Goal: Task Accomplishment & Management: Manage account settings

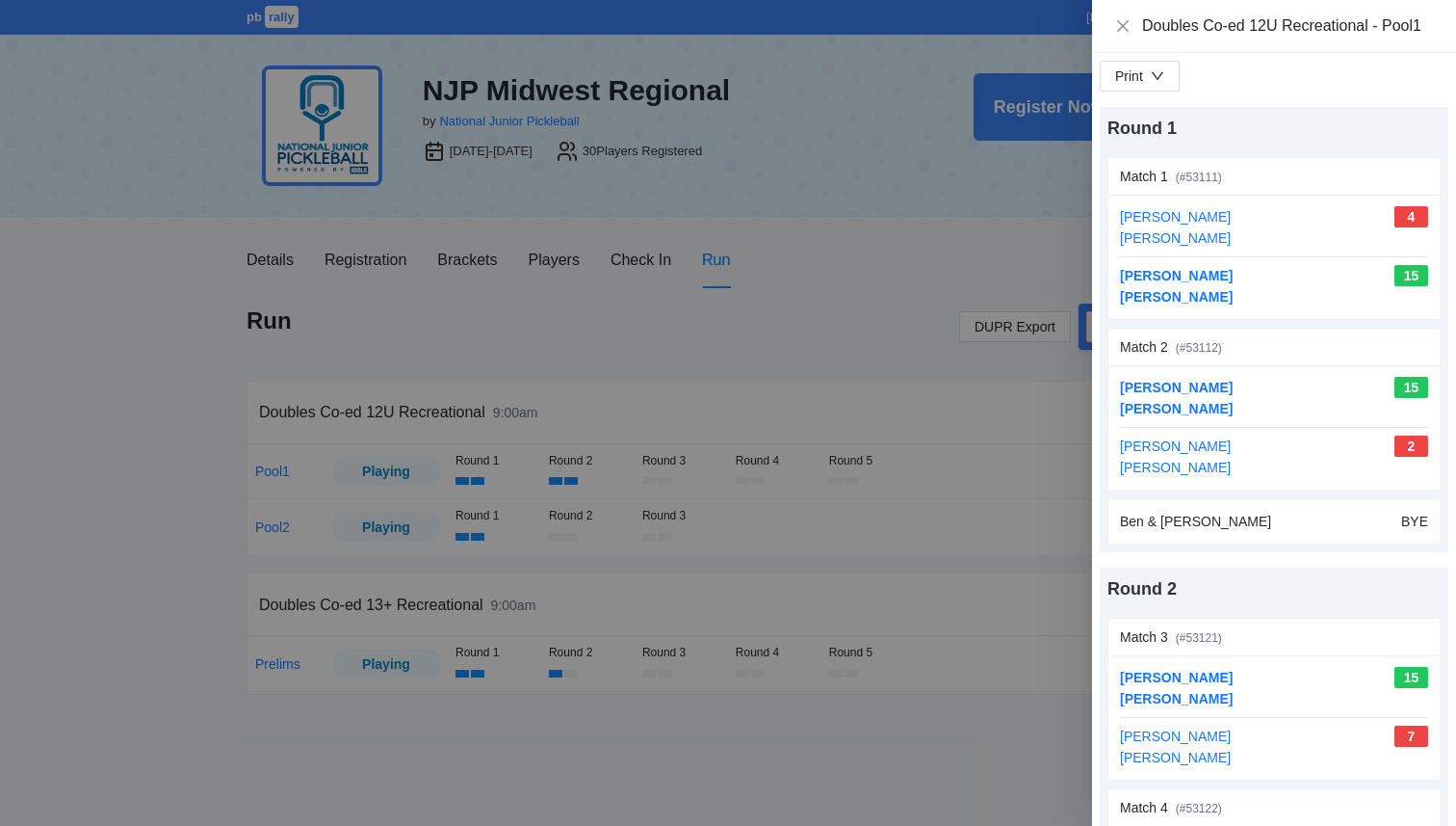
scroll to position [250, 0]
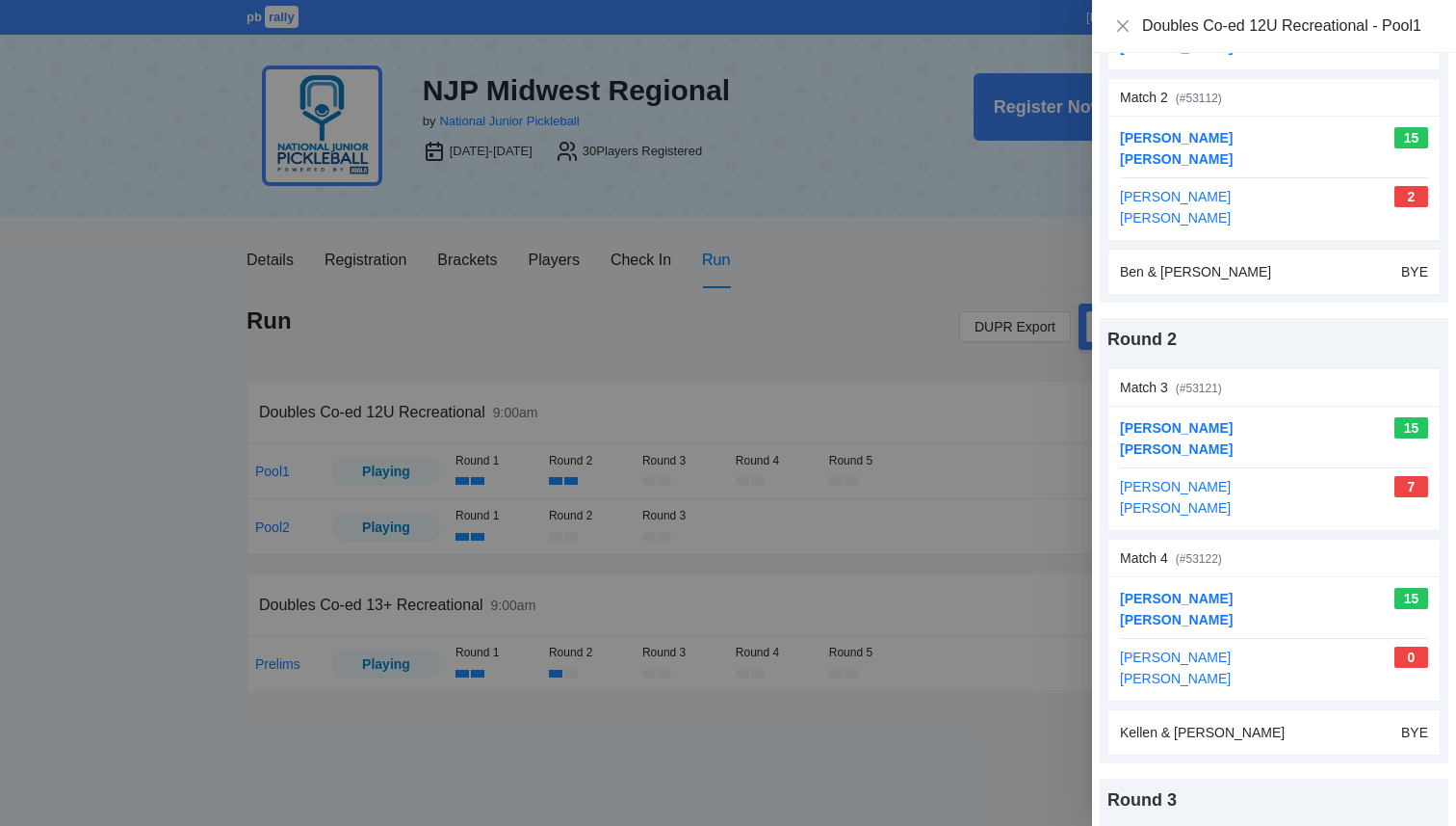
click at [814, 283] on div at bounding box center [728, 413] width 1456 height 826
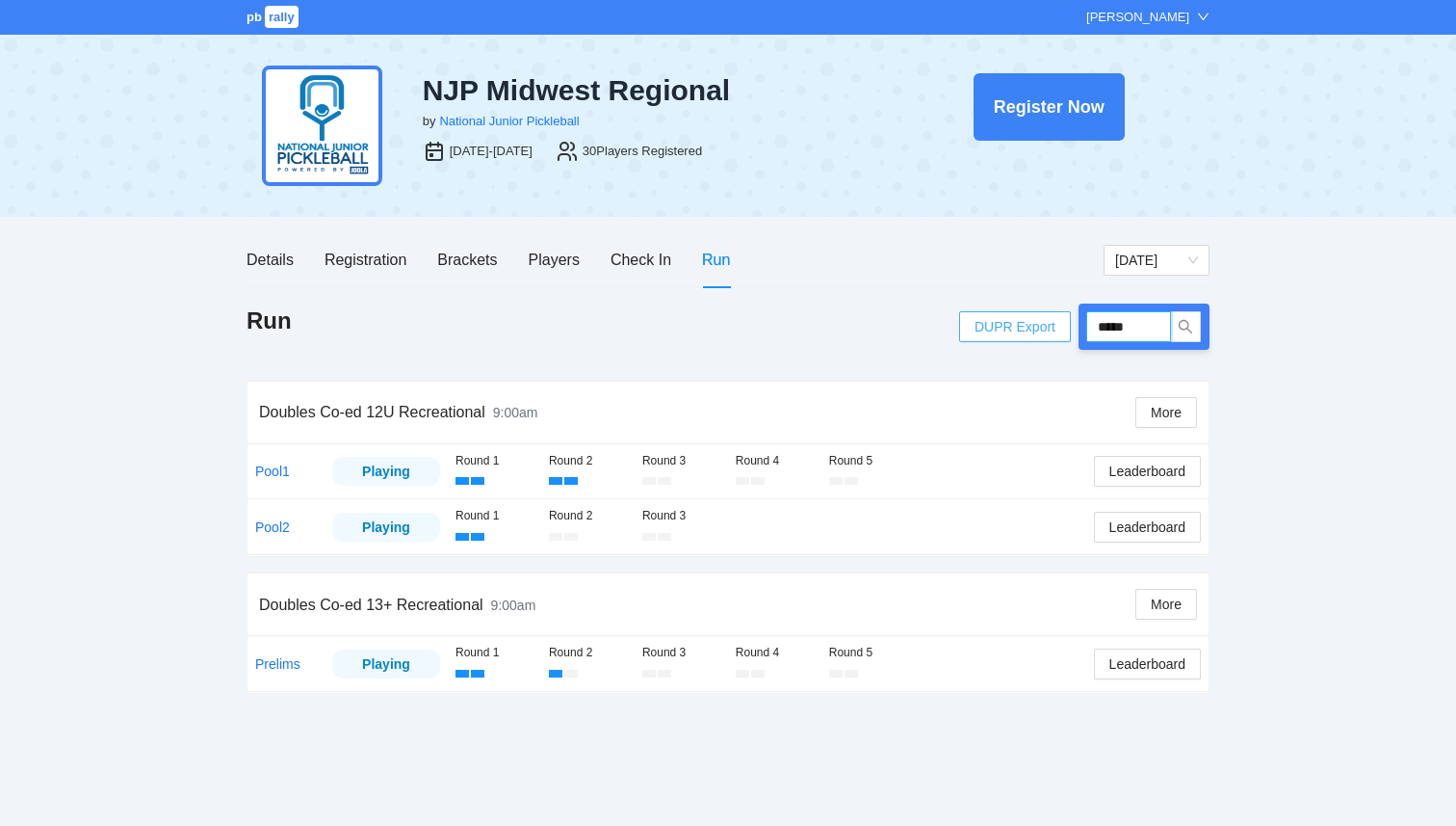
drag, startPoint x: 1148, startPoint y: 336, endPoint x: 1010, endPoint y: 321, distance: 138.8
click at [1010, 321] on div "DUPR Export *****" at bounding box center [1084, 326] width 251 height 46
type input "****"
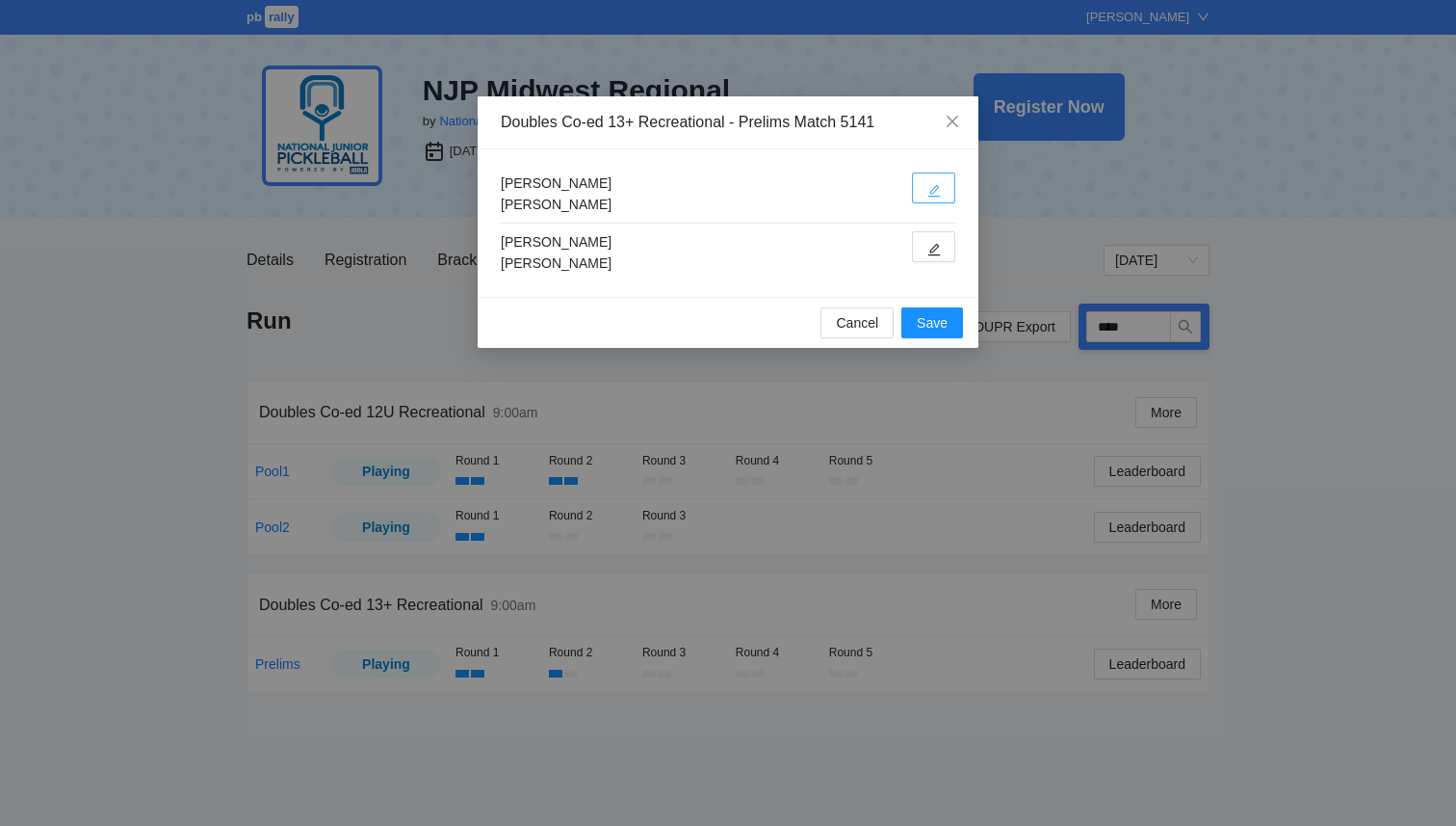
click at [938, 194] on icon "edit" at bounding box center [934, 191] width 14 height 14
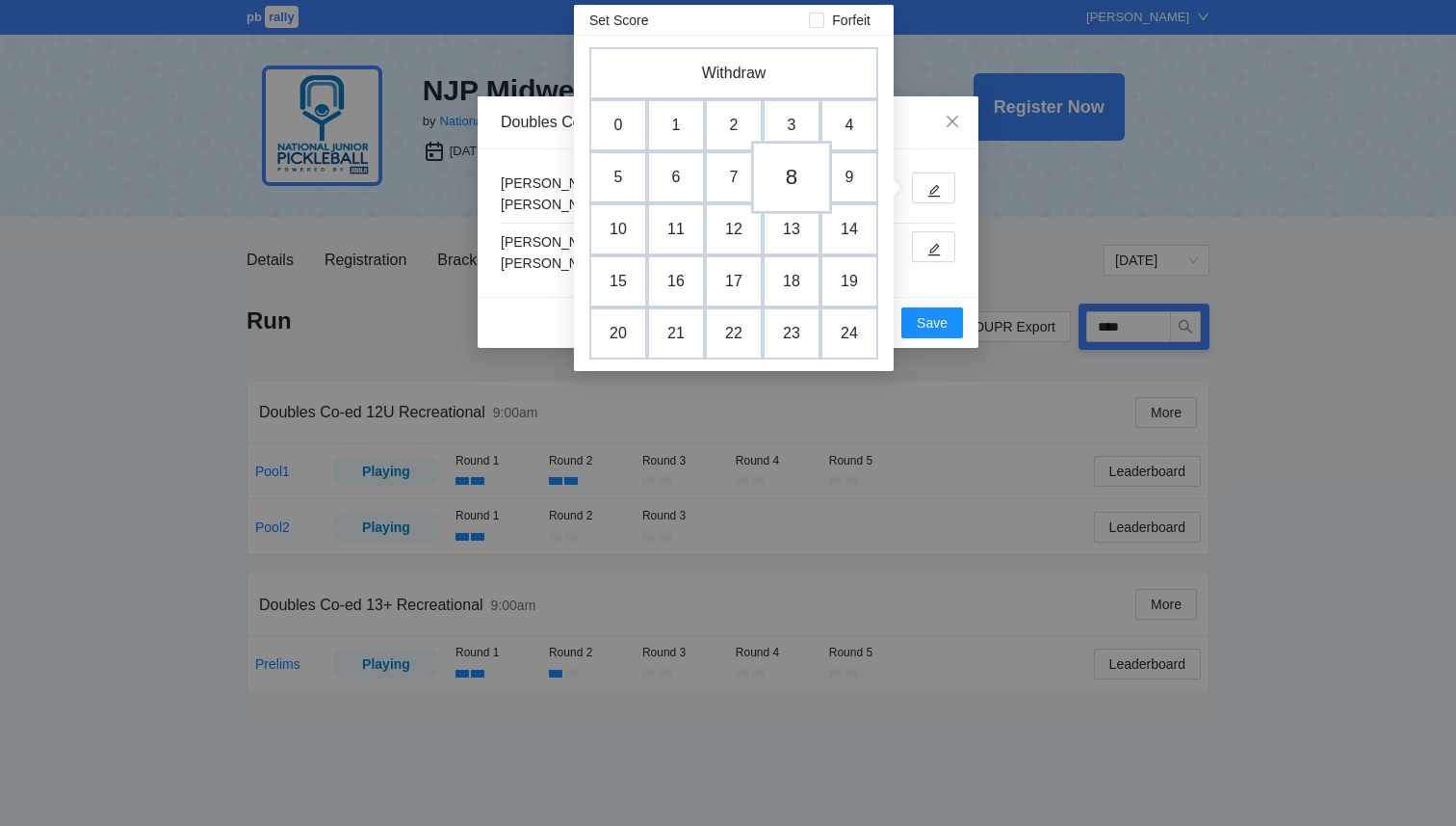
click at [792, 179] on td "8" at bounding box center [792, 177] width 81 height 74
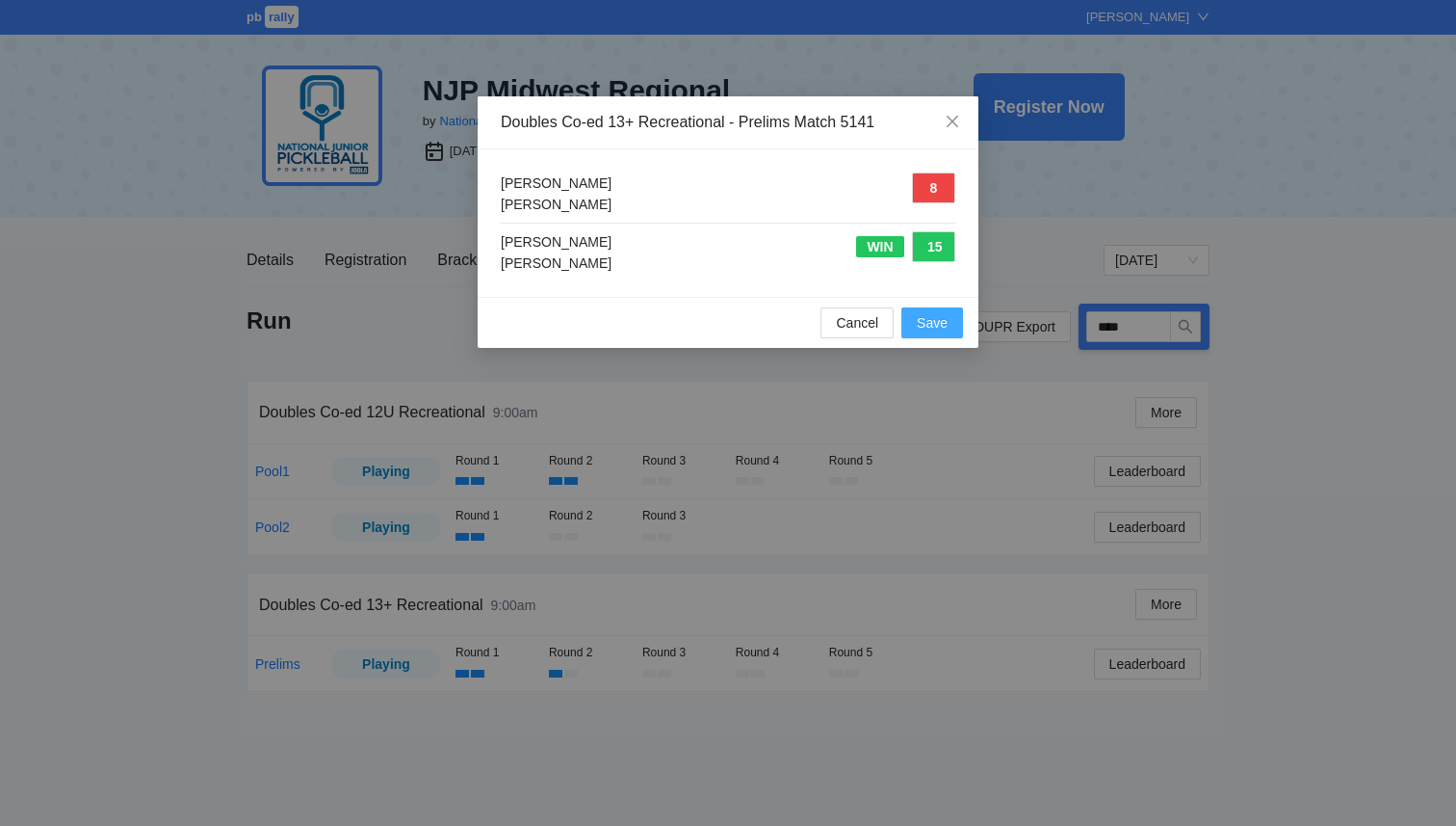
click at [927, 325] on span "Save" at bounding box center [932, 322] width 31 height 21
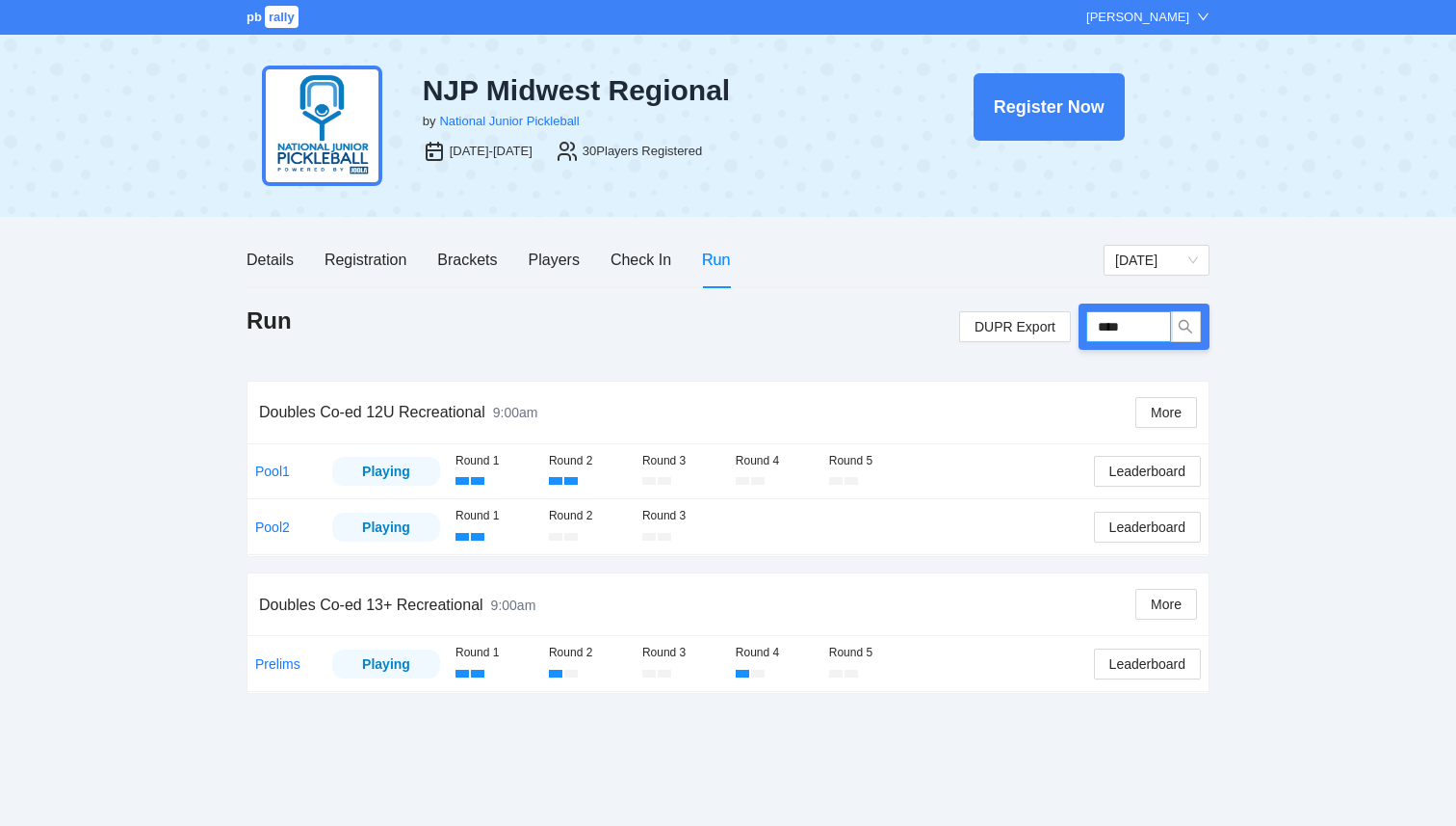
click at [1141, 333] on input "****" at bounding box center [1129, 326] width 85 height 31
type input "****"
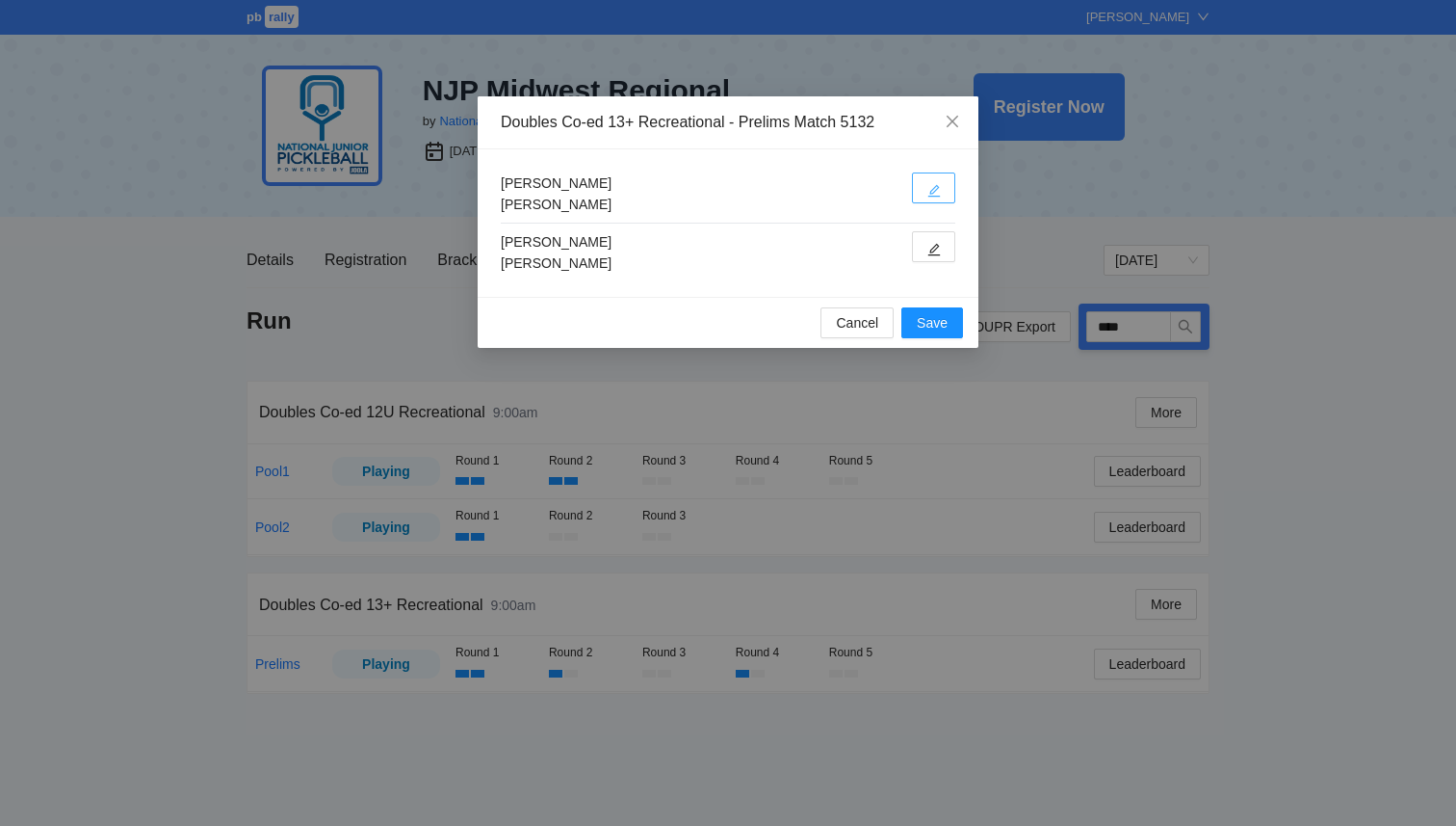
click at [922, 190] on button "button" at bounding box center [933, 188] width 44 height 31
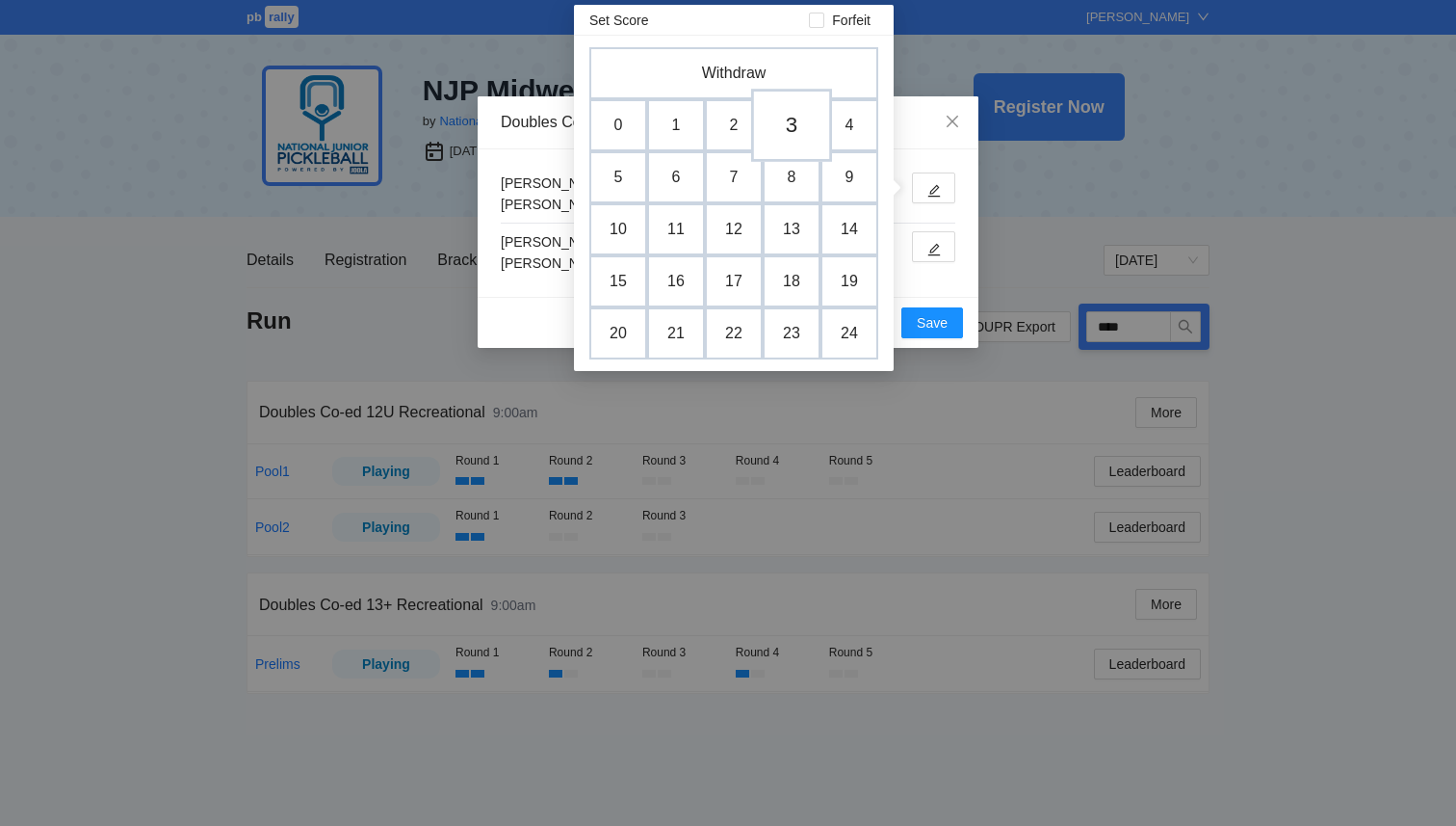
click at [786, 134] on td "3" at bounding box center [792, 126] width 81 height 74
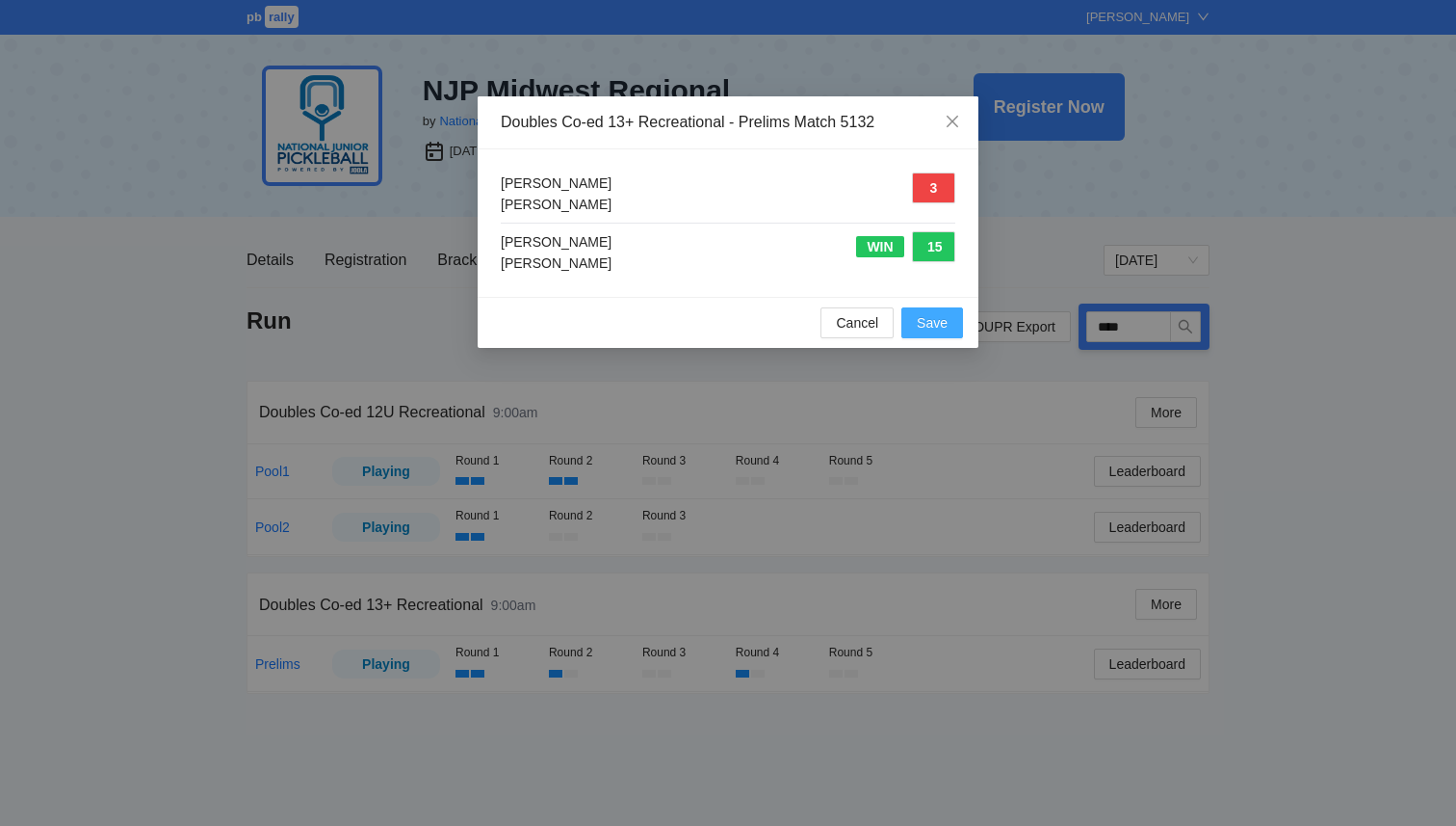
click at [938, 330] on span "Save" at bounding box center [932, 322] width 31 height 21
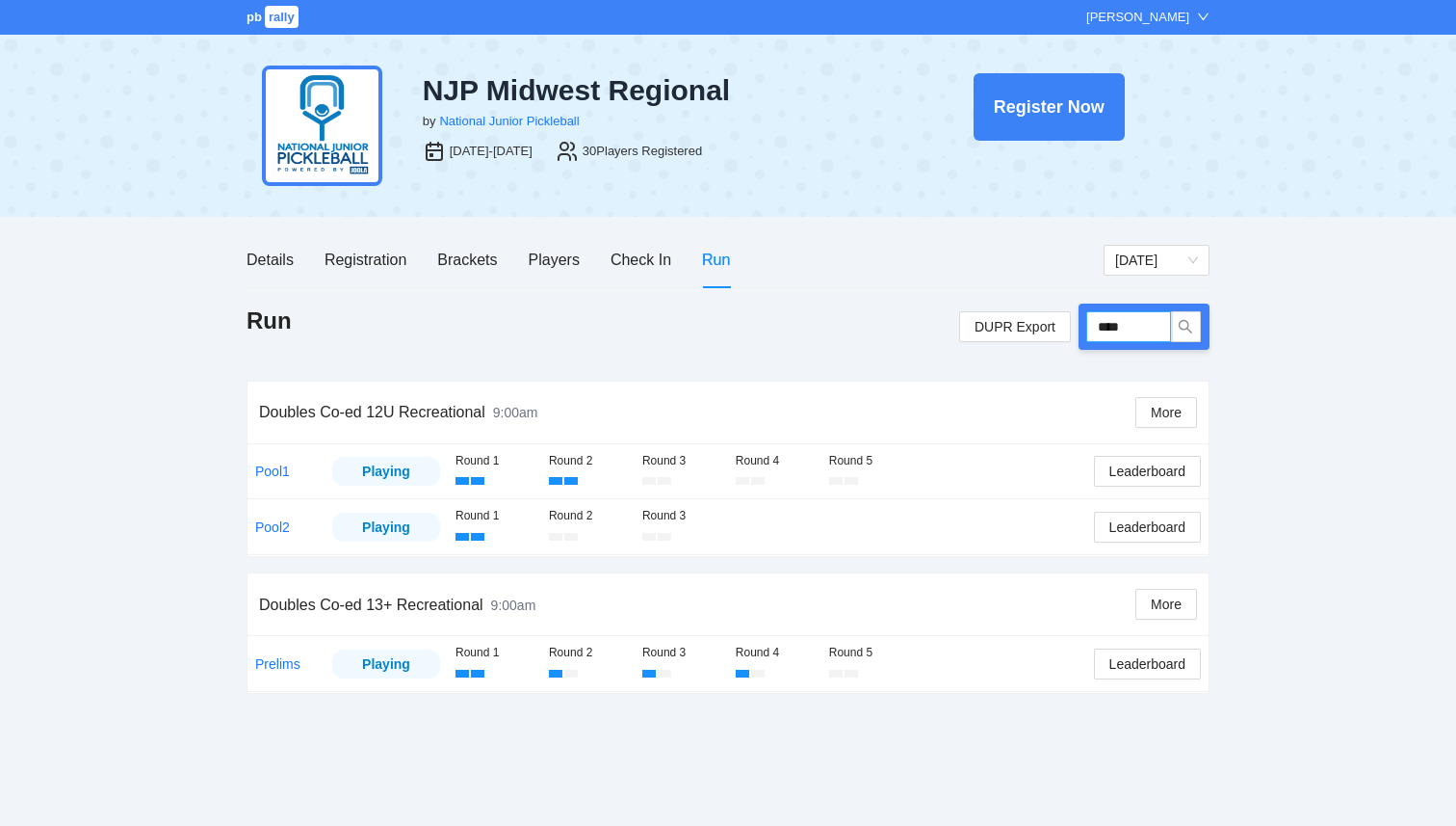
click at [1145, 326] on input "****" at bounding box center [1129, 326] width 85 height 31
type input "****"
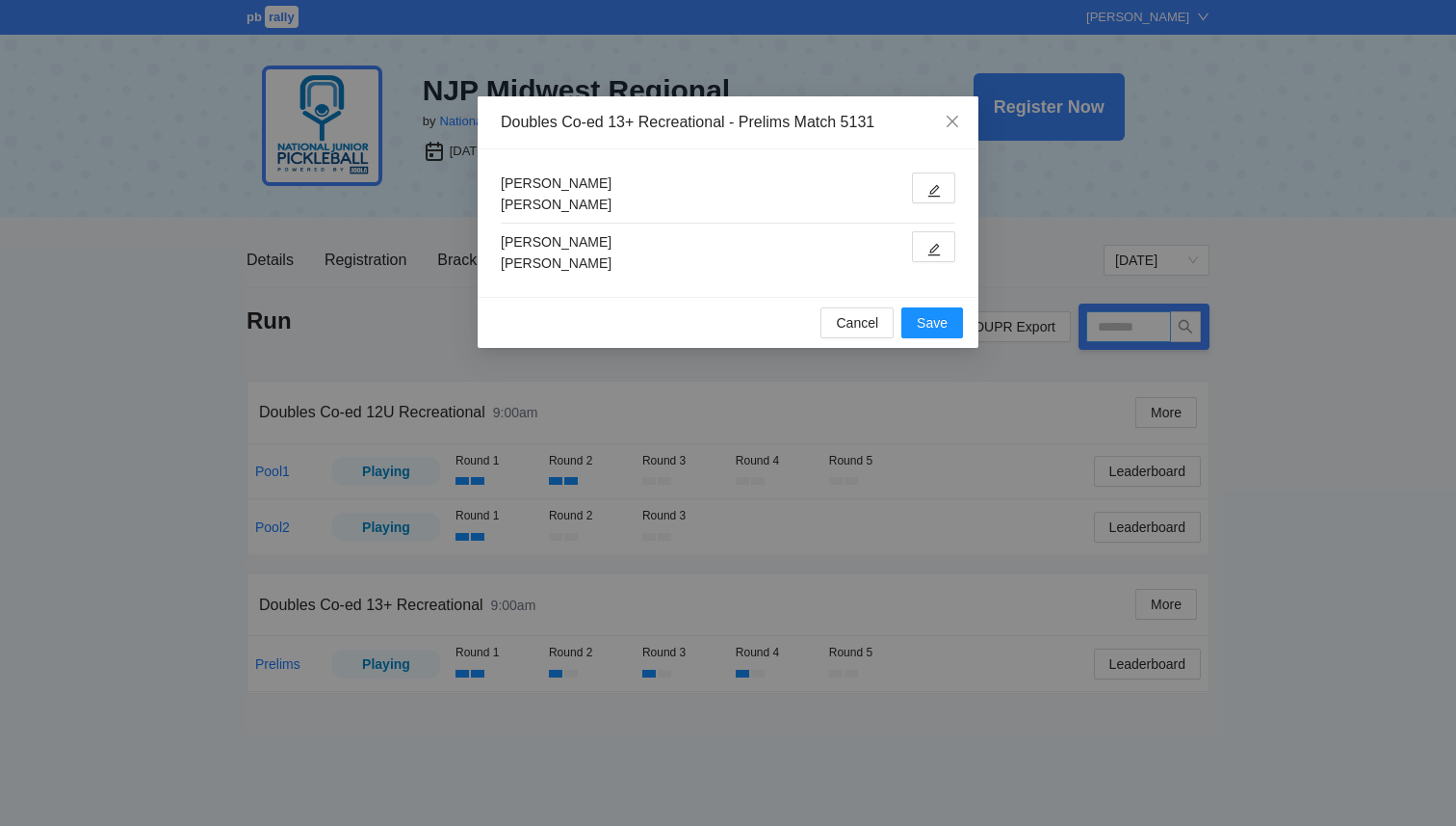
type input "****"
click at [935, 185] on icon "edit" at bounding box center [934, 191] width 14 height 14
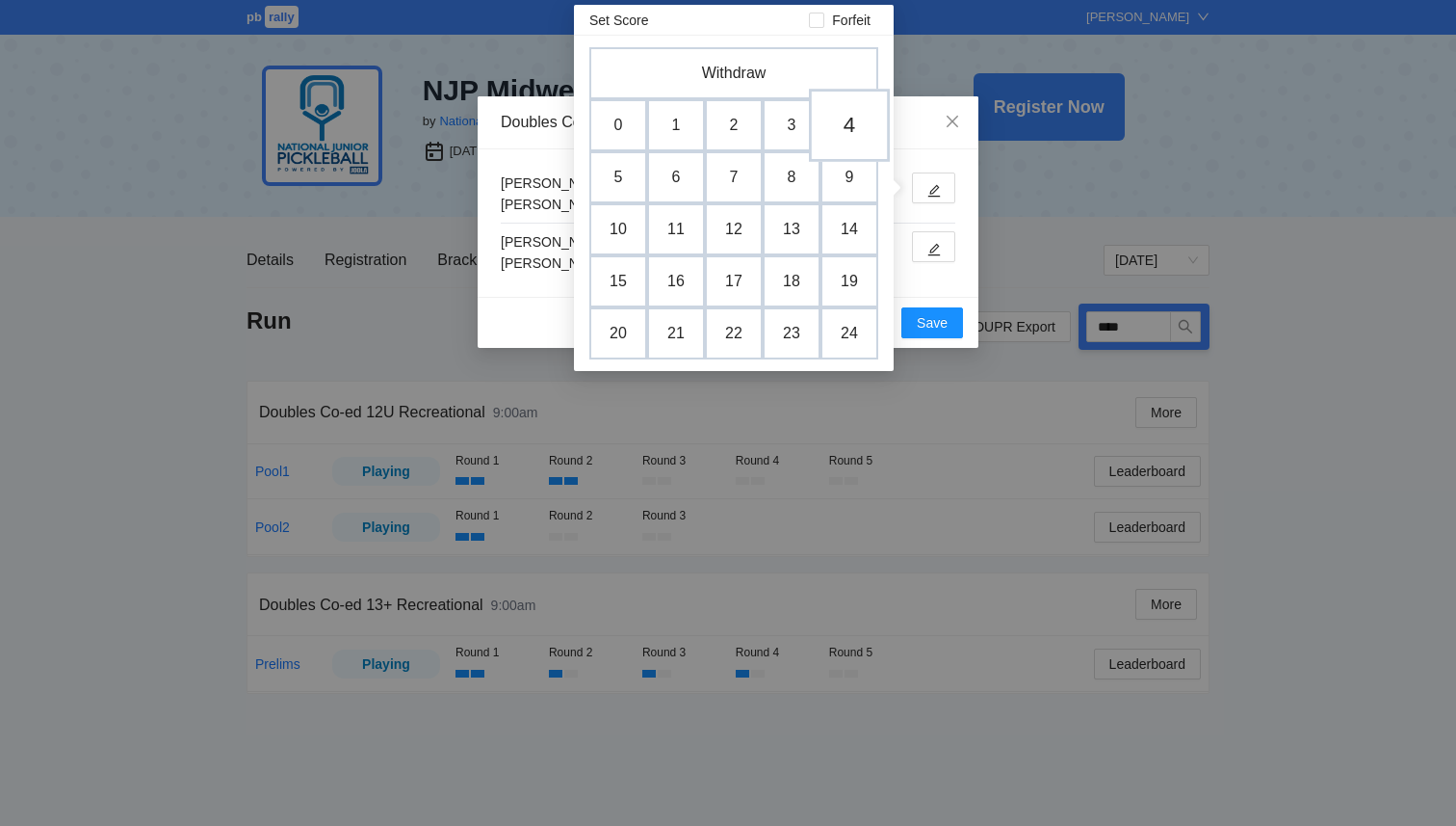
click at [862, 133] on td "4" at bounding box center [850, 126] width 81 height 74
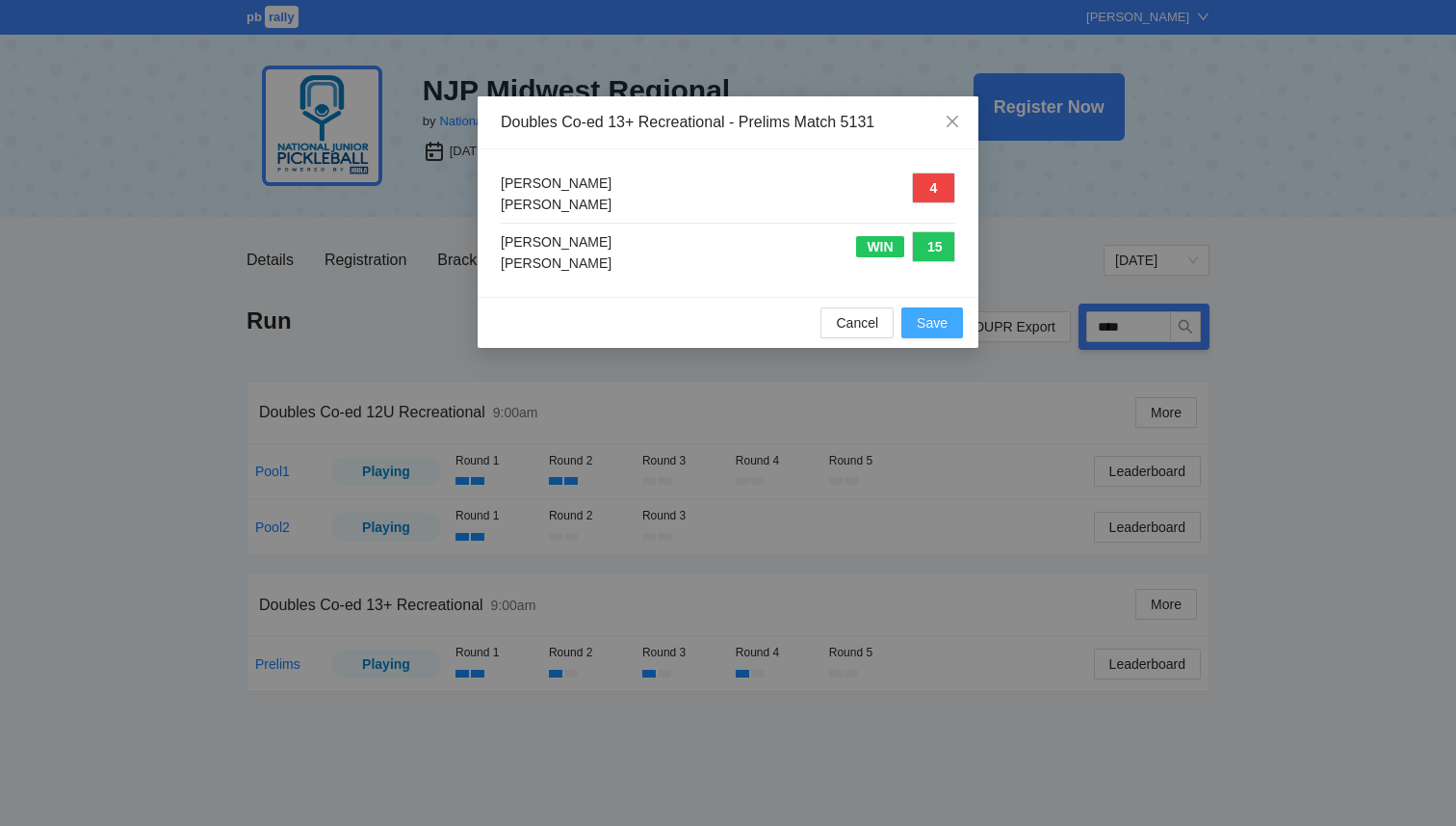
click at [940, 320] on span "Save" at bounding box center [932, 322] width 31 height 21
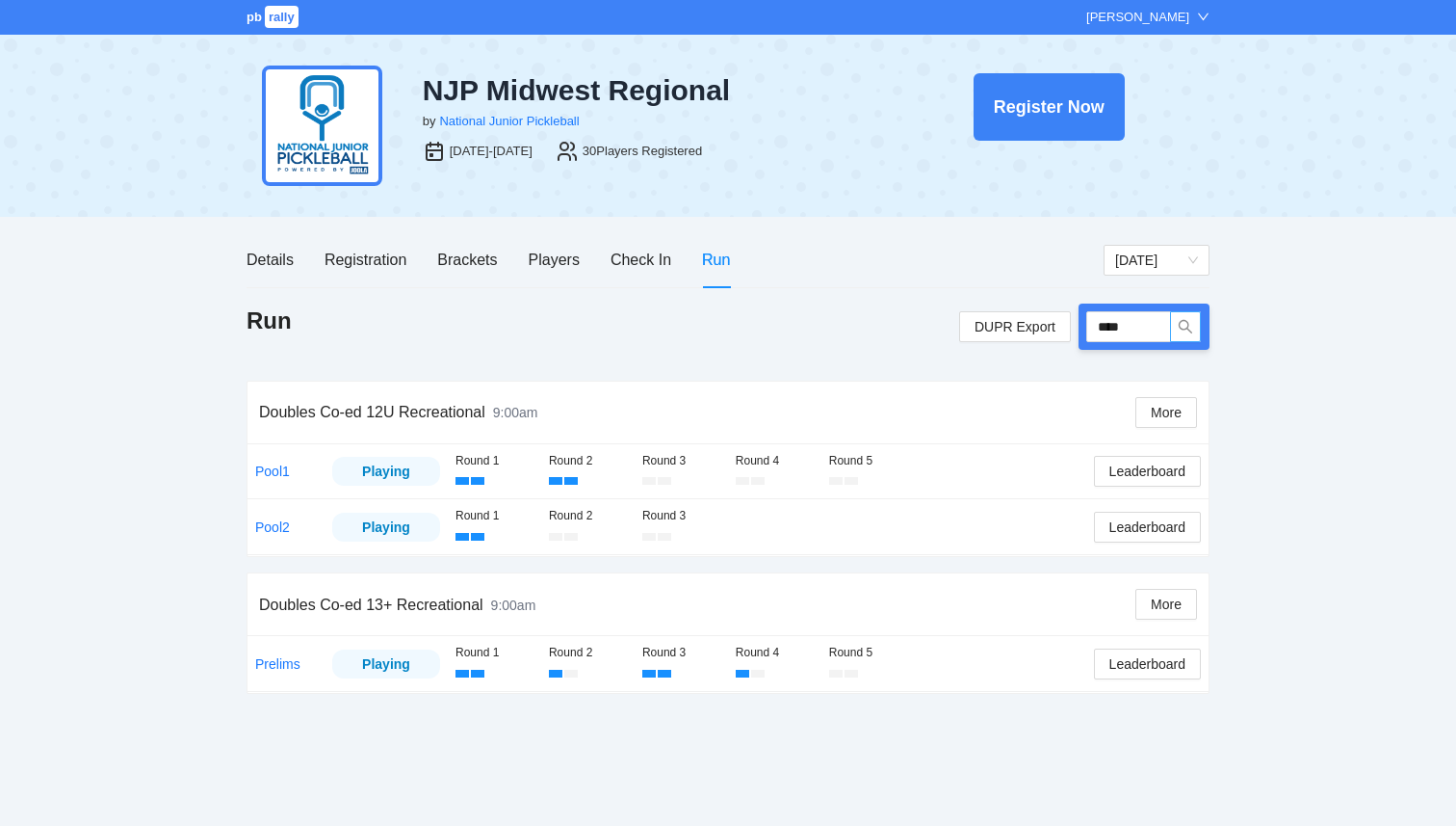
click at [1177, 340] on button "button" at bounding box center [1186, 326] width 31 height 31
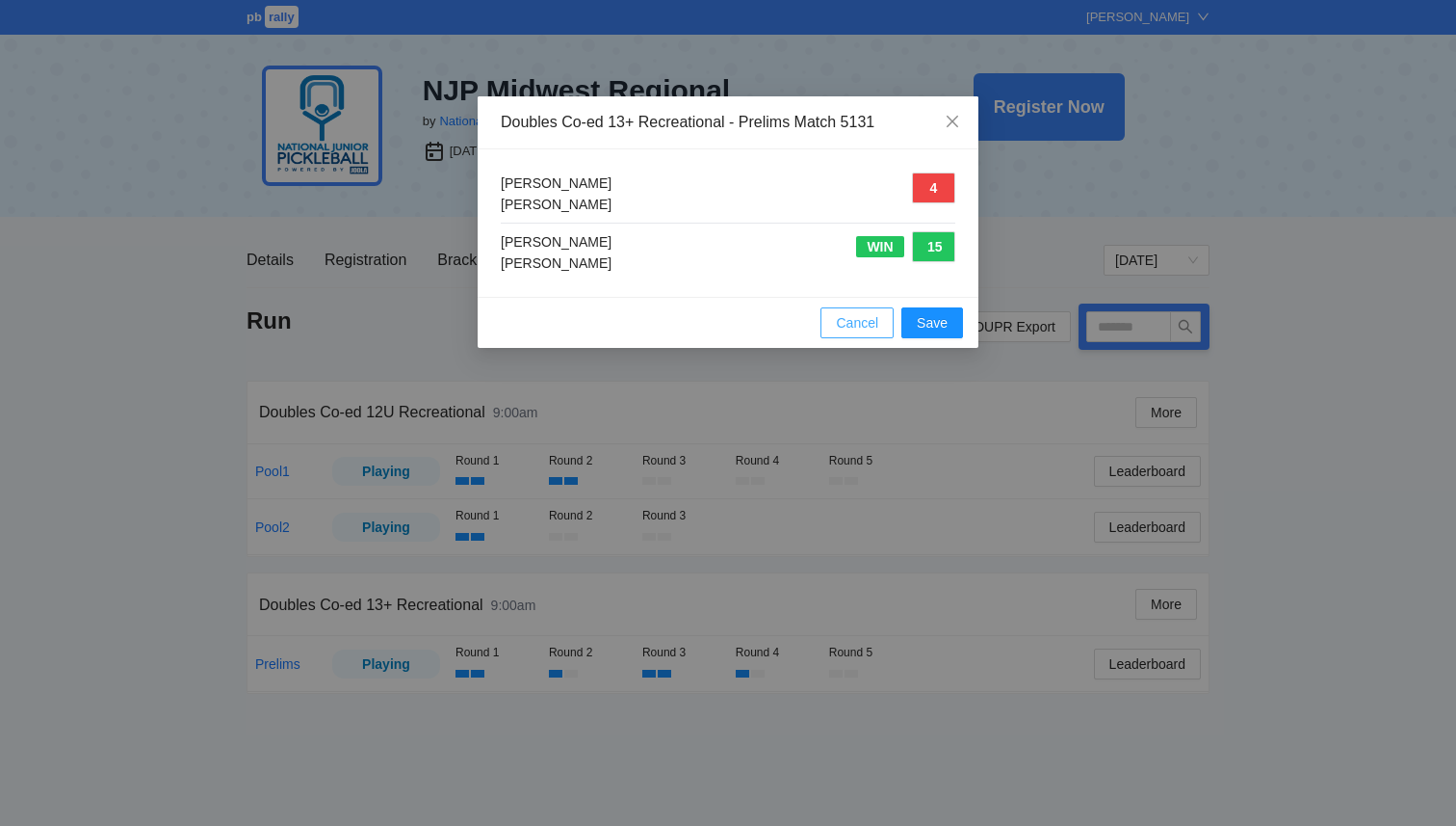
click at [837, 317] on span "Cancel" at bounding box center [858, 322] width 43 height 21
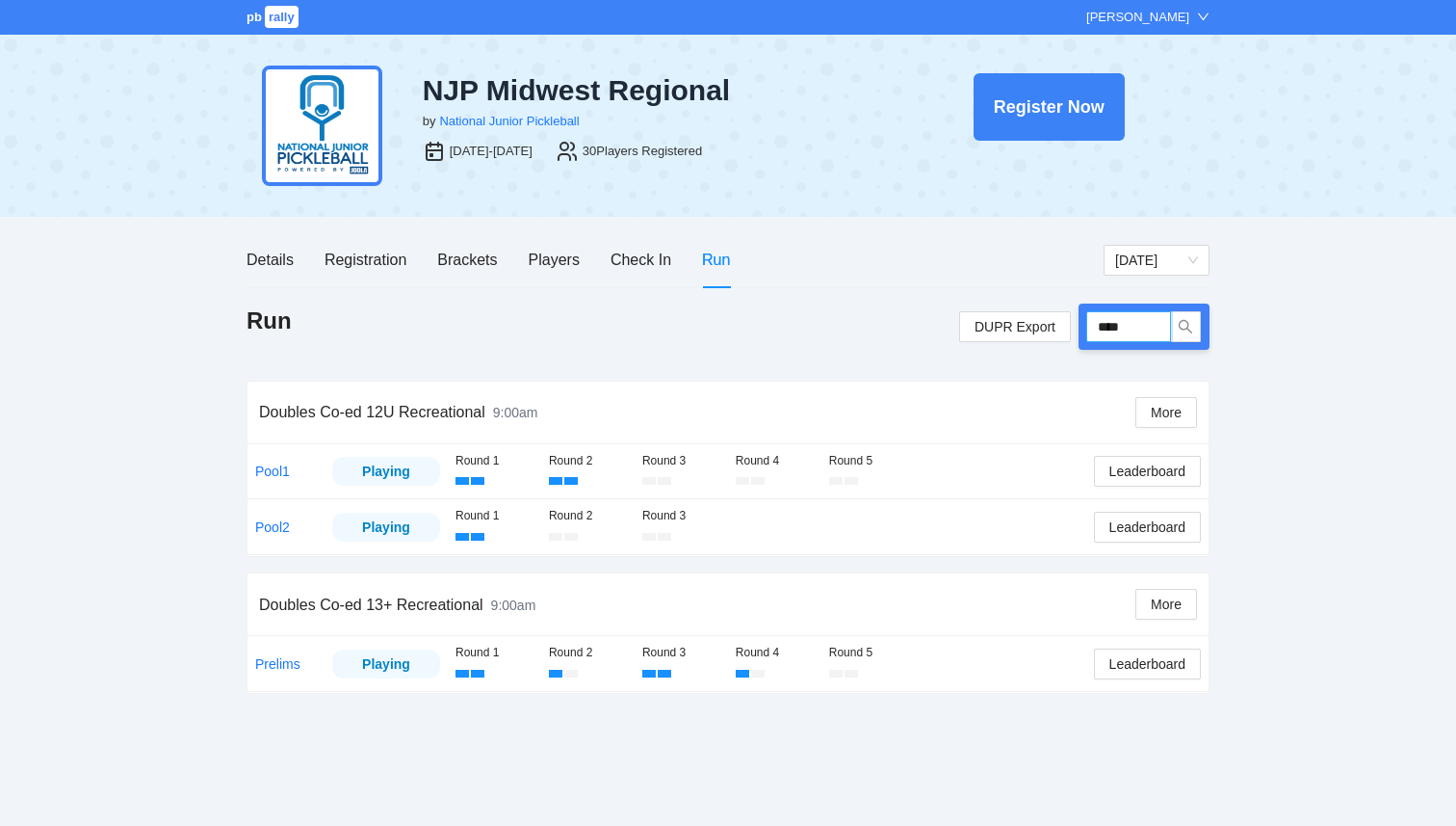
click at [1138, 319] on input "****" at bounding box center [1129, 326] width 85 height 31
type input "****"
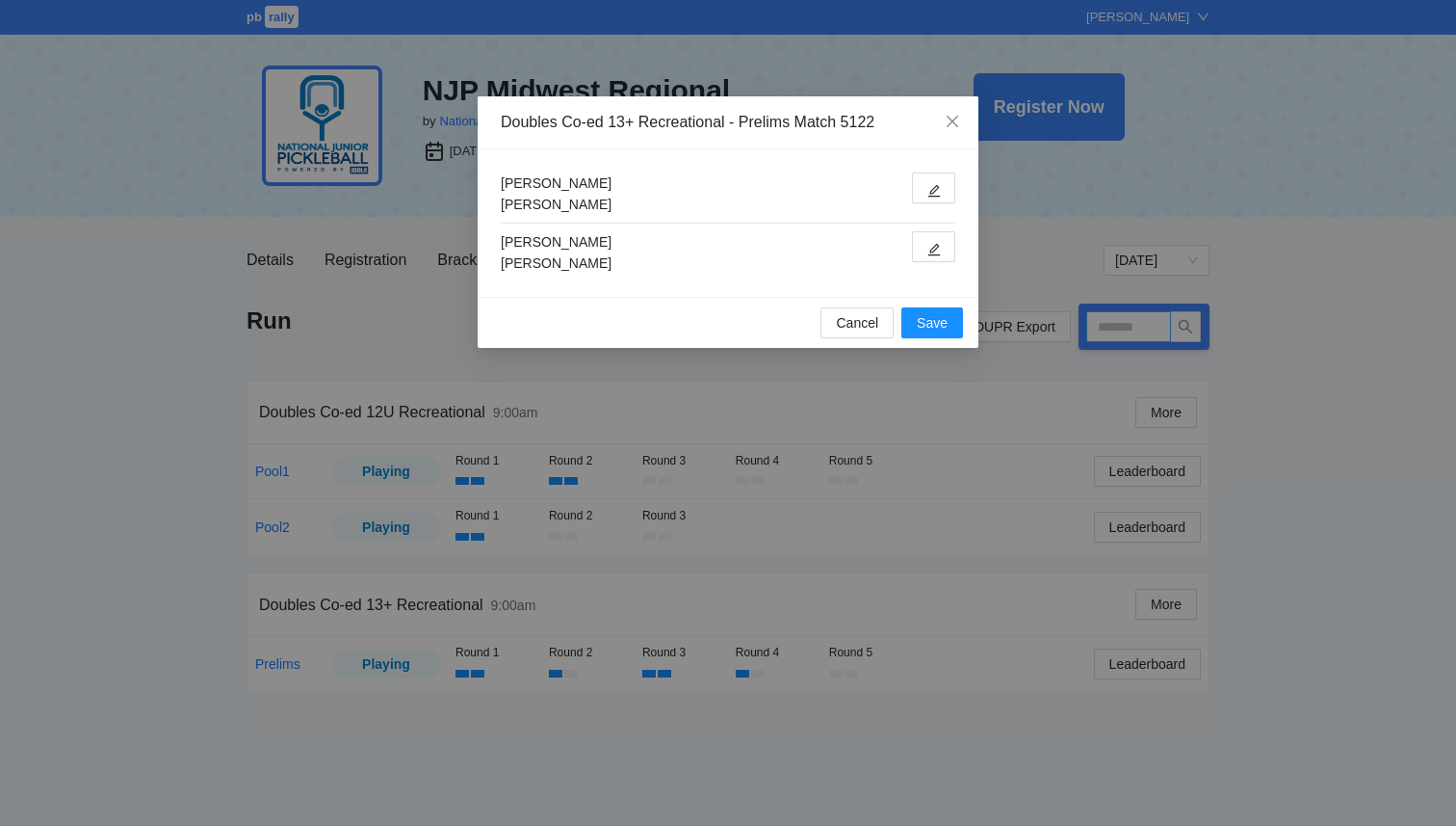
type input "****"
click at [932, 191] on icon "edit" at bounding box center [934, 191] width 14 height 14
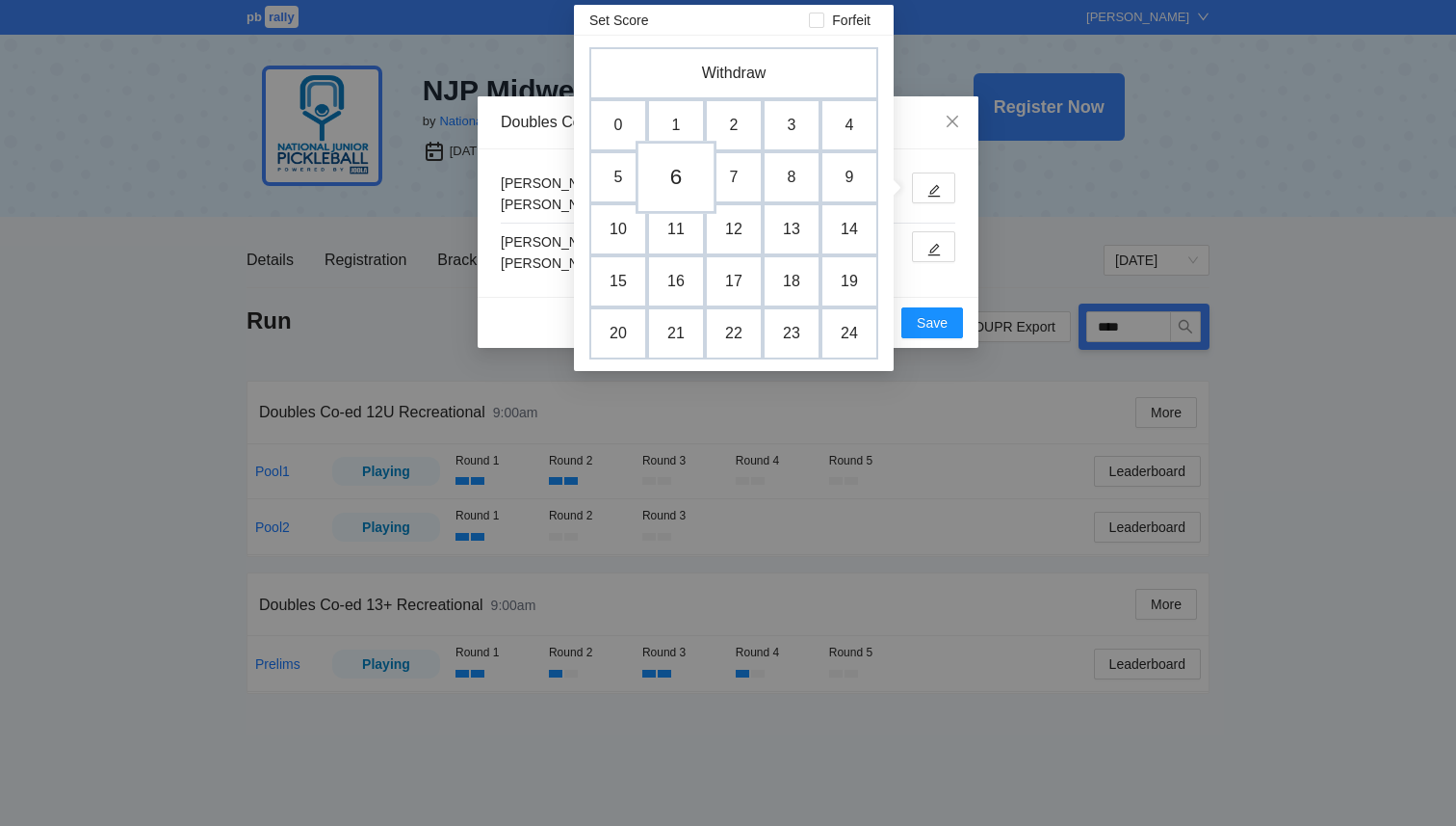
click at [677, 182] on td "6" at bounding box center [677, 177] width 81 height 74
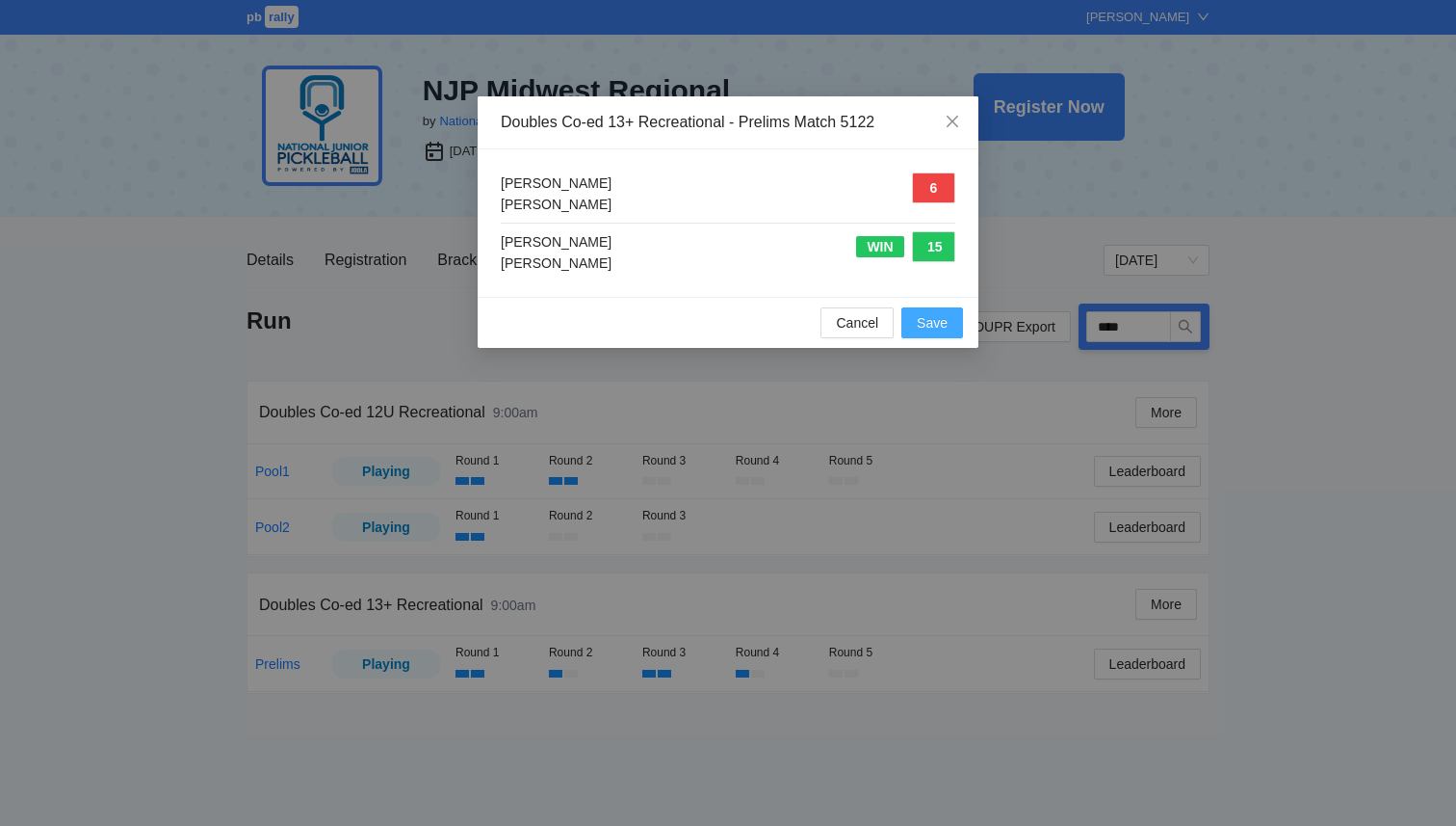
click at [920, 317] on span "Save" at bounding box center [932, 322] width 31 height 21
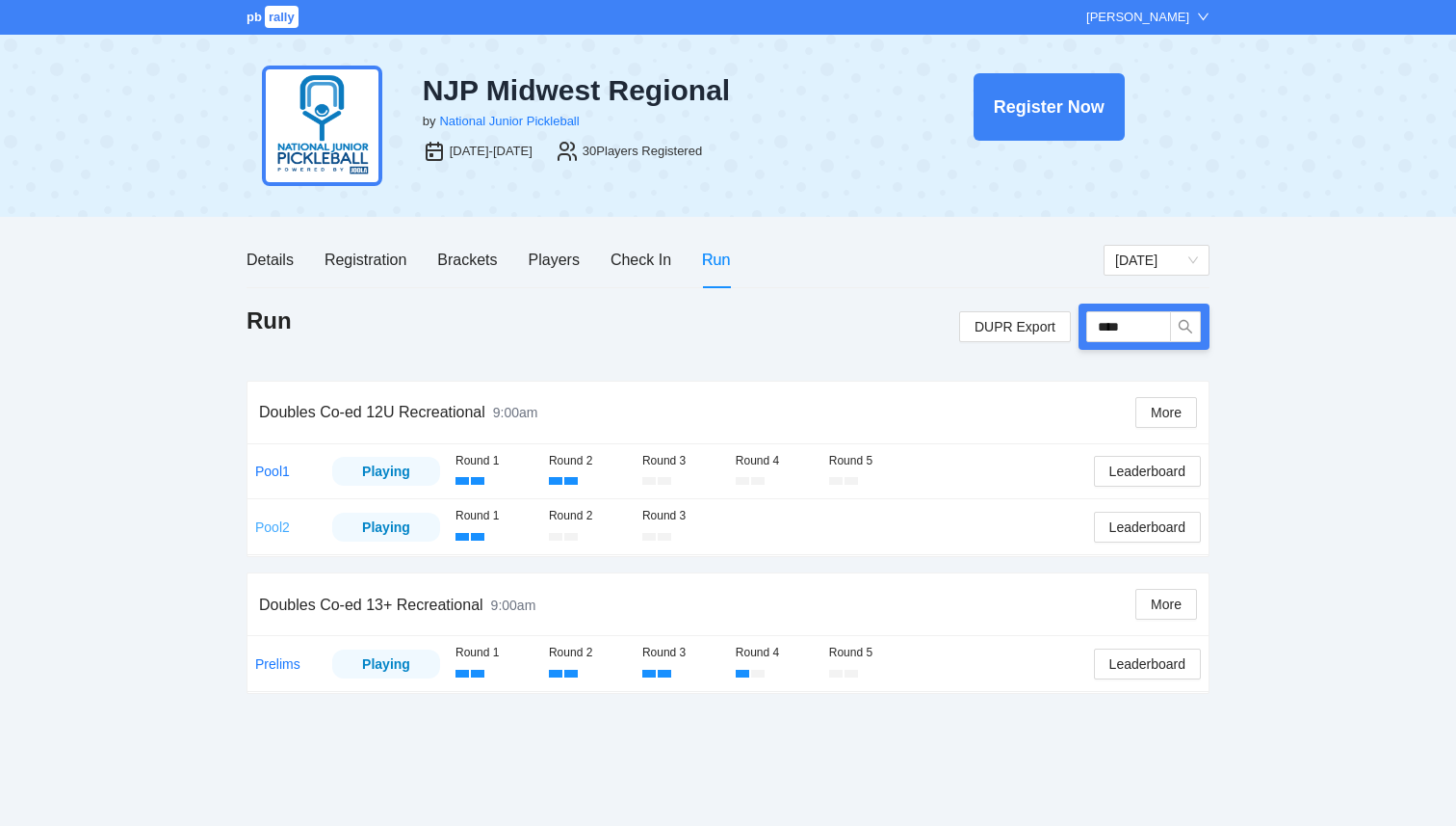
click at [263, 519] on link "Pool2" at bounding box center [273, 527] width 35 height 15
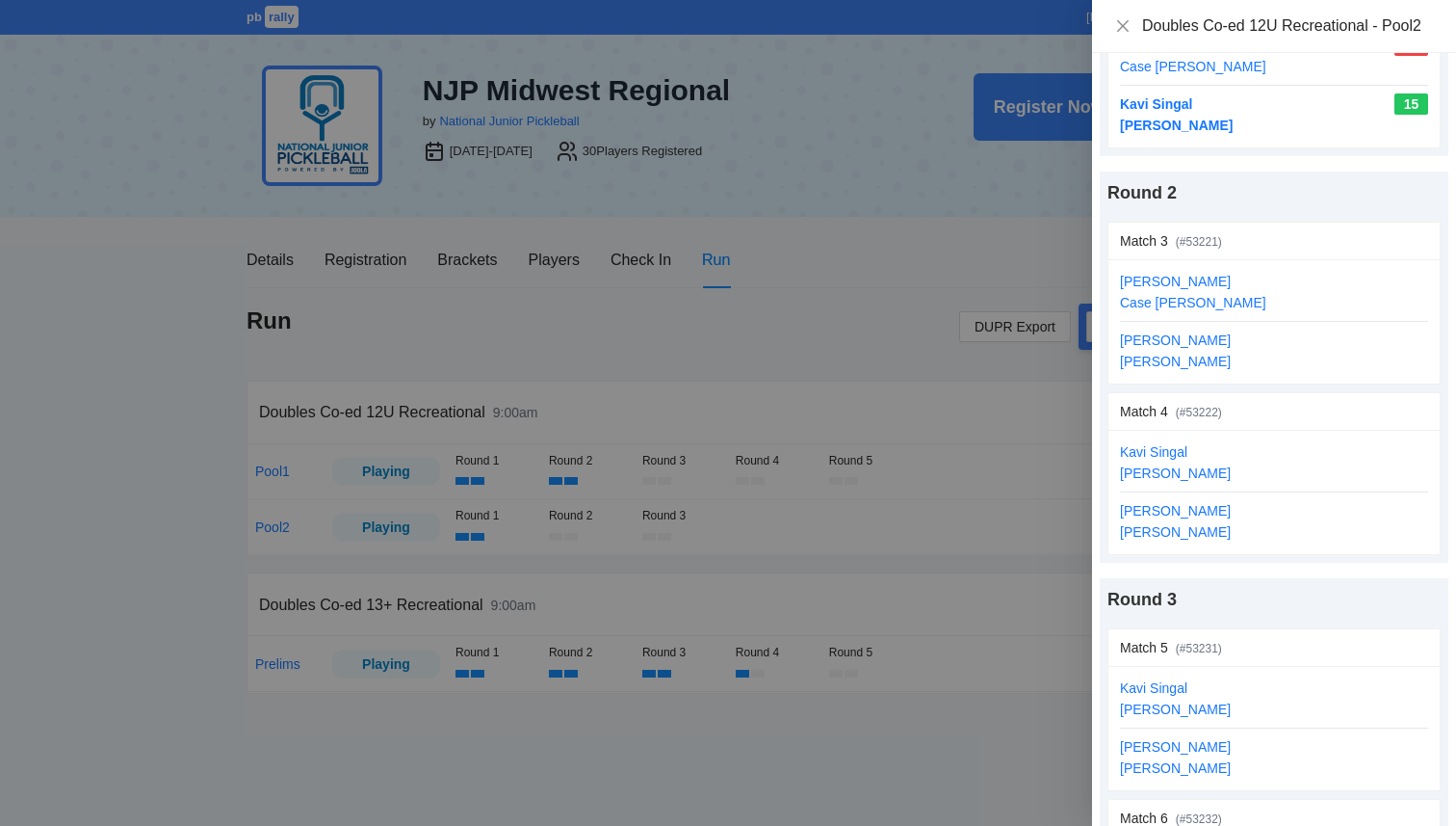
scroll to position [340, 0]
click at [1390, 415] on link "update scores" at bounding box center [1386, 413] width 85 height 15
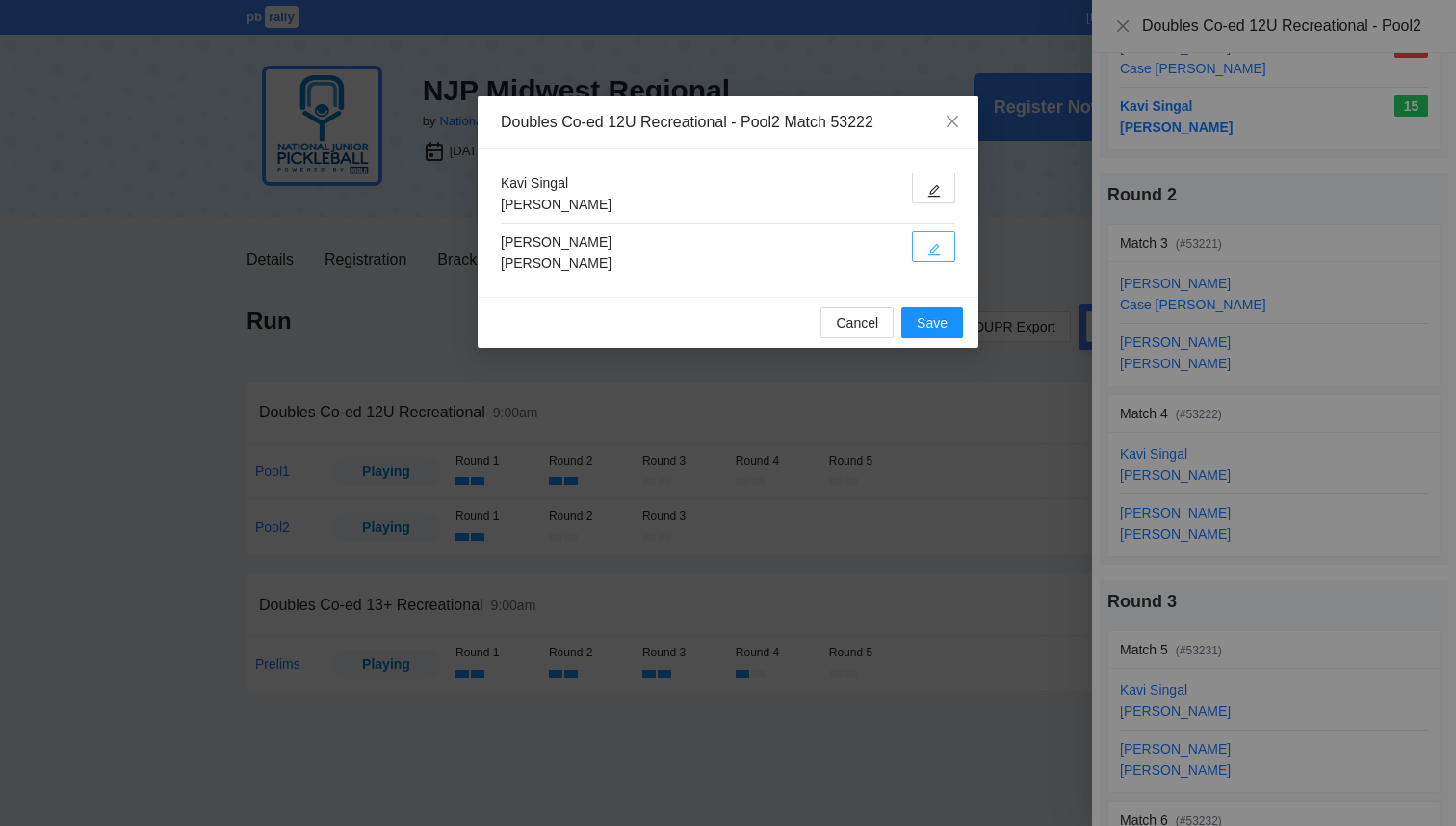
click at [945, 253] on button "button" at bounding box center [933, 247] width 44 height 31
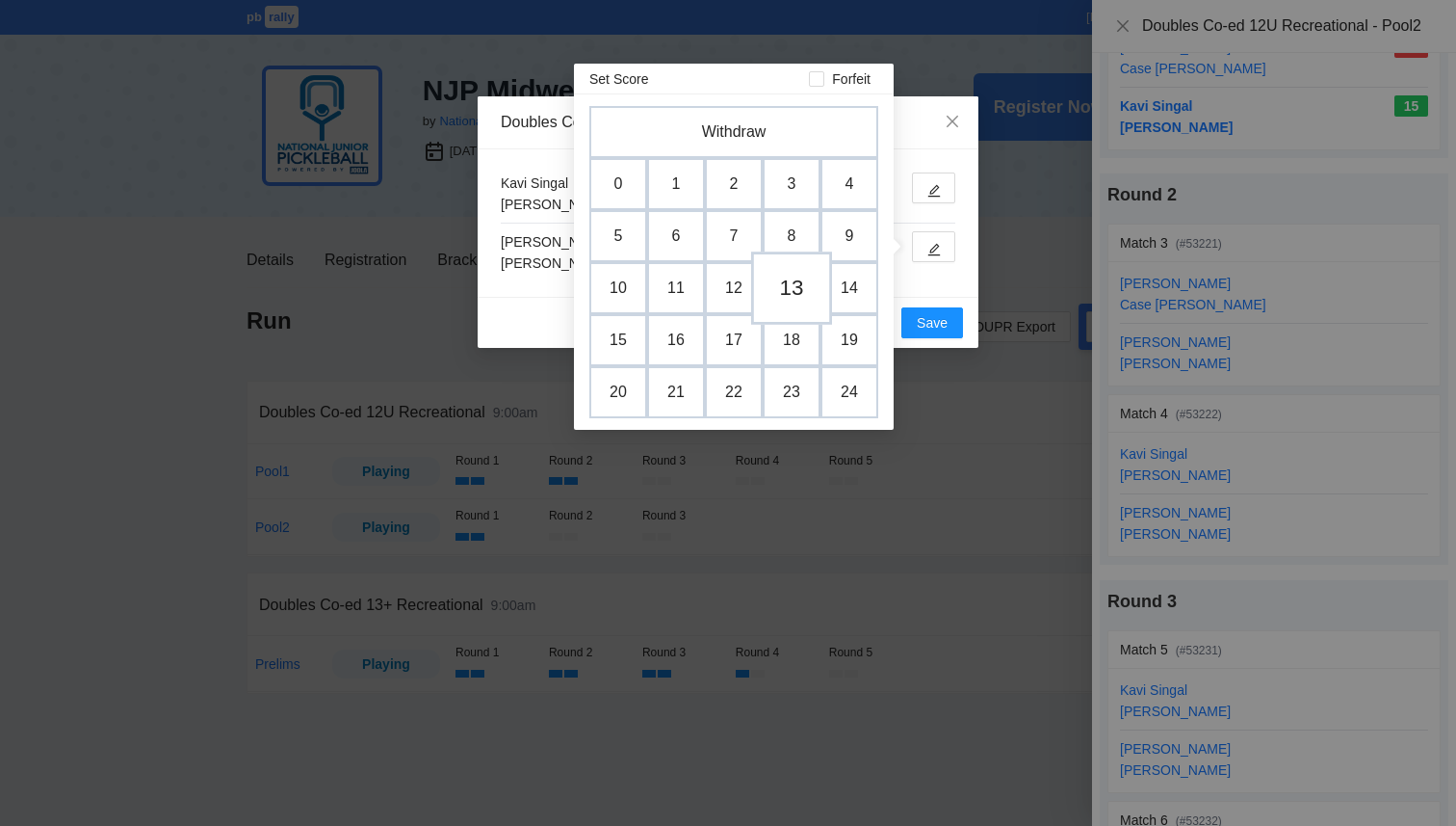
click at [794, 291] on td "13" at bounding box center [792, 289] width 81 height 74
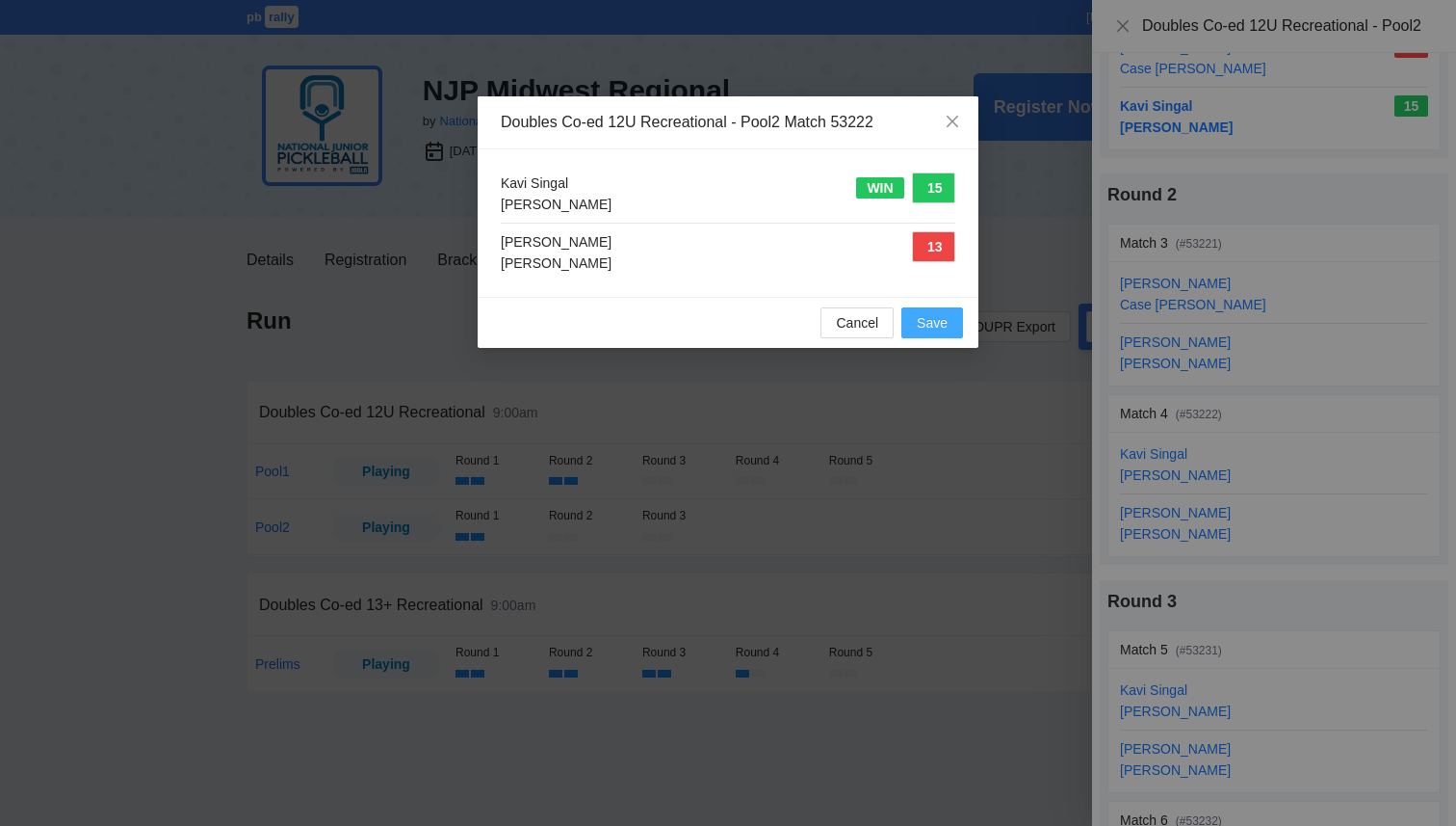
click at [942, 326] on span "Save" at bounding box center [932, 322] width 31 height 21
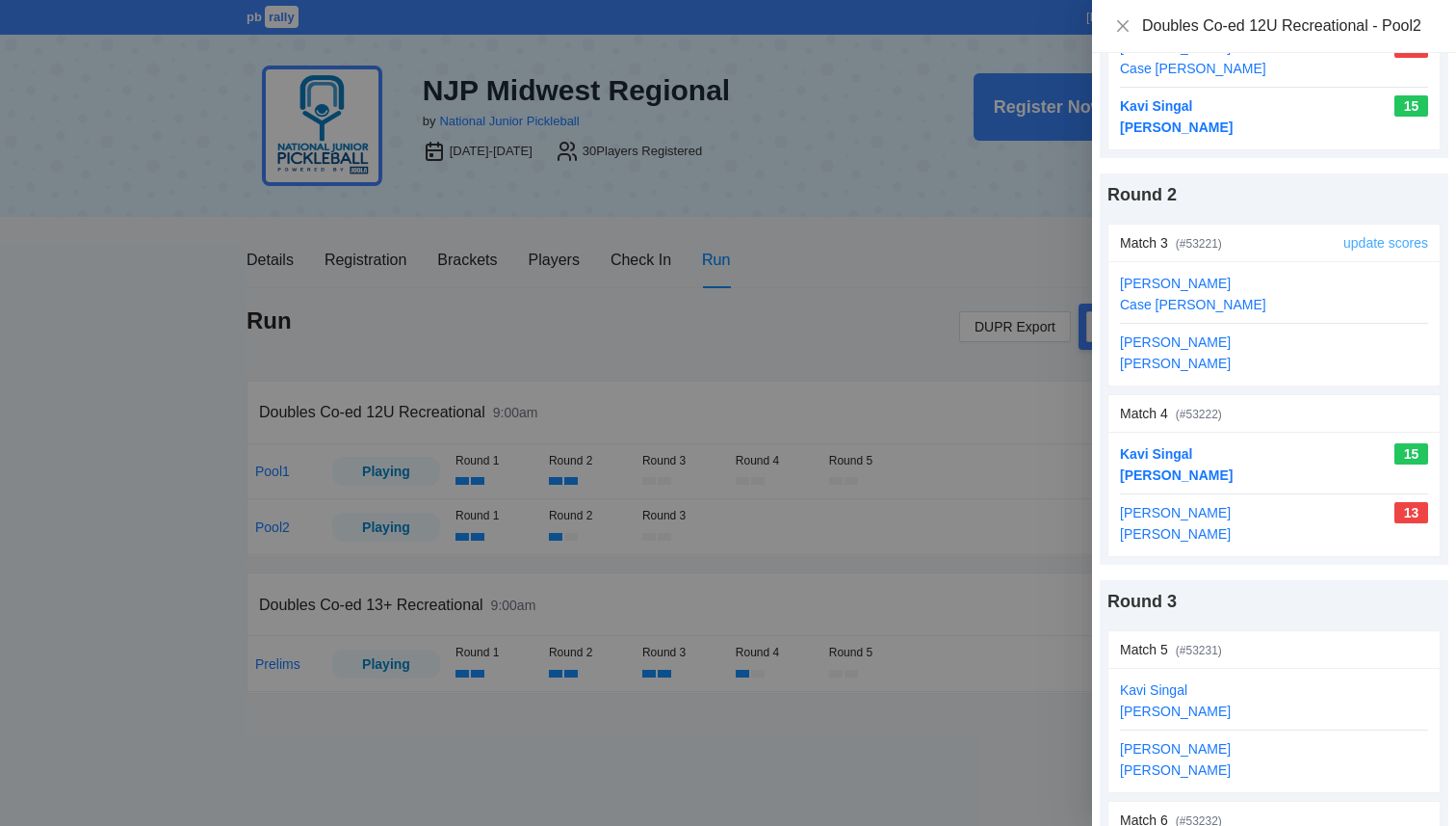
click at [1393, 242] on link "update scores" at bounding box center [1386, 243] width 85 height 15
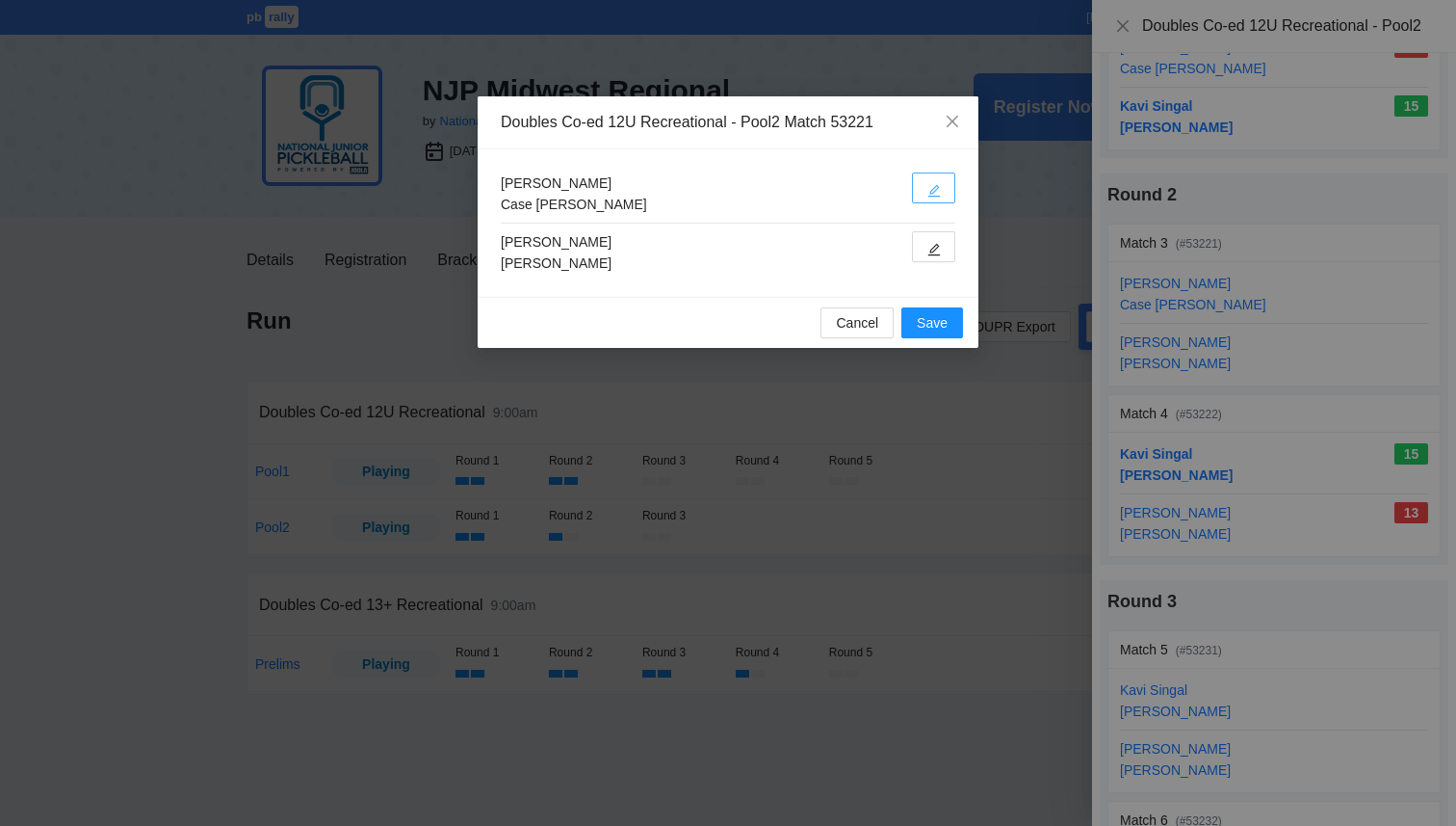
click at [924, 188] on button "button" at bounding box center [933, 188] width 44 height 31
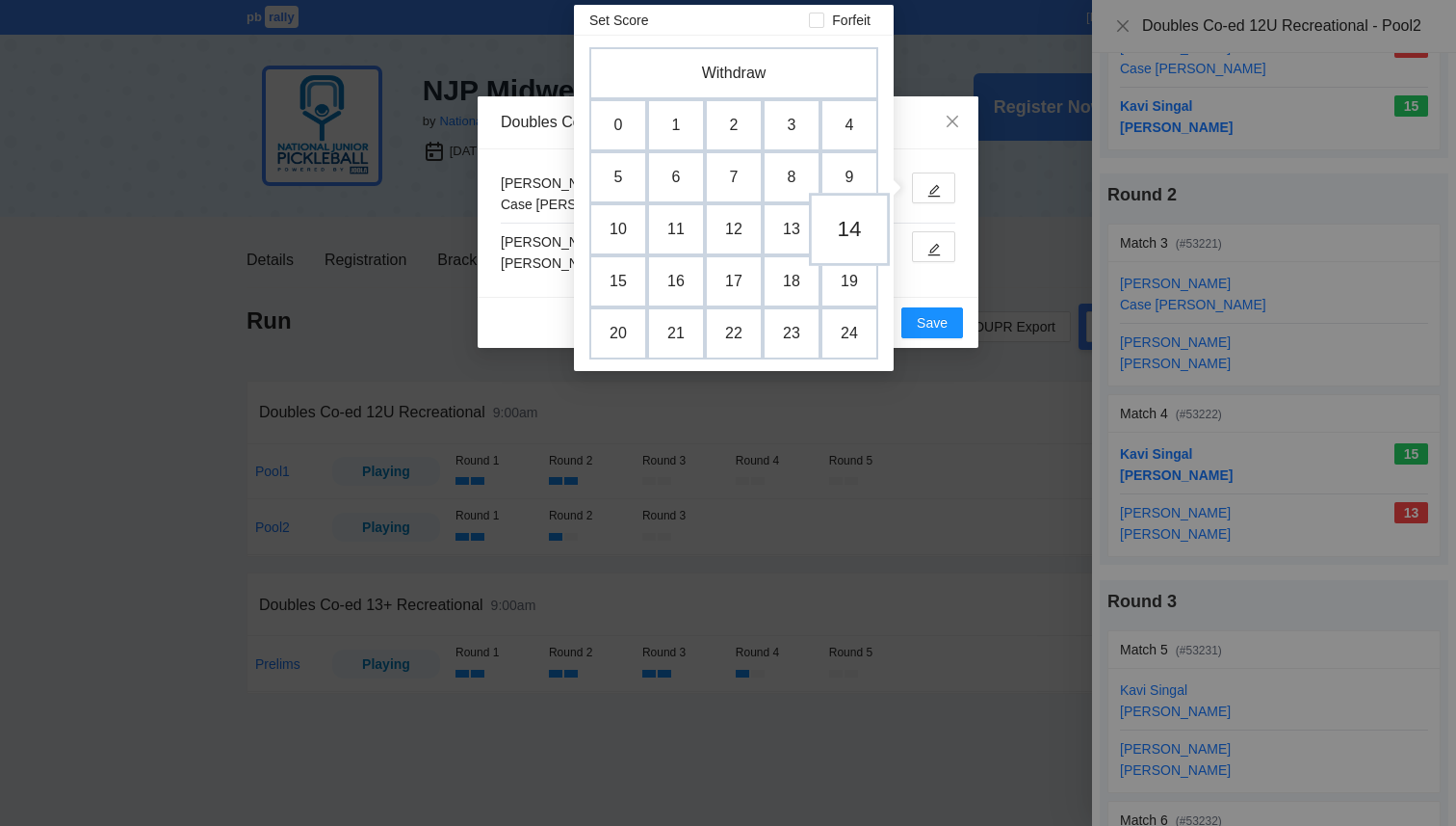
click at [838, 228] on td "14" at bounding box center [850, 229] width 81 height 74
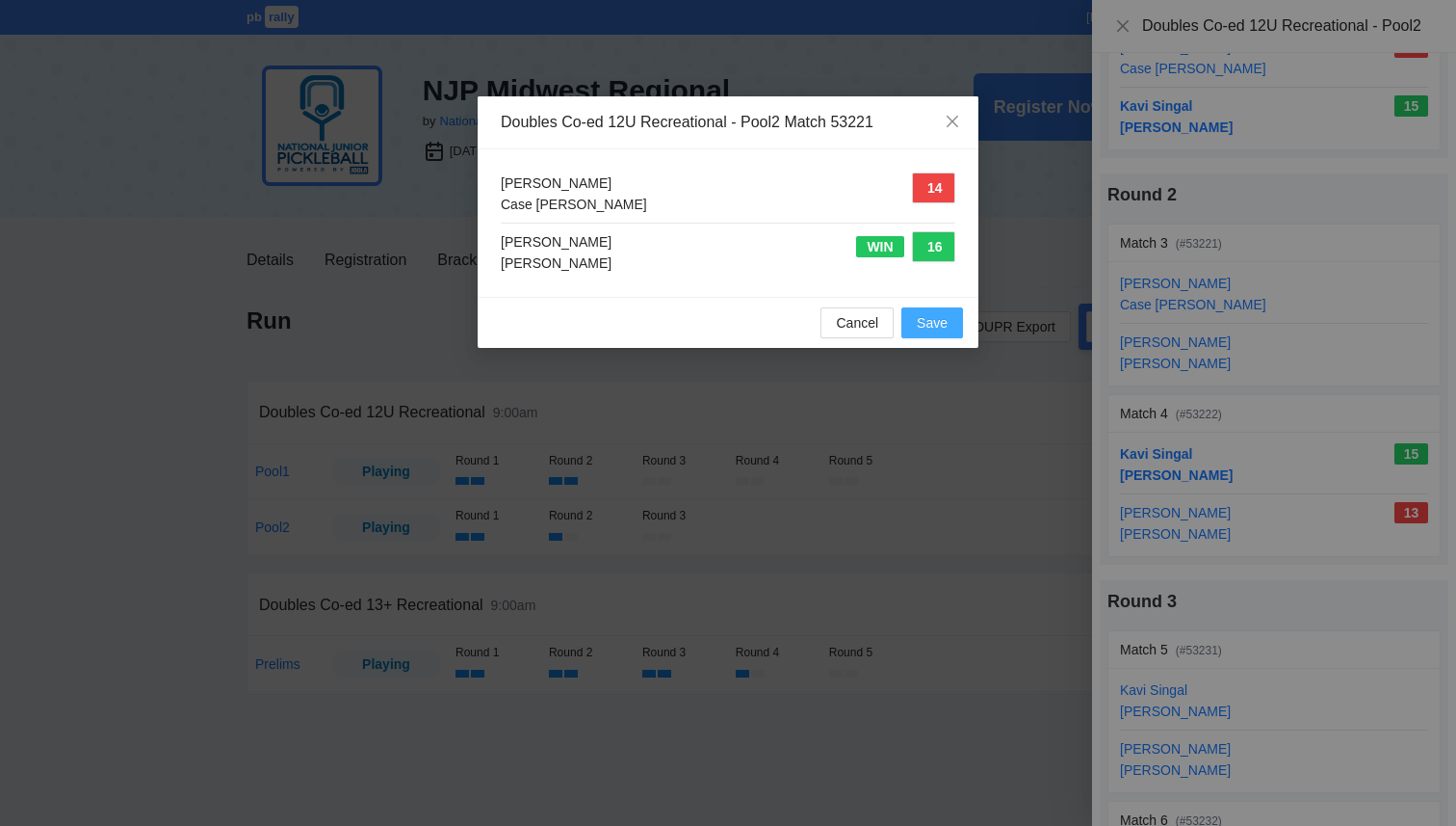
click at [916, 322] on button "Save" at bounding box center [932, 322] width 62 height 31
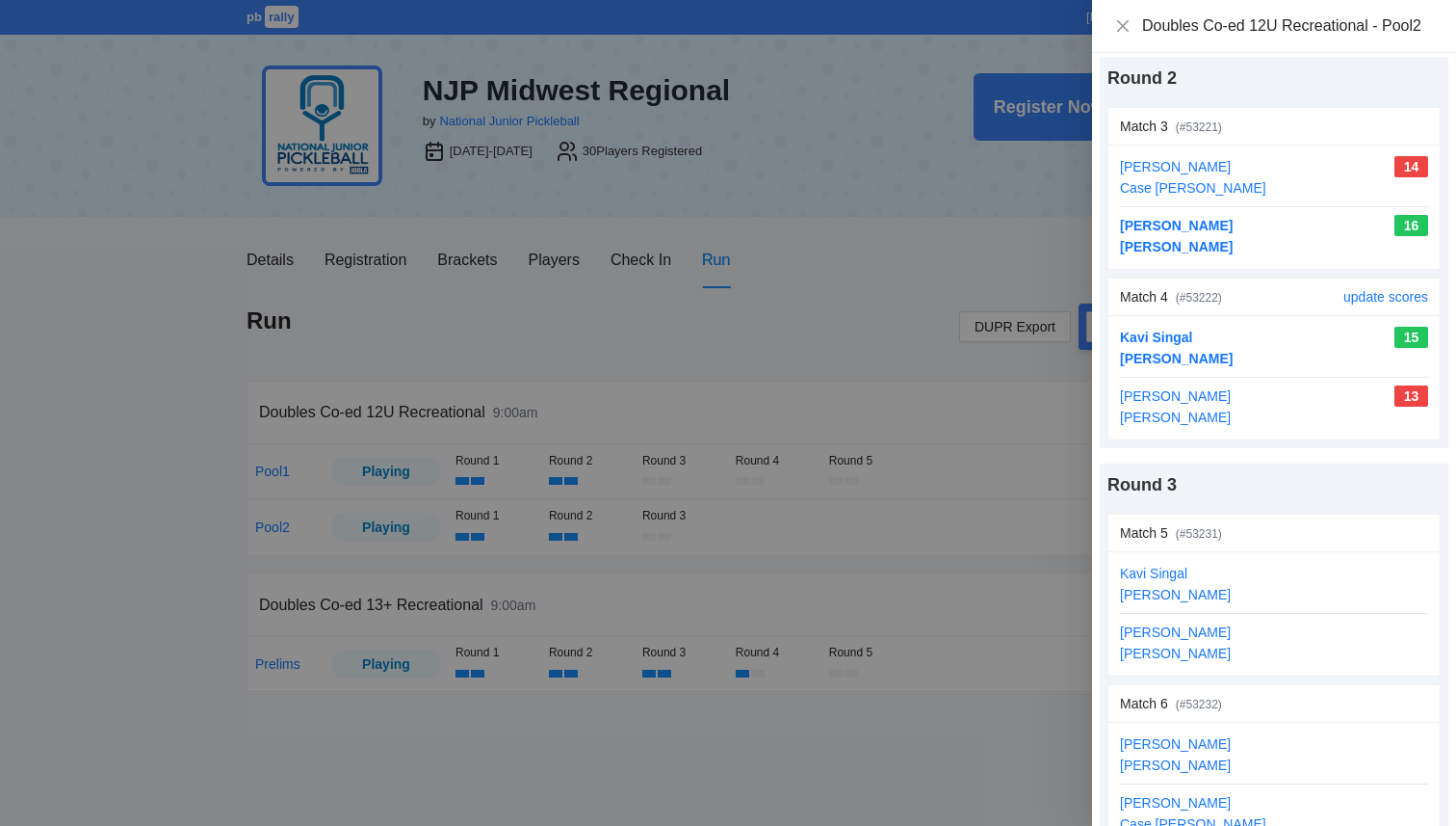
scroll to position [493, 0]
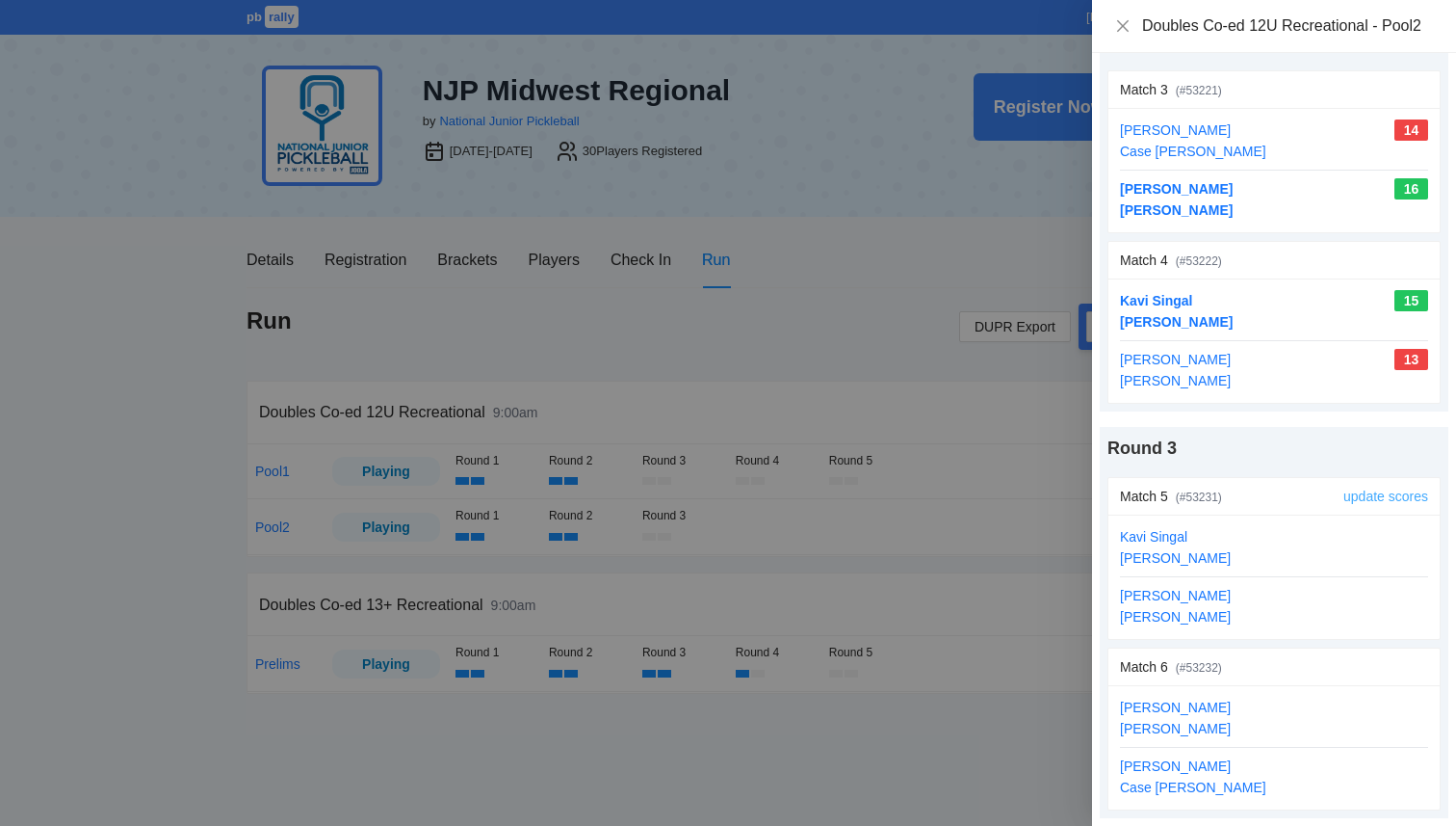
click at [1359, 495] on link "update scores" at bounding box center [1386, 496] width 85 height 15
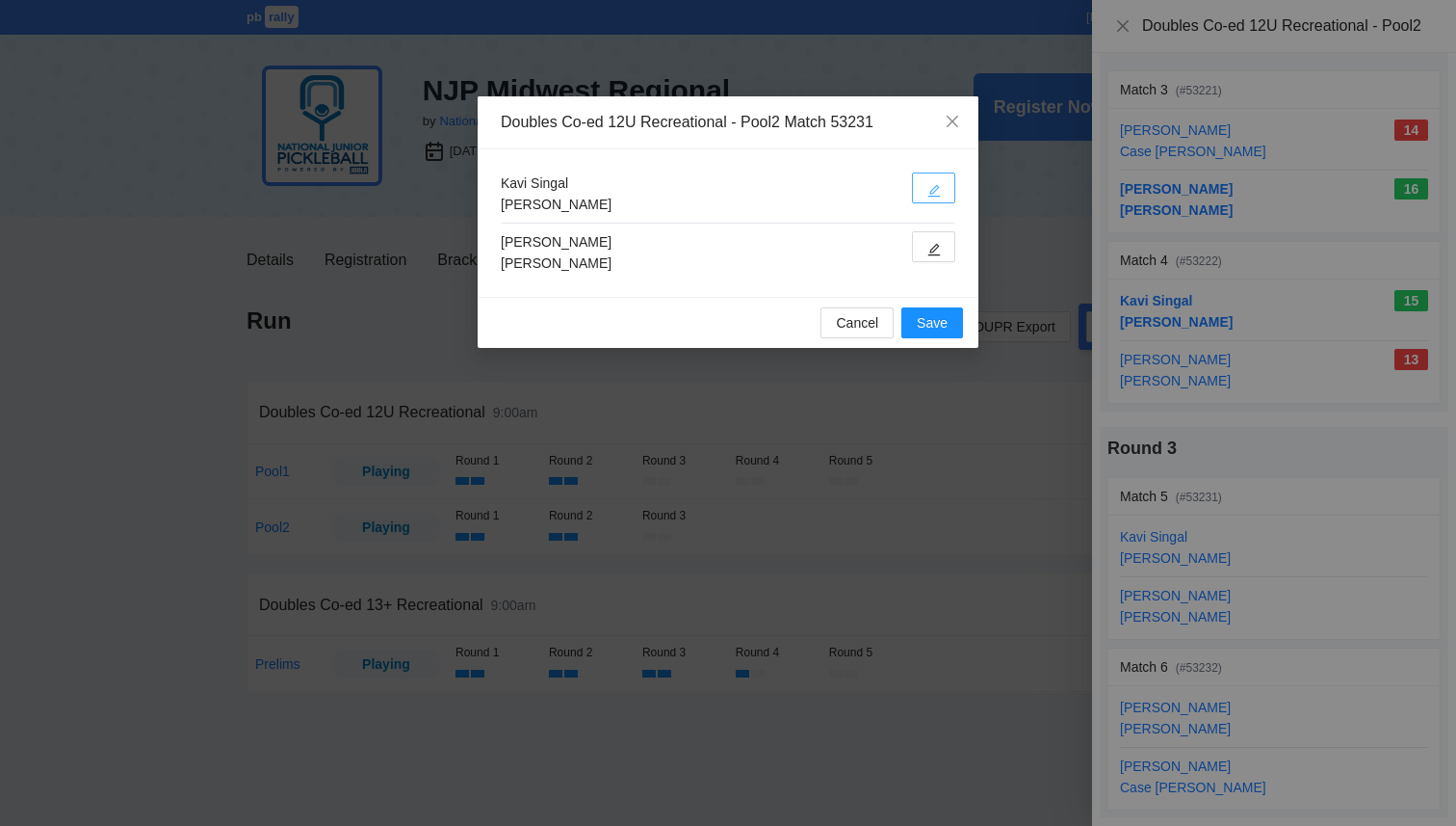
click at [948, 192] on button "button" at bounding box center [933, 188] width 44 height 31
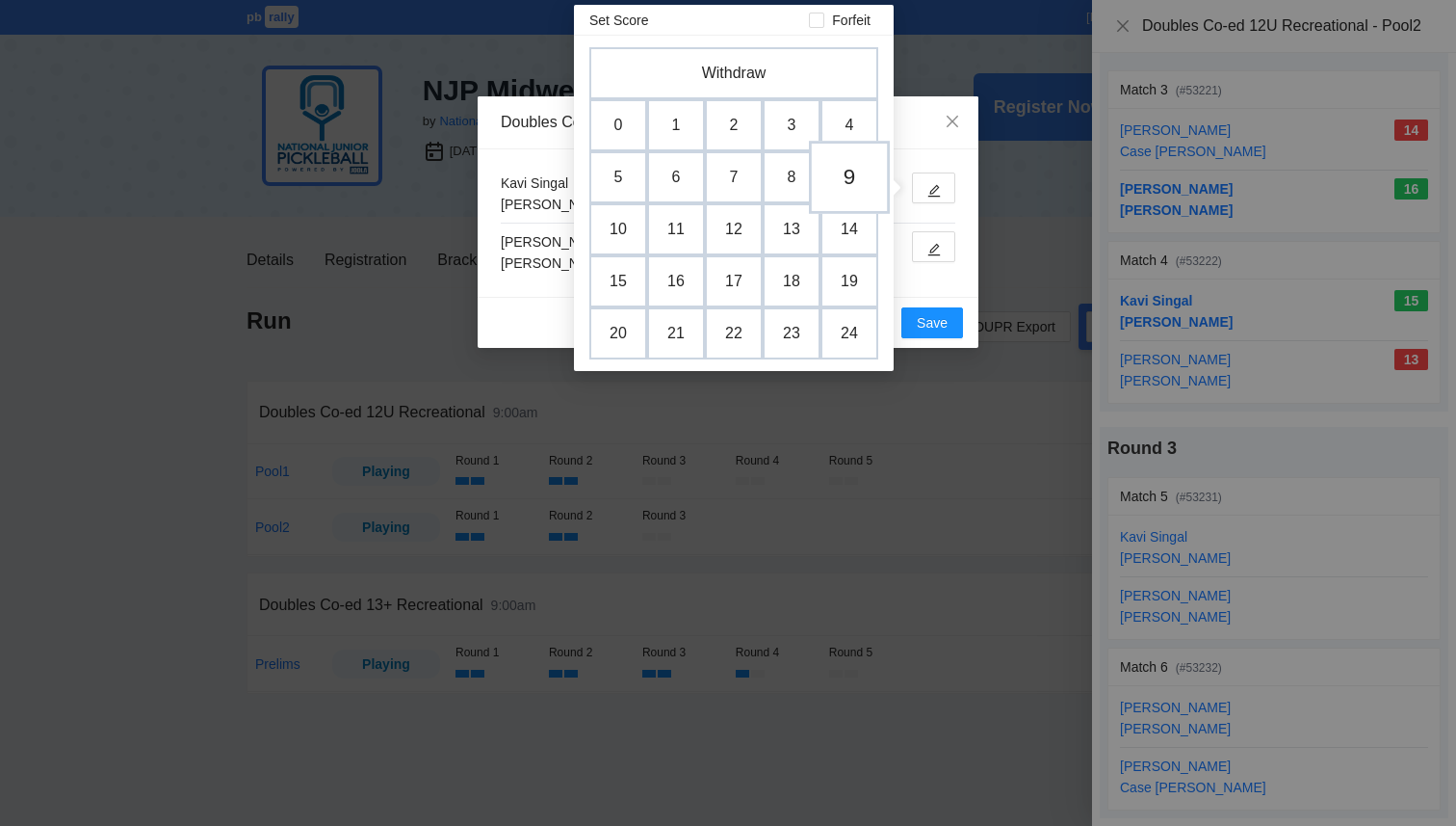
click at [852, 178] on td "9" at bounding box center [850, 177] width 81 height 74
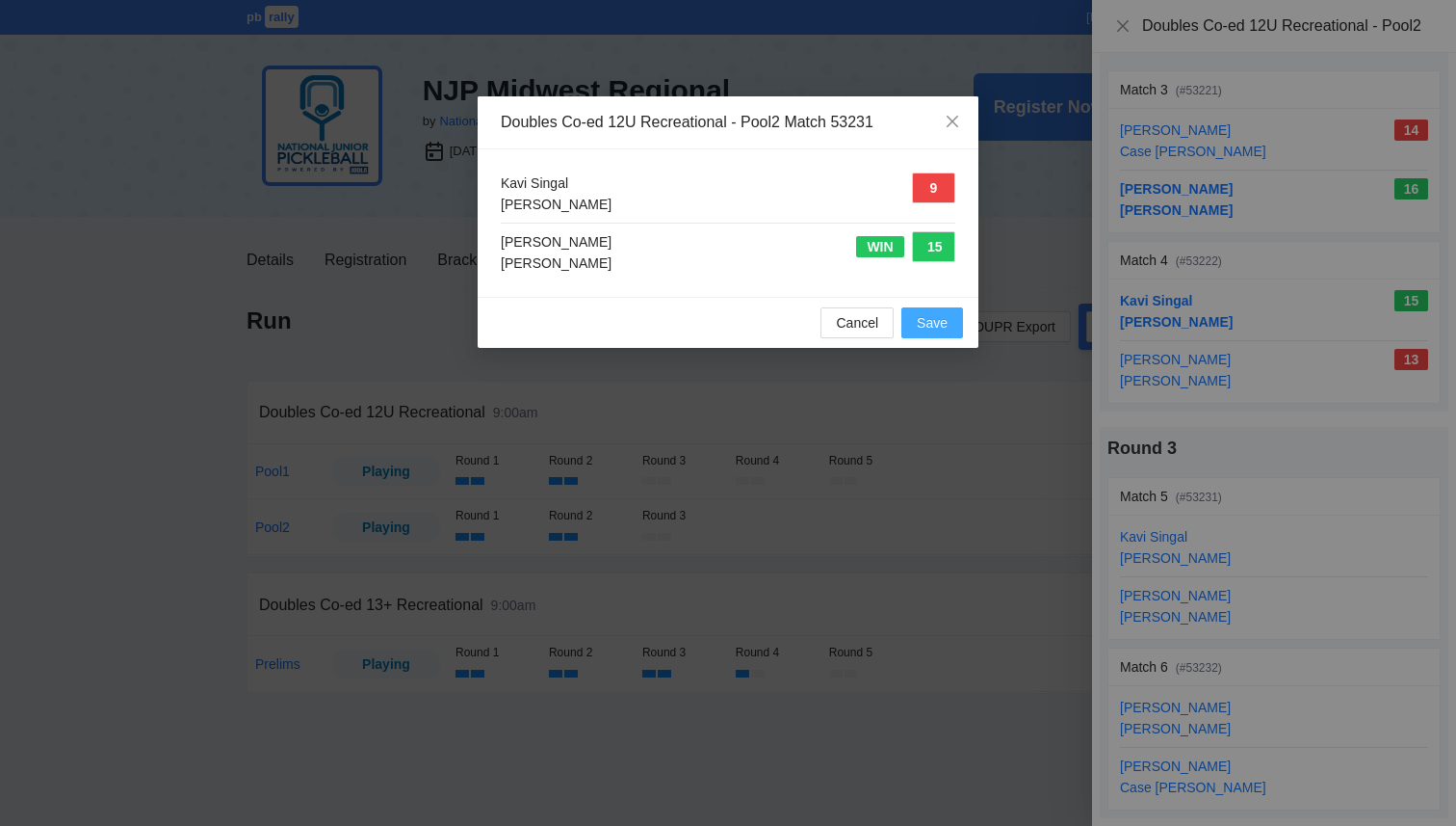
click at [945, 330] on span "Save" at bounding box center [932, 322] width 31 height 21
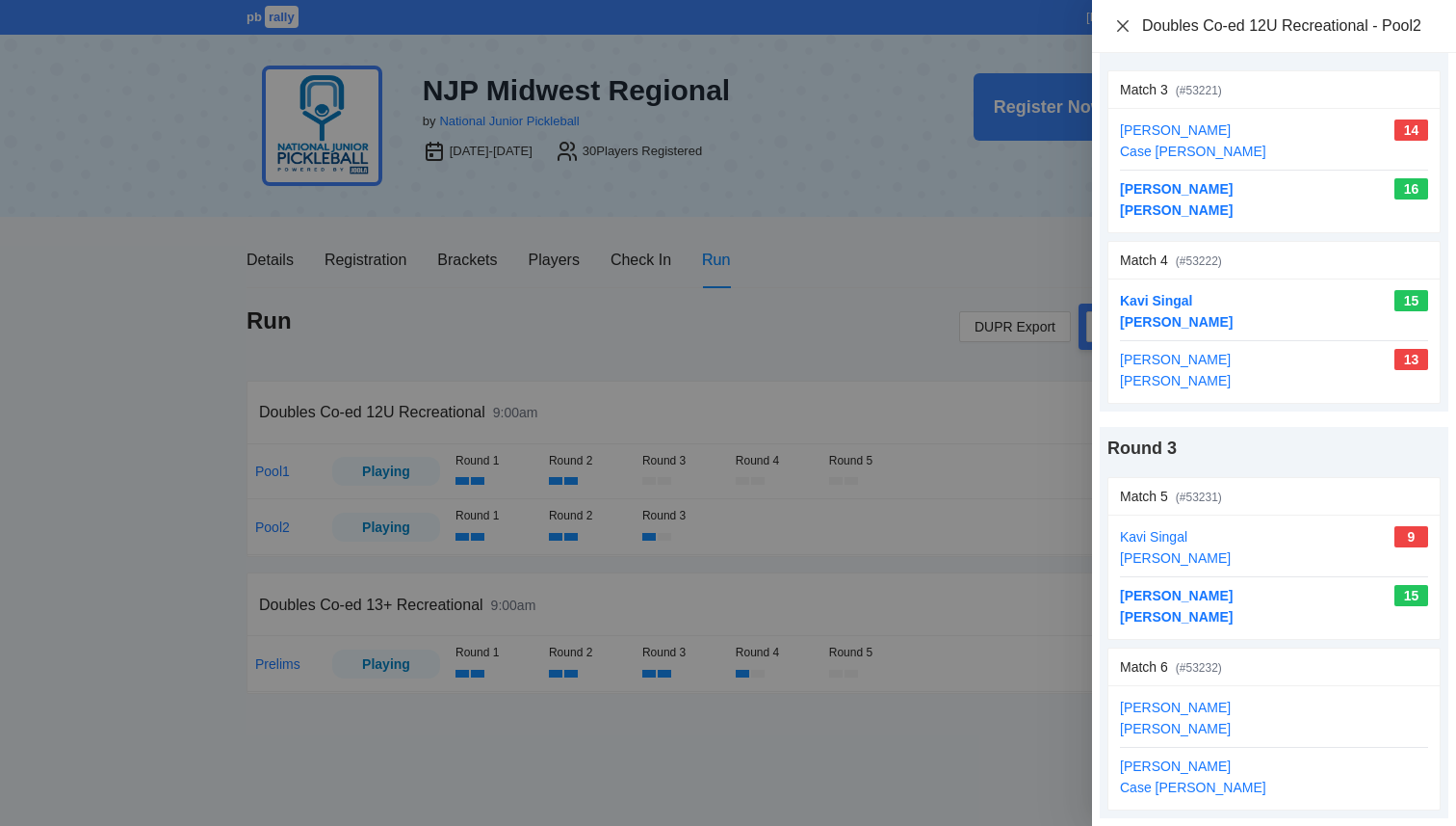
click at [1122, 28] on icon "close" at bounding box center [1123, 26] width 15 height 15
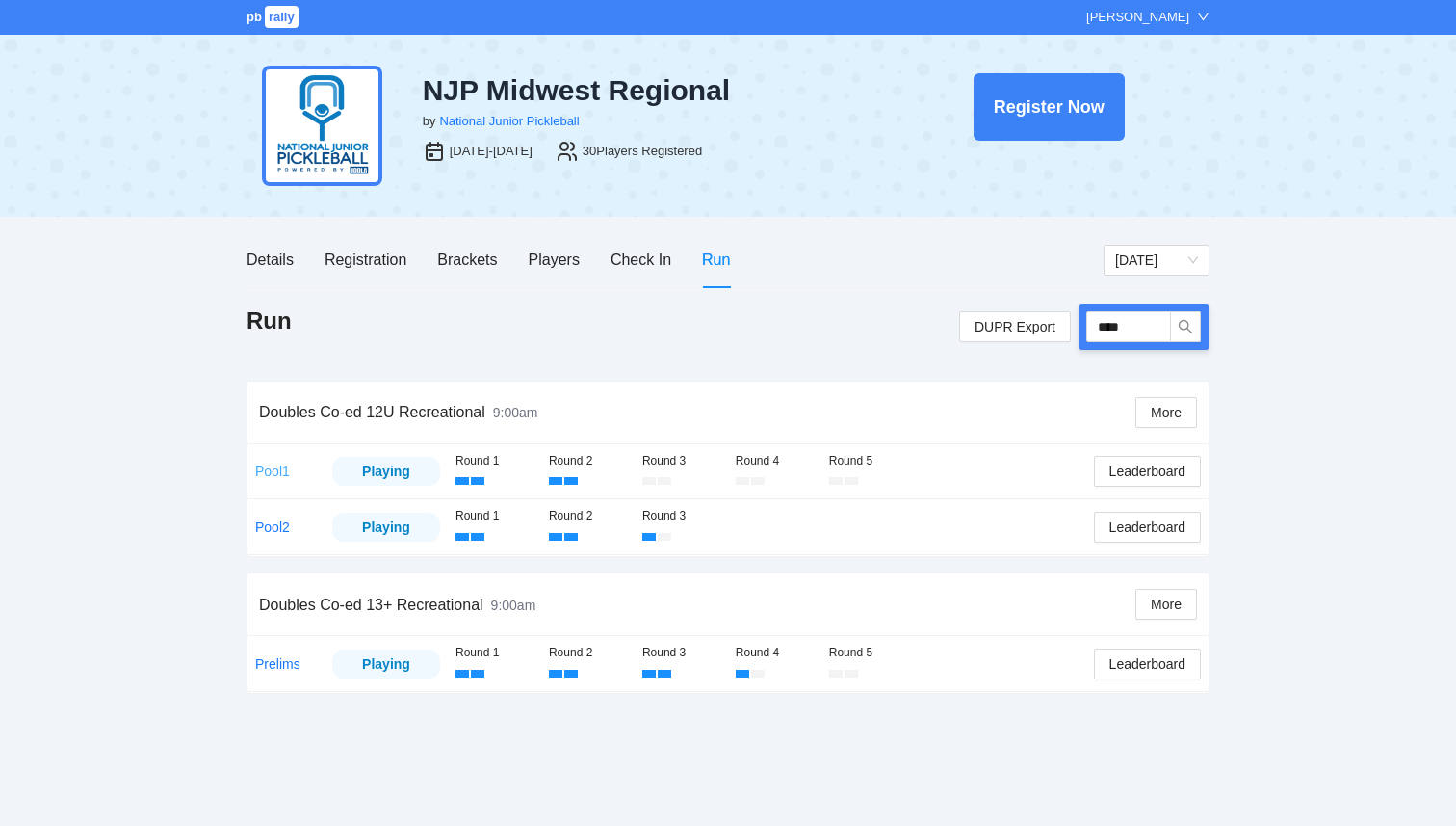
click at [261, 467] on link "Pool1" at bounding box center [273, 472] width 35 height 15
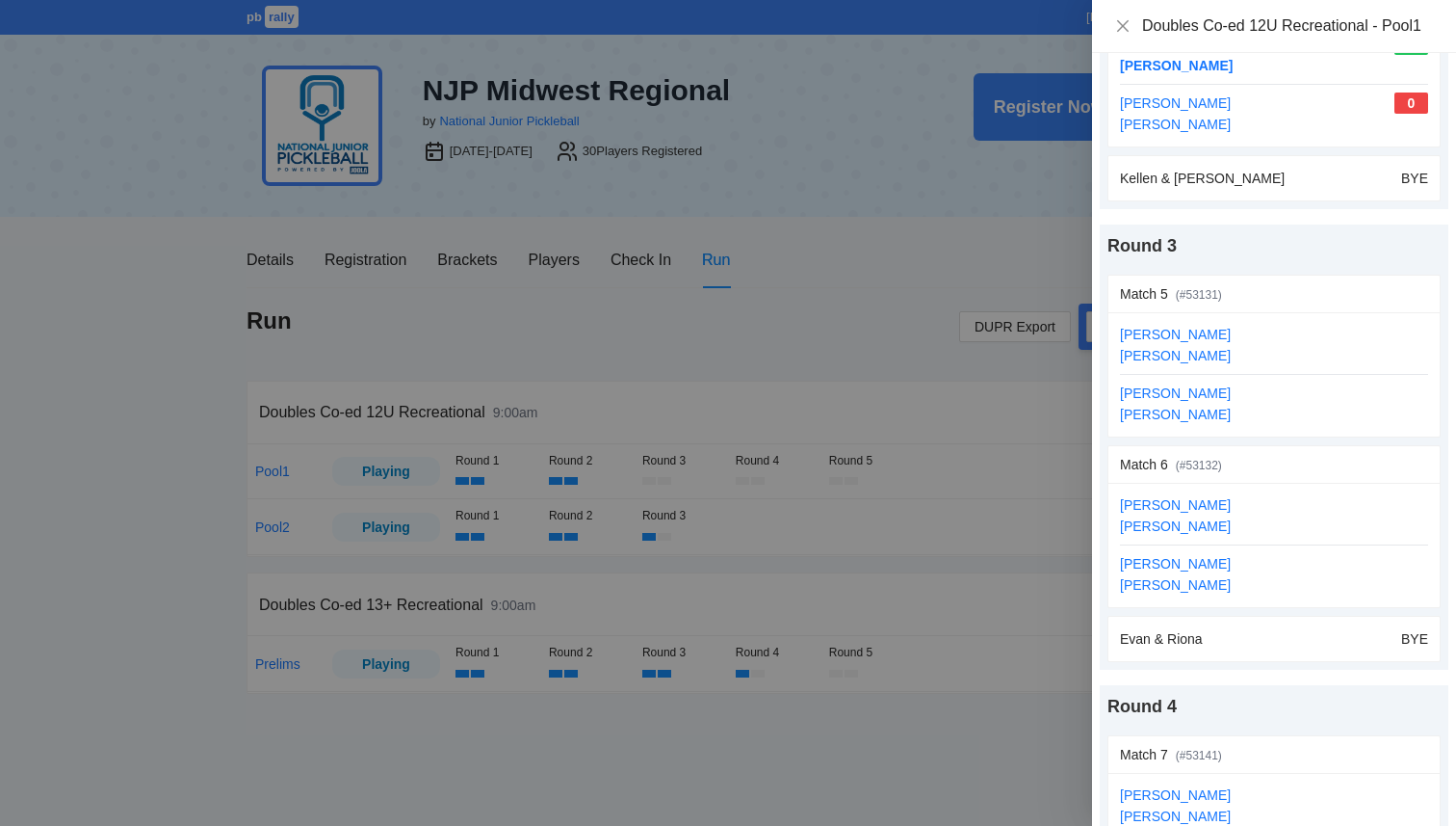
scroll to position [810, 0]
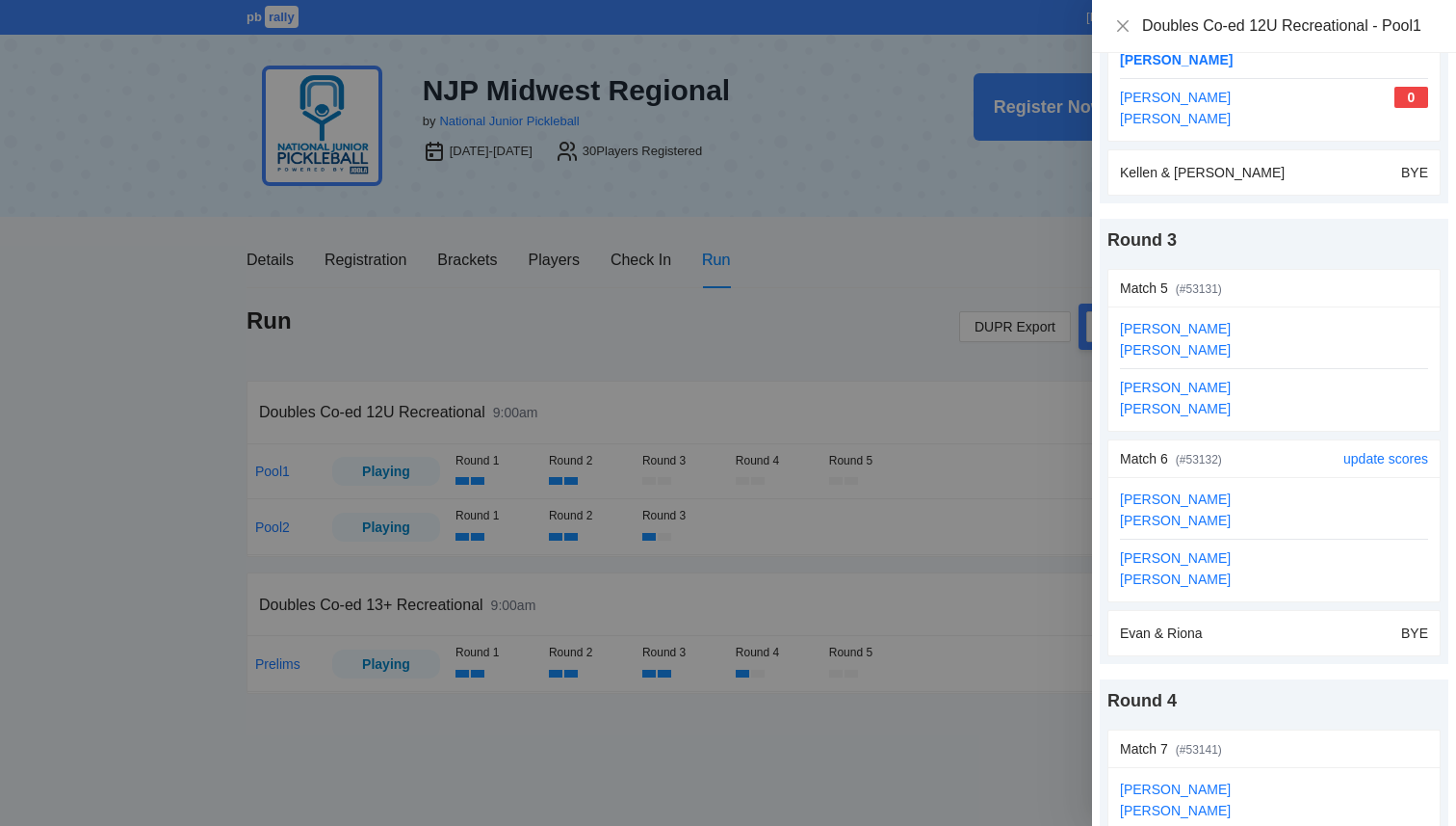
click at [1396, 445] on div "update scores" at bounding box center [1386, 459] width 85 height 37
click at [1395, 457] on link "update scores" at bounding box center [1386, 459] width 85 height 15
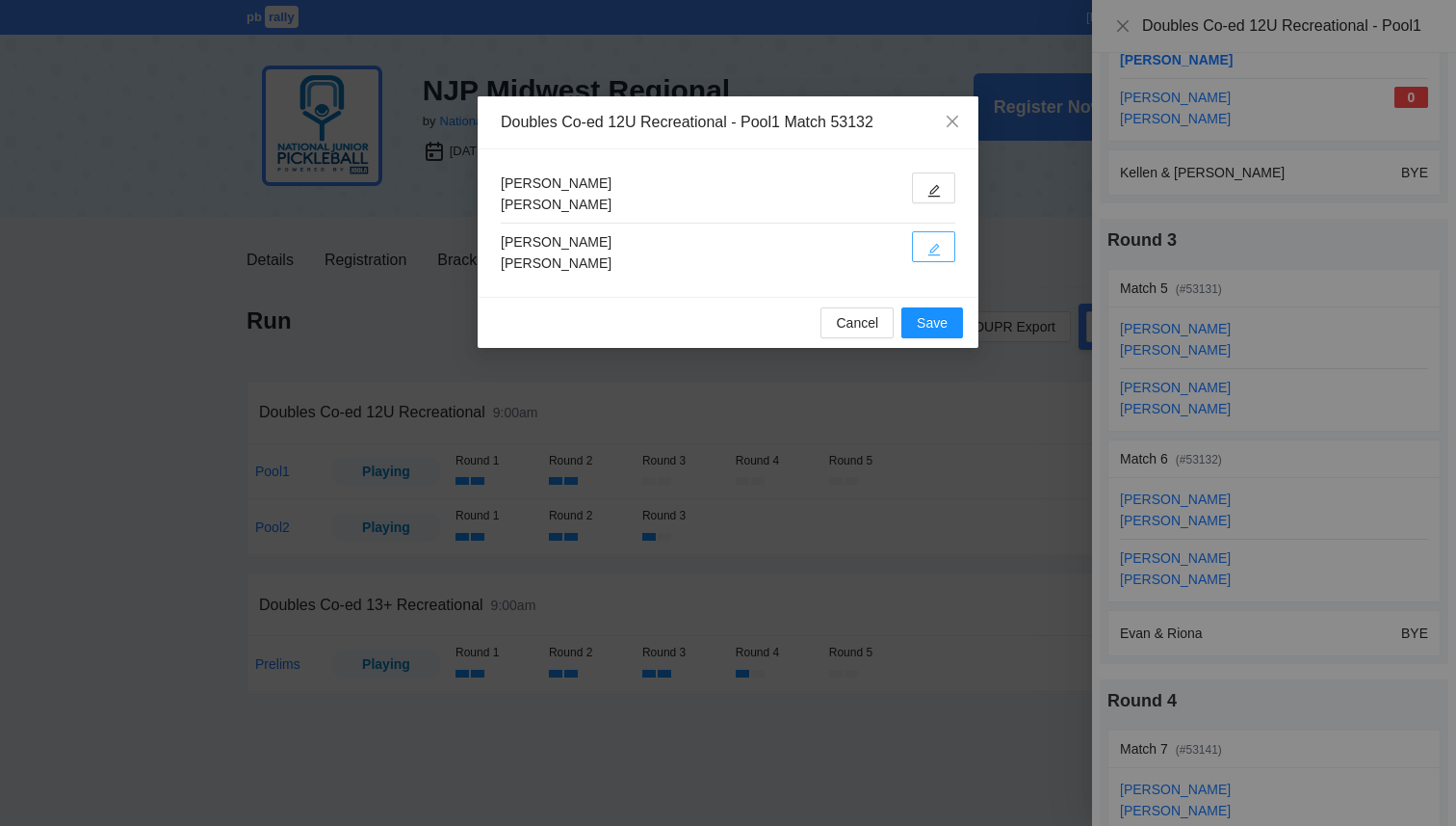
click at [937, 253] on icon "edit" at bounding box center [934, 250] width 14 height 14
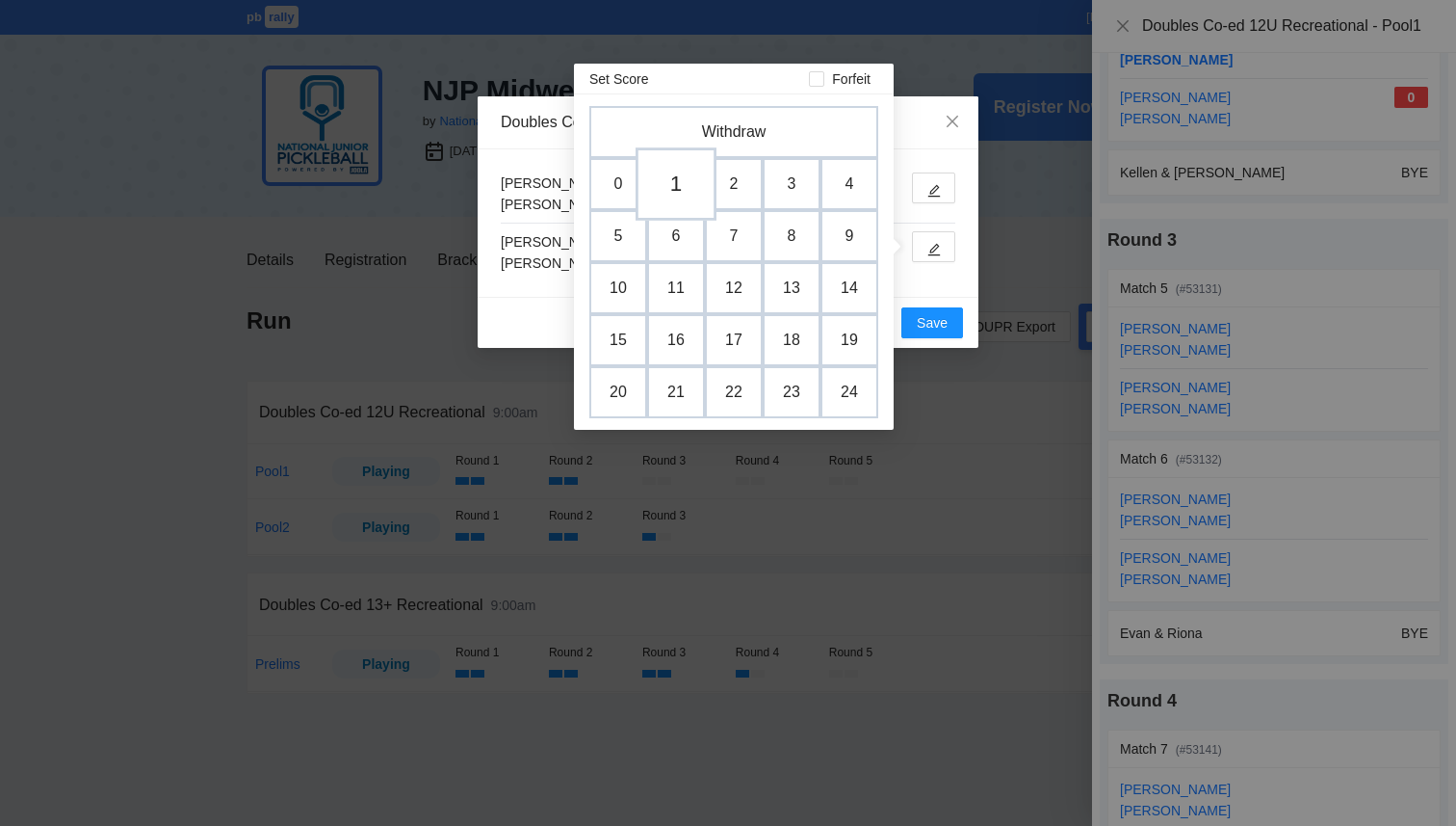
click at [680, 179] on td "1" at bounding box center [677, 184] width 81 height 74
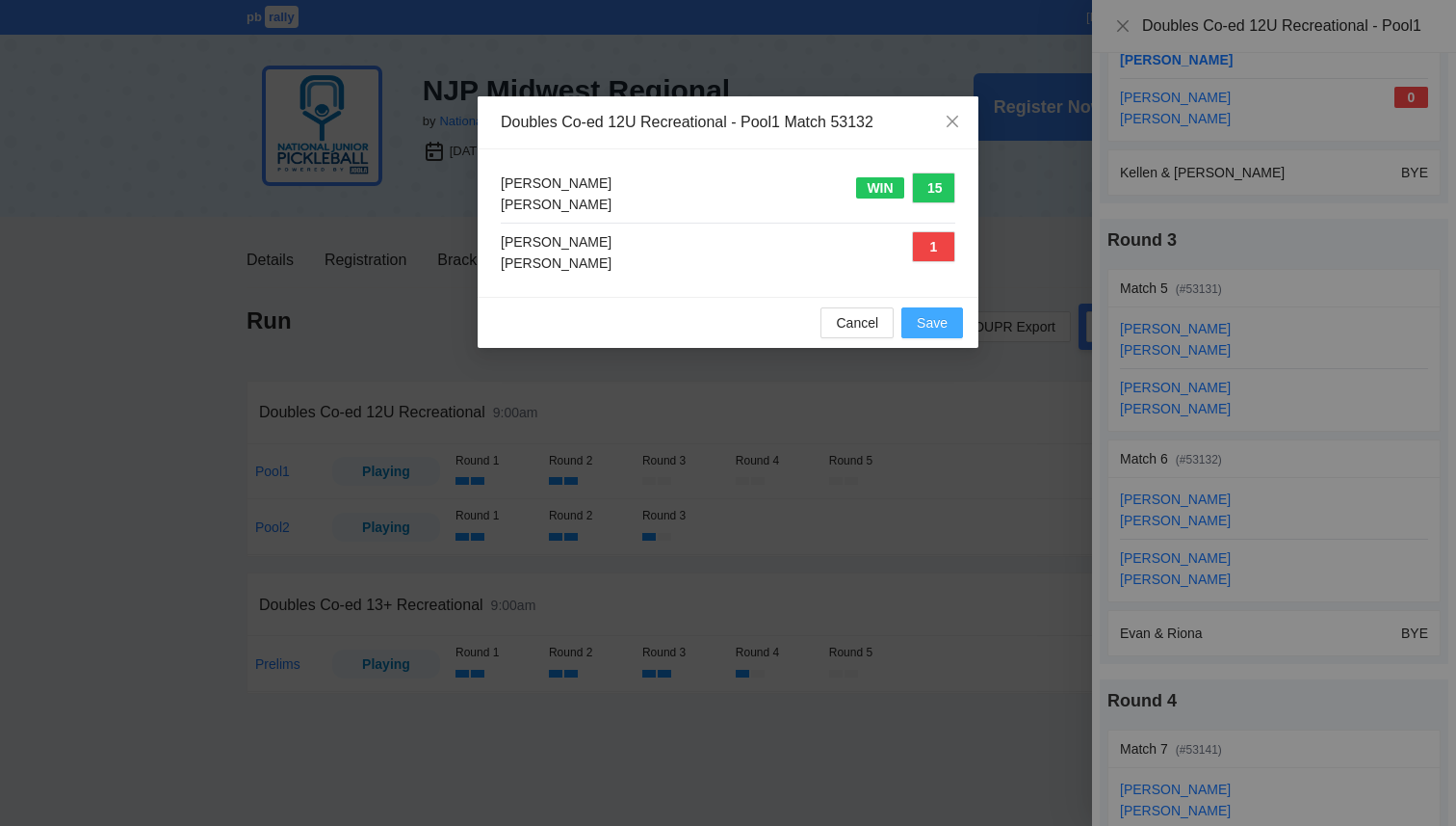
click at [938, 323] on span "Save" at bounding box center [932, 322] width 31 height 21
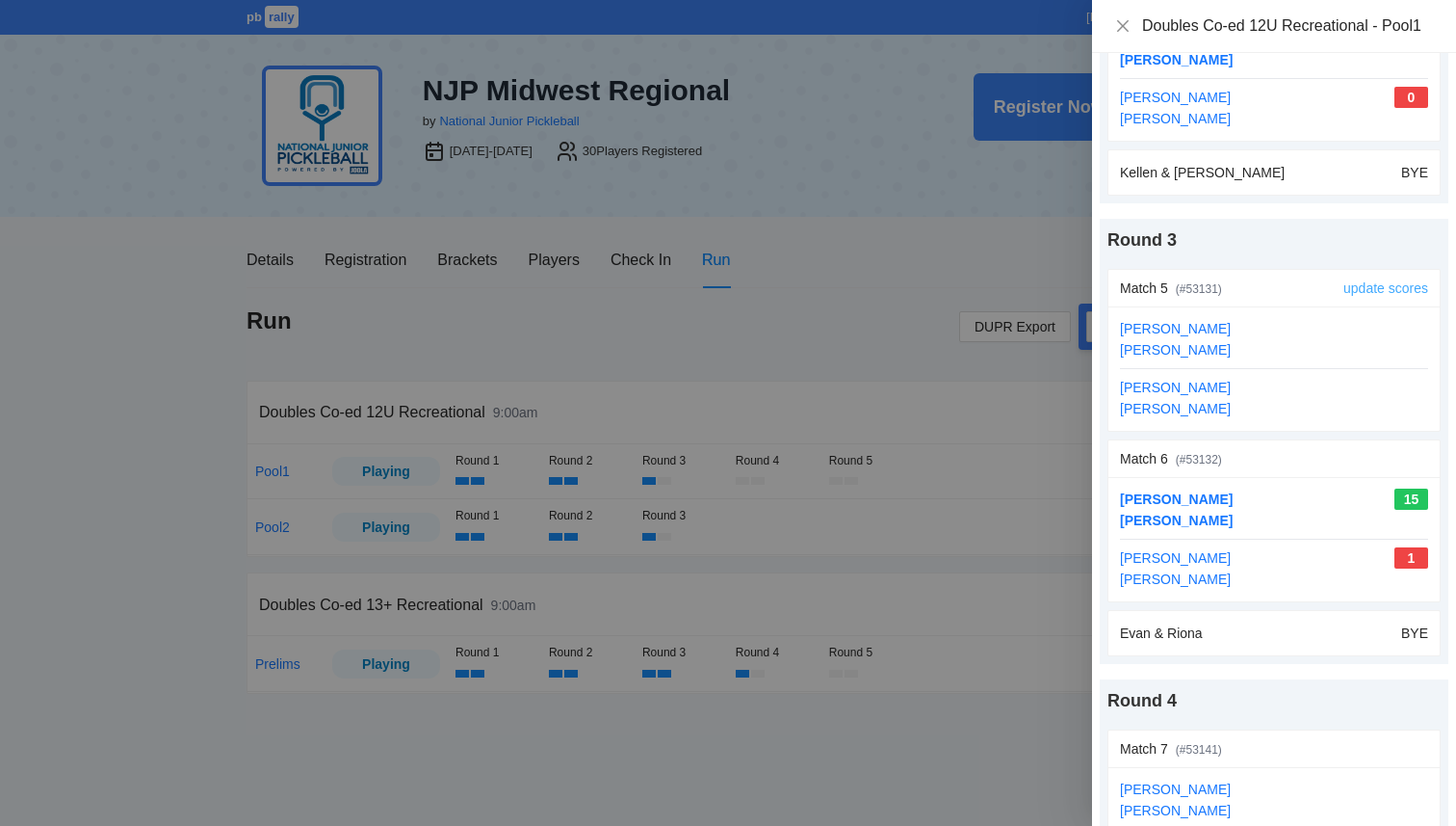
click at [1357, 290] on link "update scores" at bounding box center [1386, 289] width 85 height 15
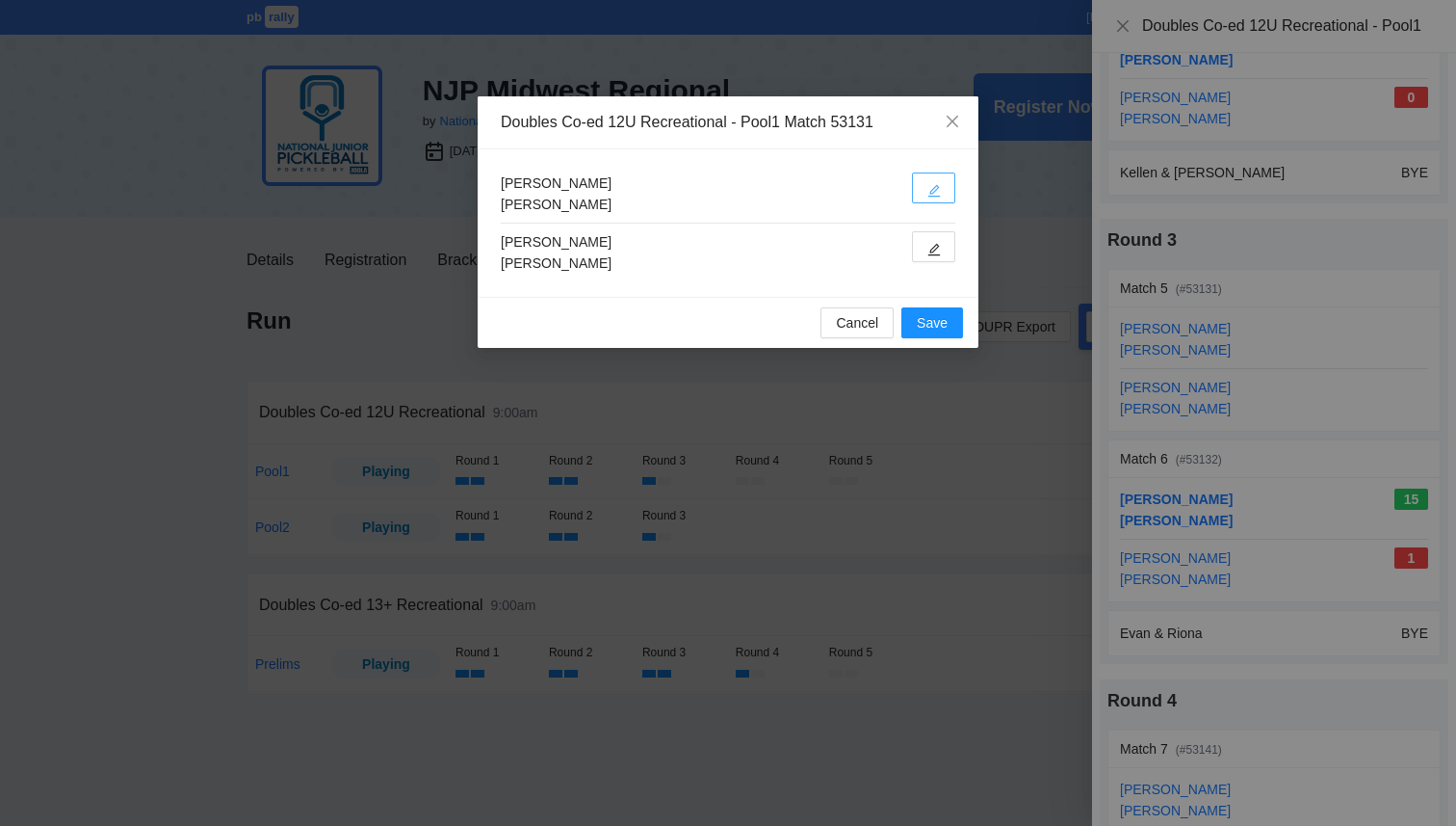
click at [929, 177] on button "button" at bounding box center [933, 188] width 44 height 31
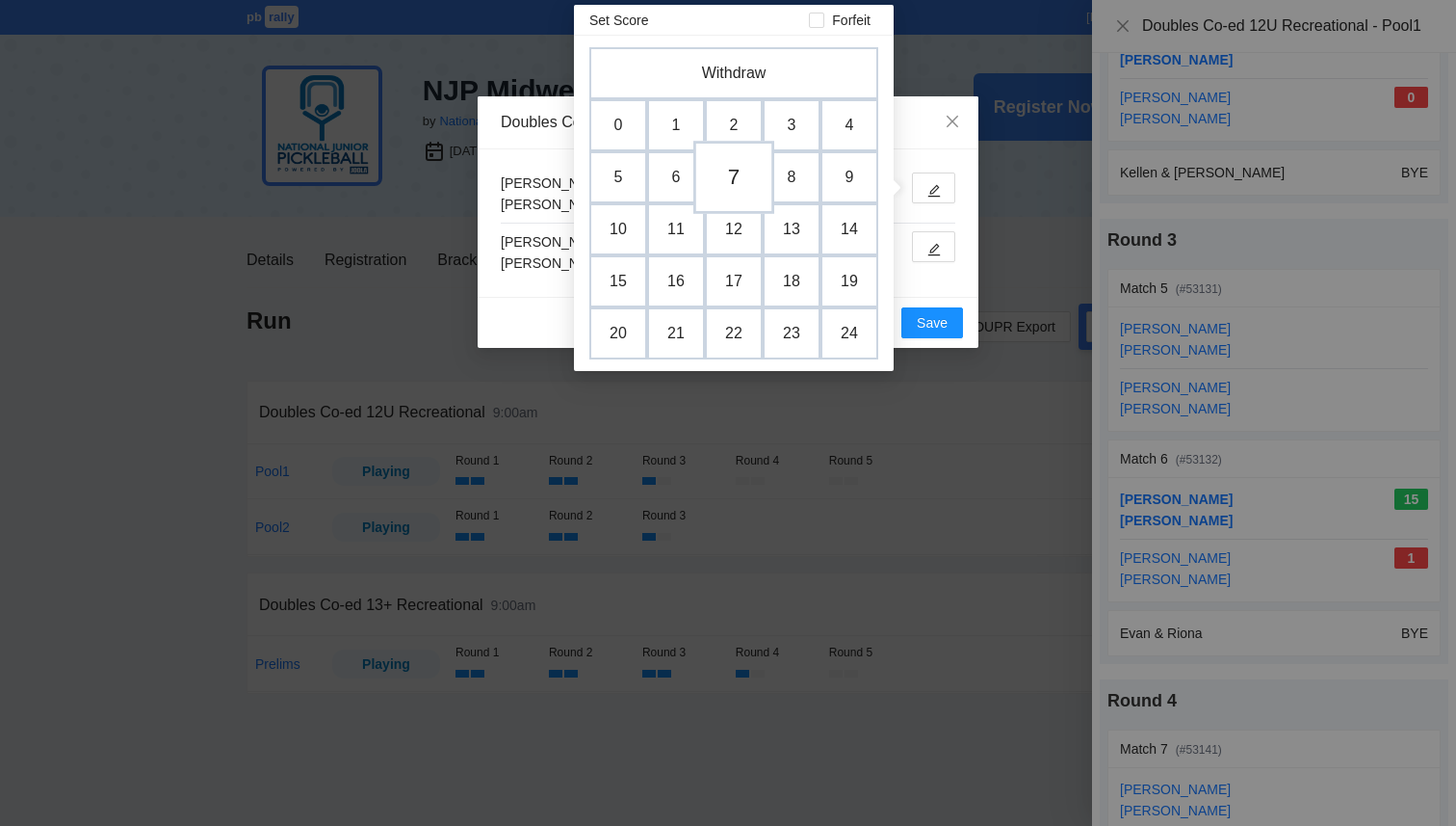
click at [732, 184] on td "7" at bounding box center [734, 177] width 81 height 74
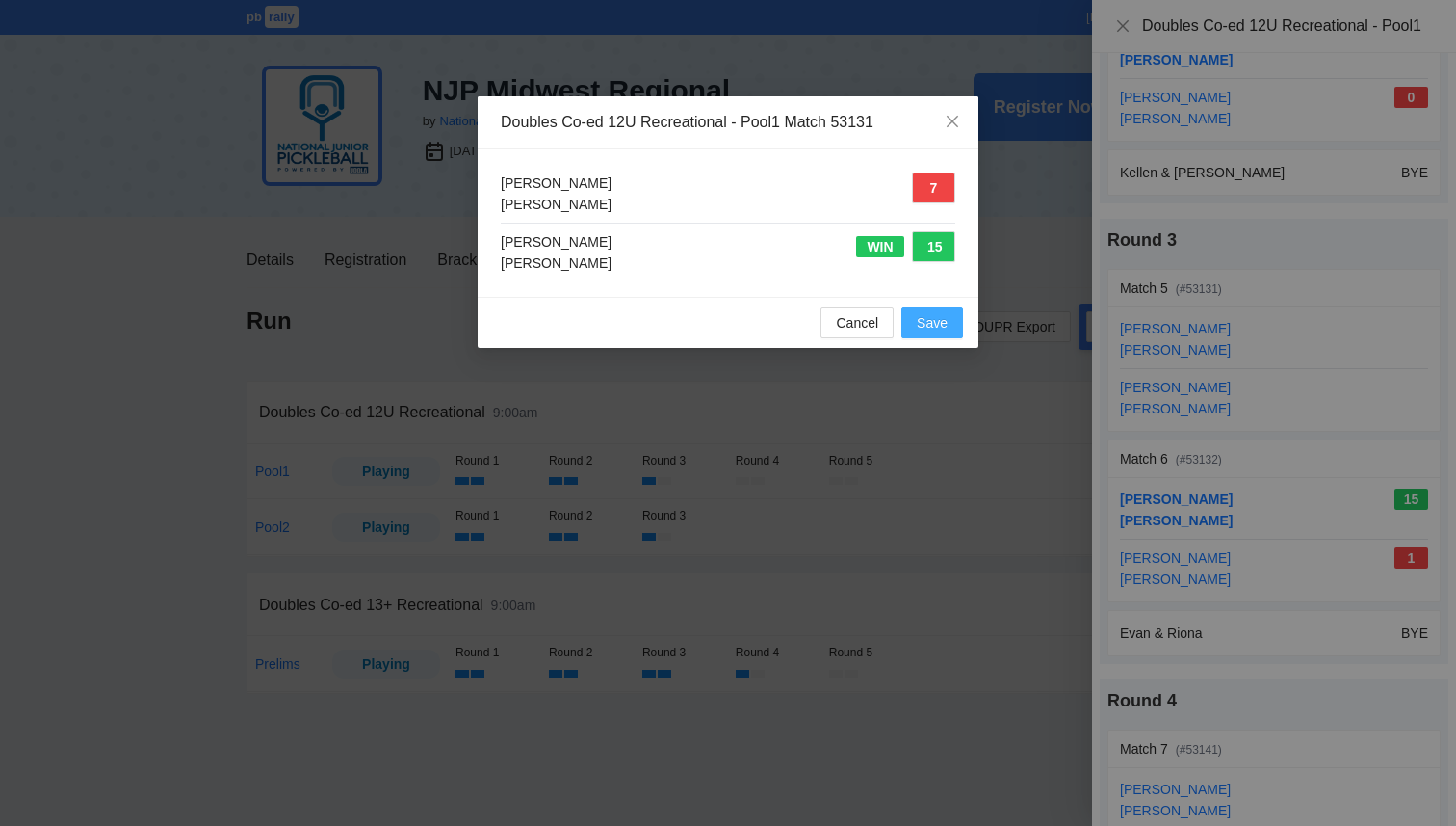
click at [932, 330] on span "Save" at bounding box center [932, 322] width 31 height 21
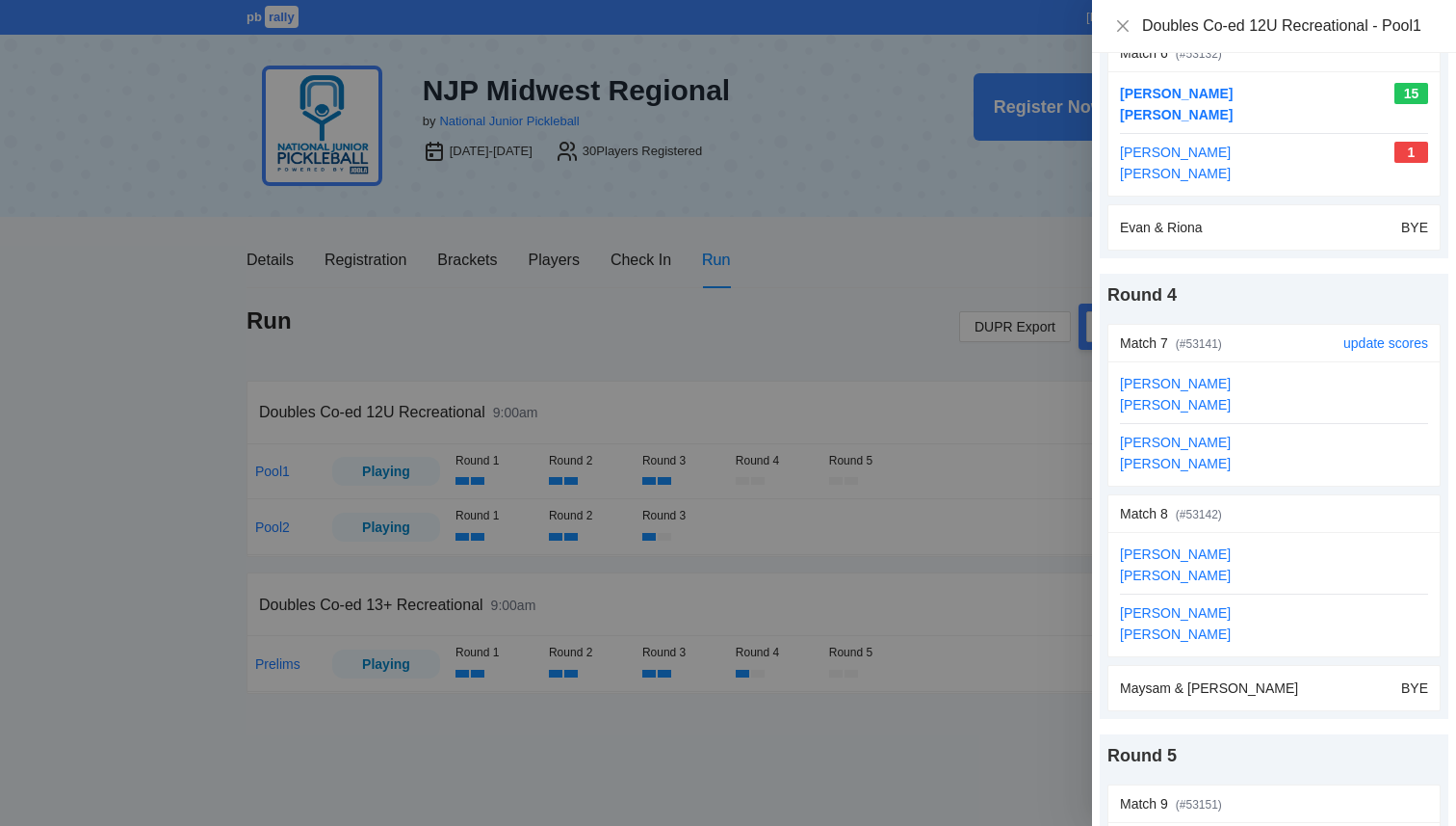
scroll to position [1220, 0]
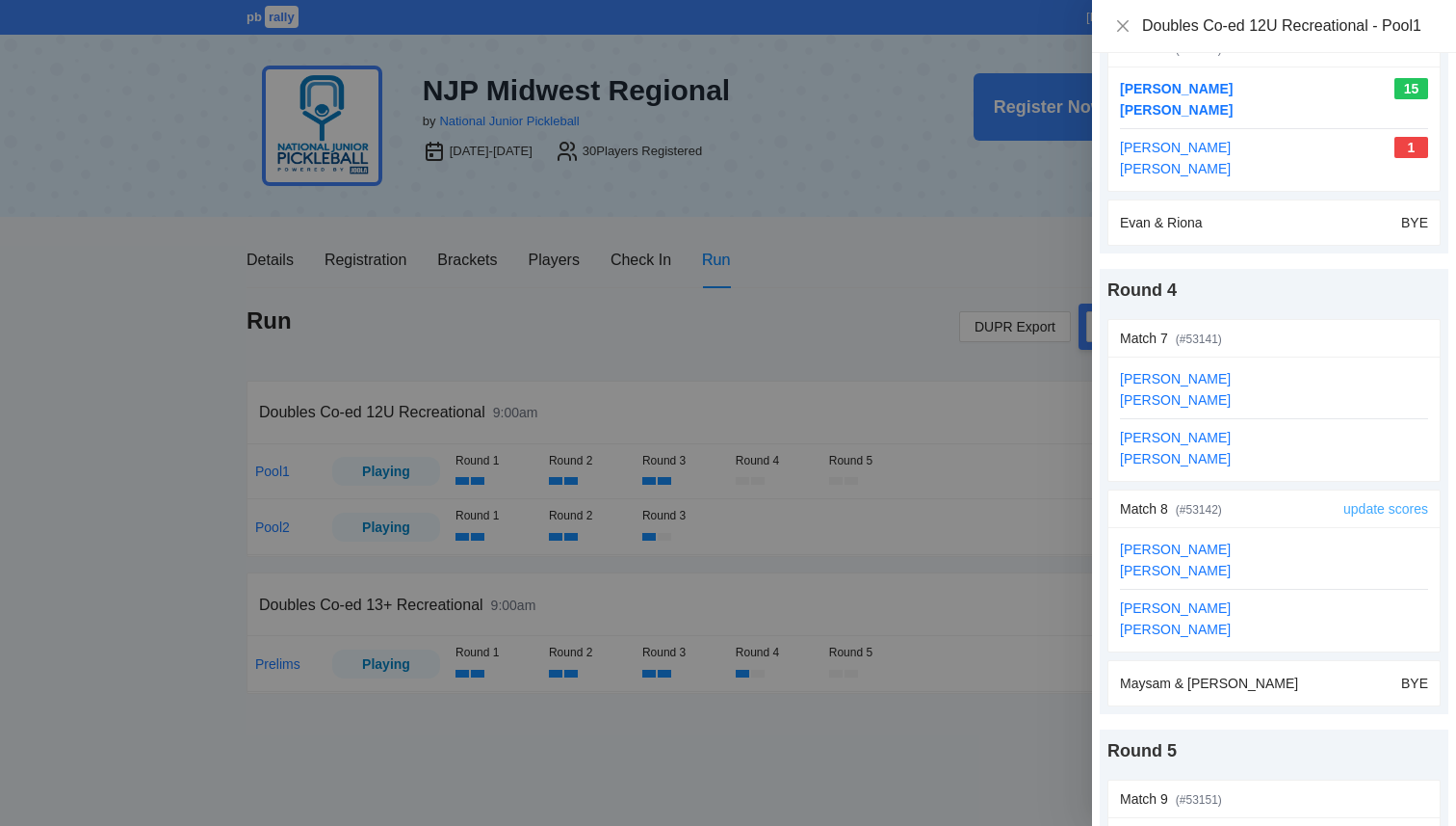
click at [1400, 507] on link "update scores" at bounding box center [1386, 508] width 85 height 15
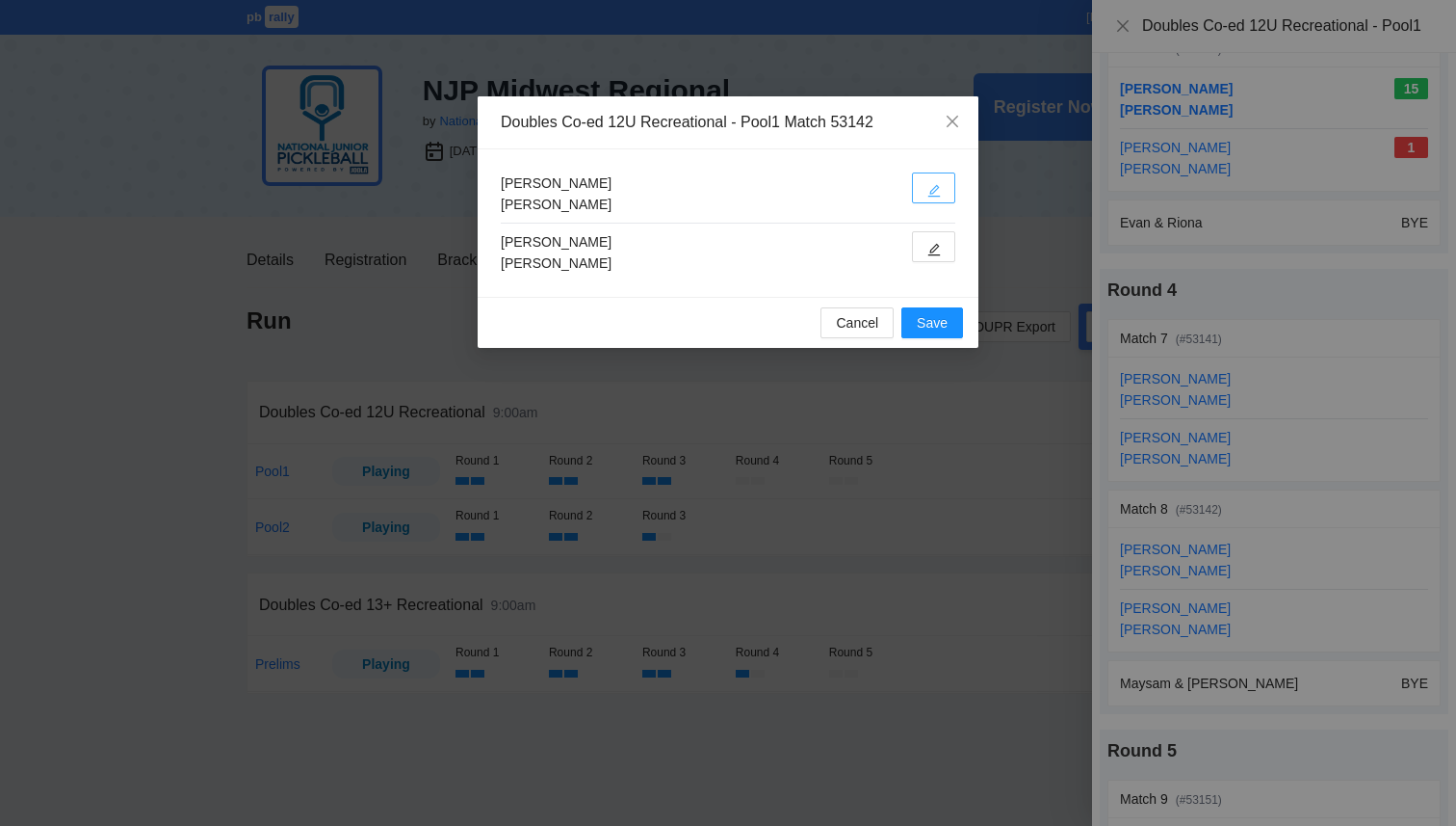
click at [933, 189] on icon "edit" at bounding box center [934, 191] width 13 height 13
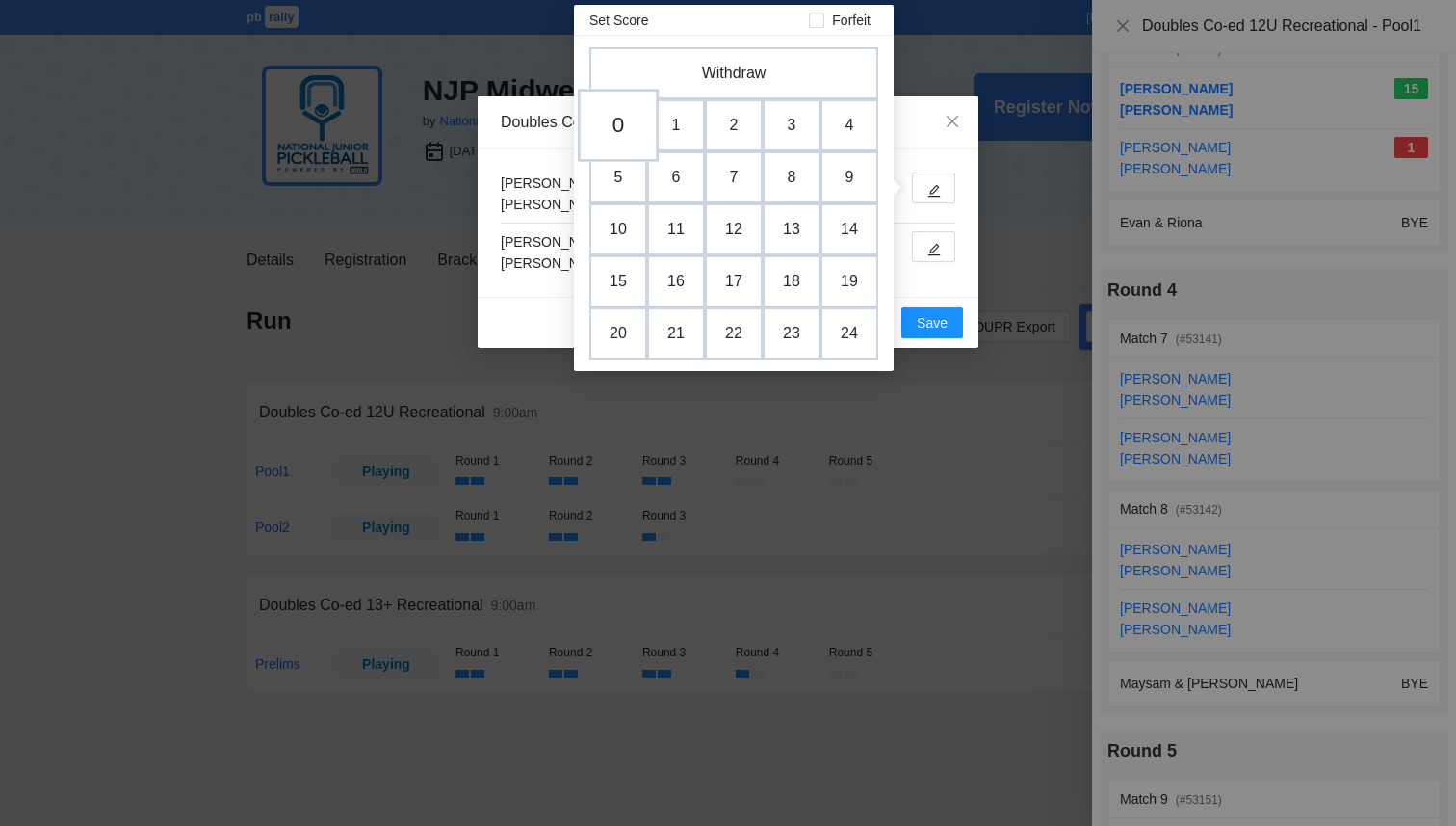
click at [619, 128] on td "0" at bounding box center [619, 126] width 81 height 74
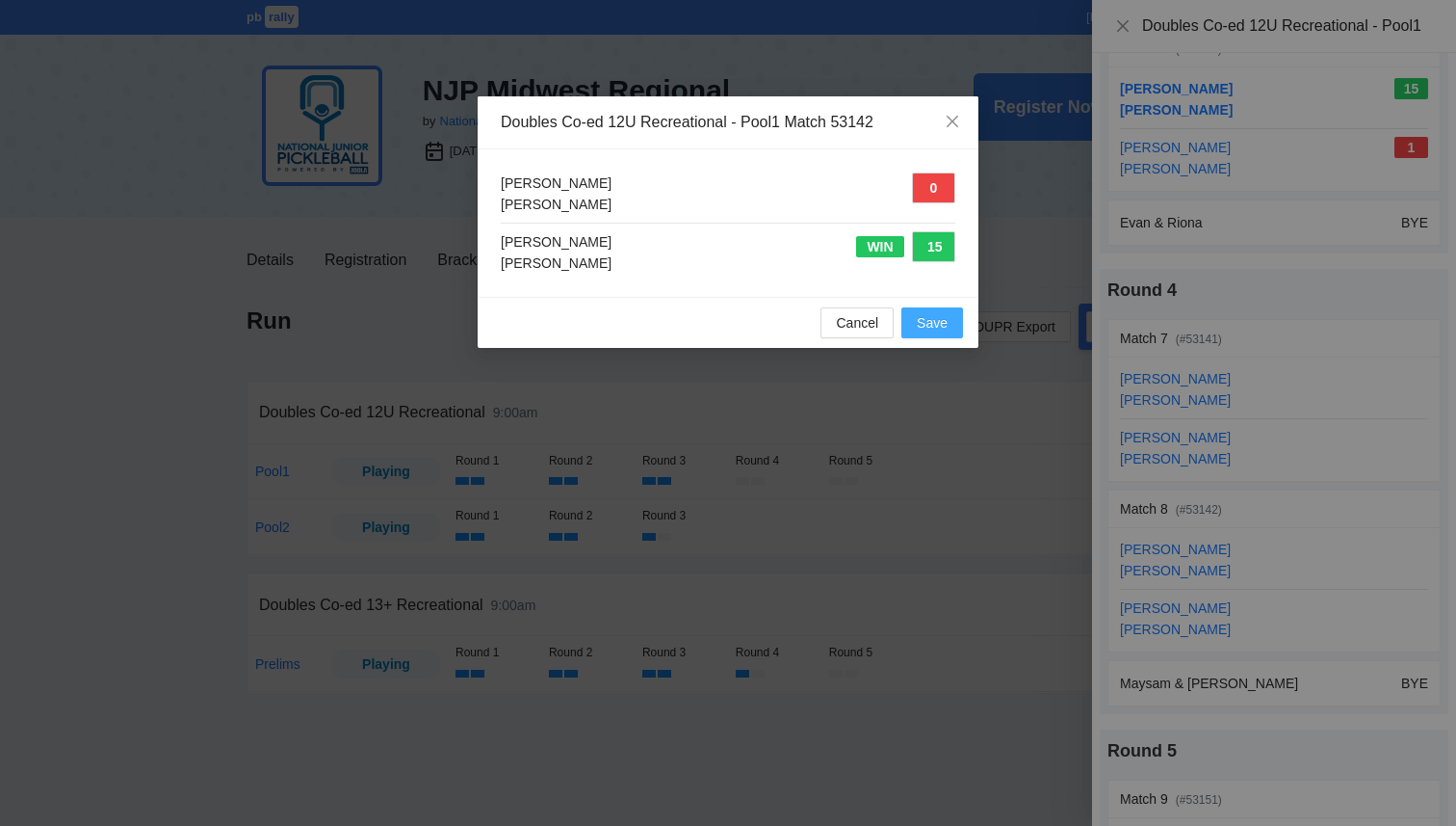
click at [925, 326] on span "Save" at bounding box center [932, 322] width 31 height 21
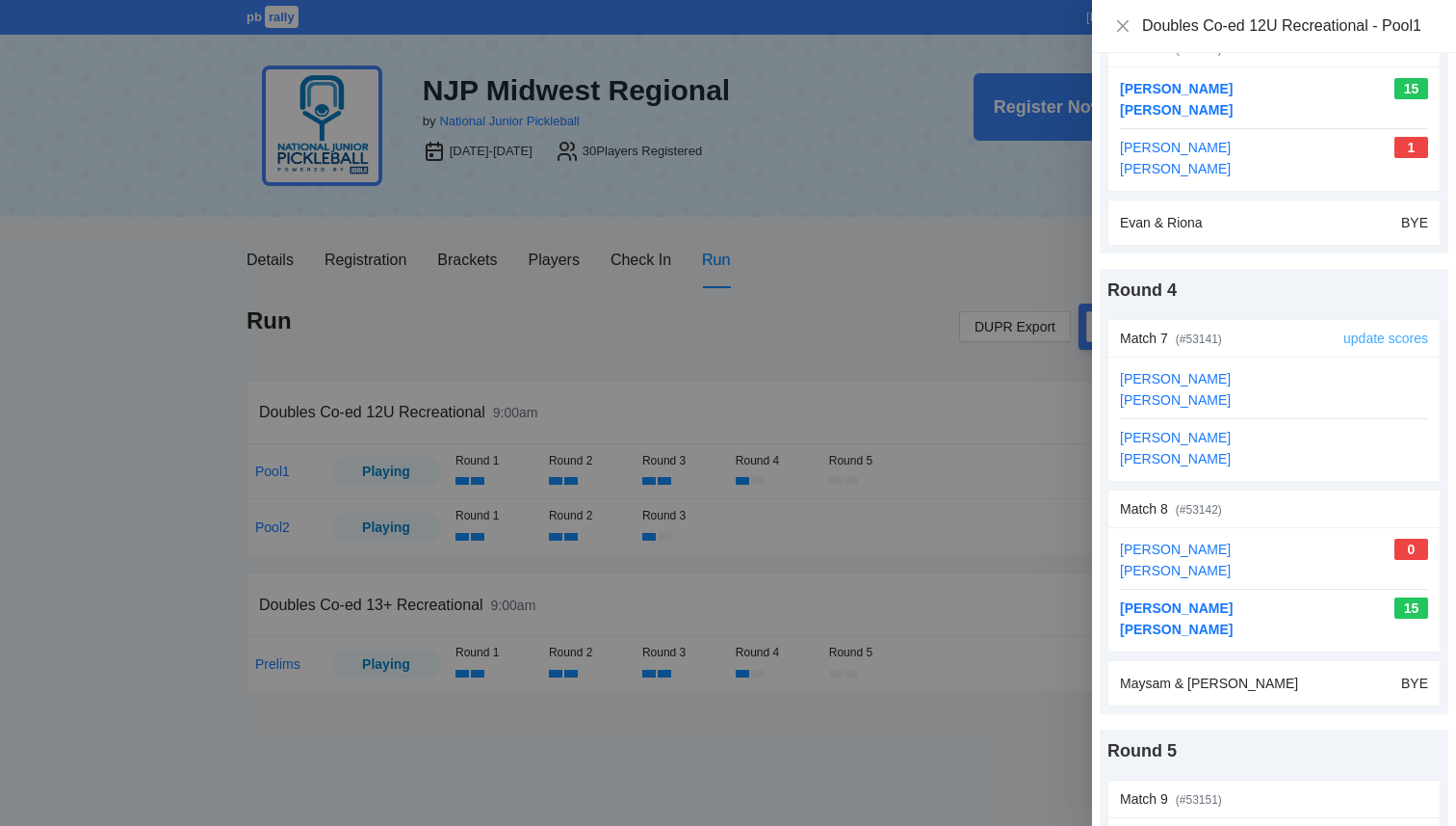
click at [1385, 334] on link "update scores" at bounding box center [1386, 338] width 85 height 15
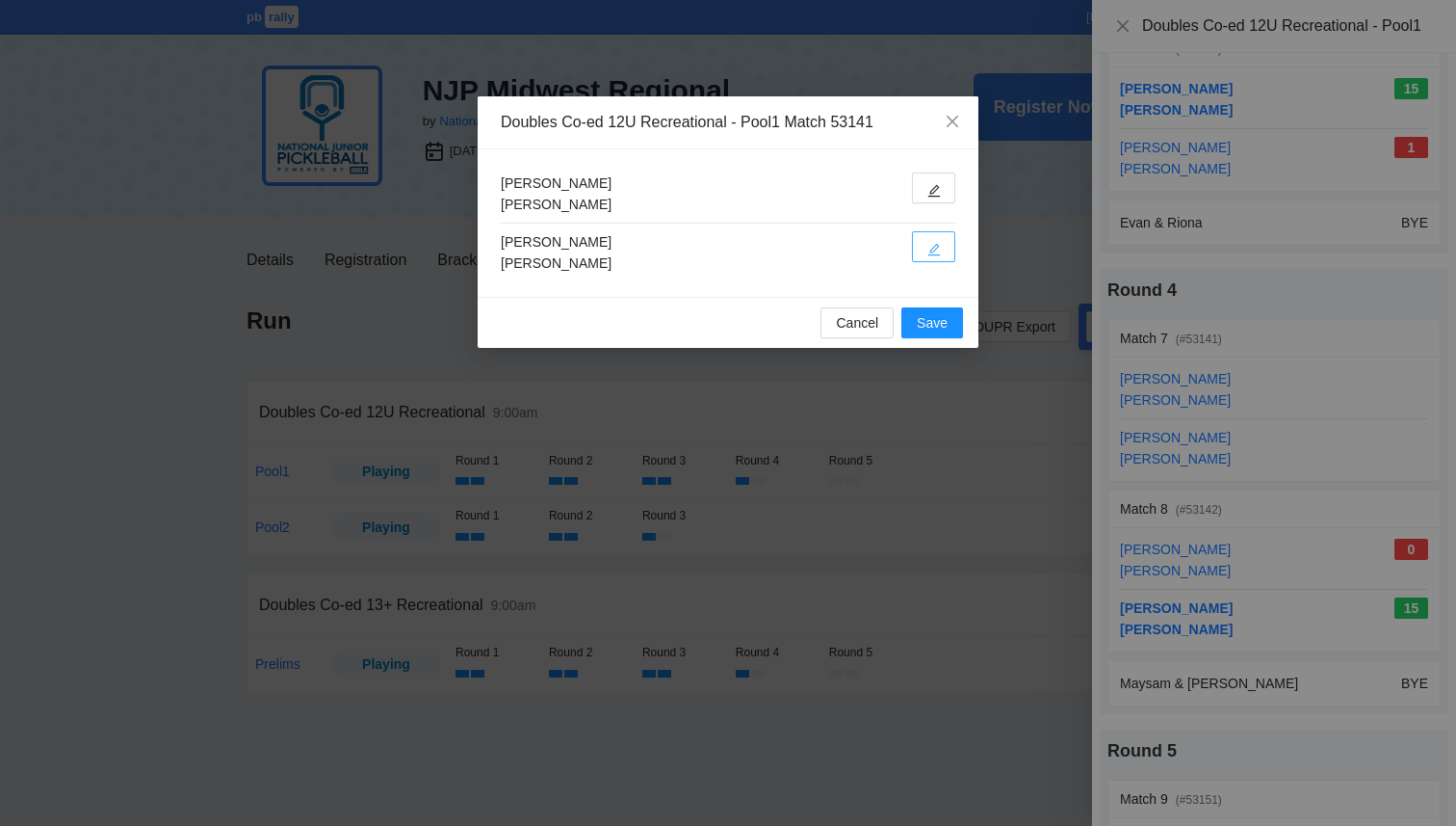
click at [931, 247] on icon "edit" at bounding box center [934, 250] width 14 height 14
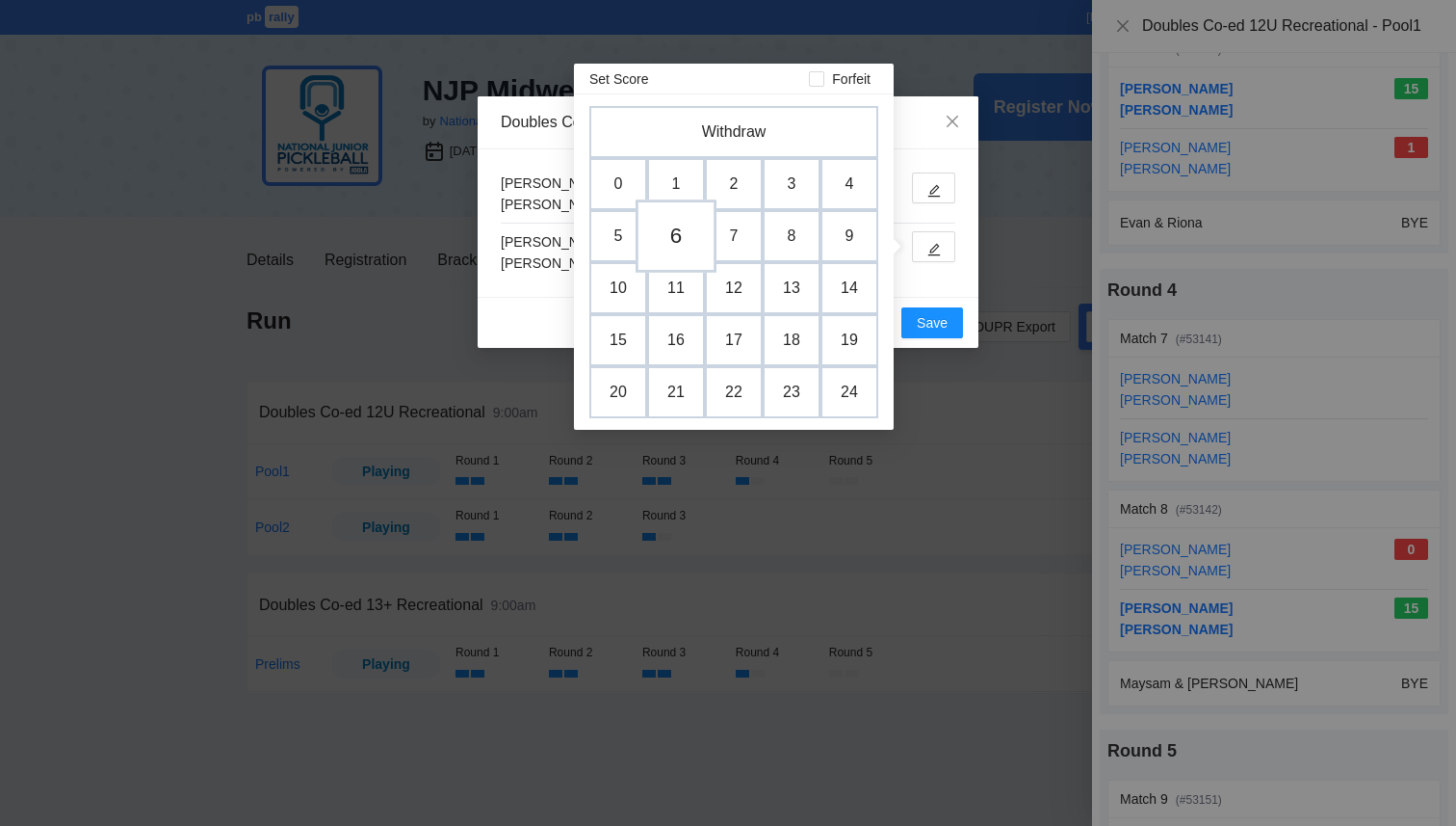
click at [682, 252] on td "6" at bounding box center [677, 236] width 81 height 74
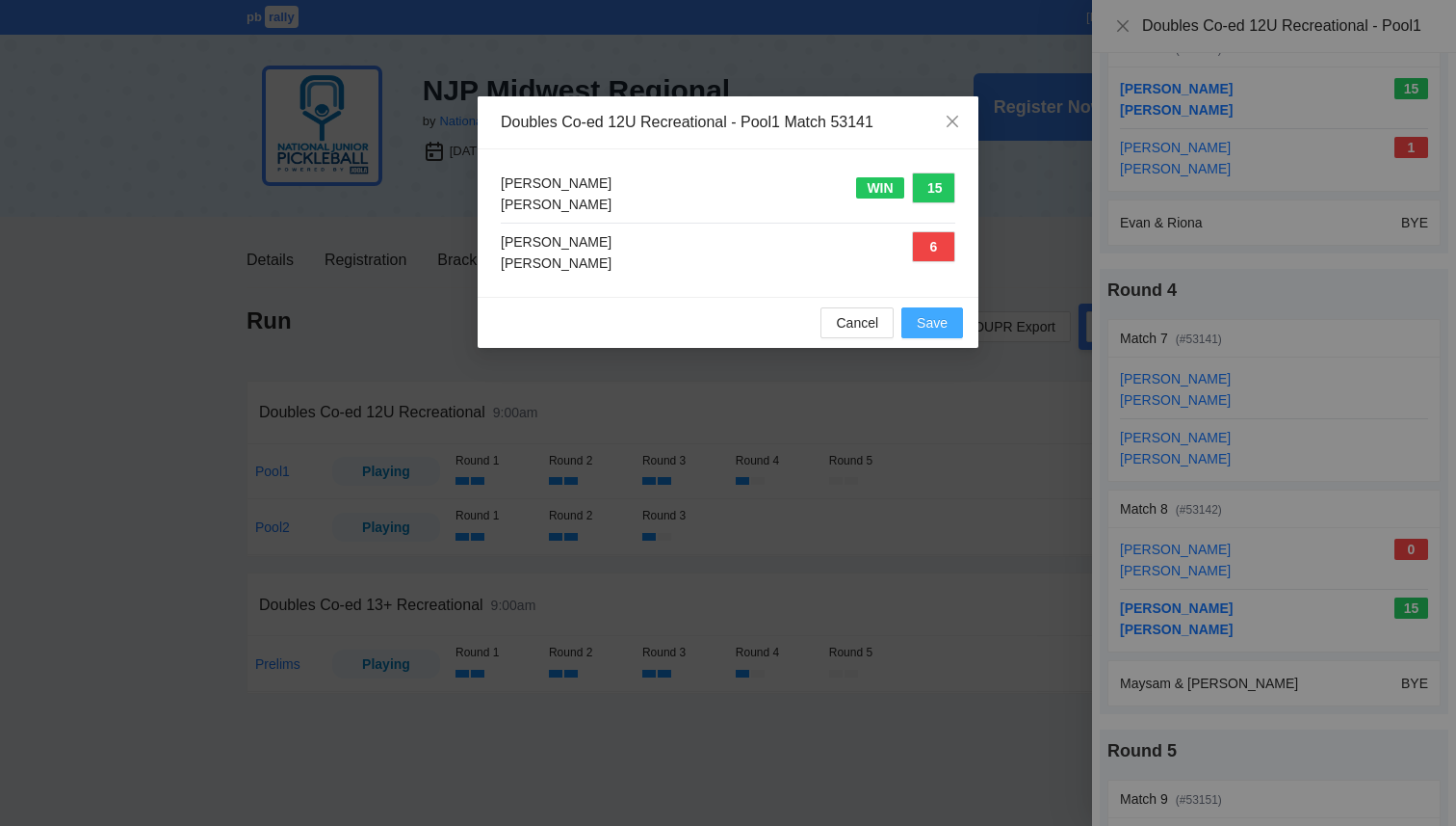
click at [940, 332] on span "Save" at bounding box center [932, 322] width 31 height 21
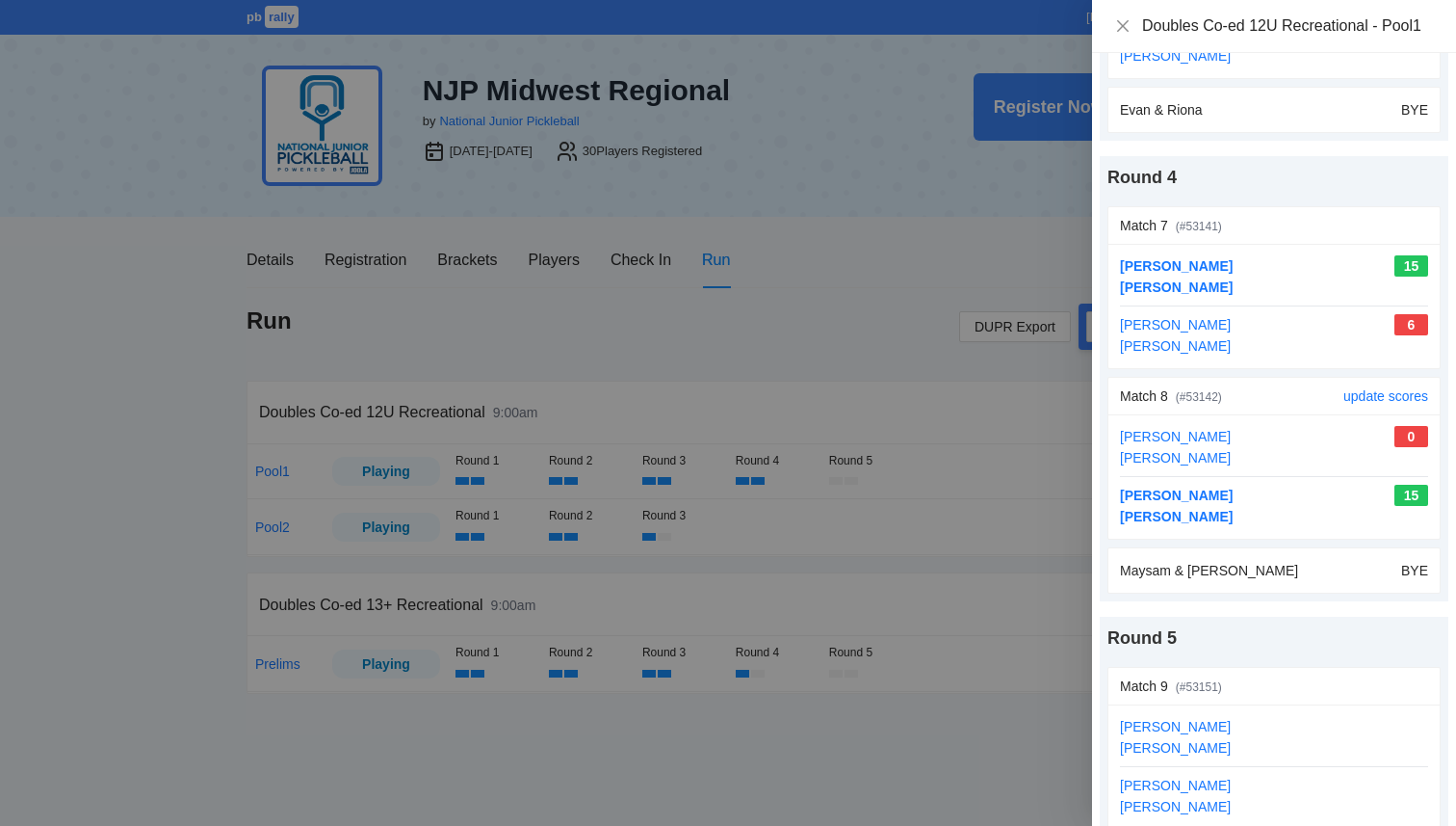
scroll to position [1576, 0]
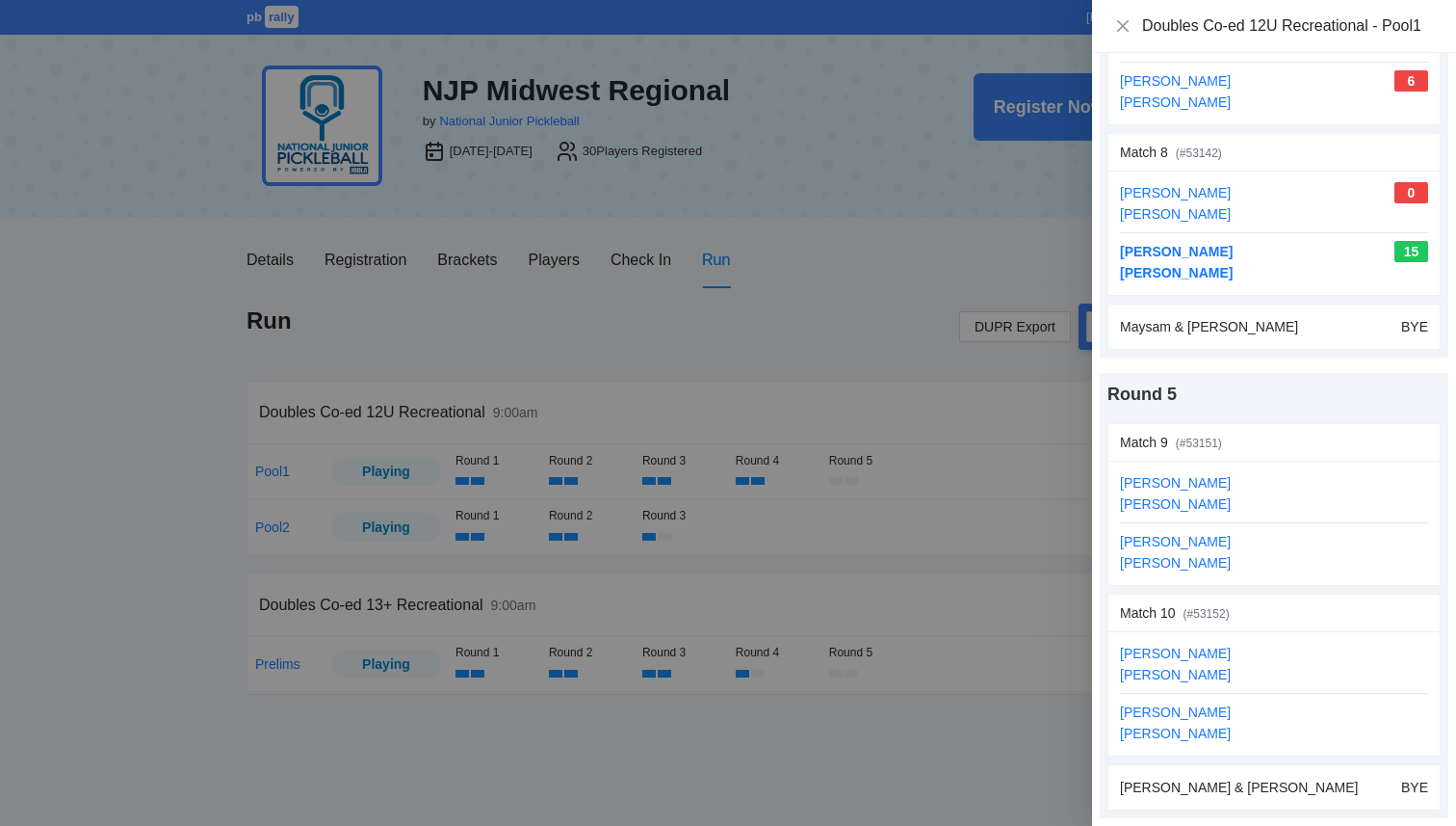
click at [960, 728] on div at bounding box center [728, 413] width 1456 height 826
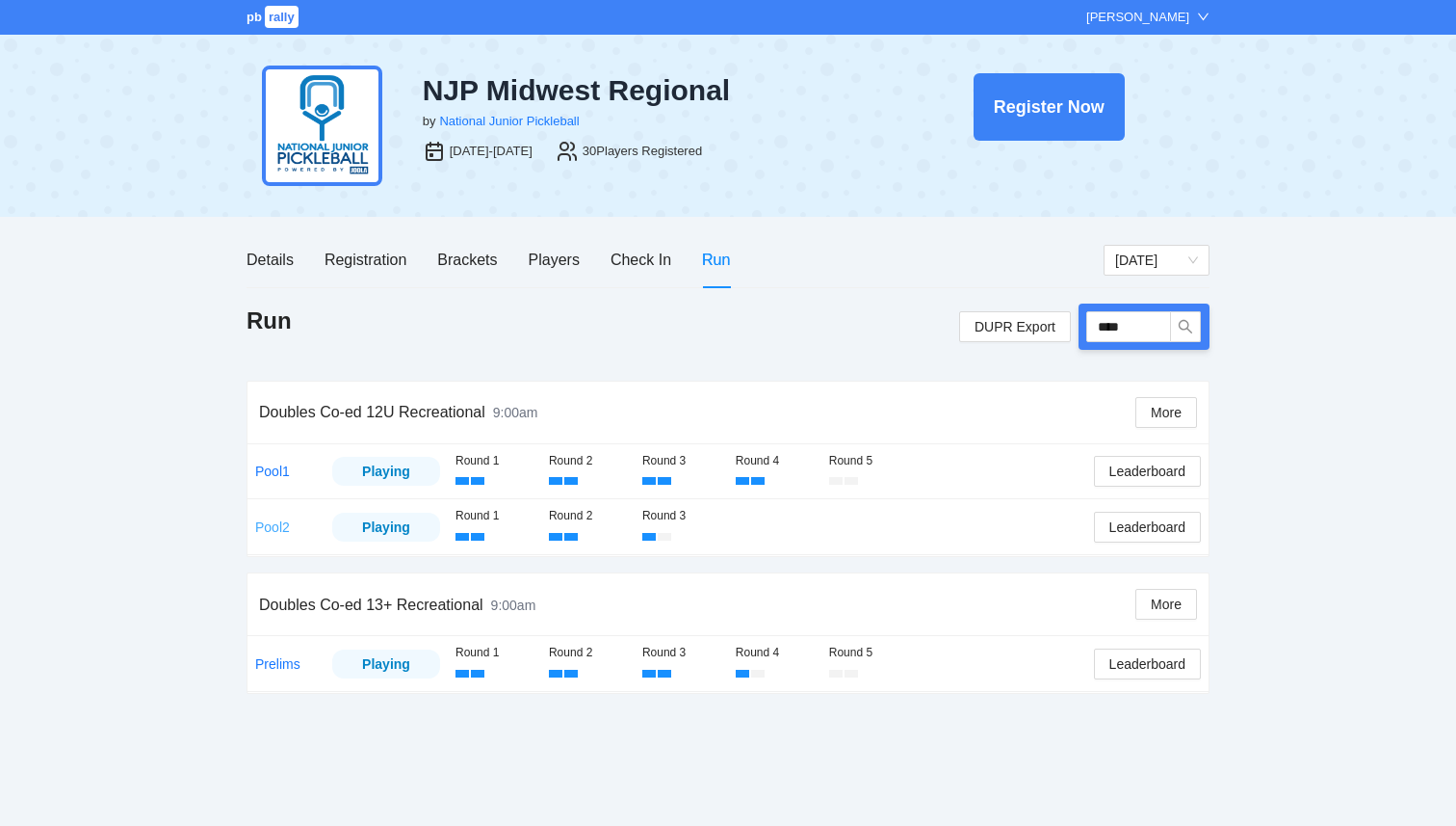
click at [284, 521] on link "Pool2" at bounding box center [273, 527] width 35 height 15
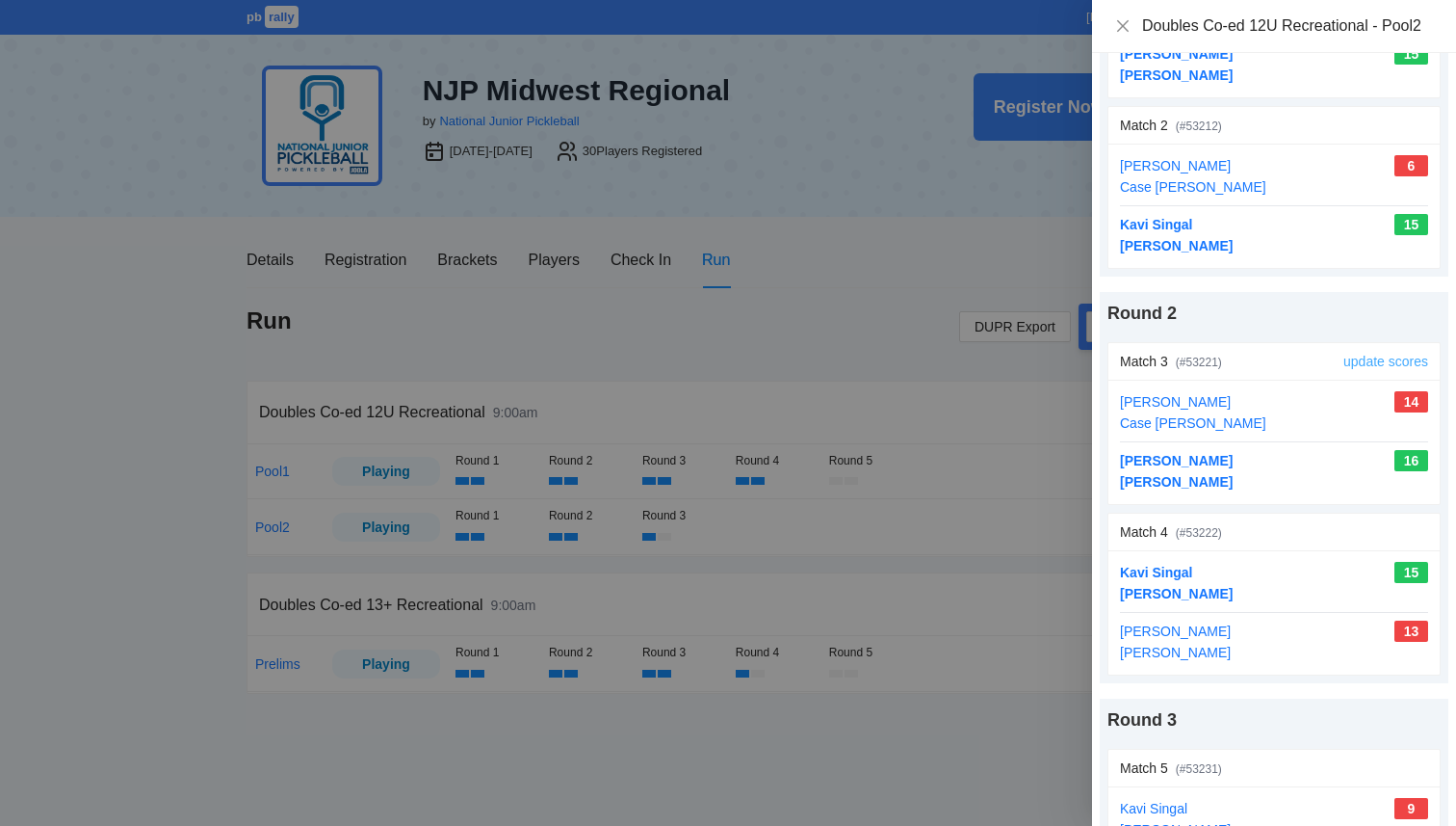
scroll to position [493, 0]
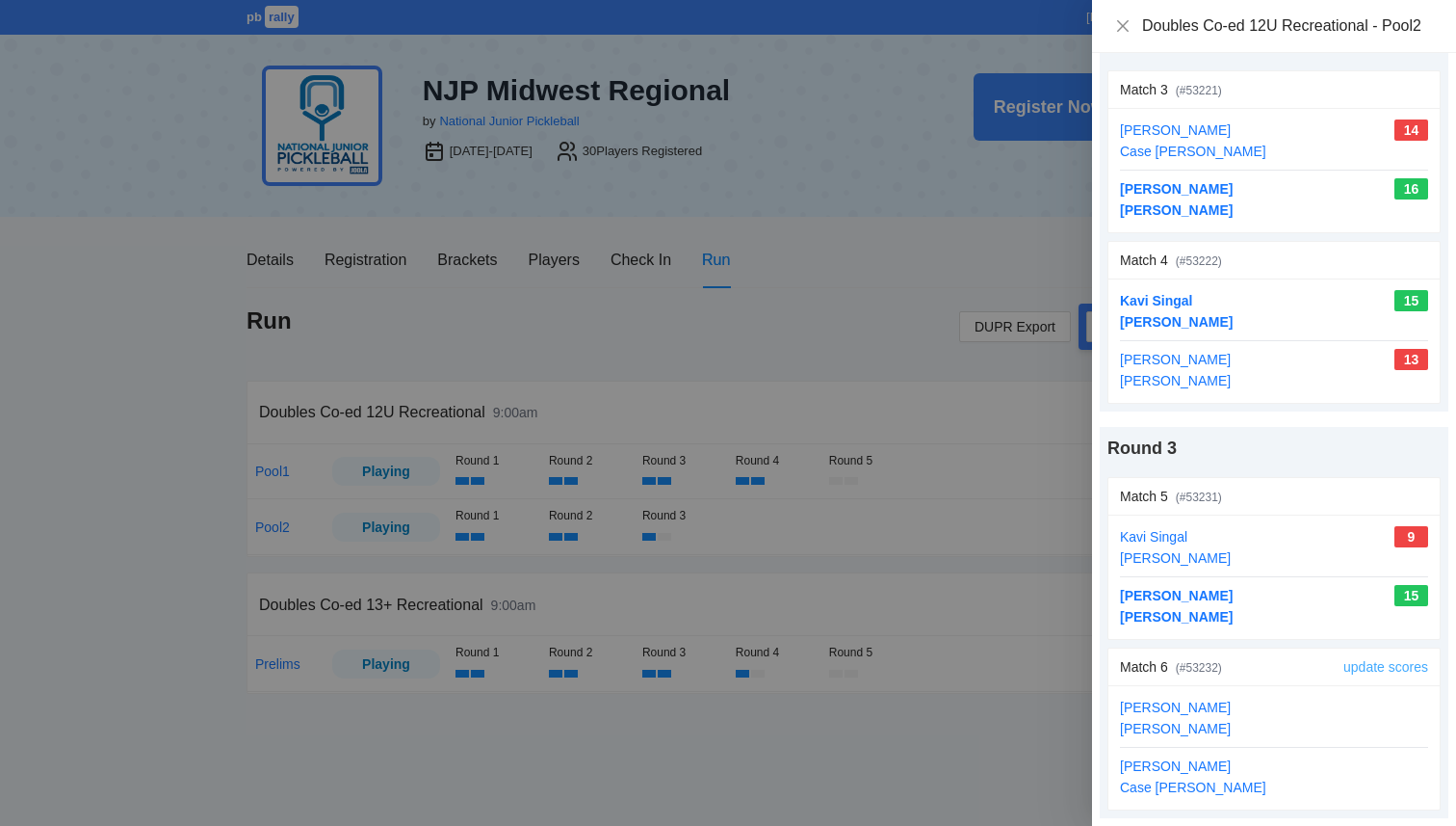
click at [1409, 670] on link "update scores" at bounding box center [1386, 667] width 85 height 15
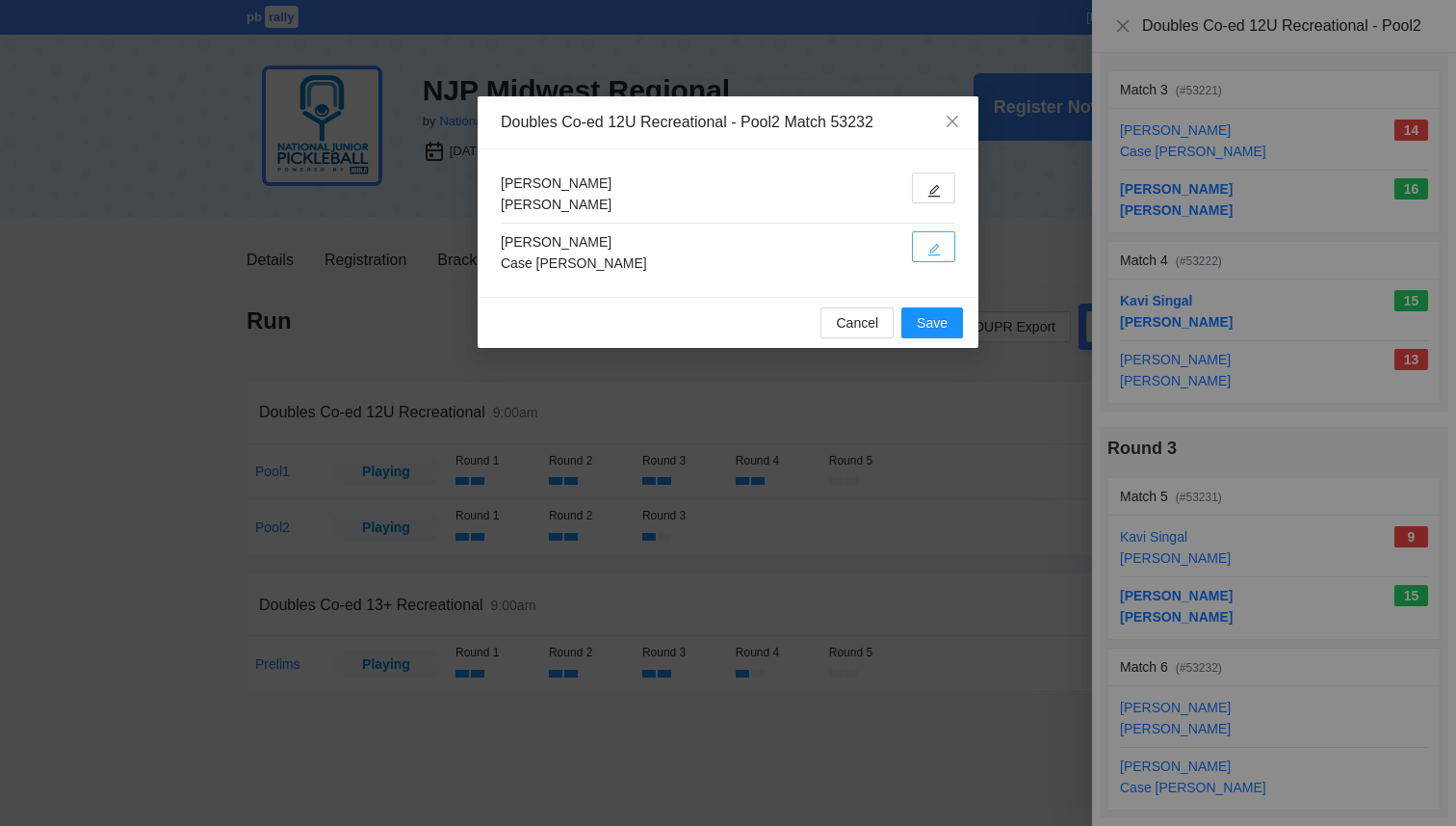
click at [940, 254] on icon "edit" at bounding box center [934, 250] width 14 height 14
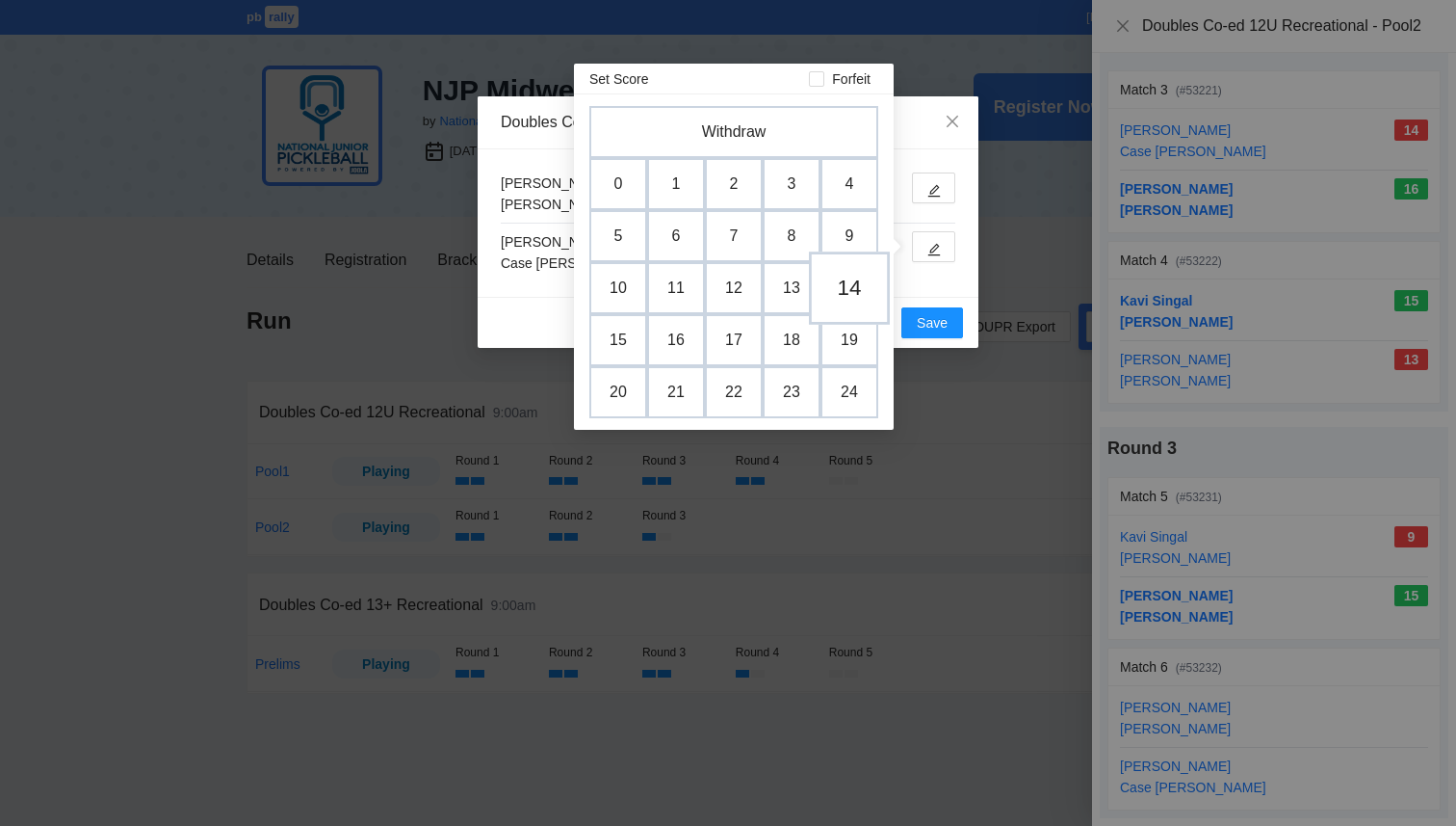
click at [848, 294] on td "14" at bounding box center [850, 289] width 81 height 74
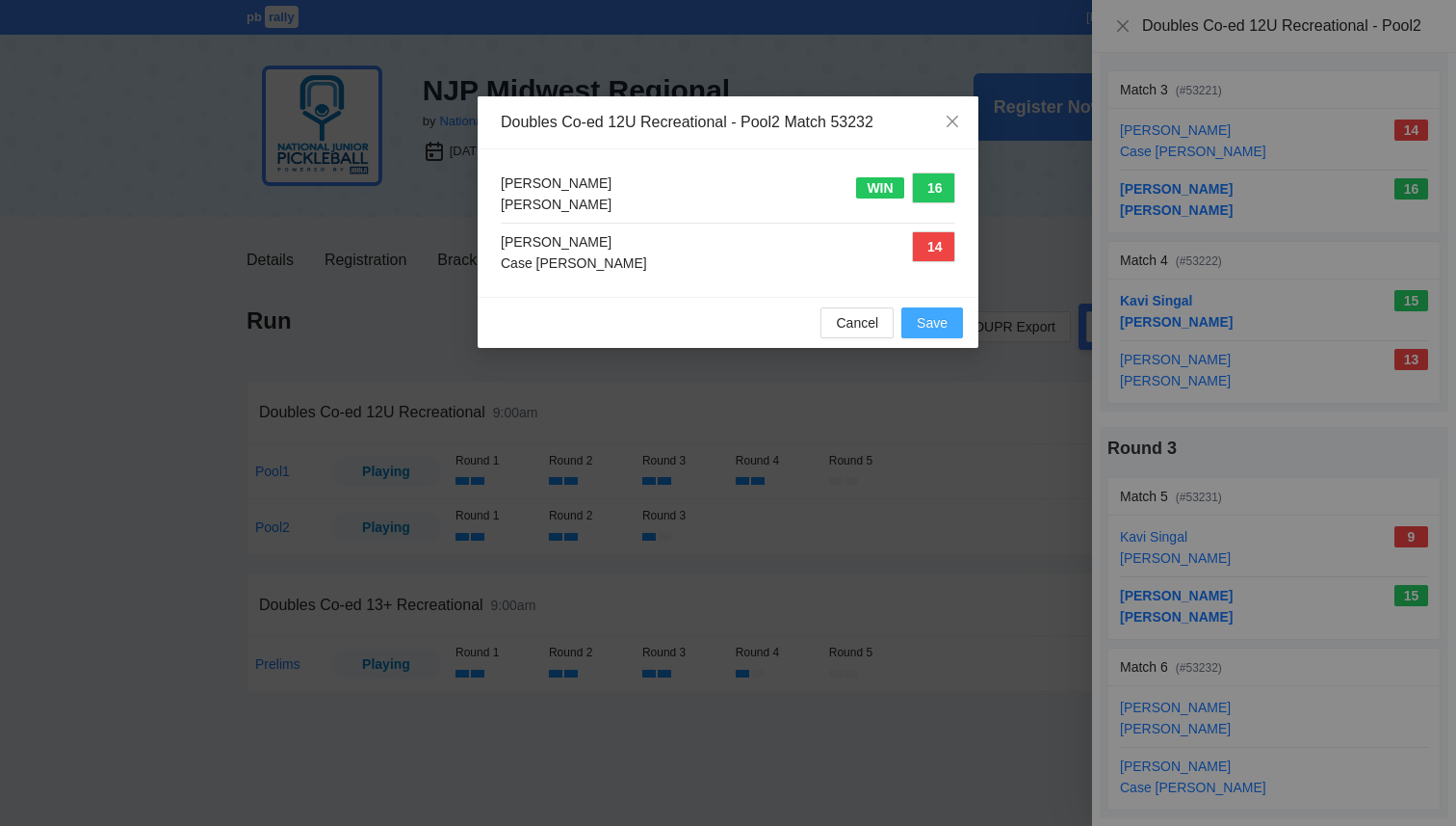
click at [935, 327] on span "Save" at bounding box center [932, 322] width 31 height 21
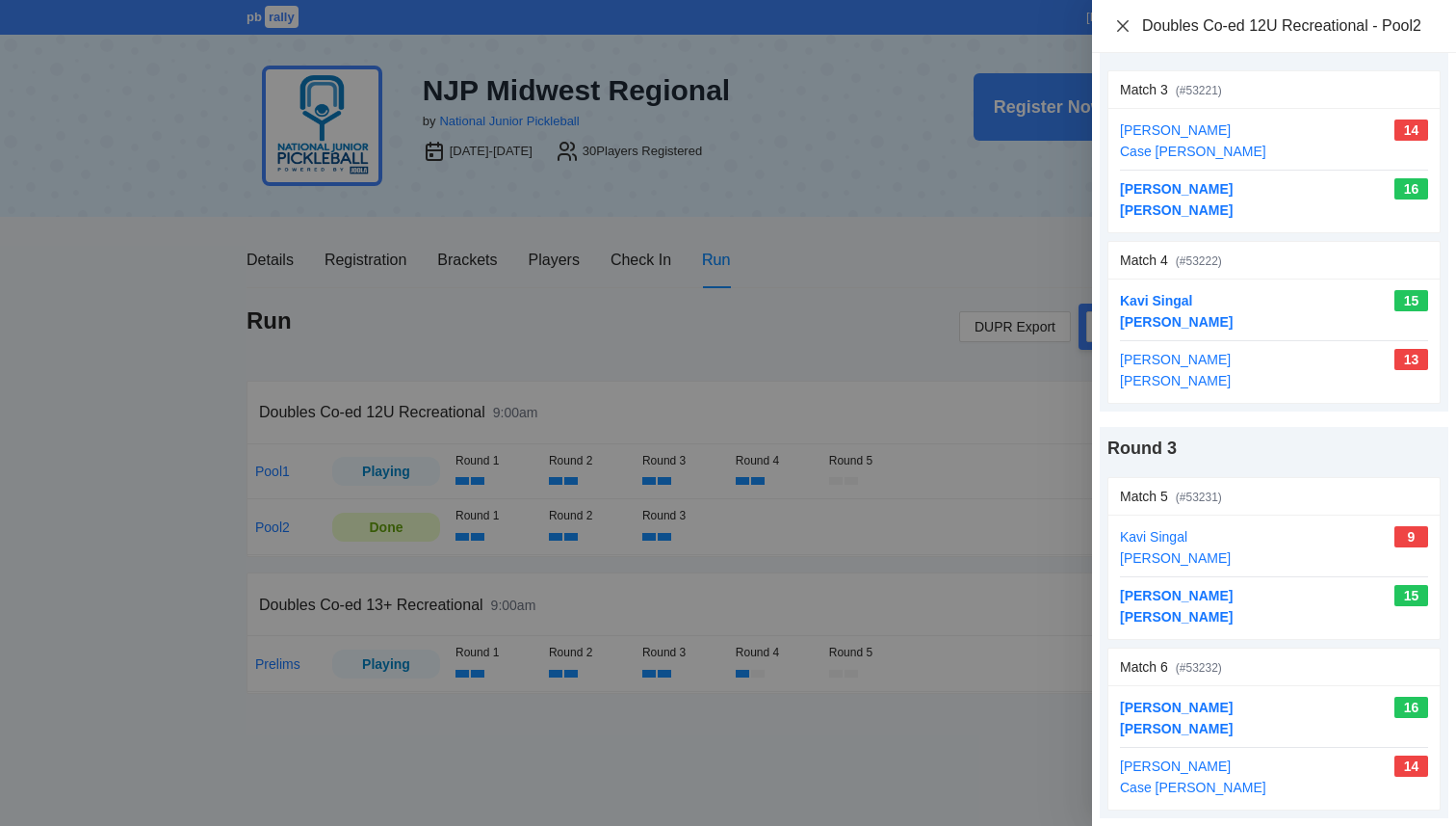
click at [1126, 26] on icon "close" at bounding box center [1123, 26] width 15 height 15
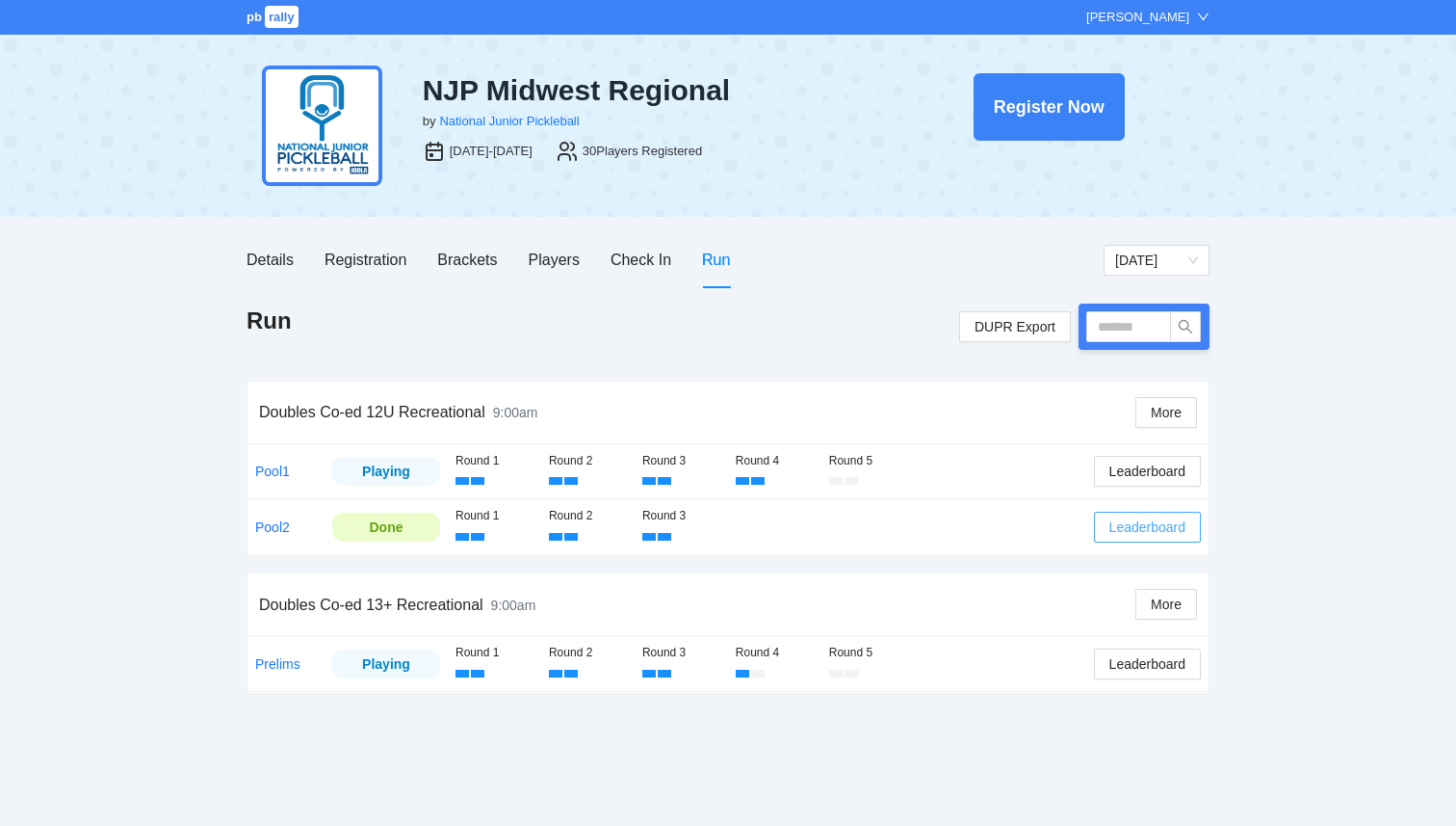
click at [1141, 526] on span "Leaderboard" at bounding box center [1147, 527] width 76 height 21
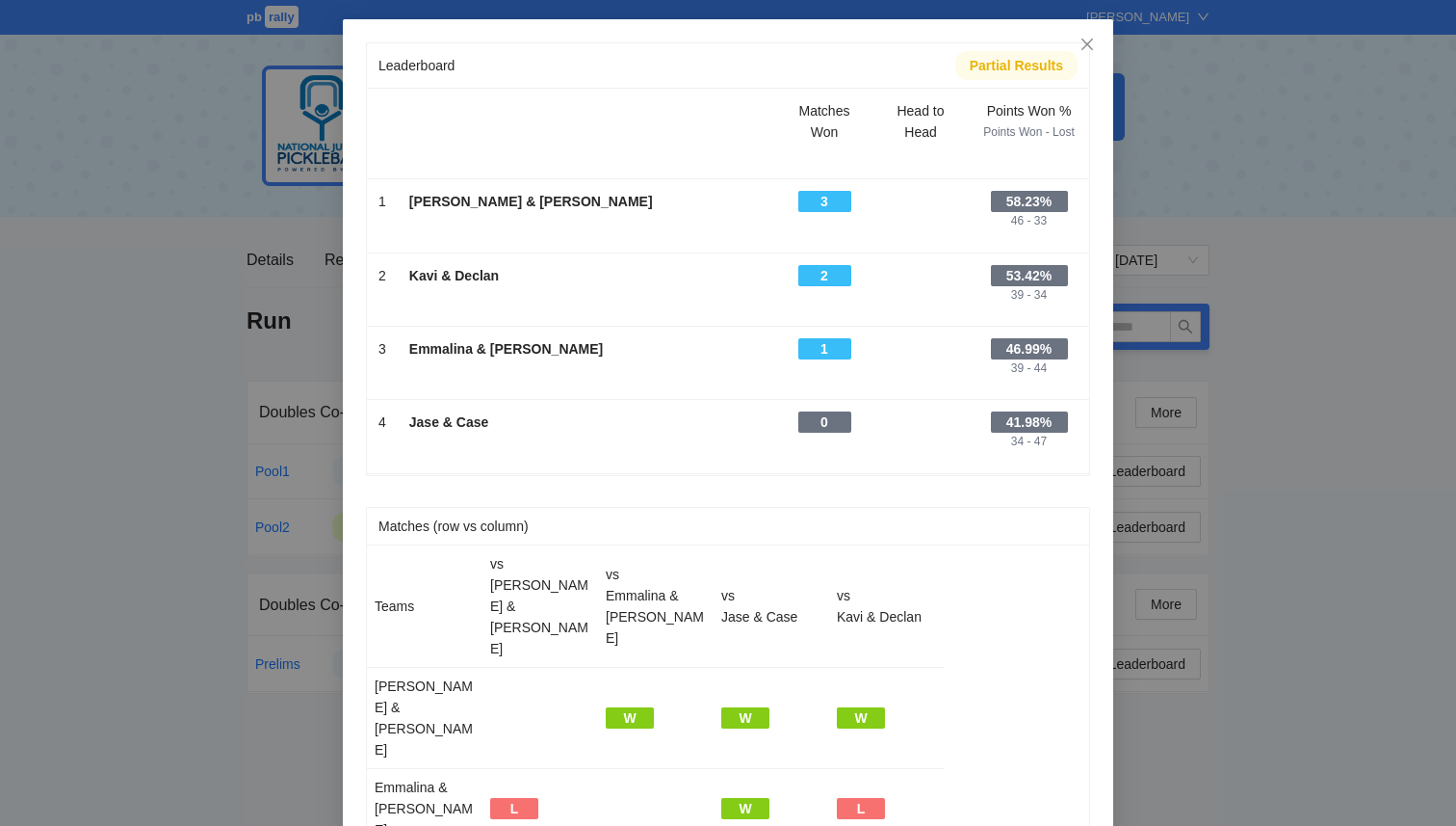
click at [1345, 619] on div "Leaderboard Partial Results Scroll right to see all columns → Matches Won Head …" at bounding box center [728, 413] width 1456 height 826
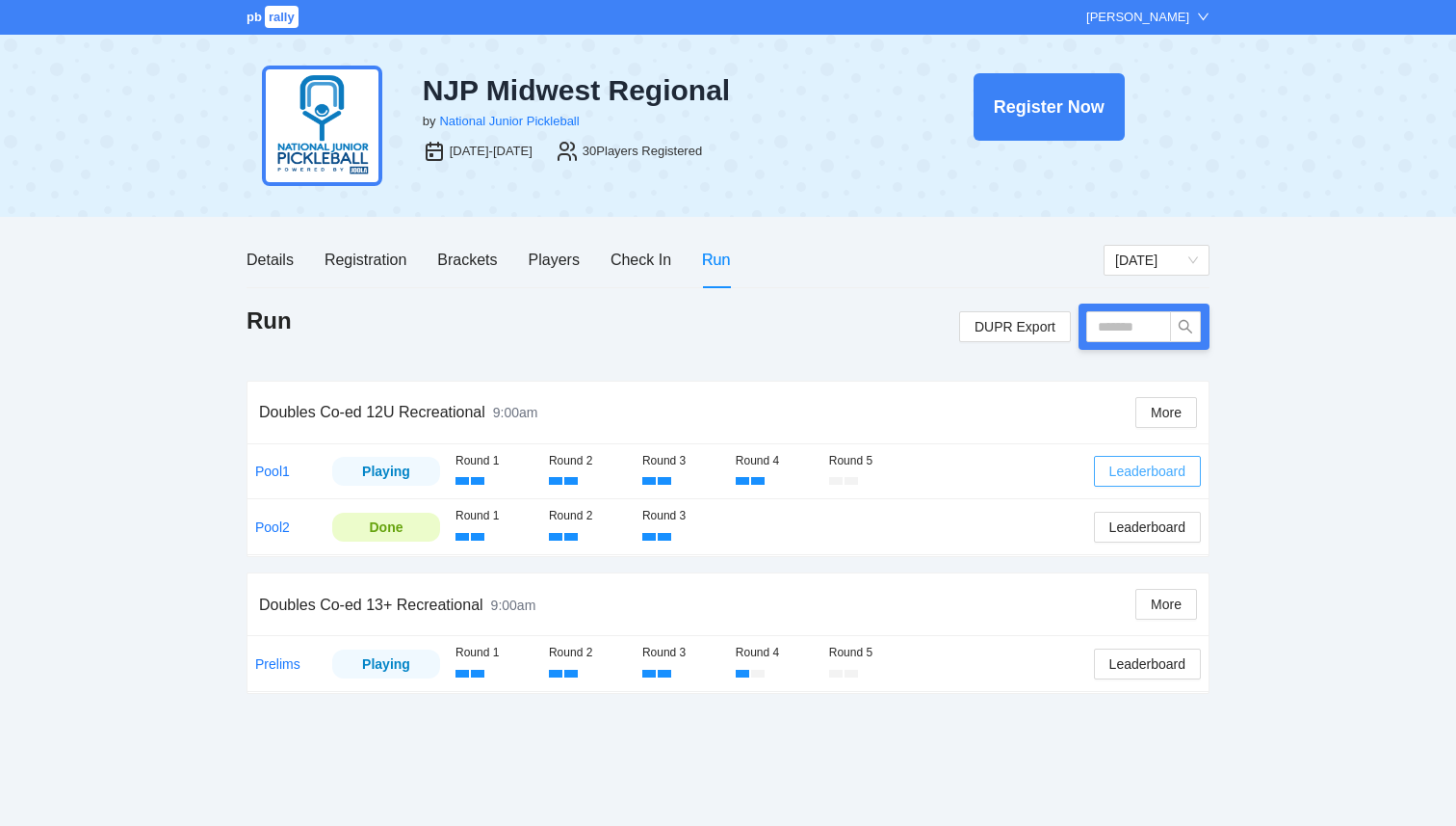
click at [1135, 472] on span "Leaderboard" at bounding box center [1147, 472] width 76 height 21
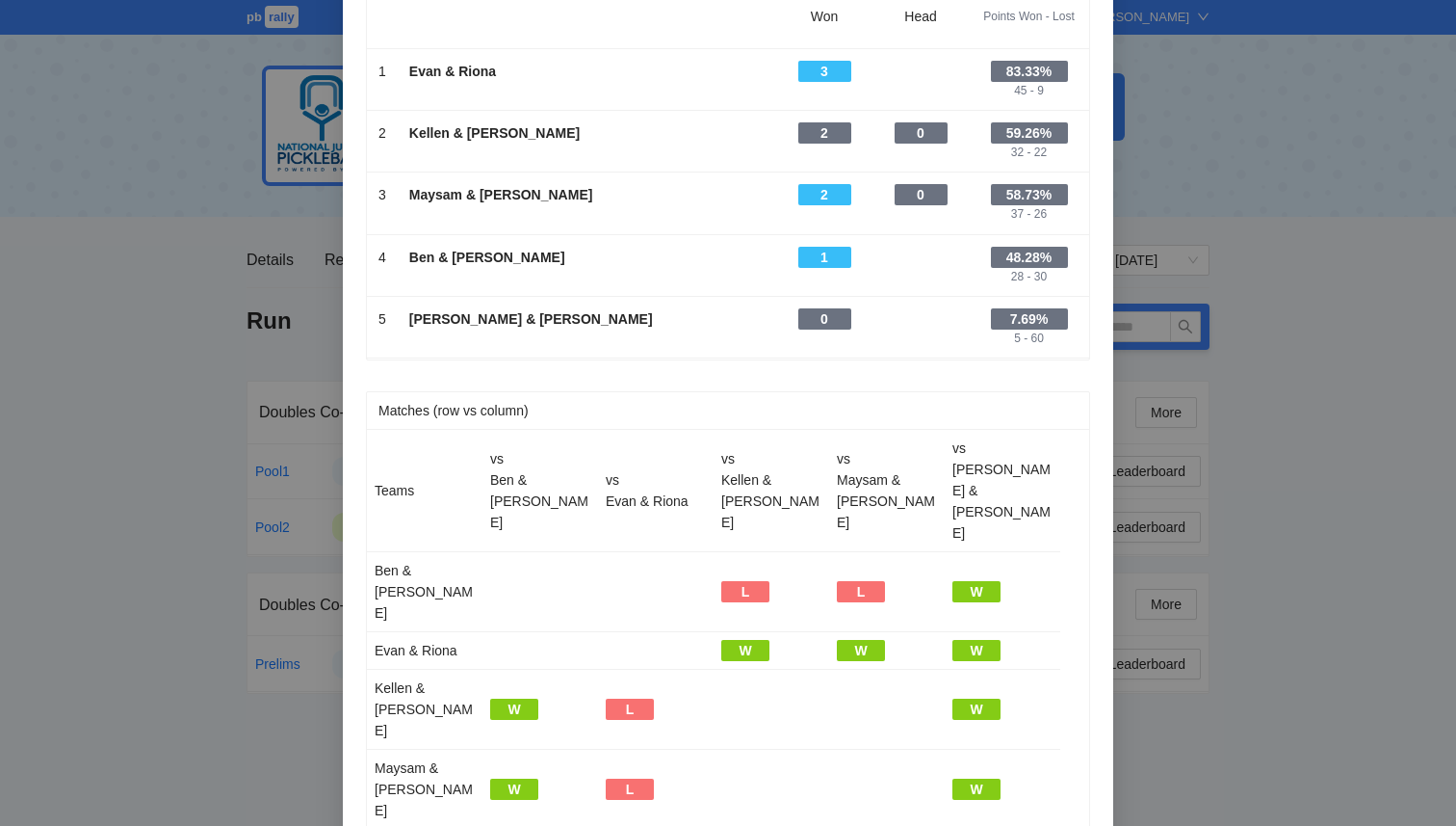
scroll to position [111, 0]
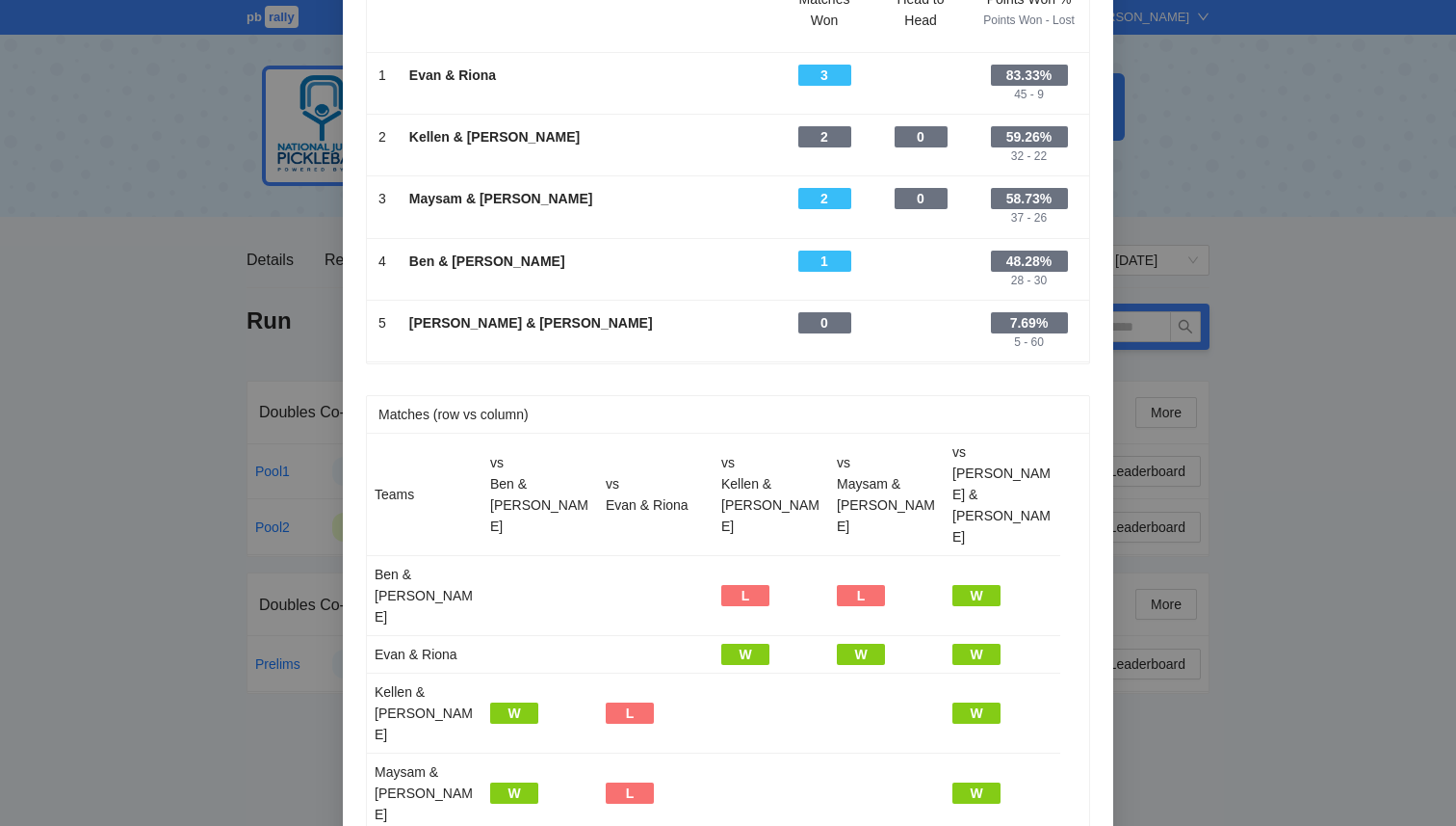
click at [1315, 532] on div "Leaderboard Partial Results Scroll right to see all columns → Matches Won Head …" at bounding box center [728, 413] width 1456 height 826
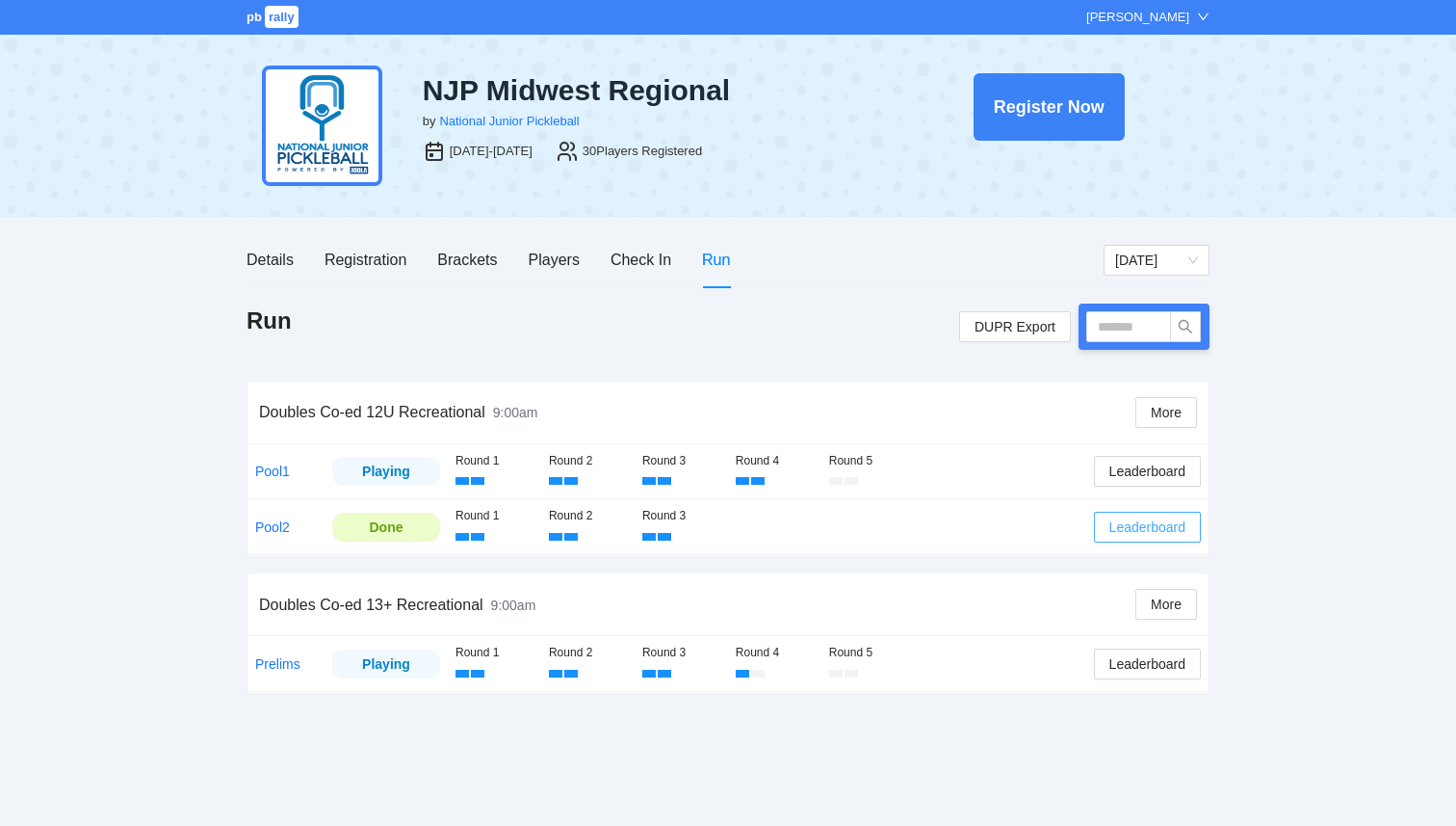
click at [1167, 529] on span "Leaderboard" at bounding box center [1147, 527] width 76 height 21
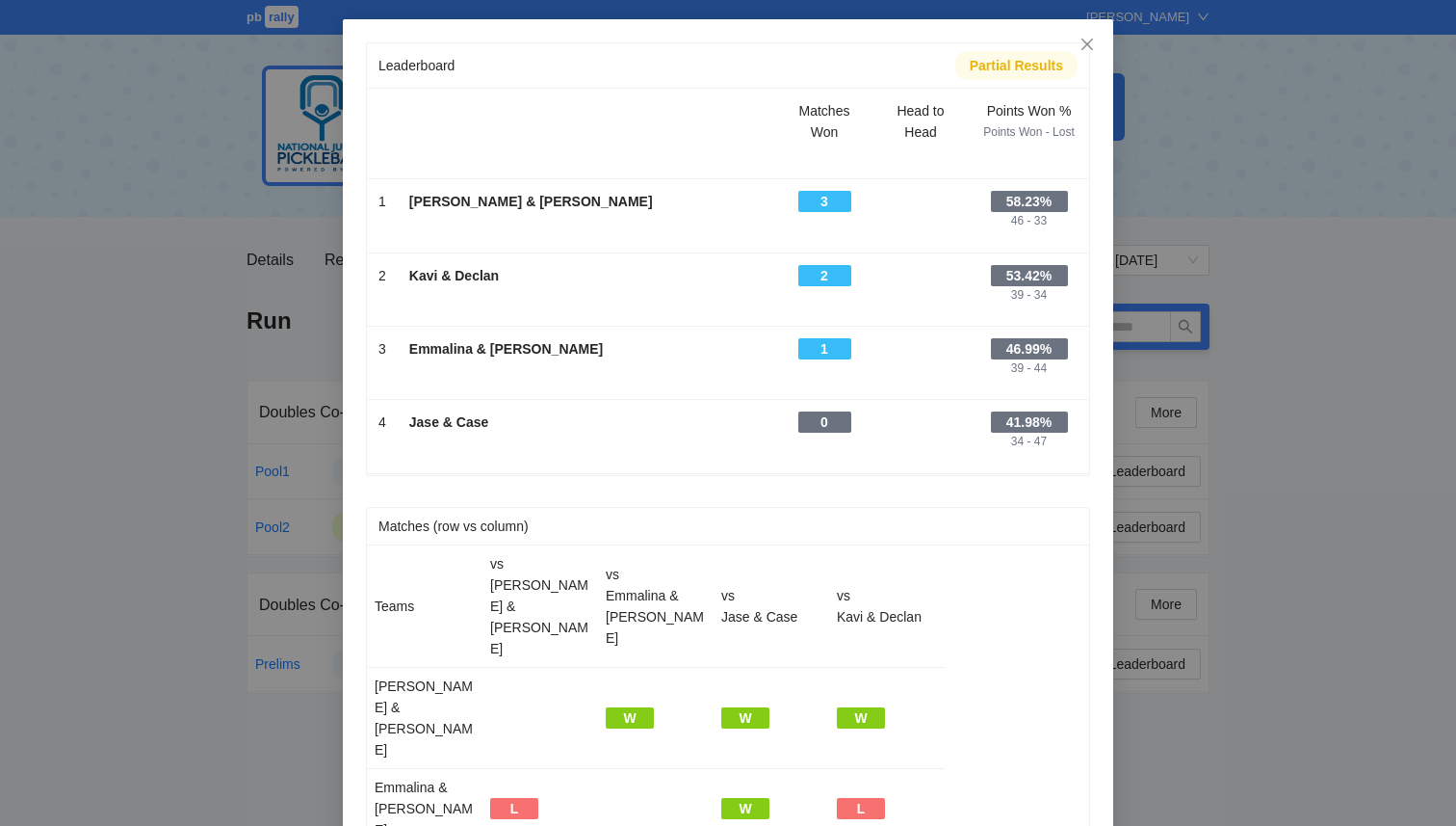
click at [1281, 517] on div "Leaderboard Partial Results Scroll right to see all columns → Matches Won Head …" at bounding box center [728, 413] width 1456 height 826
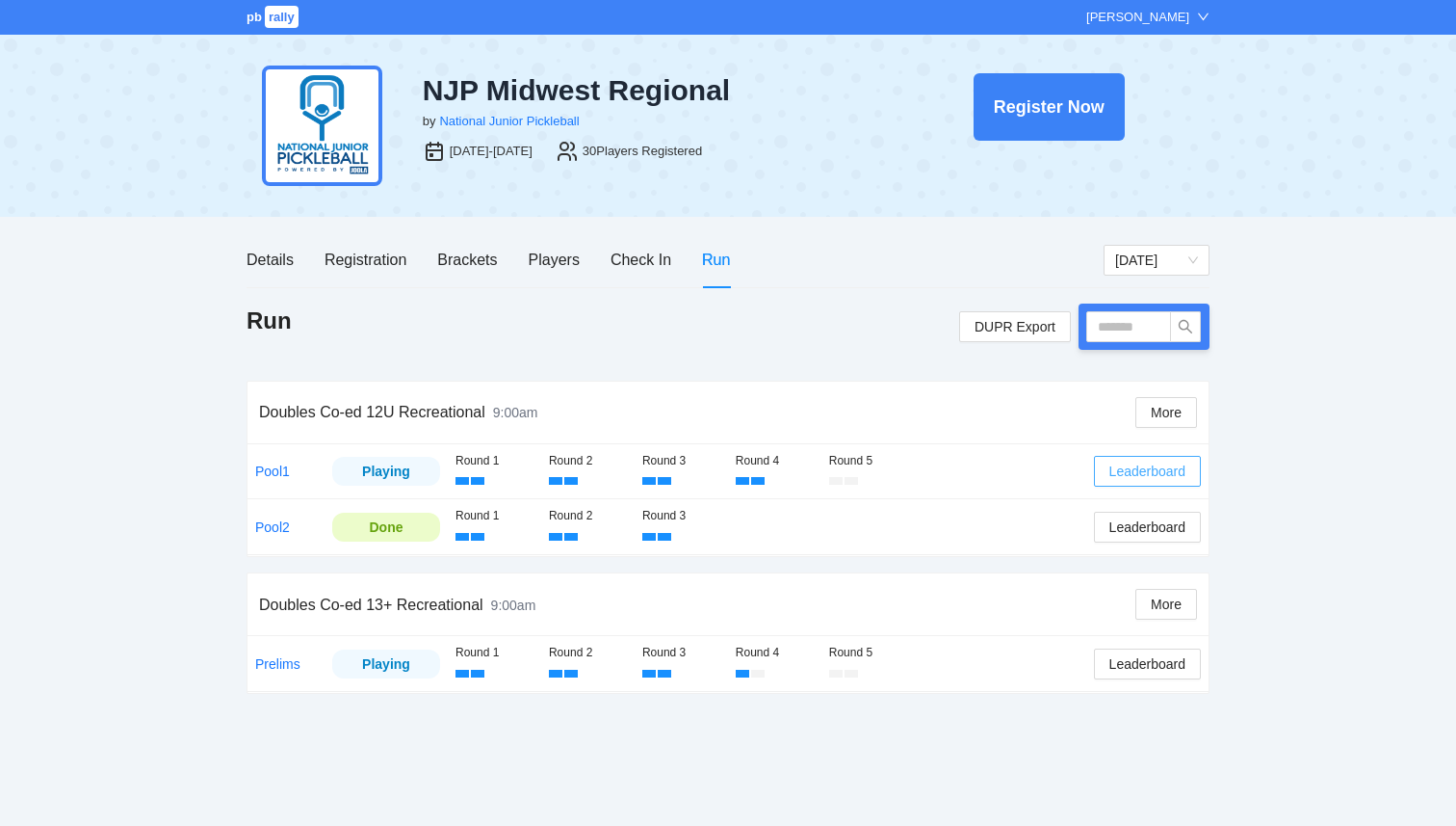
click at [1162, 472] on span "Leaderboard" at bounding box center [1147, 472] width 76 height 21
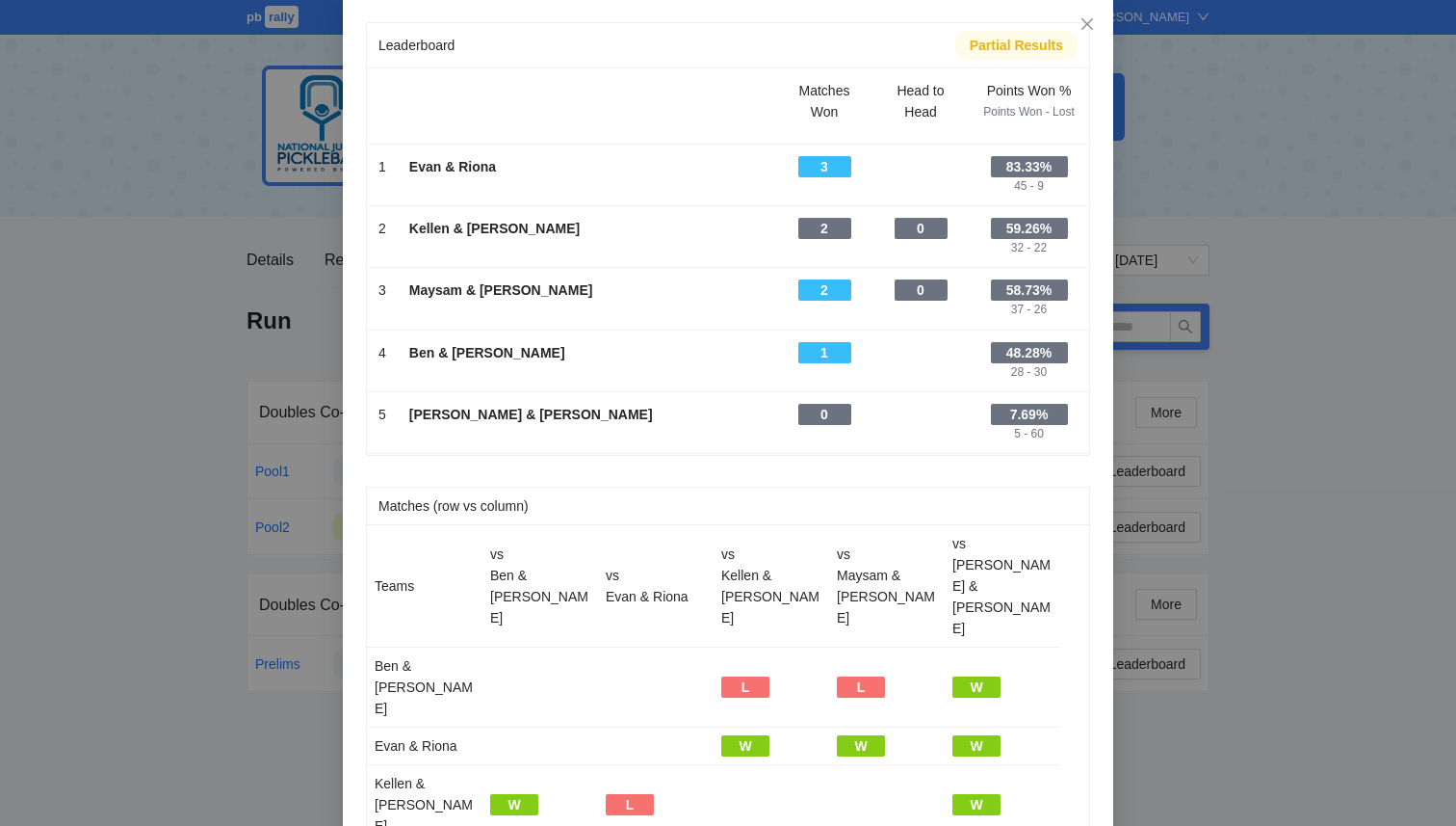
scroll to position [26, 0]
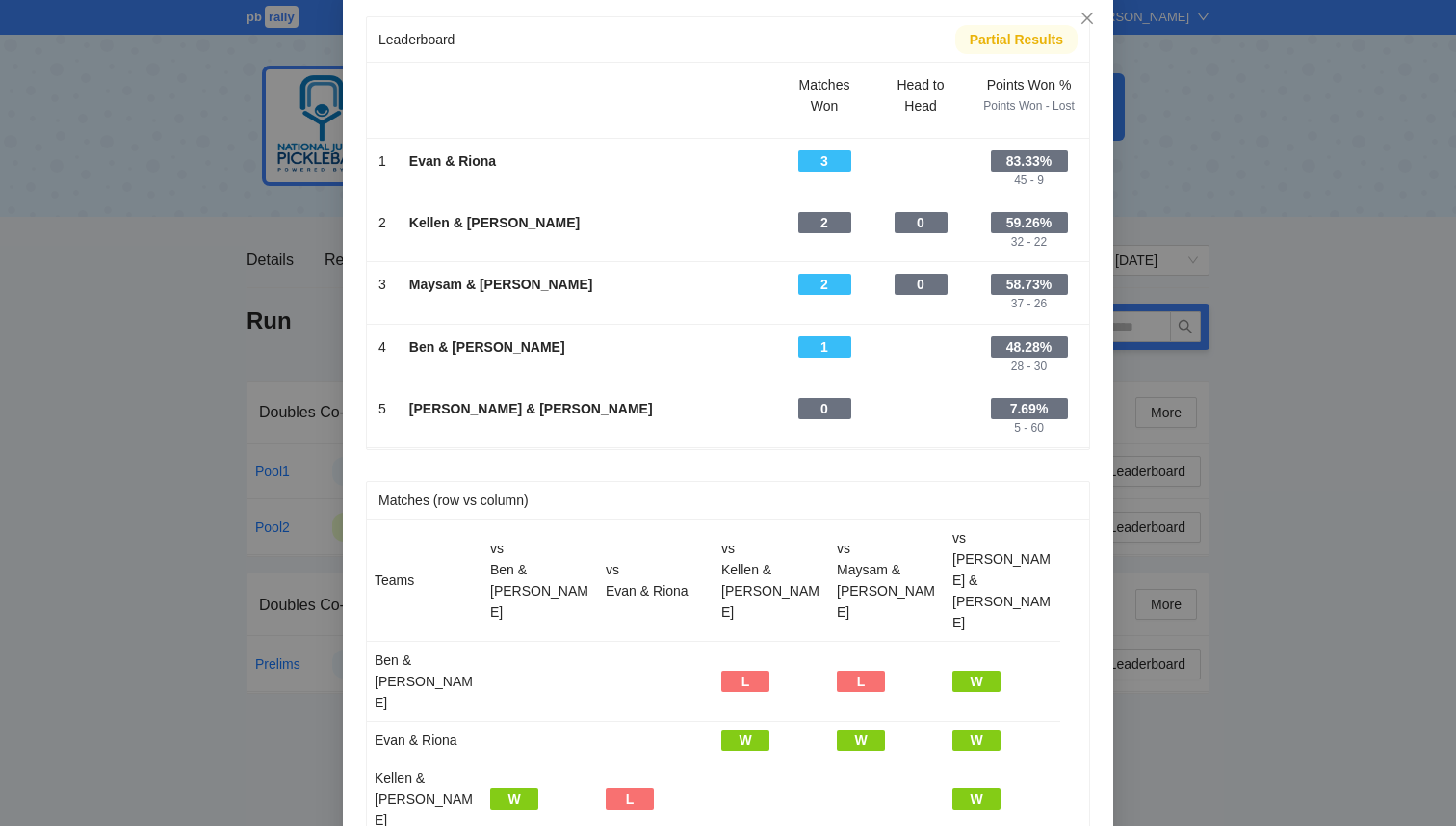
click at [1296, 517] on div "Leaderboard Partial Results Scroll right to see all columns → Matches Won Head …" at bounding box center [728, 413] width 1456 height 826
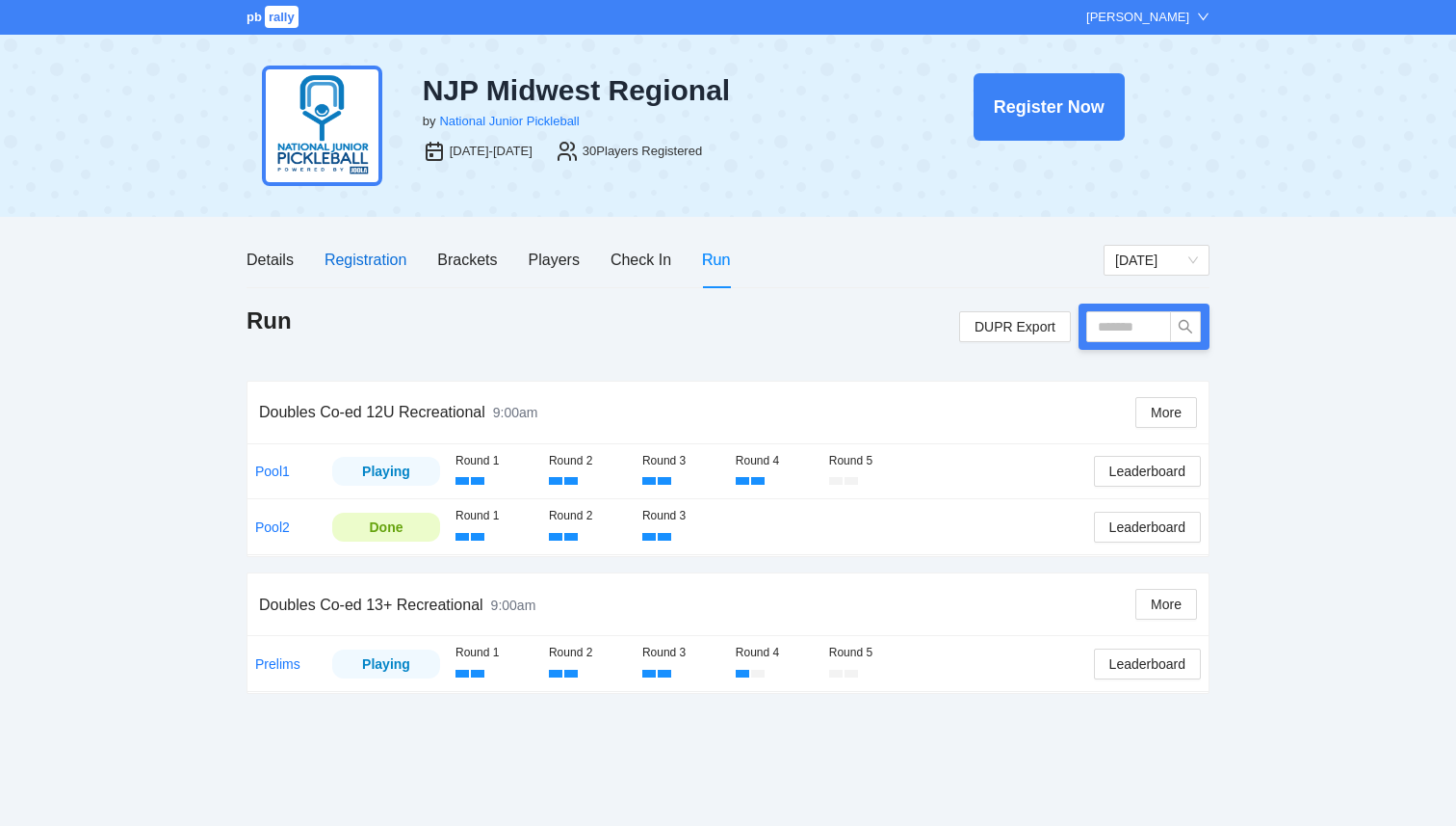
click at [369, 264] on div "Registration" at bounding box center [365, 260] width 82 height 24
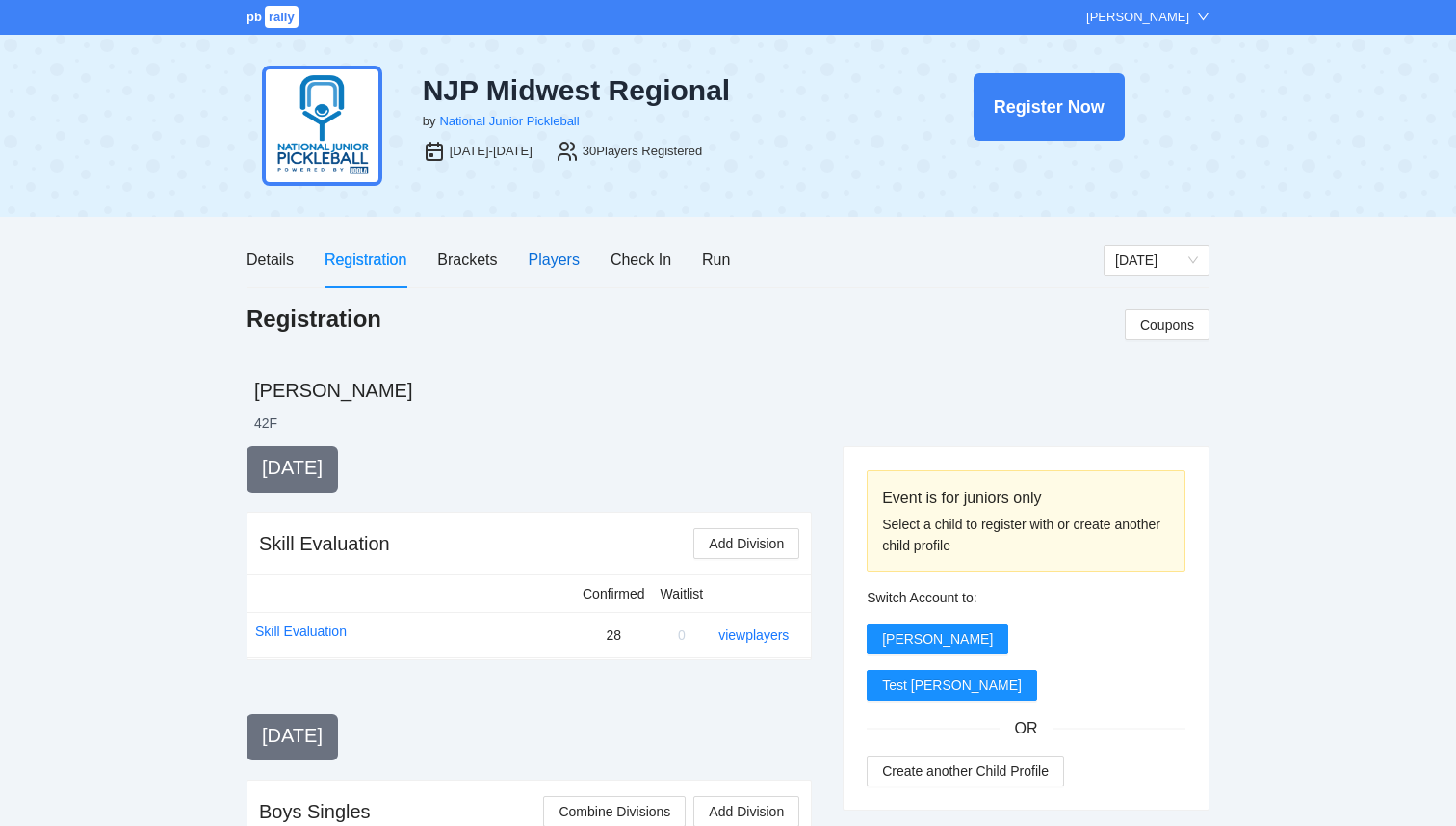
click at [566, 256] on div "Players" at bounding box center [554, 260] width 51 height 24
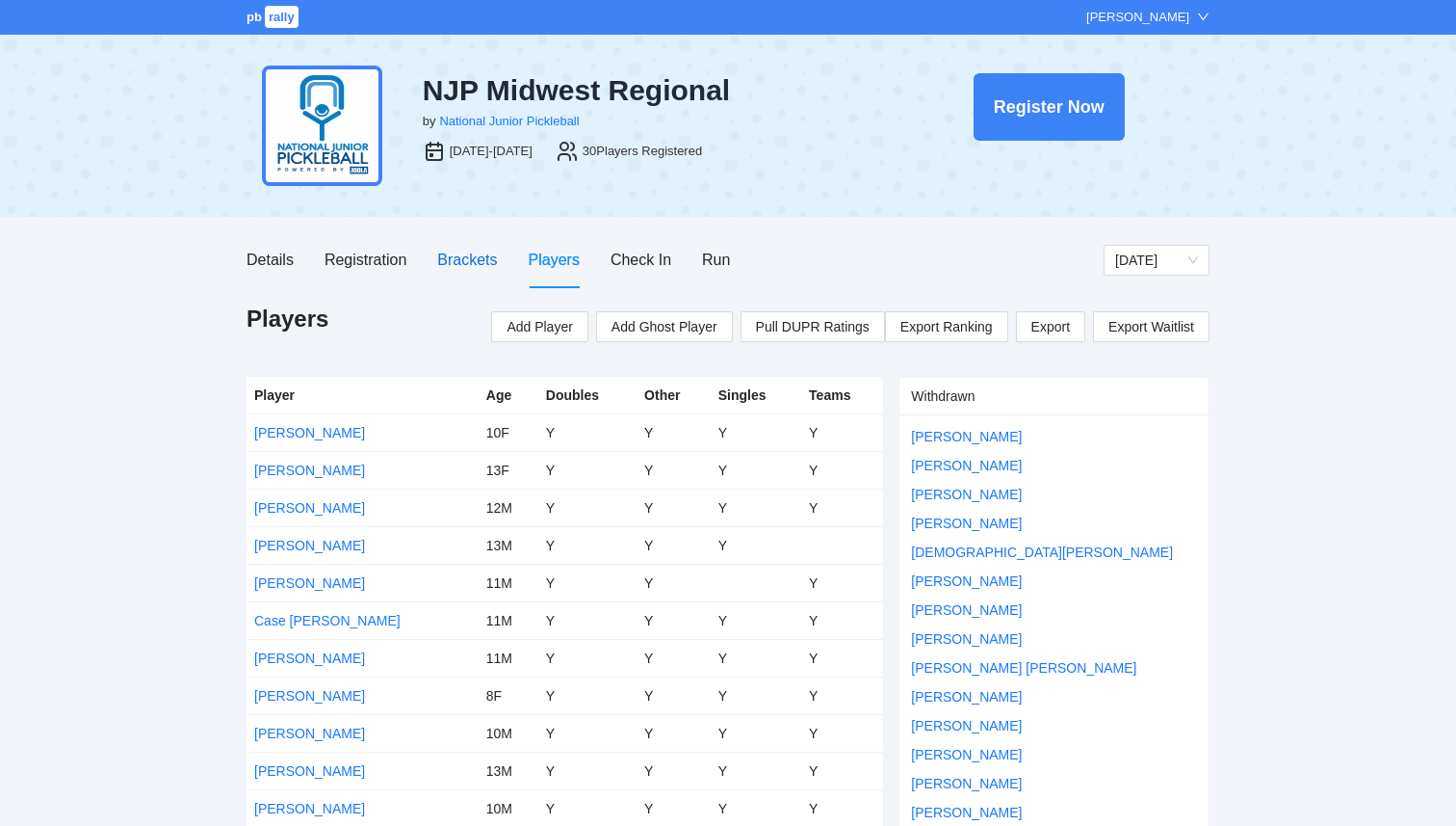
click at [474, 257] on div "Brackets" at bounding box center [468, 260] width 60 height 24
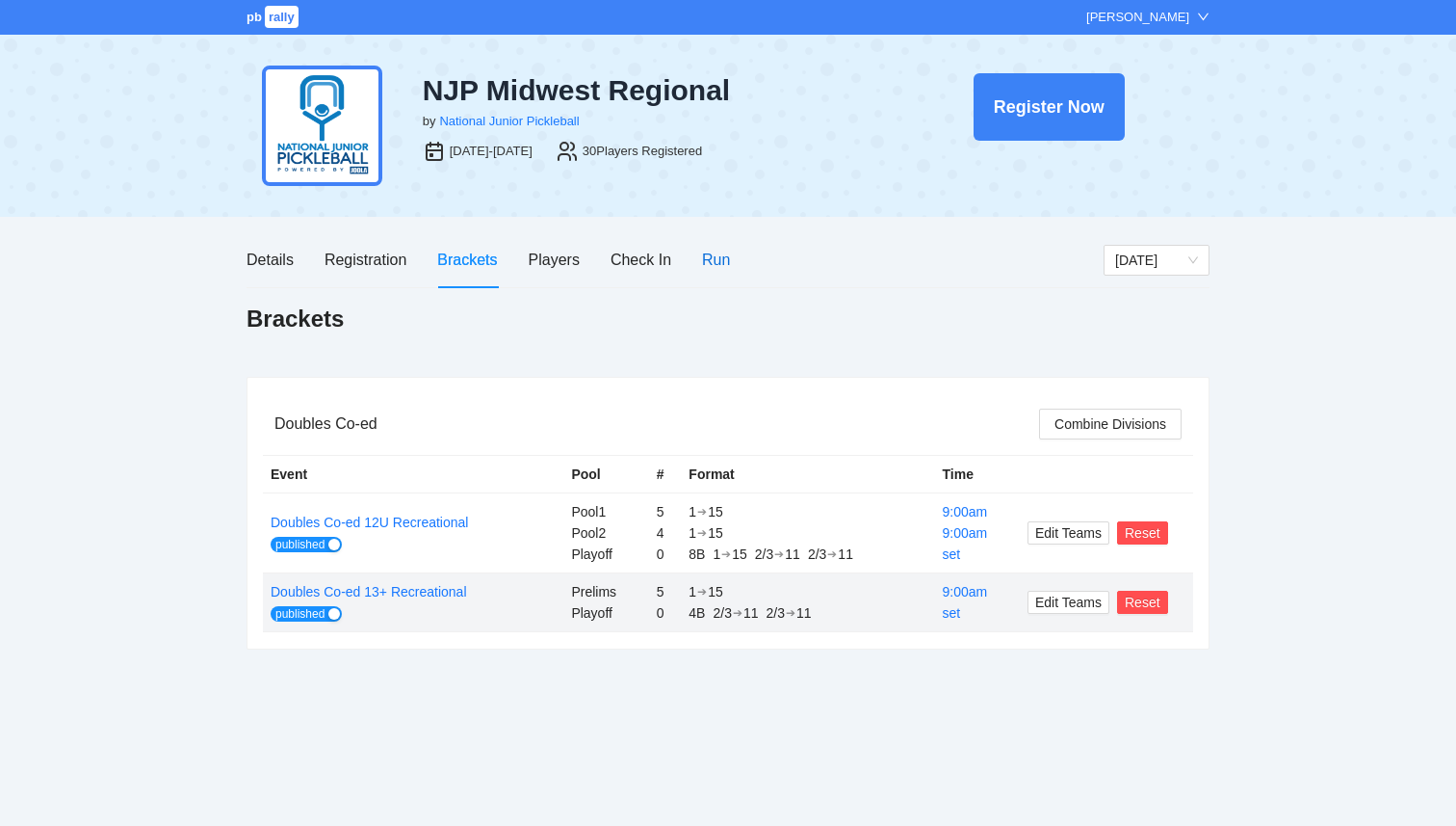
click at [715, 260] on div "Run" at bounding box center [715, 260] width 28 height 24
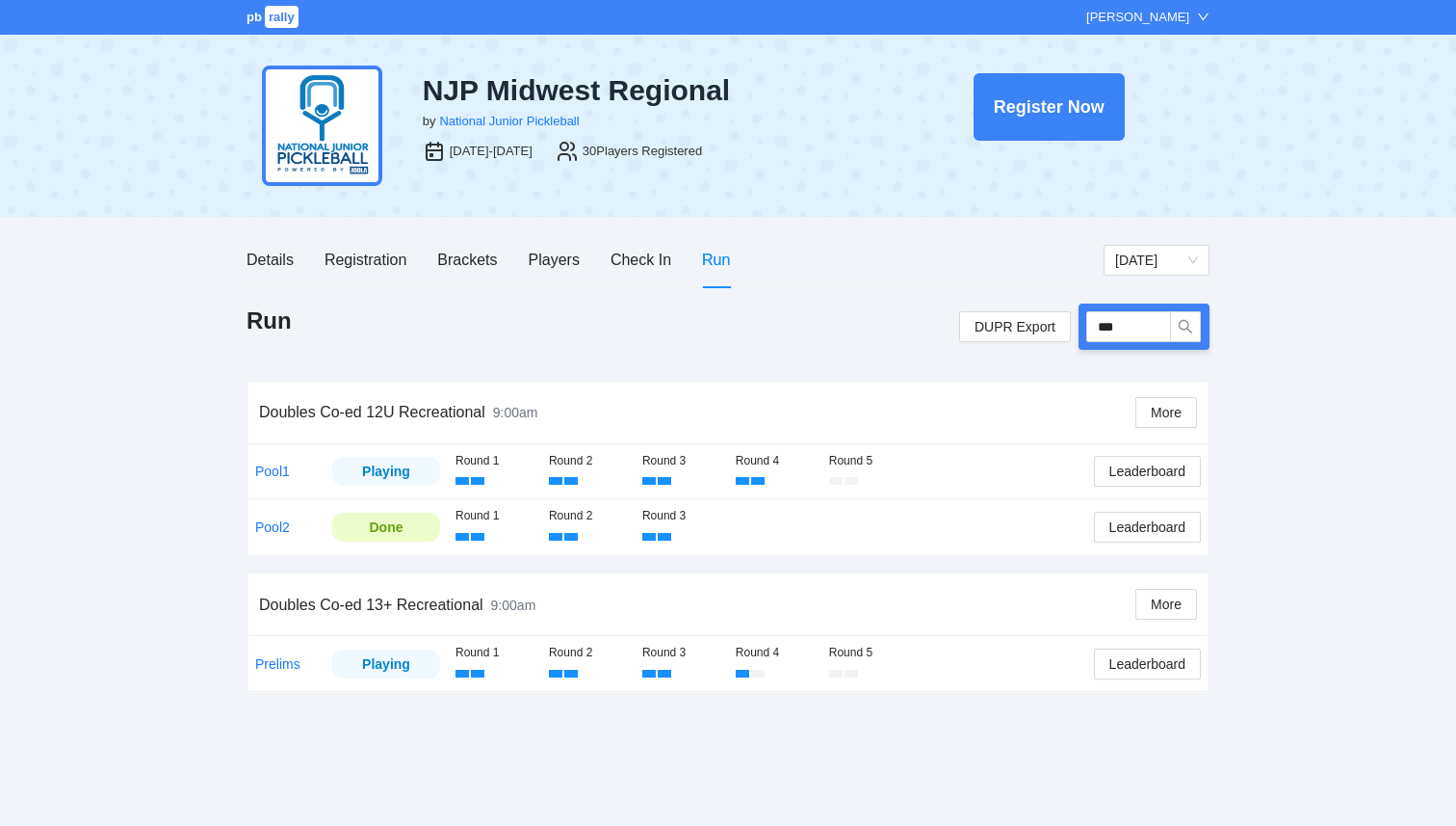
type input "****"
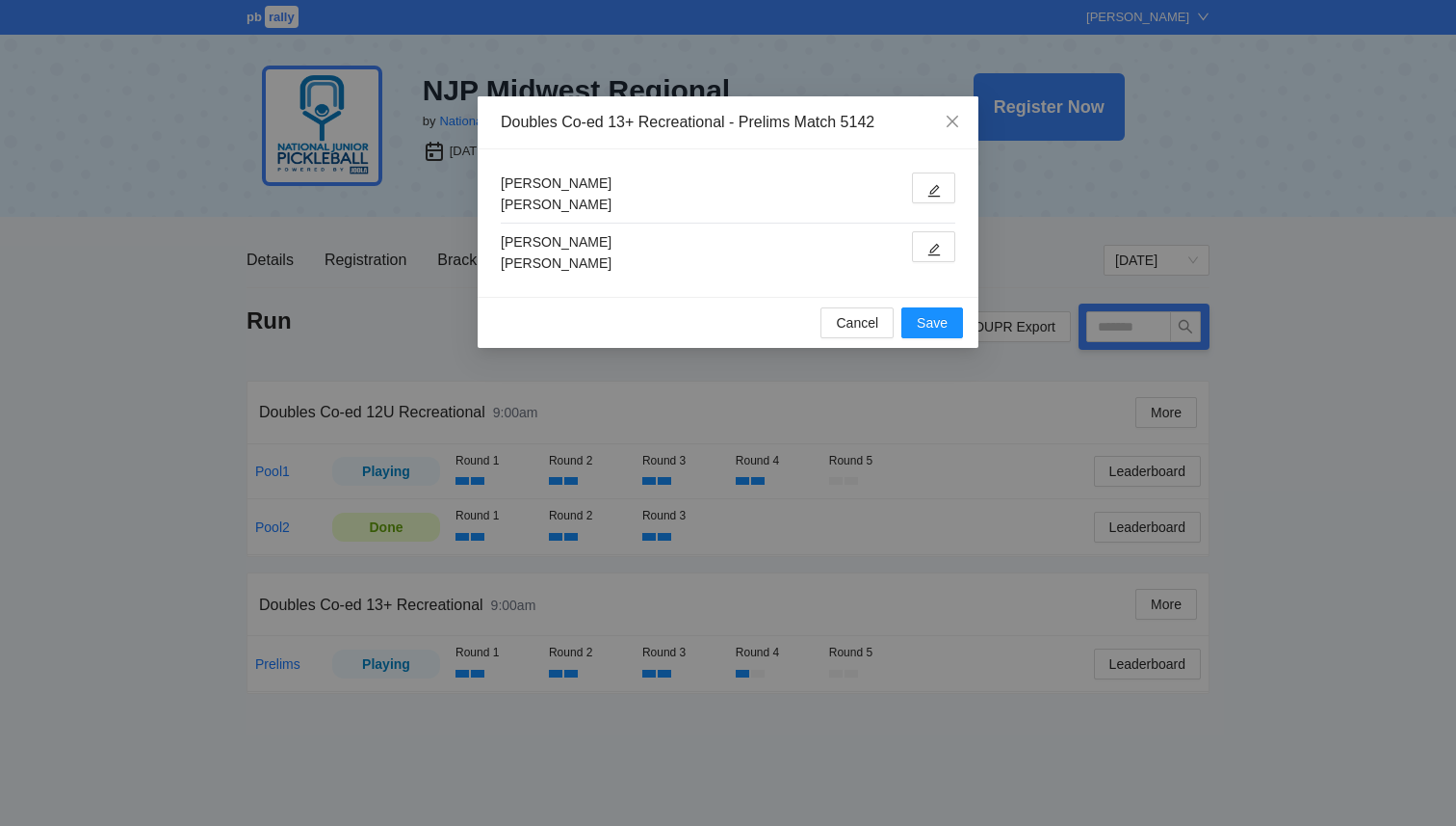
type input "****"
click at [932, 180] on button "button" at bounding box center [933, 188] width 44 height 31
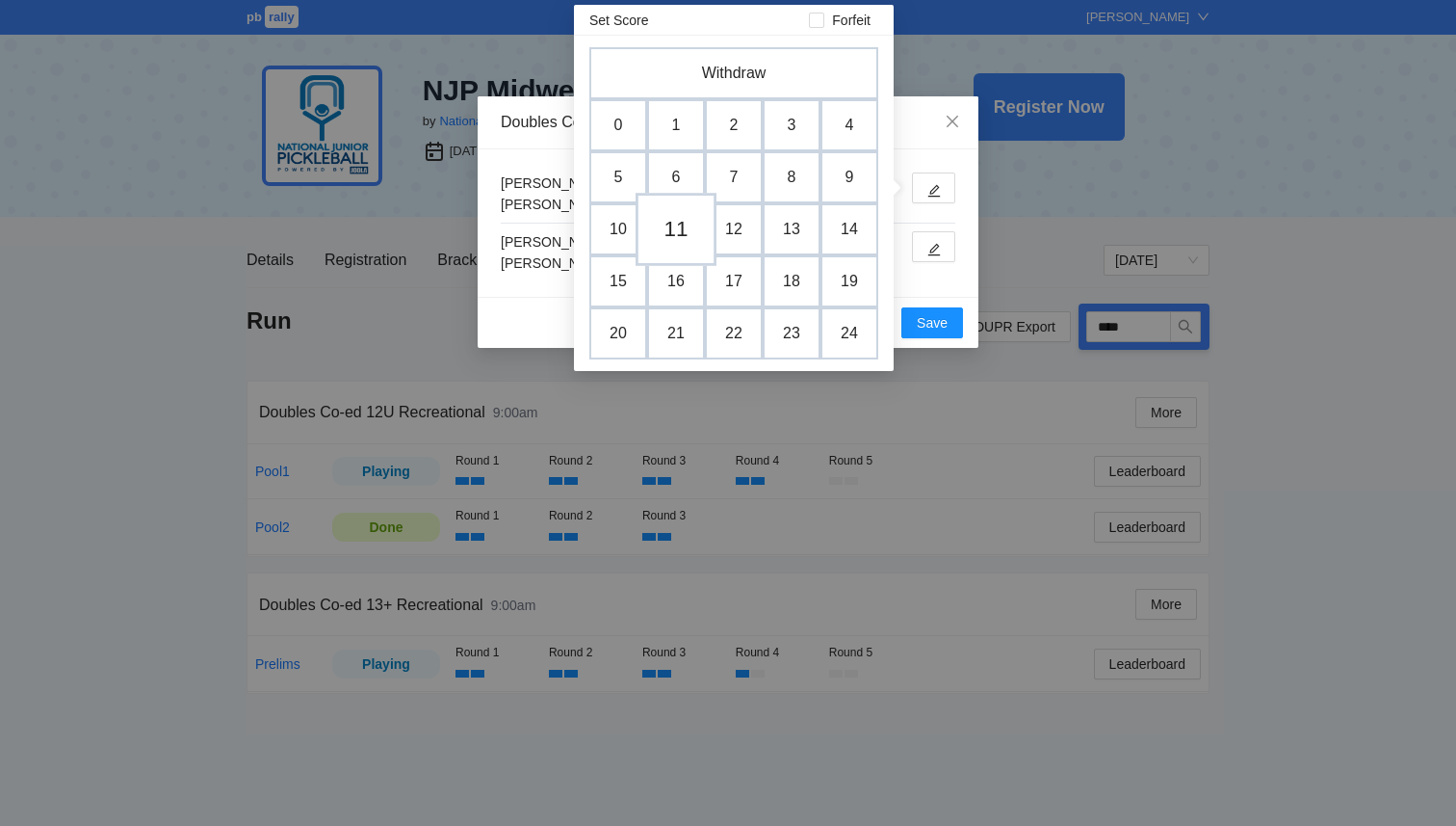
click at [690, 229] on td "11" at bounding box center [677, 229] width 81 height 74
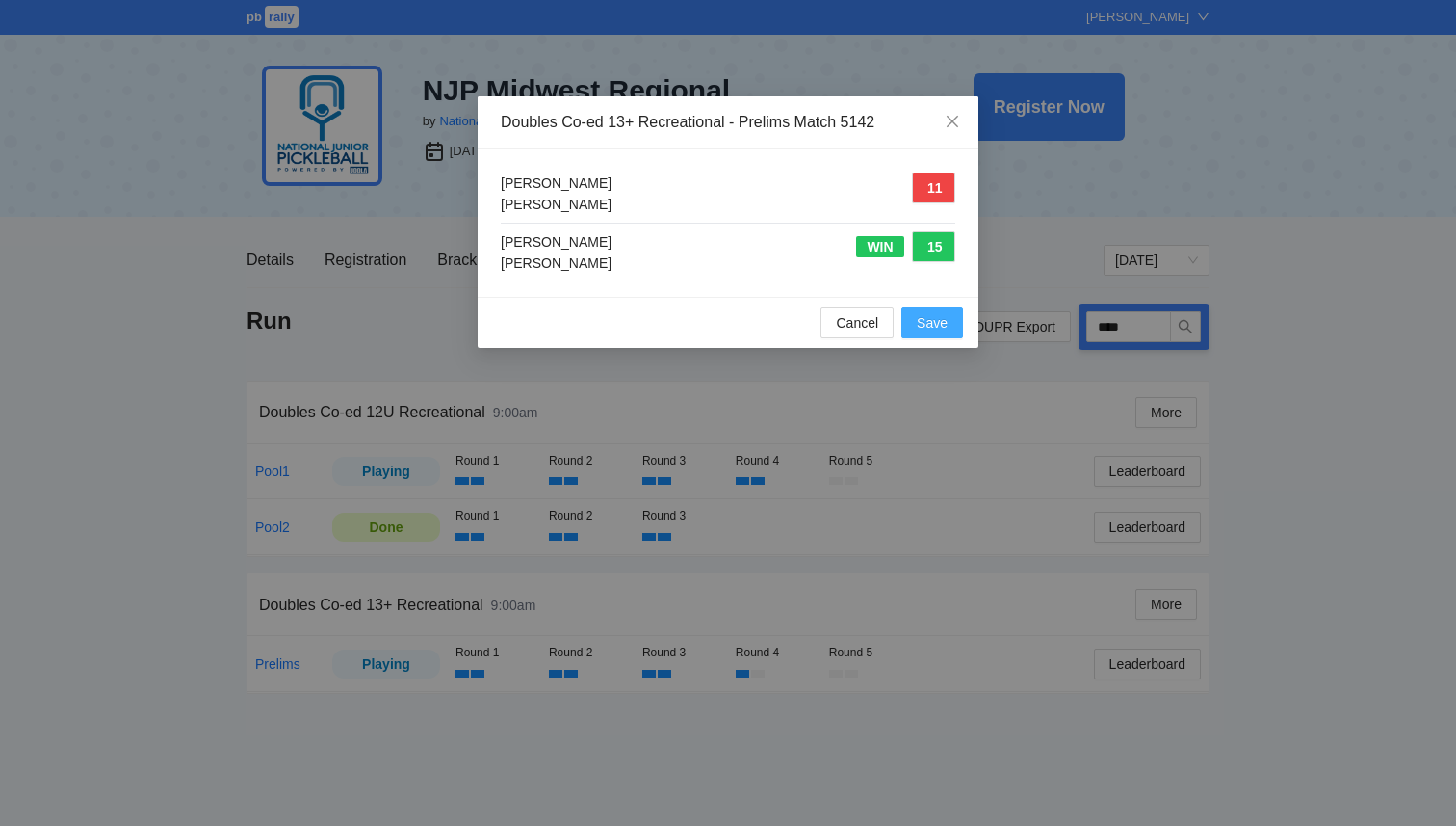
click at [929, 320] on span "Save" at bounding box center [932, 322] width 31 height 21
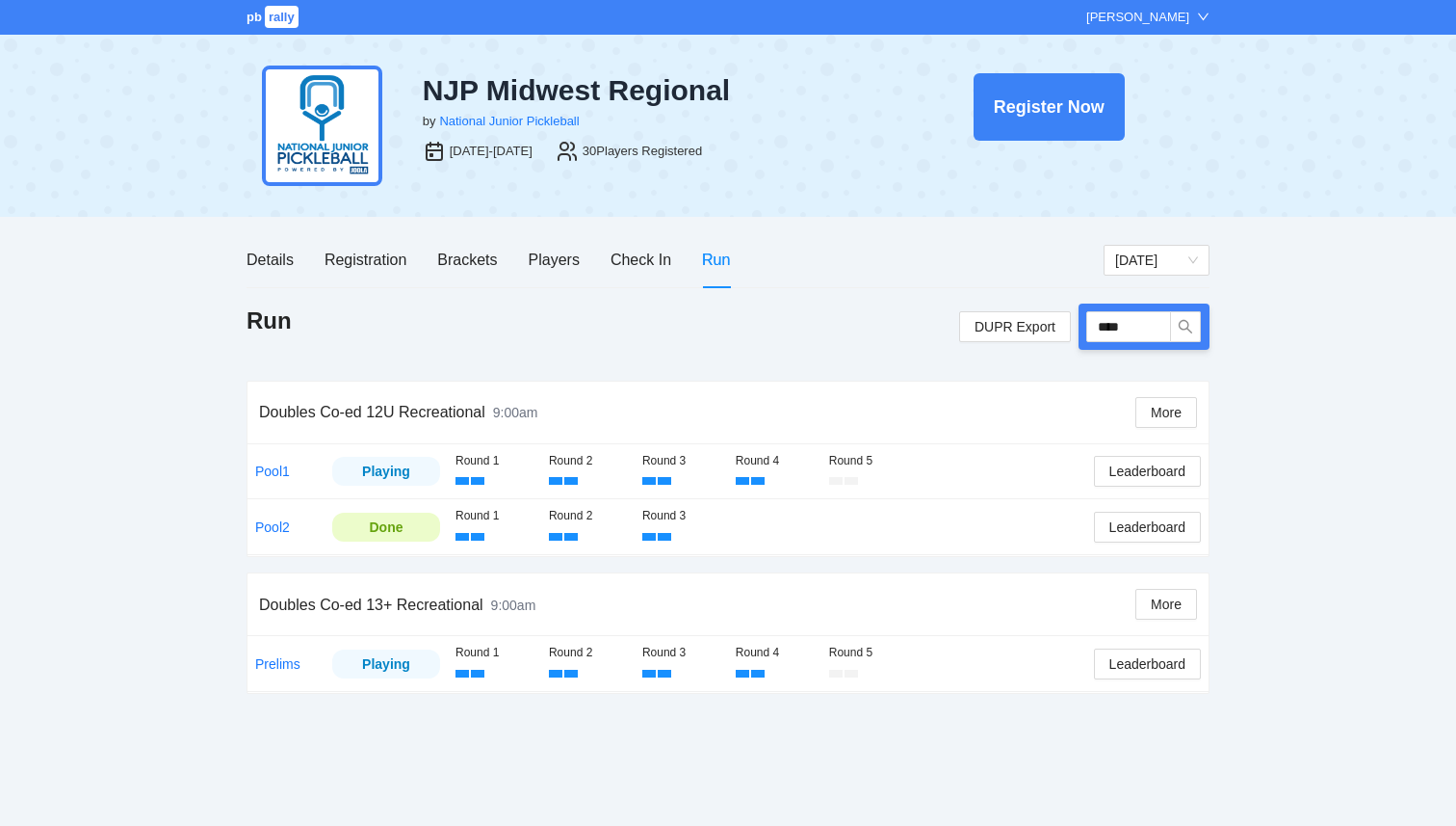
click at [1288, 481] on div "pb rally Courtney Loughridge NJP Midwest Regional by National Junior Pickleball…" at bounding box center [728, 413] width 1456 height 826
click at [392, 262] on div "Registration" at bounding box center [365, 260] width 82 height 24
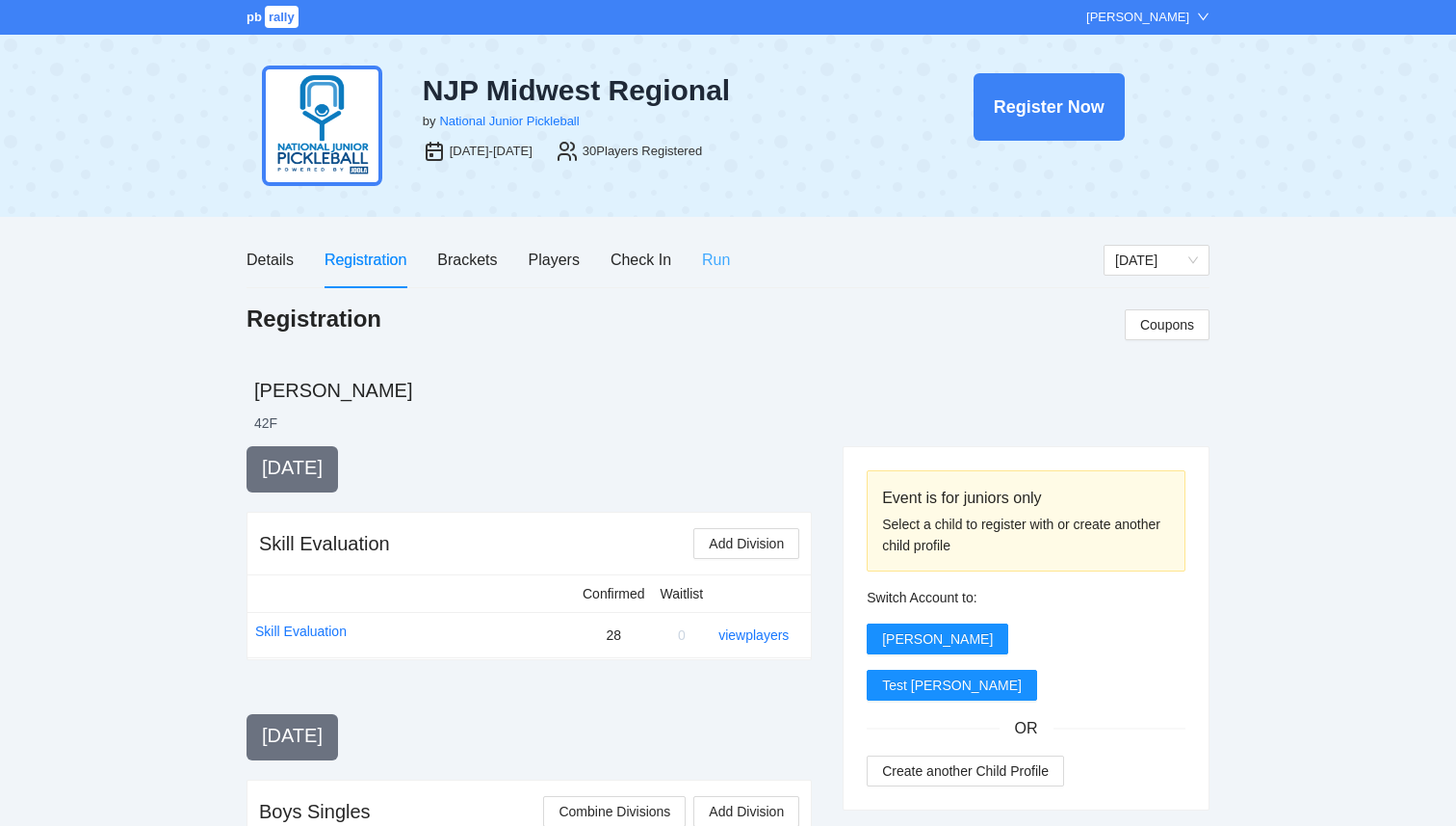
click at [703, 275] on div "Run" at bounding box center [715, 260] width 28 height 55
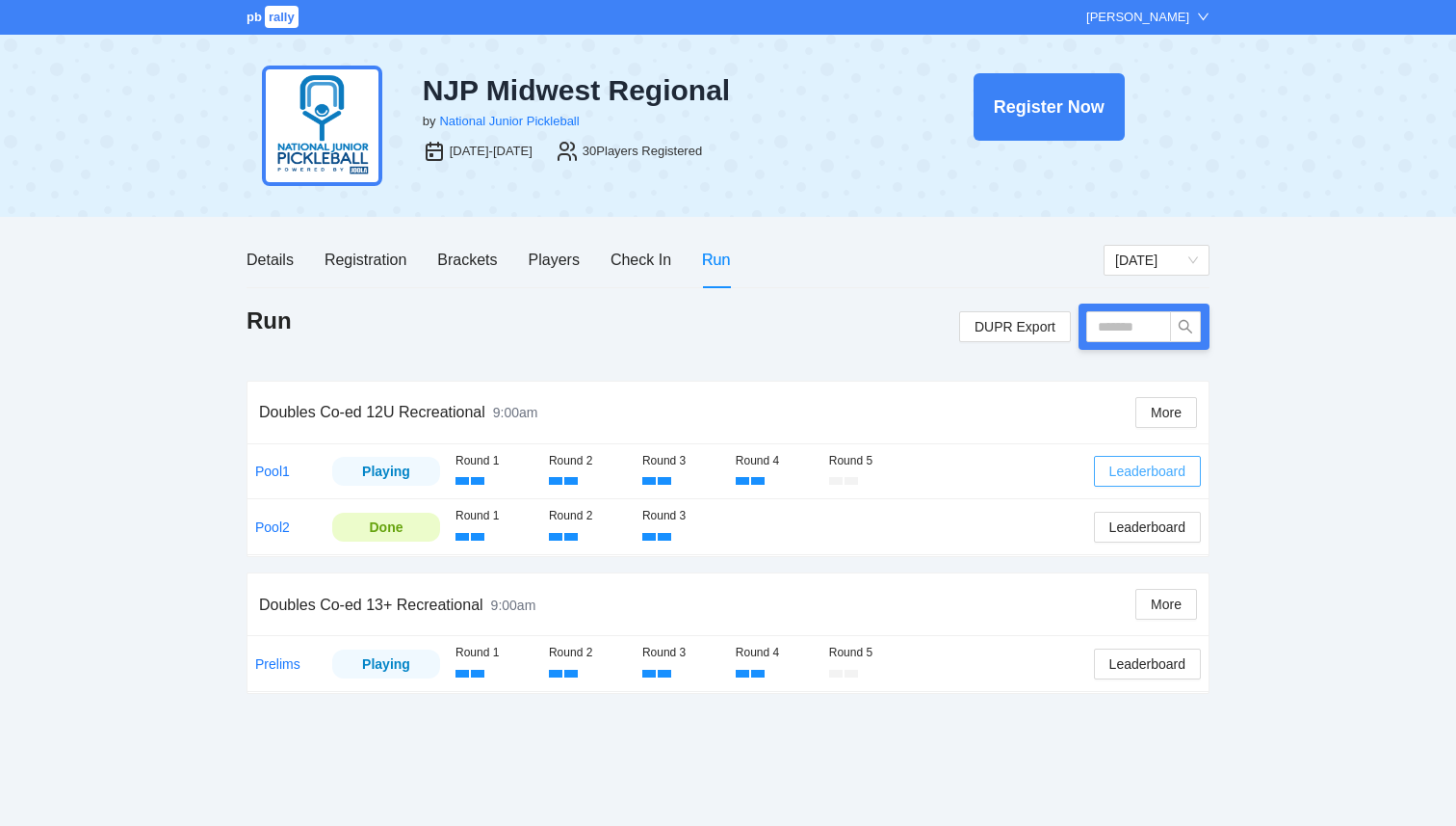
click at [1140, 475] on span "Leaderboard" at bounding box center [1147, 472] width 76 height 21
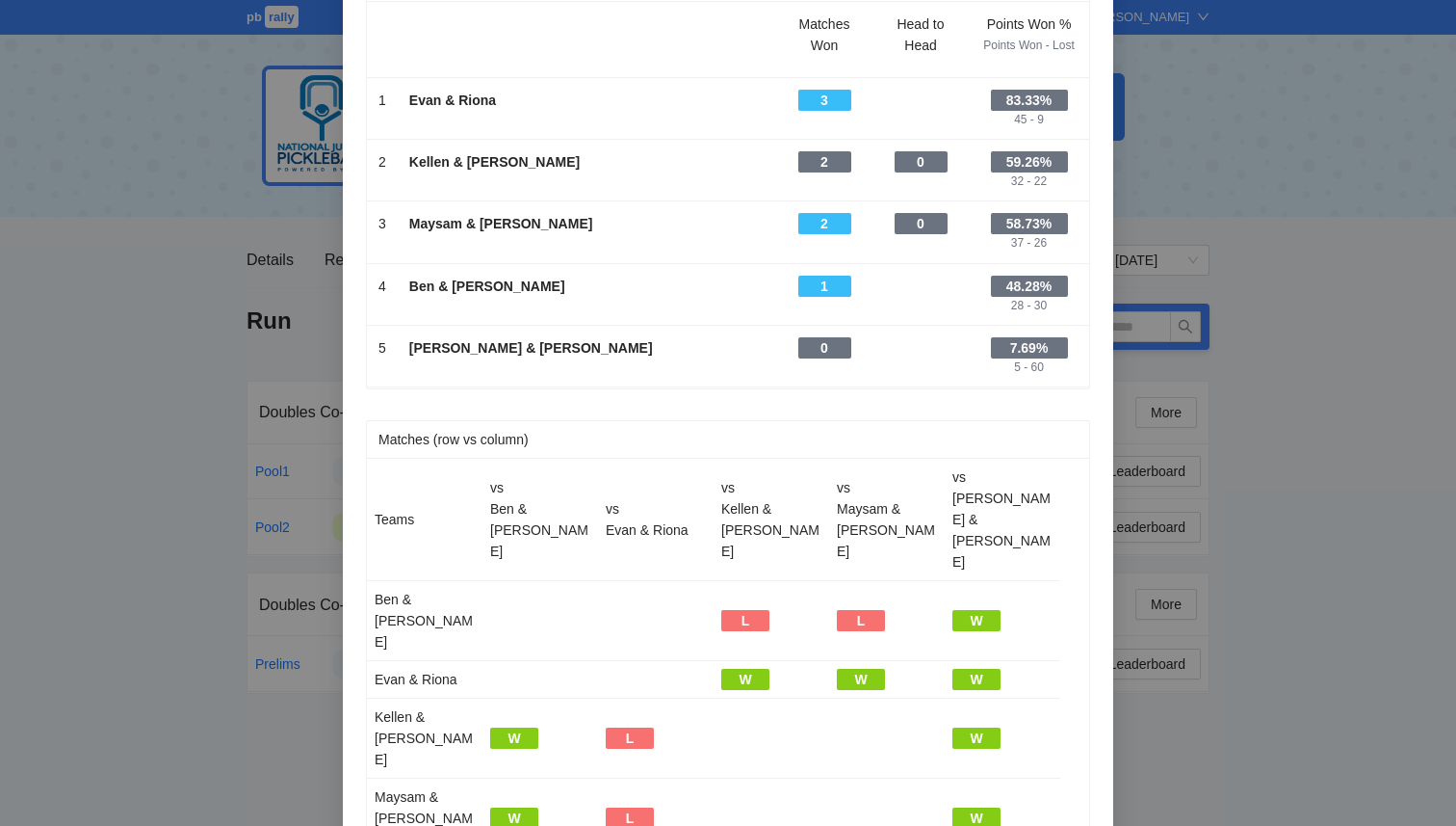
scroll to position [80, 0]
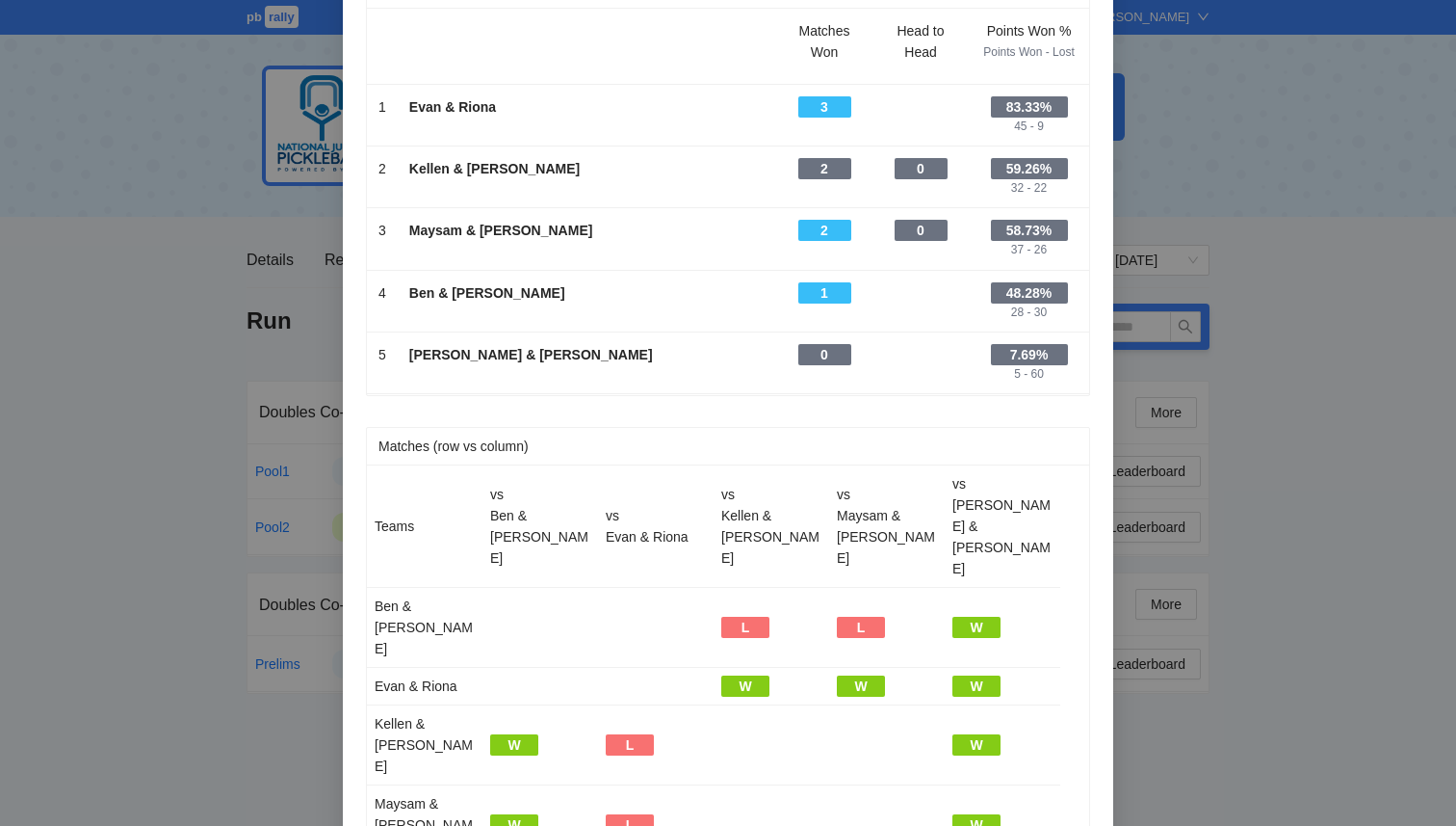
click at [1220, 178] on div "Leaderboard Partial Results Scroll right to see all columns → Matches Won Head …" at bounding box center [728, 413] width 1456 height 826
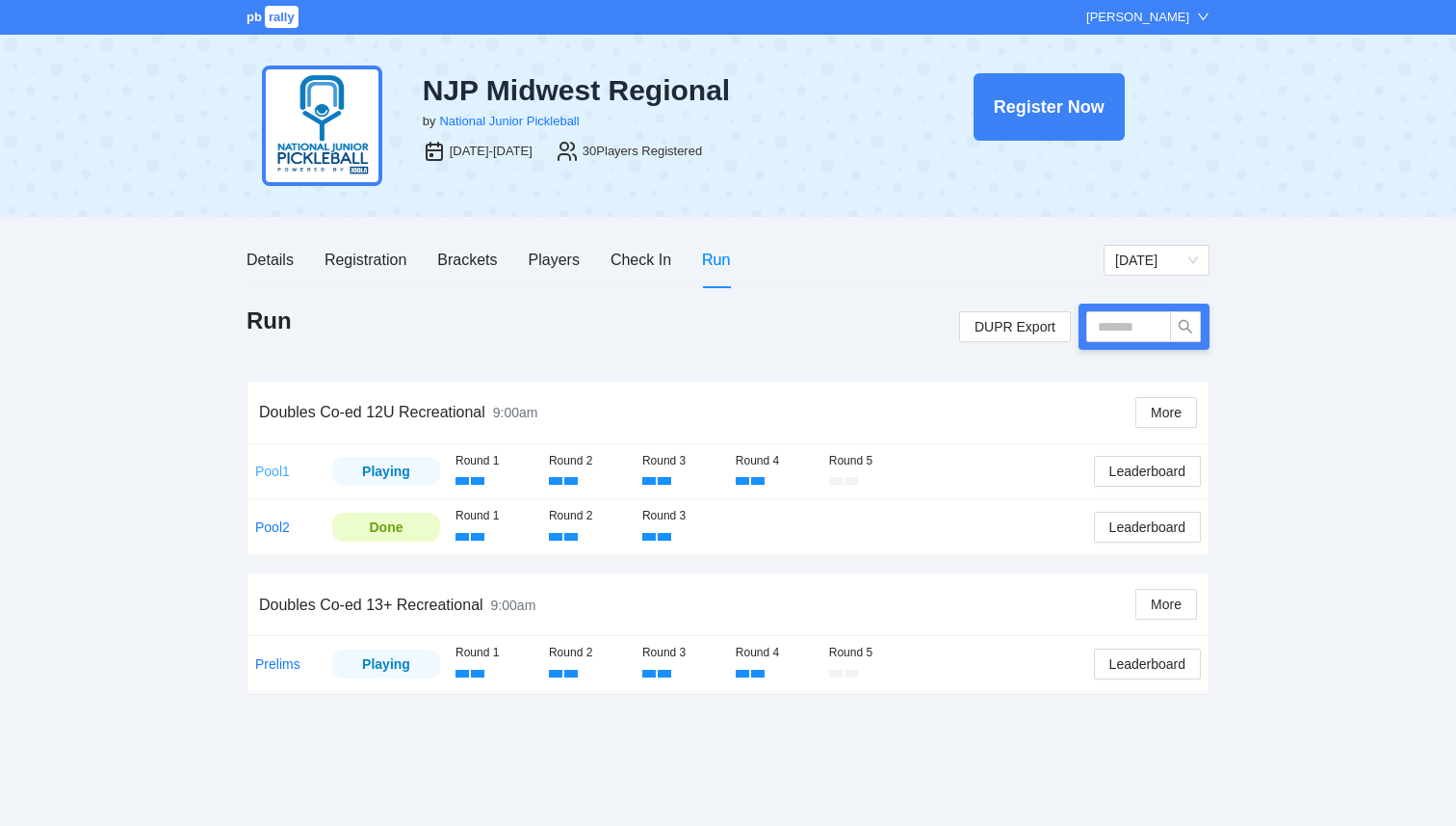
click at [263, 474] on link "Pool1" at bounding box center [273, 472] width 35 height 15
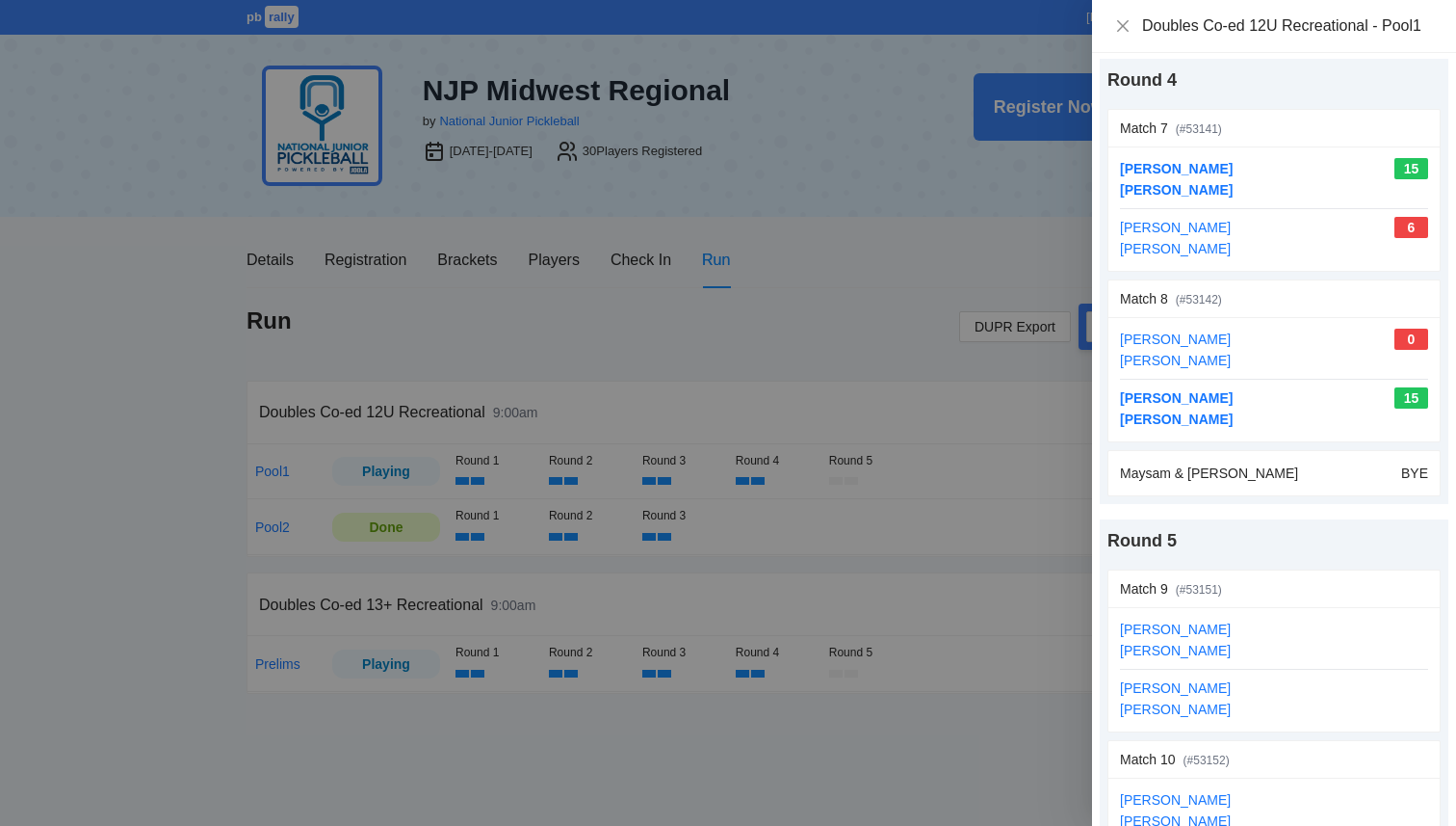
scroll to position [1576, 0]
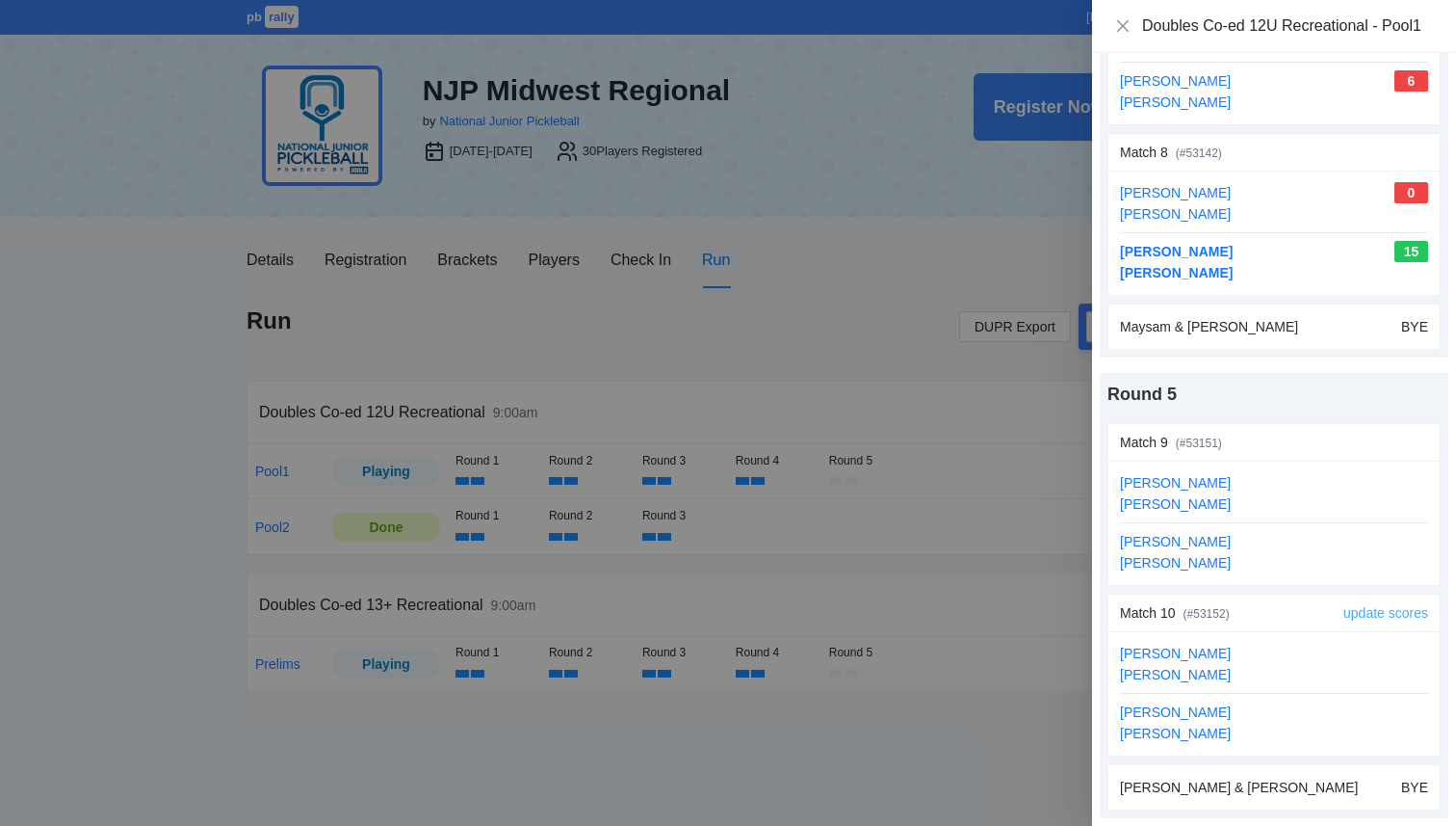
click at [1406, 611] on link "update scores" at bounding box center [1386, 613] width 85 height 15
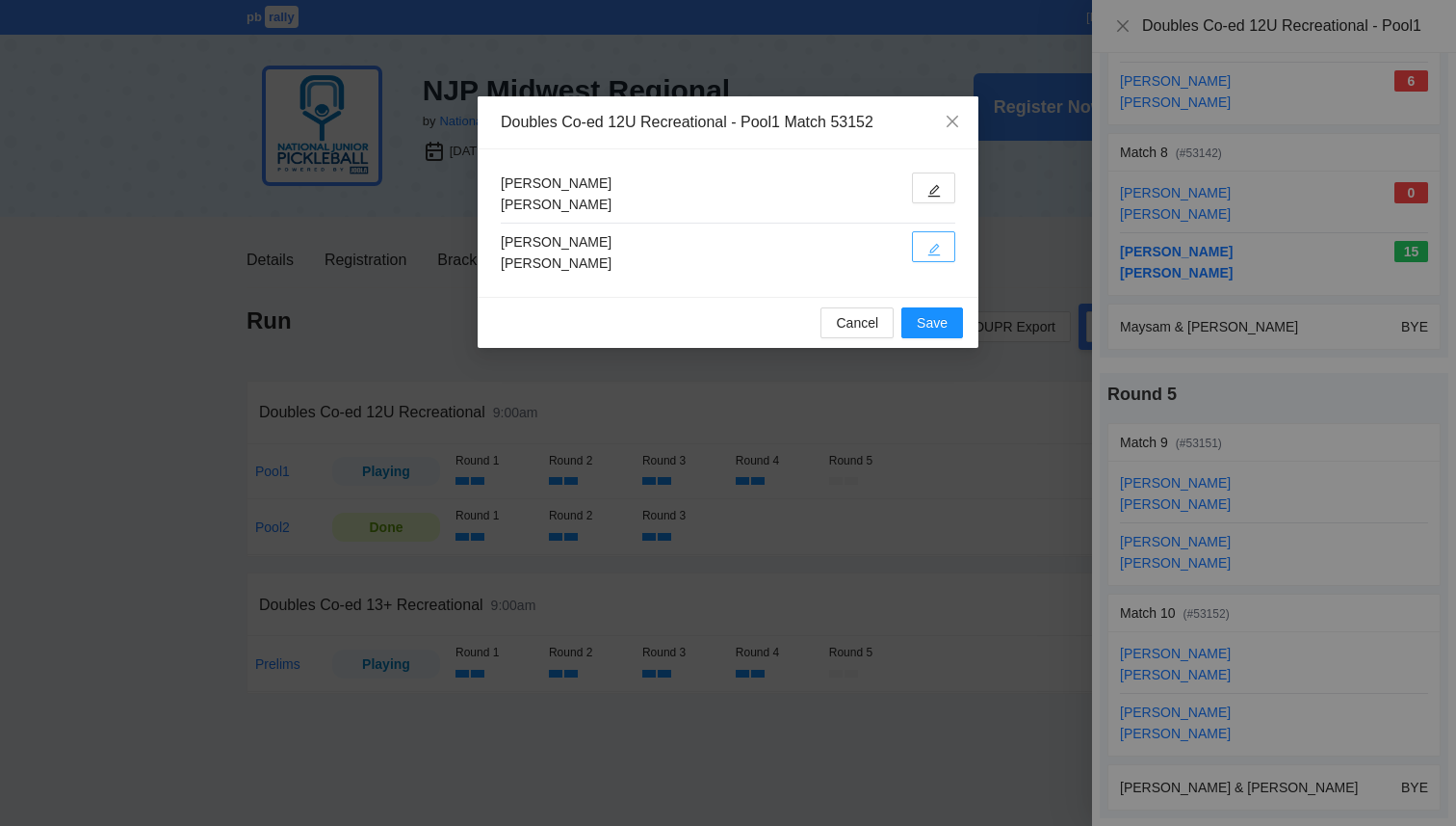
click at [940, 250] on icon "edit" at bounding box center [934, 250] width 14 height 14
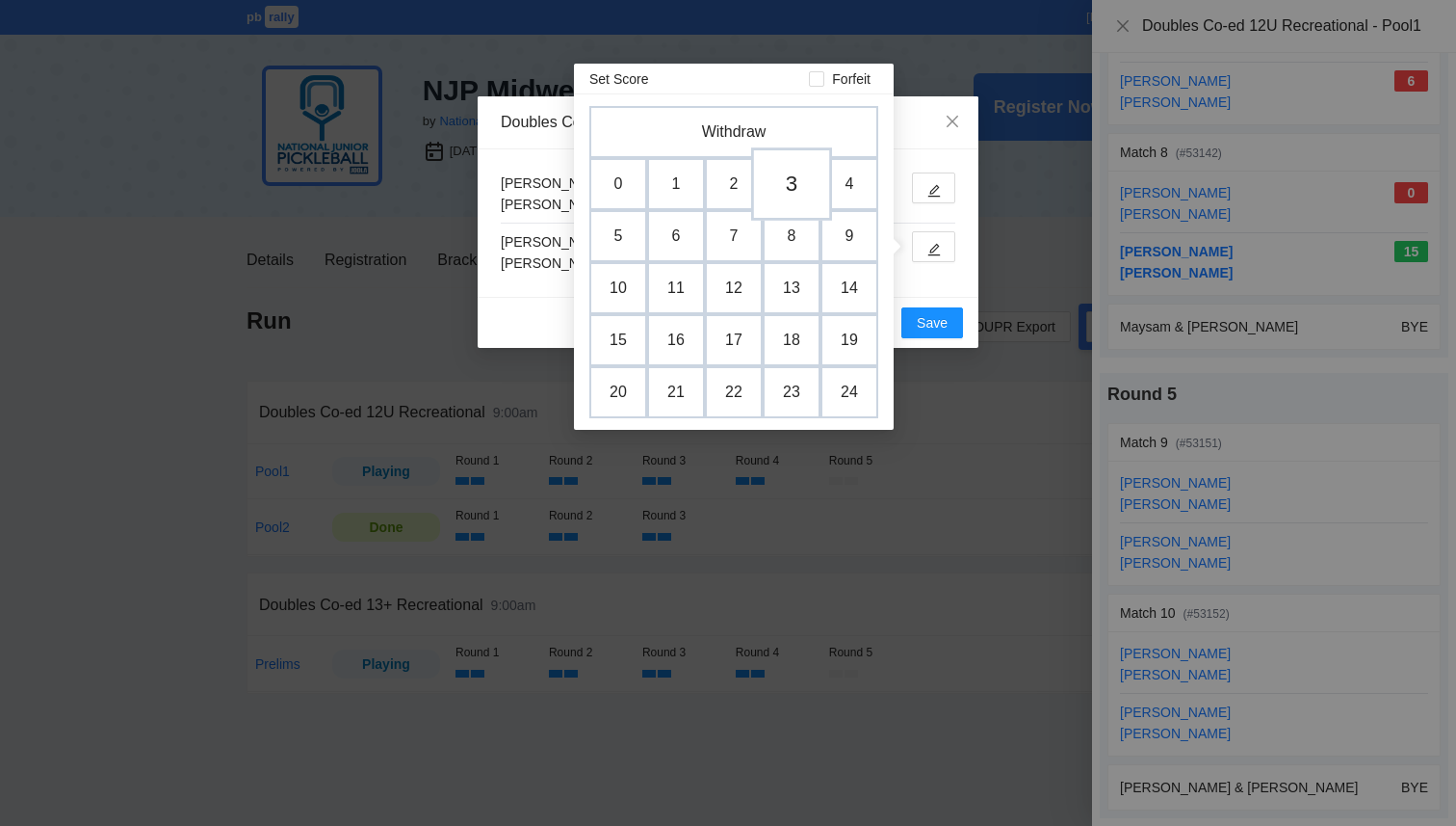
click at [800, 191] on td "3" at bounding box center [792, 184] width 81 height 74
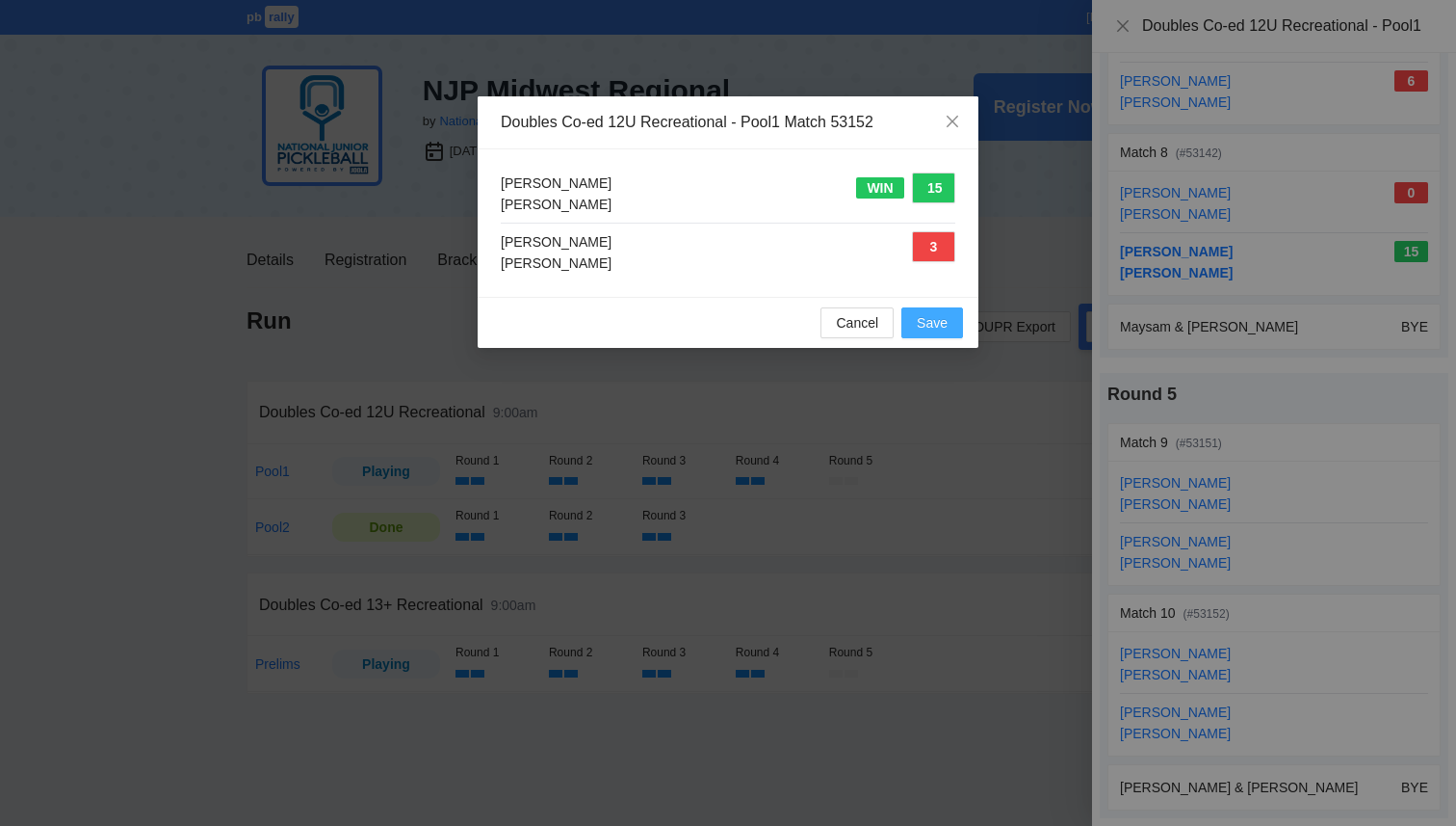
click at [944, 322] on span "Save" at bounding box center [932, 322] width 31 height 21
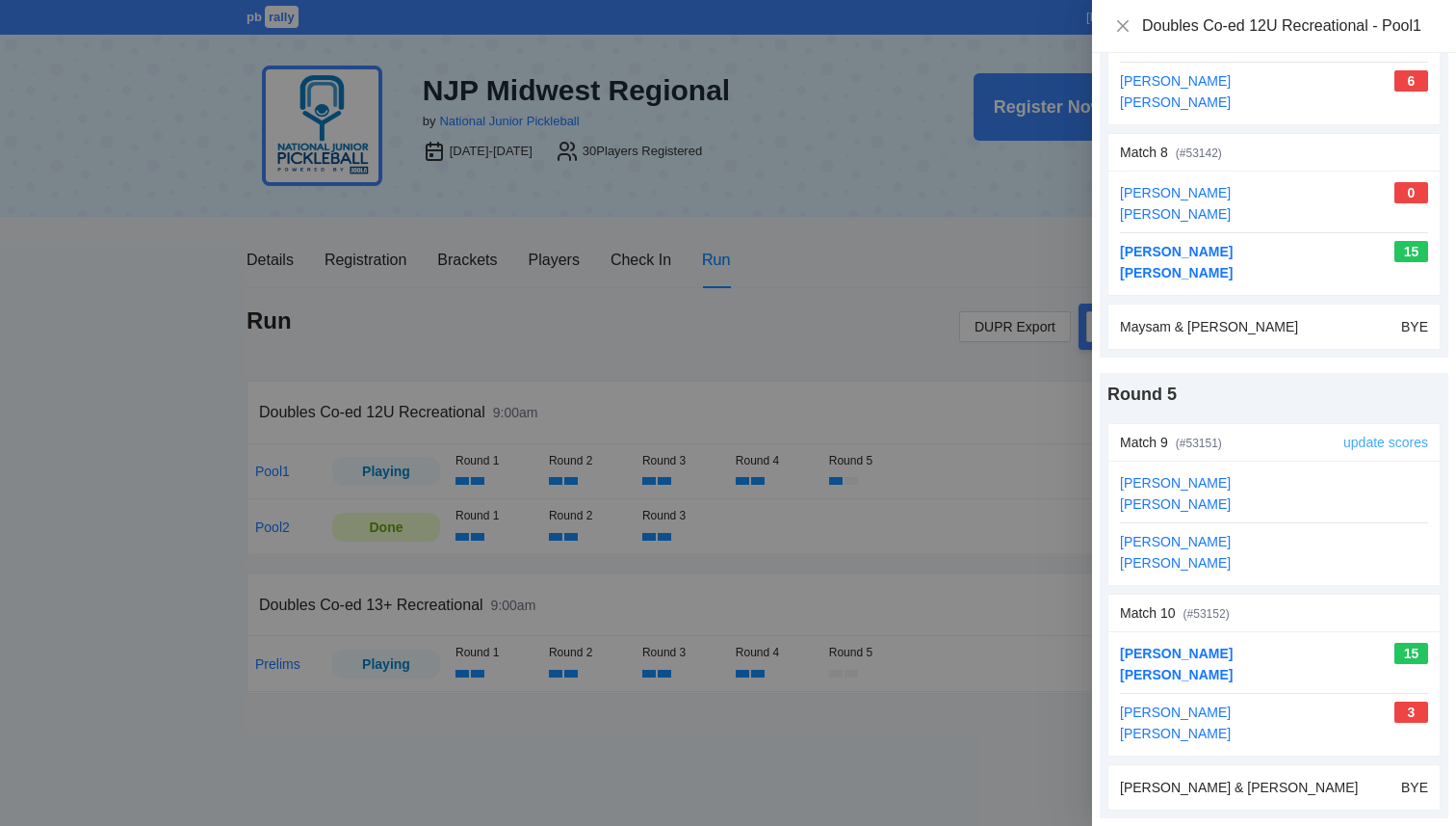
click at [1365, 445] on link "update scores" at bounding box center [1386, 443] width 85 height 15
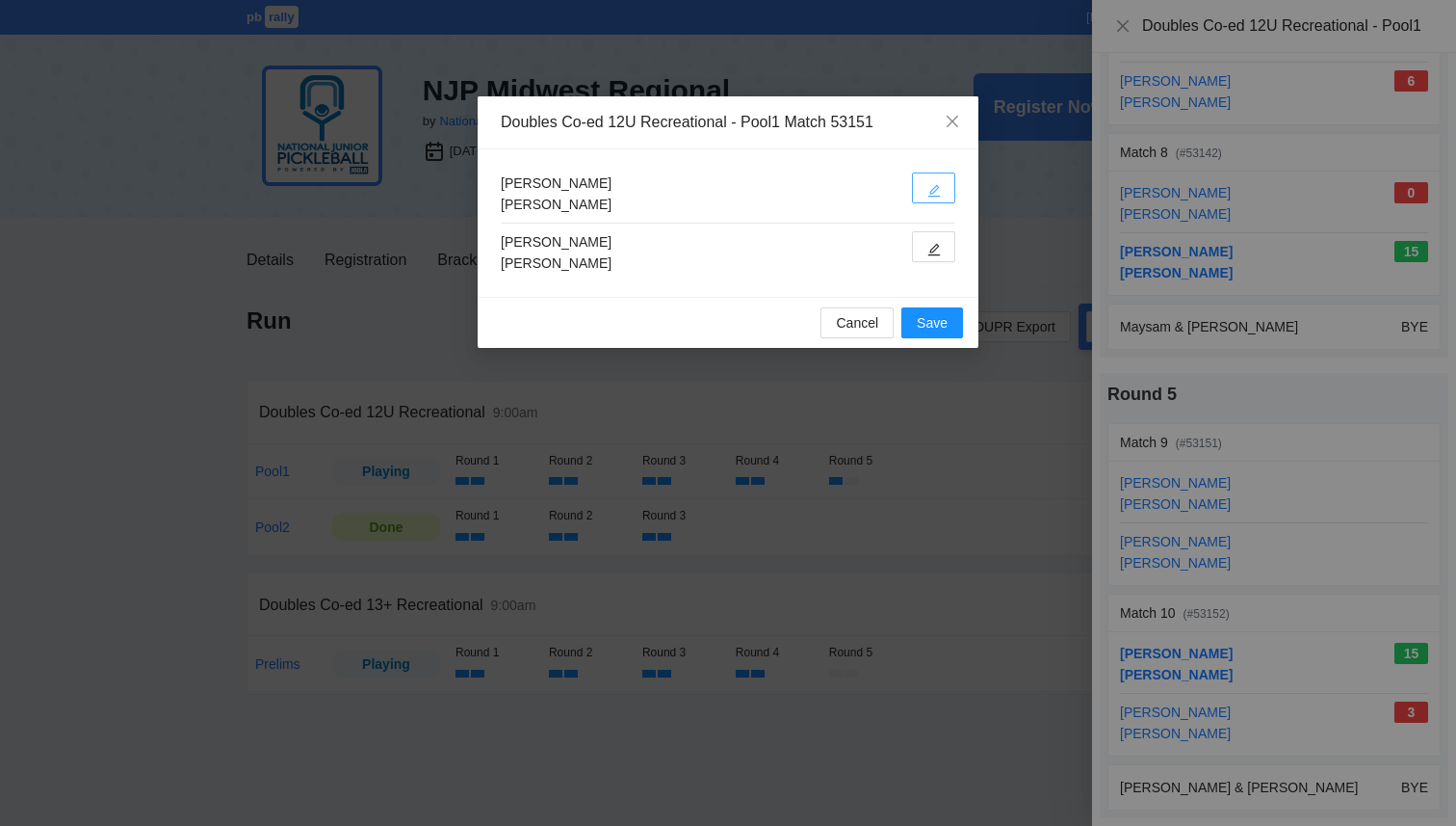
click at [942, 197] on button "button" at bounding box center [933, 188] width 44 height 31
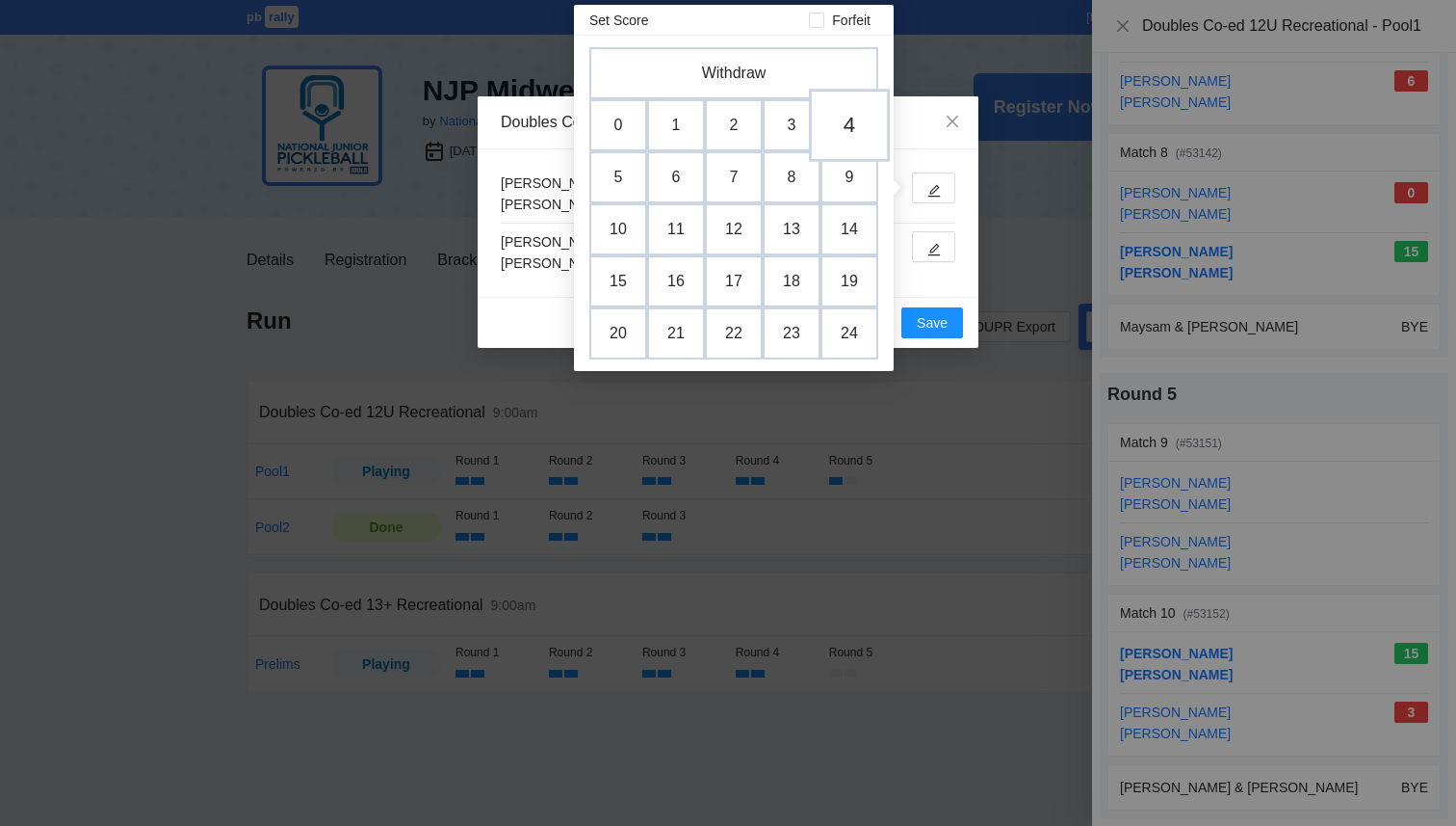
click at [848, 124] on td "4" at bounding box center [850, 126] width 81 height 74
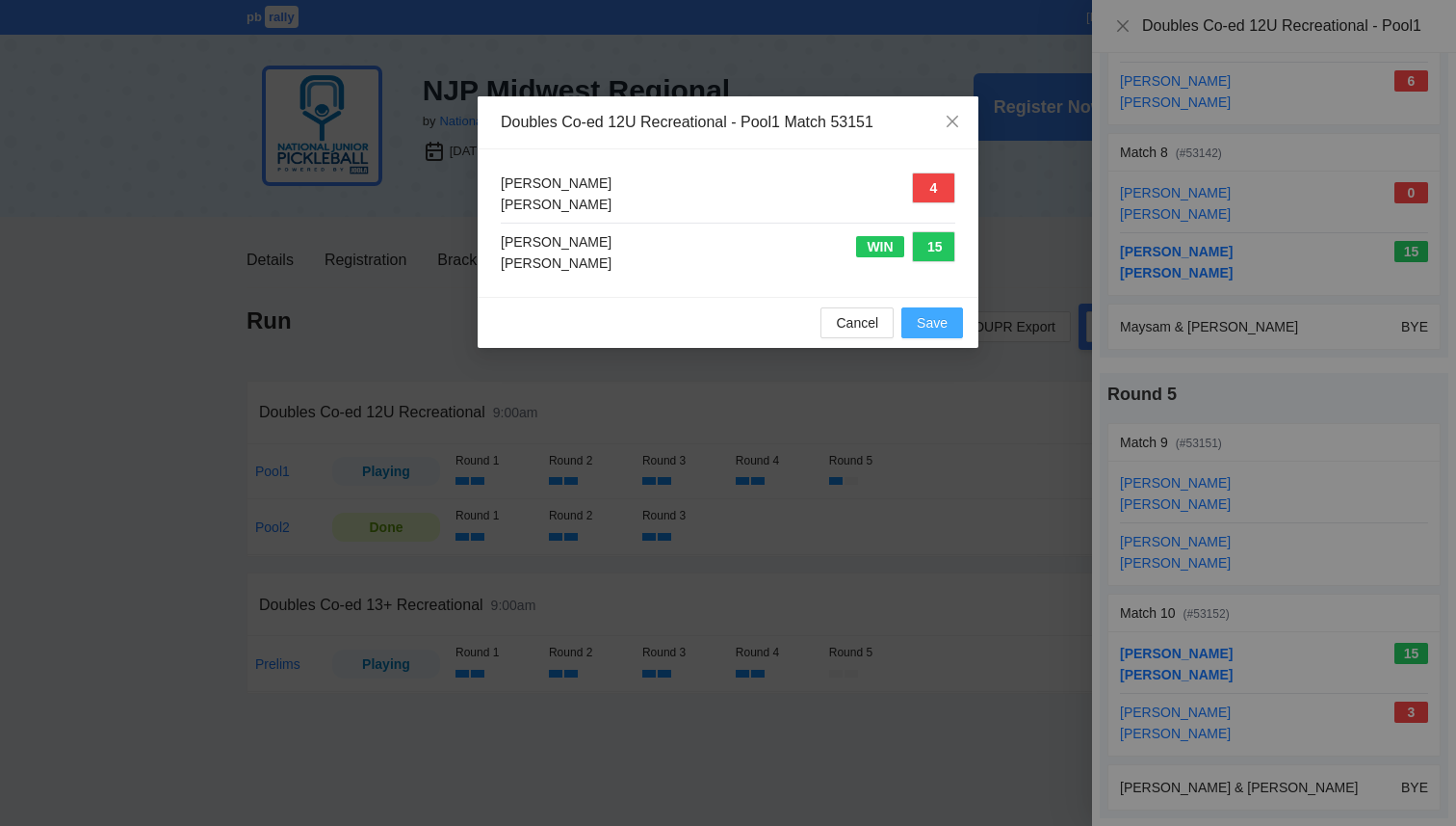
click at [925, 313] on span "Save" at bounding box center [932, 322] width 31 height 21
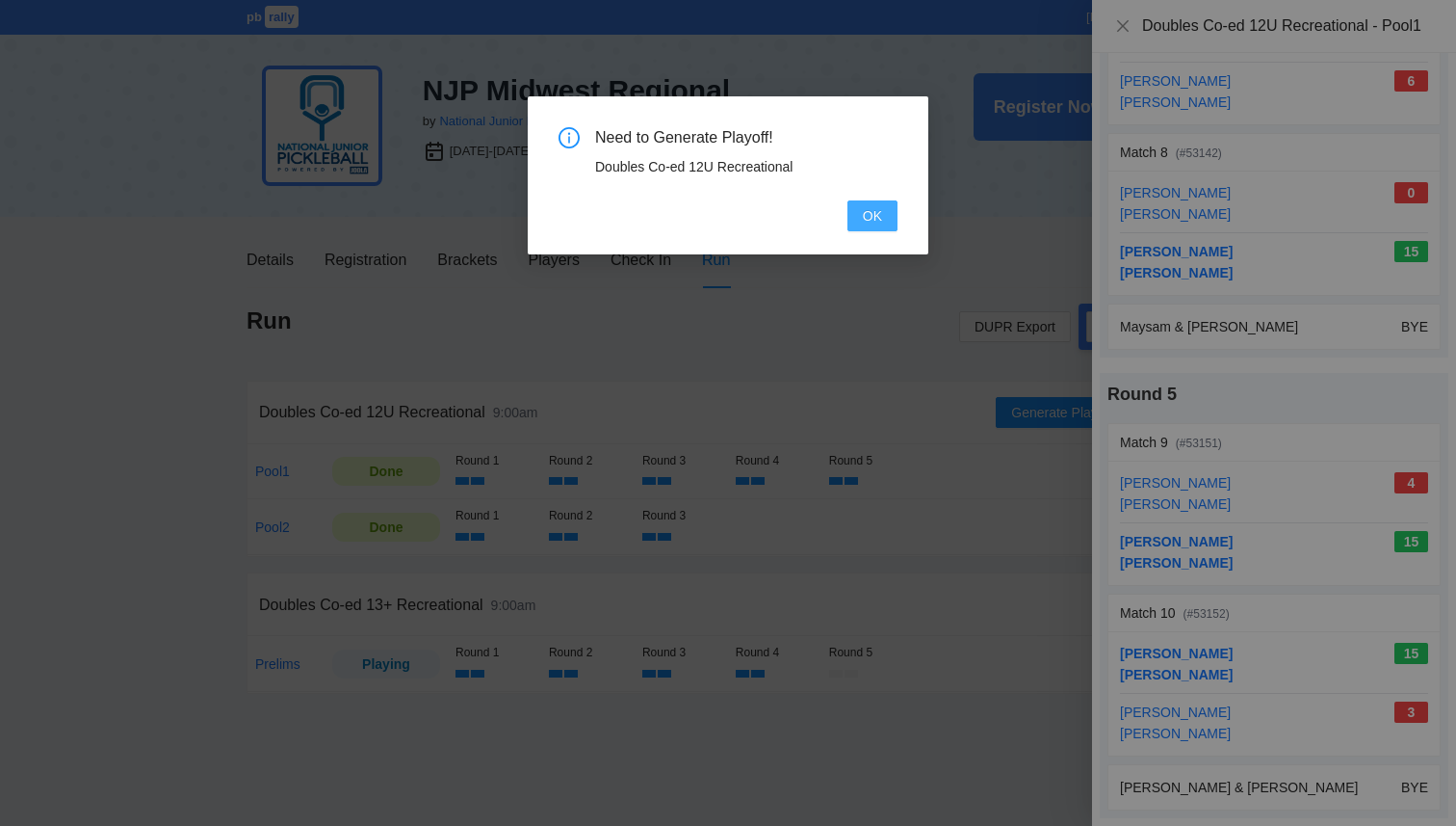
click at [864, 215] on span "OK" at bounding box center [873, 216] width 19 height 21
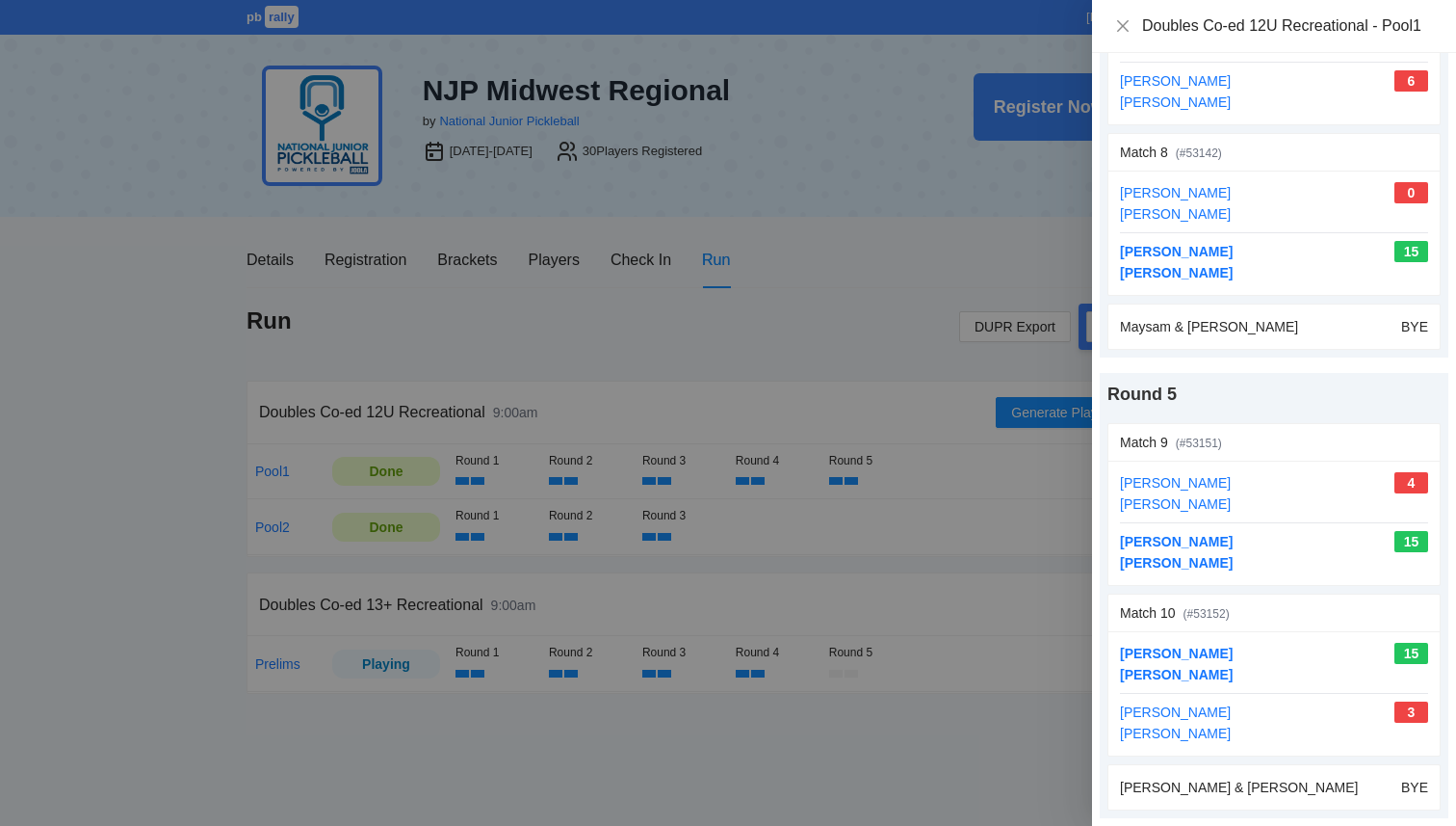
click at [792, 334] on div at bounding box center [728, 413] width 1456 height 826
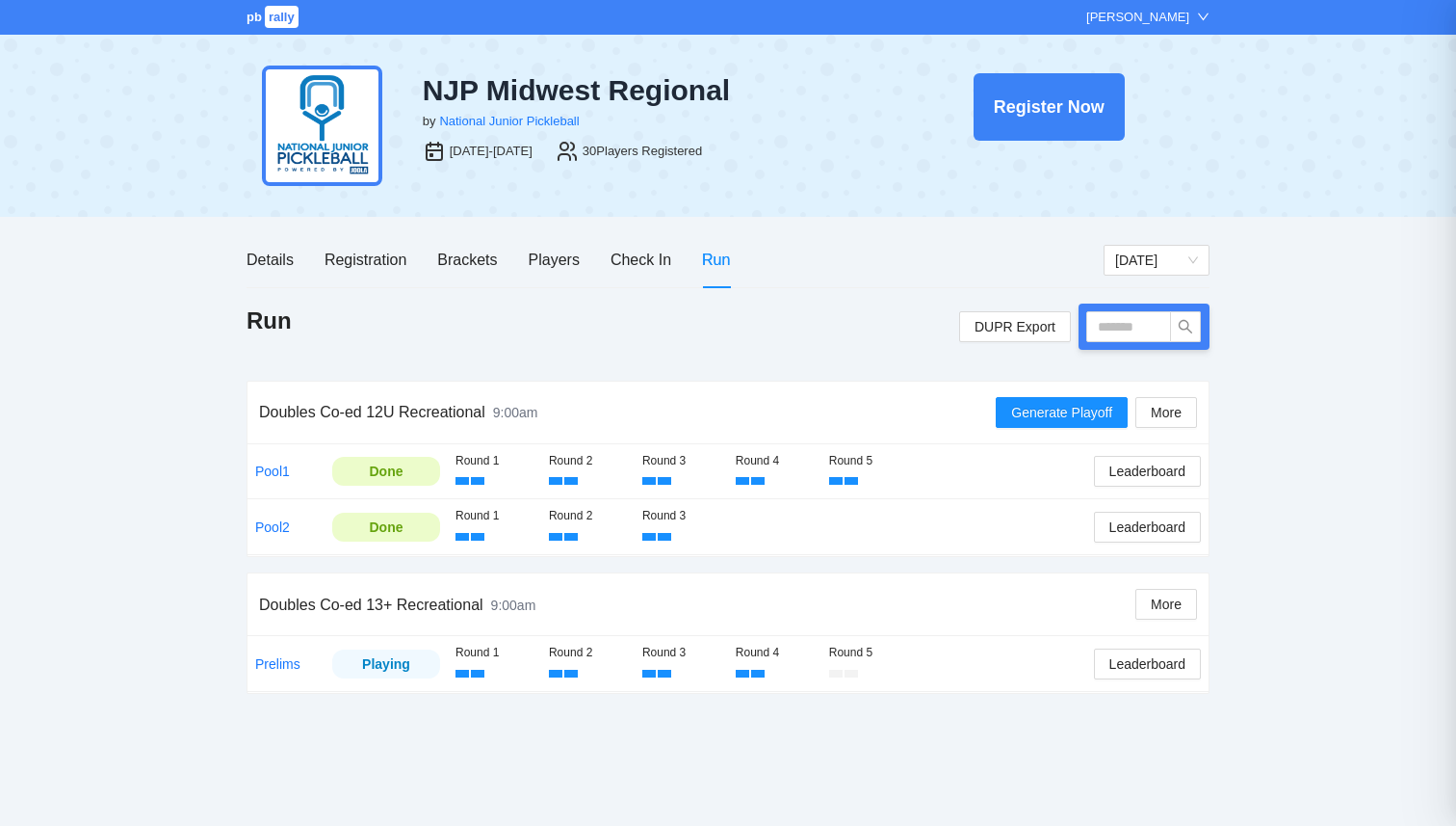
scroll to position [0, 0]
click at [1079, 421] on span "Generate Playoff" at bounding box center [1062, 413] width 101 height 21
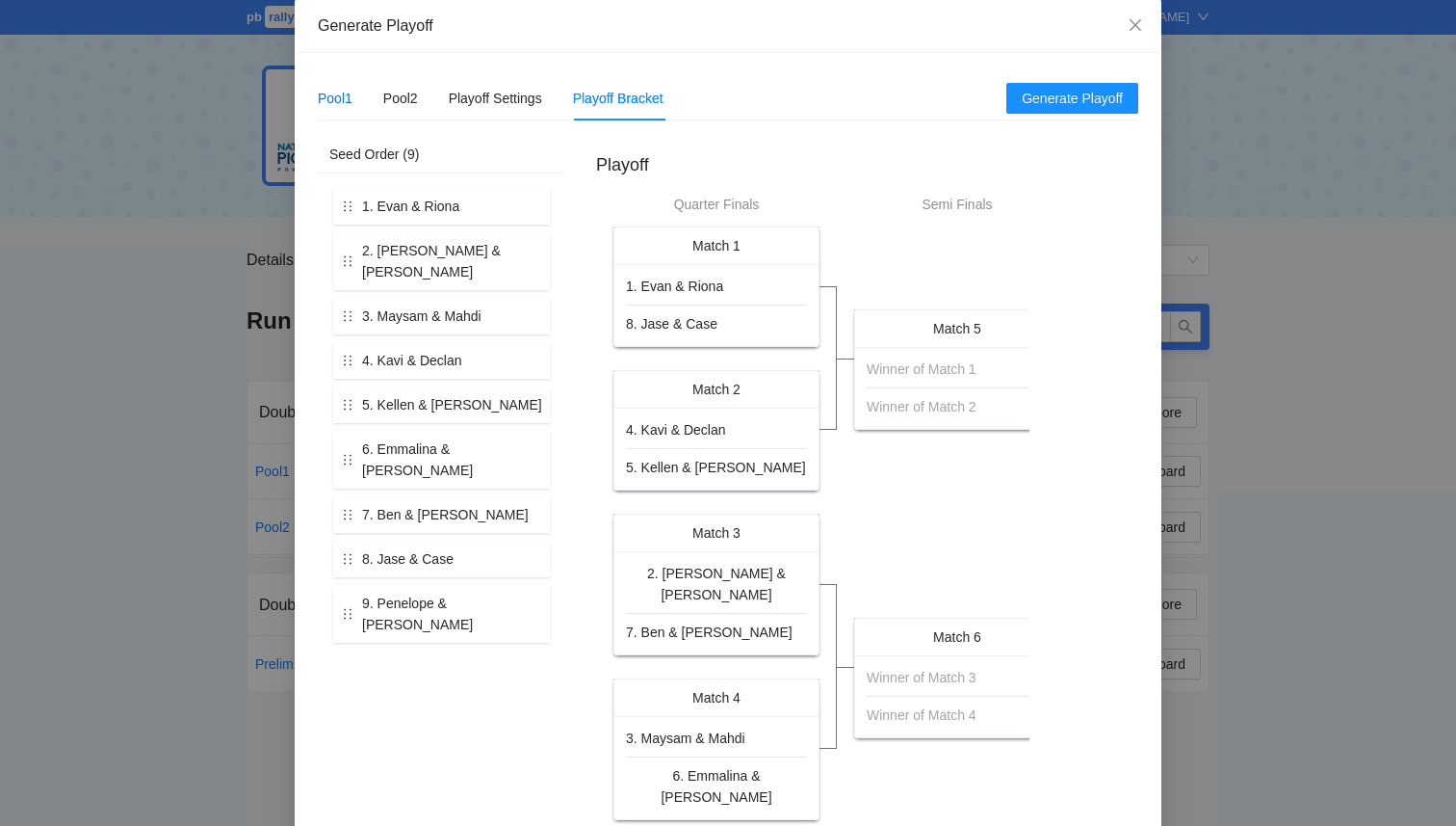
click at [351, 105] on div "Pool1" at bounding box center [335, 99] width 35 height 21
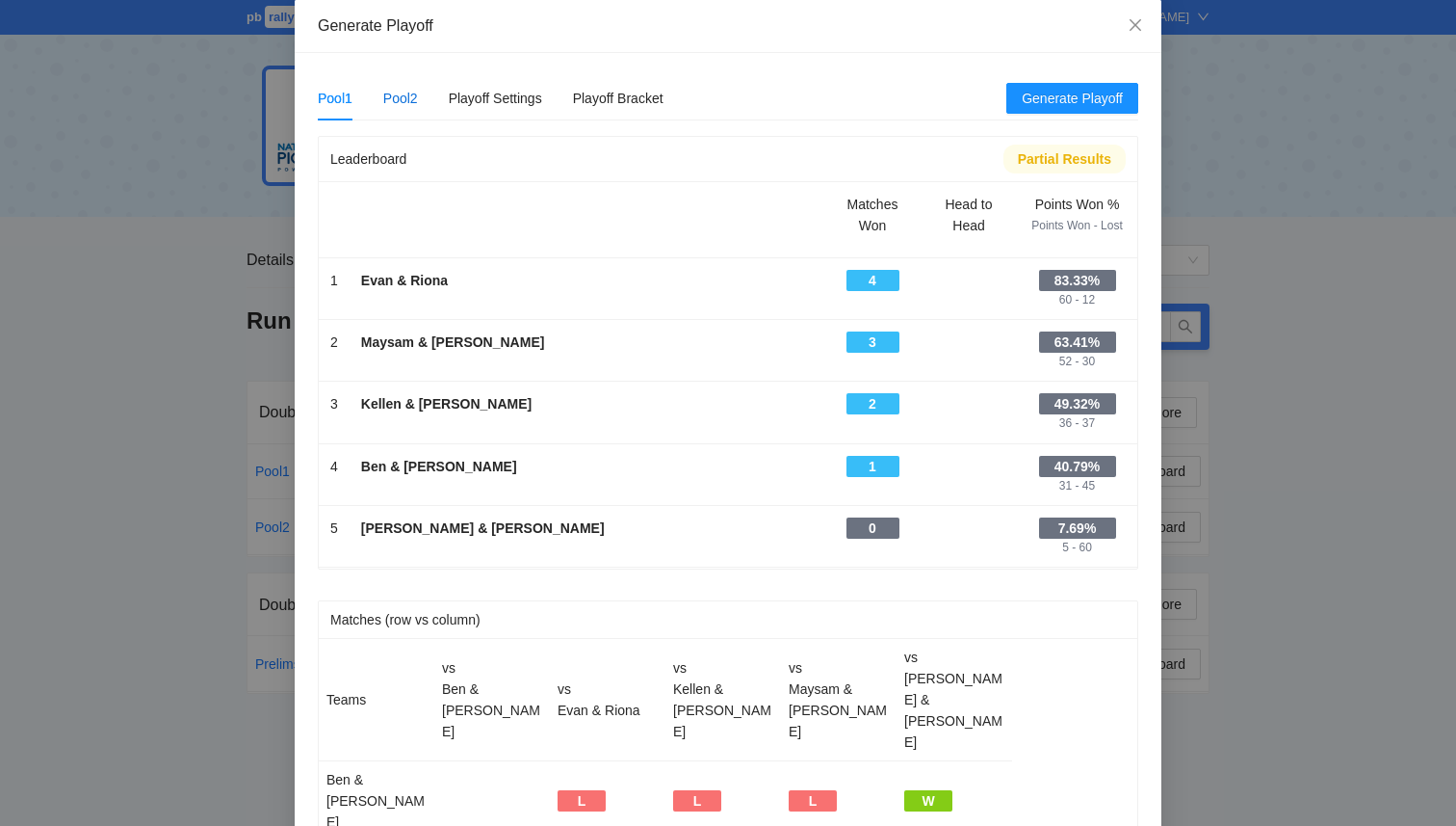
click at [409, 103] on div "Pool2" at bounding box center [401, 99] width 35 height 21
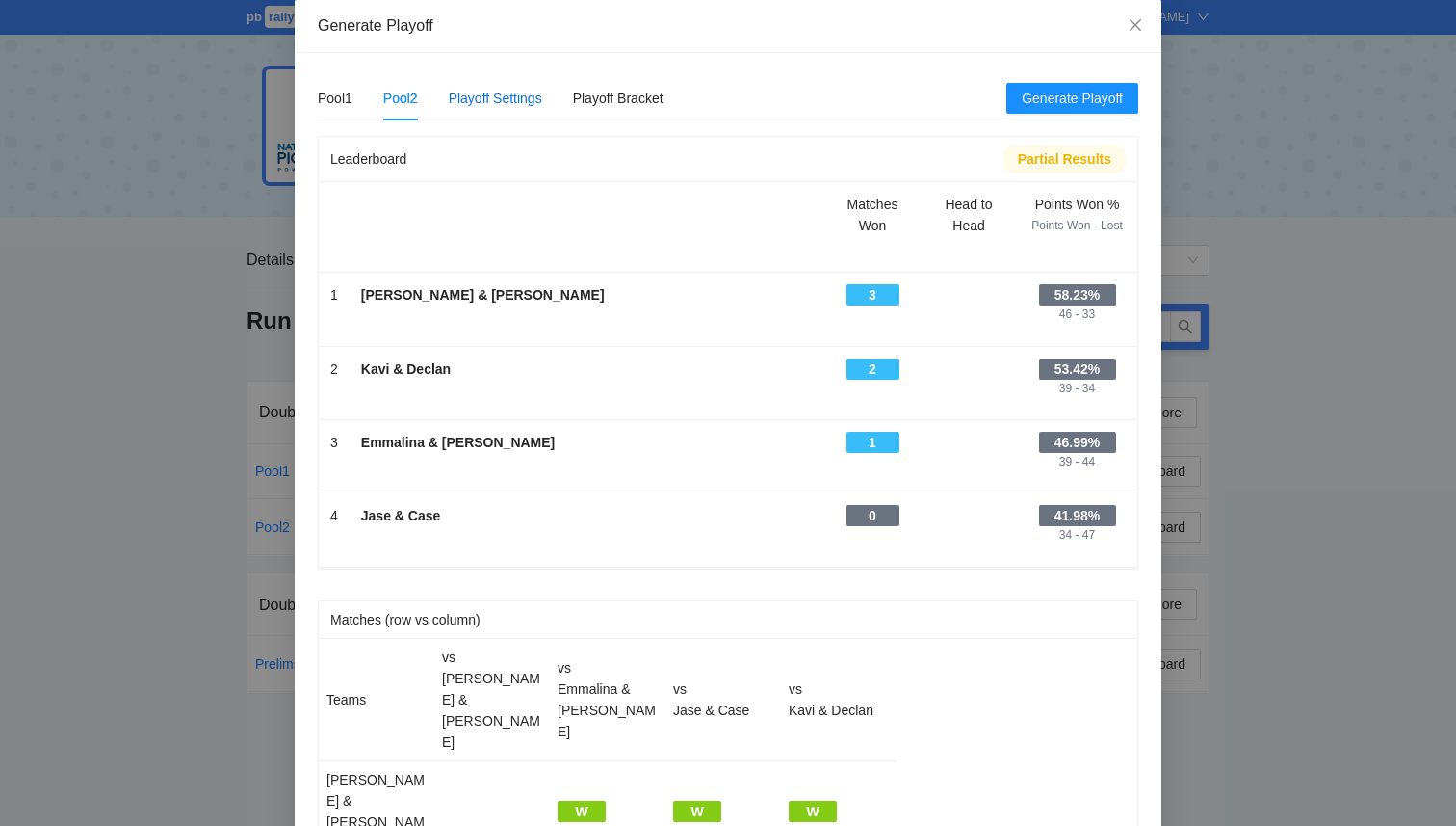
click at [535, 101] on div "Playoff Settings" at bounding box center [496, 99] width 94 height 21
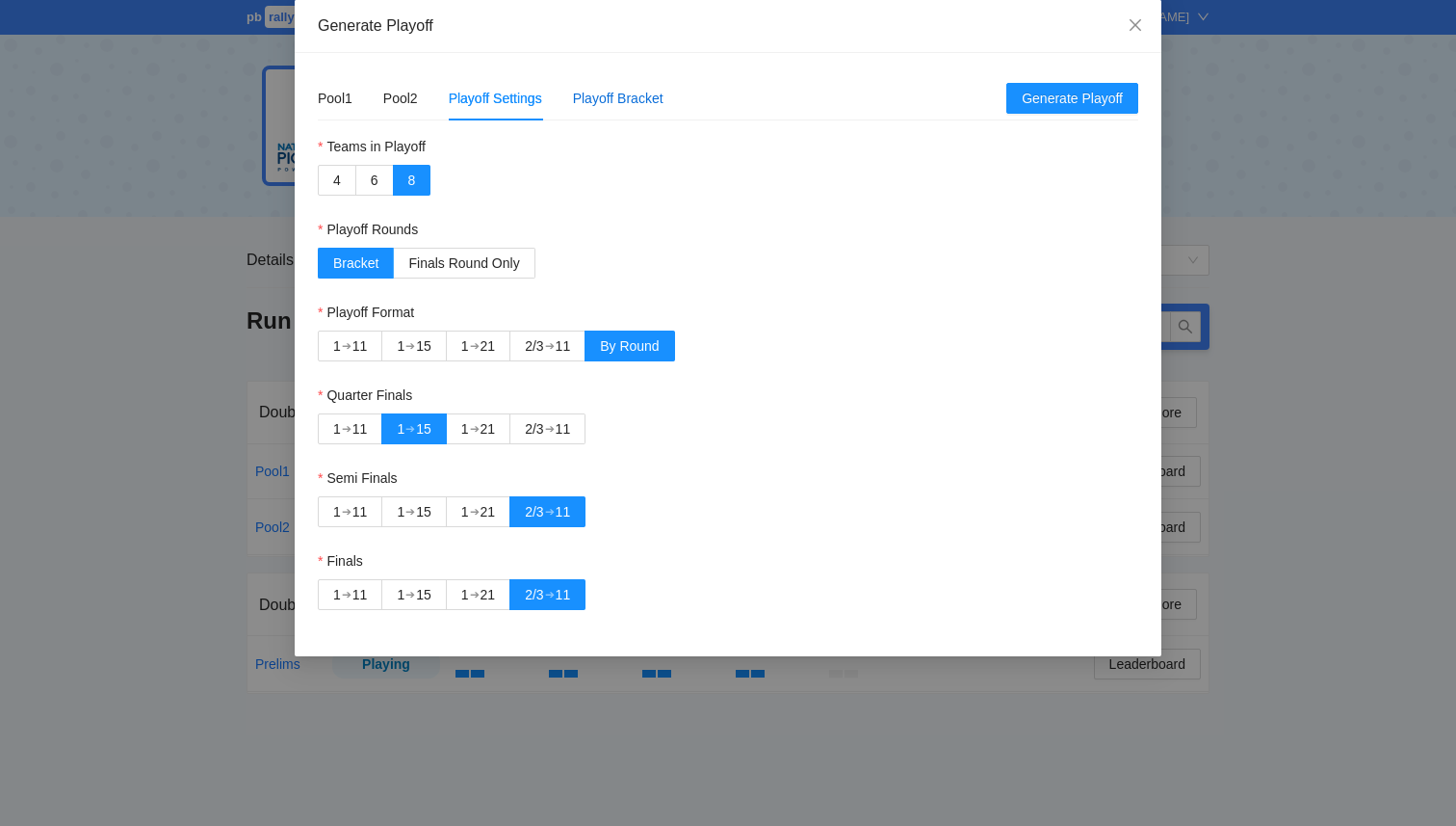
click at [633, 98] on div "Playoff Bracket" at bounding box center [619, 99] width 91 height 21
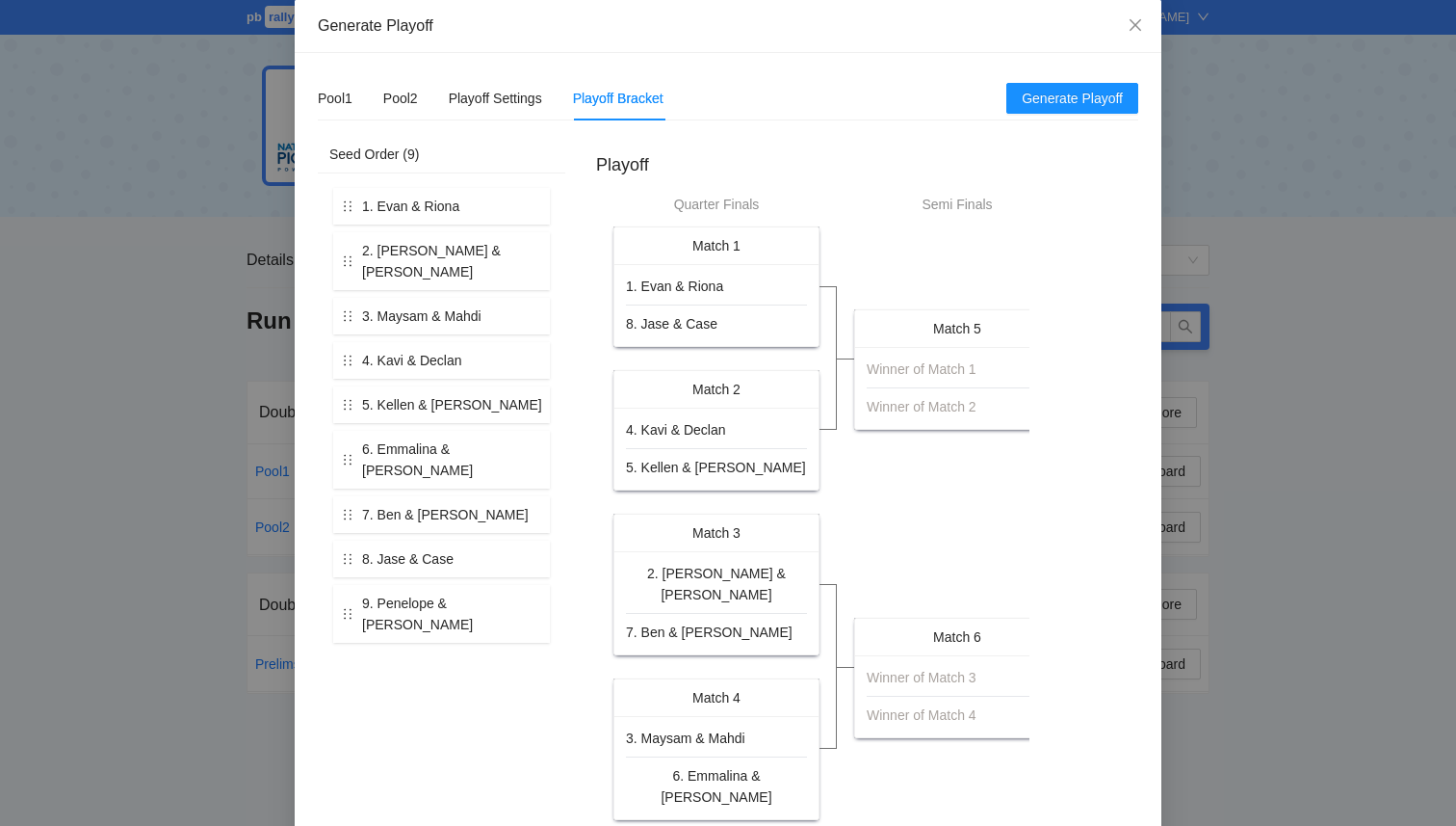
scroll to position [10, 0]
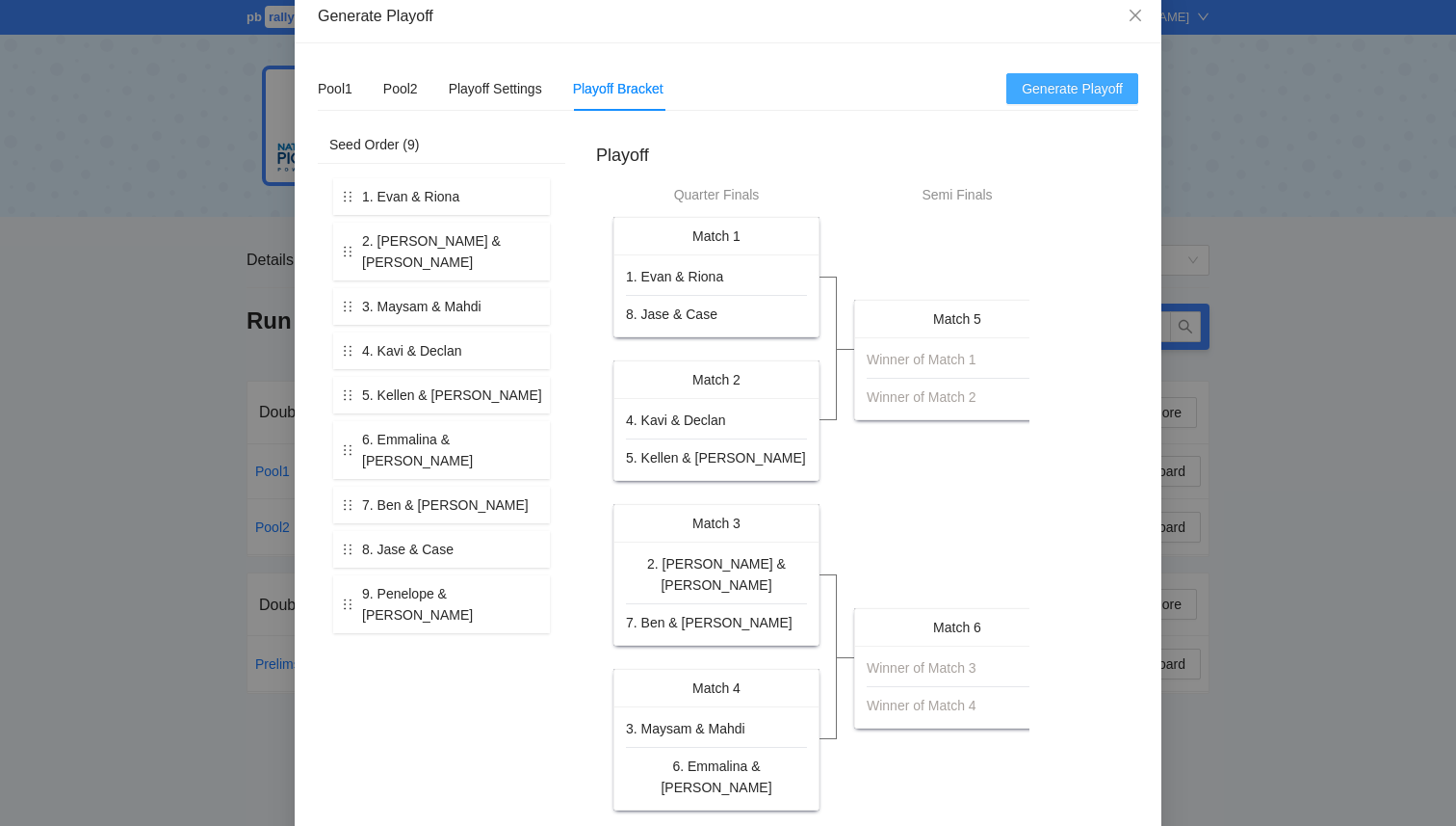
click at [1042, 94] on span "Generate Playoff" at bounding box center [1073, 89] width 101 height 21
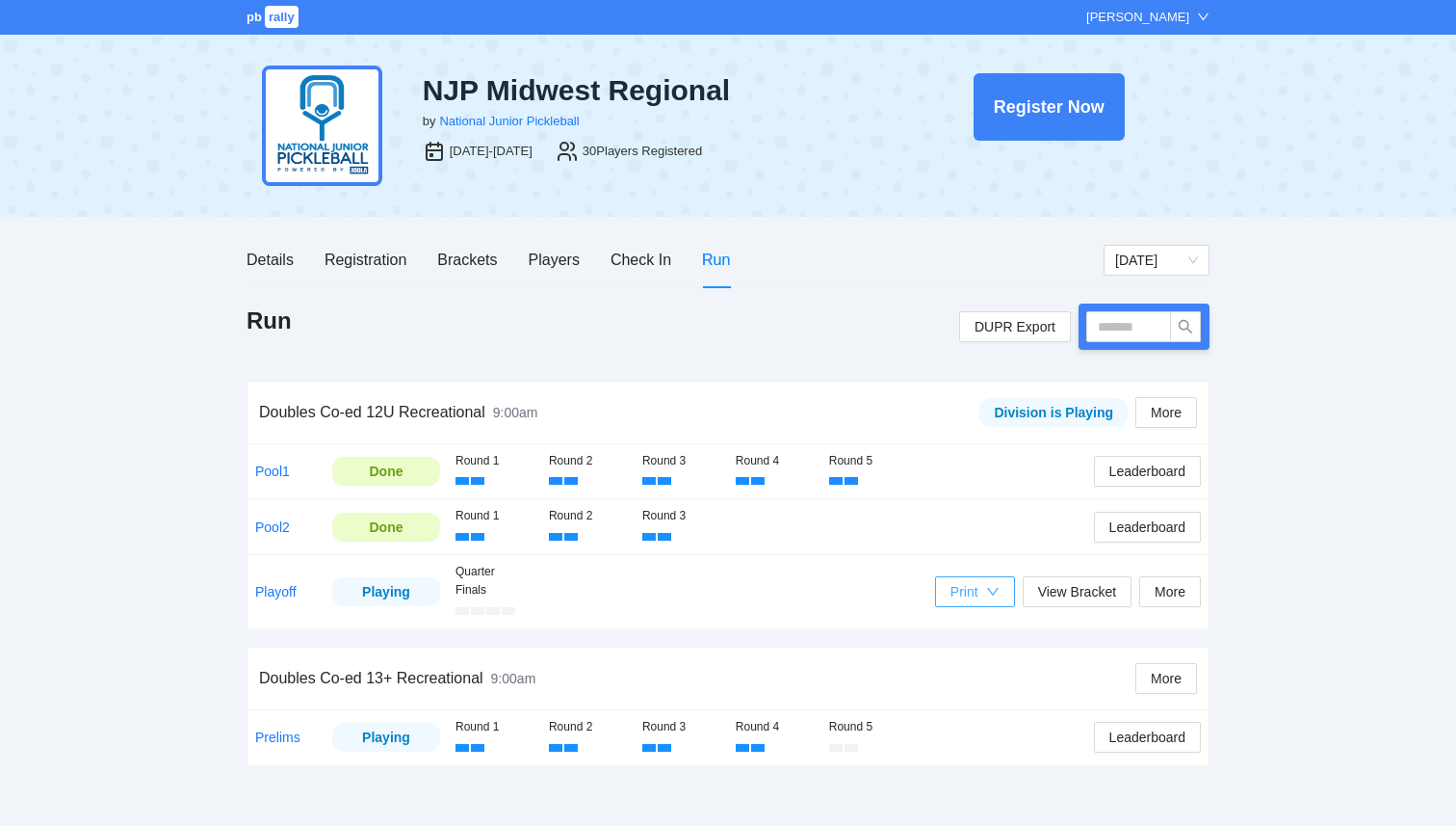
click at [980, 588] on div "Print" at bounding box center [975, 592] width 49 height 21
click at [965, 696] on span "Refs Scorecards" at bounding box center [994, 691] width 99 height 21
click at [1128, 325] on input "text" at bounding box center [1129, 326] width 85 height 31
type input "****"
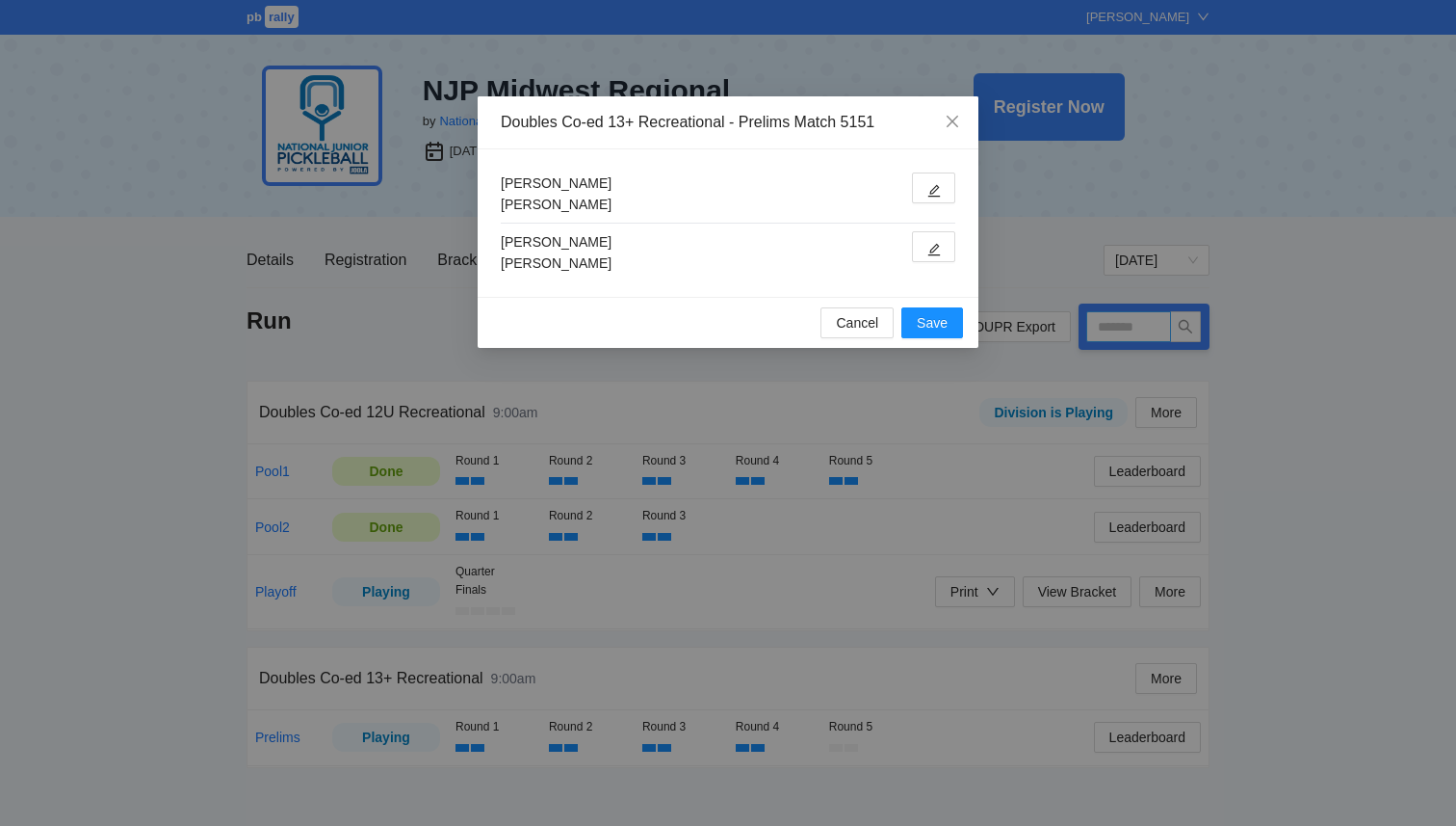
type input "****"
click at [936, 239] on button "button" at bounding box center [933, 247] width 44 height 31
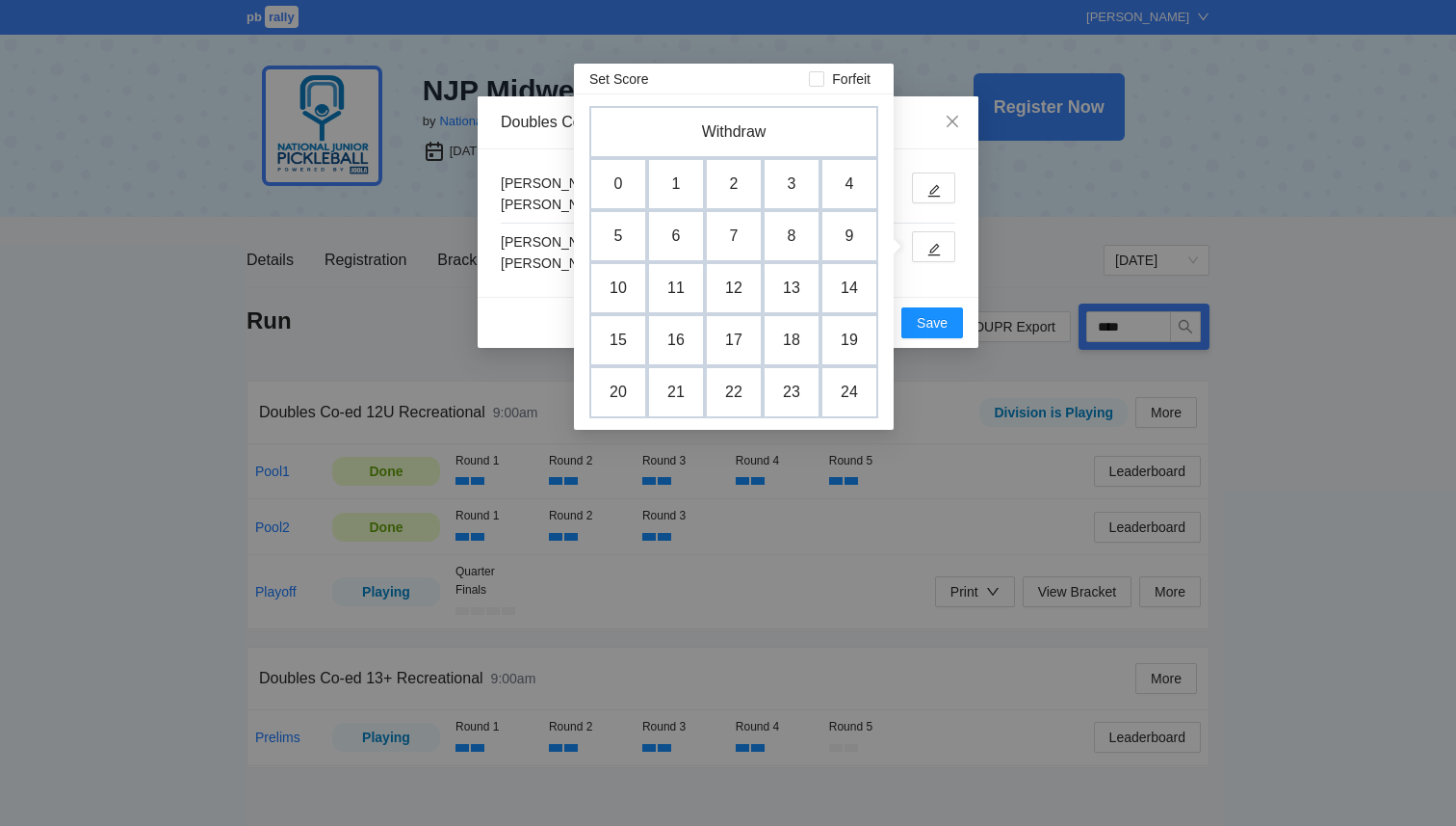
click at [941, 170] on div "Haotian Zhang Jasmine Cordova Muhammad Mawji Salman Mawji" at bounding box center [728, 223] width 500 height 147
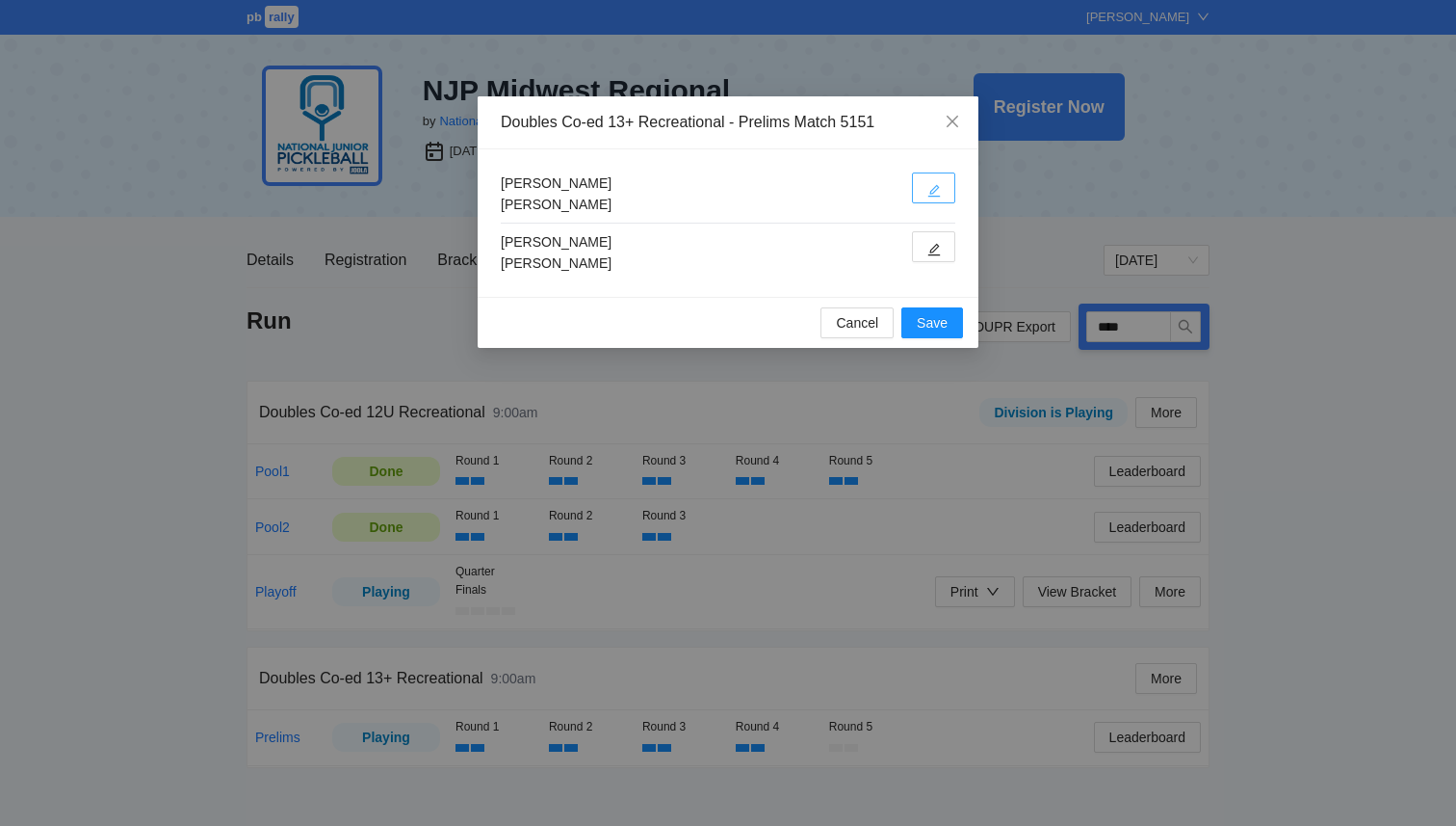
click at [941, 182] on button "button" at bounding box center [933, 188] width 44 height 31
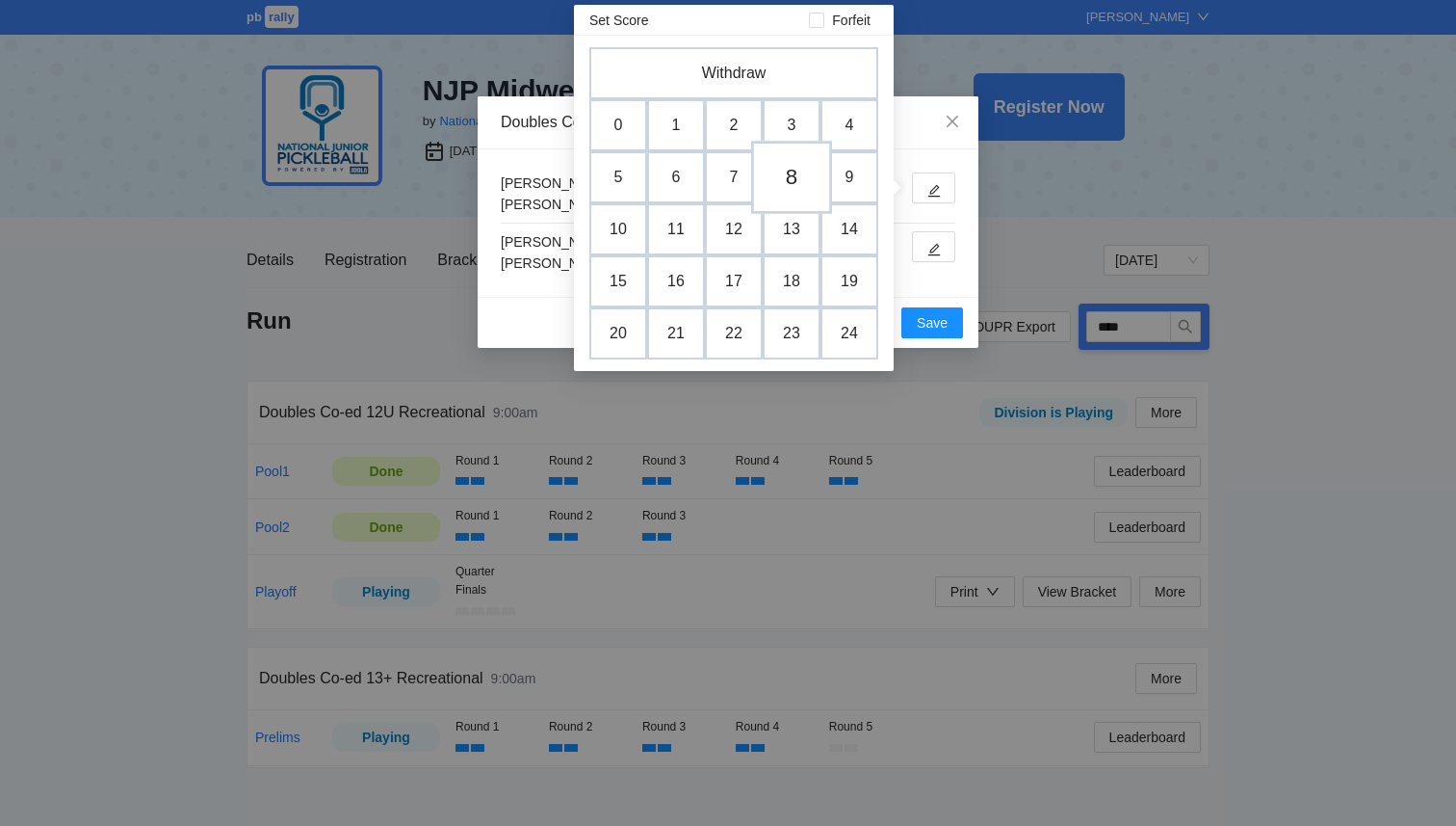
click at [803, 176] on td "8" at bounding box center [792, 177] width 81 height 74
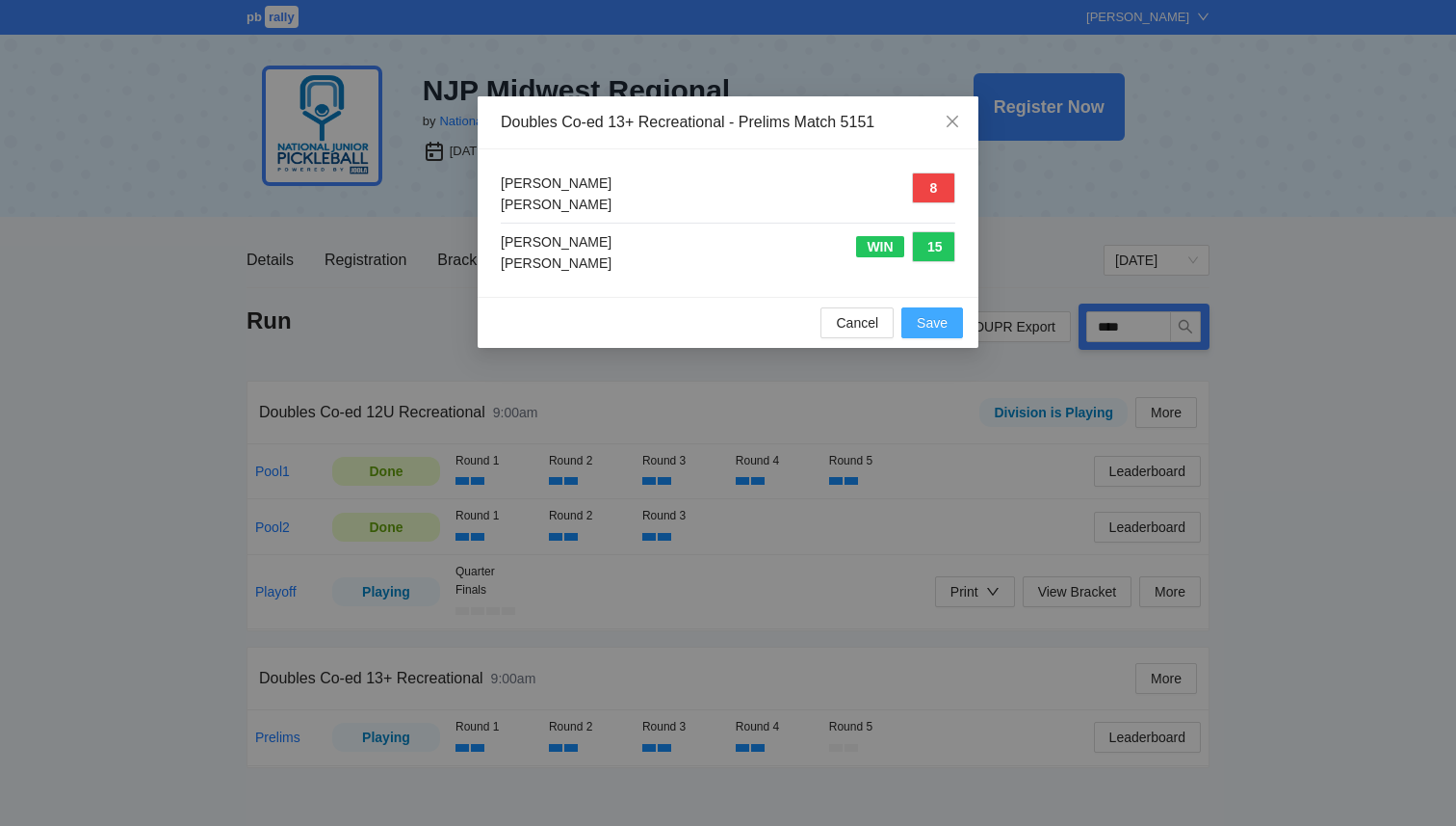
click at [933, 329] on span "Save" at bounding box center [932, 322] width 31 height 21
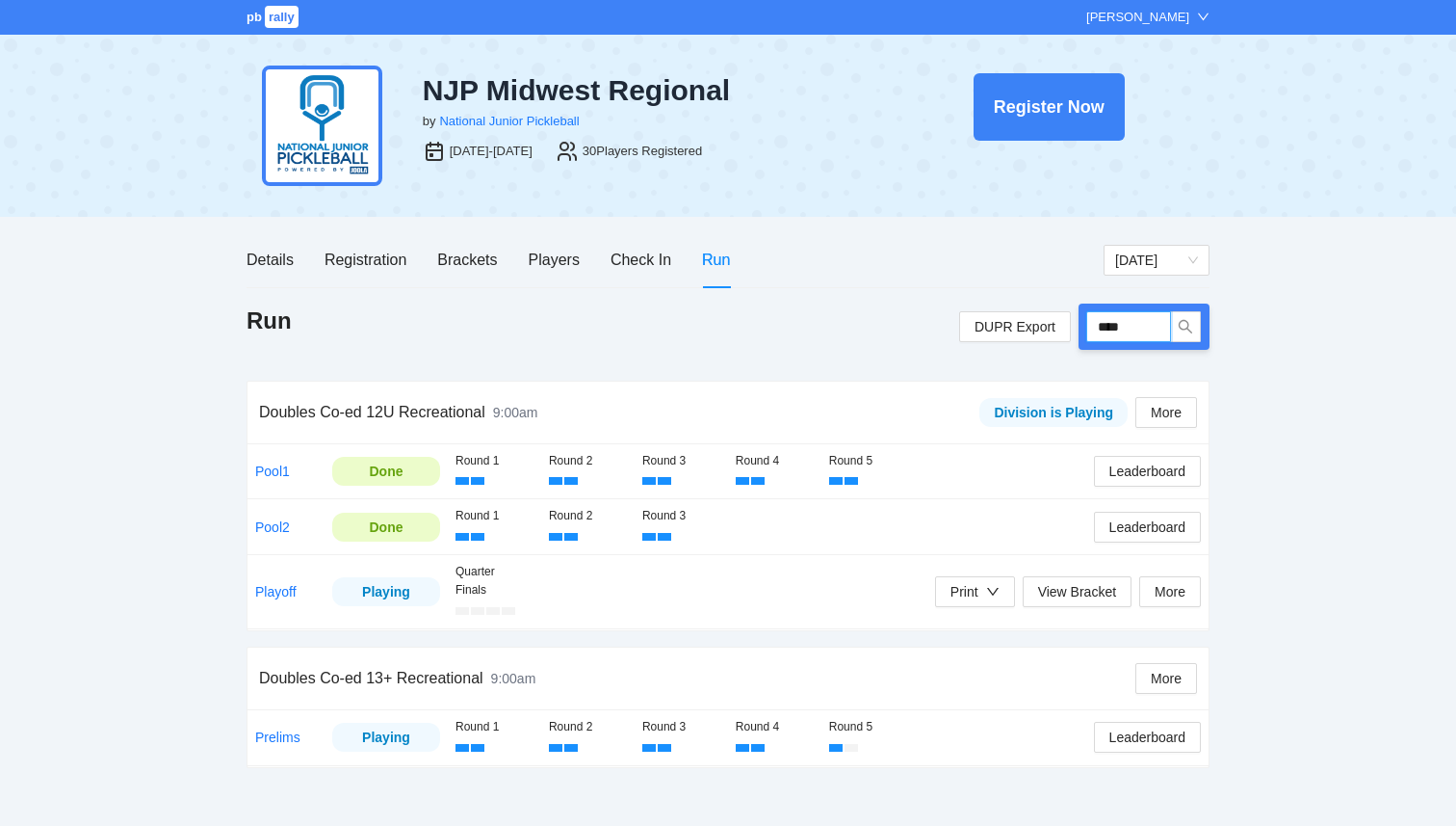
click at [1136, 323] on input "****" at bounding box center [1129, 326] width 85 height 31
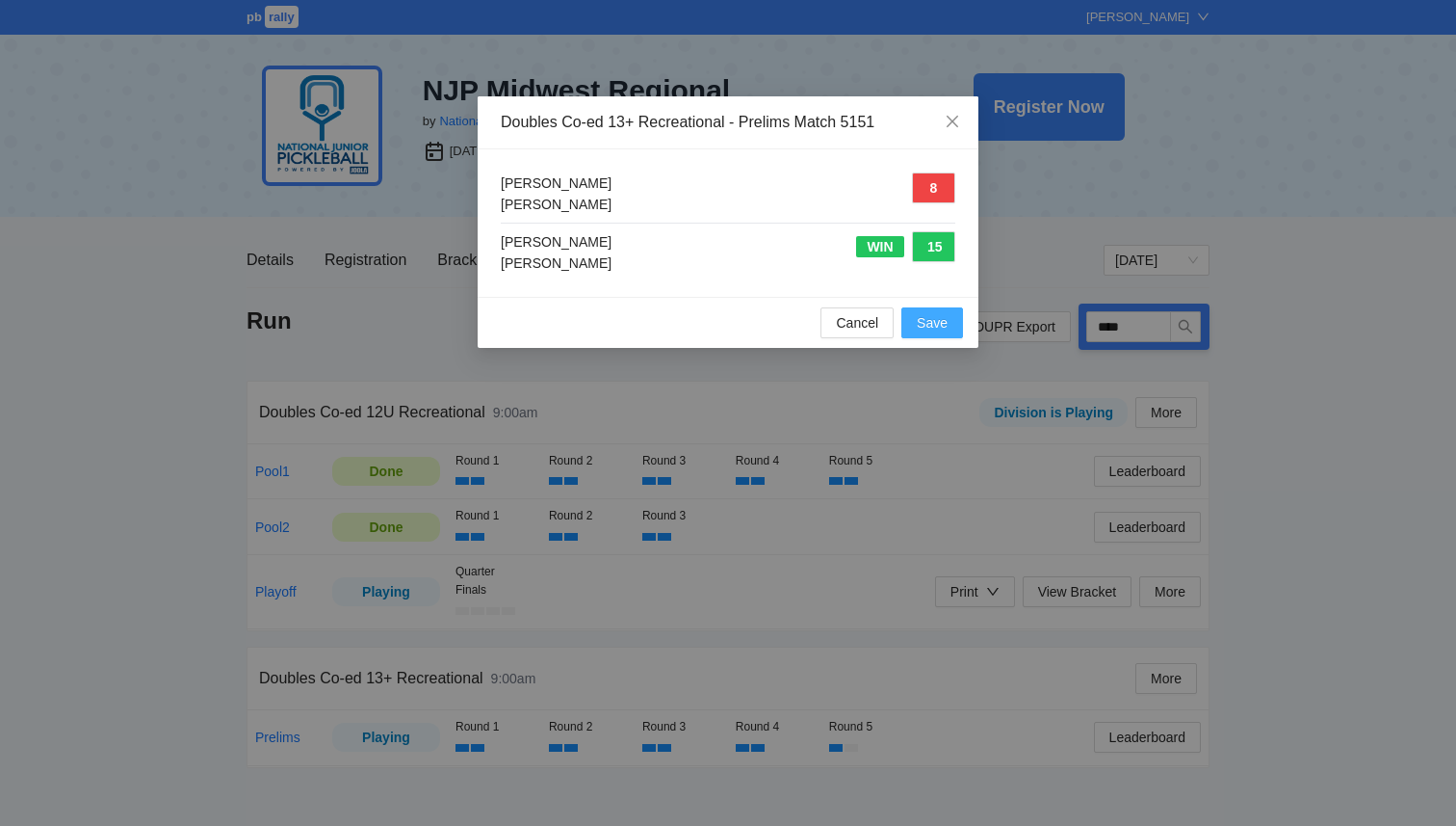
click at [955, 321] on button "Save" at bounding box center [932, 322] width 62 height 31
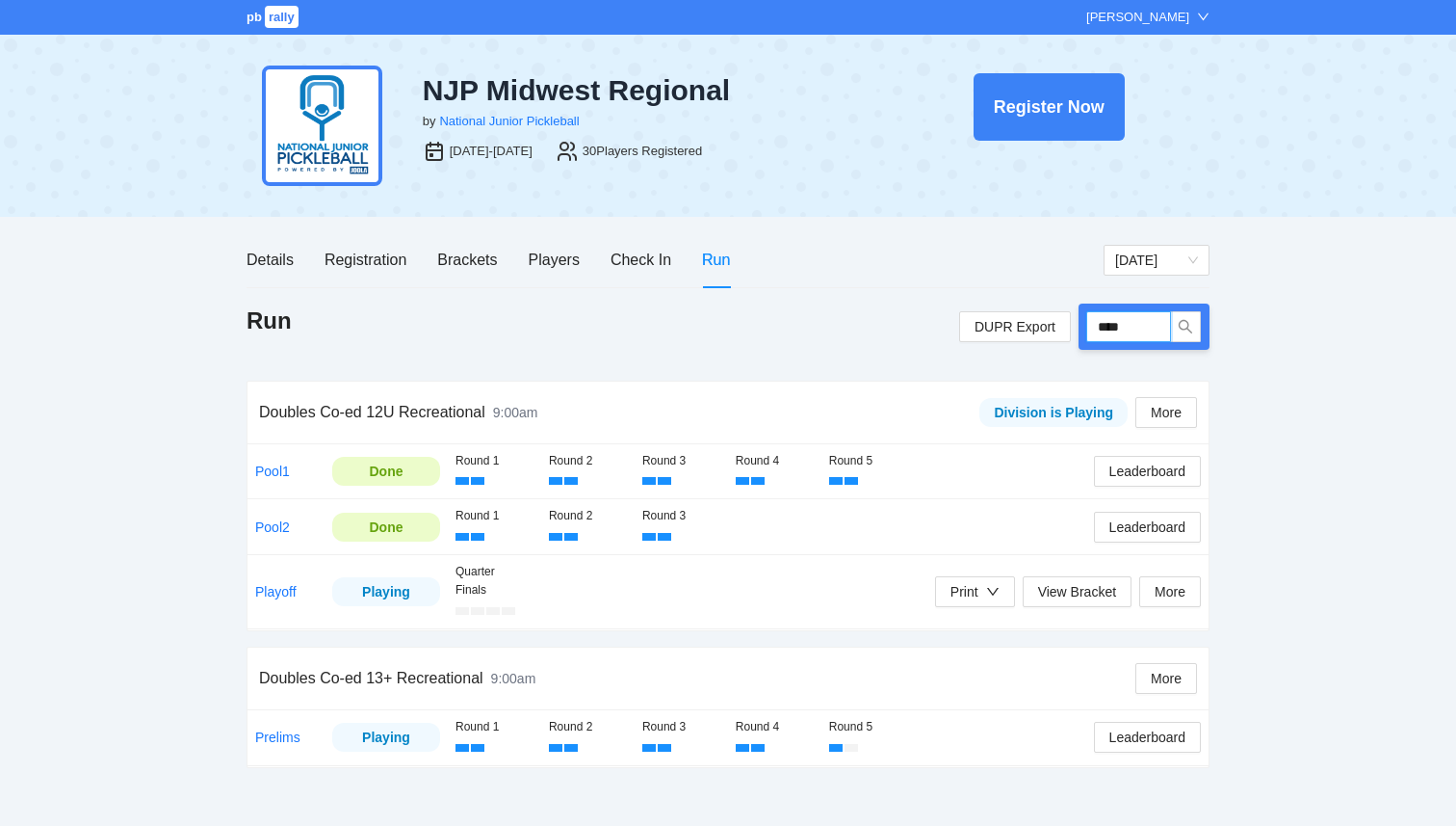
click at [1142, 331] on input "****" at bounding box center [1129, 326] width 85 height 31
type input "****"
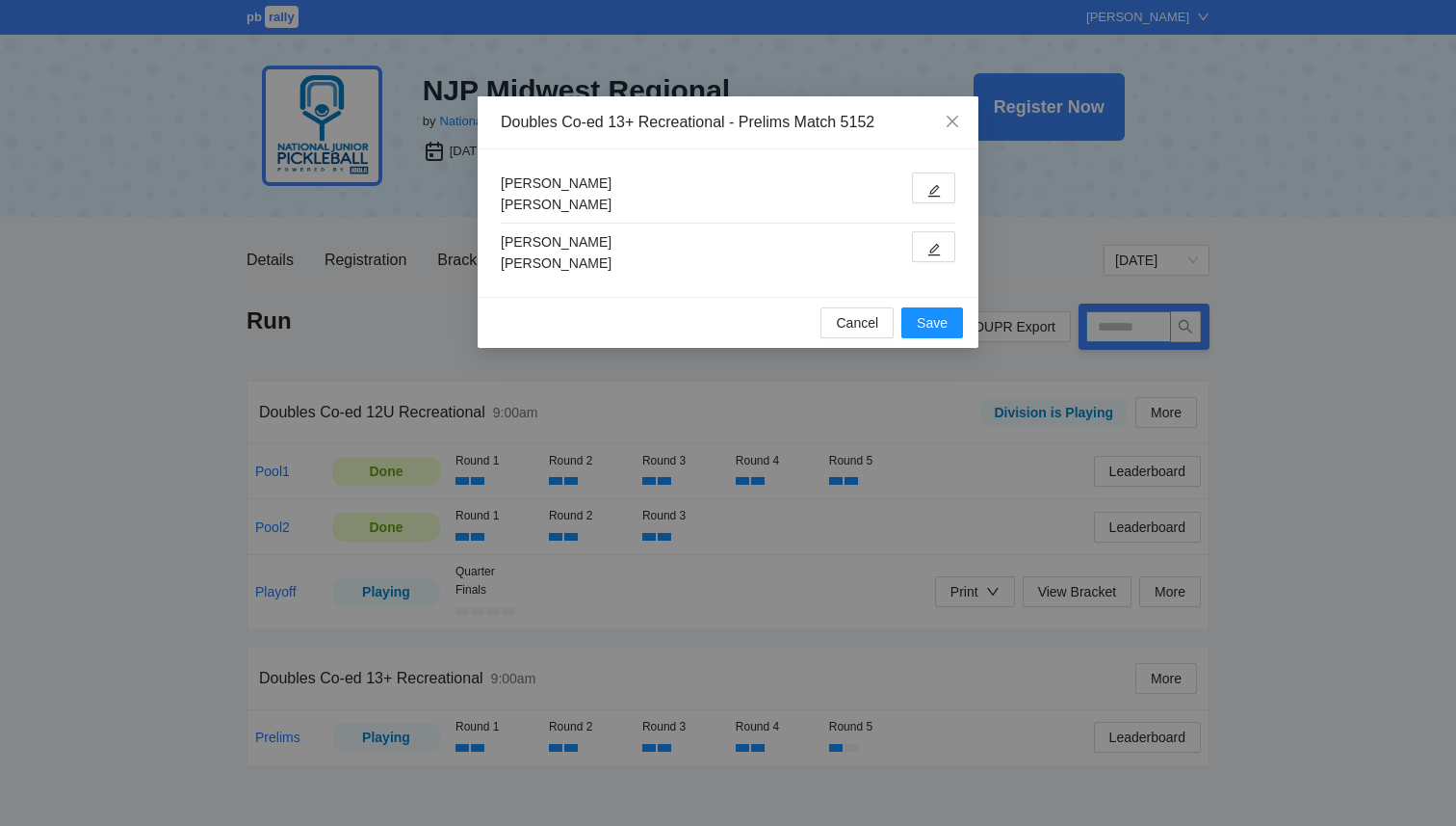
type input "****"
click at [921, 197] on button "button" at bounding box center [933, 188] width 44 height 31
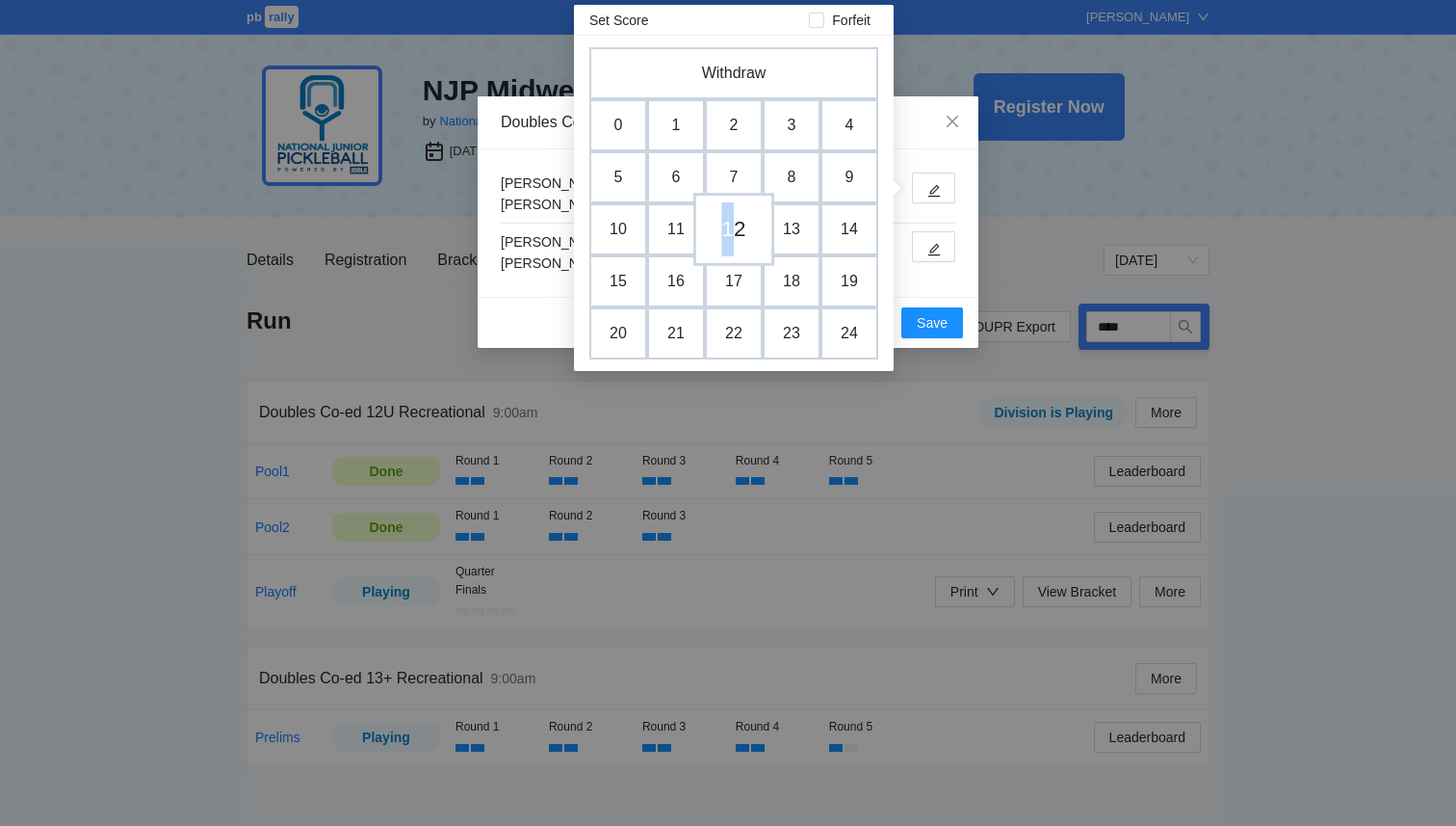
drag, startPoint x: 715, startPoint y: 234, endPoint x: 739, endPoint y: 236, distance: 24.1
click at [739, 236] on tr "10 11 12 13 14" at bounding box center [734, 229] width 289 height 52
click at [739, 236] on td "12" at bounding box center [734, 229] width 81 height 74
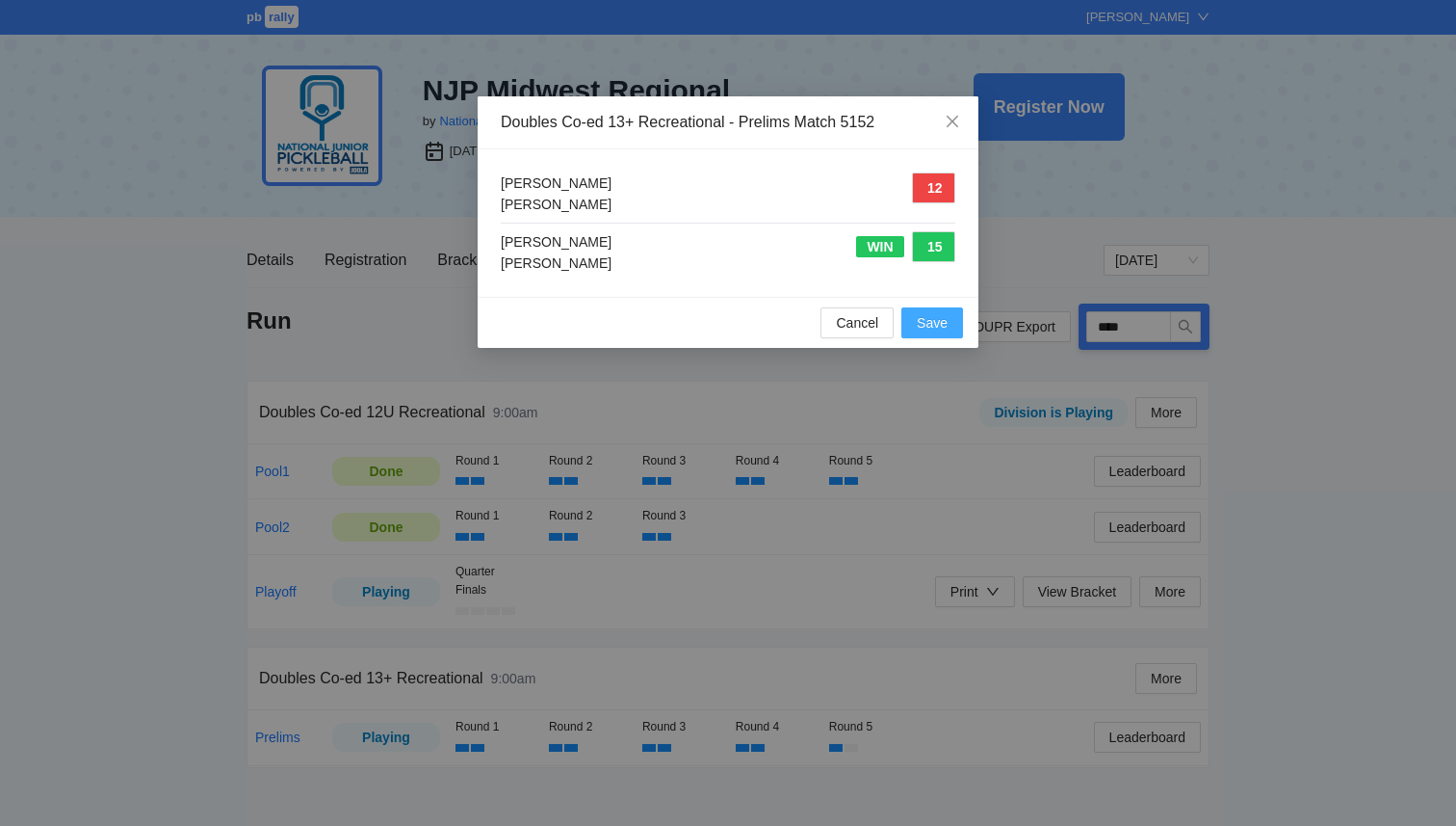
click at [932, 332] on span "Save" at bounding box center [932, 322] width 31 height 21
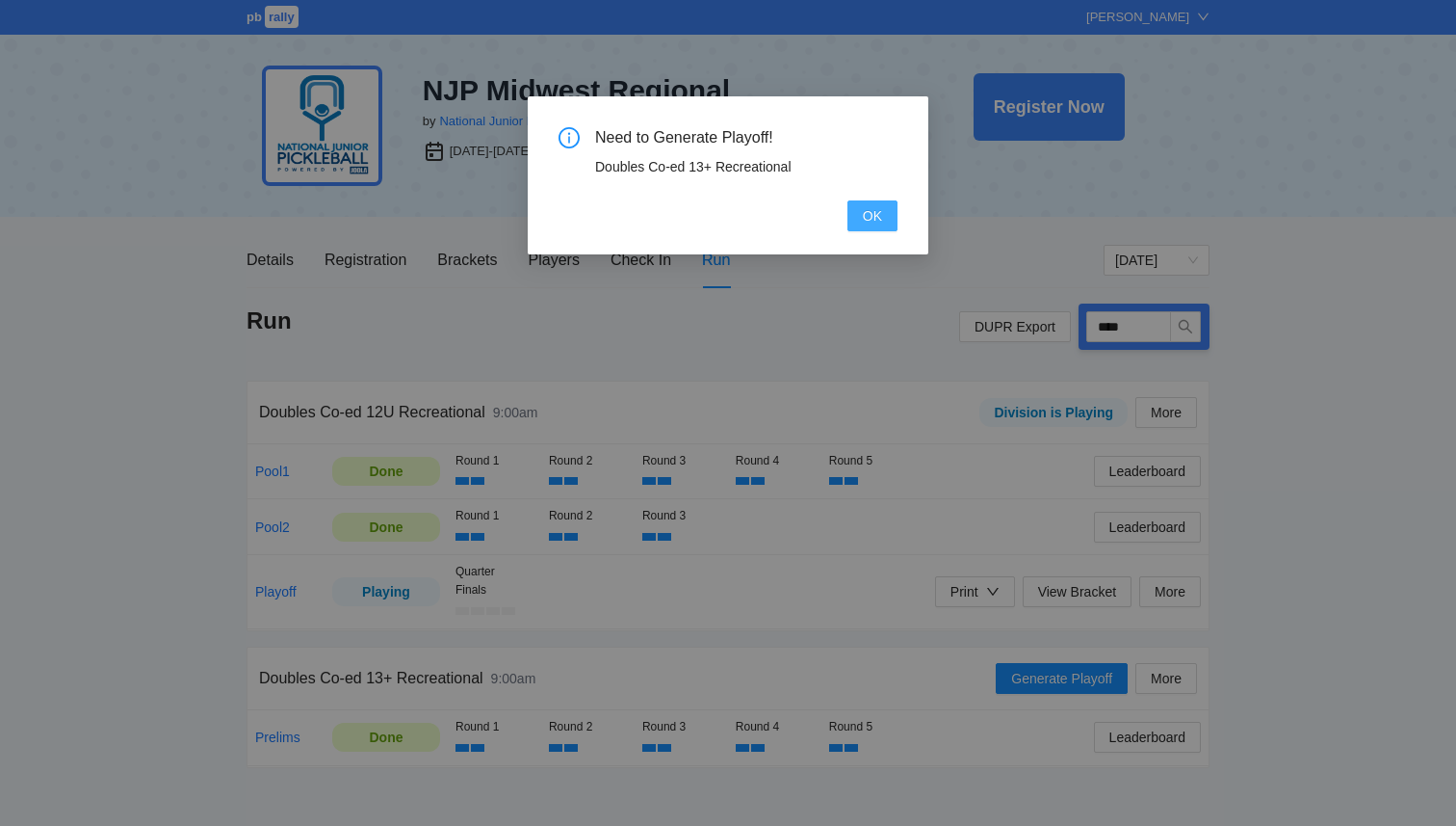
click at [876, 219] on span "OK" at bounding box center [873, 216] width 19 height 21
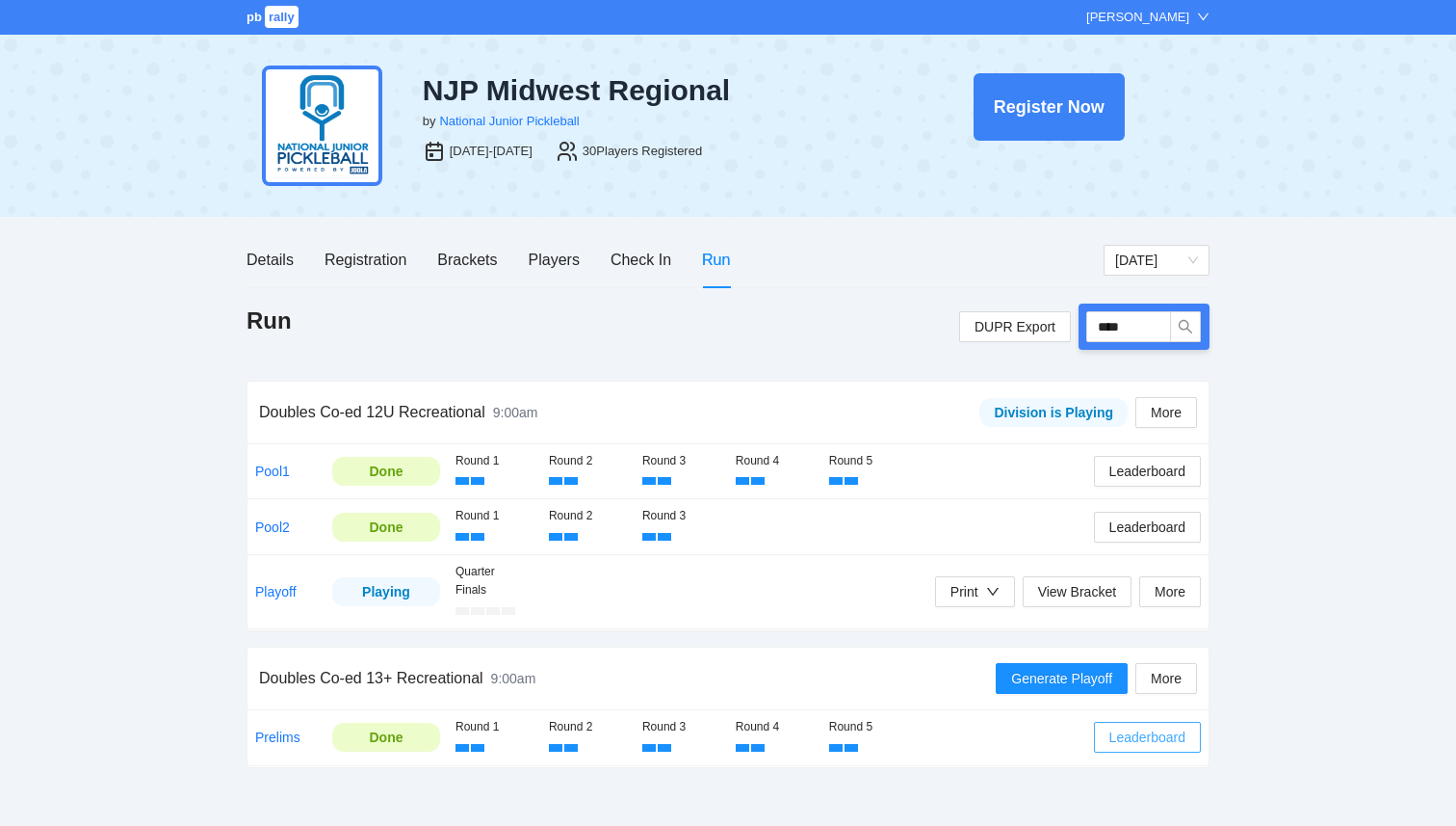
click at [1124, 742] on span "Leaderboard" at bounding box center [1147, 737] width 76 height 21
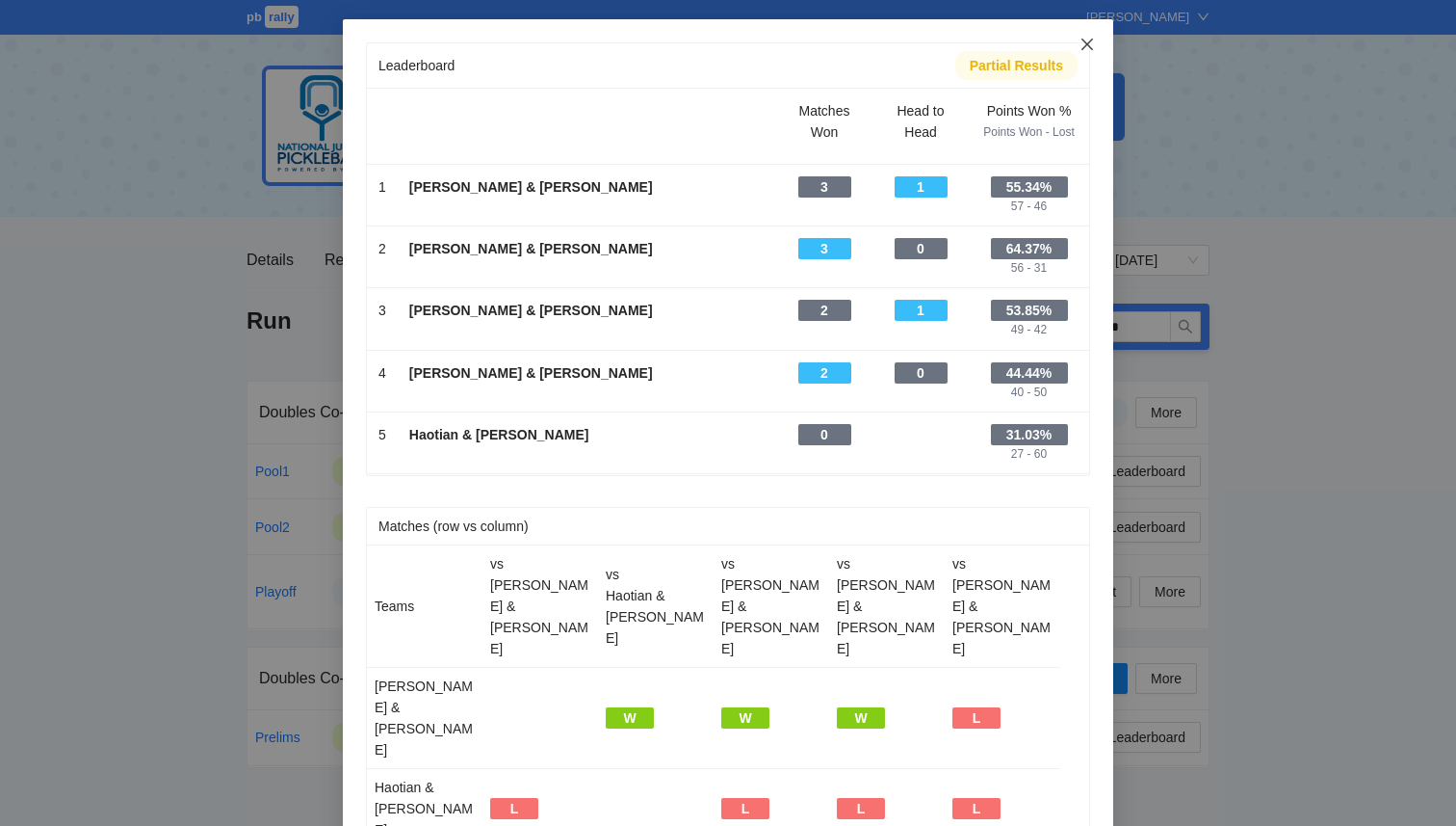
click at [1090, 44] on icon "close" at bounding box center [1087, 45] width 15 height 15
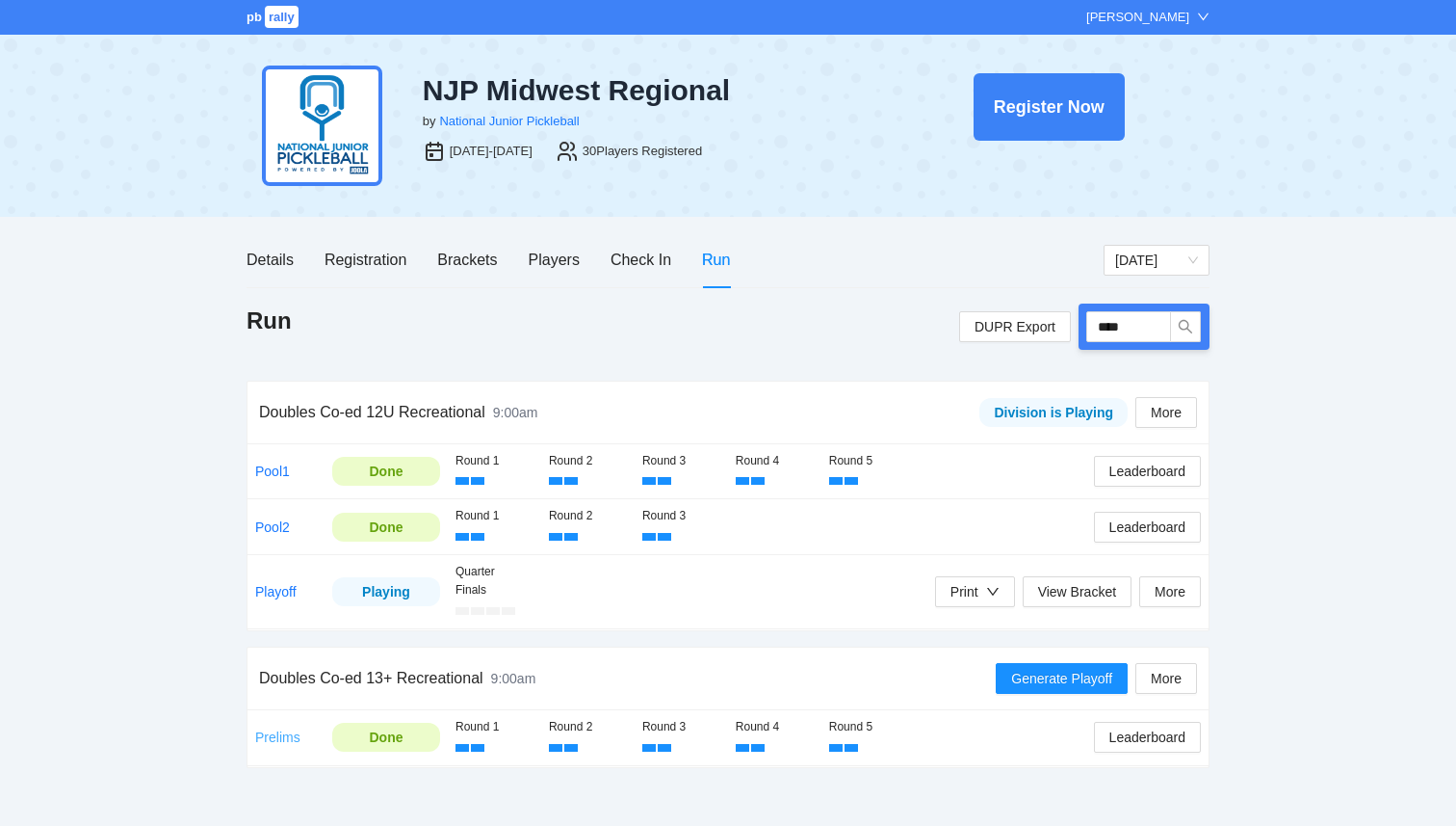
click at [272, 739] on link "Prelims" at bounding box center [278, 737] width 46 height 15
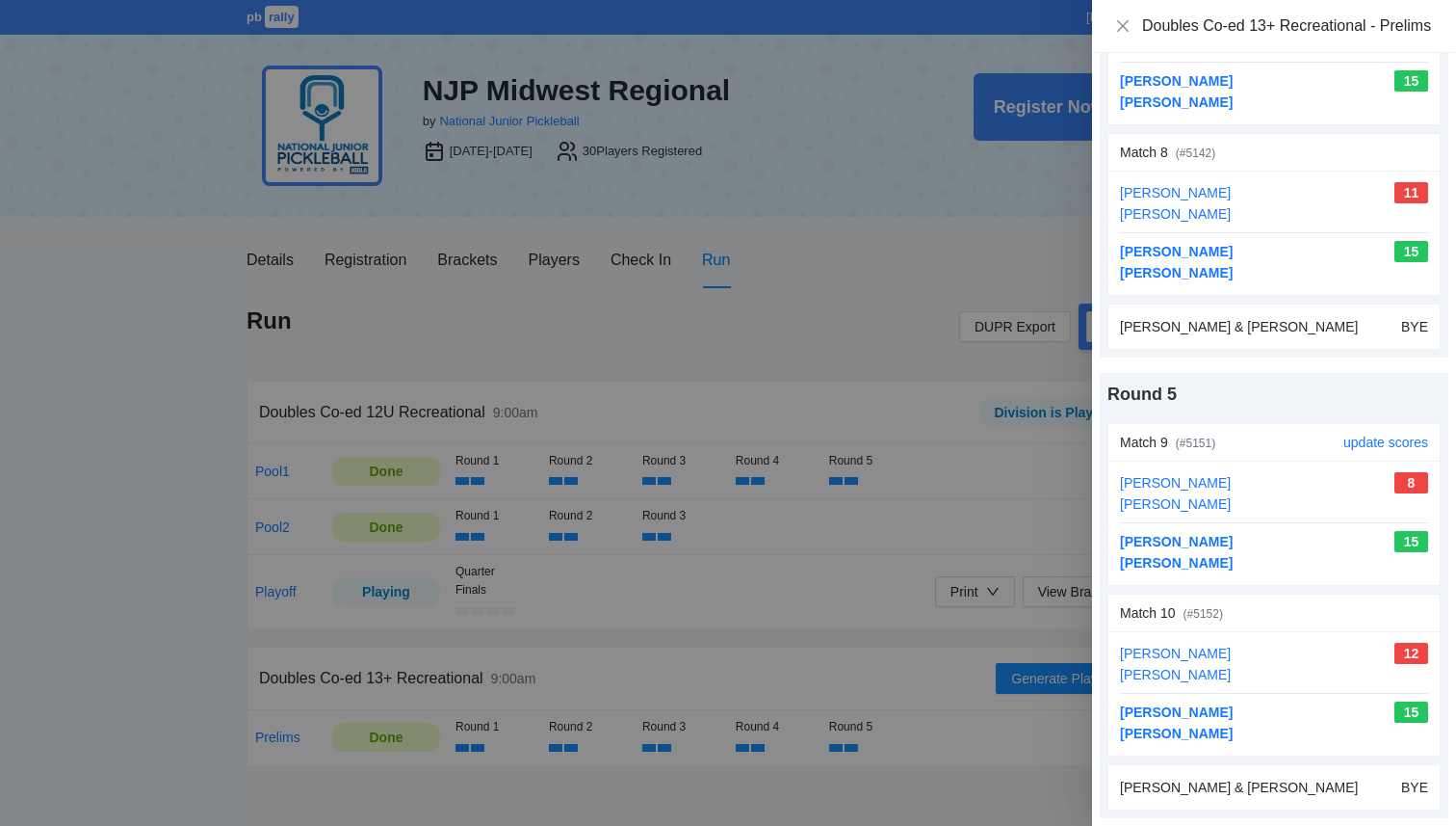
scroll to position [1590, 0]
click at [849, 326] on div at bounding box center [728, 413] width 1456 height 826
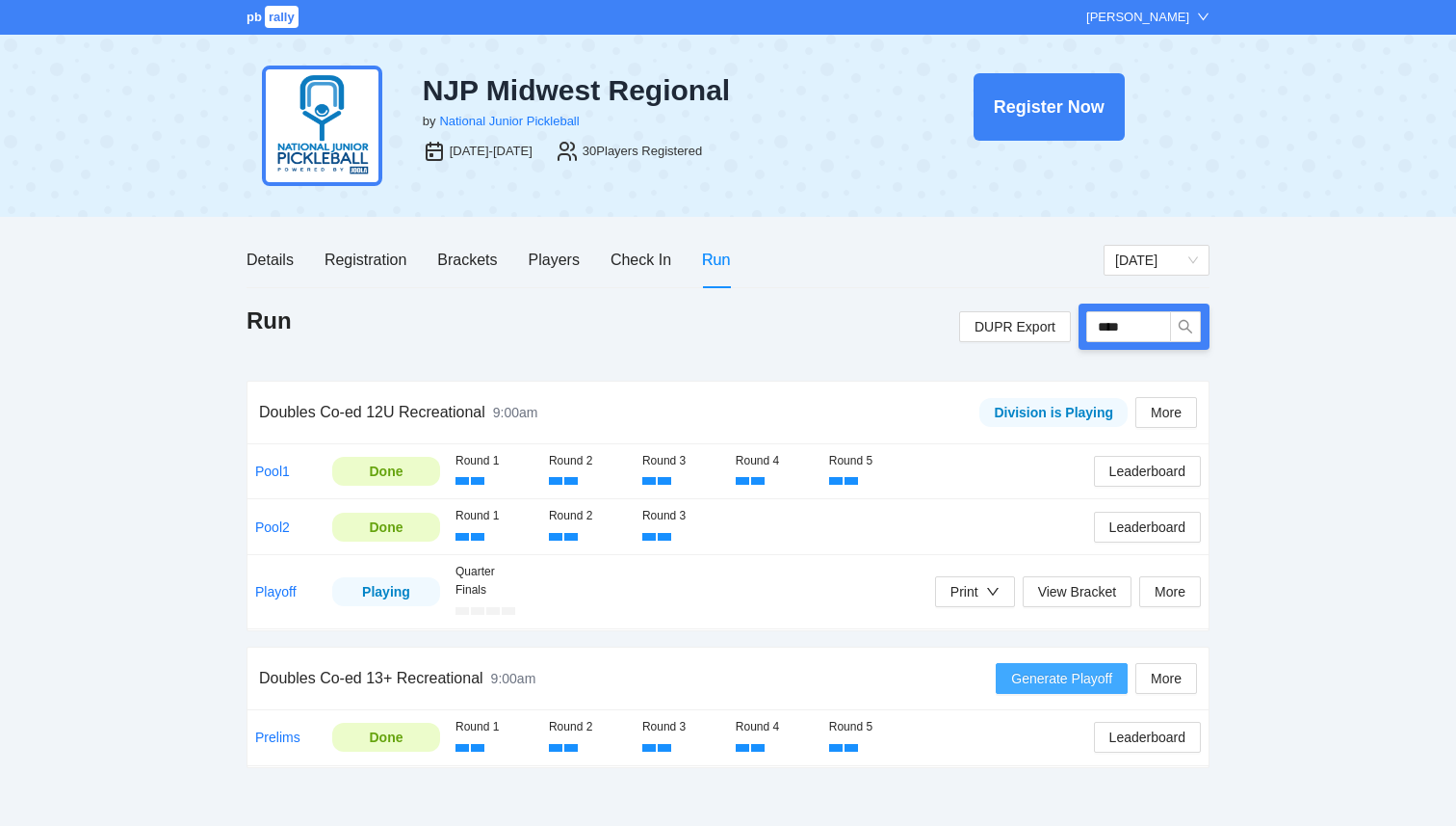
click at [1027, 683] on span "Generate Playoff" at bounding box center [1062, 679] width 101 height 21
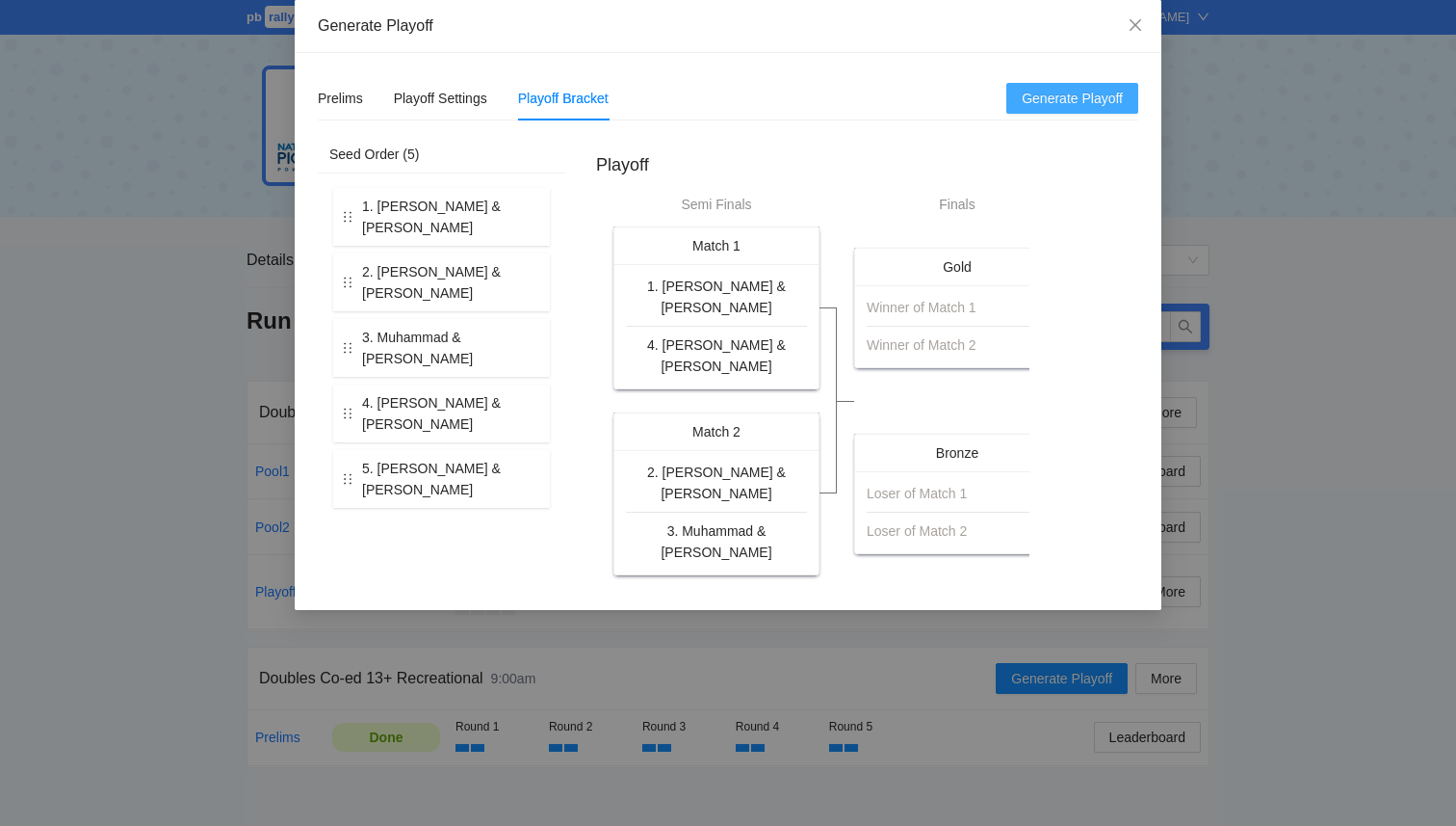
click at [1067, 99] on span "Generate Playoff" at bounding box center [1073, 99] width 101 height 21
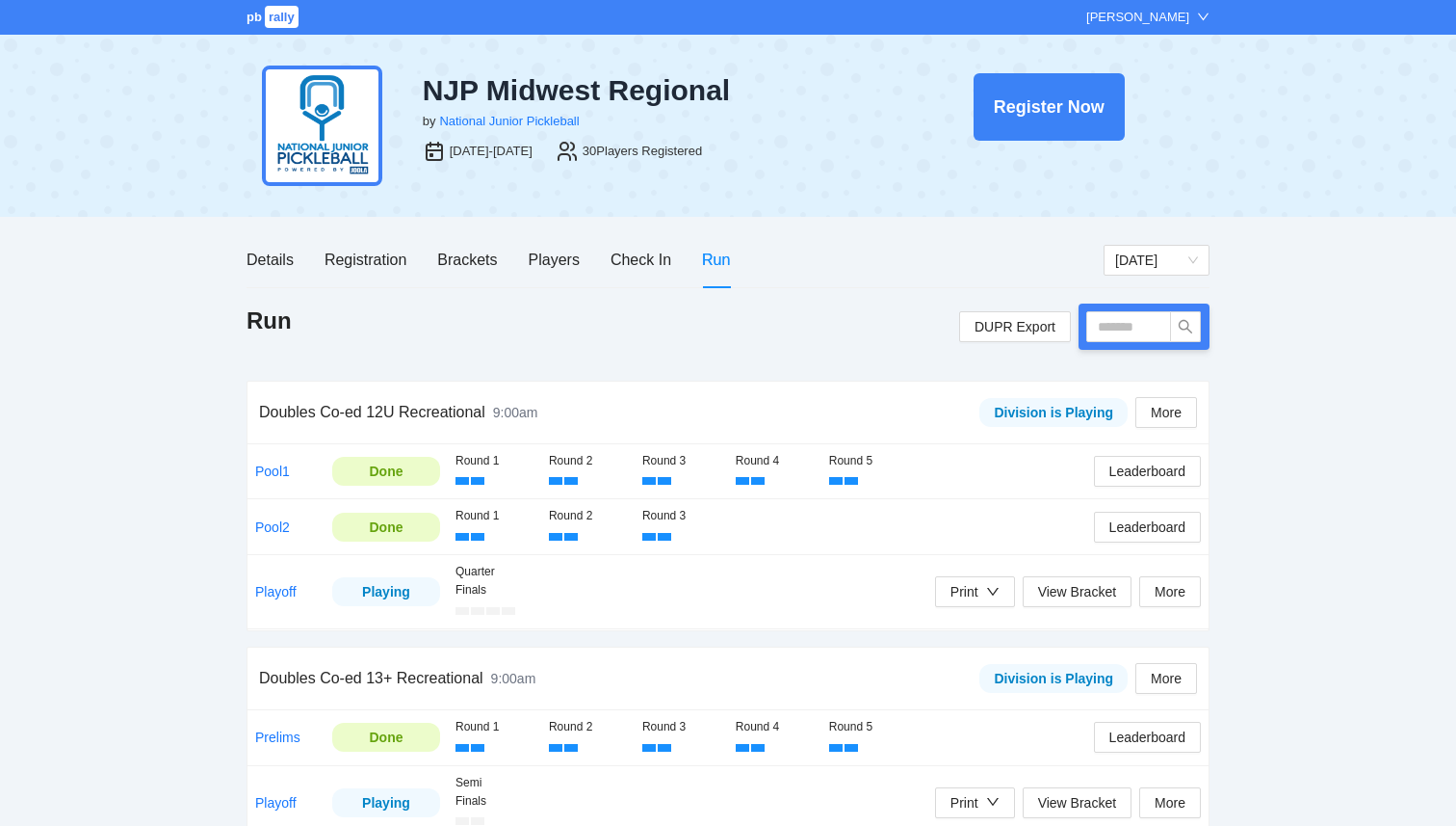
scroll to position [31, 0]
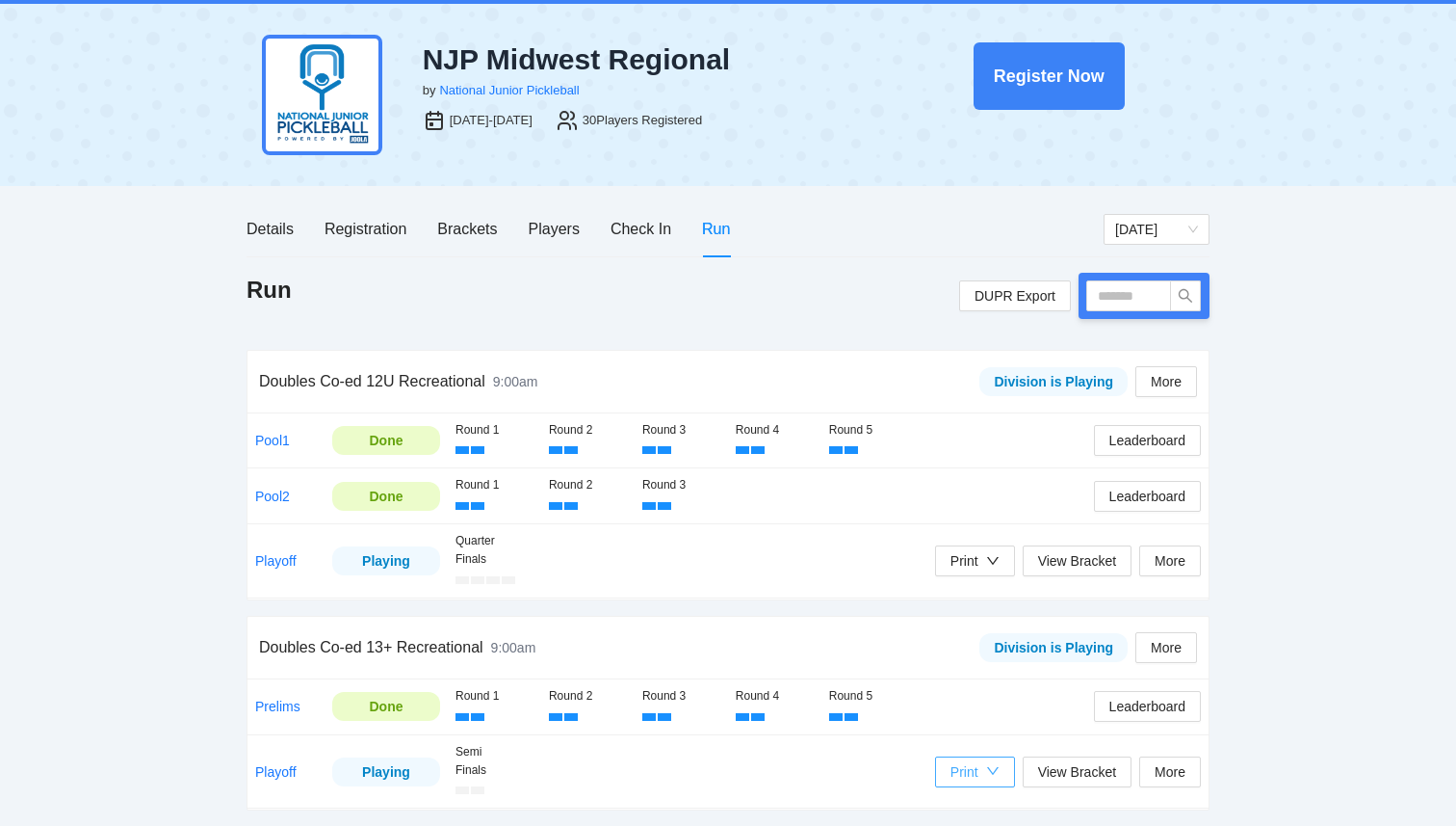
click at [961, 777] on div "Print" at bounding box center [964, 772] width 28 height 21
click at [988, 745] on li "Refs Scorecards" at bounding box center [994, 734] width 122 height 31
click at [1149, 695] on span "Leaderboard" at bounding box center [1147, 706] width 76 height 21
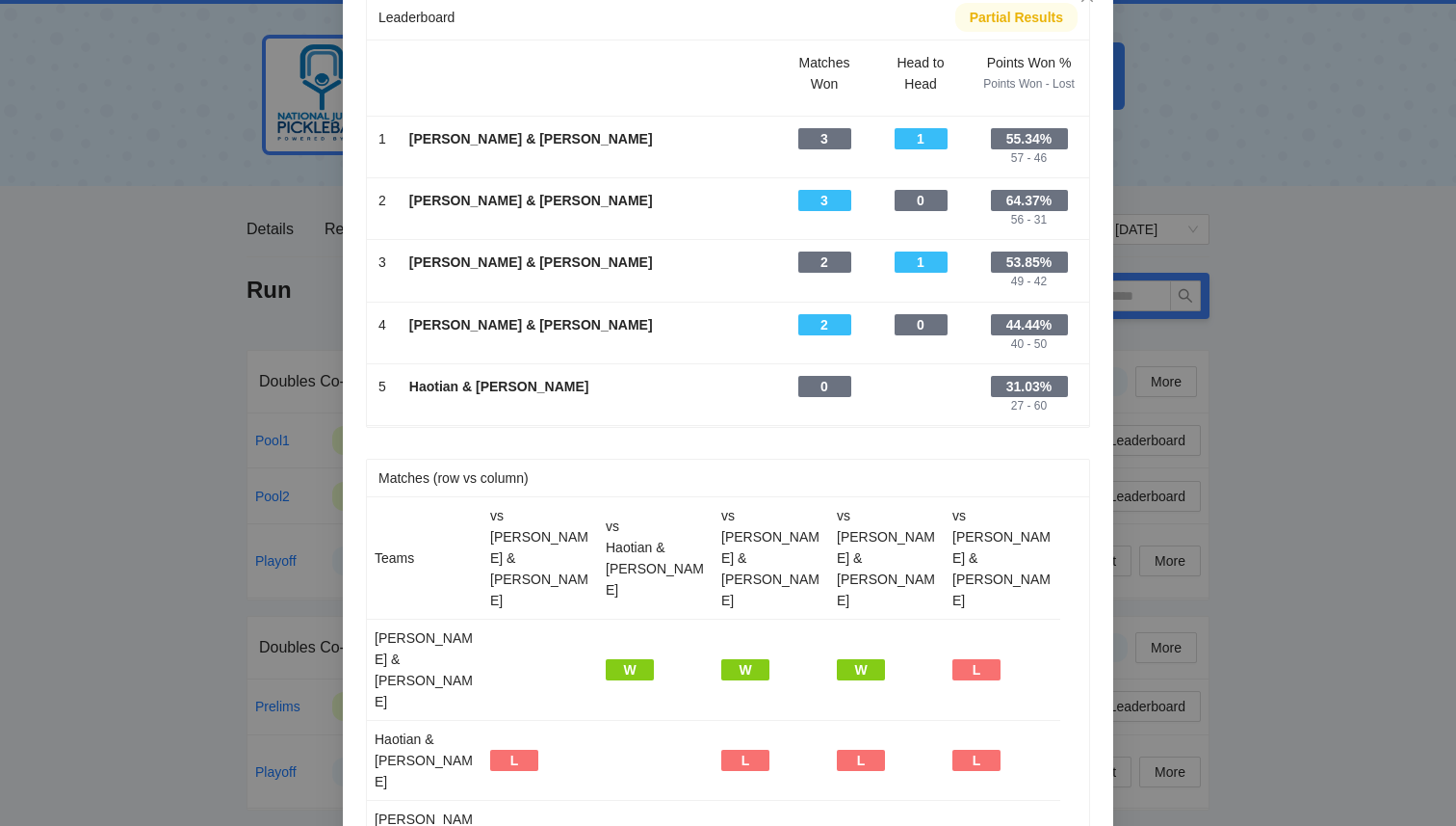
scroll to position [0, 0]
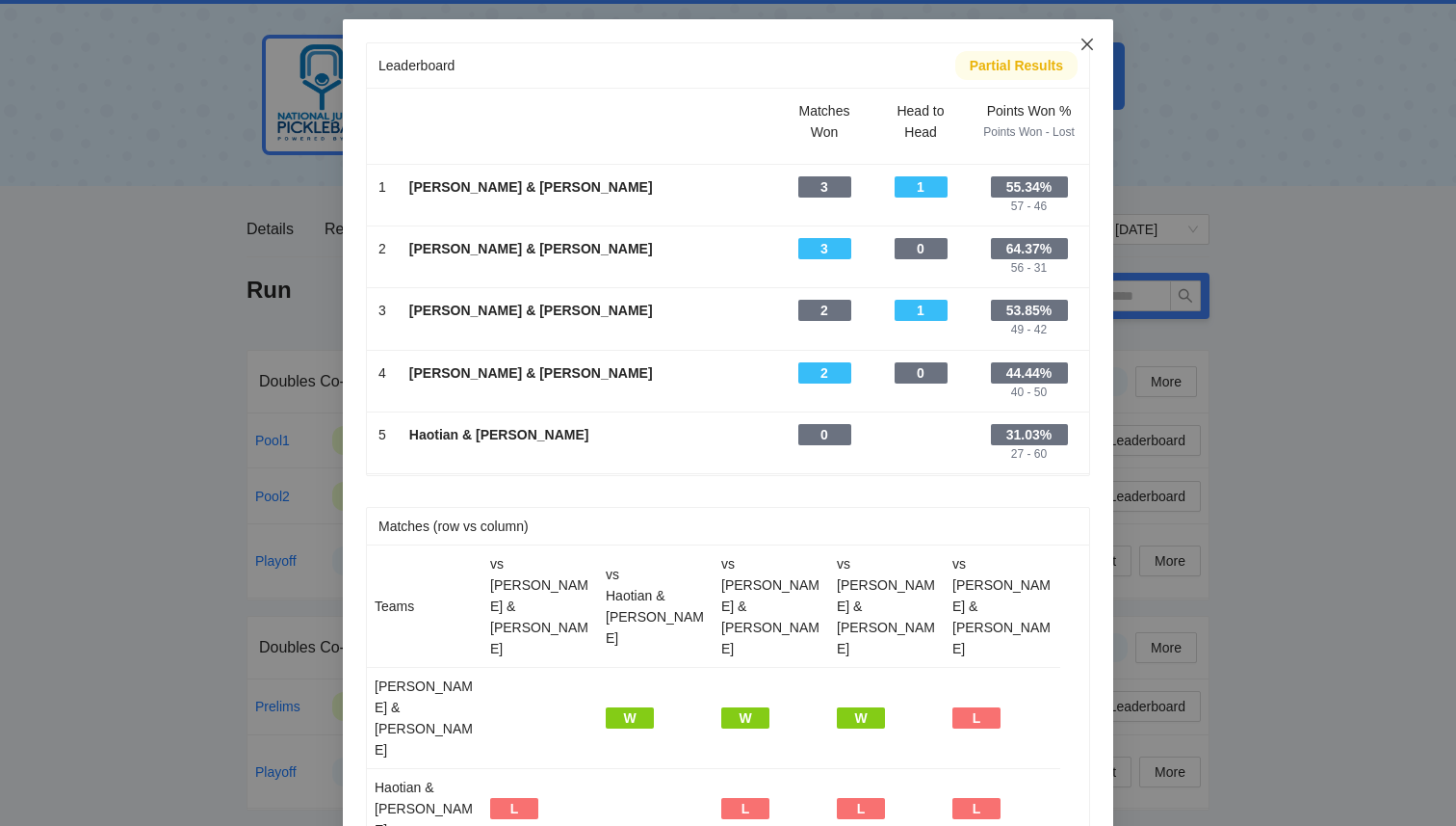
click at [1084, 51] on icon "close" at bounding box center [1087, 45] width 15 height 15
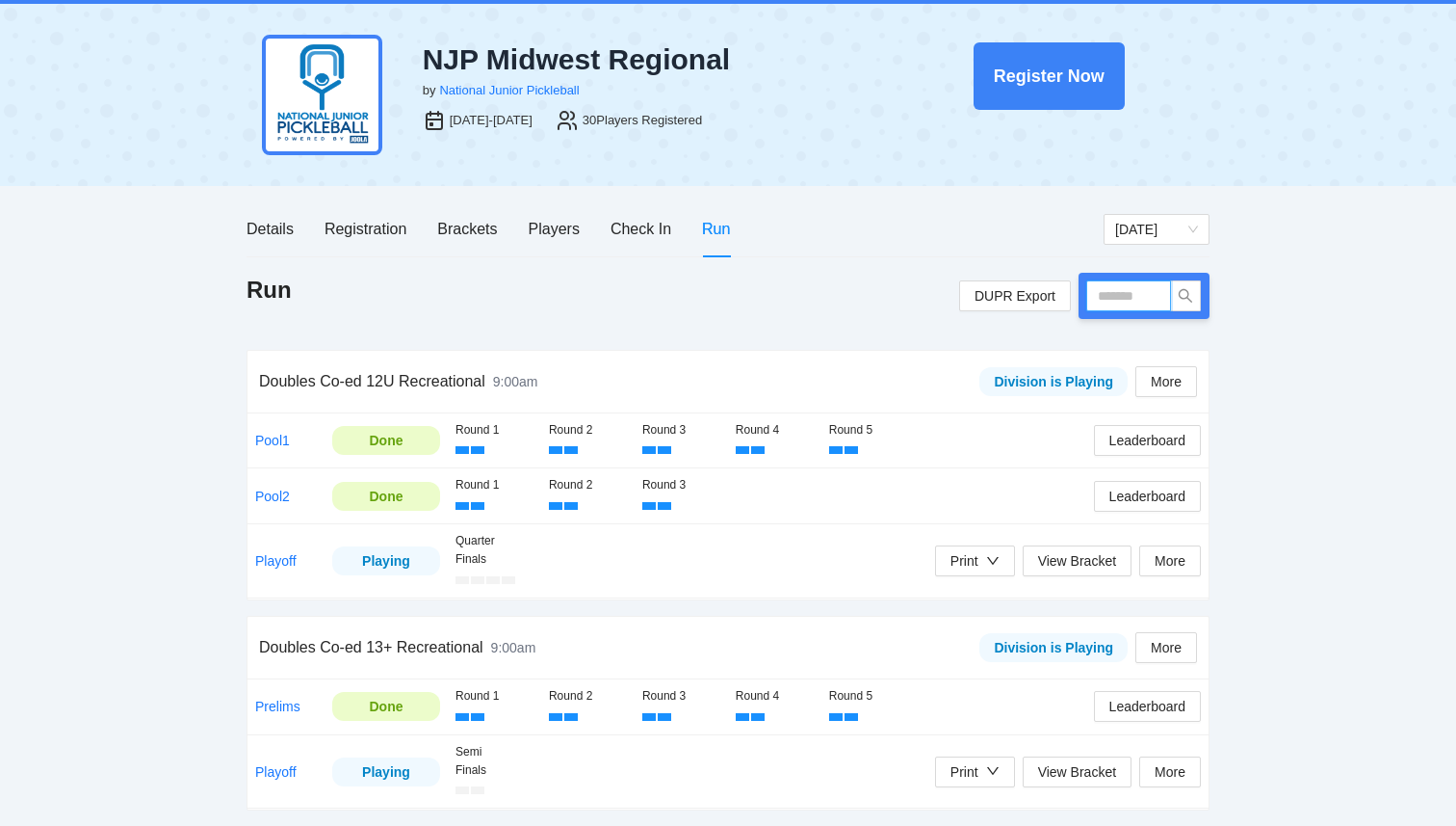
click at [1121, 305] on input "text" at bounding box center [1129, 296] width 85 height 31
type input "*****"
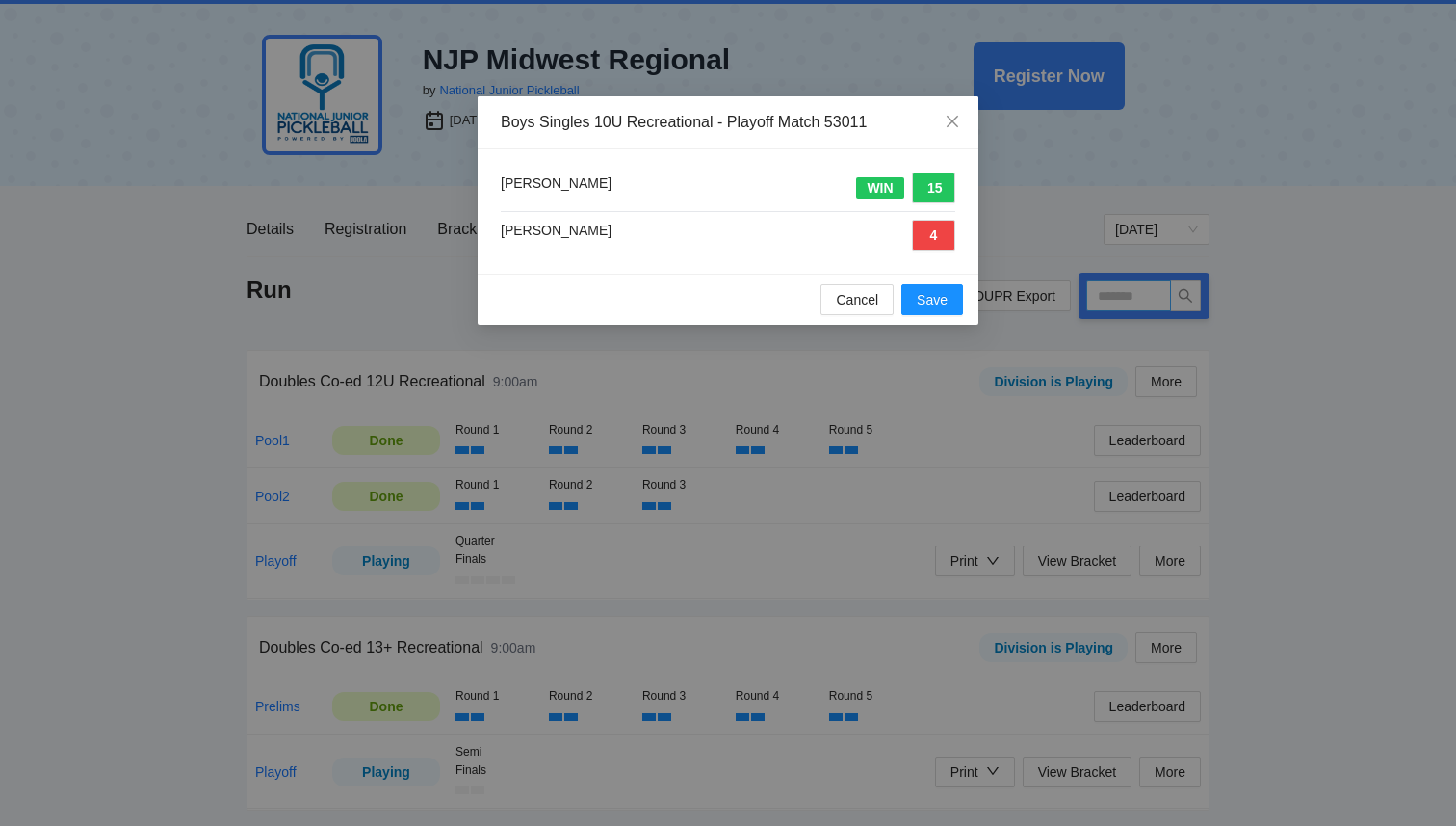
type input "*****"
click at [1374, 343] on div "Boys Singles 10U Recreational - Playoff Match 53011 Tyler Chow WIN 15 Ivan Ribe…" at bounding box center [728, 413] width 1456 height 826
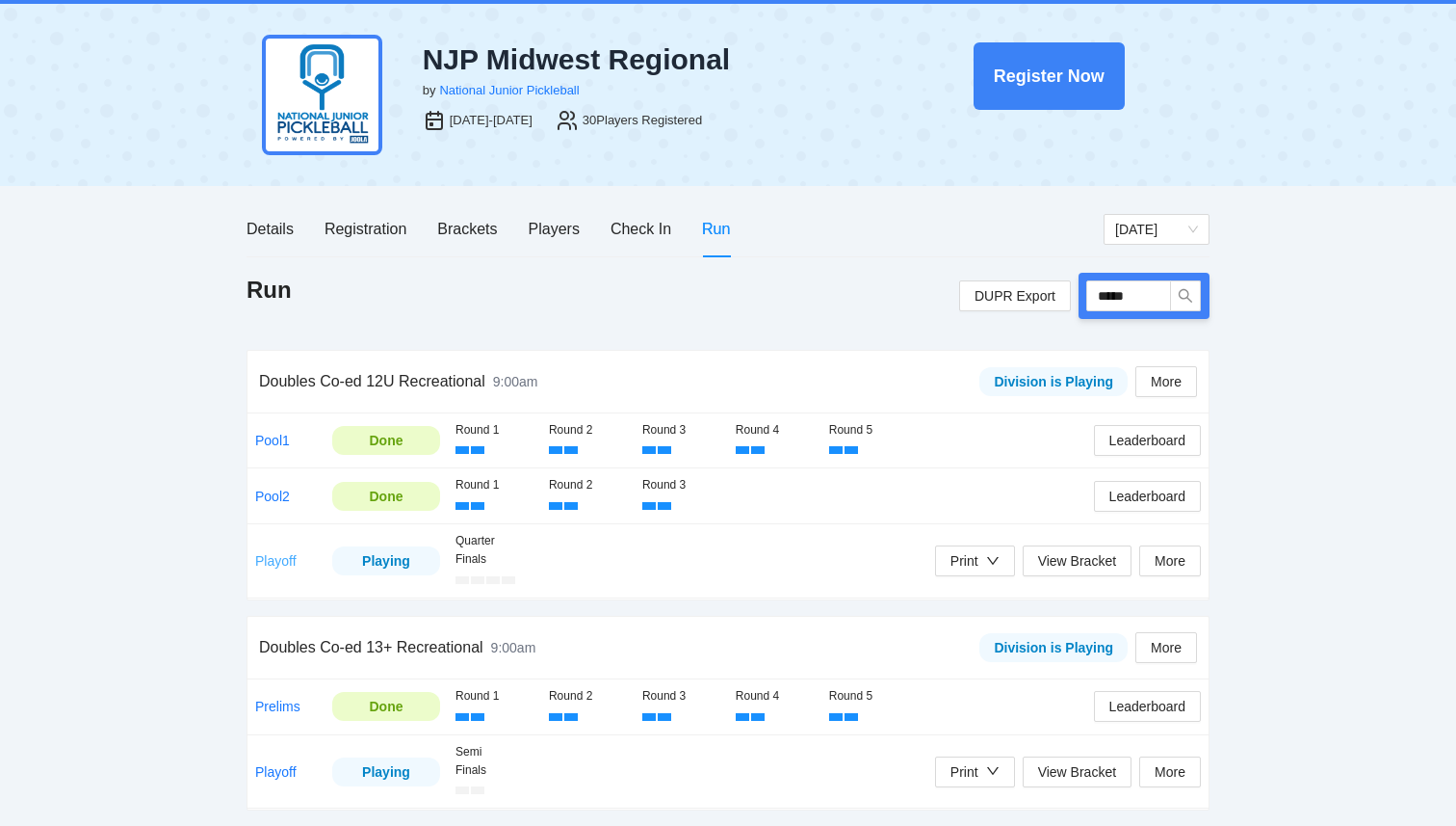
click at [284, 558] on link "Playoff" at bounding box center [276, 561] width 42 height 15
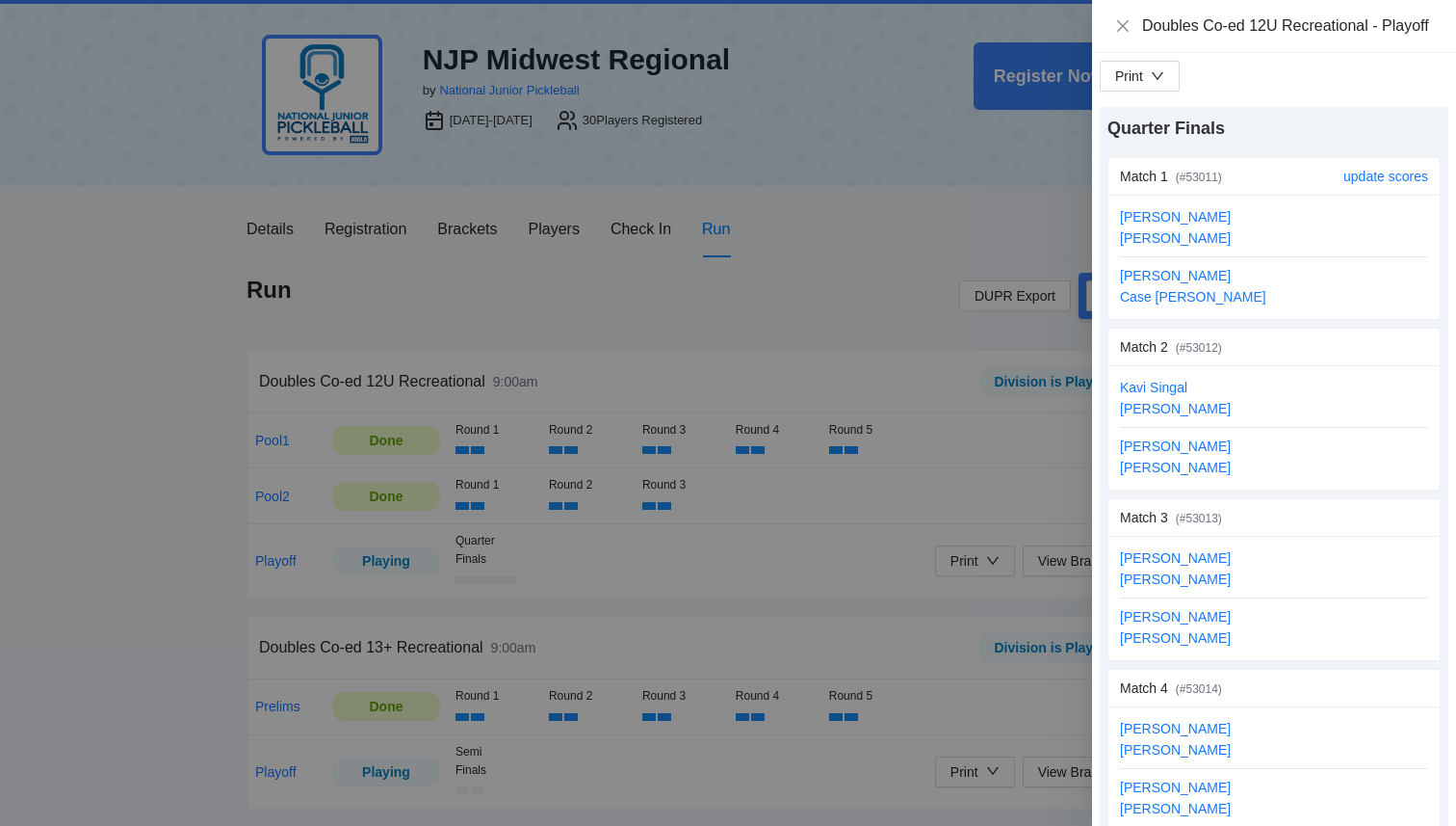
click at [1366, 195] on div "update scores" at bounding box center [1386, 176] width 85 height 37
click at [1366, 184] on link "update scores" at bounding box center [1386, 176] width 85 height 15
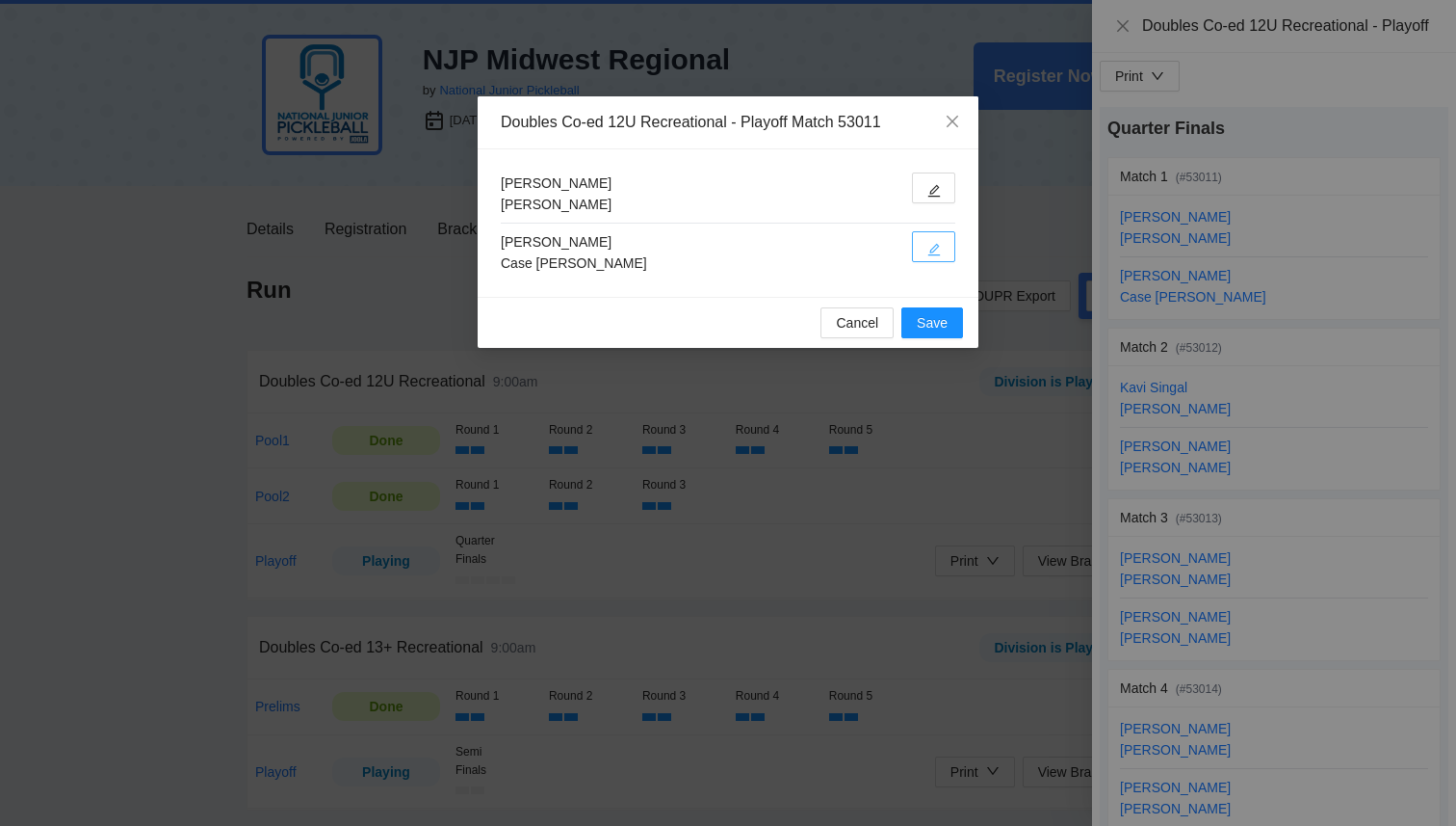
click at [934, 254] on icon "edit" at bounding box center [934, 250] width 14 height 14
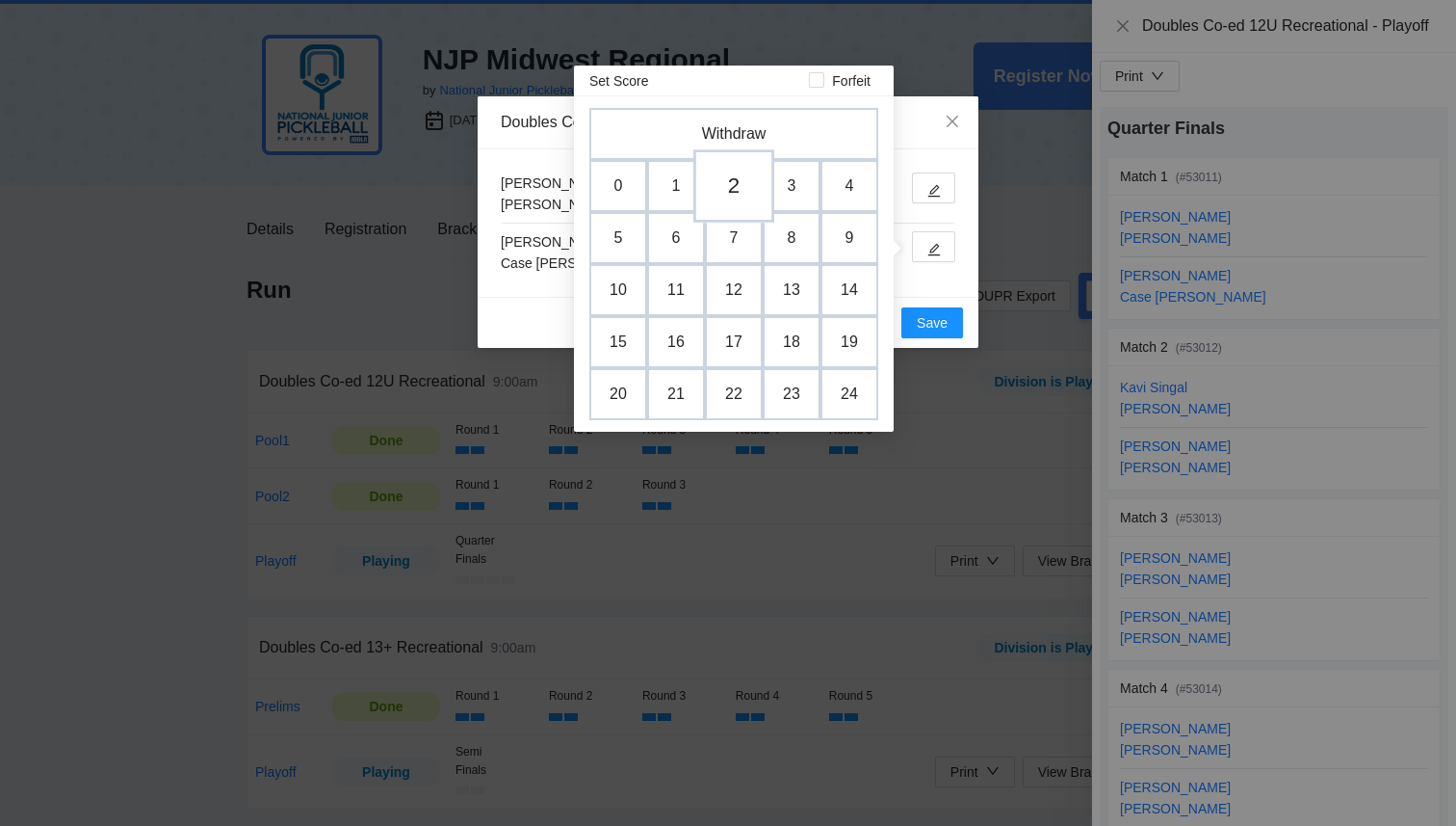
click at [708, 179] on td "2" at bounding box center [734, 186] width 81 height 74
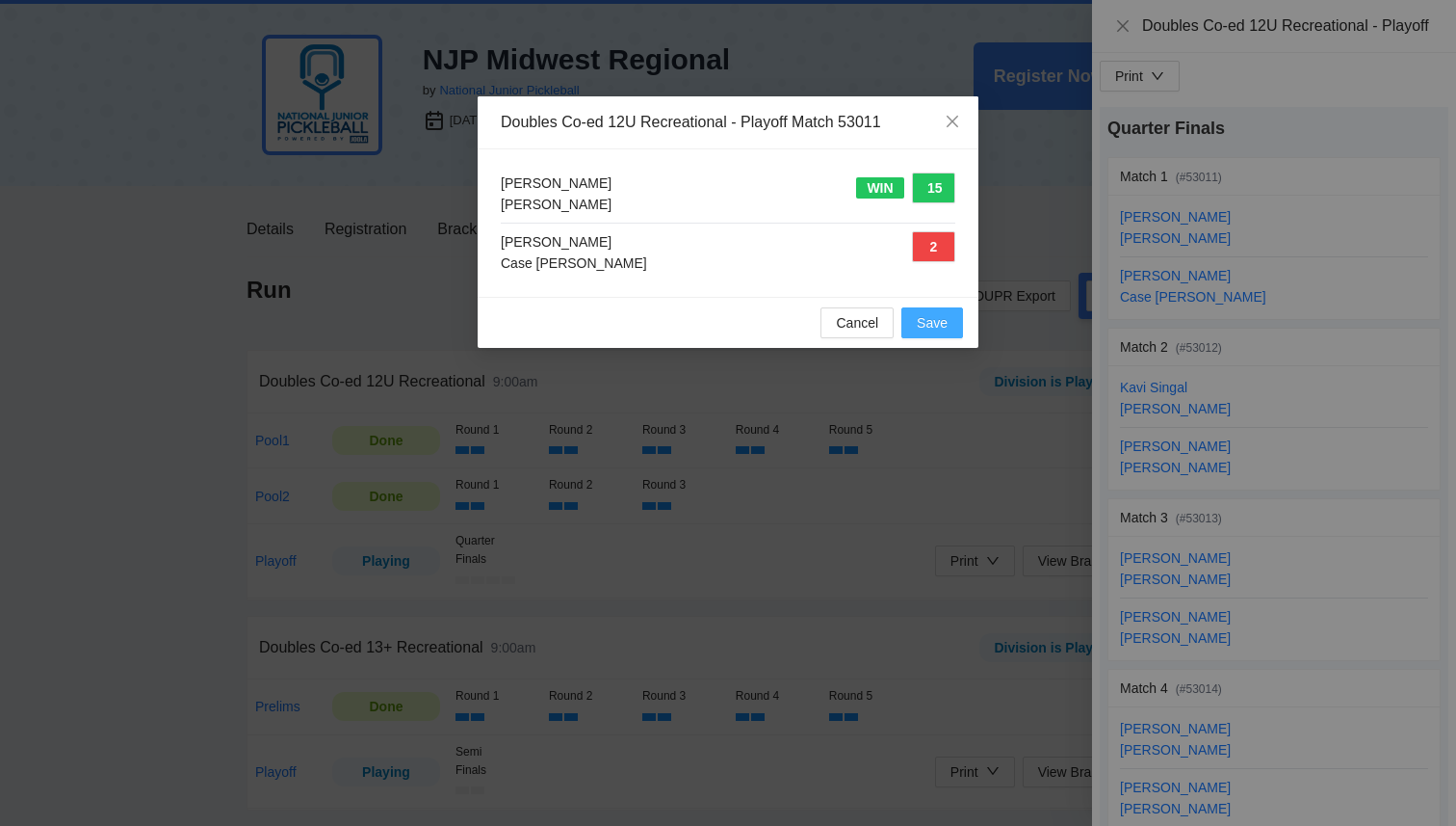
click at [941, 321] on span "Save" at bounding box center [932, 322] width 31 height 21
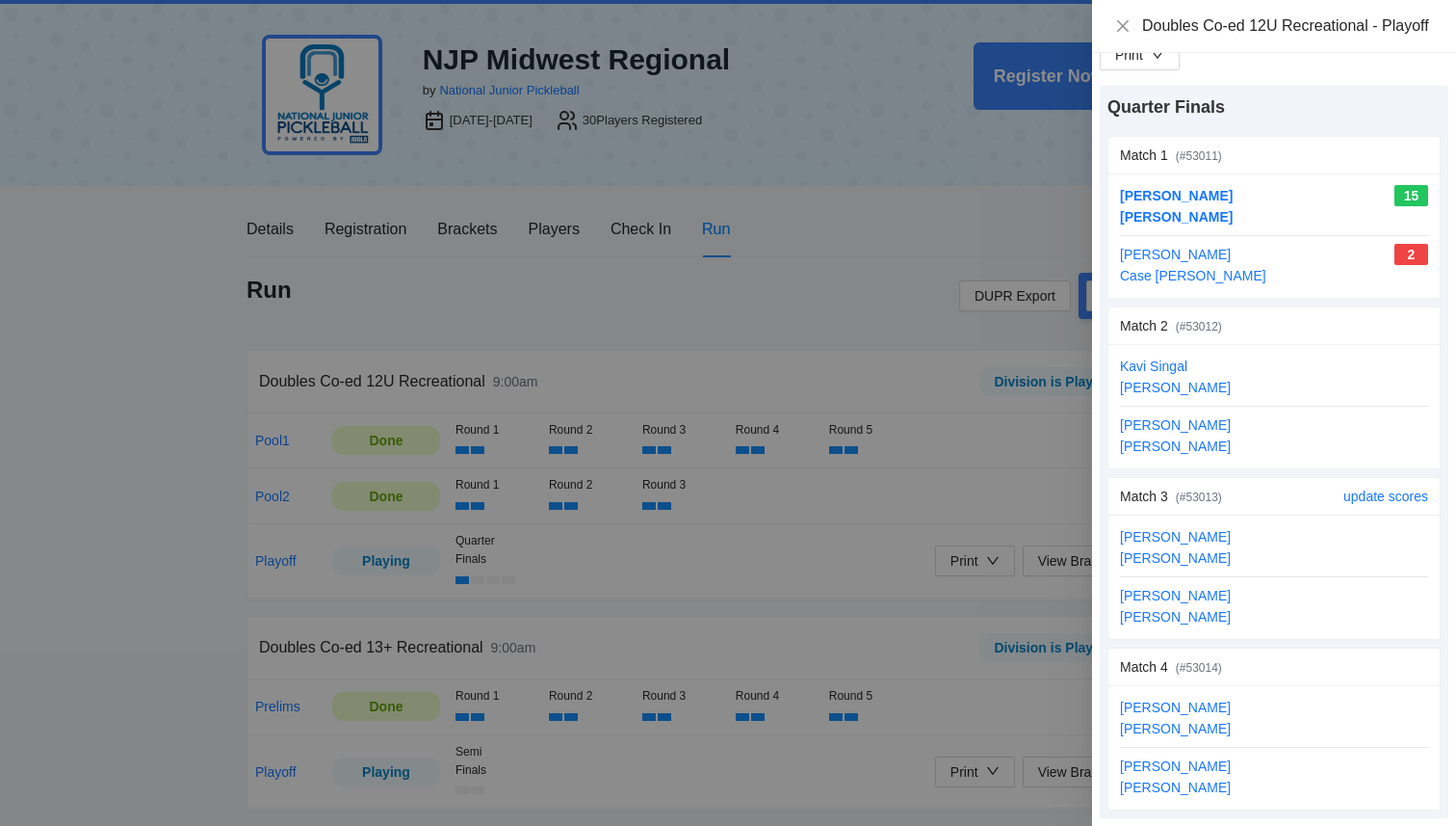
scroll to position [43, 0]
click at [1375, 661] on link "update scores" at bounding box center [1386, 667] width 85 height 15
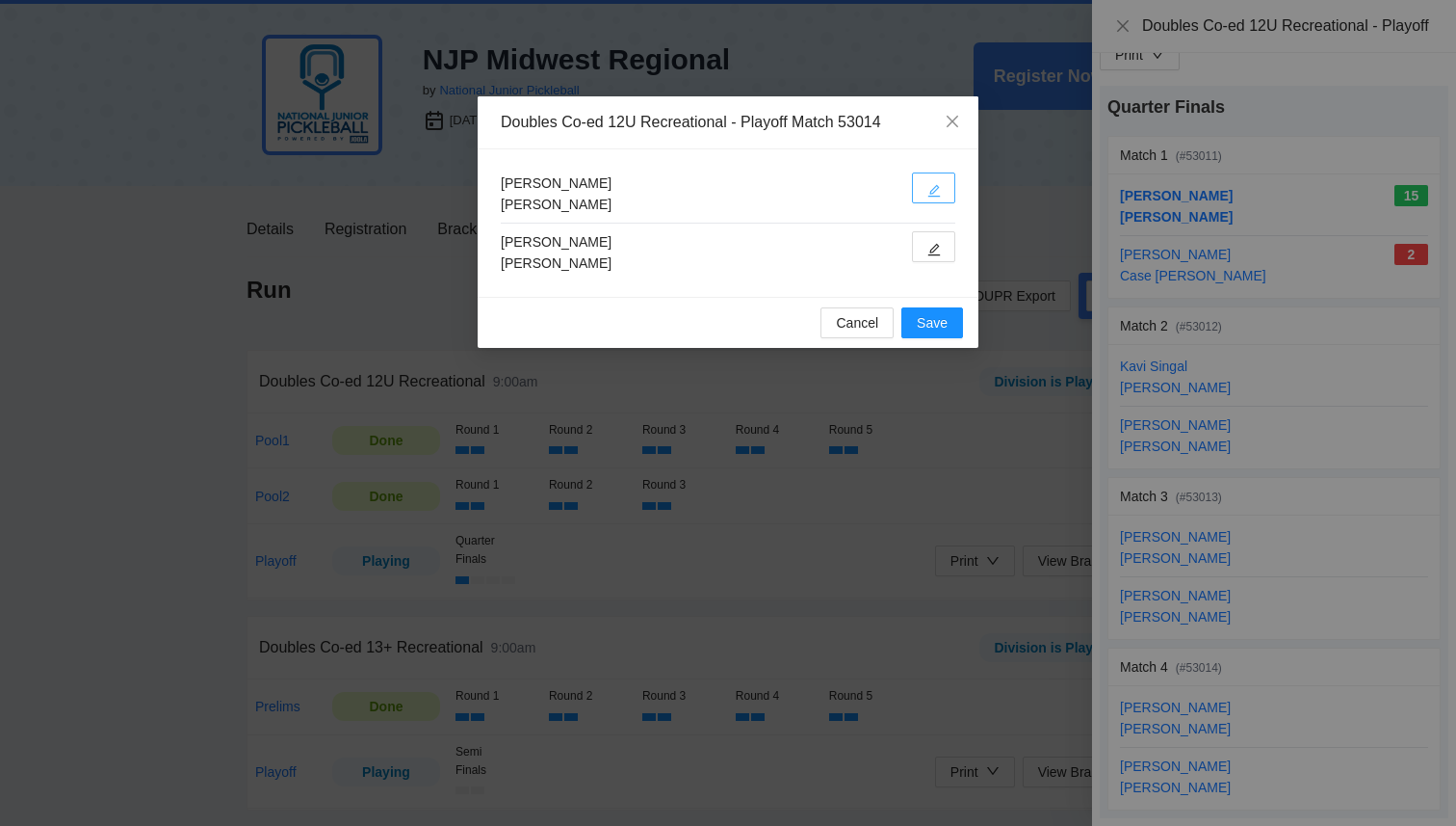
click at [930, 202] on button "button" at bounding box center [933, 188] width 44 height 31
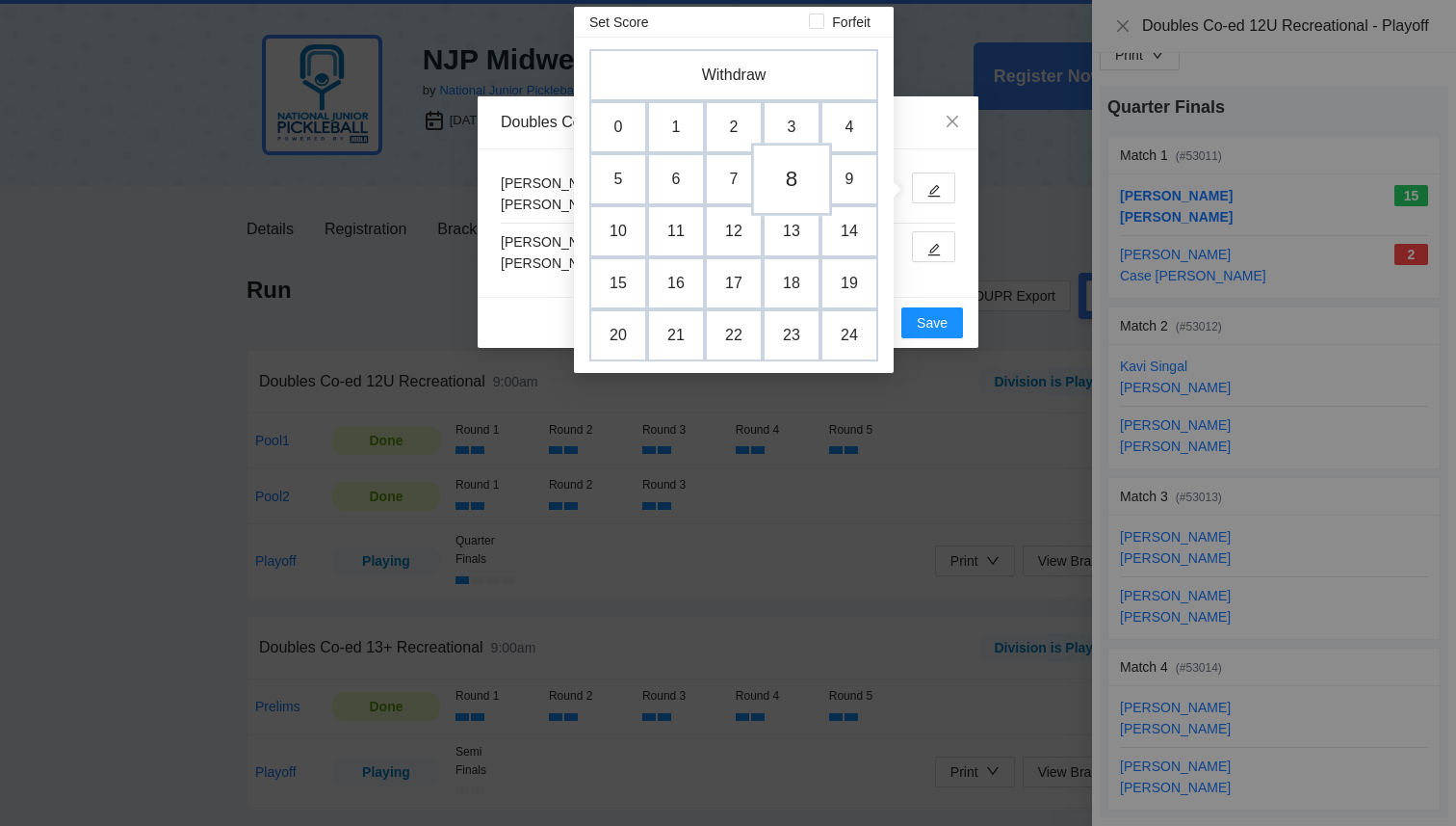
click at [800, 188] on td "8" at bounding box center [792, 179] width 81 height 74
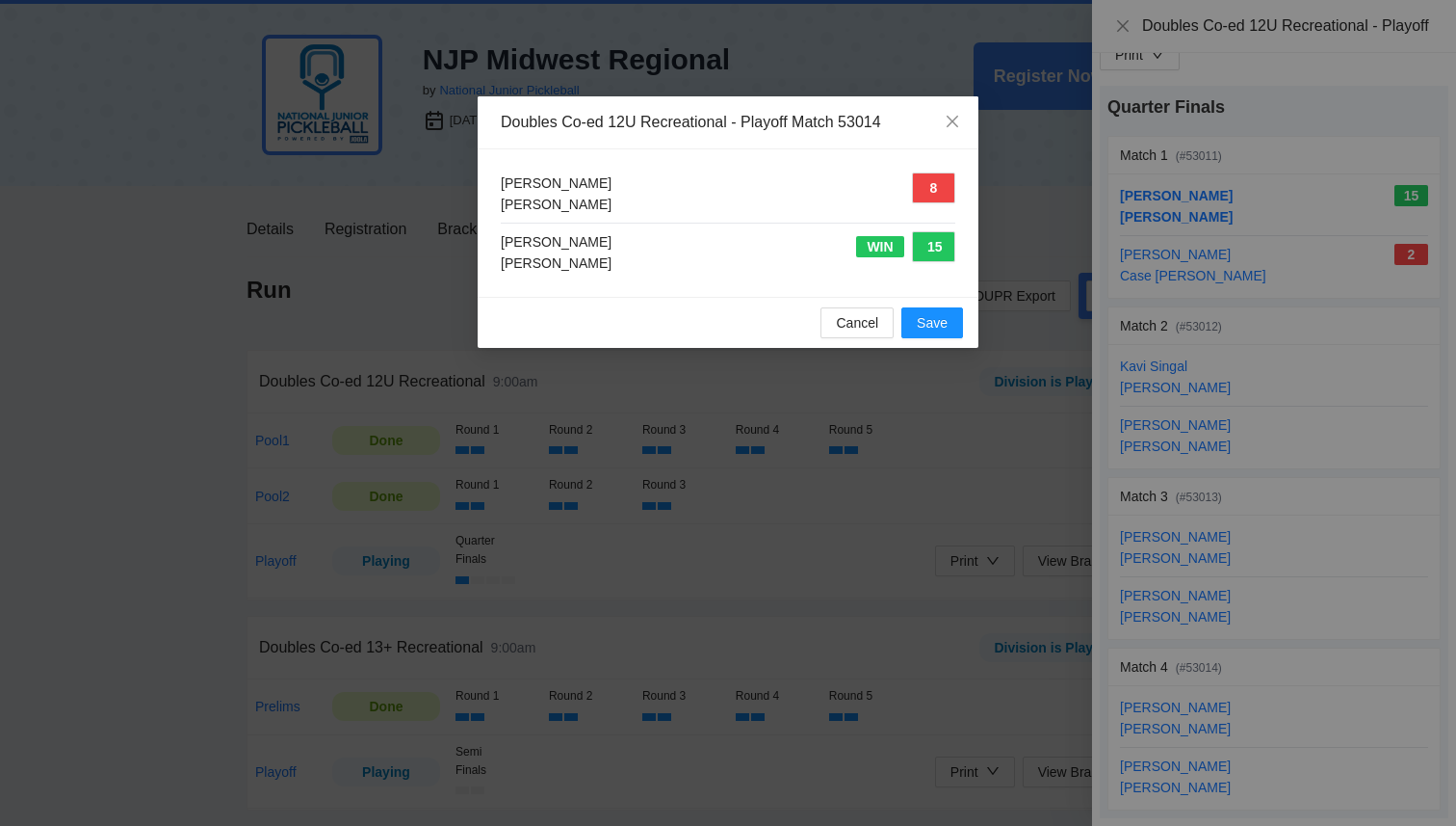
click at [946, 343] on div "Cancel Save" at bounding box center [728, 321] width 500 height 51
click at [945, 332] on span "Save" at bounding box center [932, 322] width 31 height 21
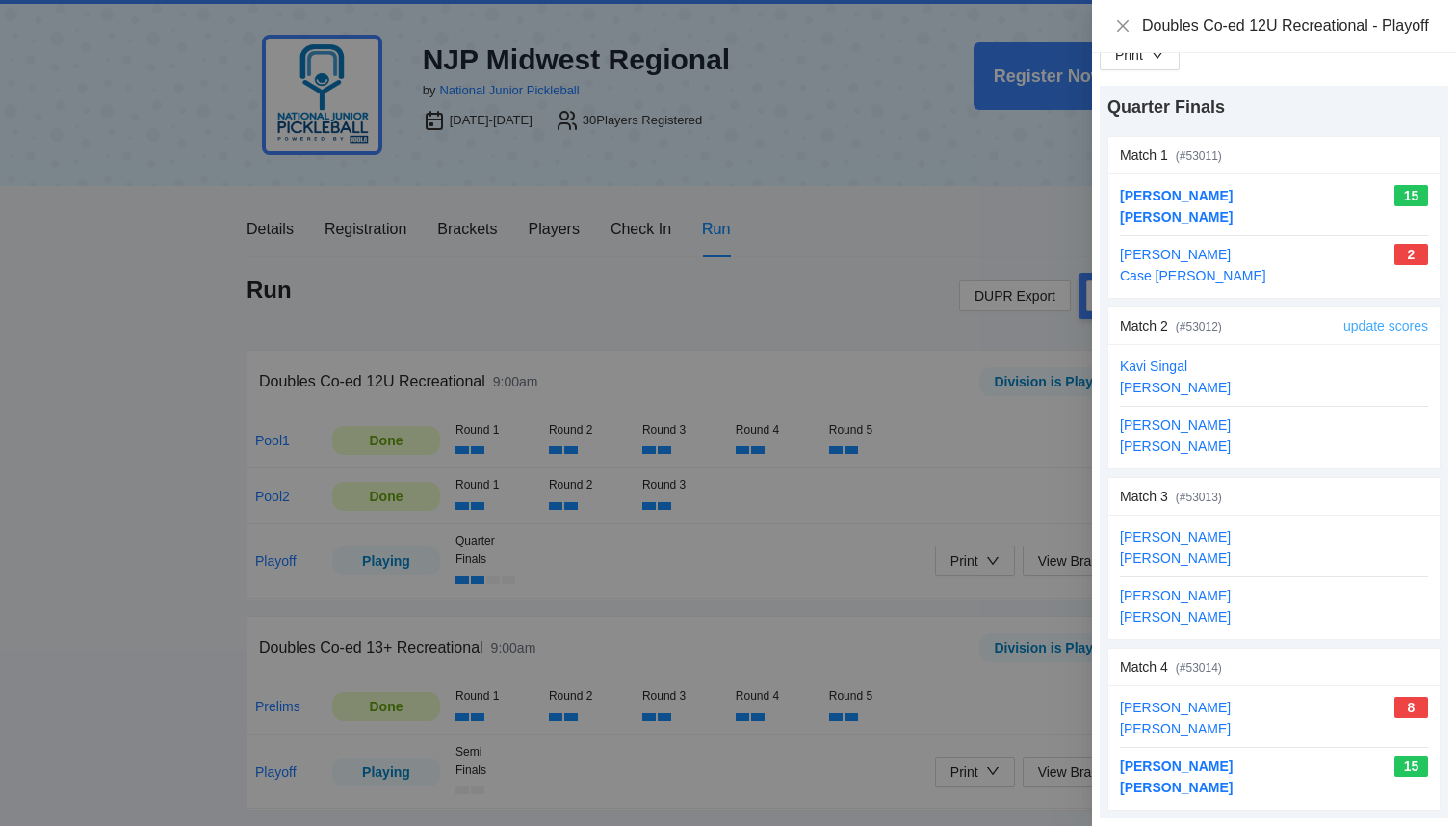
click at [1400, 328] on link "update scores" at bounding box center [1386, 325] width 85 height 15
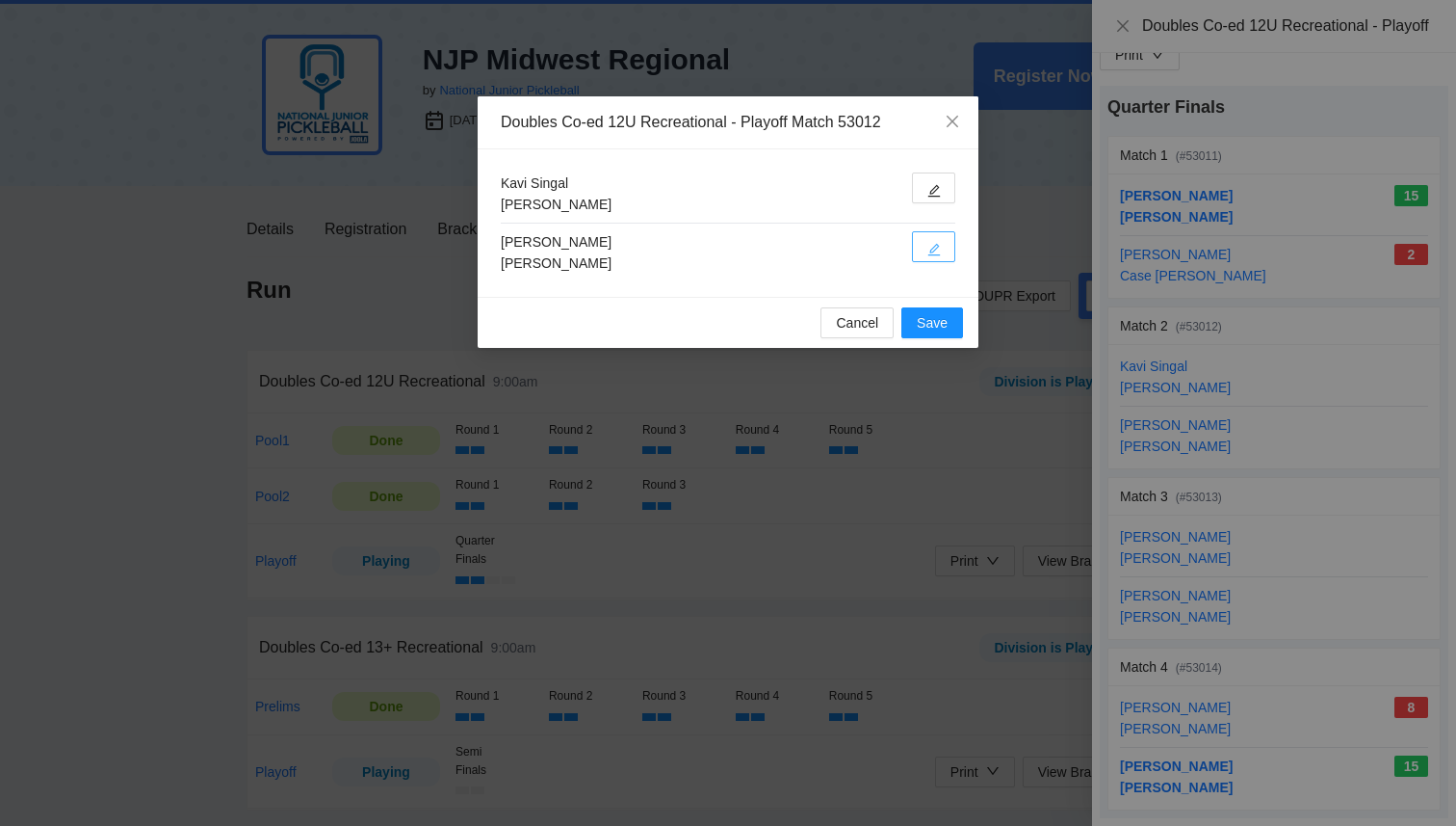
click at [925, 251] on button "button" at bounding box center [933, 247] width 44 height 31
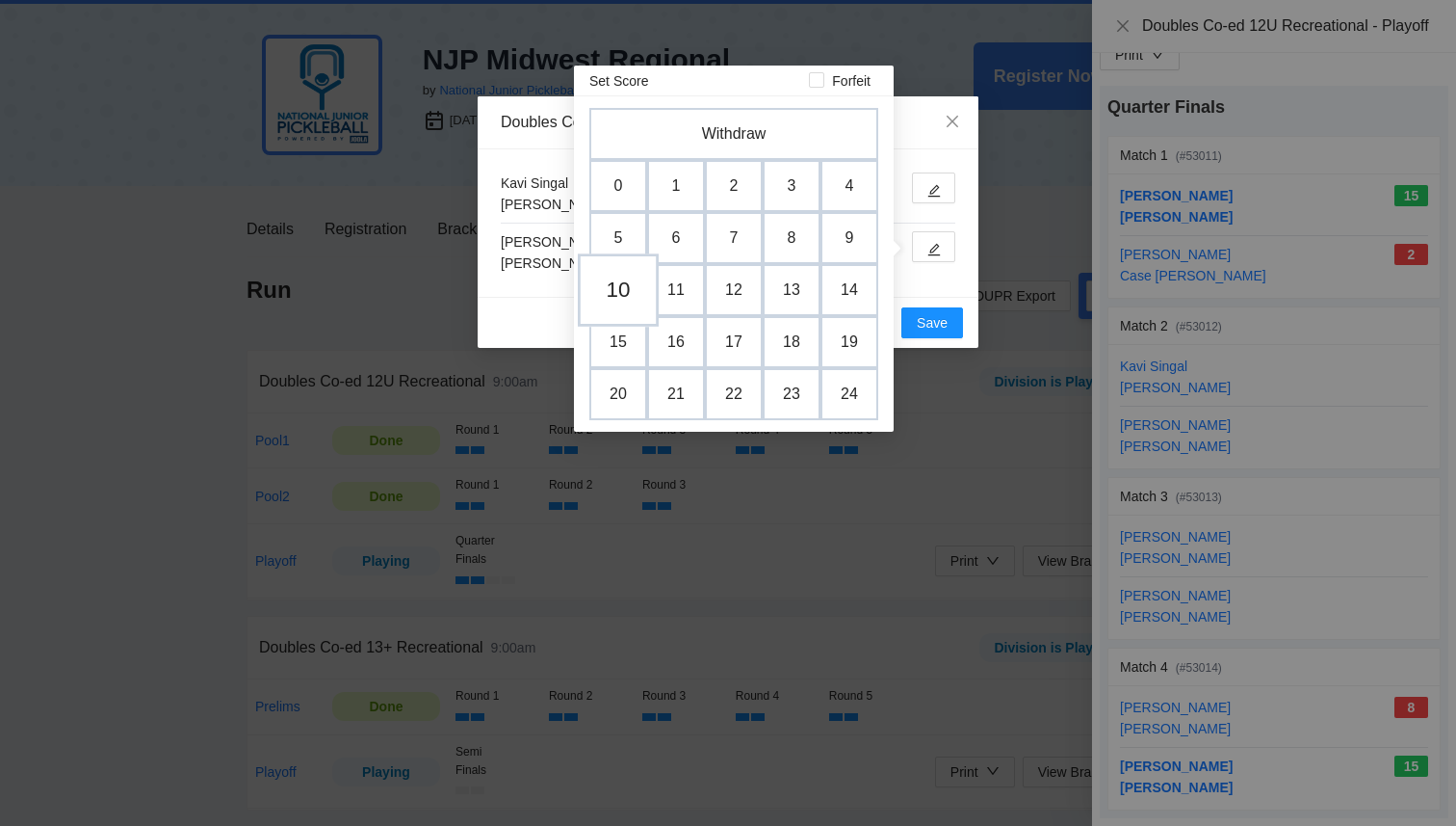
click at [622, 290] on td "10" at bounding box center [619, 291] width 81 height 74
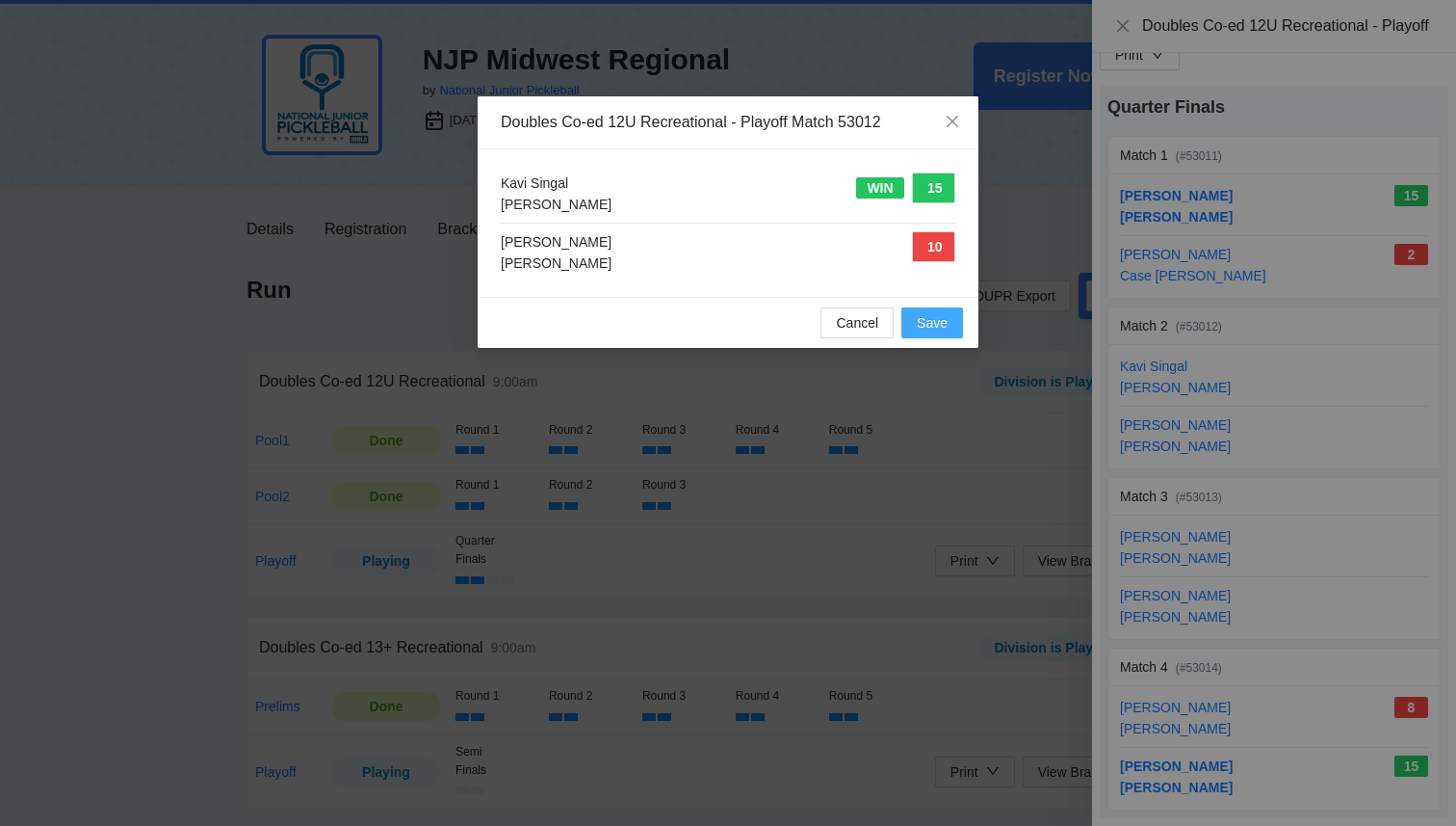
click at [943, 325] on span "Save" at bounding box center [932, 322] width 31 height 21
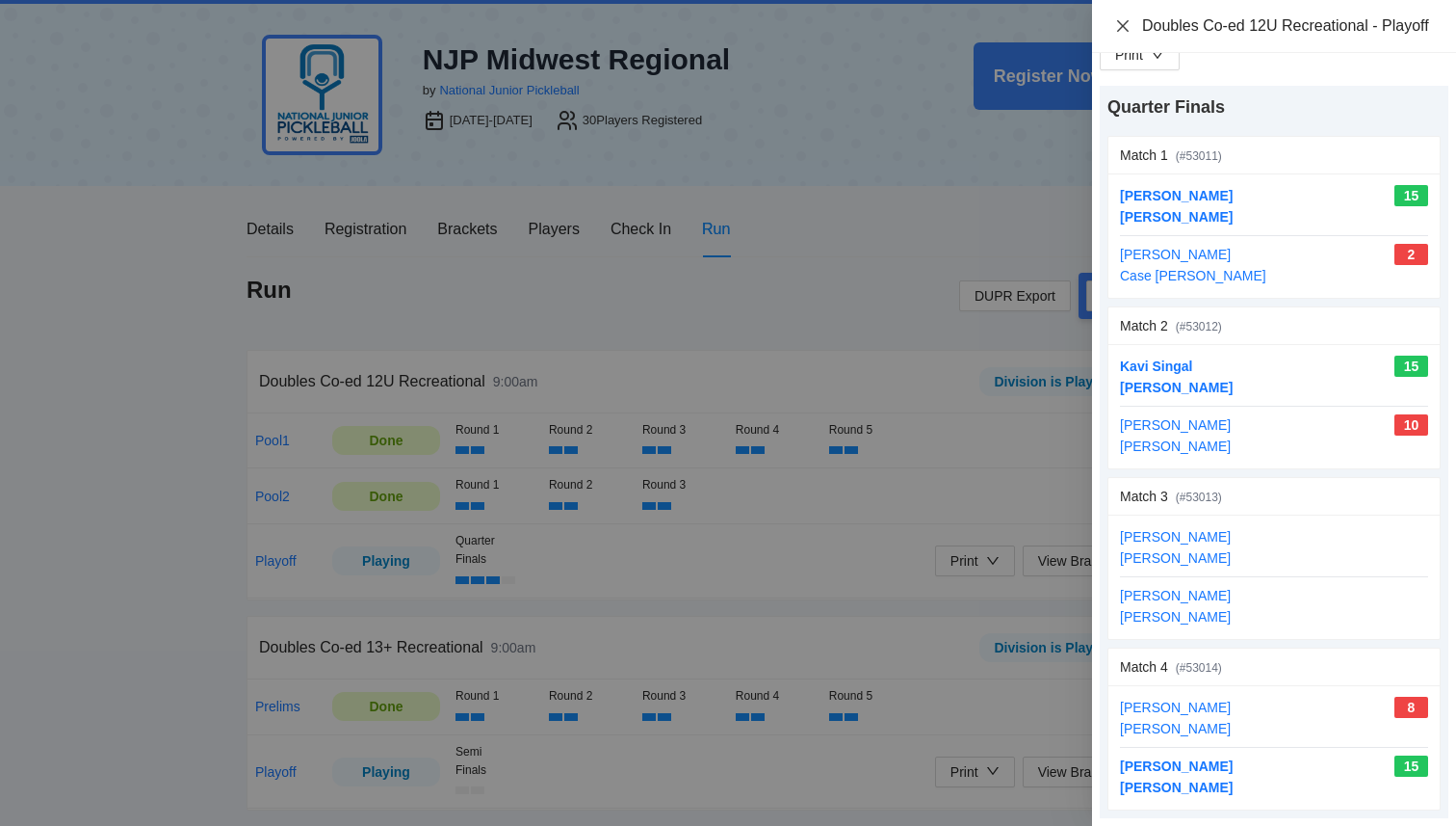
click at [1127, 34] on icon "close" at bounding box center [1123, 26] width 15 height 15
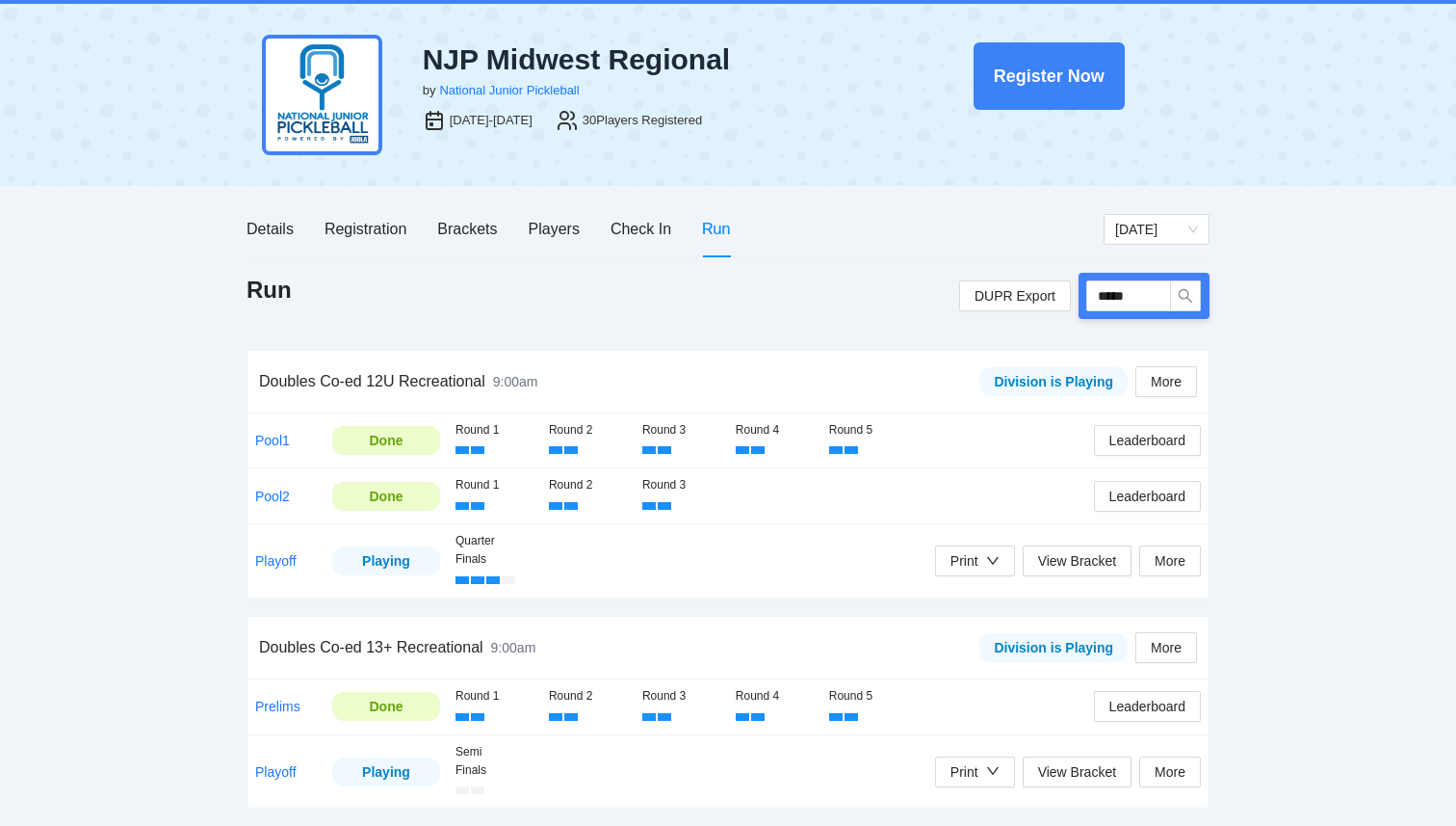
scroll to position [0, 0]
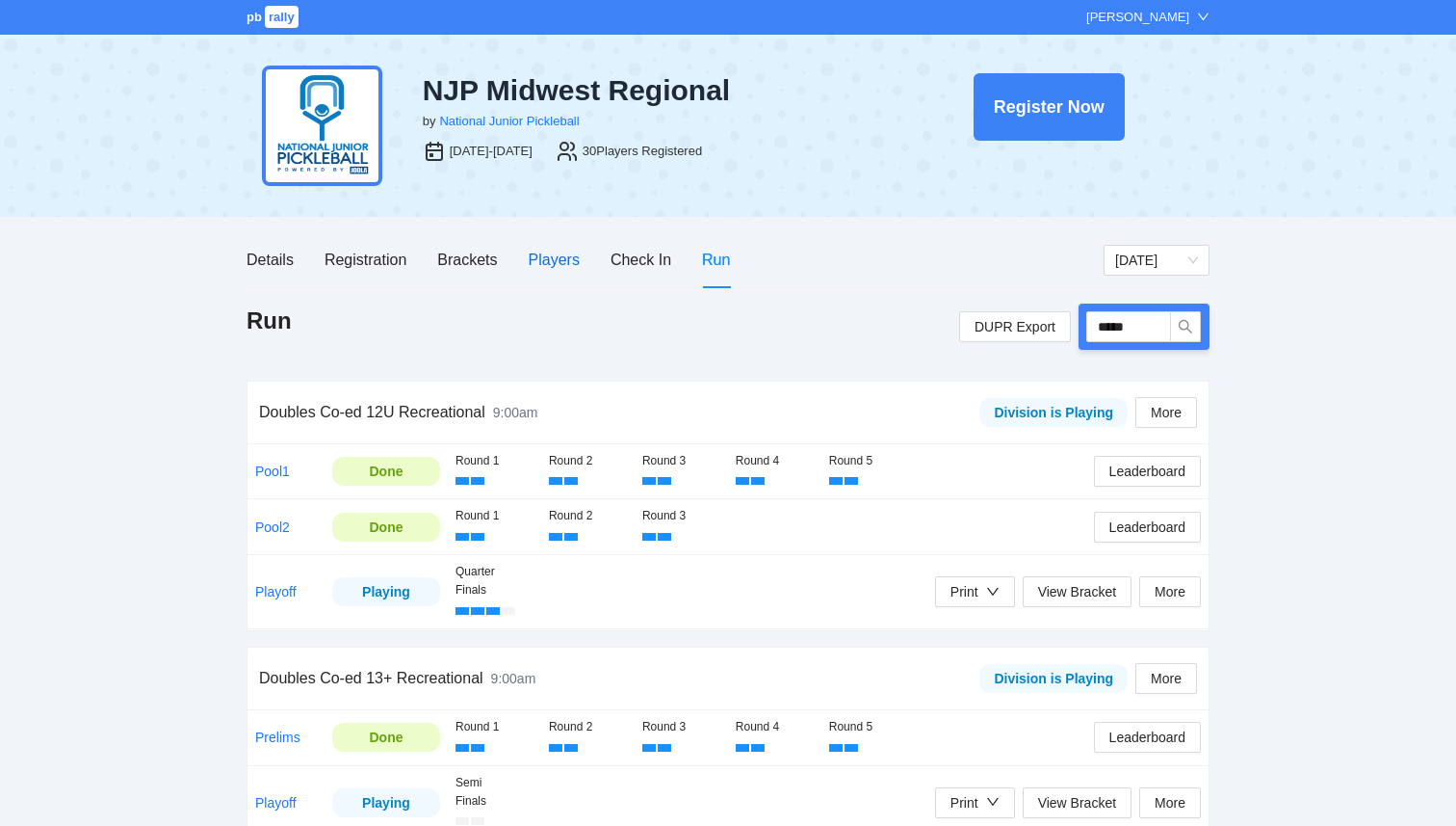
click at [540, 264] on div "Players" at bounding box center [554, 260] width 51 height 24
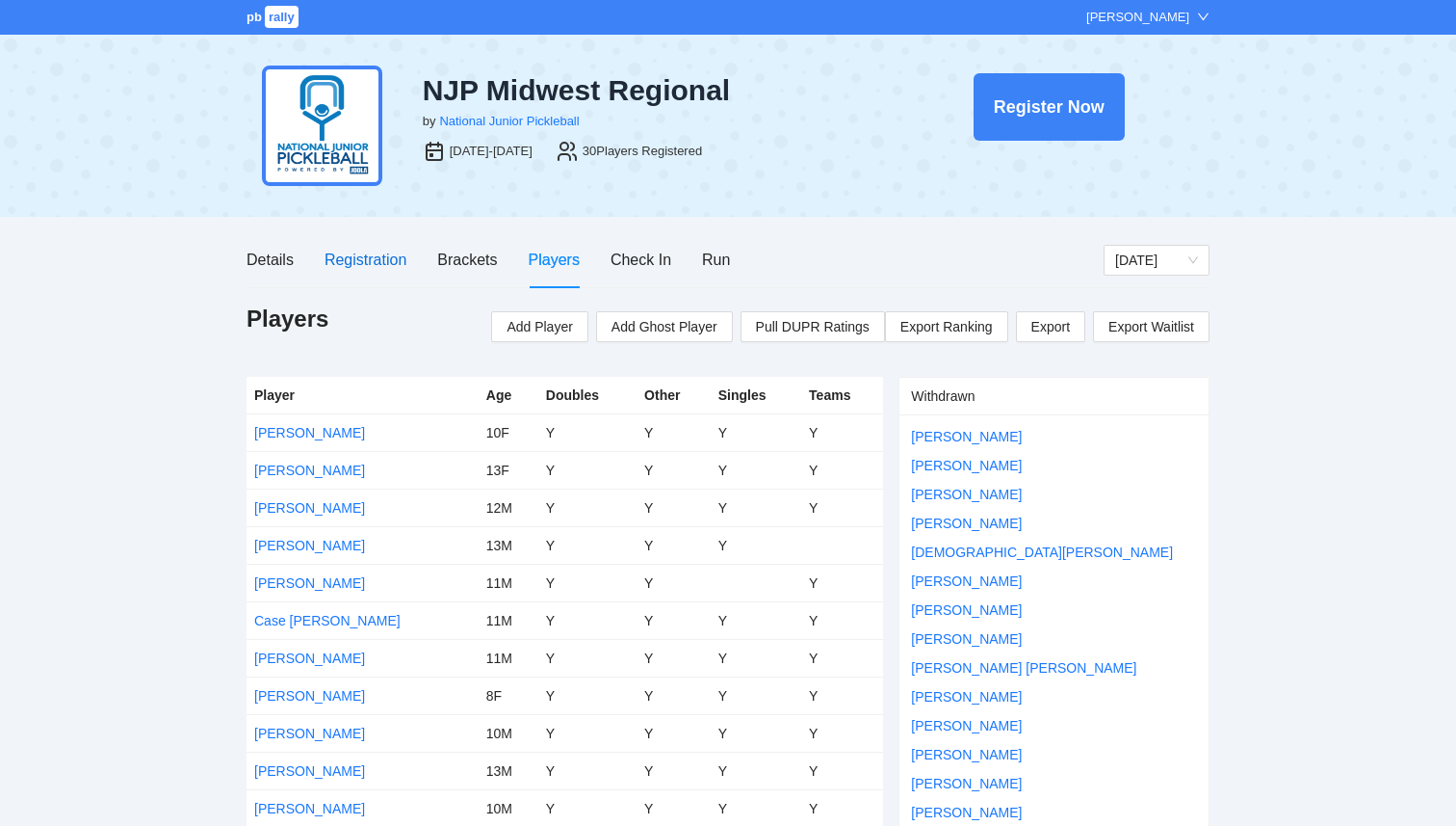
click at [345, 260] on div "Registration" at bounding box center [365, 260] width 82 height 24
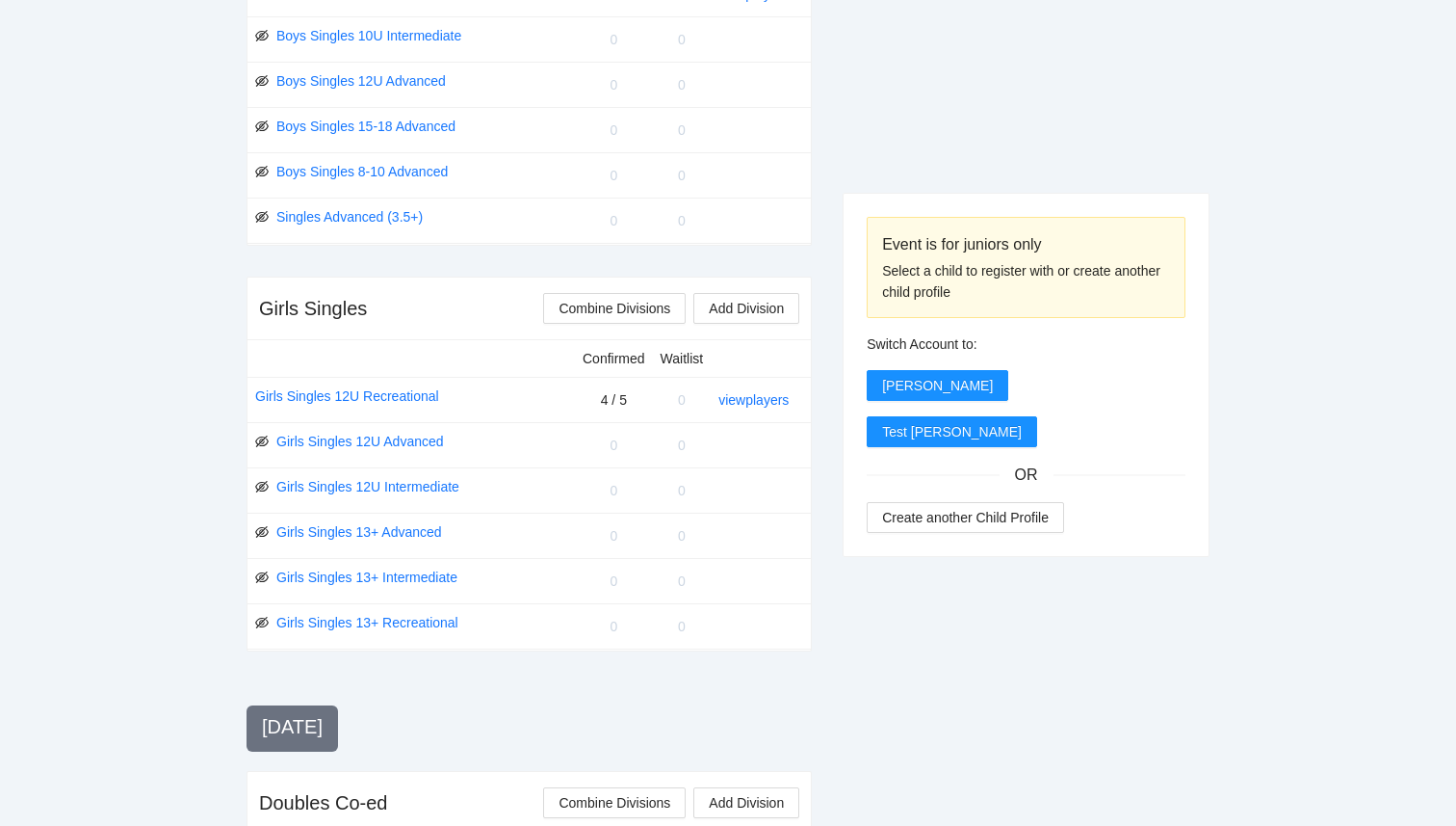
scroll to position [1907, 0]
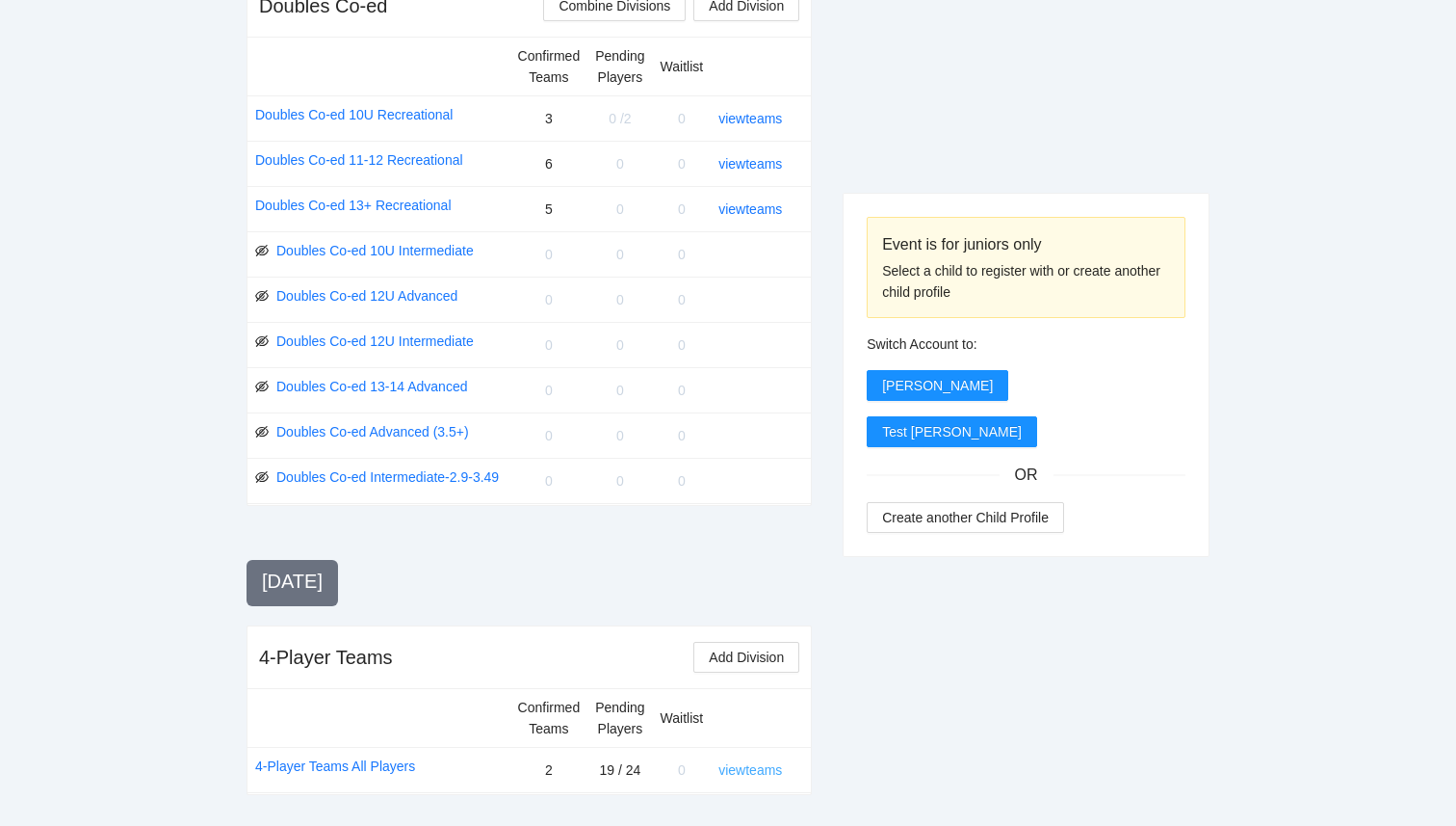
click at [760, 773] on link "view teams" at bounding box center [750, 770] width 64 height 15
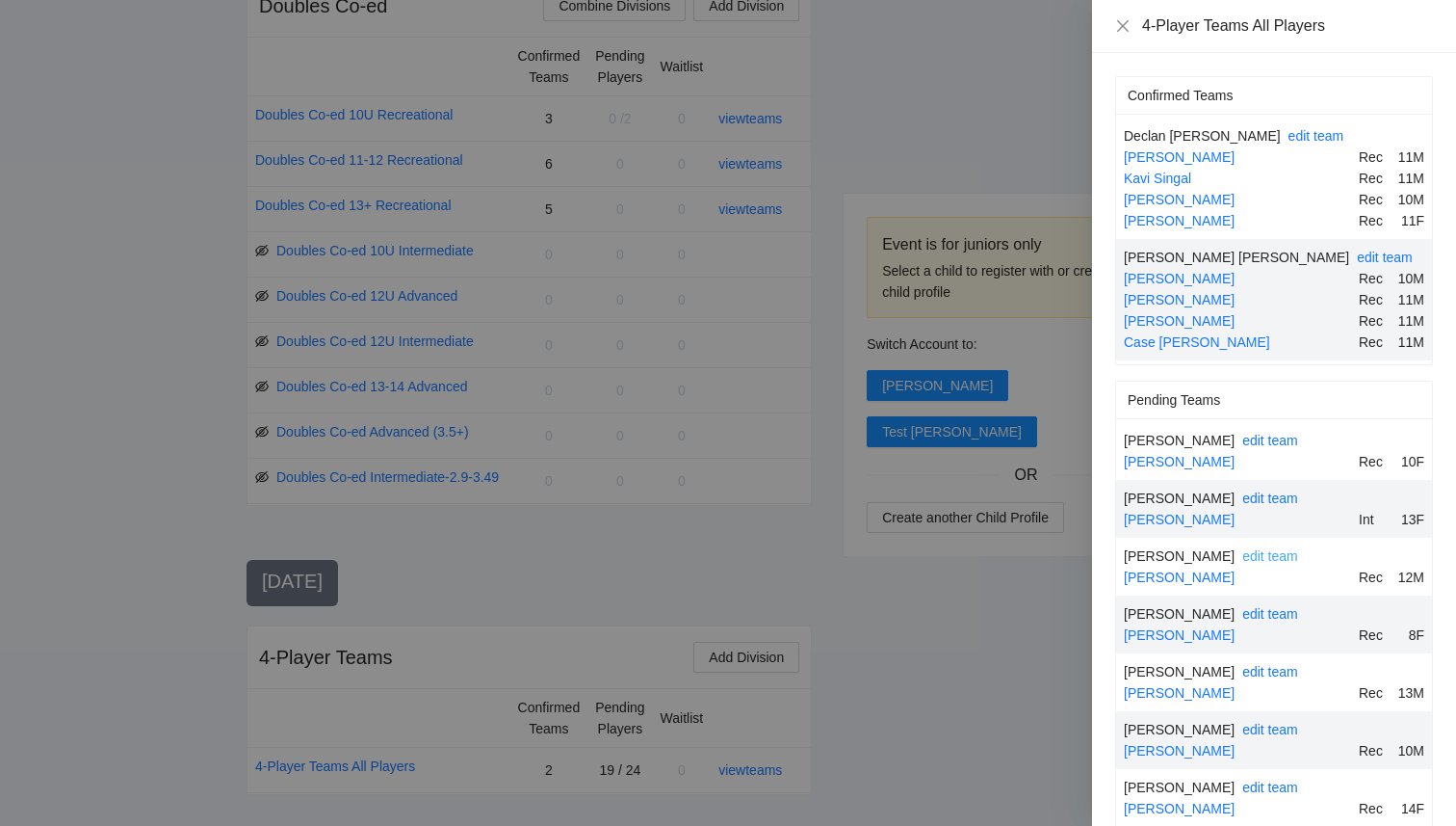
click at [1243, 558] on link "edit team" at bounding box center [1271, 556] width 56 height 15
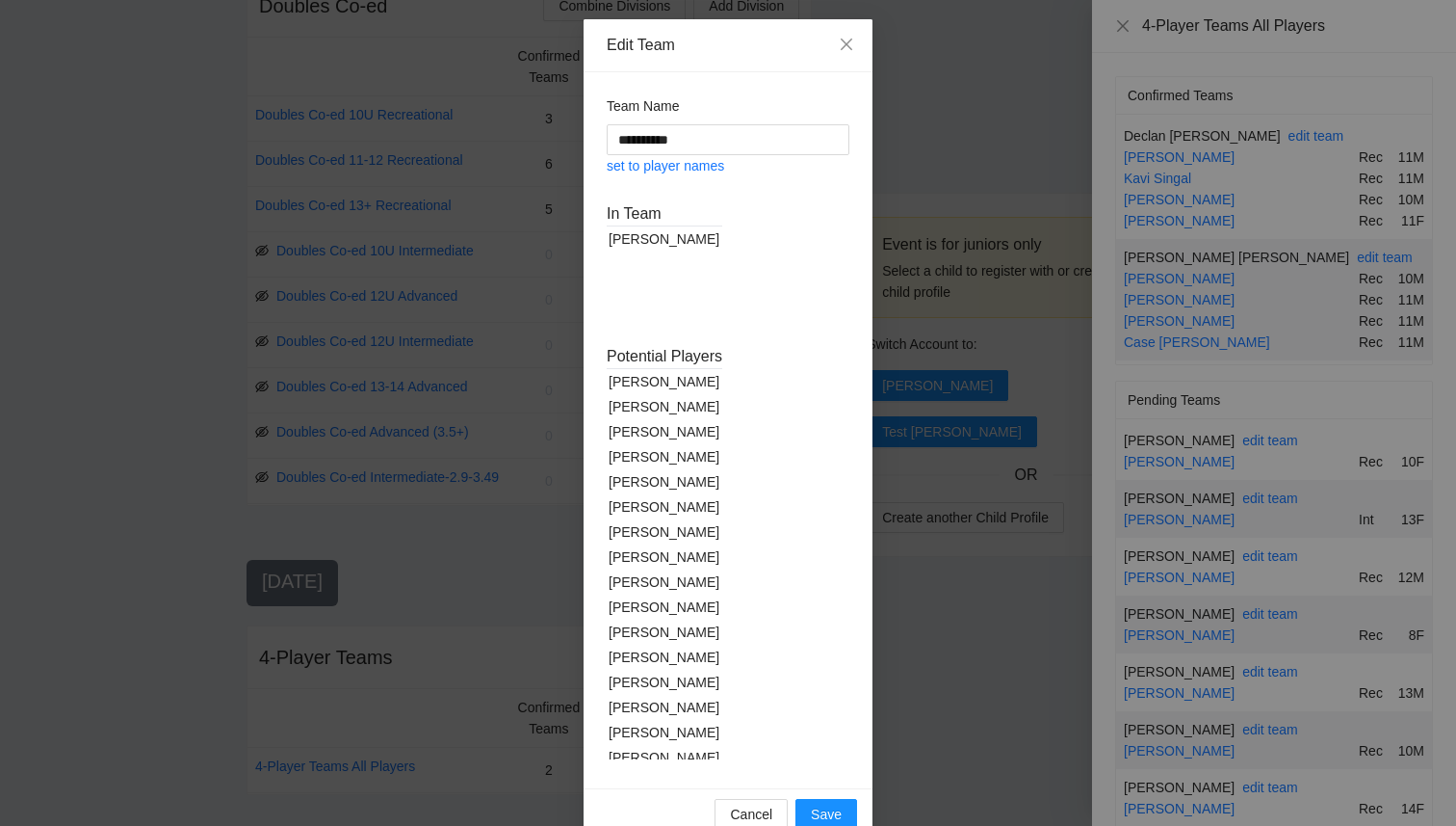
click at [655, 382] on div "[PERSON_NAME]" at bounding box center [664, 382] width 115 height 25
click at [655, 733] on div "[PERSON_NAME]" at bounding box center [664, 732] width 115 height 25
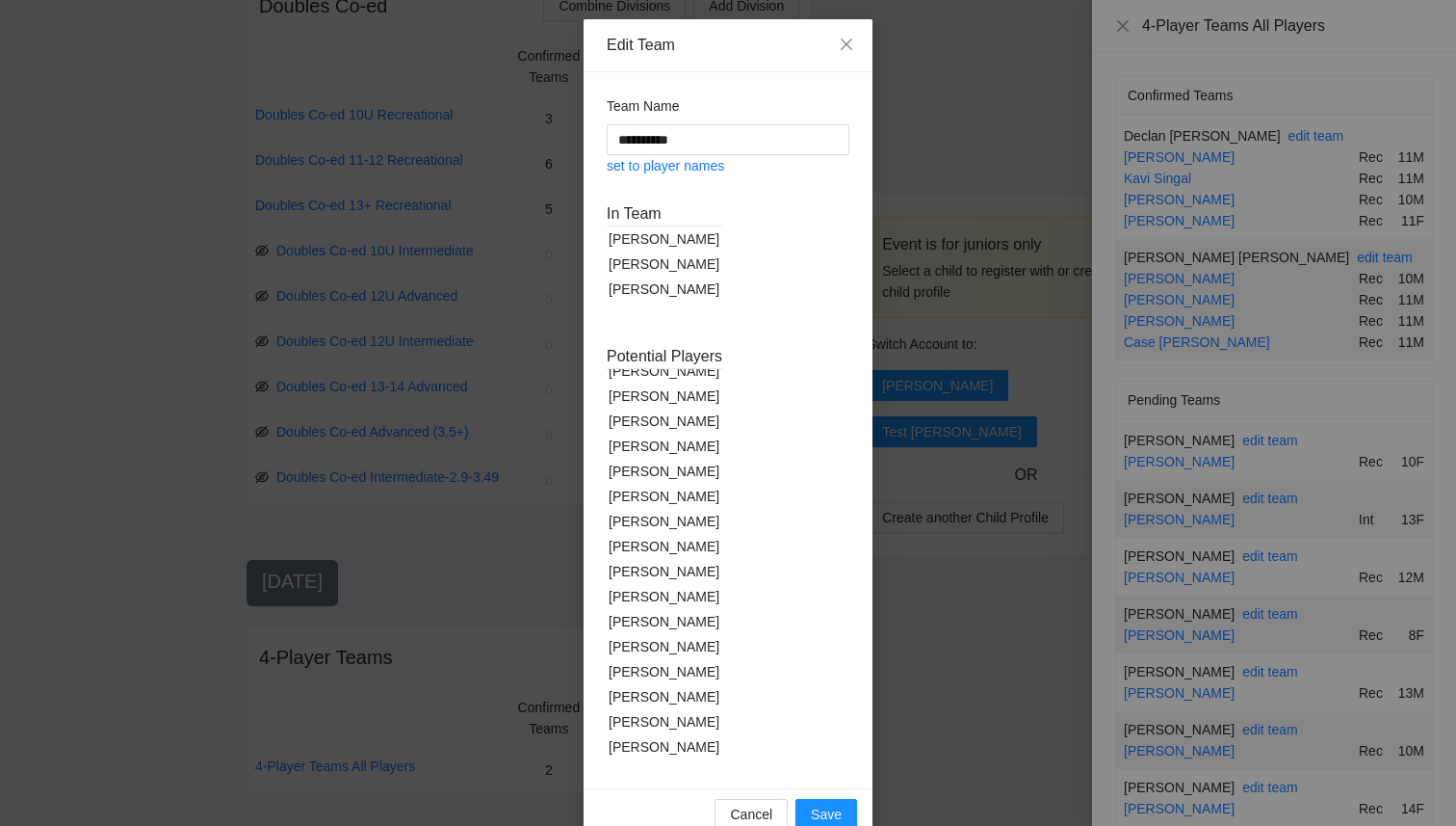
click at [668, 675] on div "[PERSON_NAME]" at bounding box center [664, 672] width 115 height 25
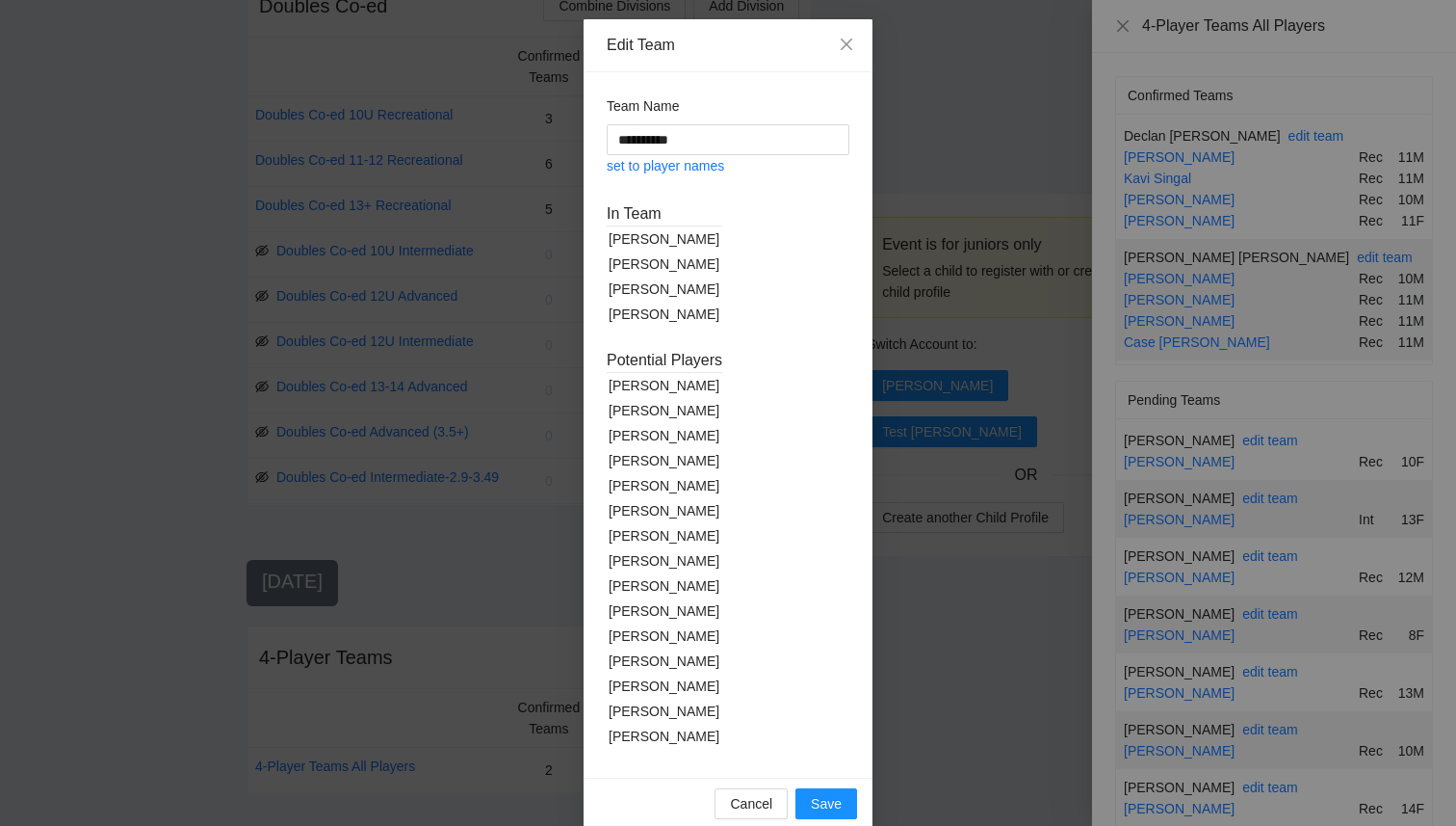
scroll to position [0, 0]
click at [664, 169] on link "set to player names" at bounding box center [665, 166] width 117 height 15
type input "**********"
click at [829, 802] on span "Save" at bounding box center [827, 804] width 31 height 21
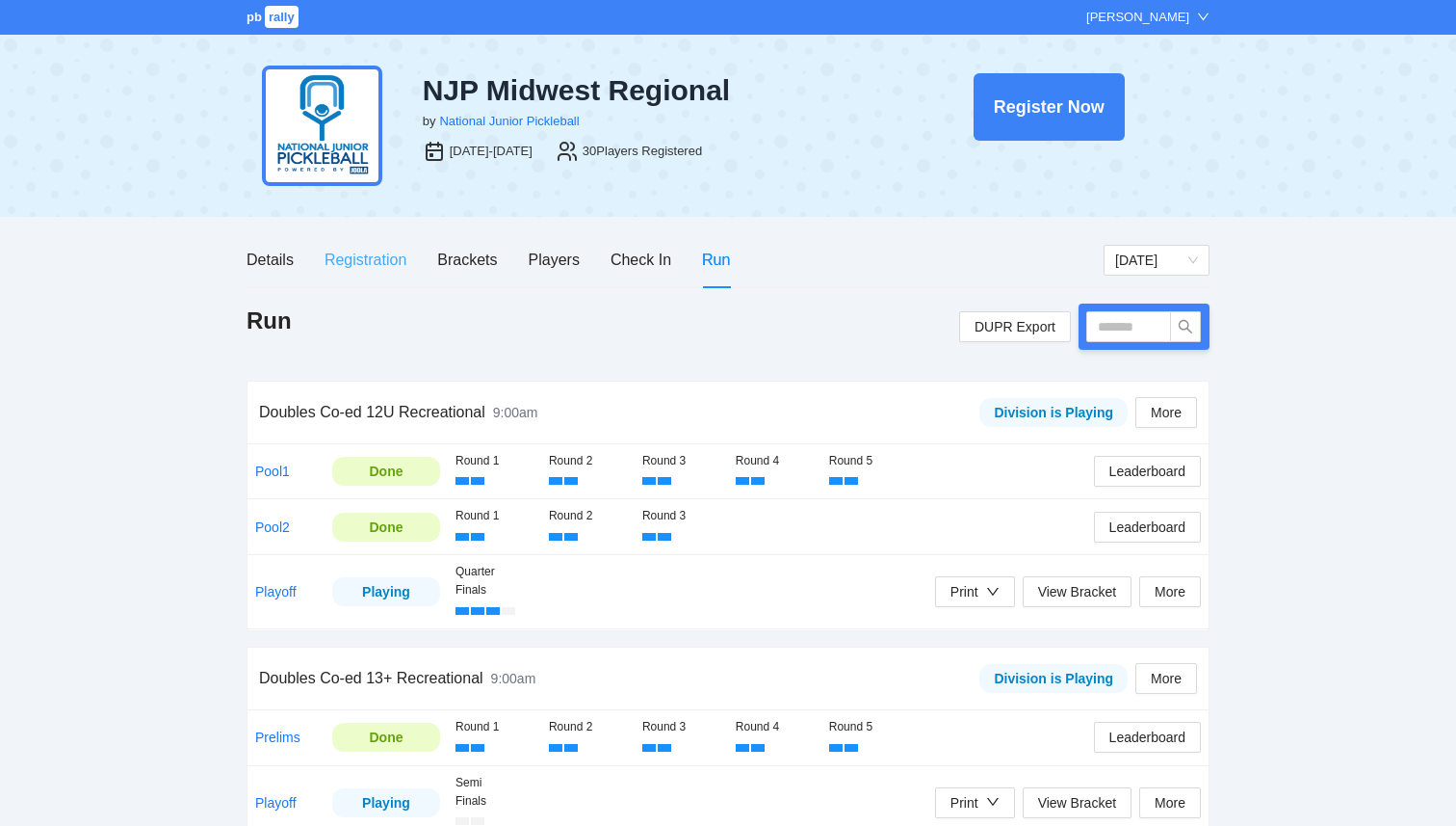
click at [361, 273] on div "Registration" at bounding box center [365, 260] width 82 height 55
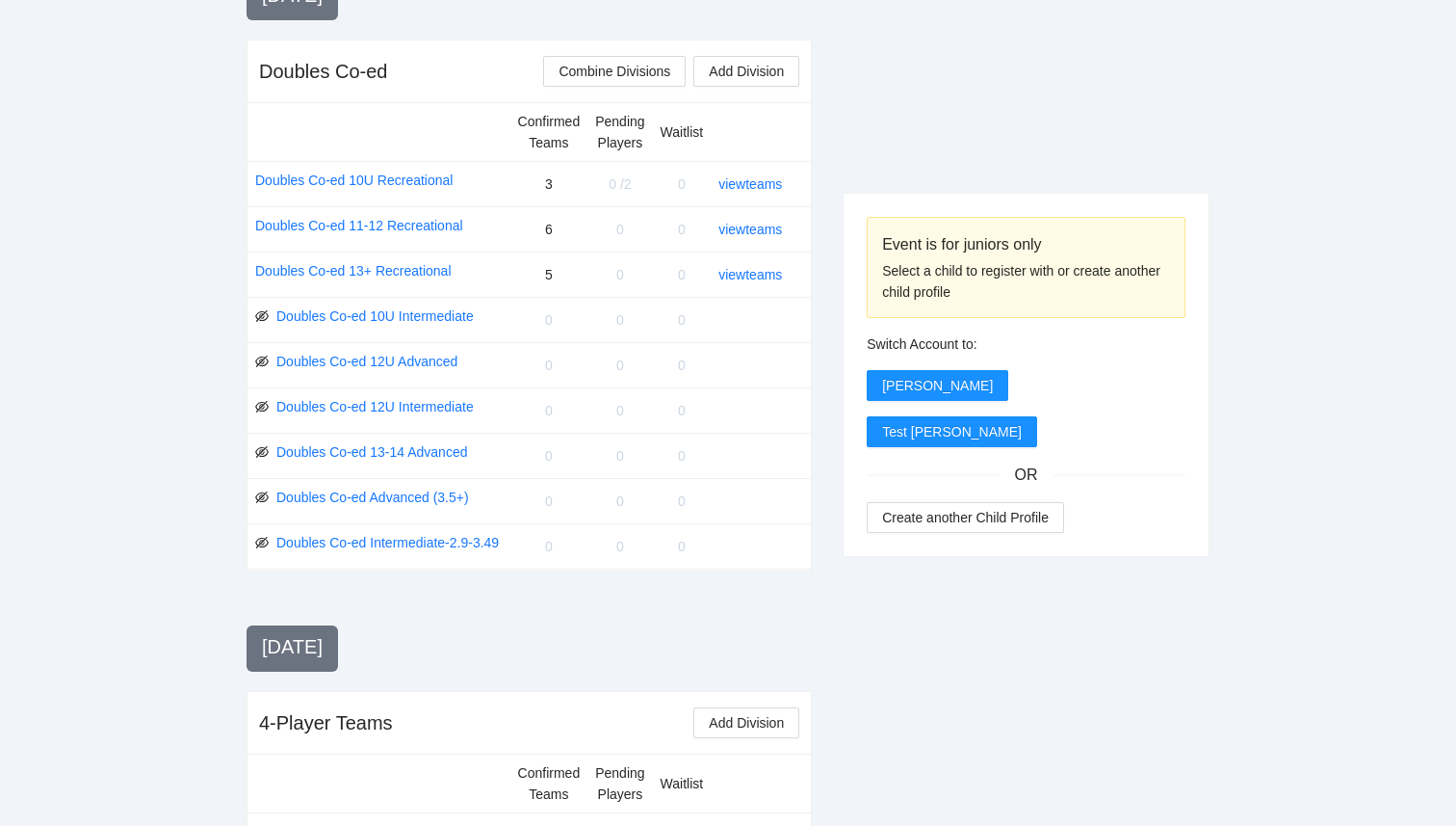
scroll to position [1907, 0]
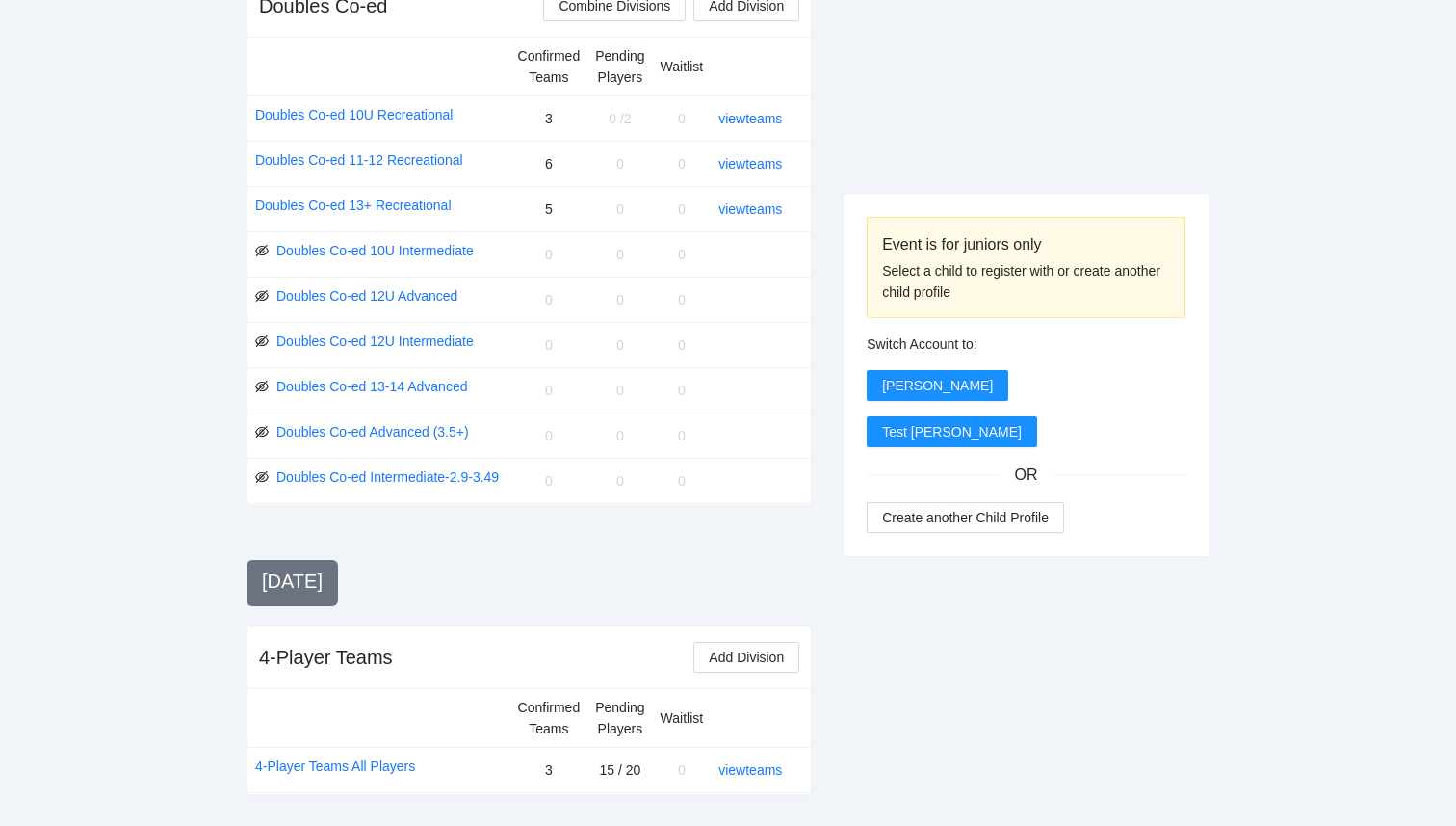
click at [762, 780] on div "view teams" at bounding box center [757, 770] width 77 height 21
click at [762, 767] on link "view teams" at bounding box center [750, 770] width 64 height 15
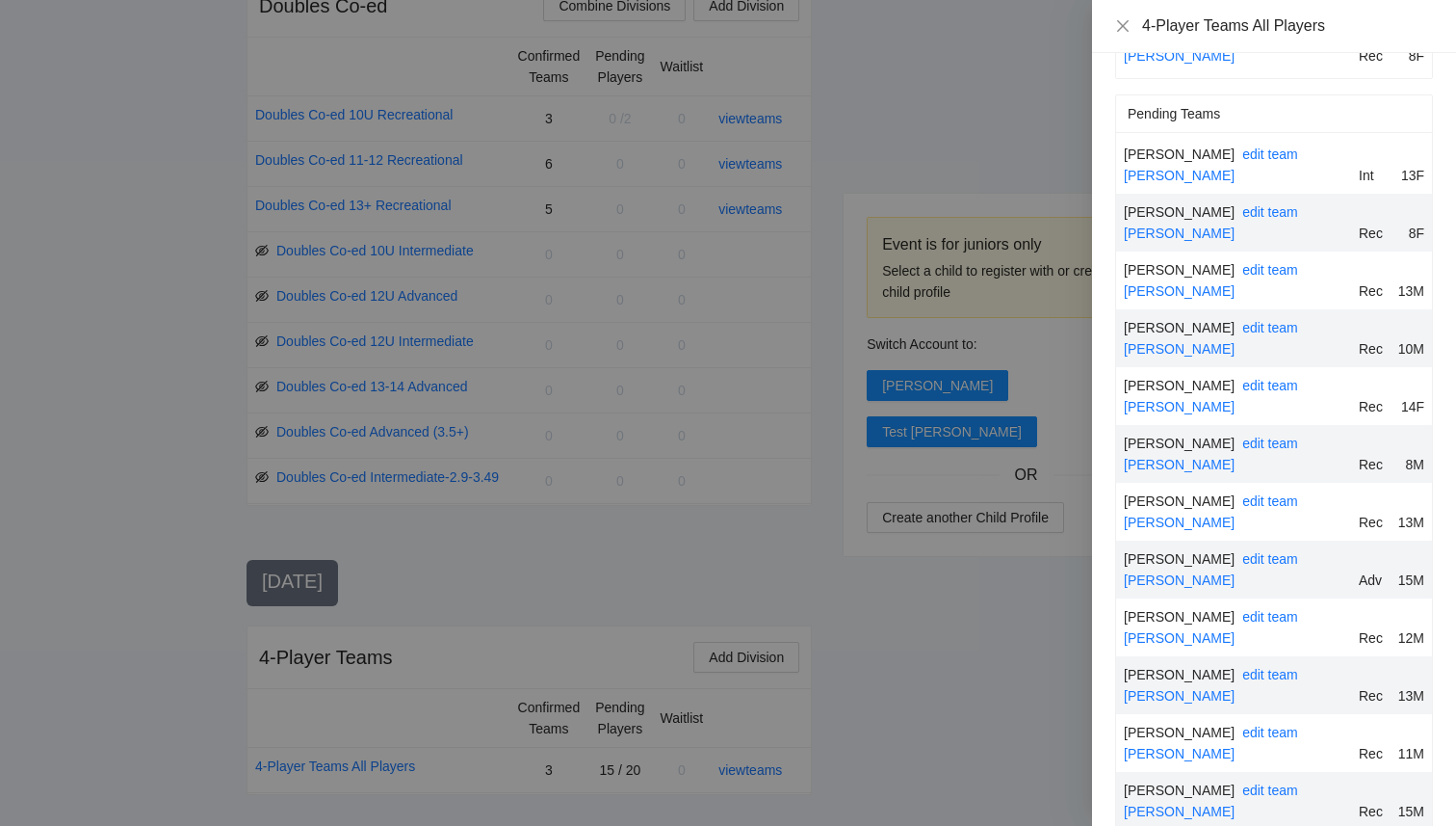
scroll to position [613, 0]
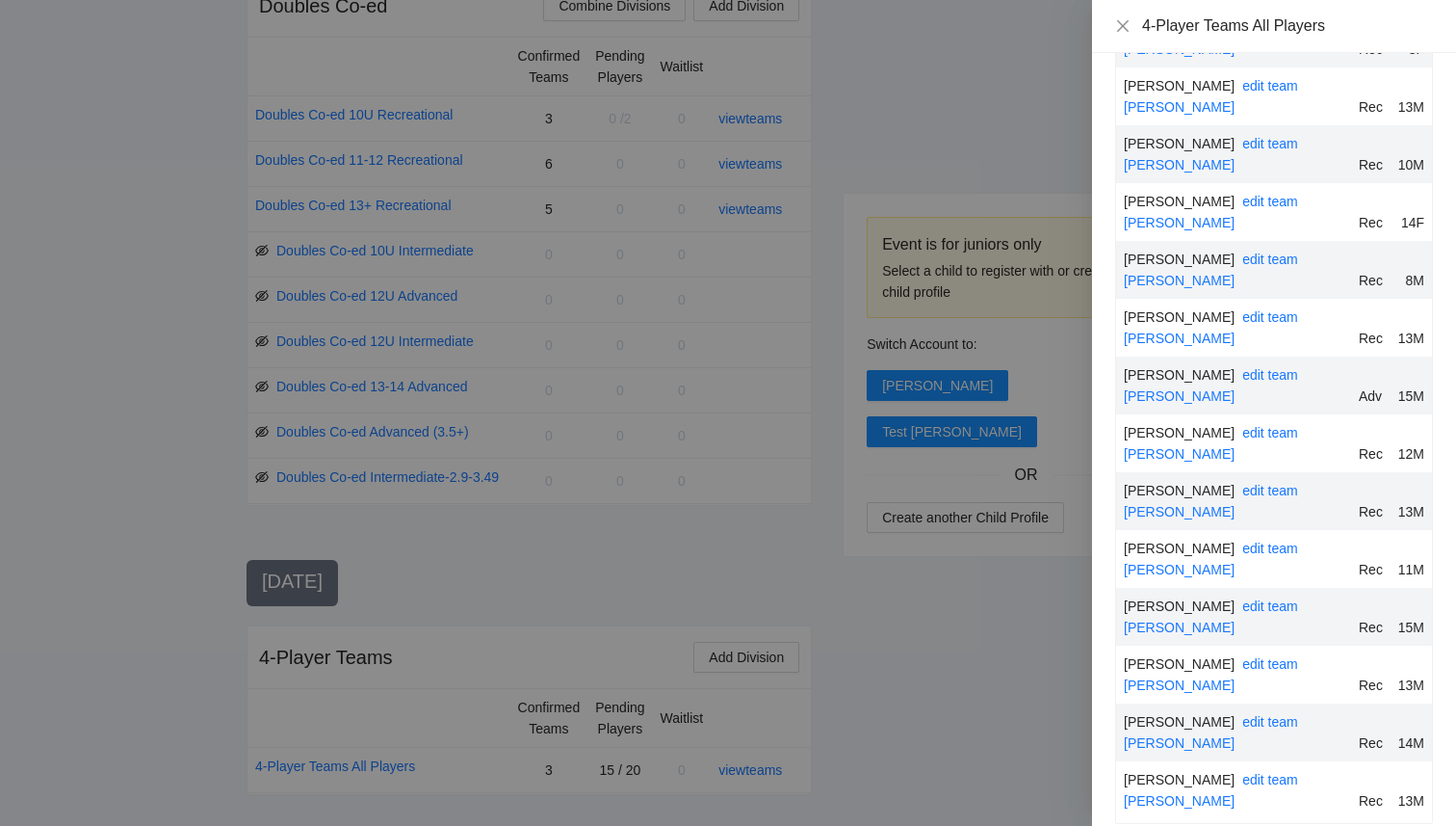
click at [852, 643] on div at bounding box center [728, 413] width 1456 height 826
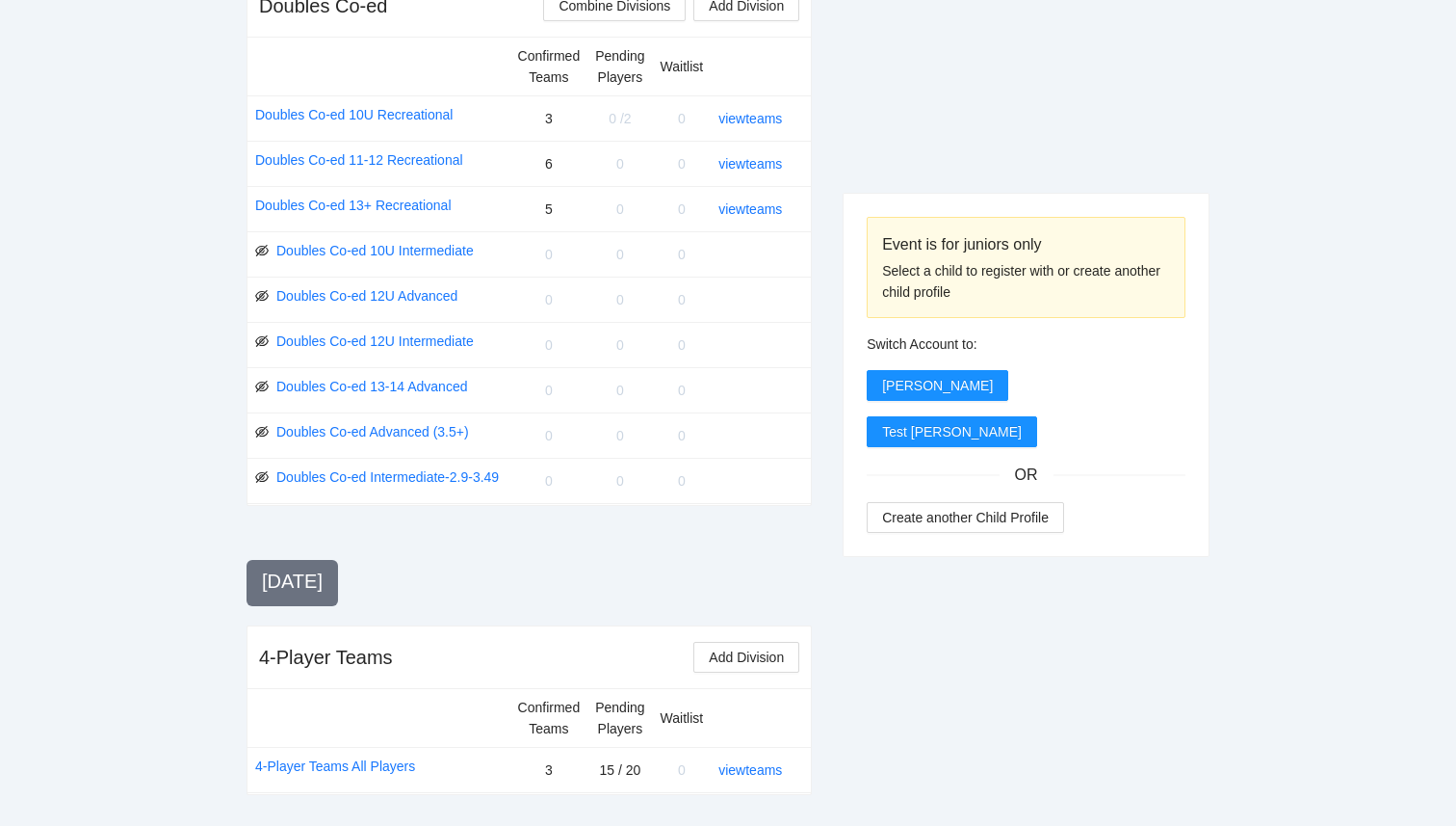
scroll to position [1907, 0]
click at [757, 767] on link "view teams" at bounding box center [750, 770] width 64 height 15
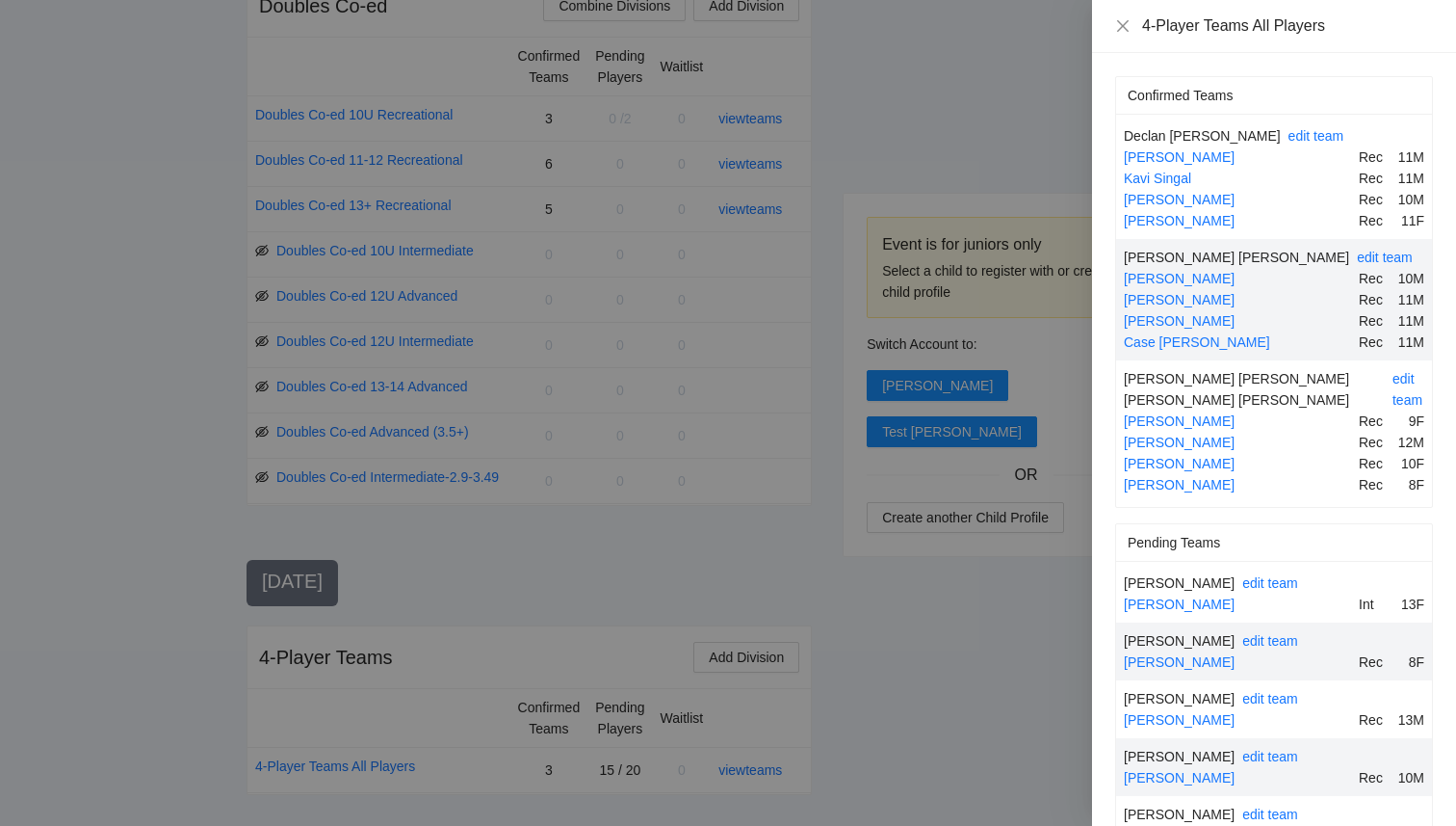
click at [884, 684] on div at bounding box center [728, 413] width 1456 height 826
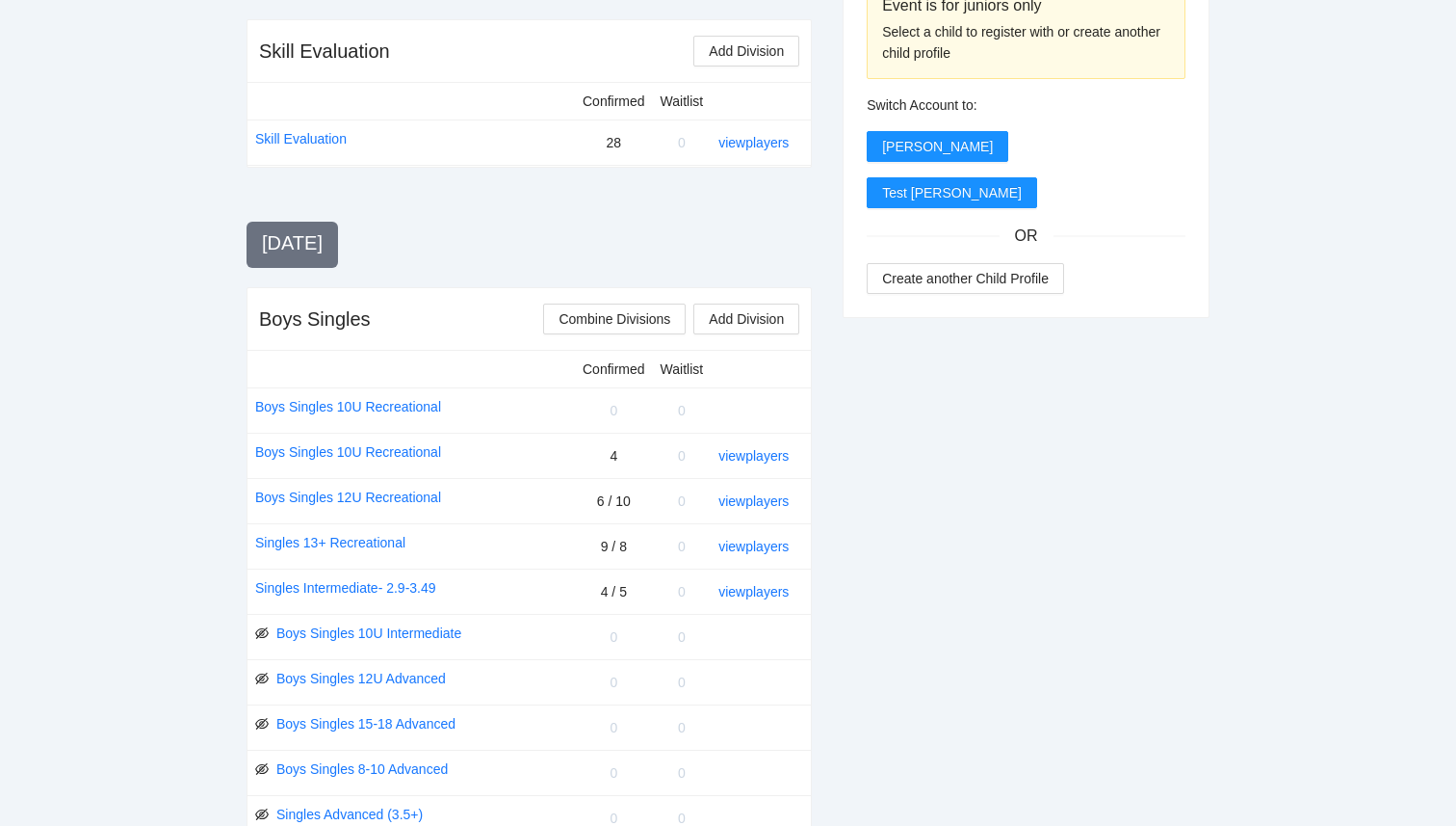
scroll to position [0, 0]
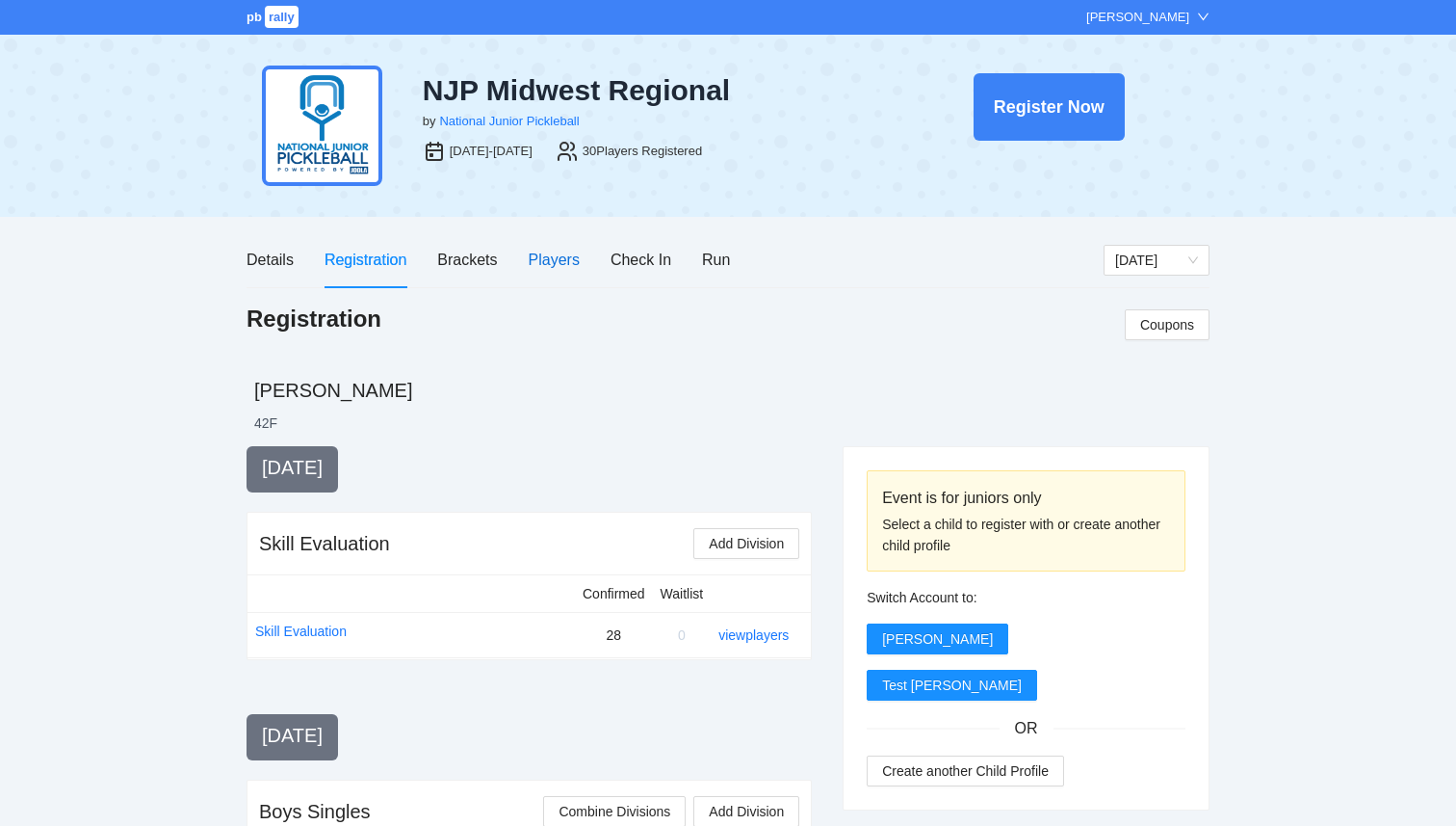
click at [574, 271] on div "Players" at bounding box center [554, 260] width 51 height 24
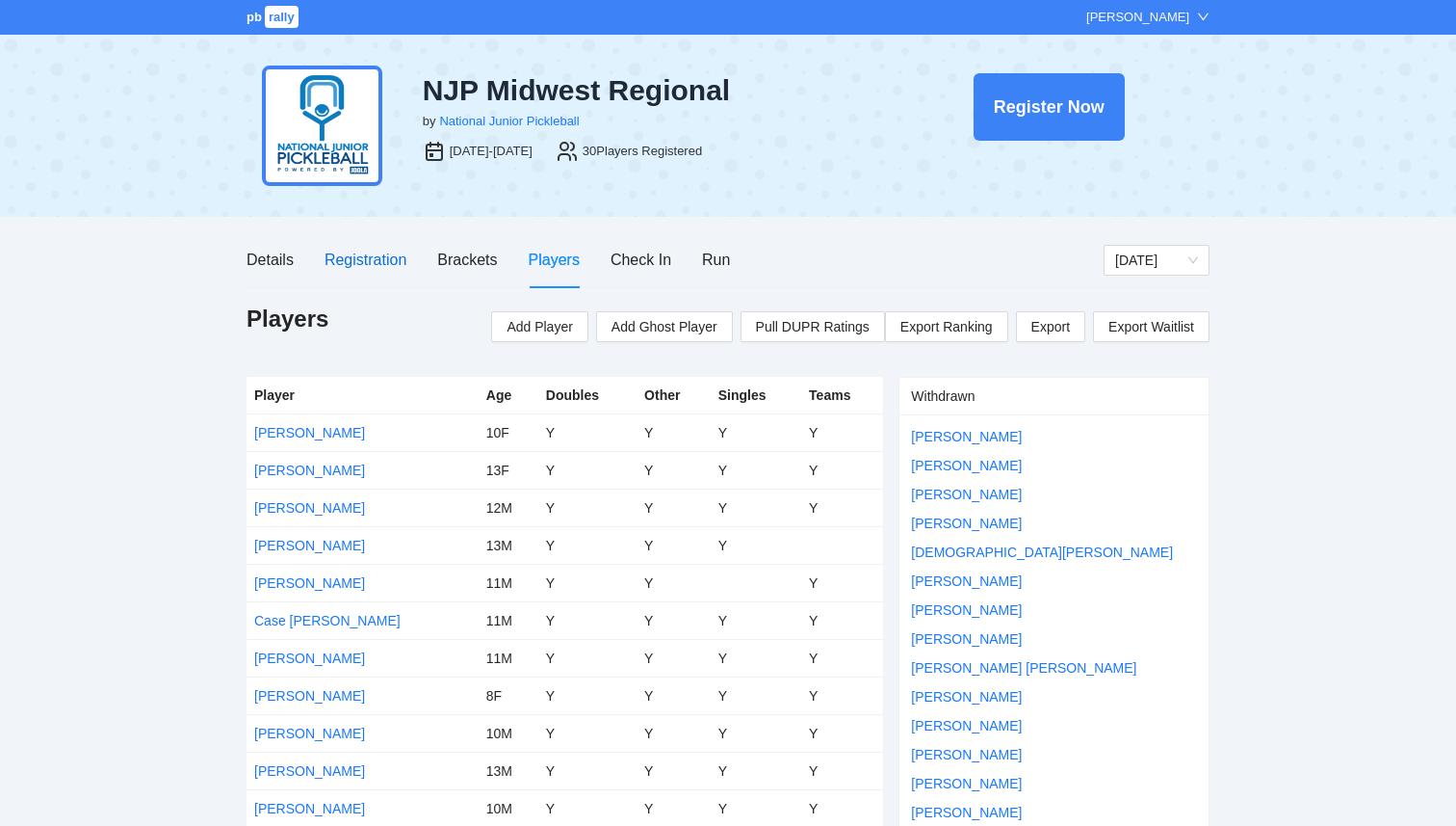
click at [374, 262] on div "Registration" at bounding box center [365, 260] width 82 height 24
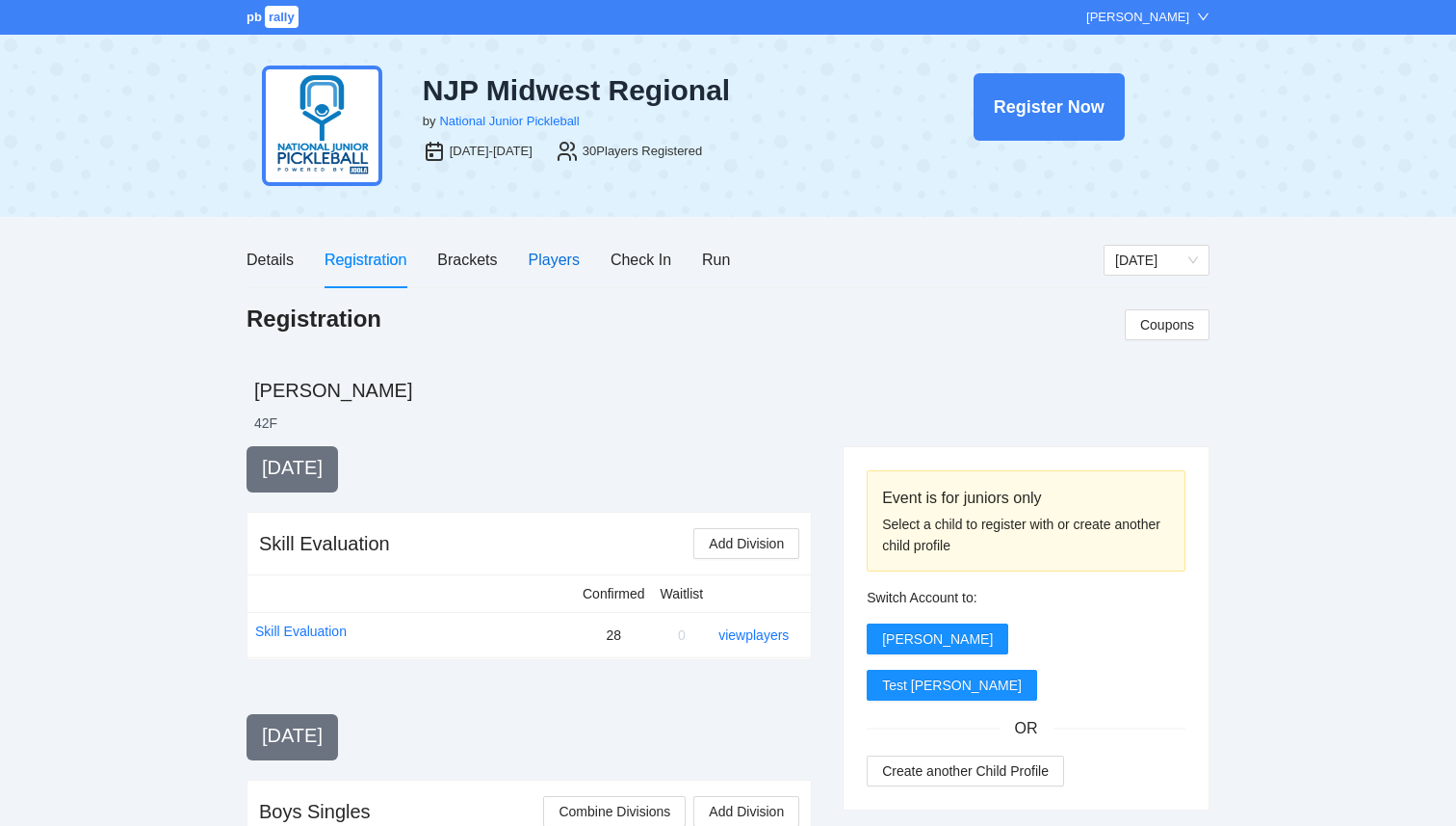
click at [556, 257] on div "Players" at bounding box center [554, 260] width 51 height 24
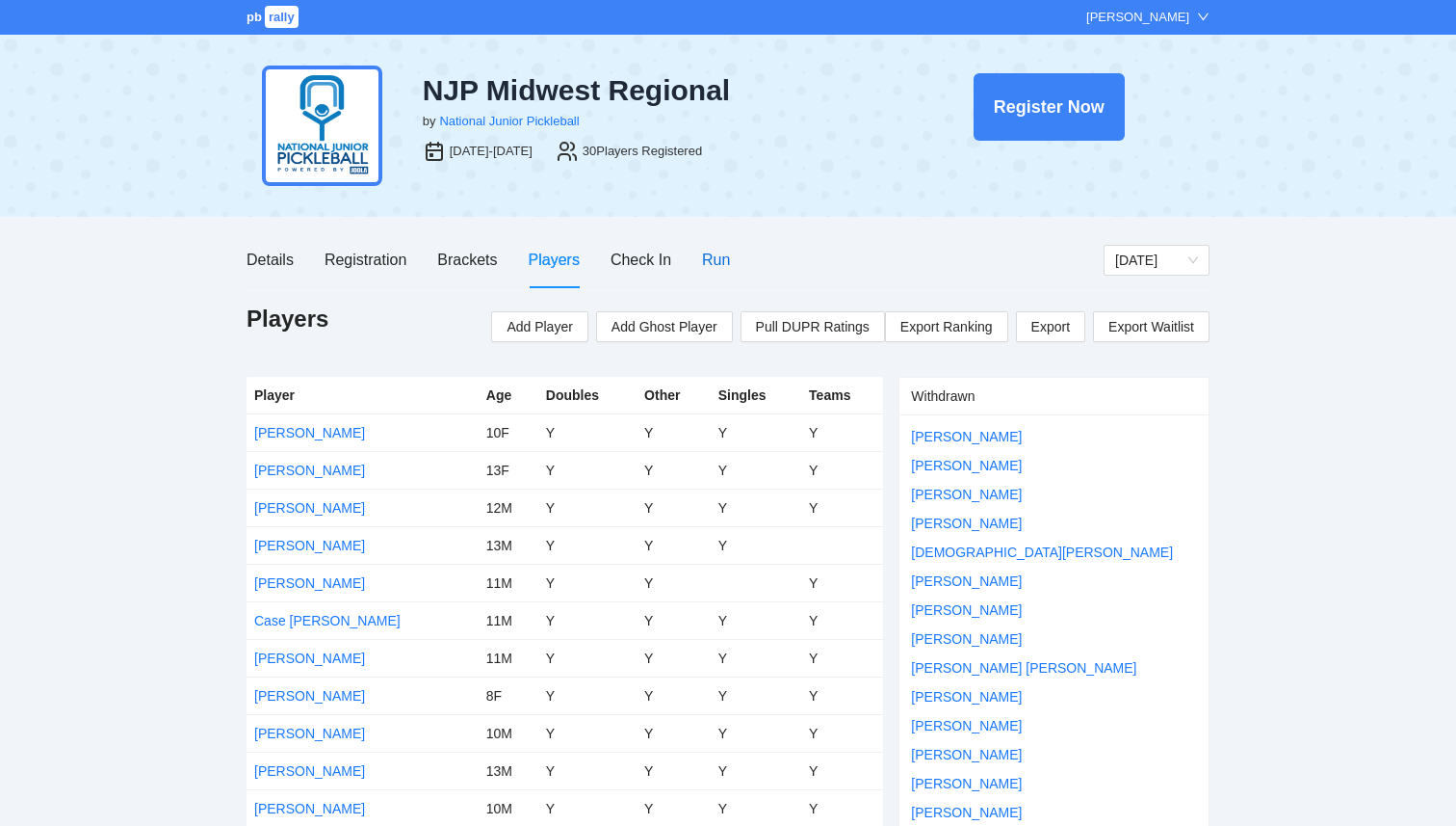
click at [715, 248] on div "Run" at bounding box center [715, 260] width 28 height 24
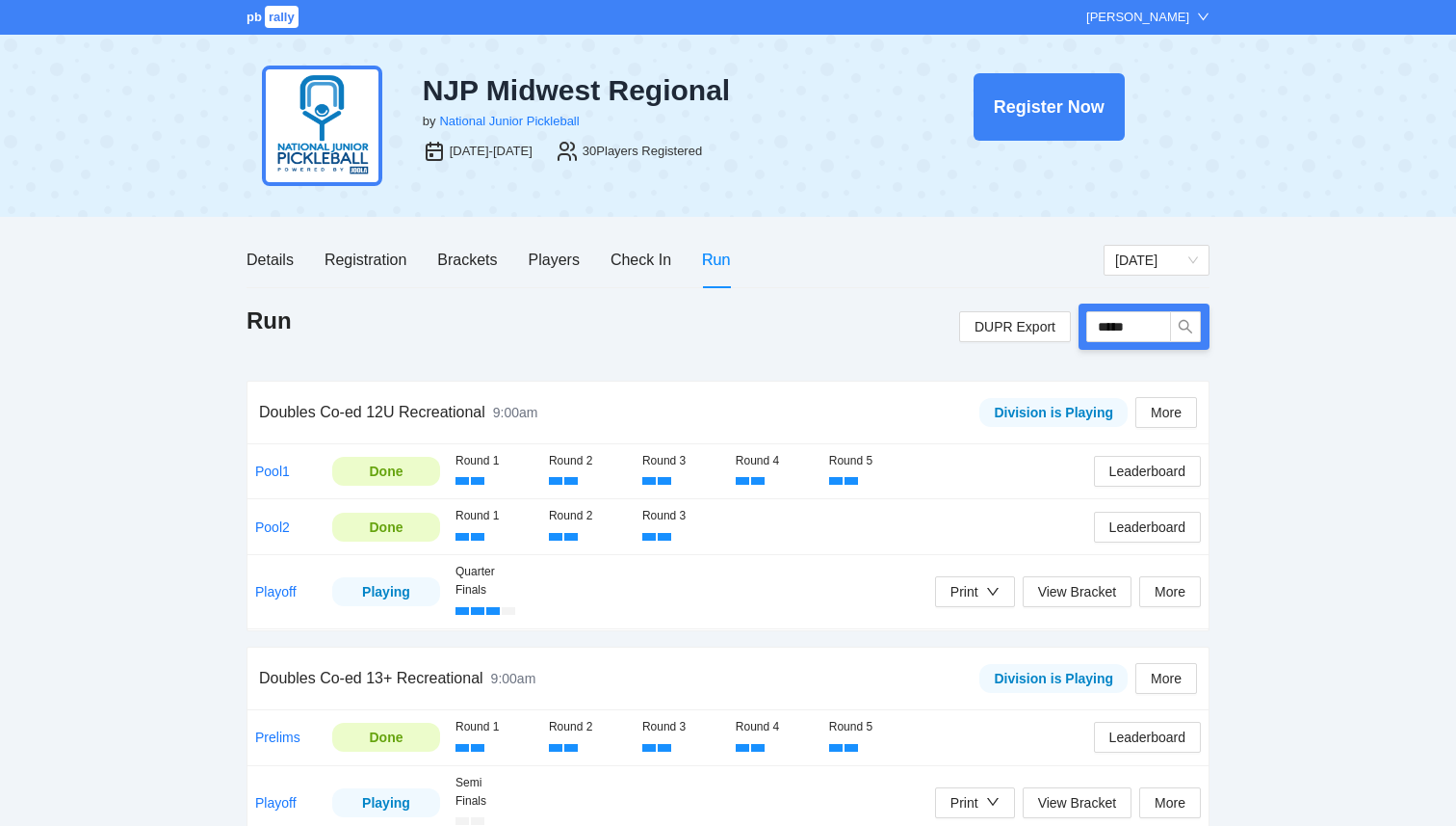
type input "*****"
click at [1311, 409] on div "pb rally Courtney Loughridge NJP Midwest Regional by National Junior Pickleball…" at bounding box center [728, 428] width 1456 height 857
drag, startPoint x: 1154, startPoint y: 324, endPoint x: 1034, endPoint y: 309, distance: 120.9
click at [1035, 309] on div "DUPR Export *****" at bounding box center [1084, 326] width 251 height 46
click at [1403, 506] on div "pb rally Courtney Loughridge NJP Midwest Regional by National Junior Pickleball…" at bounding box center [728, 428] width 1456 height 857
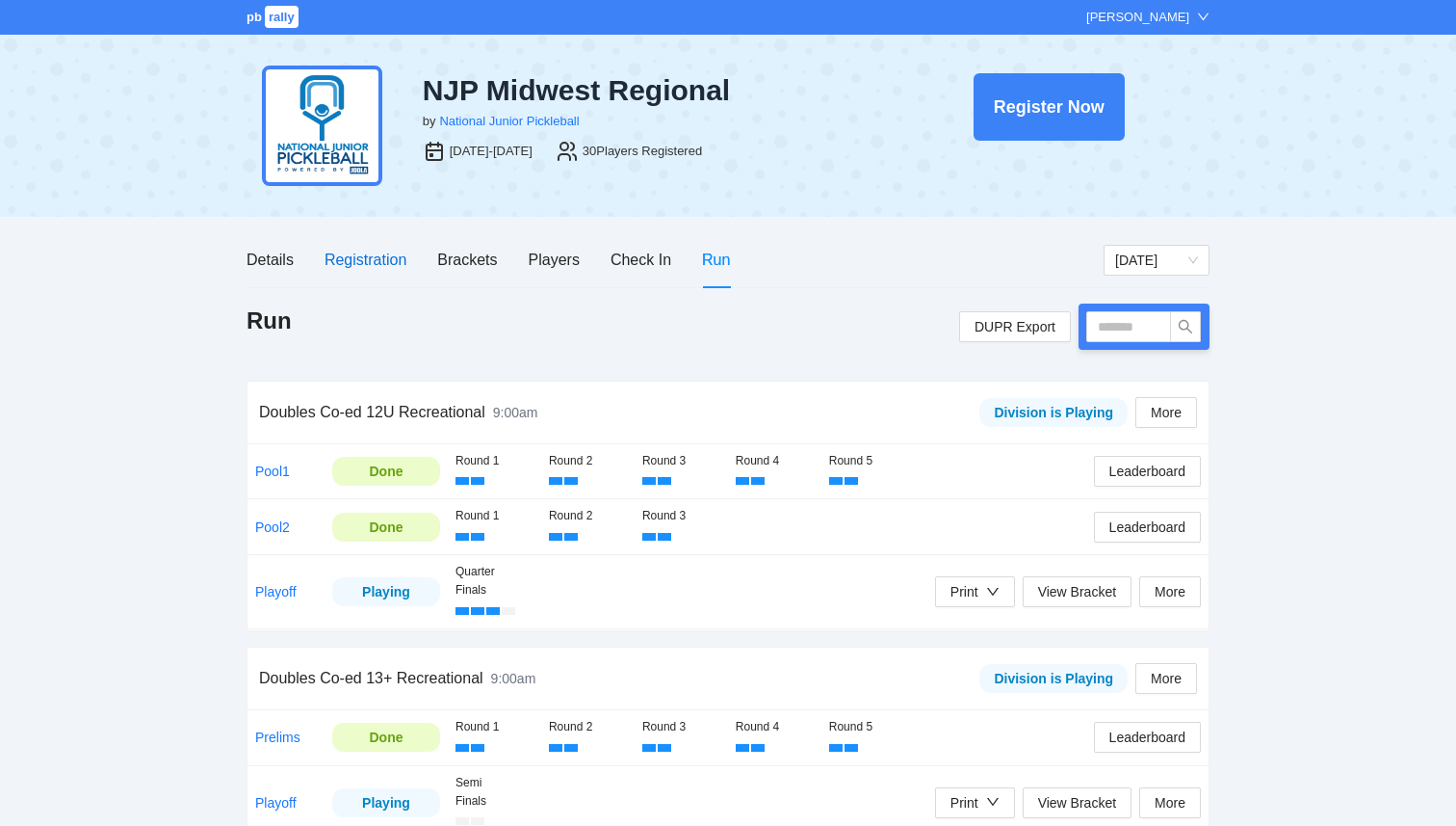
click at [387, 258] on div "Registration" at bounding box center [365, 260] width 82 height 24
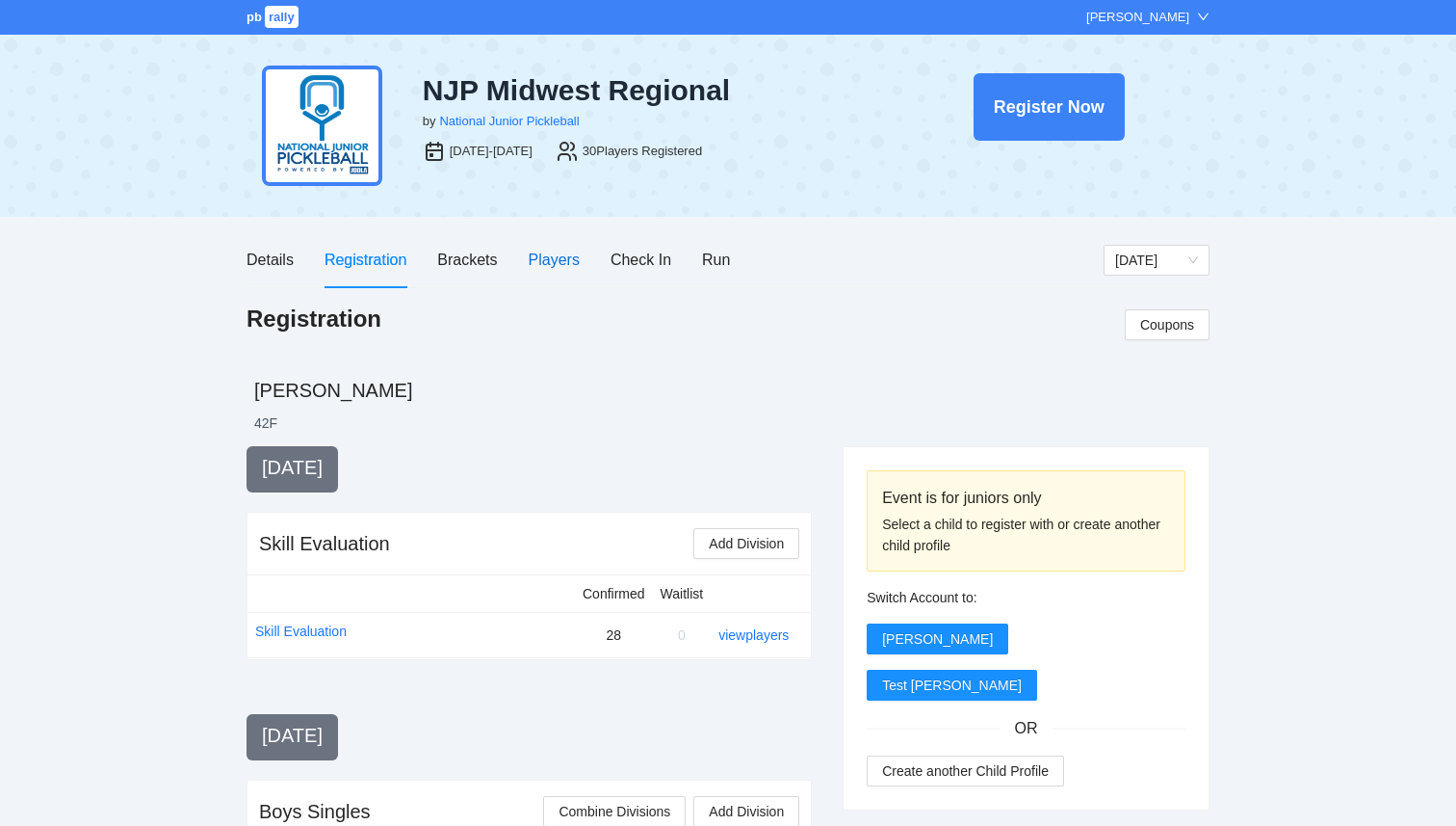
click at [561, 260] on div "Players" at bounding box center [554, 260] width 51 height 24
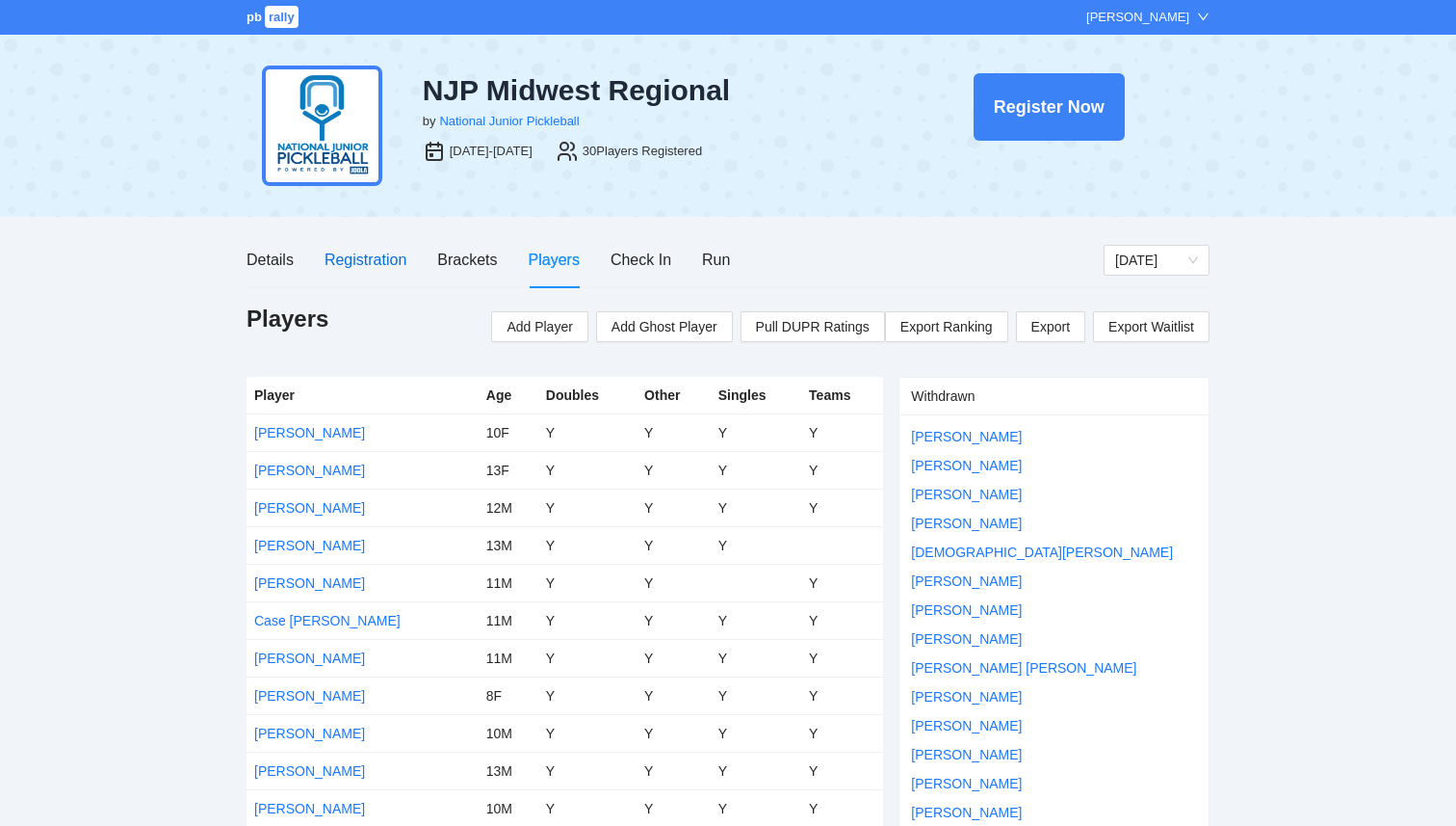
click at [361, 251] on div "Registration" at bounding box center [365, 260] width 82 height 24
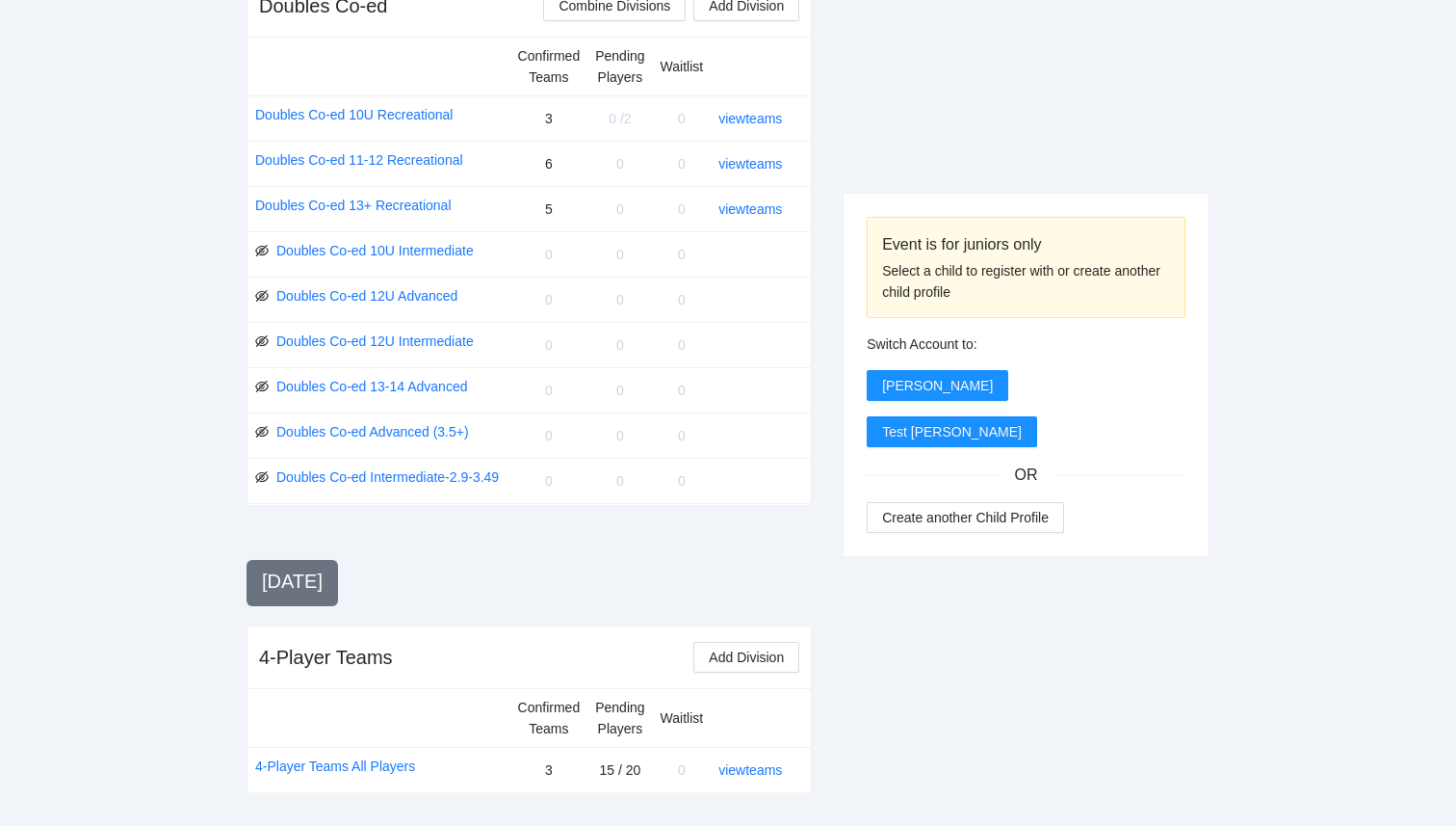
scroll to position [1907, 0]
click at [750, 774] on link "view teams" at bounding box center [750, 770] width 64 height 15
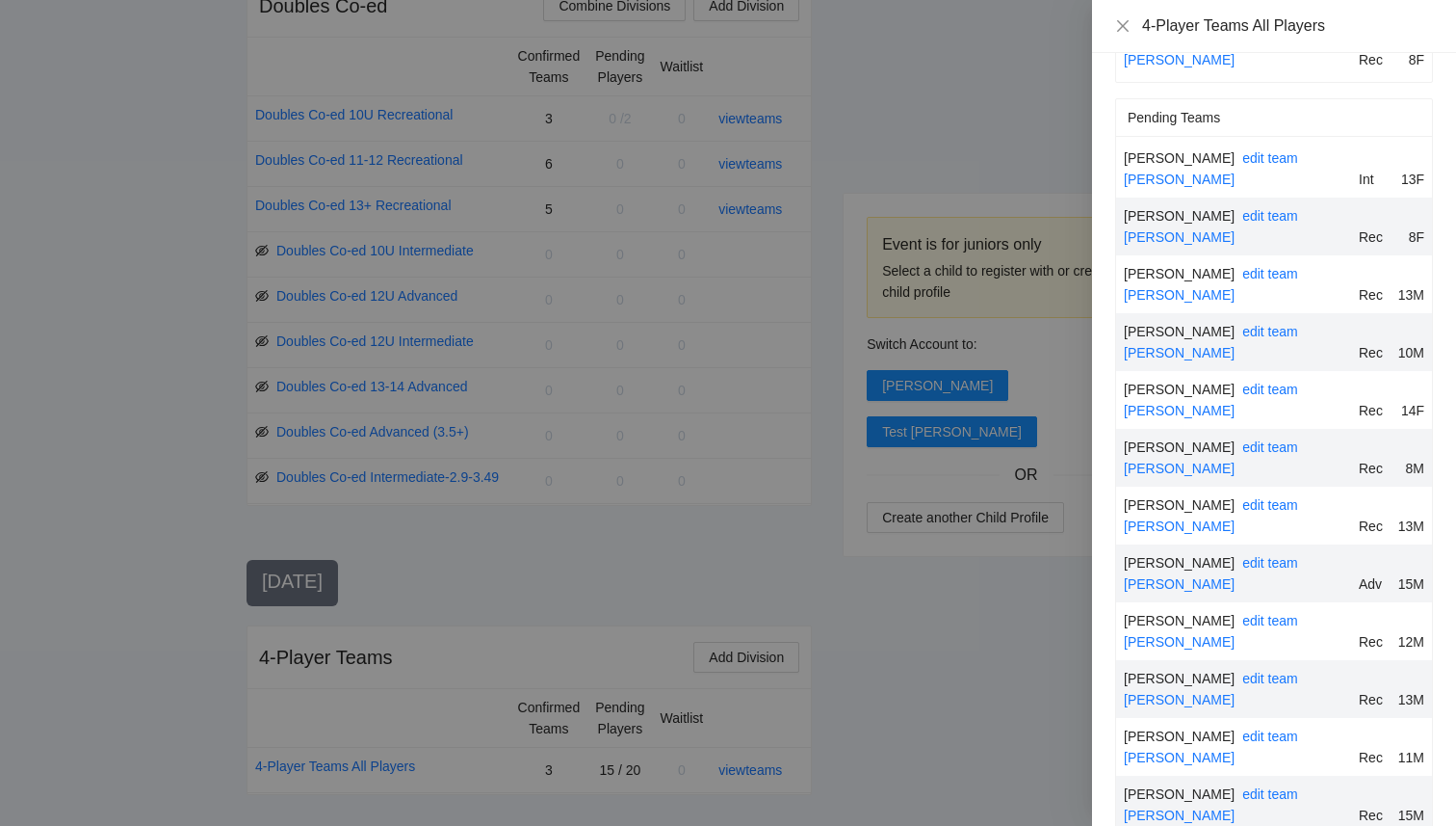
scroll to position [398, 0]
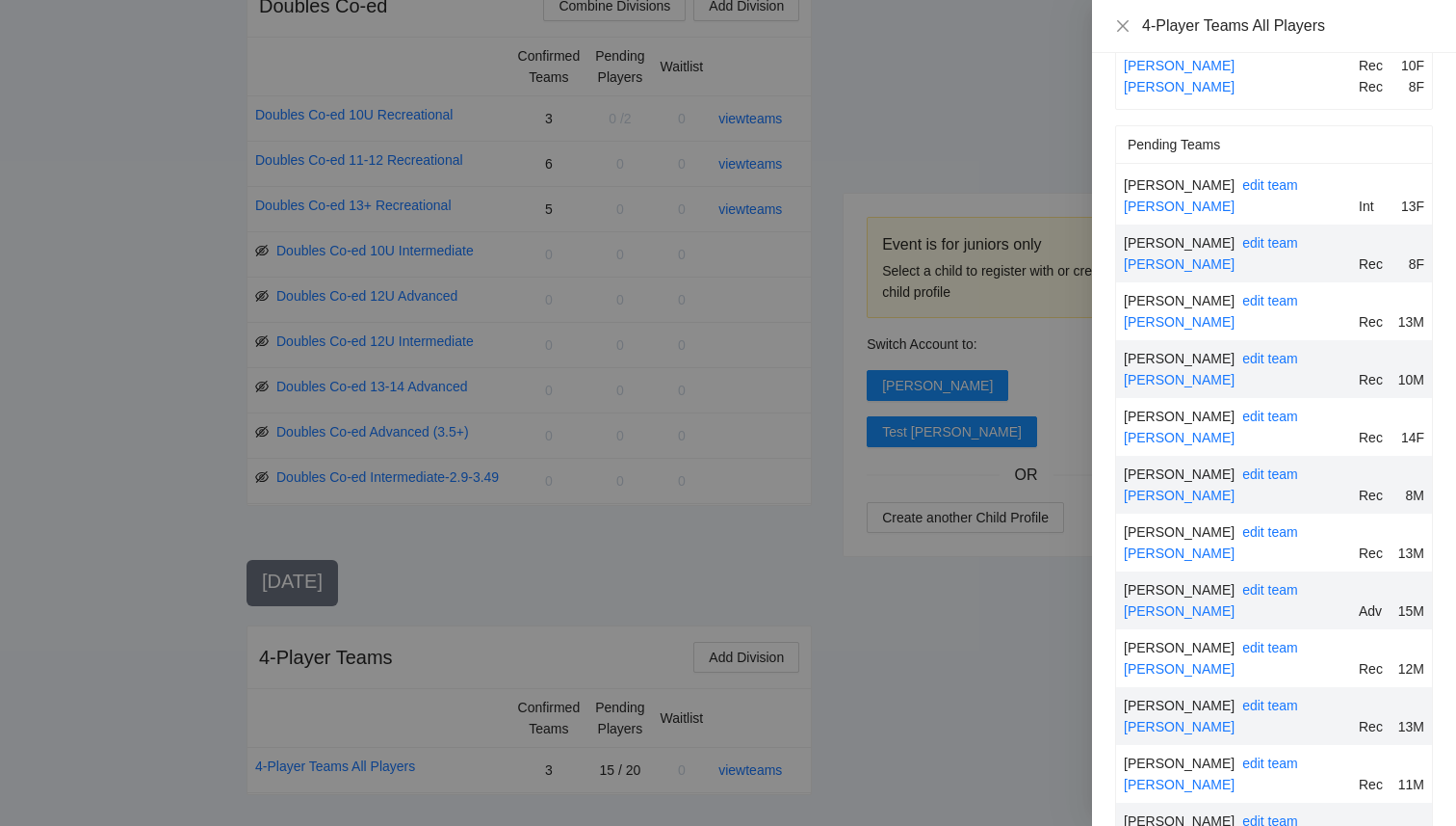
click at [985, 148] on div at bounding box center [728, 413] width 1456 height 826
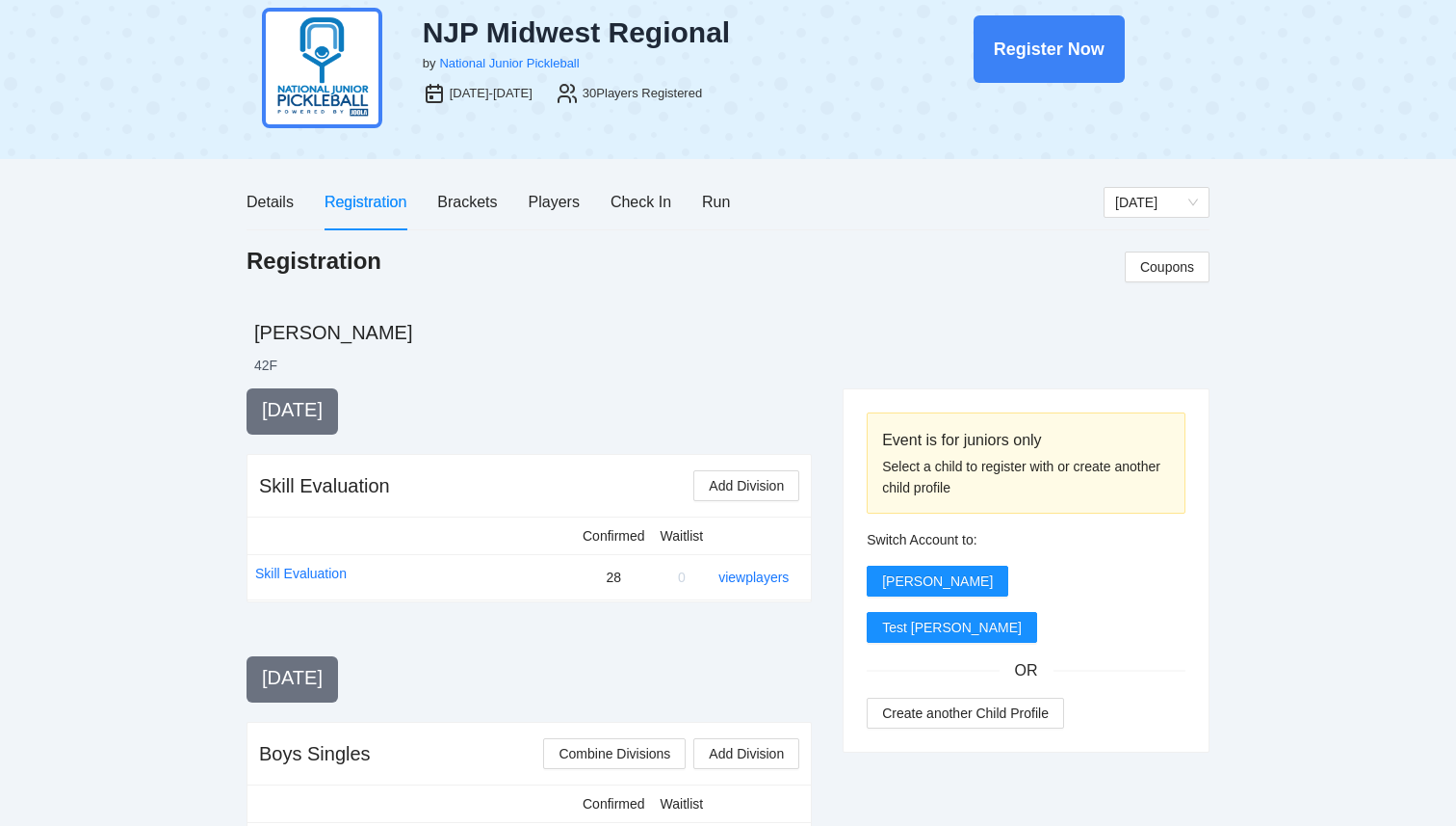
scroll to position [0, 0]
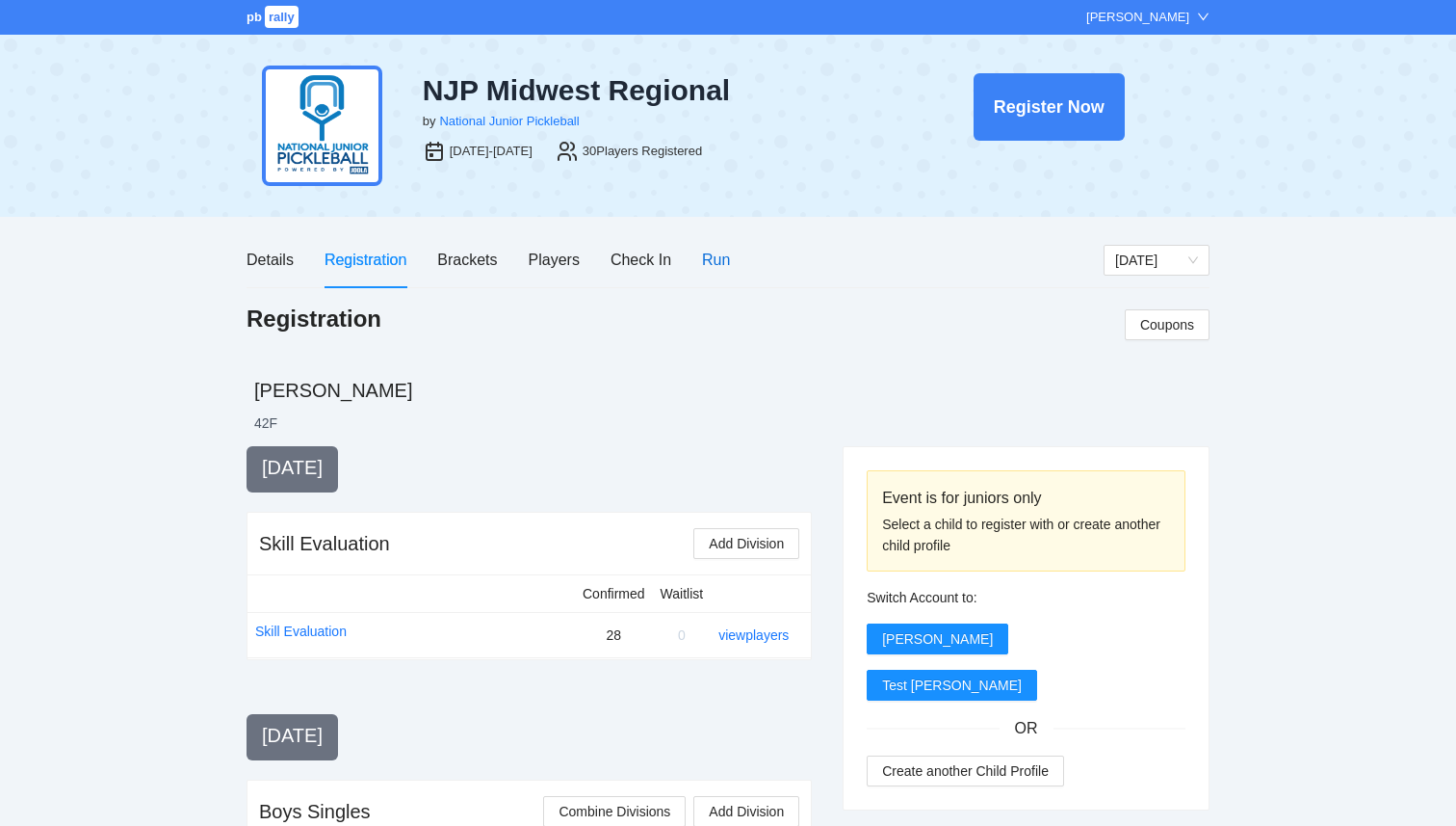
click at [719, 260] on div "Run" at bounding box center [715, 260] width 28 height 24
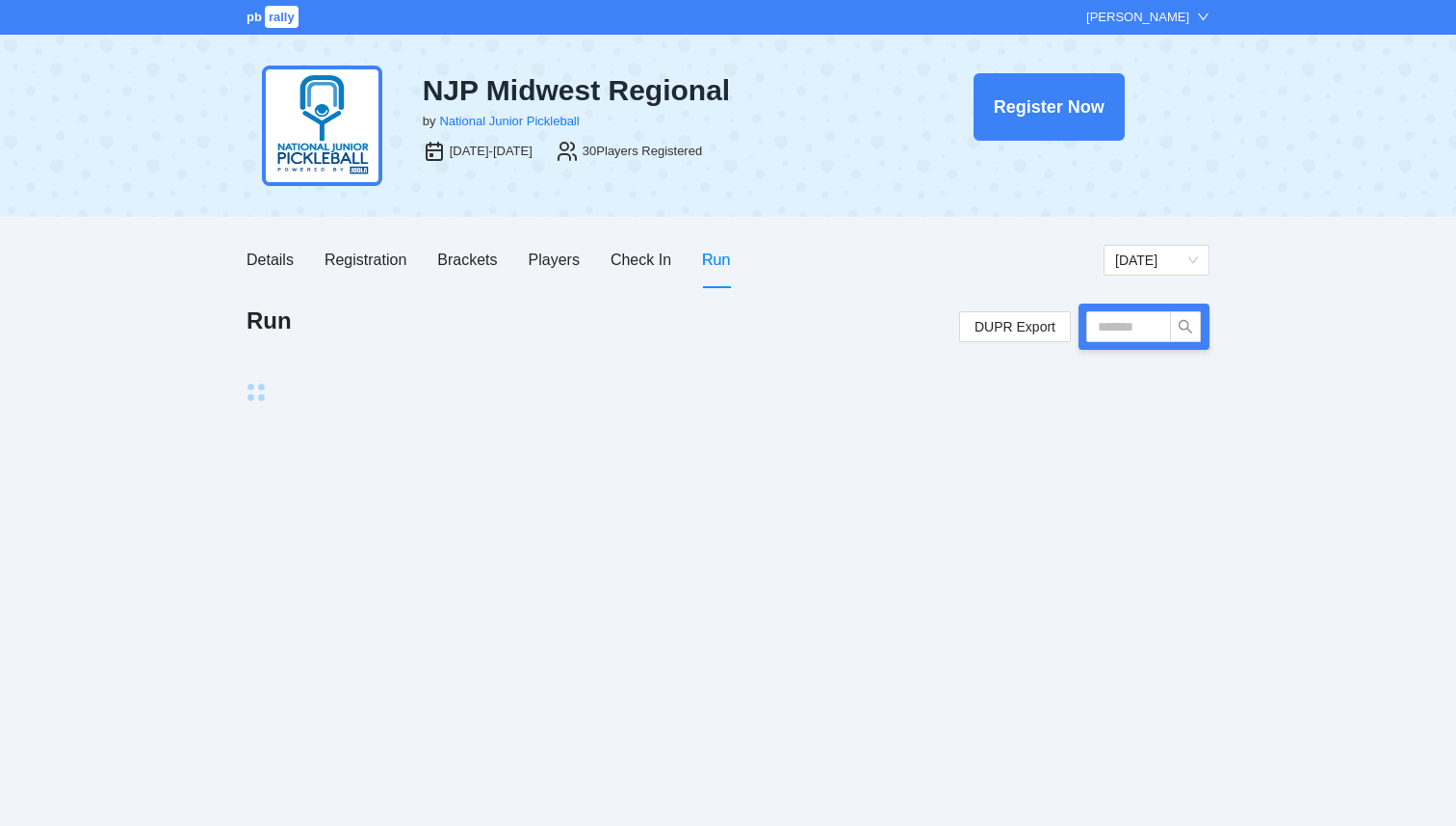
scroll to position [31, 0]
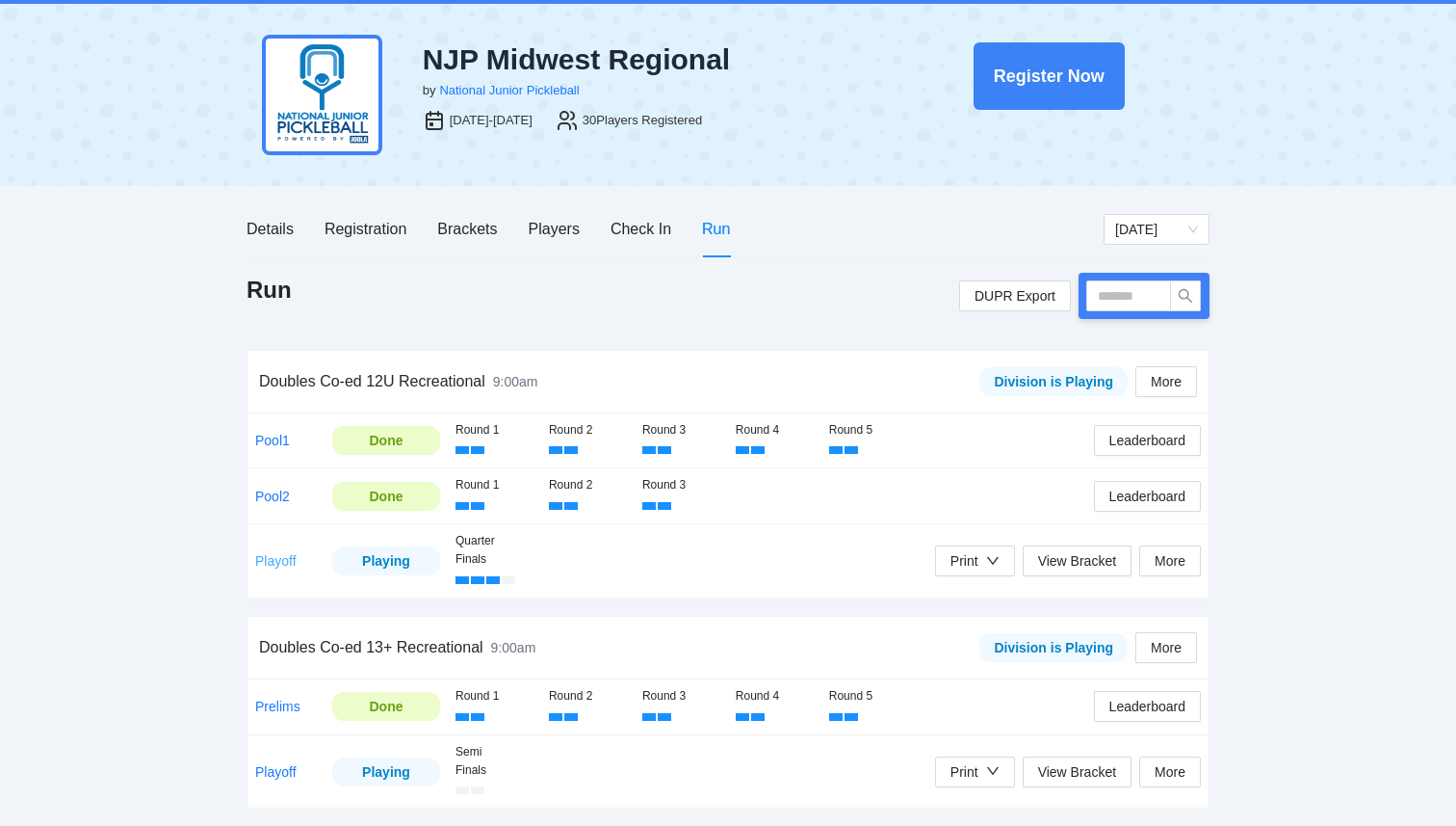
click at [266, 563] on link "Playoff" at bounding box center [276, 561] width 42 height 15
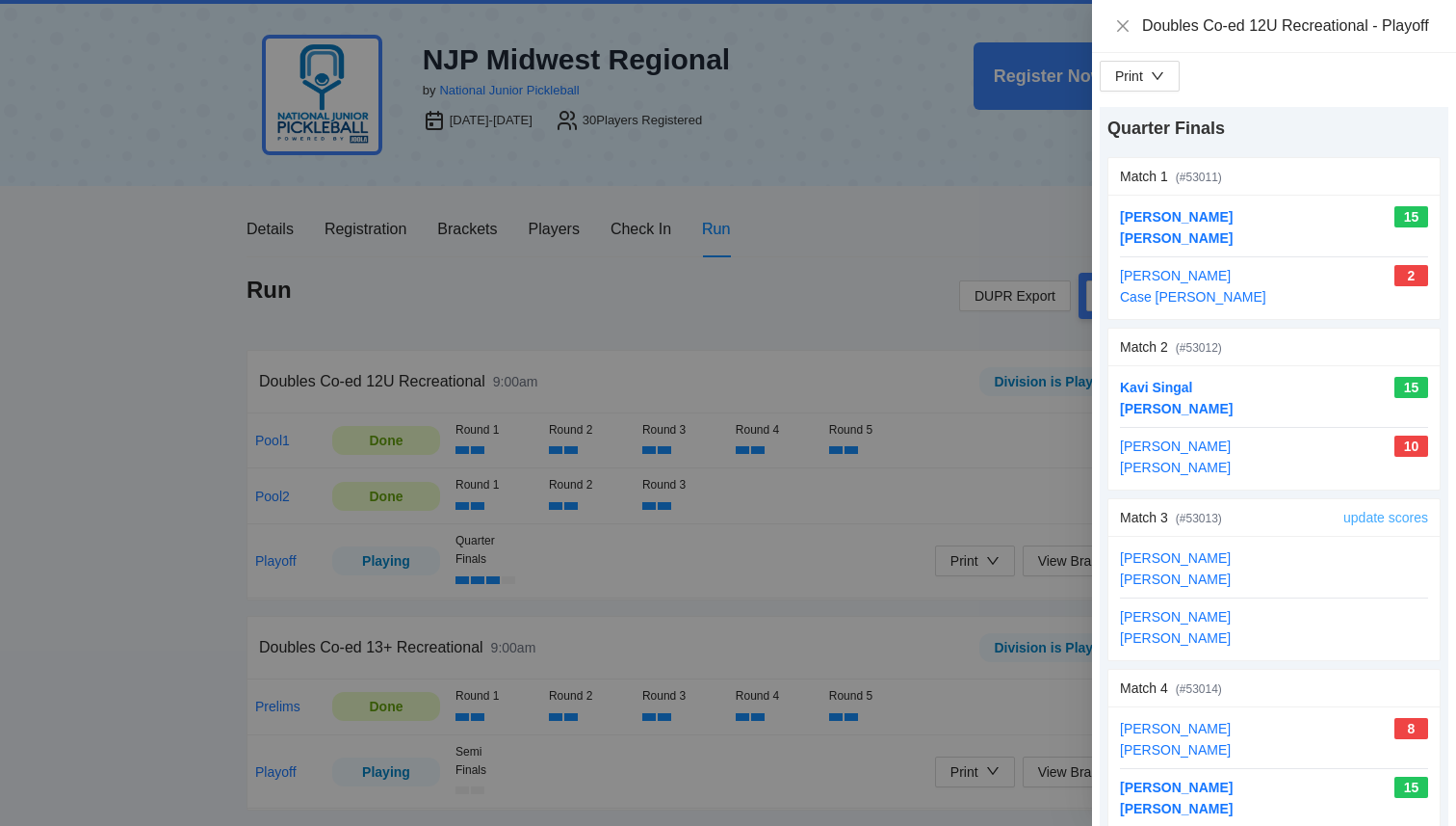
click at [1367, 525] on link "update scores" at bounding box center [1386, 517] width 85 height 15
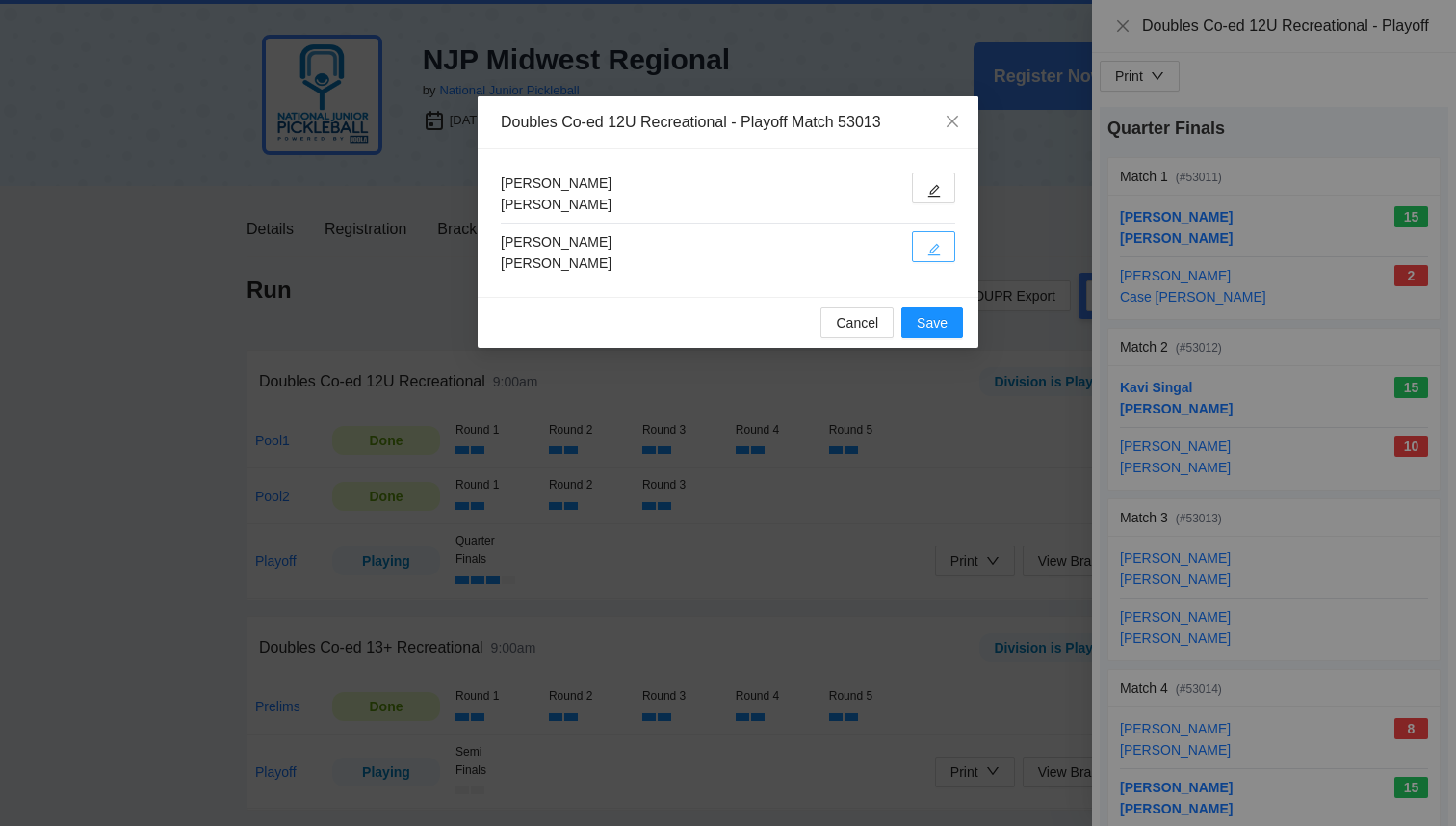
click at [930, 243] on icon "edit" at bounding box center [934, 250] width 14 height 14
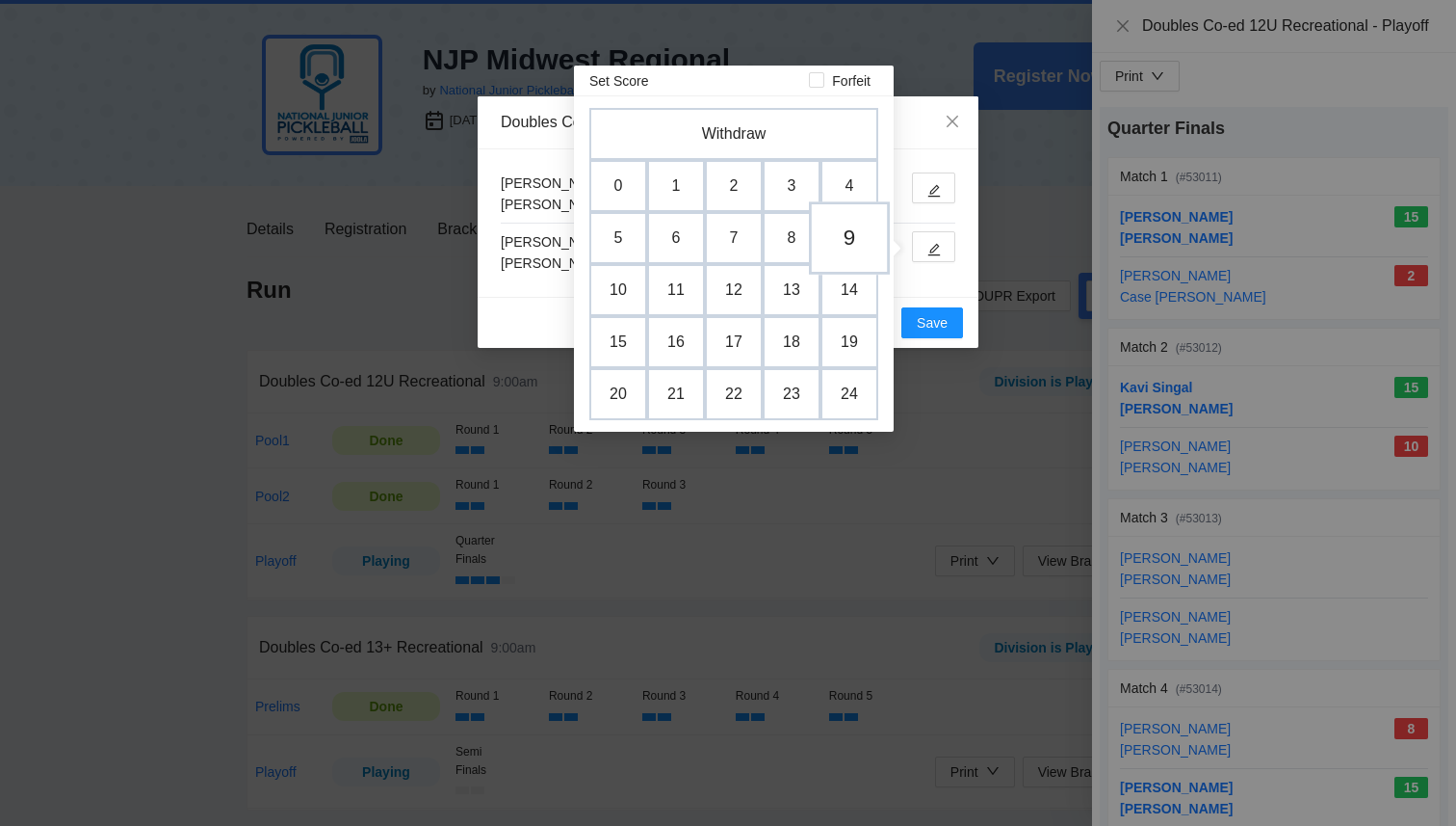
click at [838, 237] on td "9" at bounding box center [850, 238] width 81 height 74
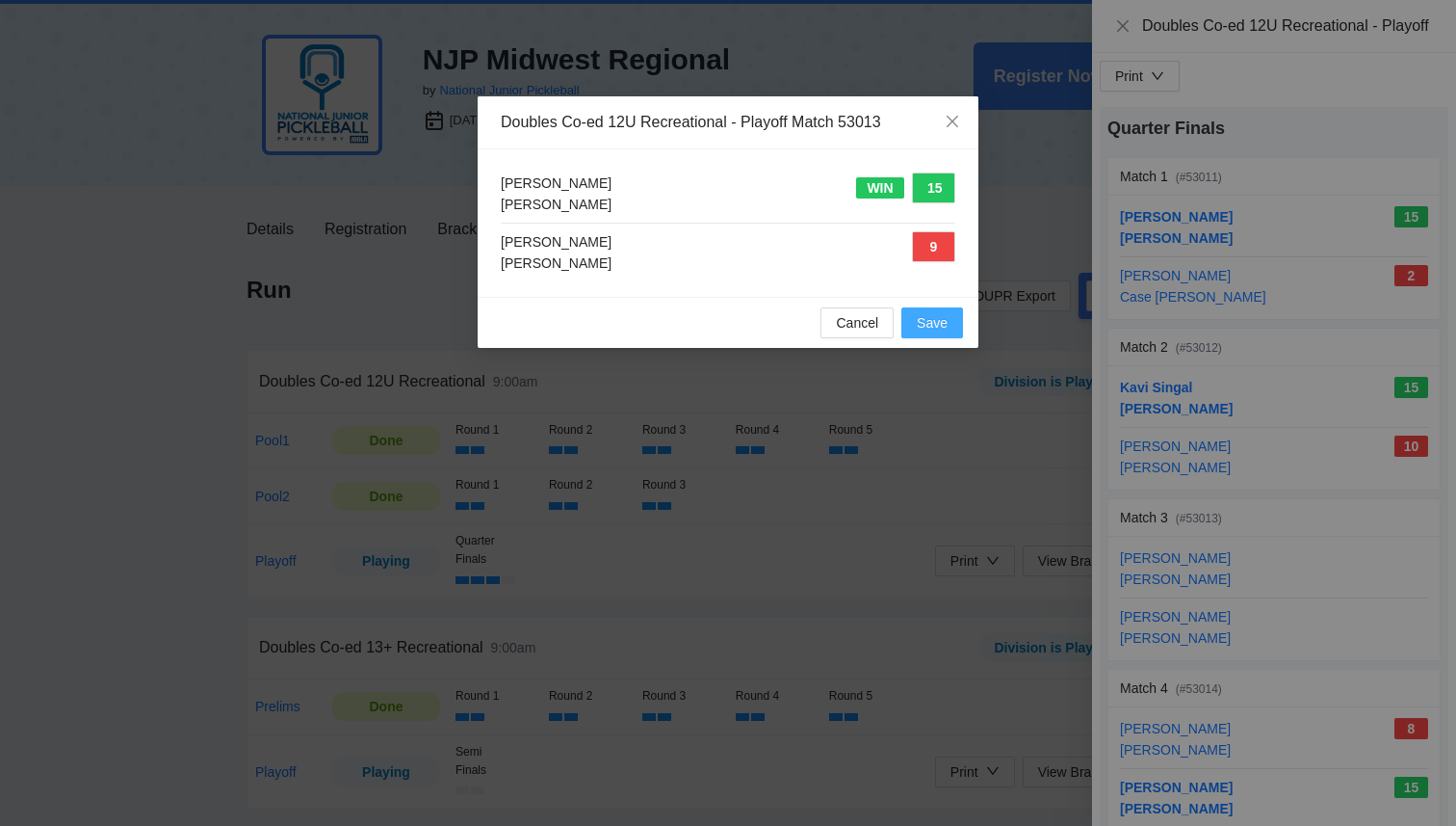
click at [943, 331] on span "Save" at bounding box center [932, 322] width 31 height 21
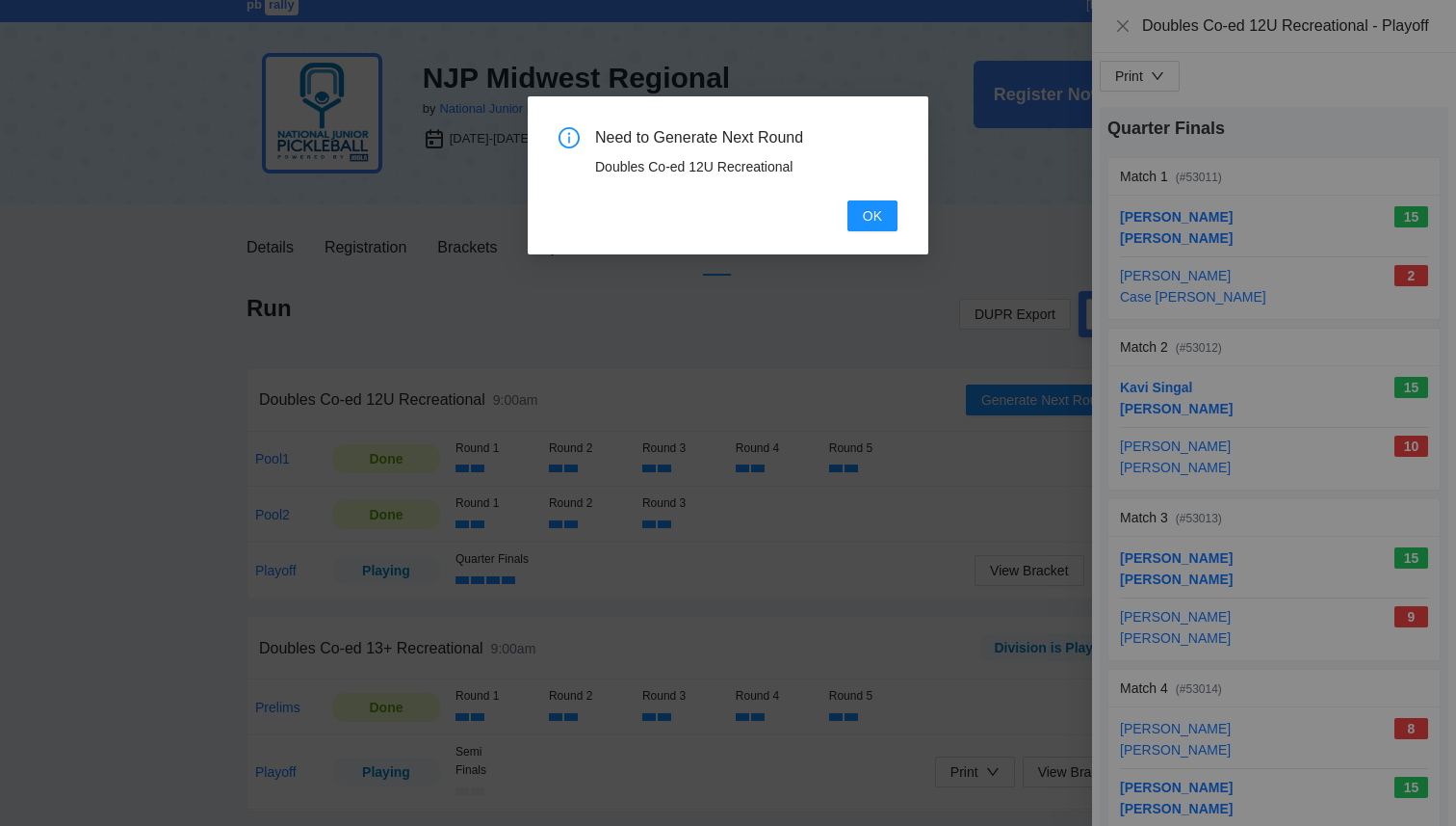
click at [874, 193] on div "Need to Generate Next Round Doubles Co-ed 12U Recreational OK" at bounding box center [728, 178] width 339 height 104
click at [874, 209] on span "OK" at bounding box center [873, 216] width 19 height 21
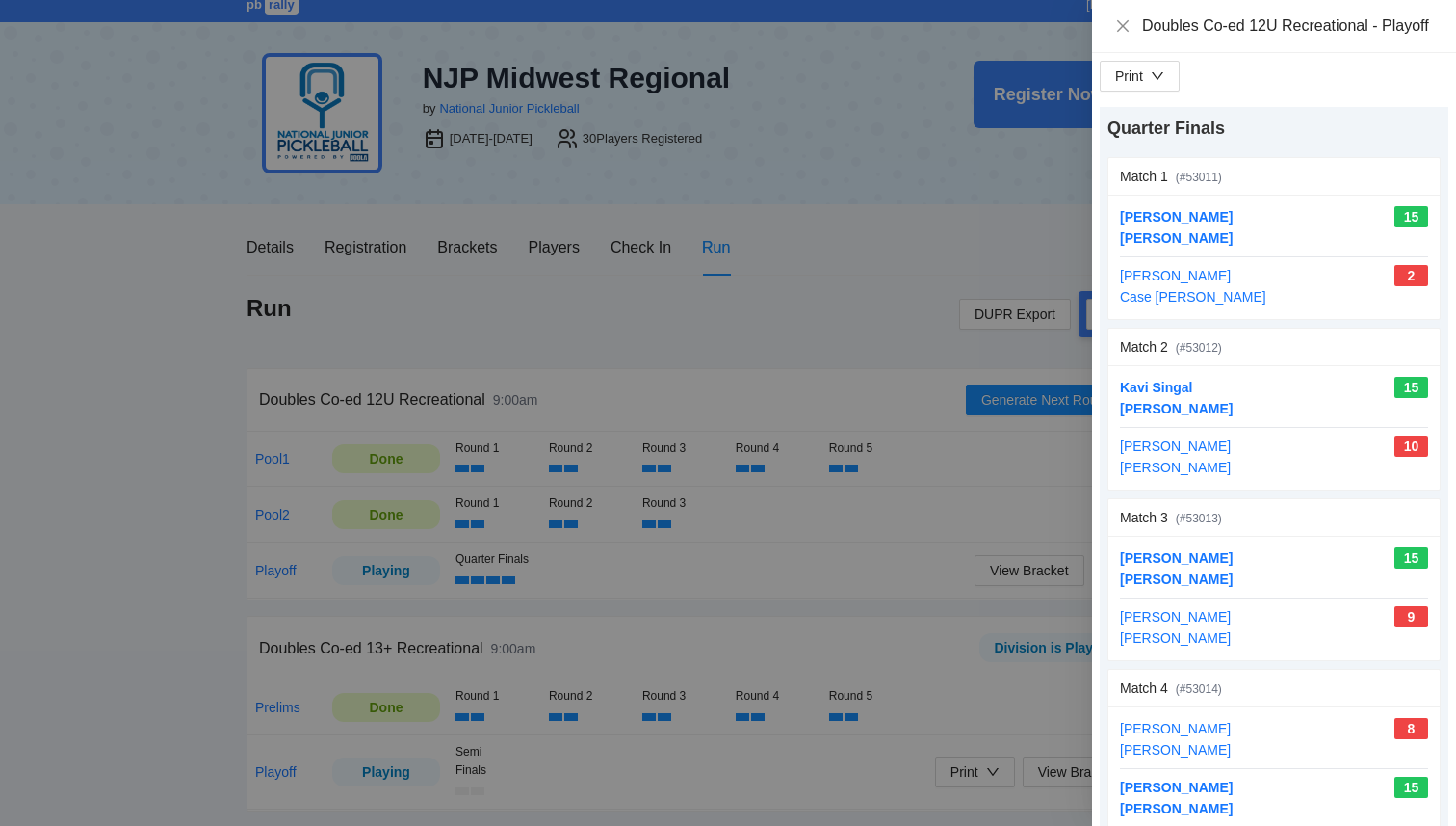
click at [869, 285] on div at bounding box center [728, 413] width 1456 height 826
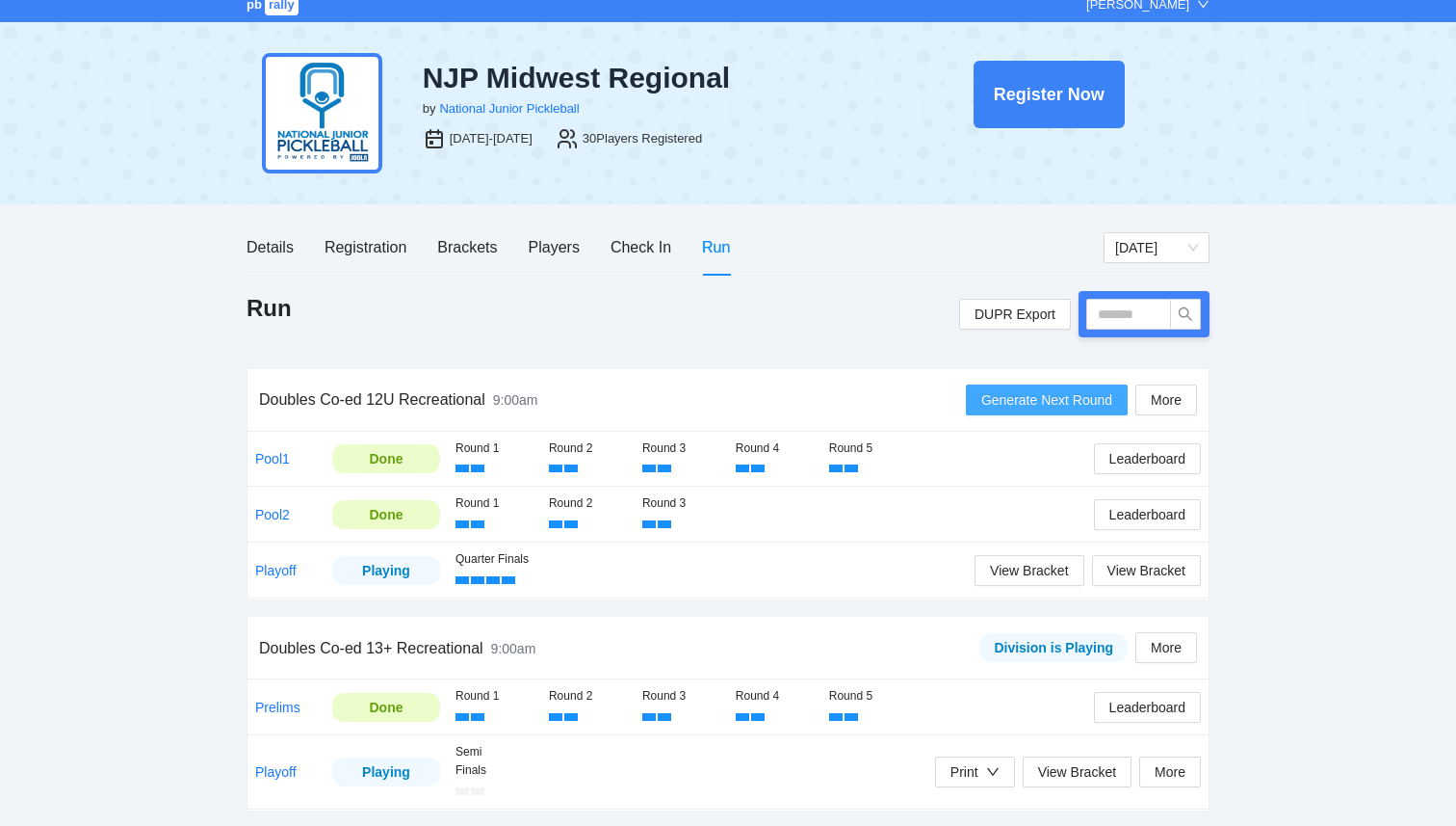
click at [1012, 400] on span "Generate Next Round" at bounding box center [1046, 400] width 131 height 21
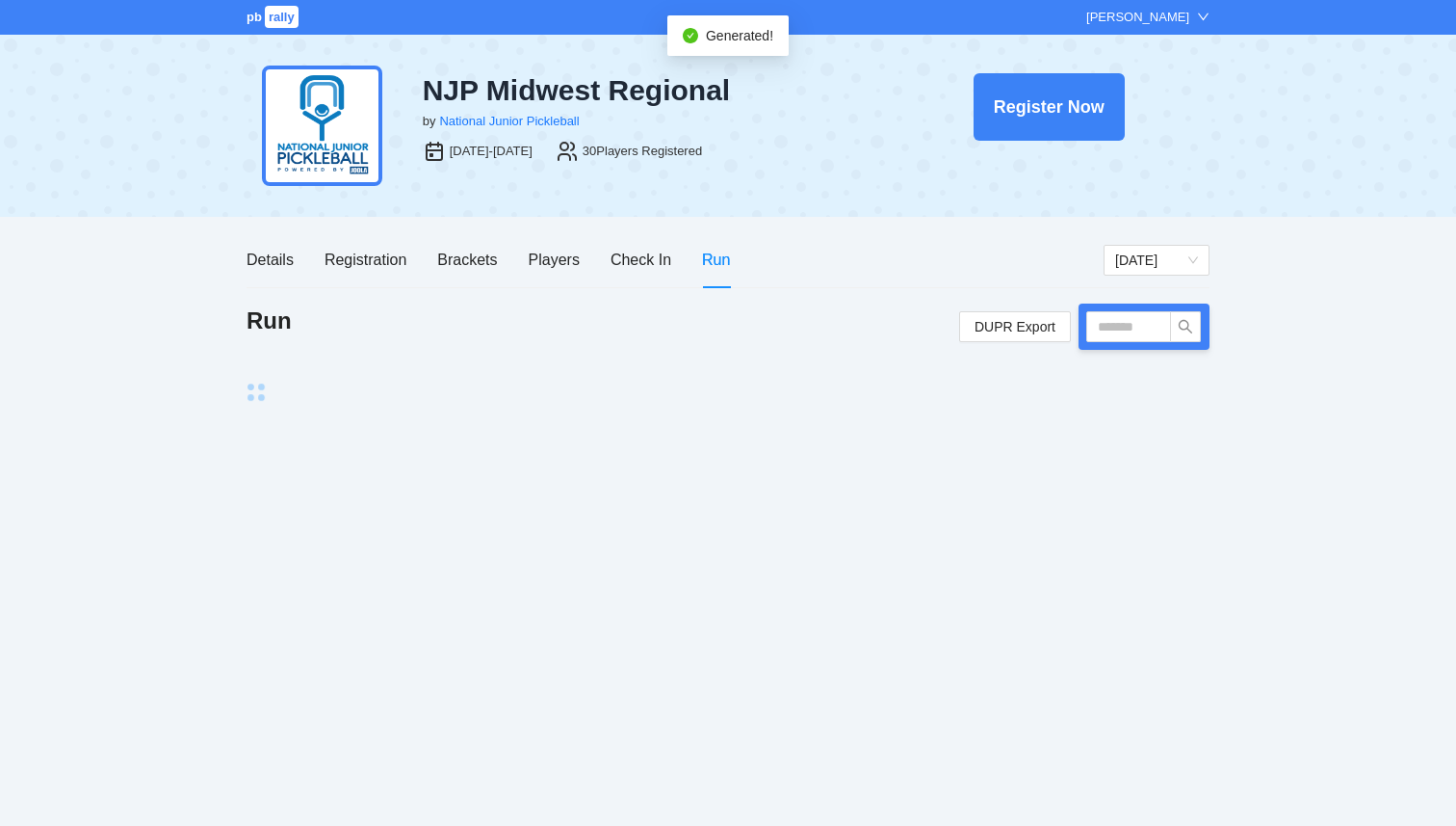
scroll to position [0, 0]
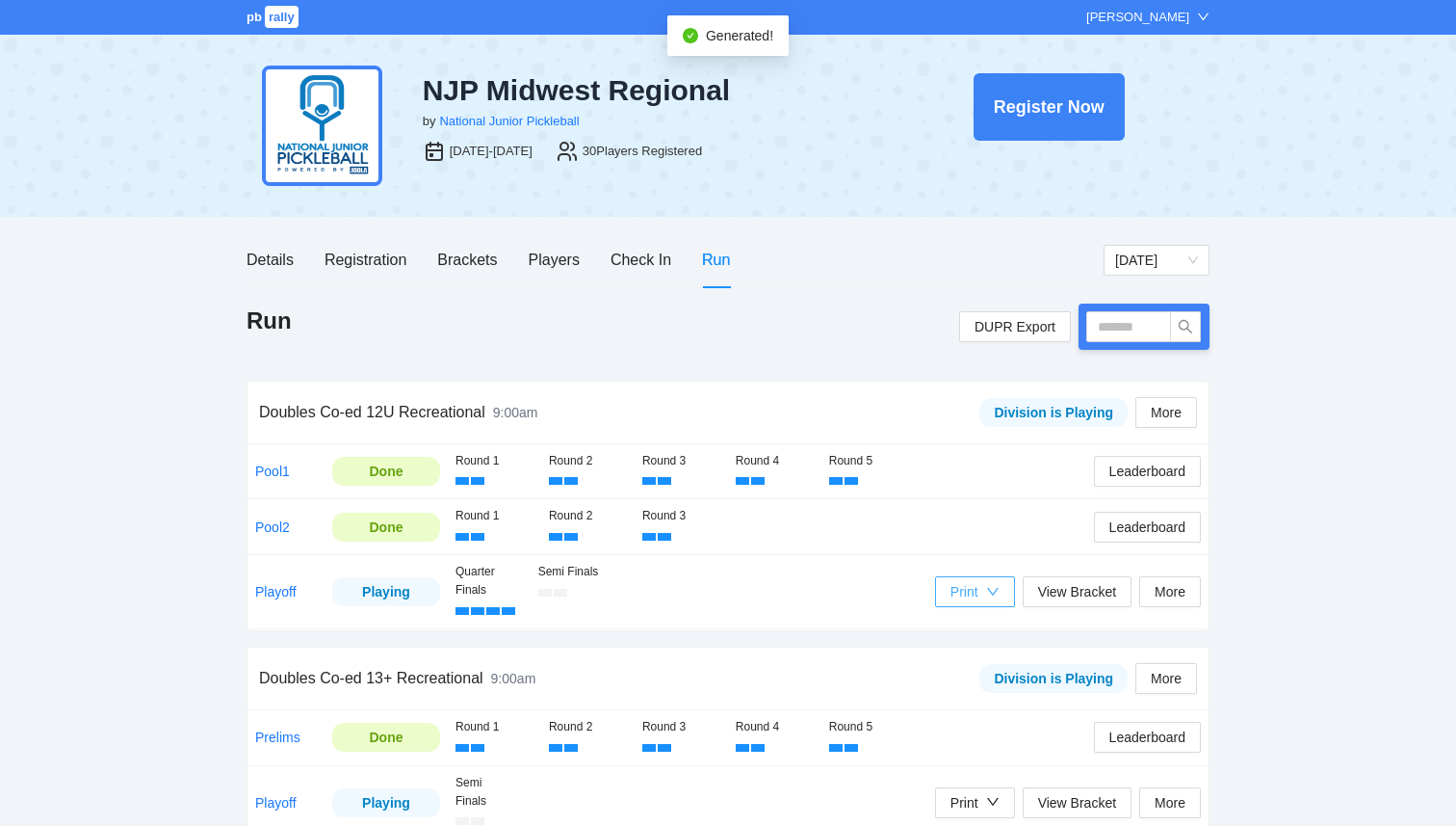
click at [989, 586] on icon "down" at bounding box center [993, 592] width 14 height 14
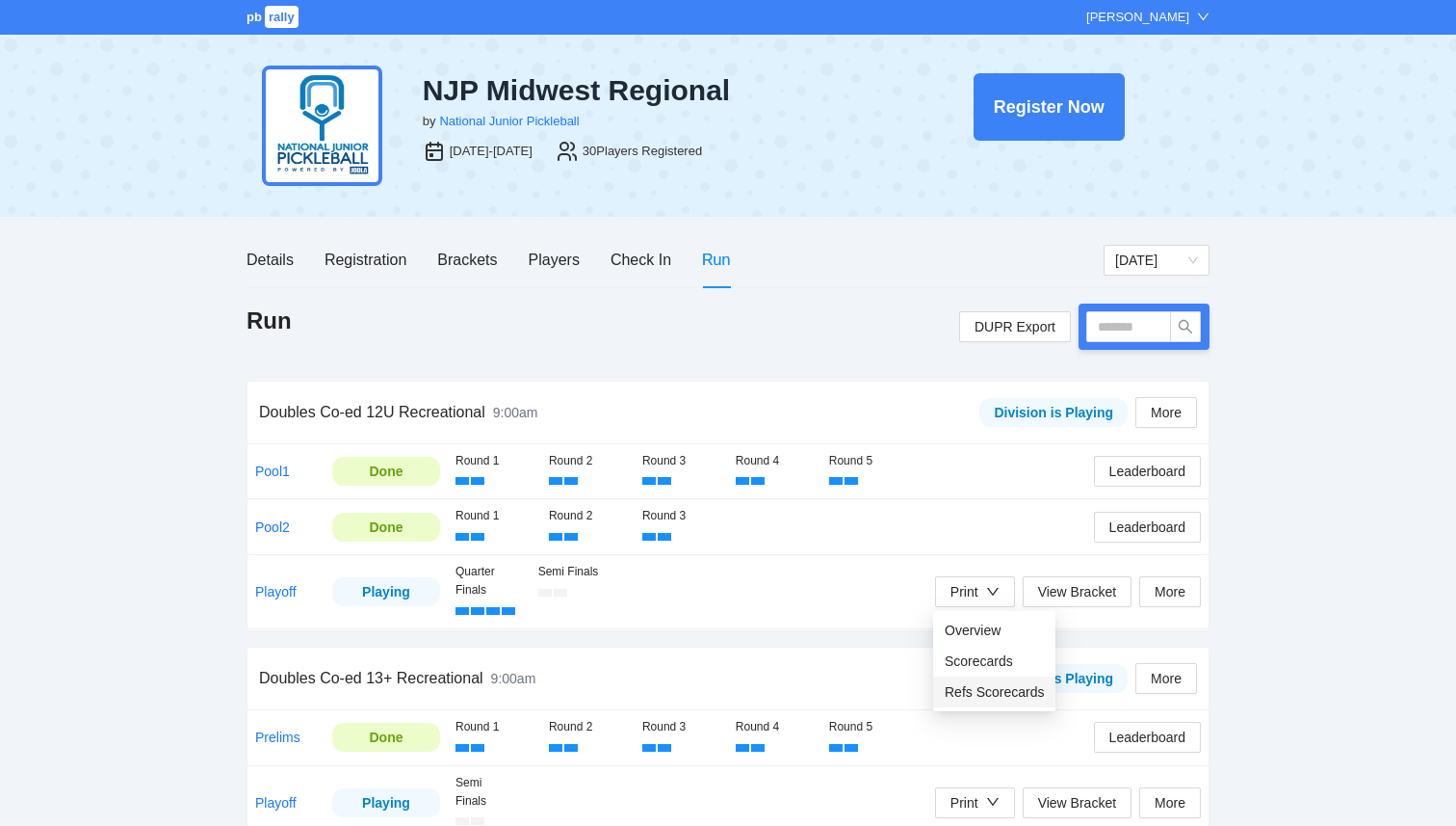
click at [988, 695] on span "Refs Scorecards" at bounding box center [994, 691] width 99 height 21
click at [278, 525] on link "Pool2" at bounding box center [273, 527] width 35 height 15
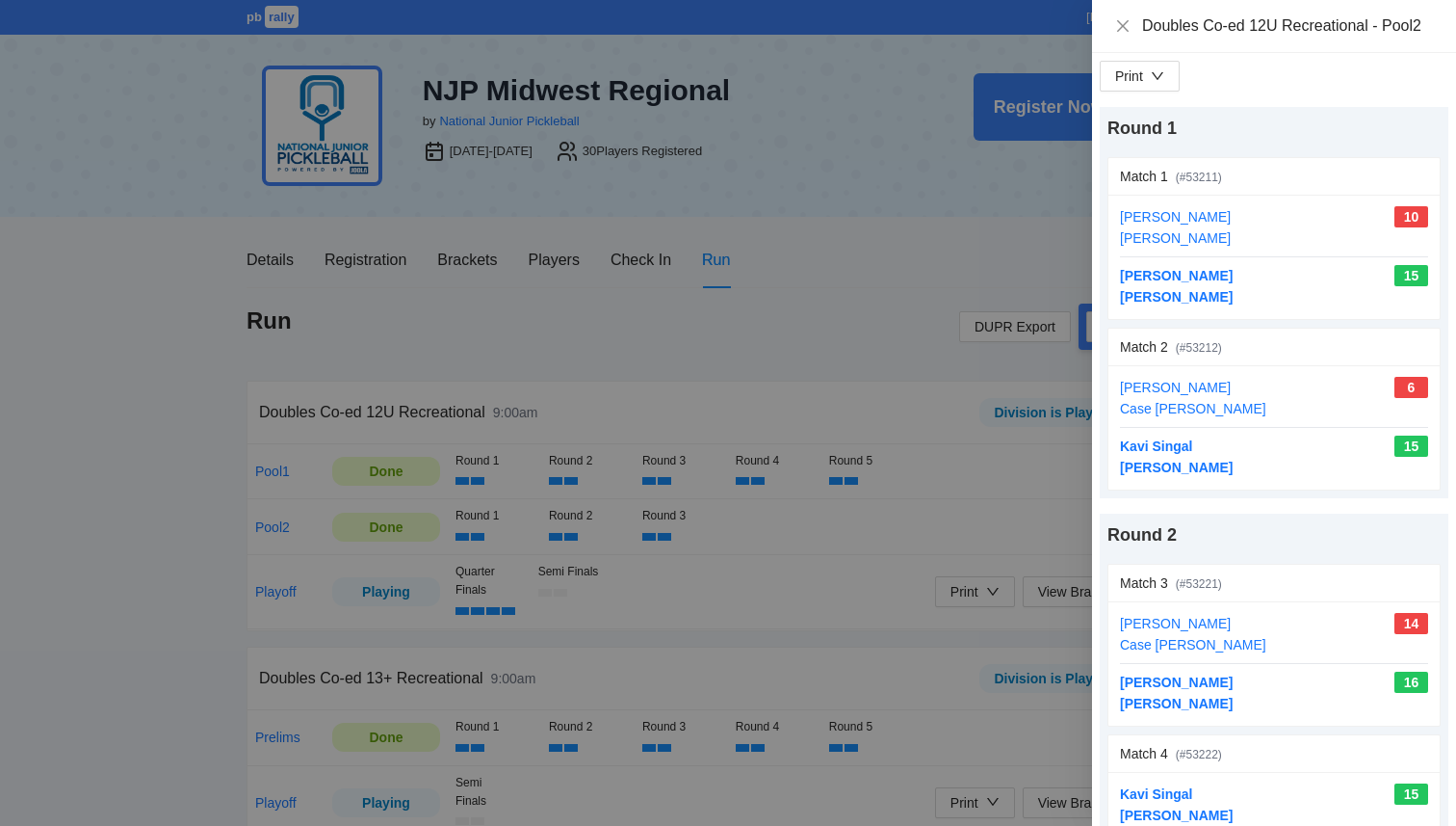
click at [362, 538] on div at bounding box center [728, 413] width 1456 height 826
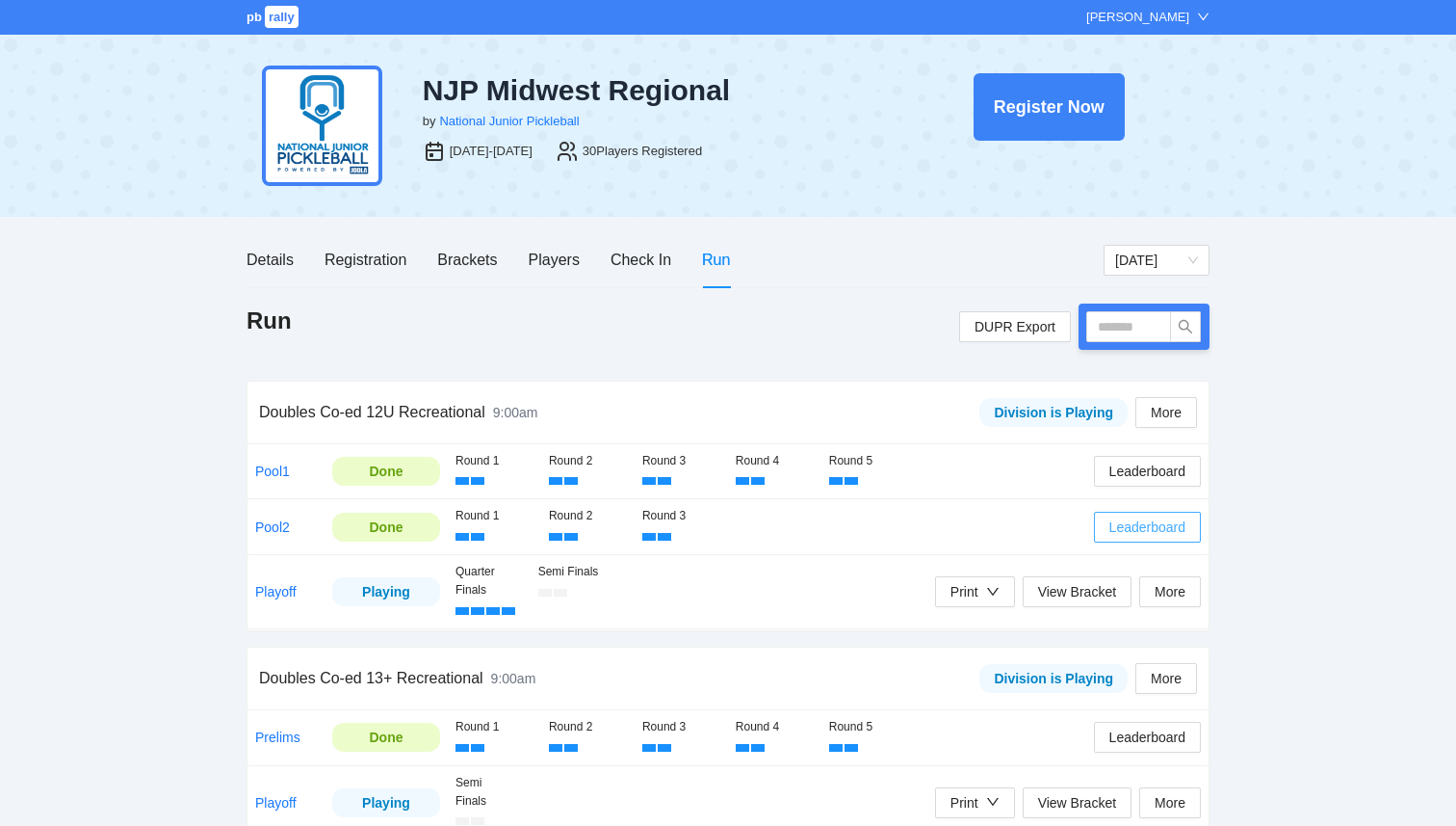
click at [1146, 519] on span "Leaderboard" at bounding box center [1147, 527] width 76 height 21
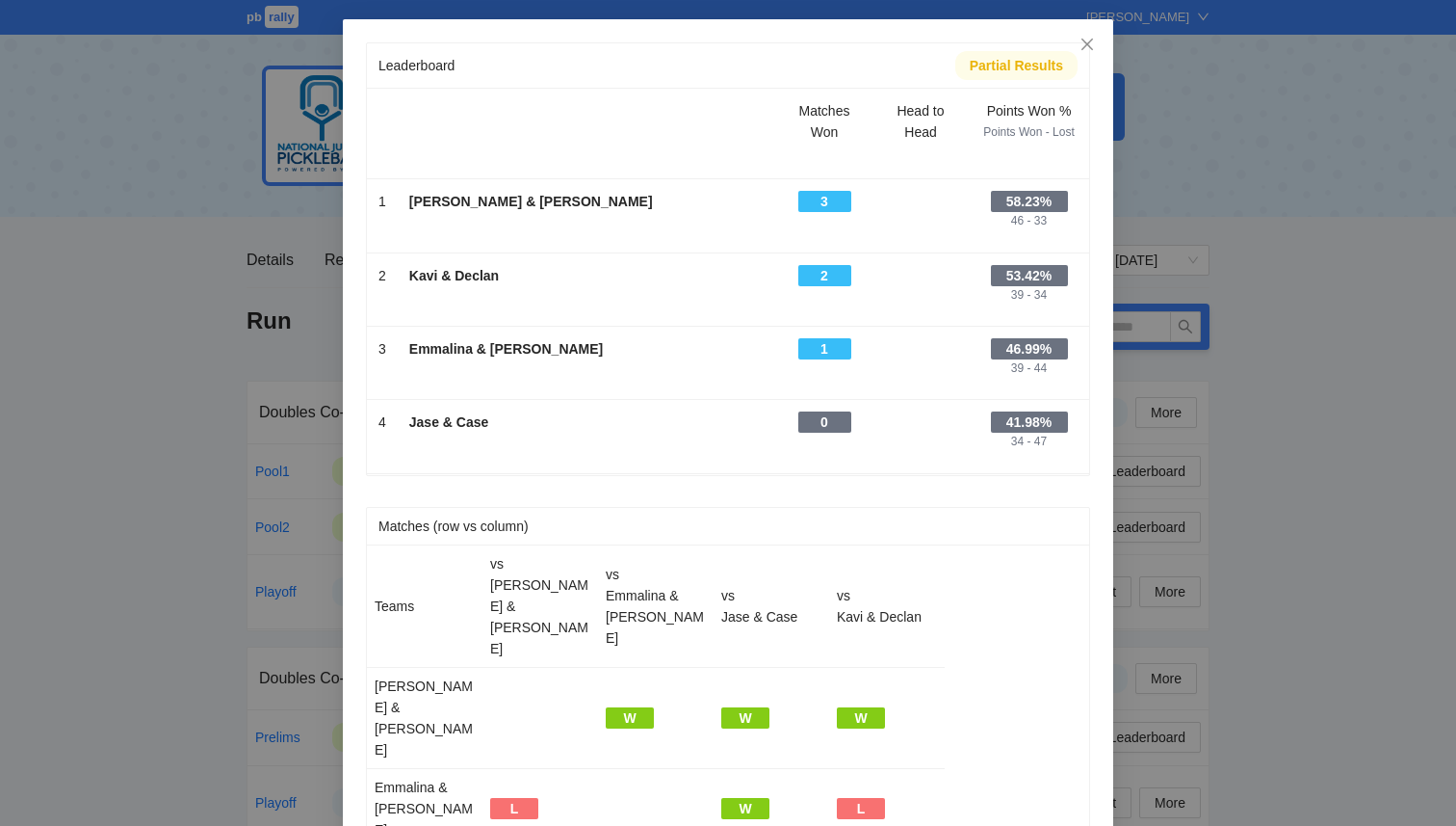
click at [1393, 177] on div "Leaderboard Partial Results Scroll right to see all columns → Matches Won Head …" at bounding box center [728, 413] width 1456 height 826
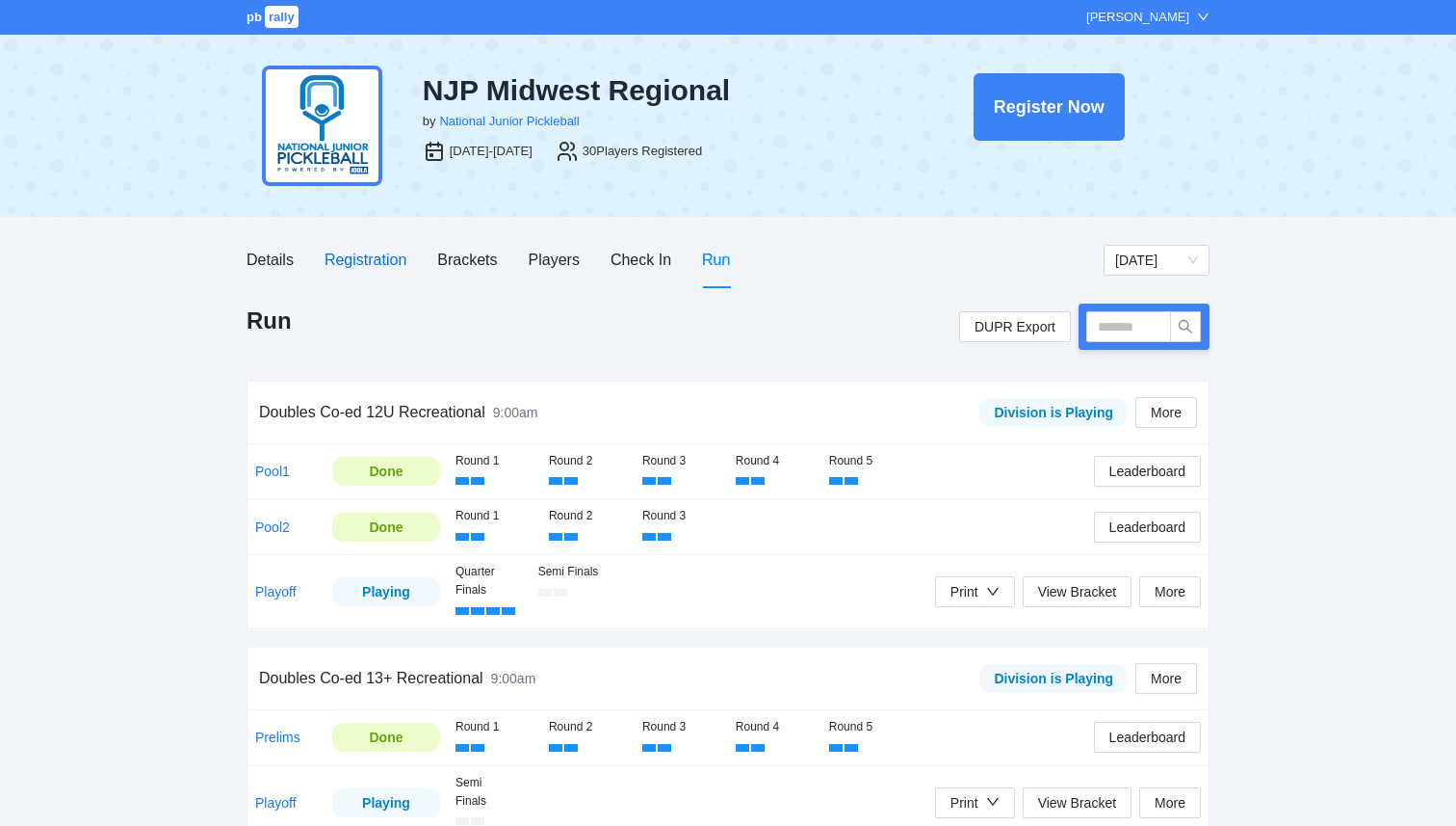
click at [391, 264] on div "Registration" at bounding box center [365, 260] width 82 height 24
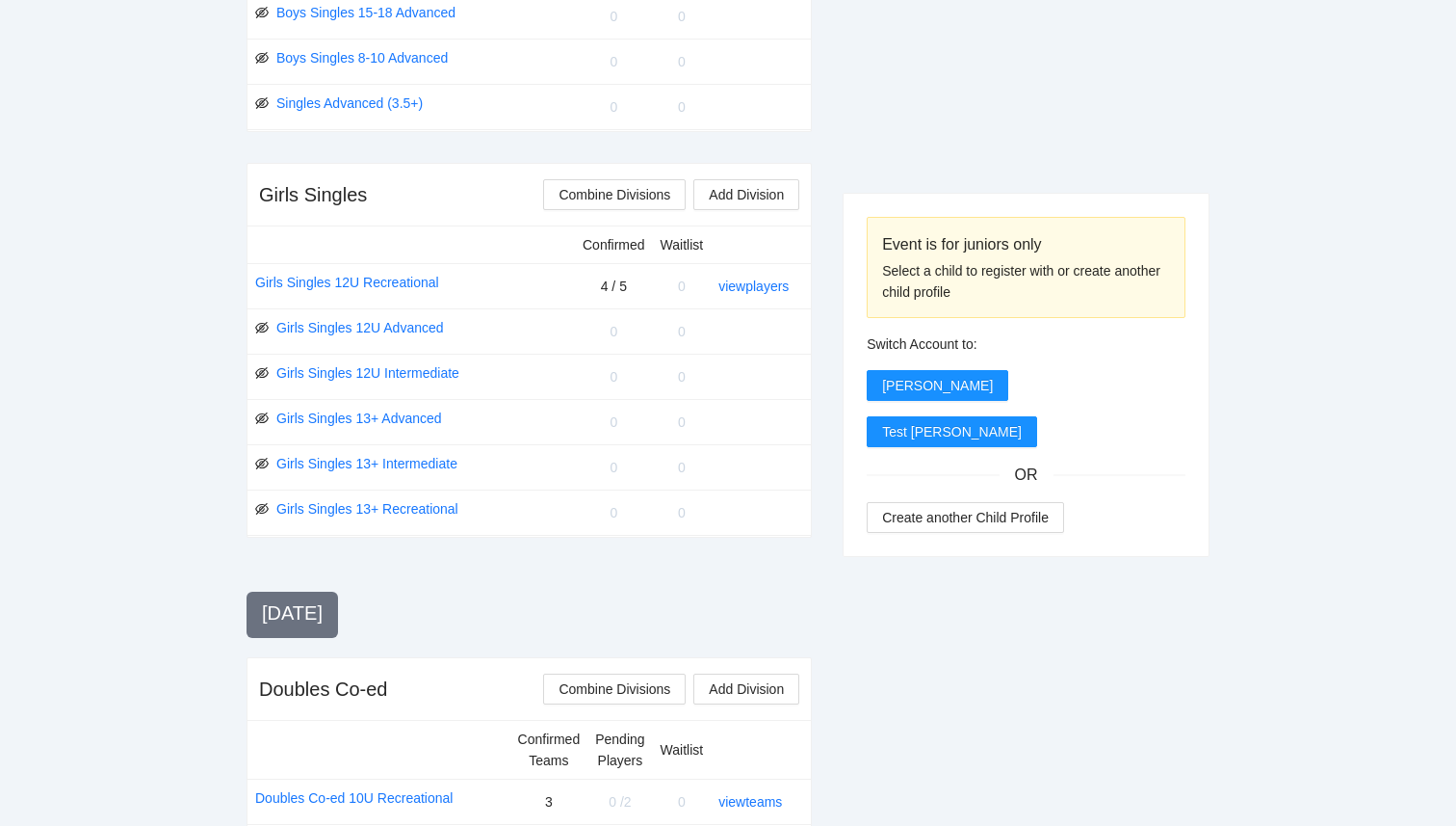
scroll to position [1907, 0]
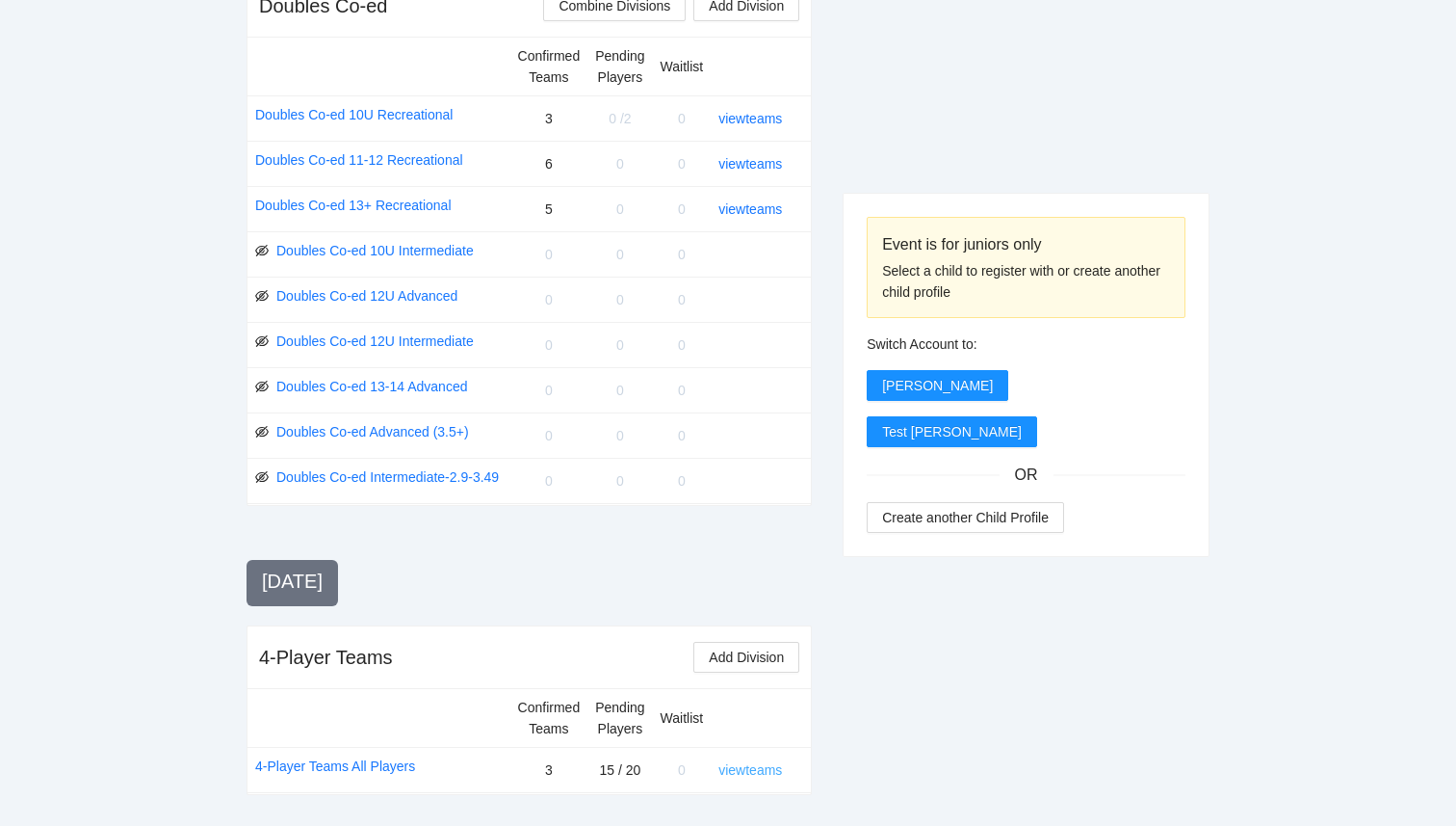
click at [764, 769] on link "view teams" at bounding box center [750, 770] width 64 height 15
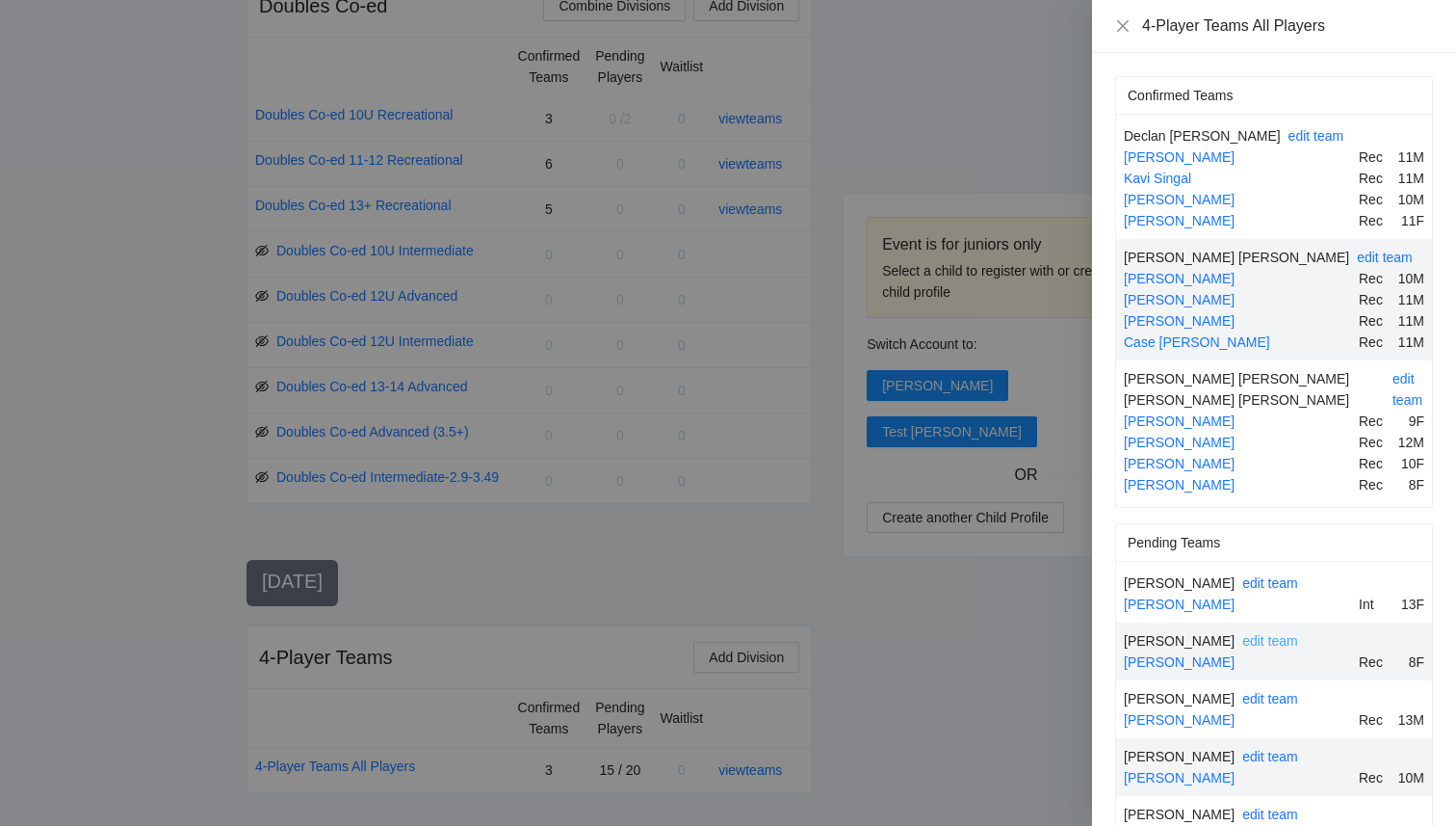
click at [1269, 633] on link "edit team" at bounding box center [1271, 641] width 56 height 15
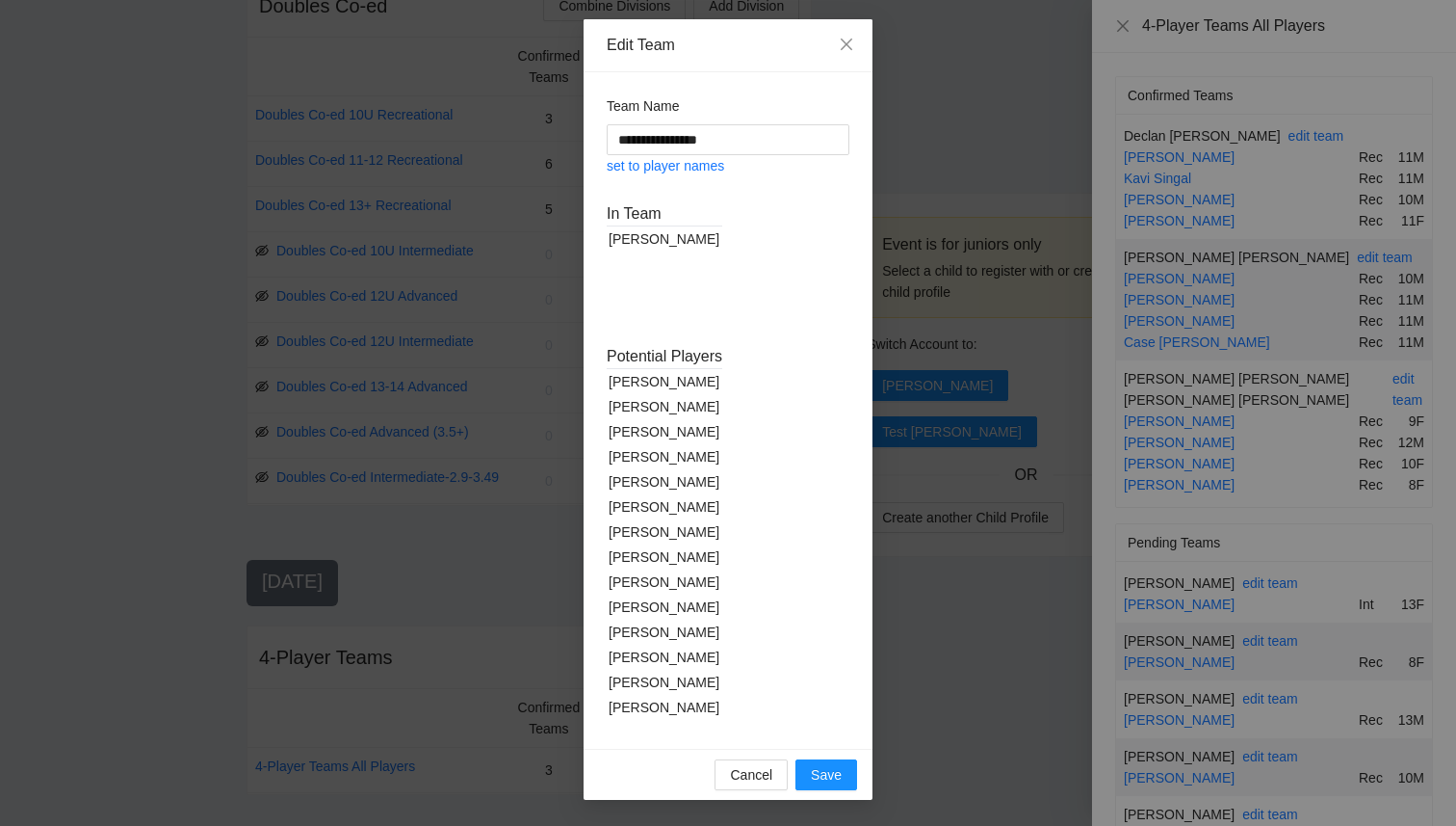
click at [658, 420] on div "Ivan Riberich" at bounding box center [664, 432] width 115 height 25
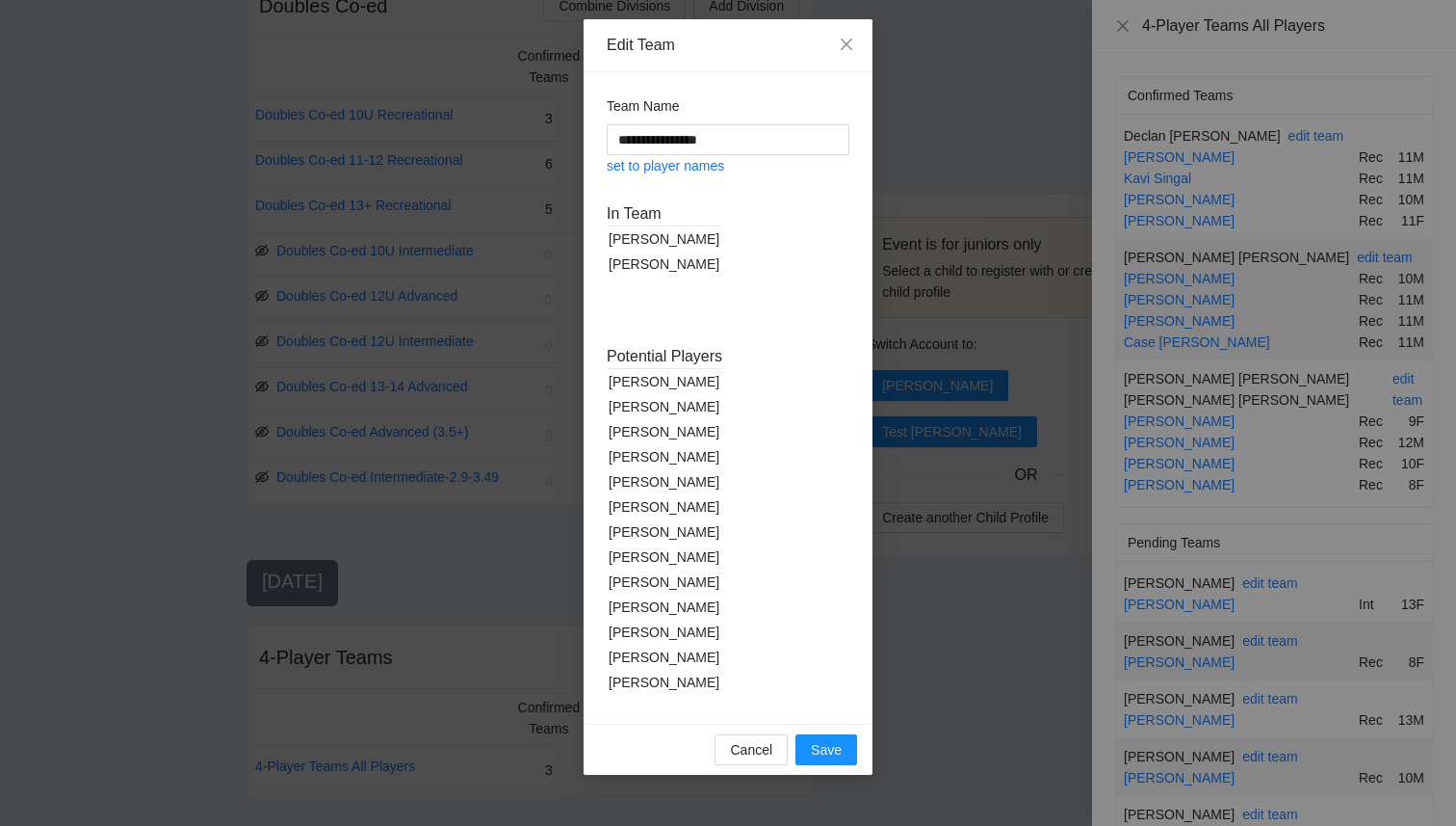
click at [661, 458] on div "Kellen Scholl" at bounding box center [664, 457] width 115 height 25
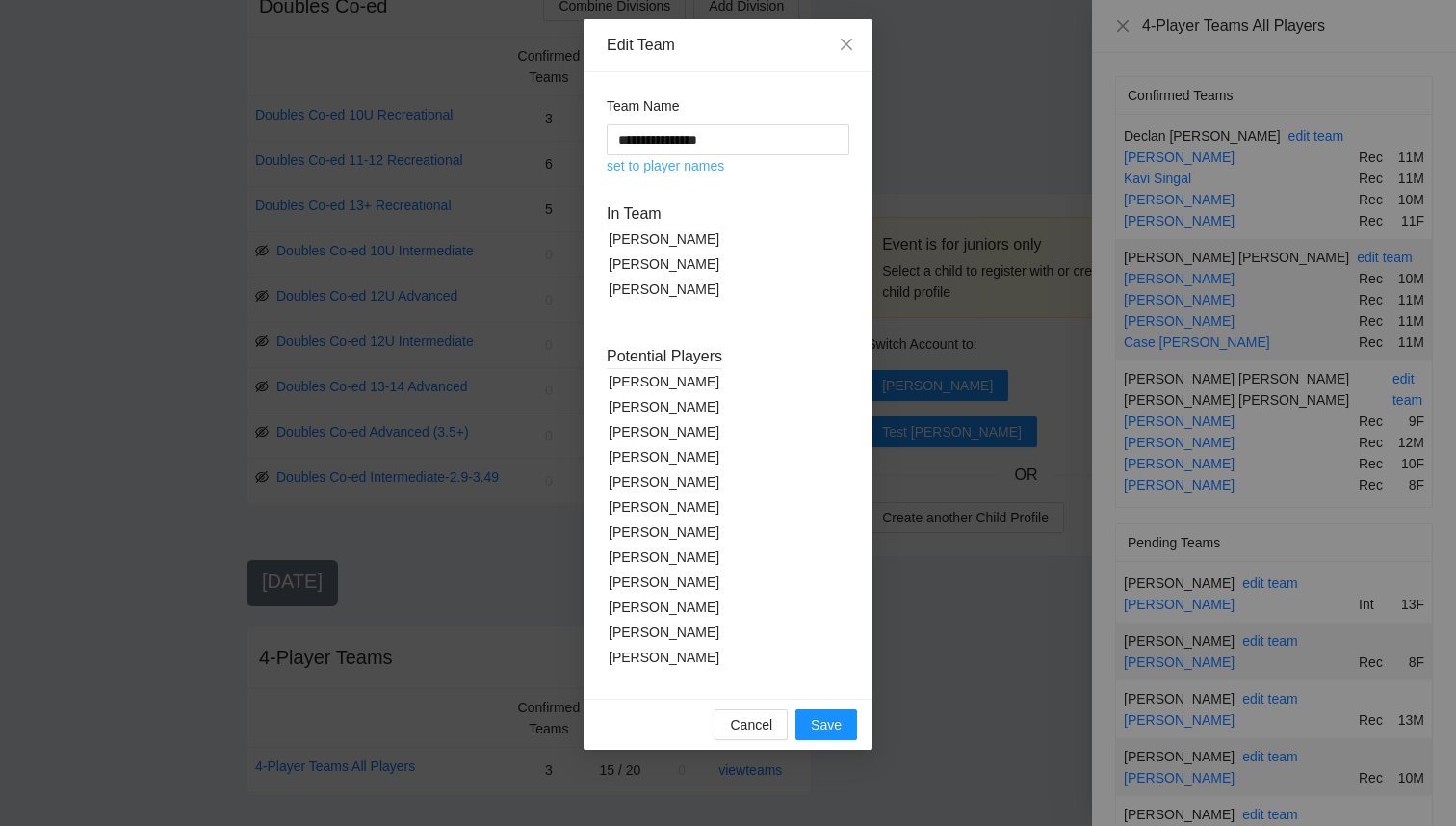
click at [709, 165] on link "set to player names" at bounding box center [665, 166] width 117 height 15
type input "**********"
click at [827, 728] on span "Save" at bounding box center [827, 724] width 31 height 21
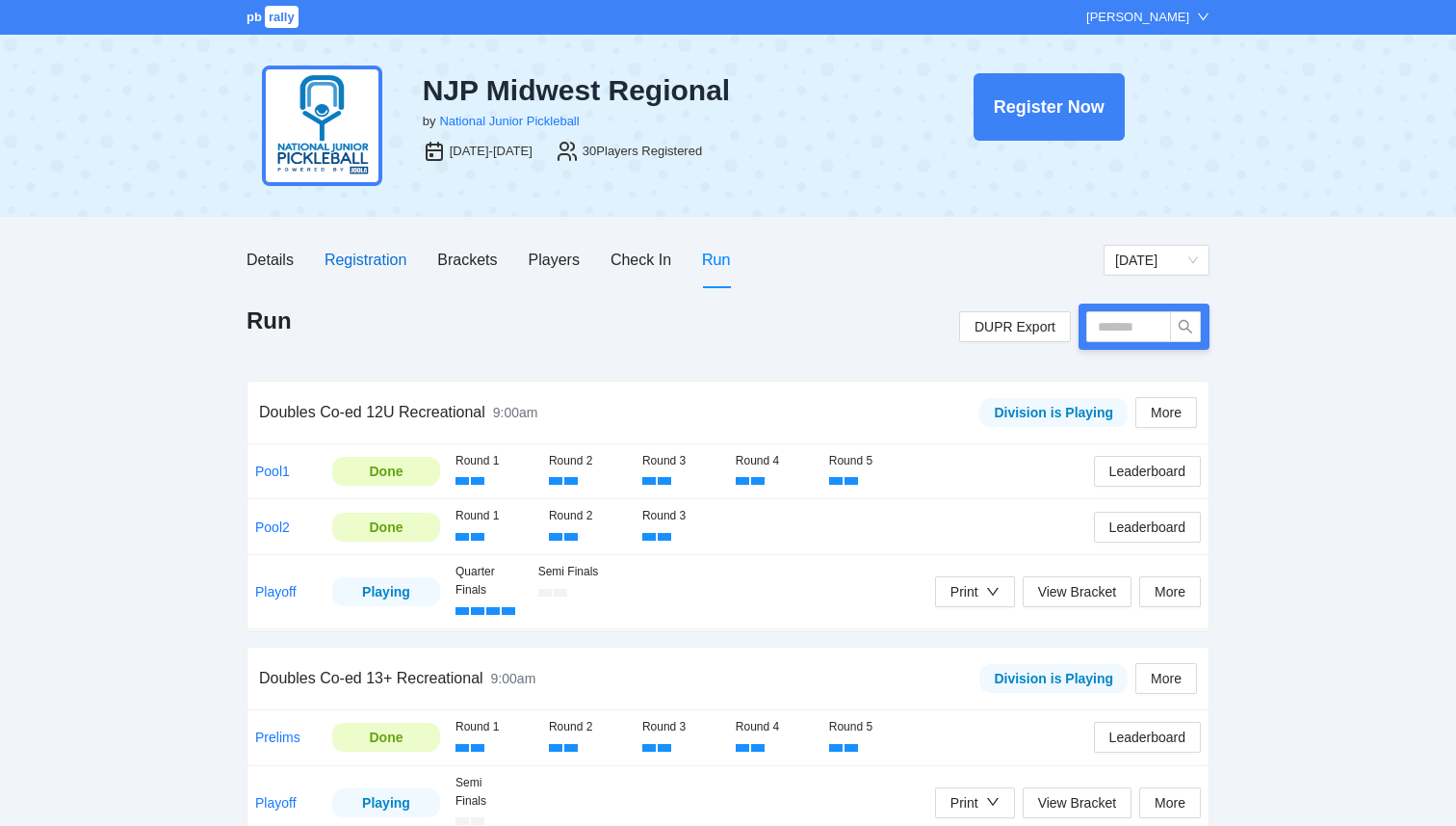
click at [350, 263] on div "Registration" at bounding box center [365, 260] width 82 height 24
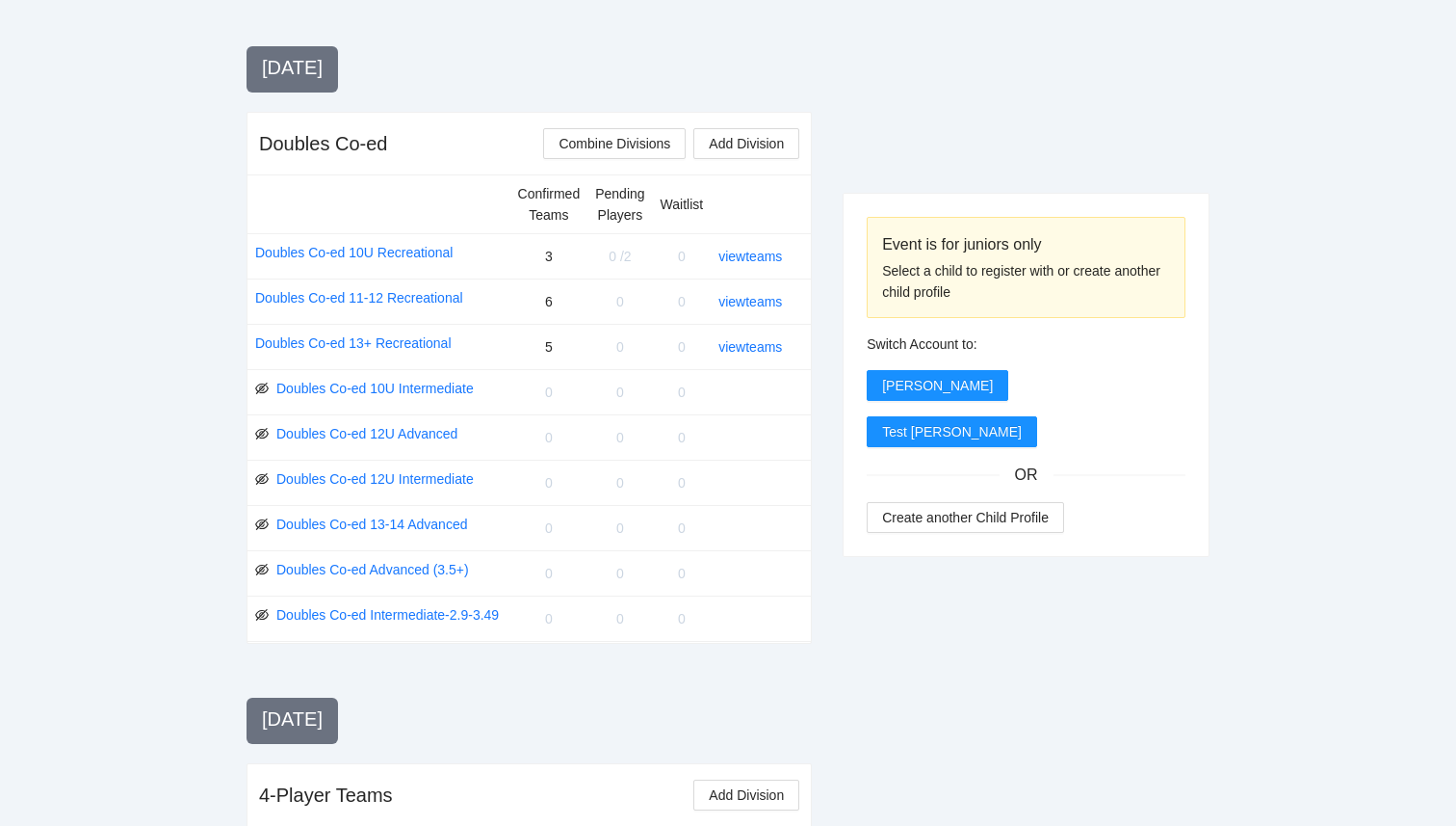
scroll to position [1907, 0]
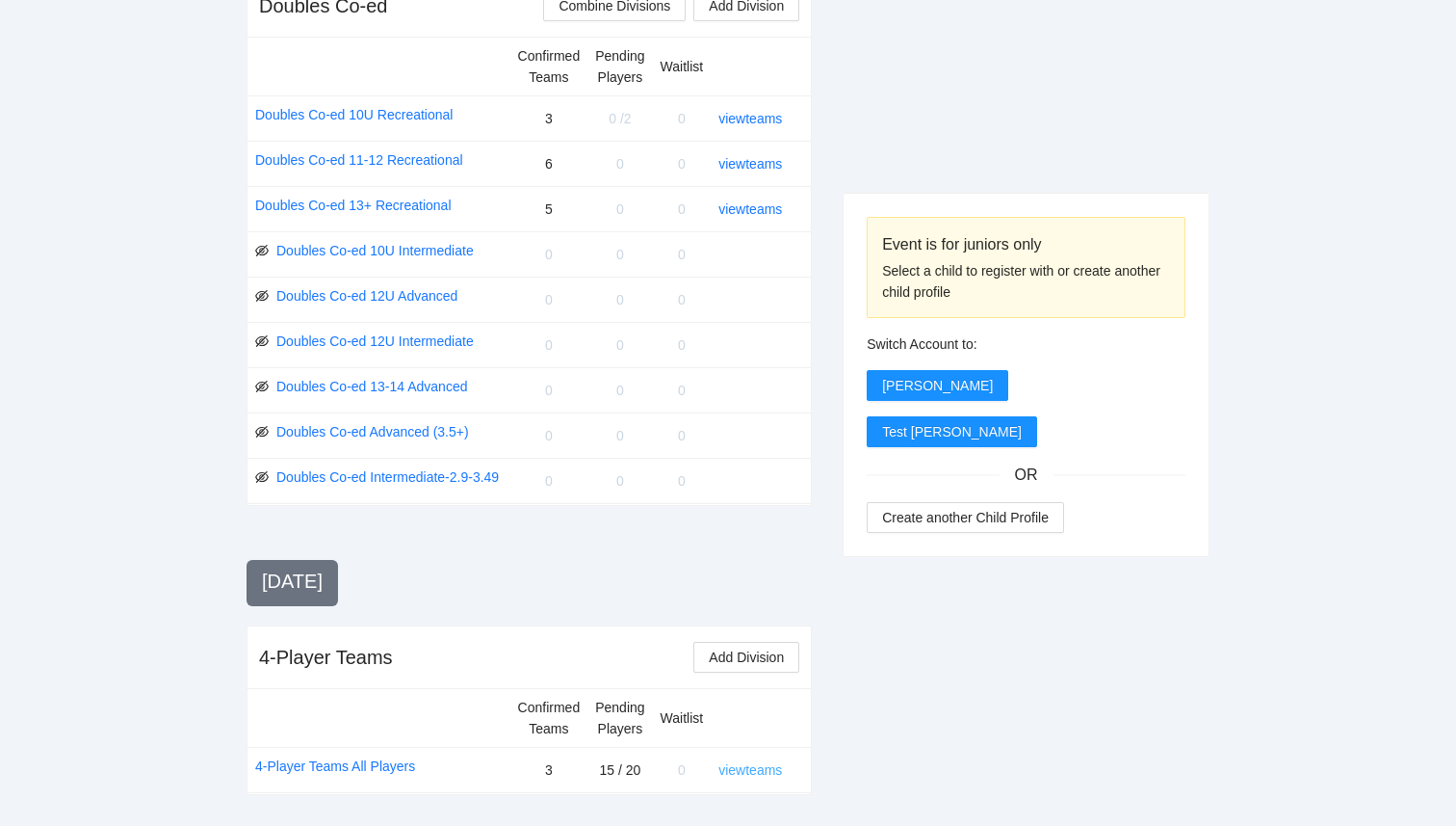
click at [743, 771] on link "view teams" at bounding box center [750, 770] width 64 height 15
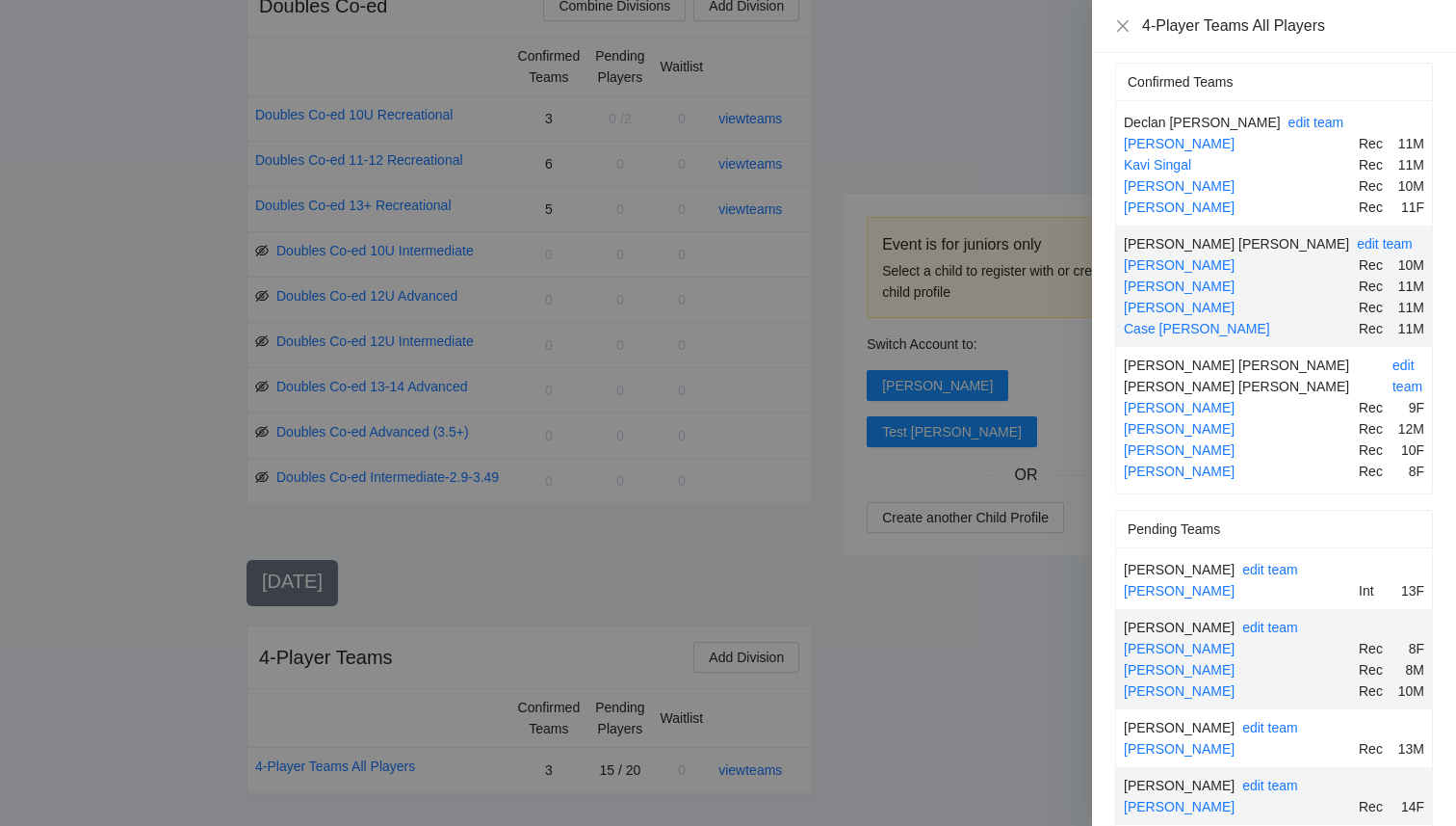
scroll to position [0, 0]
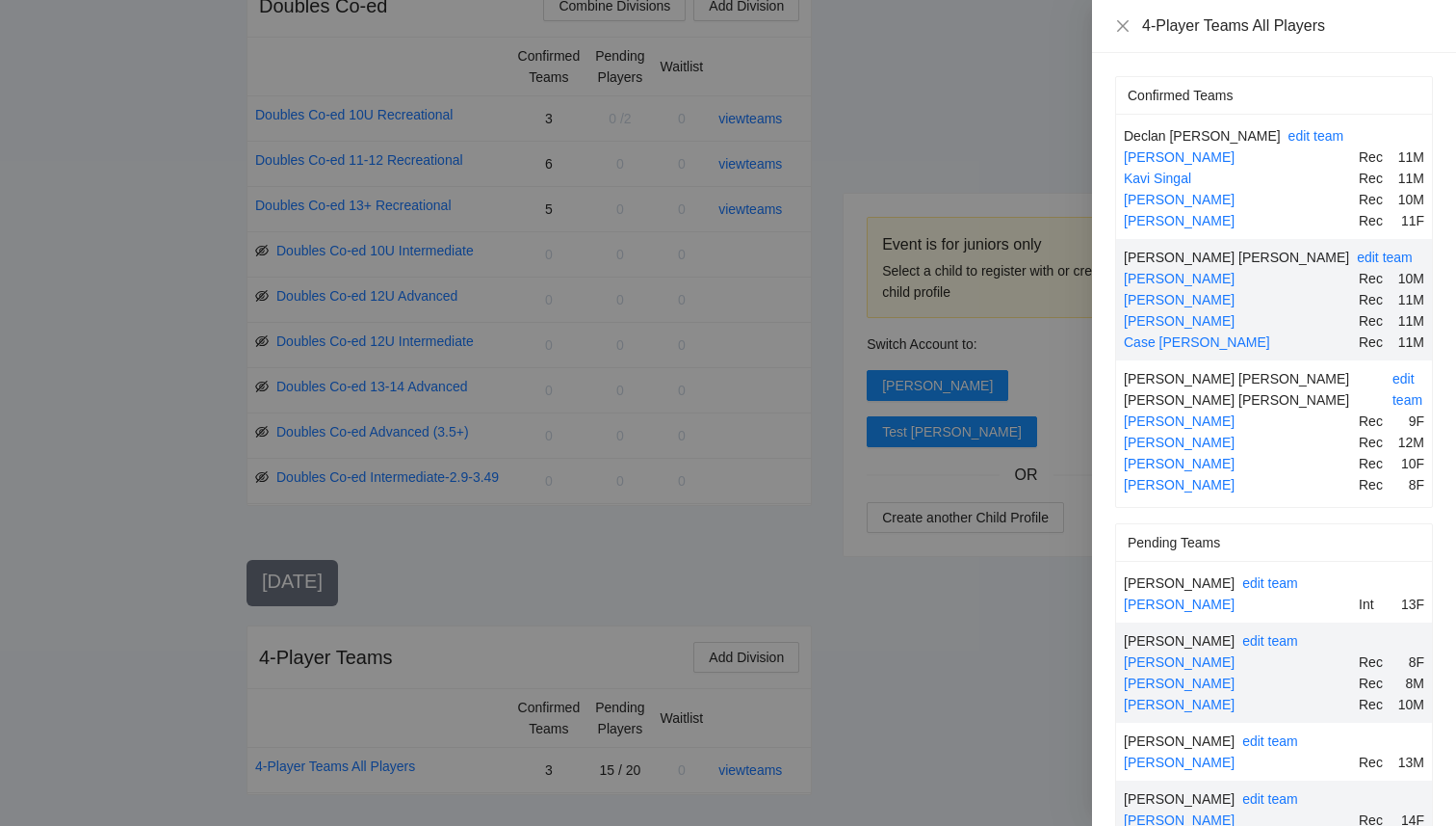
click at [895, 680] on div at bounding box center [728, 413] width 1456 height 826
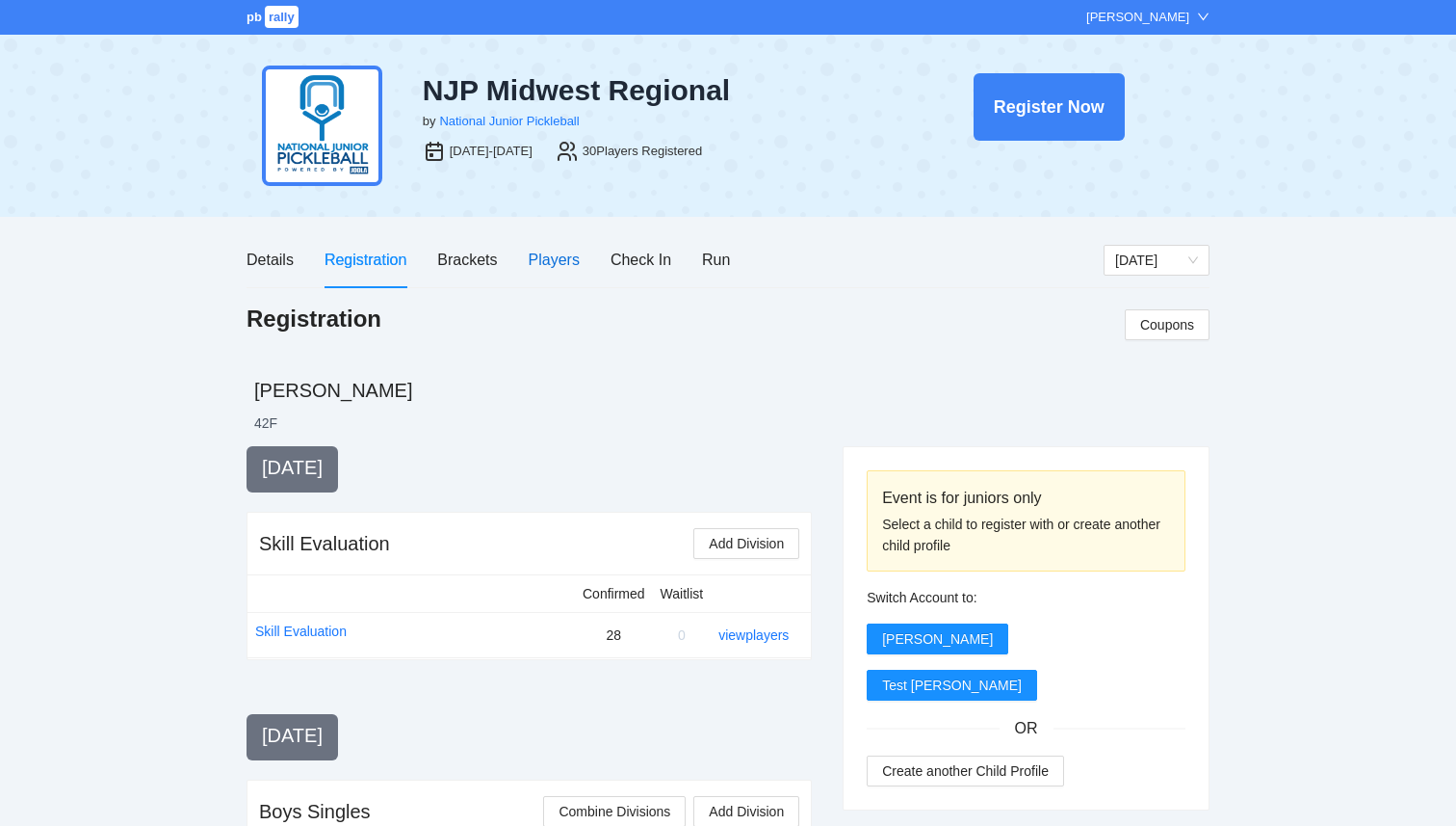
click at [562, 255] on div "Players" at bounding box center [554, 260] width 51 height 24
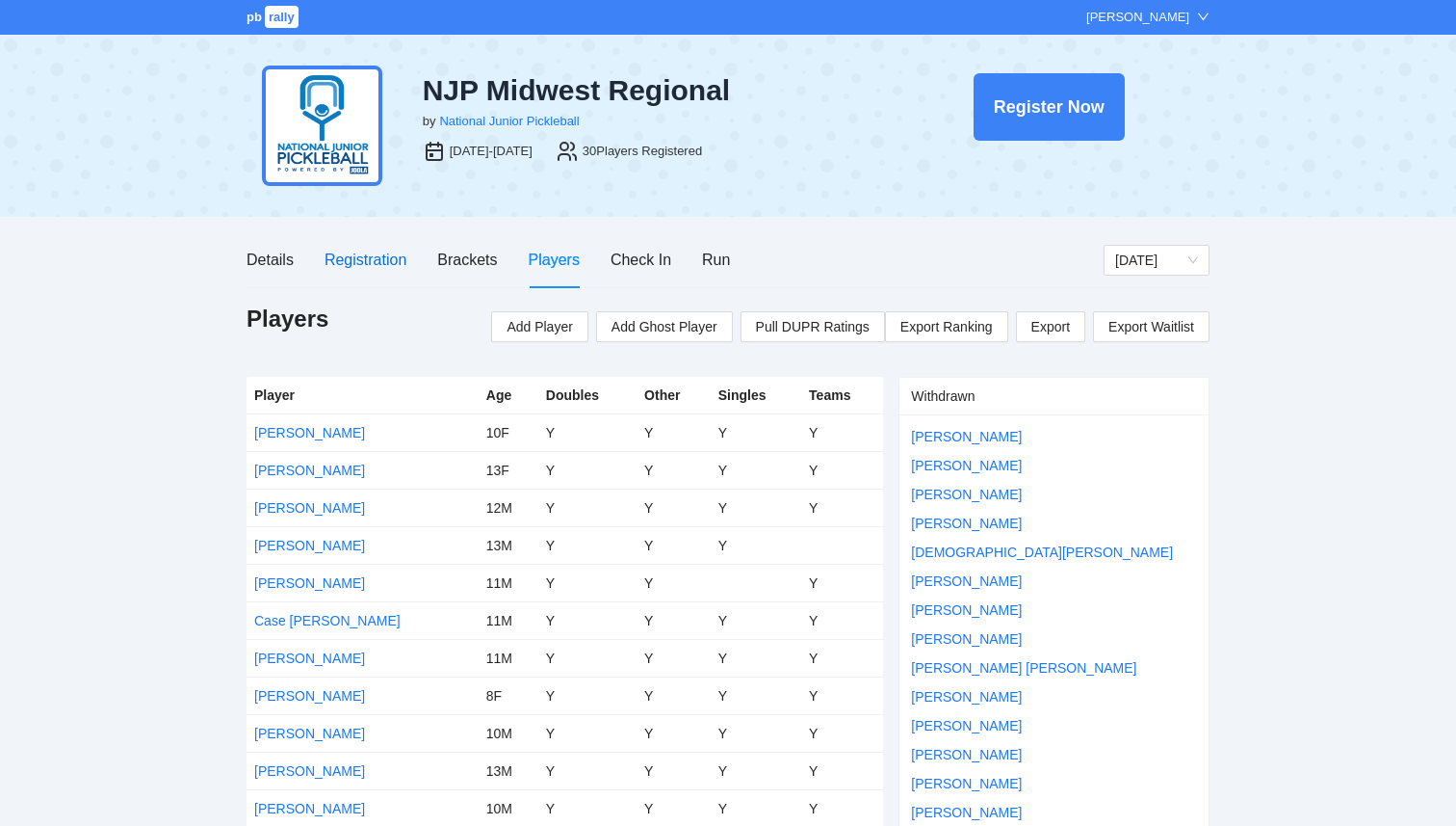
click at [383, 259] on div "Registration" at bounding box center [365, 260] width 82 height 24
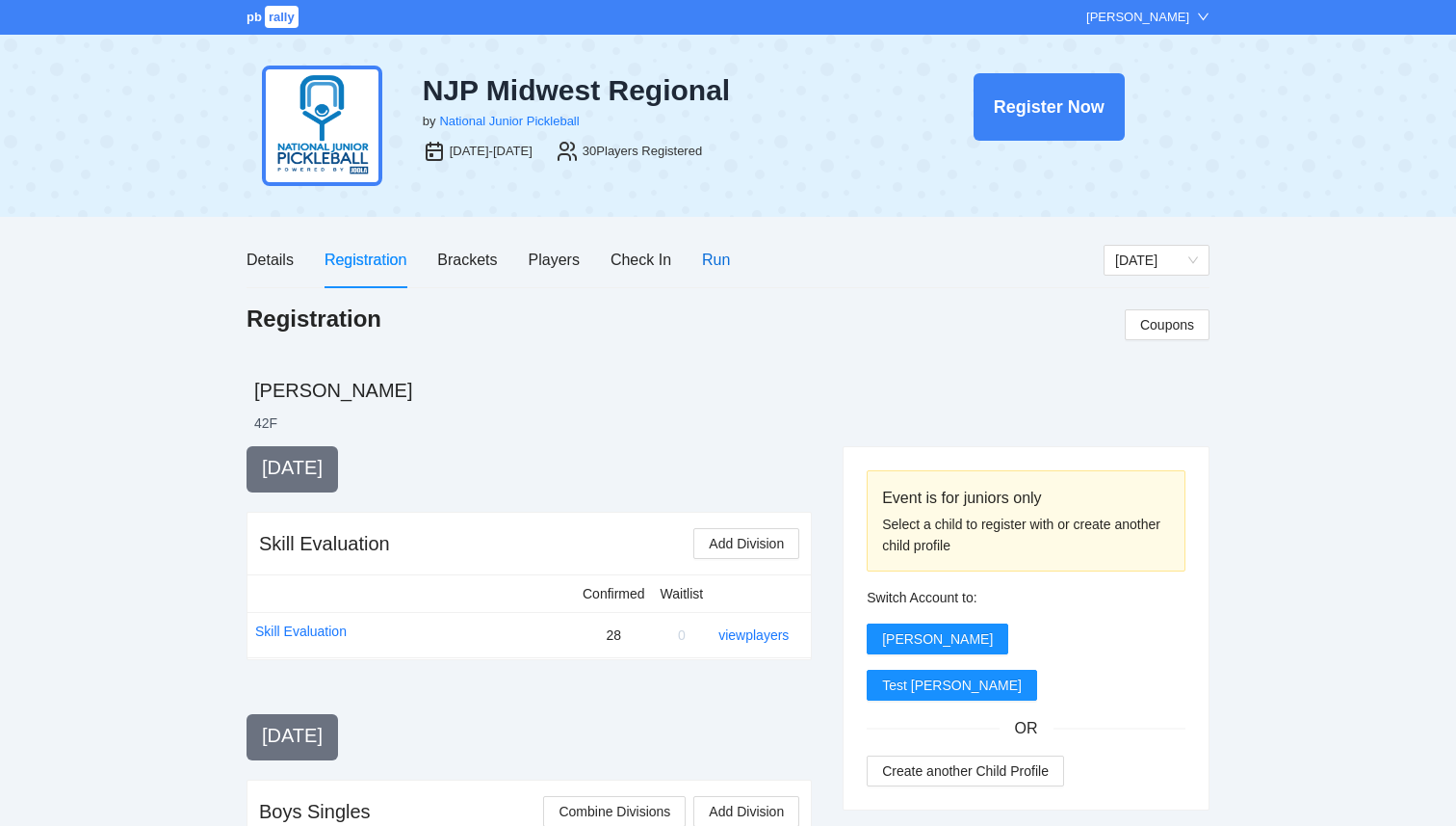
click at [719, 270] on div "Run" at bounding box center [715, 260] width 28 height 24
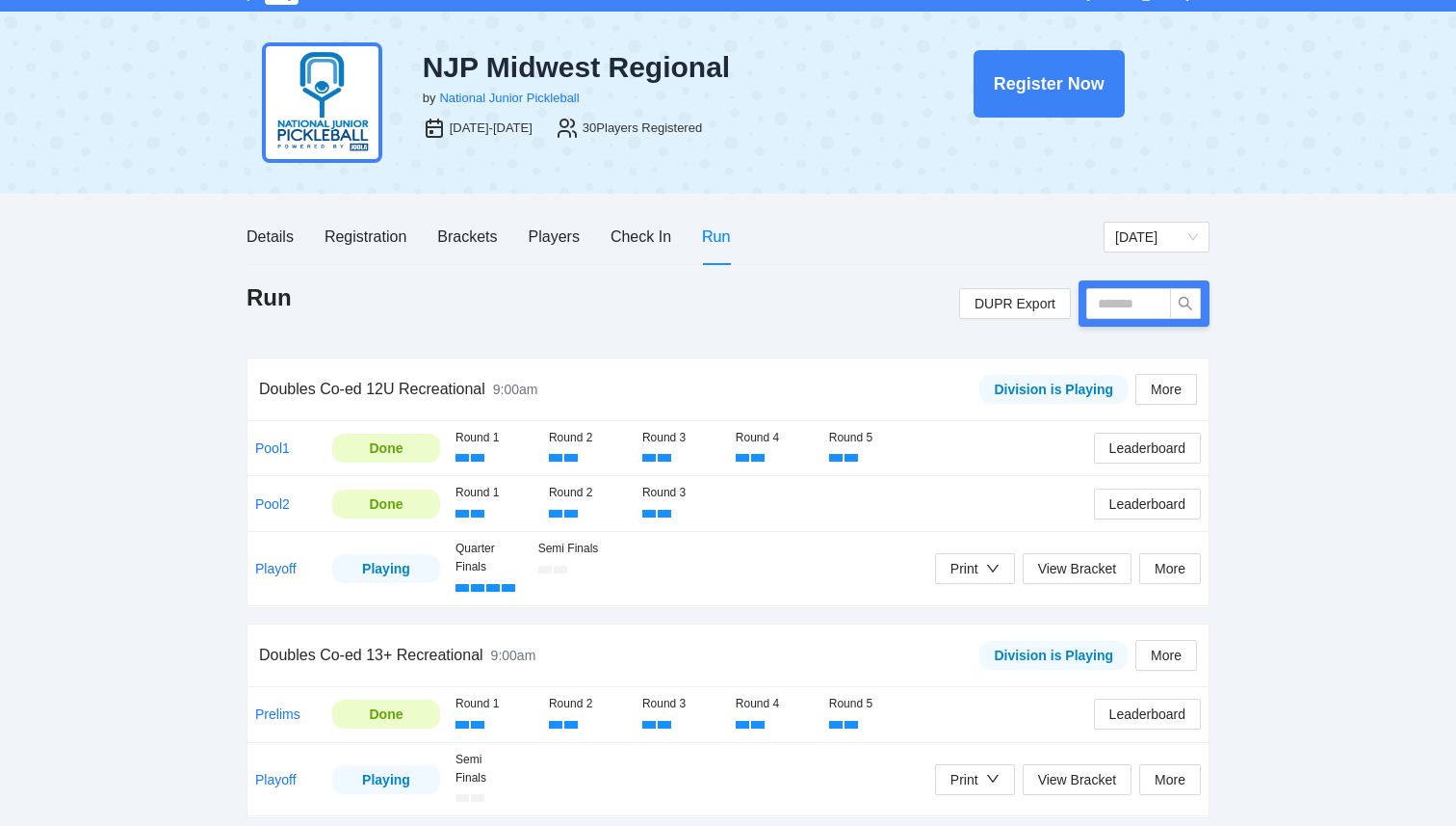
scroll to position [31, 0]
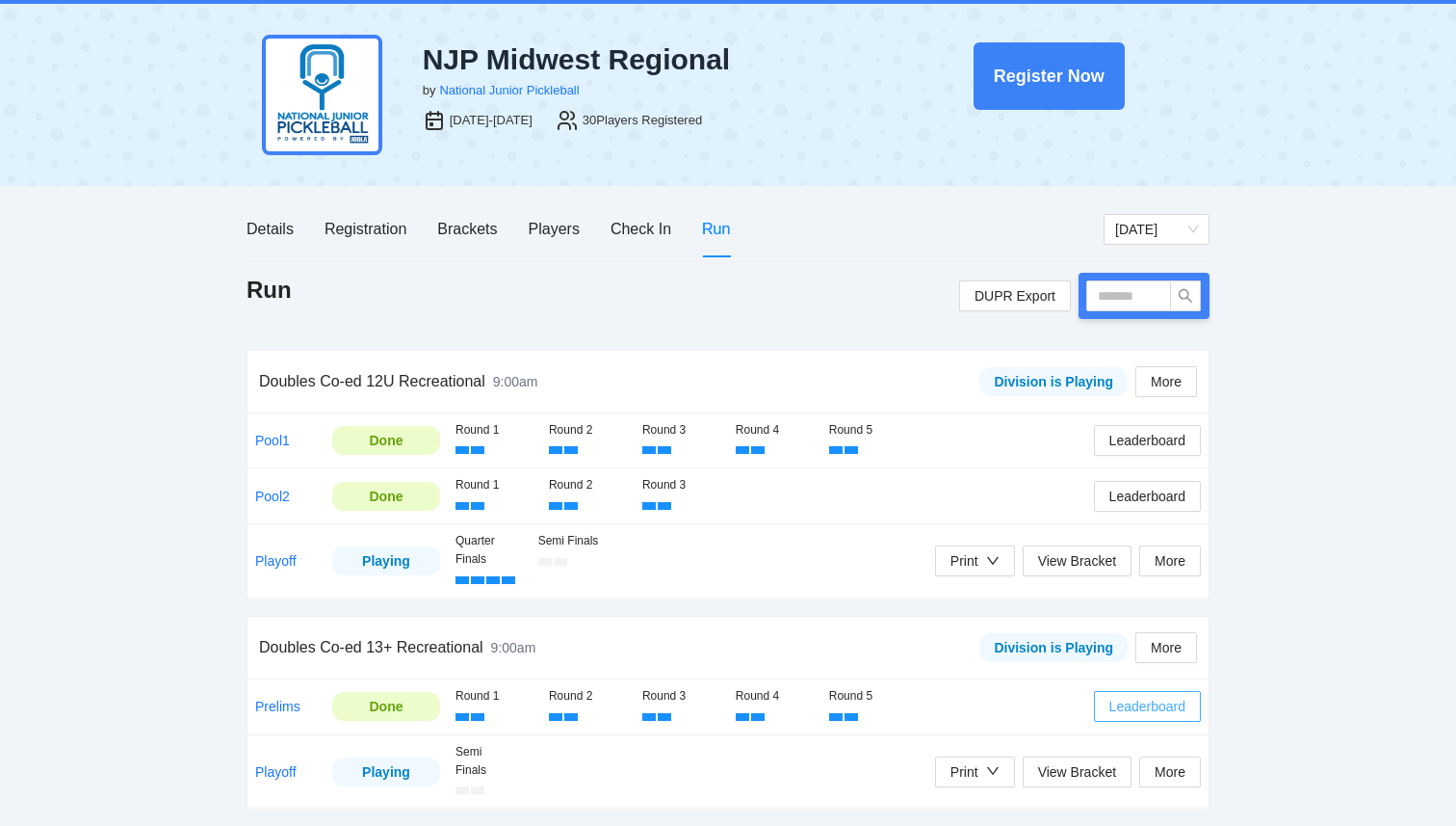
click at [1116, 705] on span "Leaderboard" at bounding box center [1147, 706] width 76 height 21
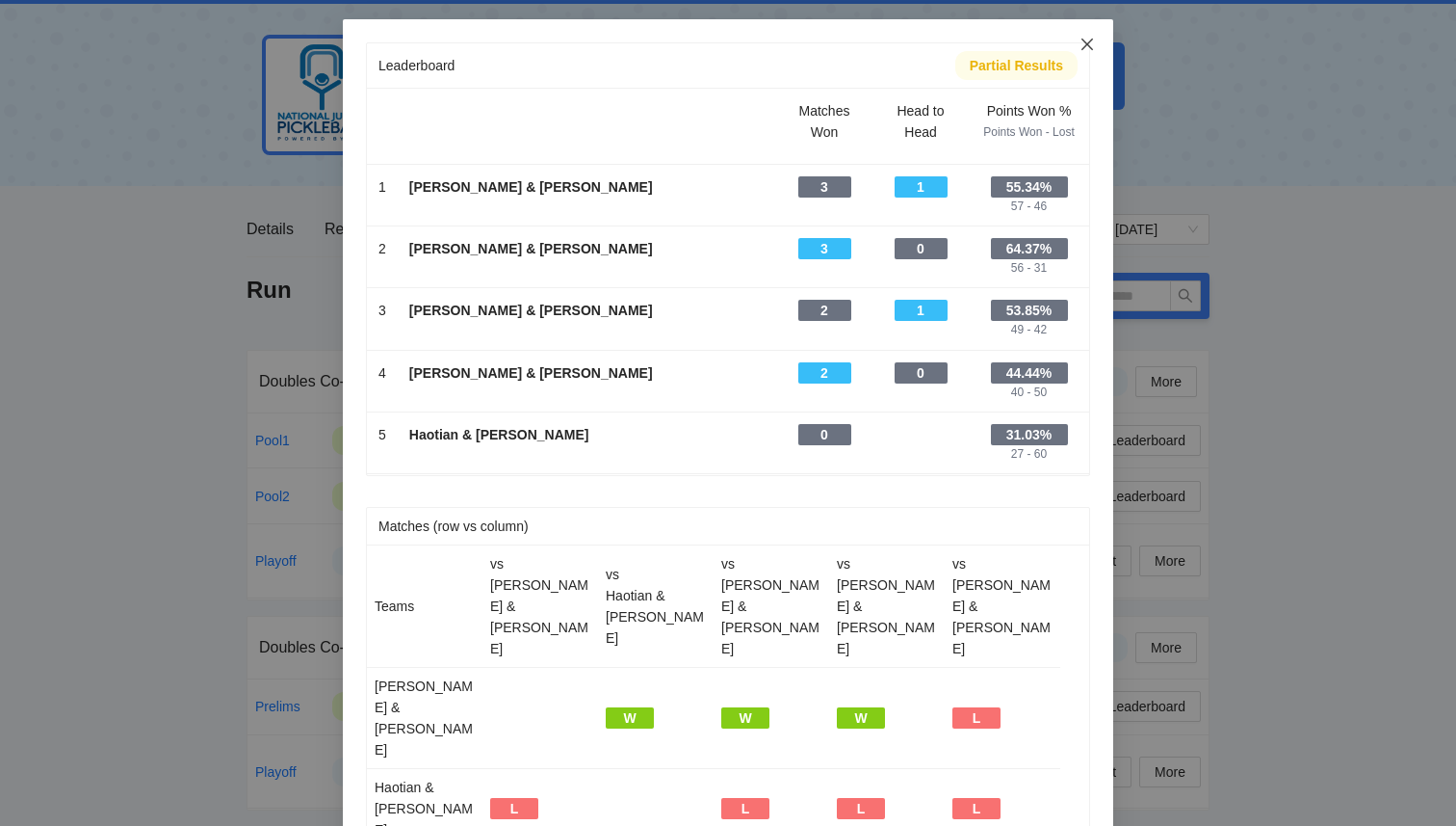
click at [1083, 53] on span "Close" at bounding box center [1088, 46] width 52 height 52
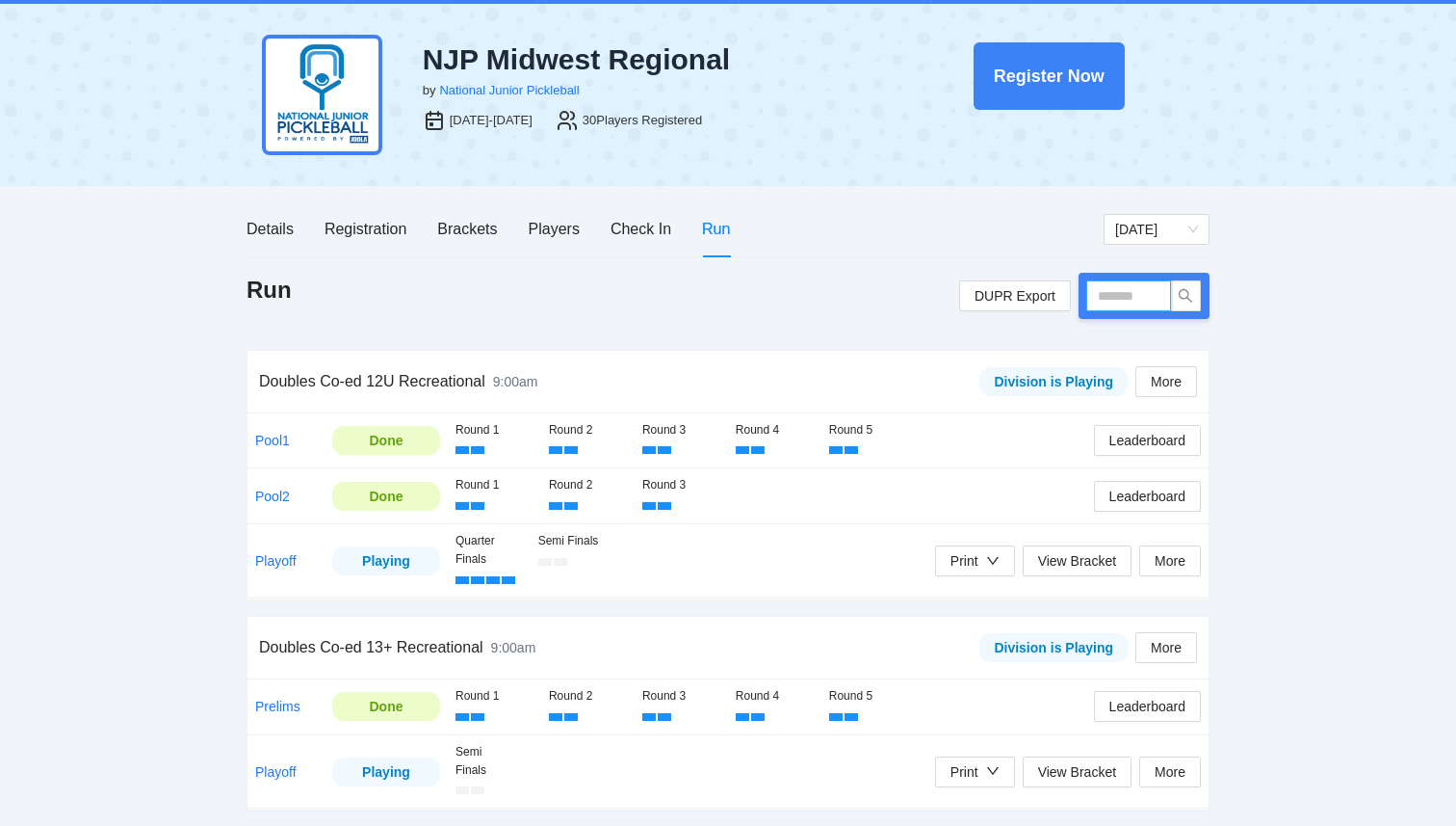
click at [1165, 291] on input "text" at bounding box center [1129, 296] width 85 height 31
type input "****"
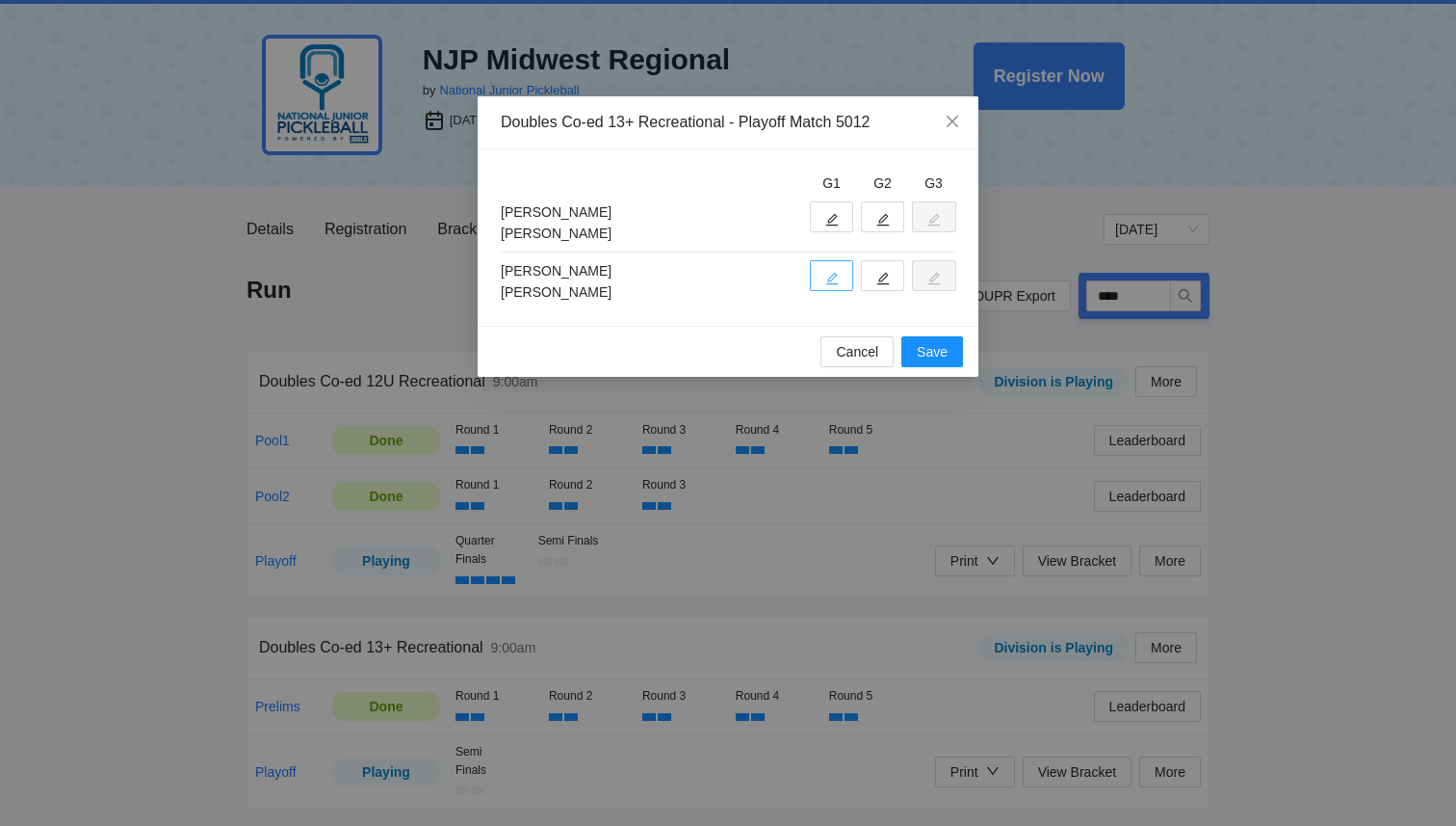
click at [838, 278] on icon "edit" at bounding box center [833, 279] width 14 height 14
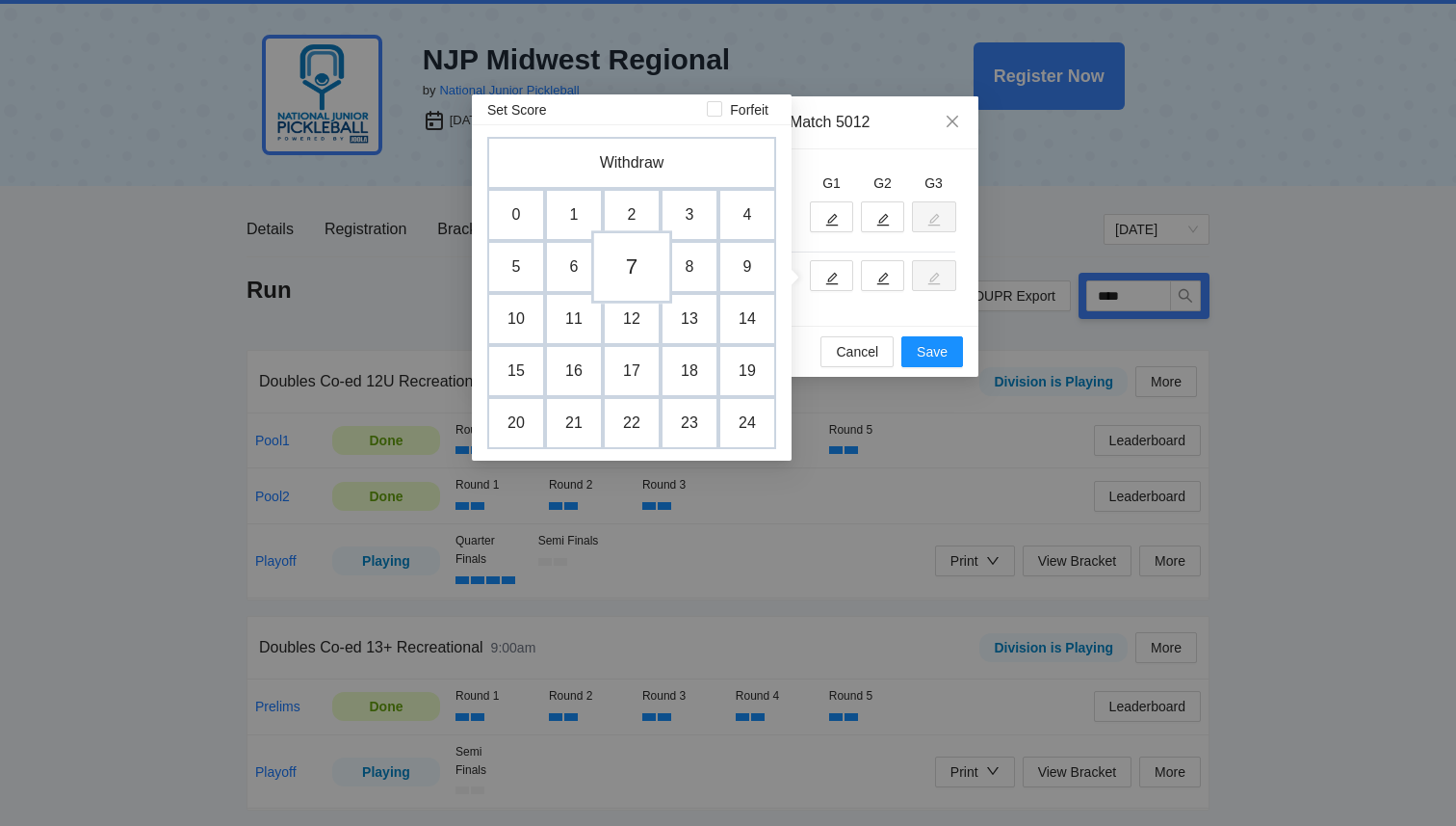
click at [627, 260] on td "7" at bounding box center [632, 267] width 81 height 74
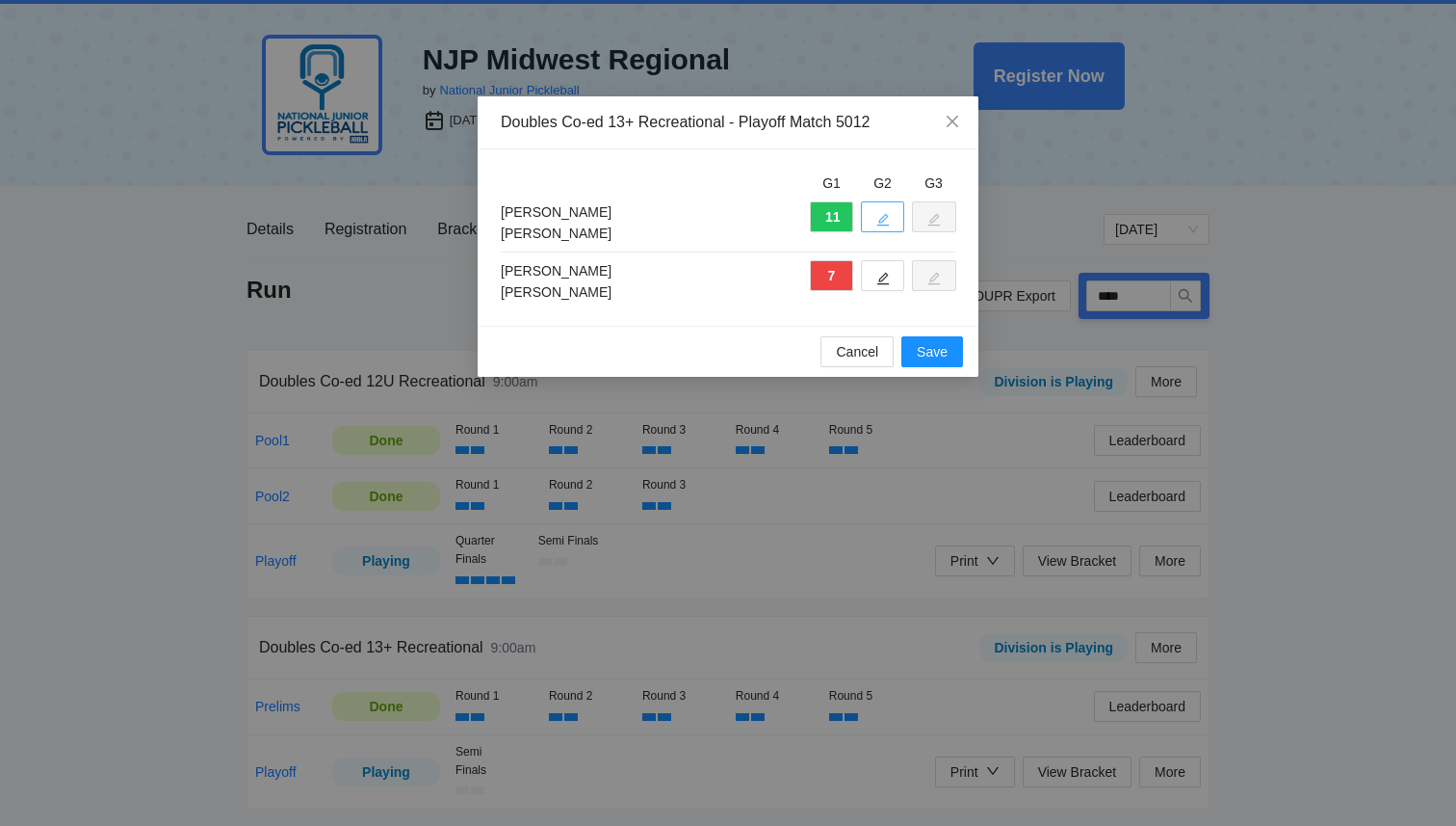
click at [878, 218] on icon "edit" at bounding box center [883, 220] width 14 height 14
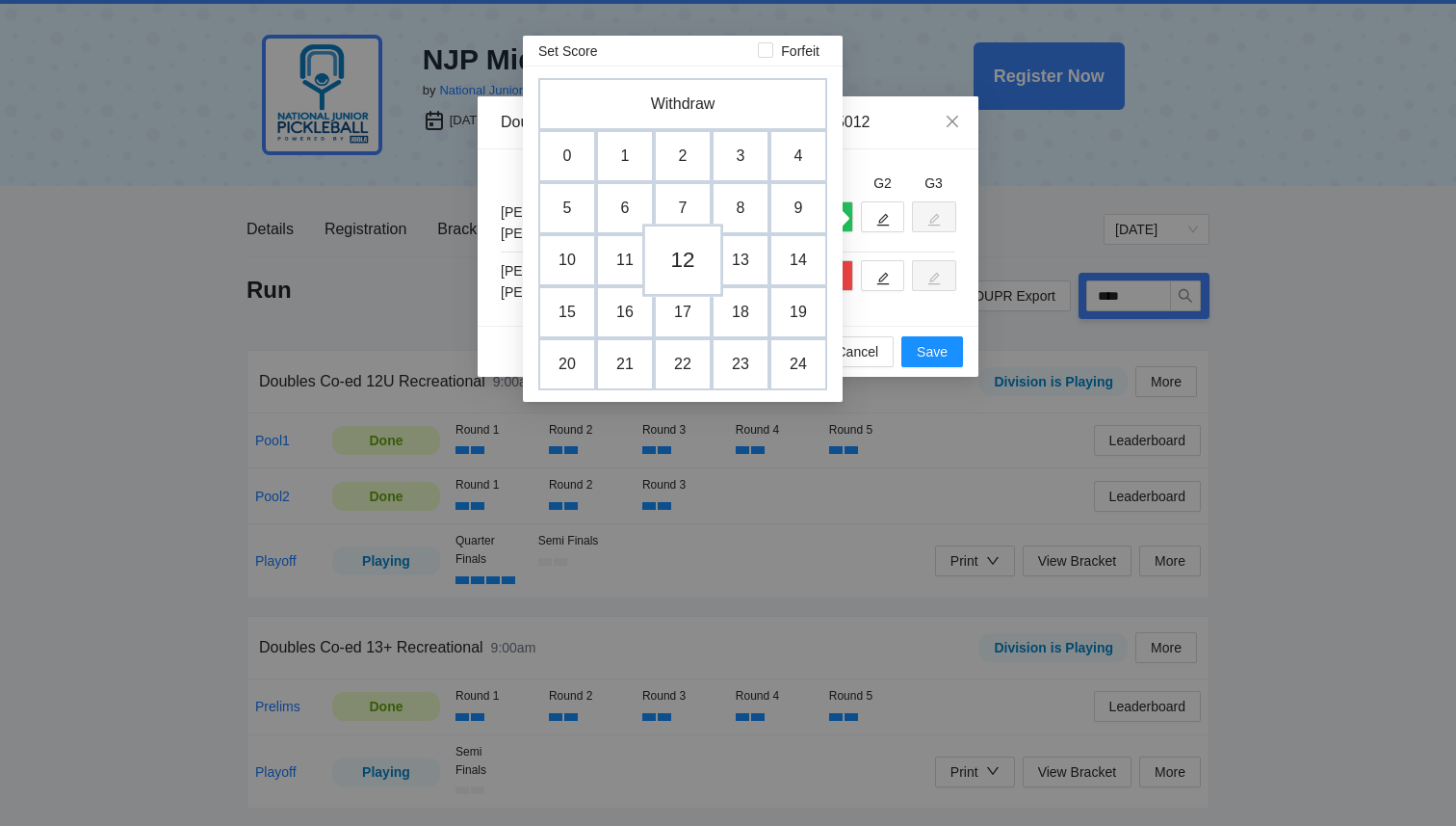
click at [685, 262] on td "12" at bounding box center [683, 260] width 81 height 74
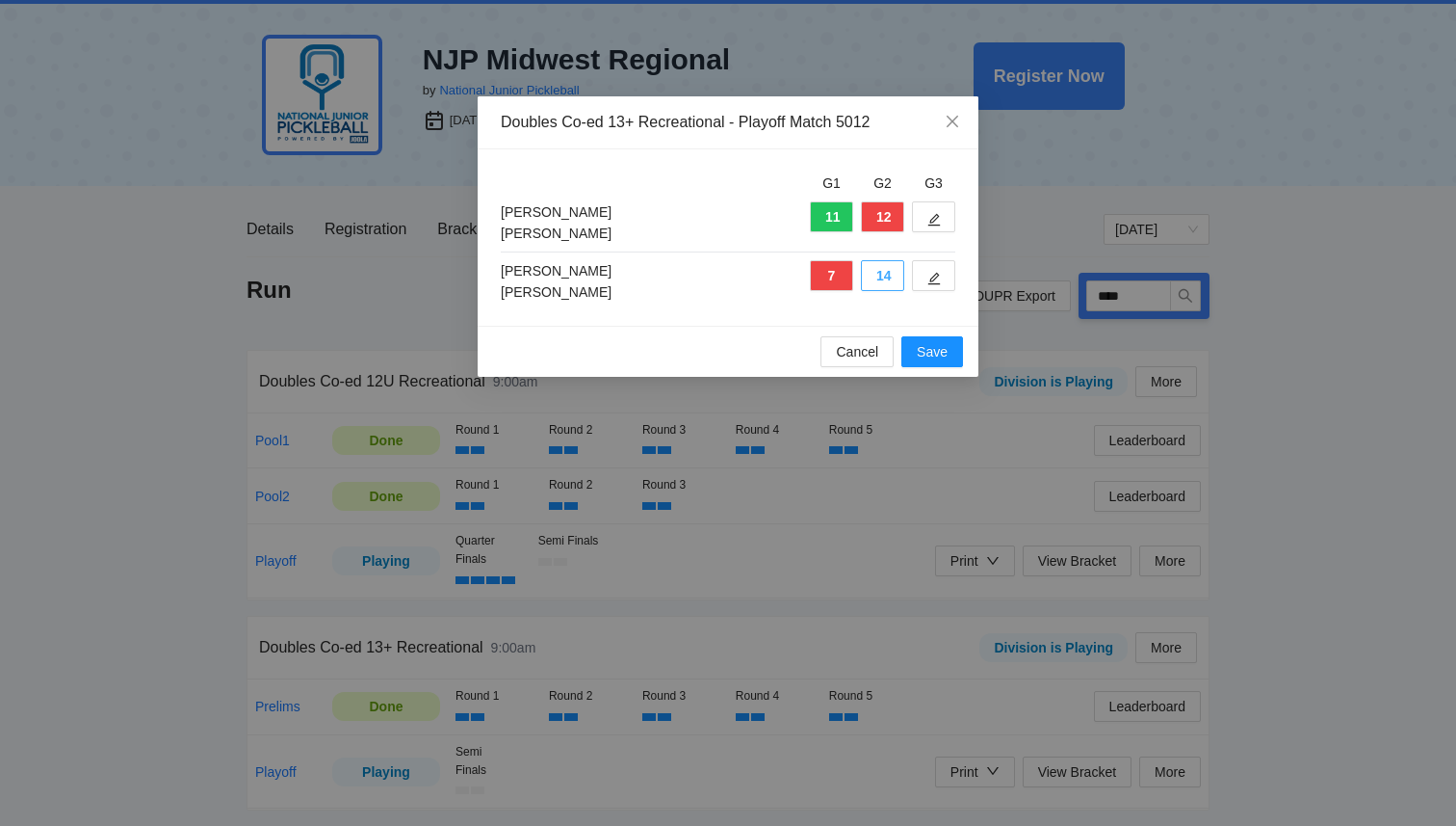
click at [891, 278] on button "14" at bounding box center [883, 276] width 44 height 31
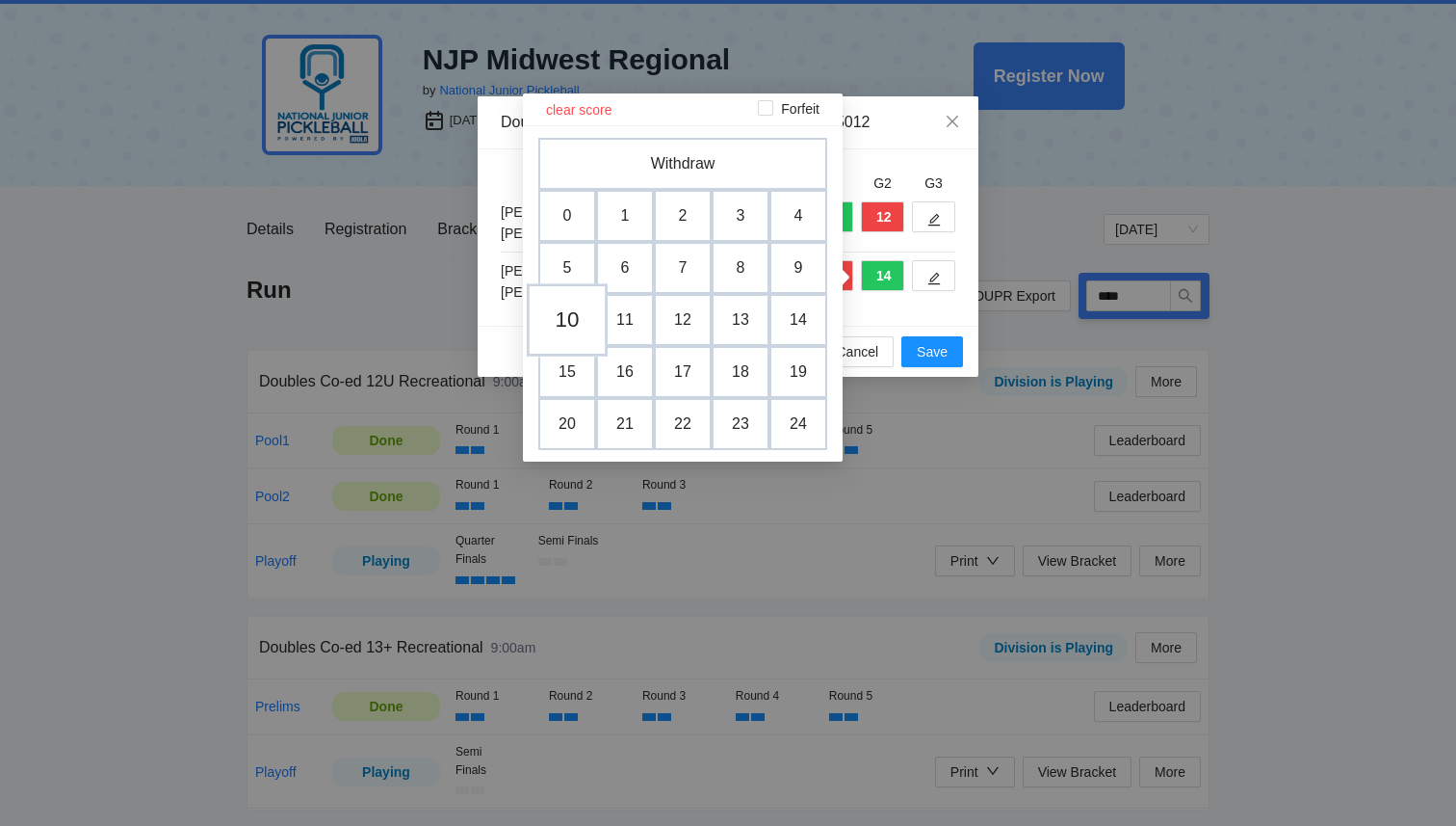
click at [565, 331] on td "10" at bounding box center [567, 321] width 81 height 74
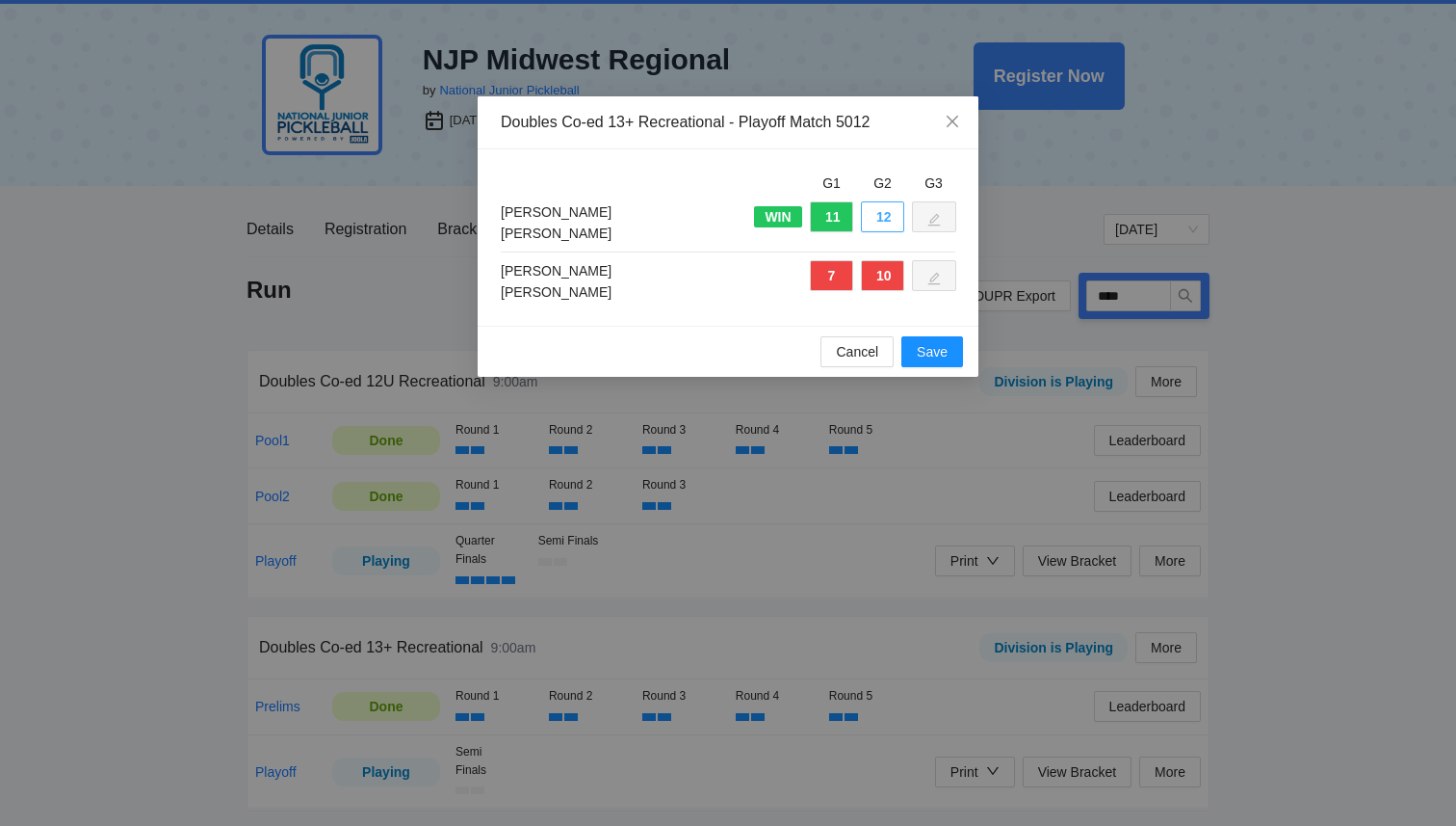
click at [886, 210] on button "12" at bounding box center [883, 217] width 44 height 31
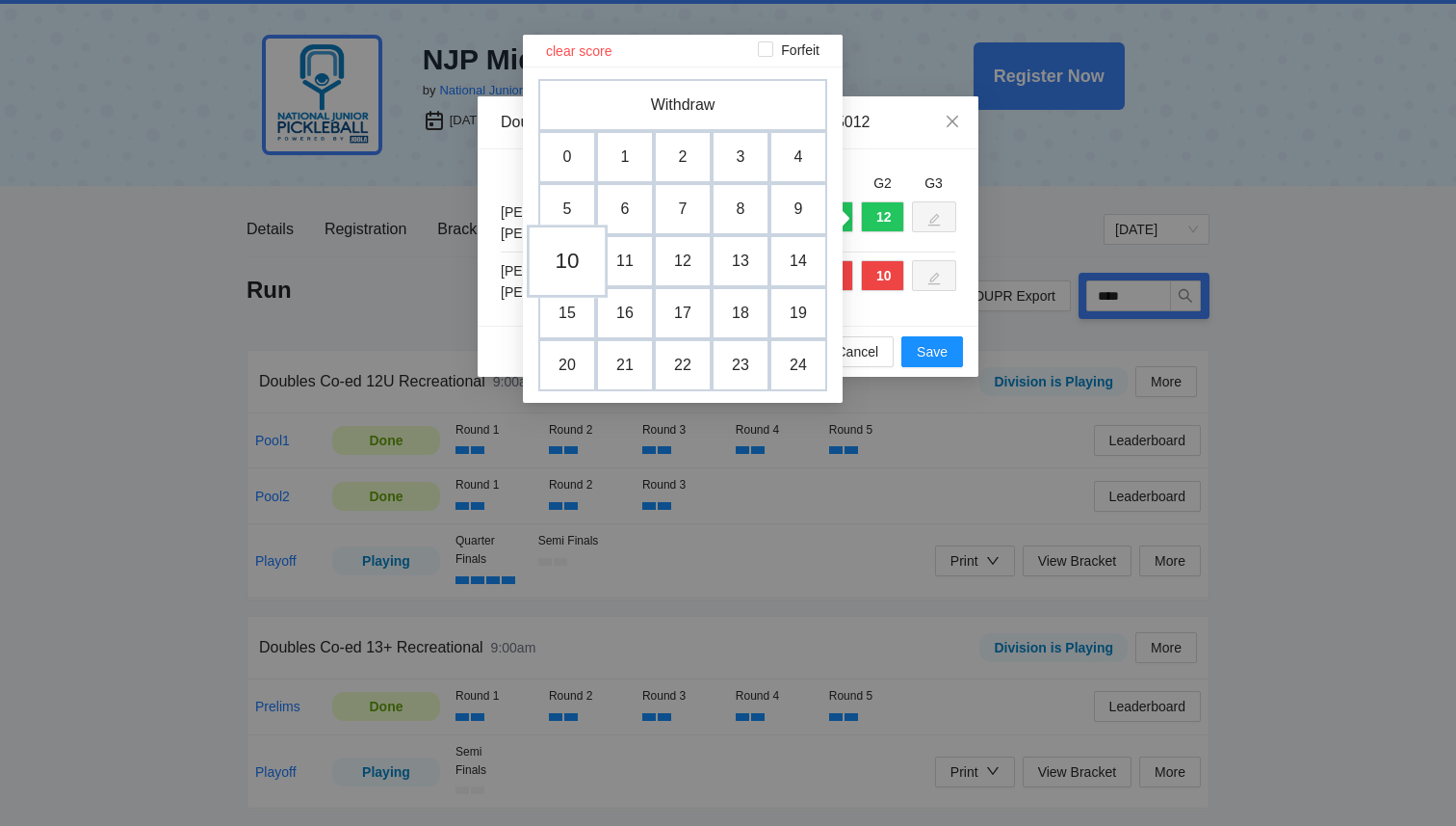
click at [559, 269] on td "10" at bounding box center [567, 261] width 81 height 74
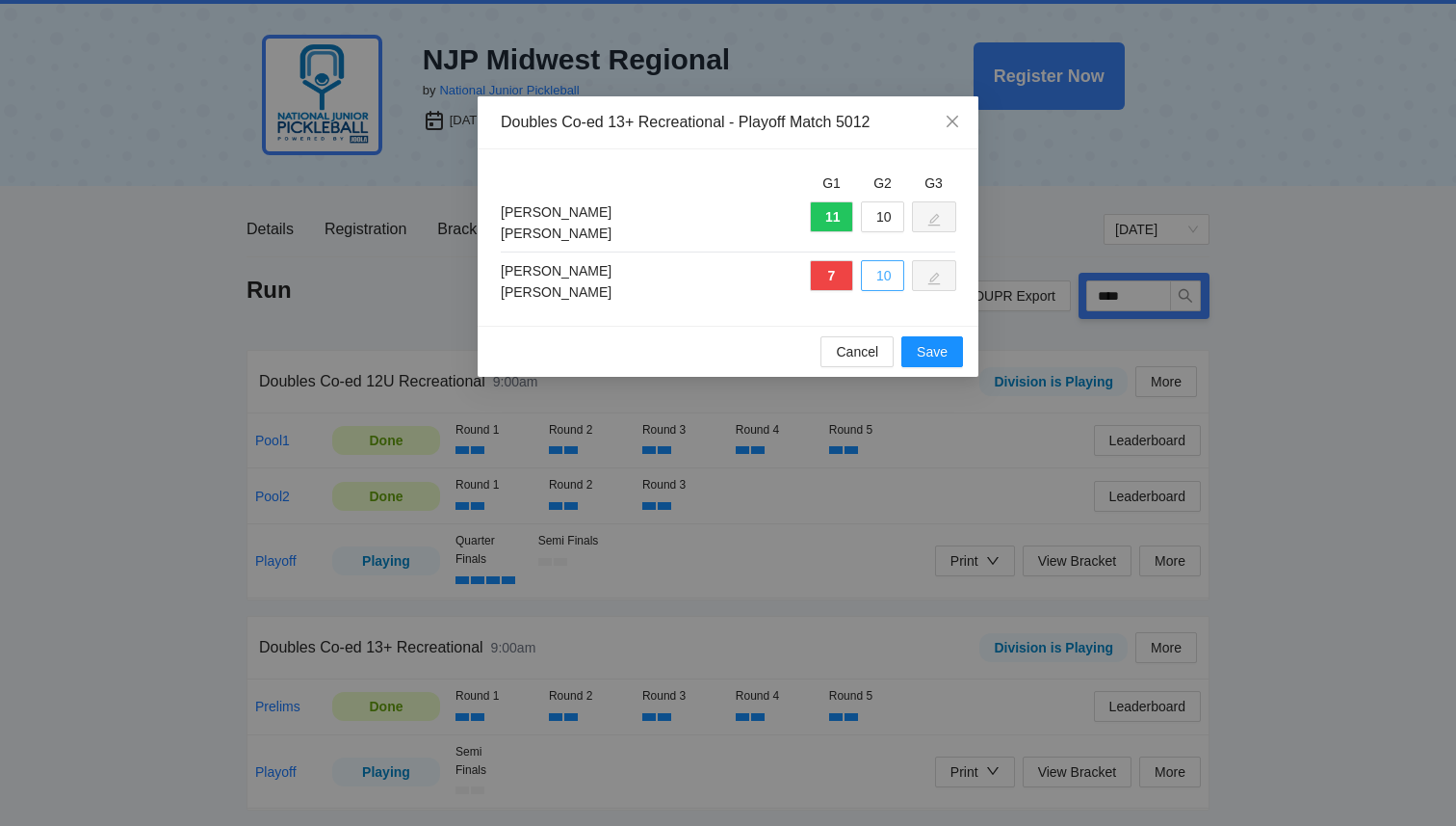
click at [883, 277] on button "10" at bounding box center [883, 276] width 44 height 31
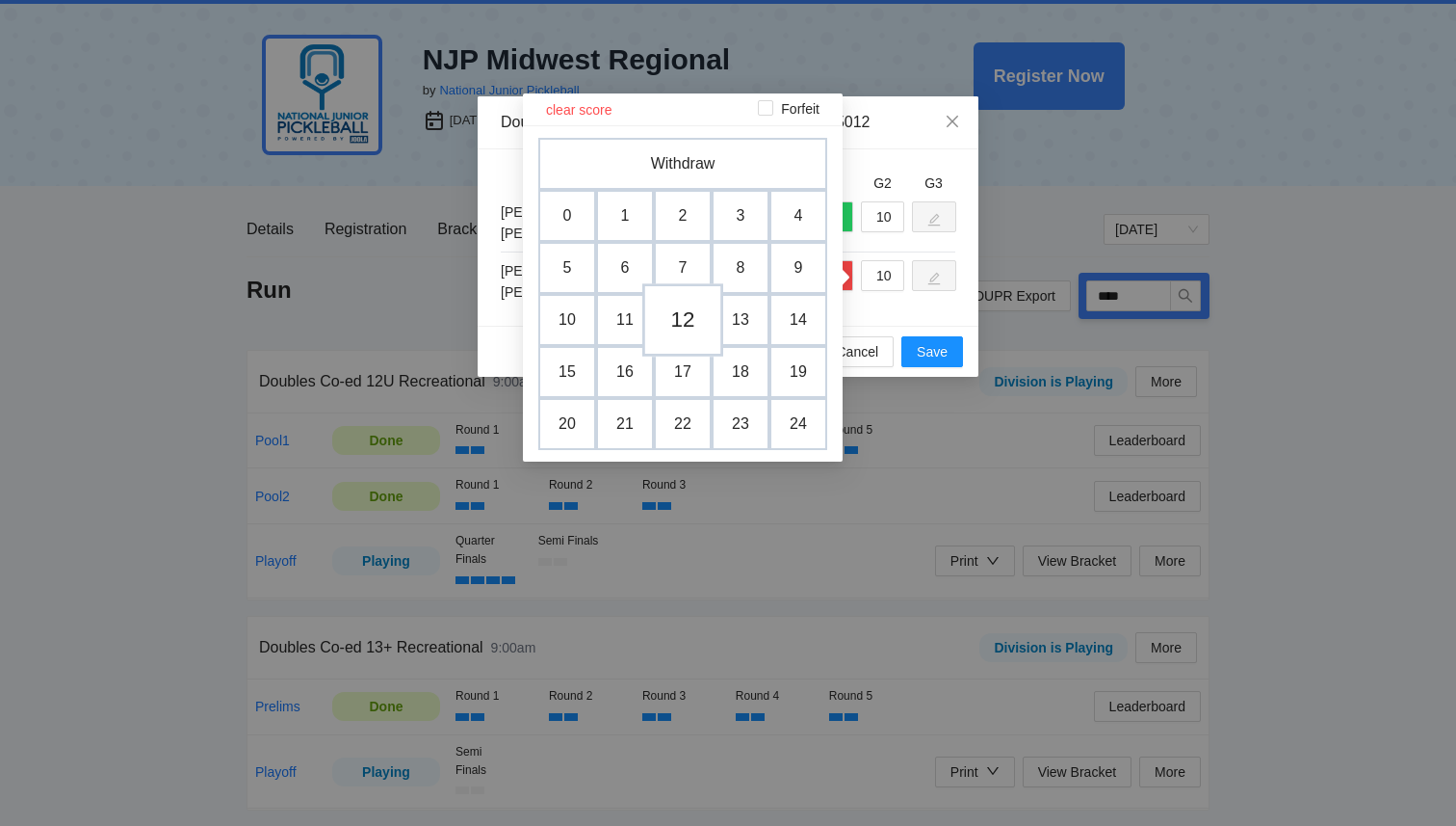
click at [687, 317] on td "12" at bounding box center [683, 321] width 81 height 74
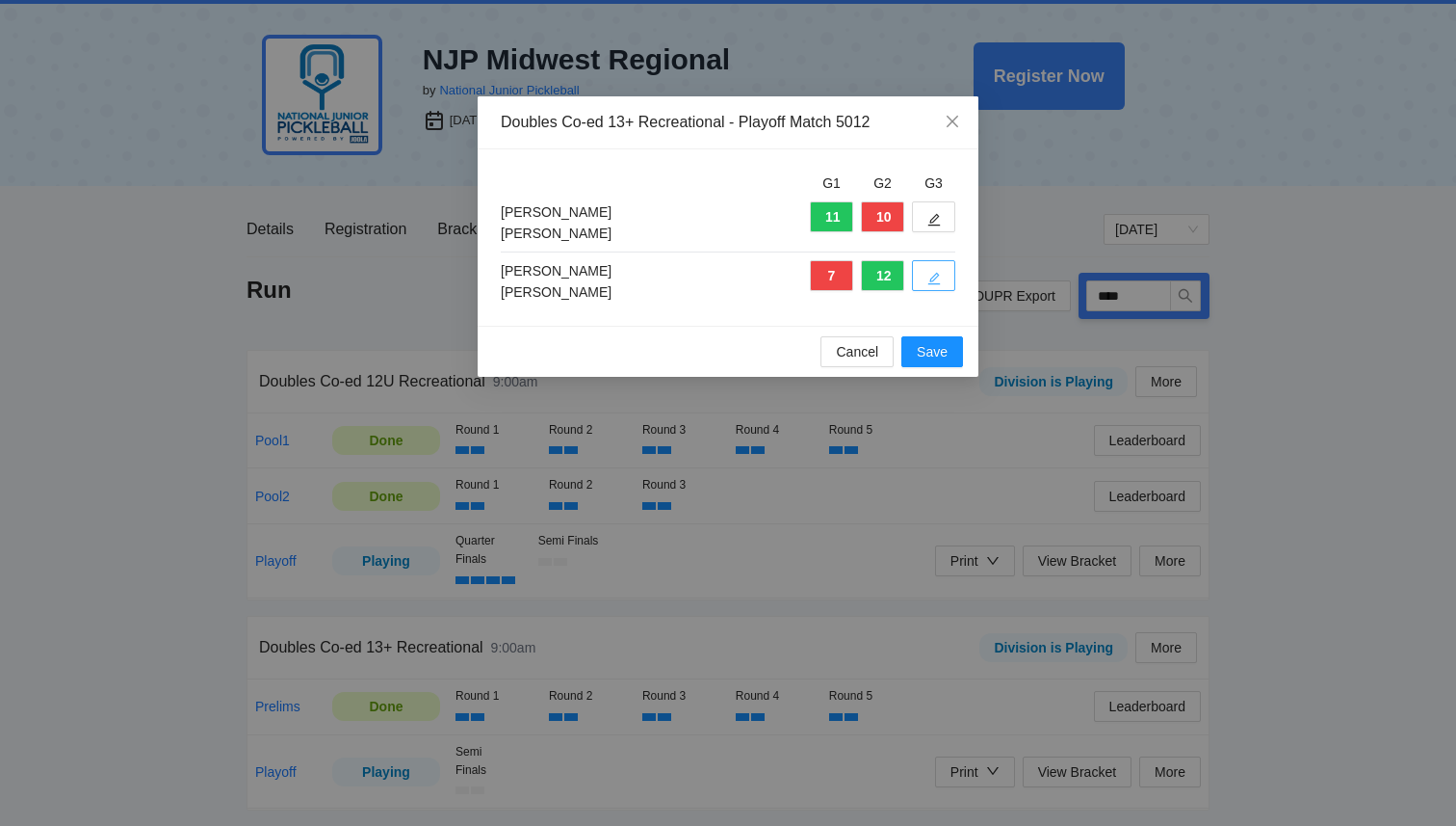
click at [941, 268] on button "button" at bounding box center [933, 276] width 44 height 31
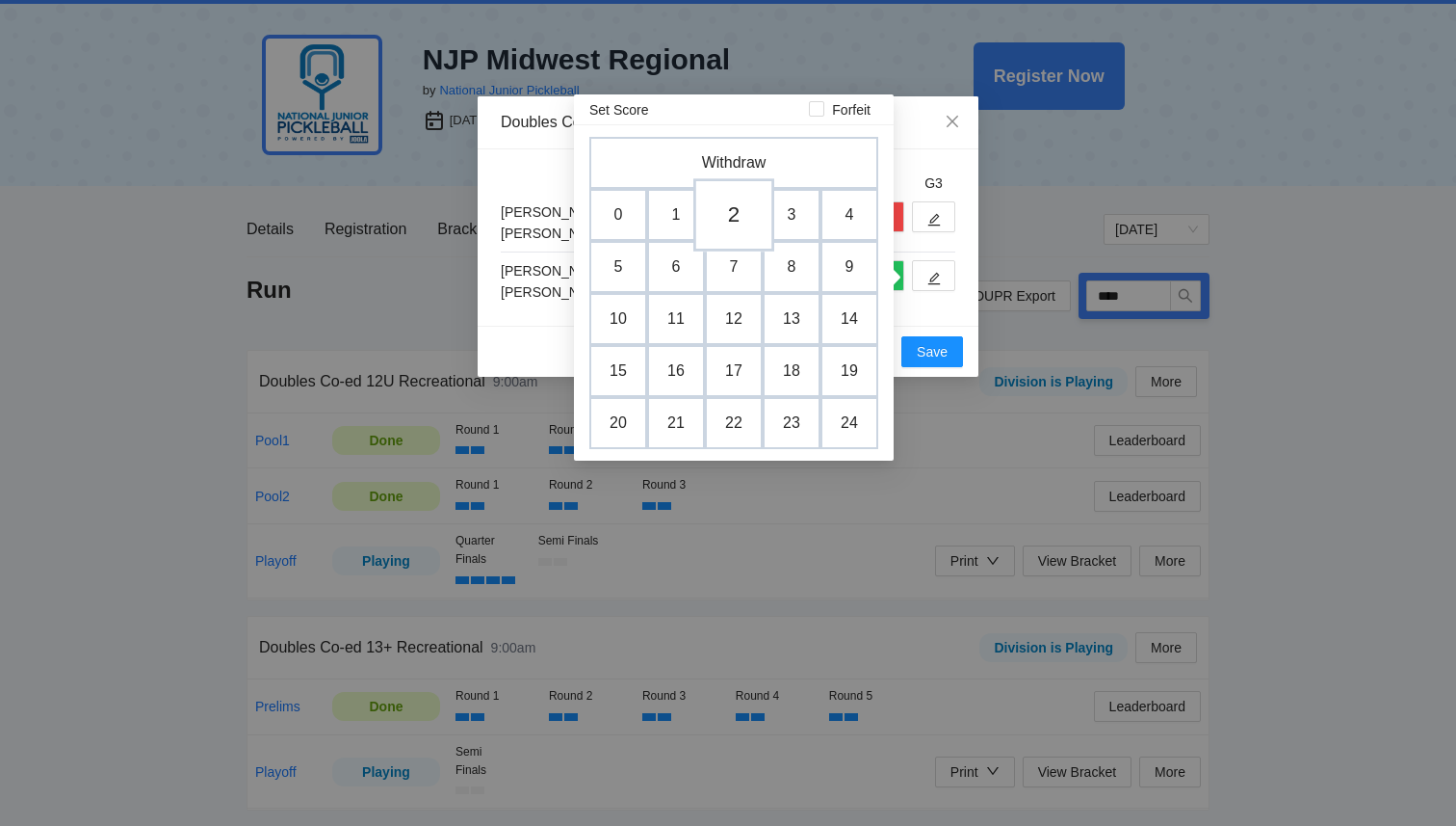
click at [729, 211] on td "2" at bounding box center [734, 215] width 81 height 74
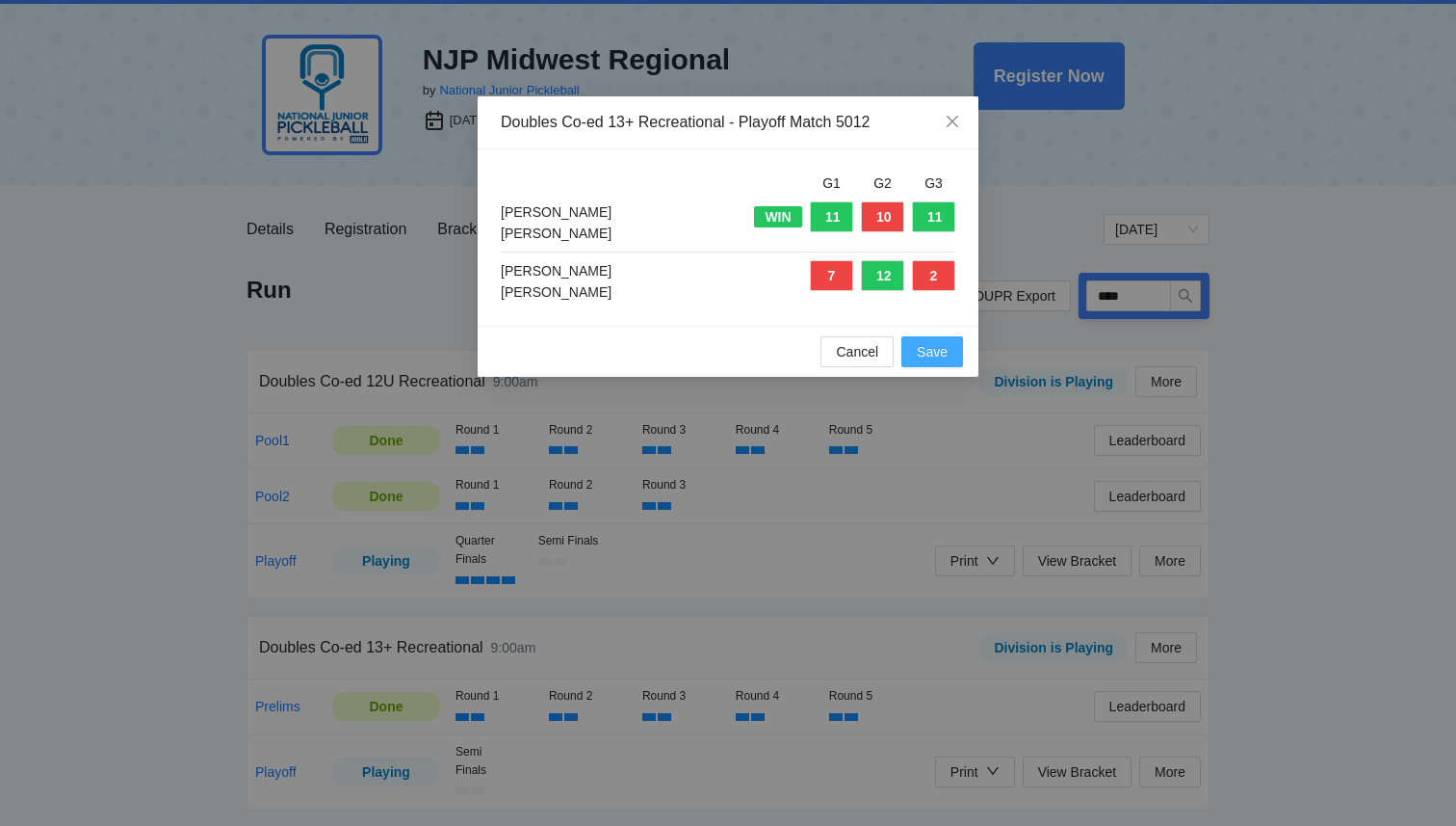
click at [936, 358] on span "Save" at bounding box center [932, 352] width 31 height 21
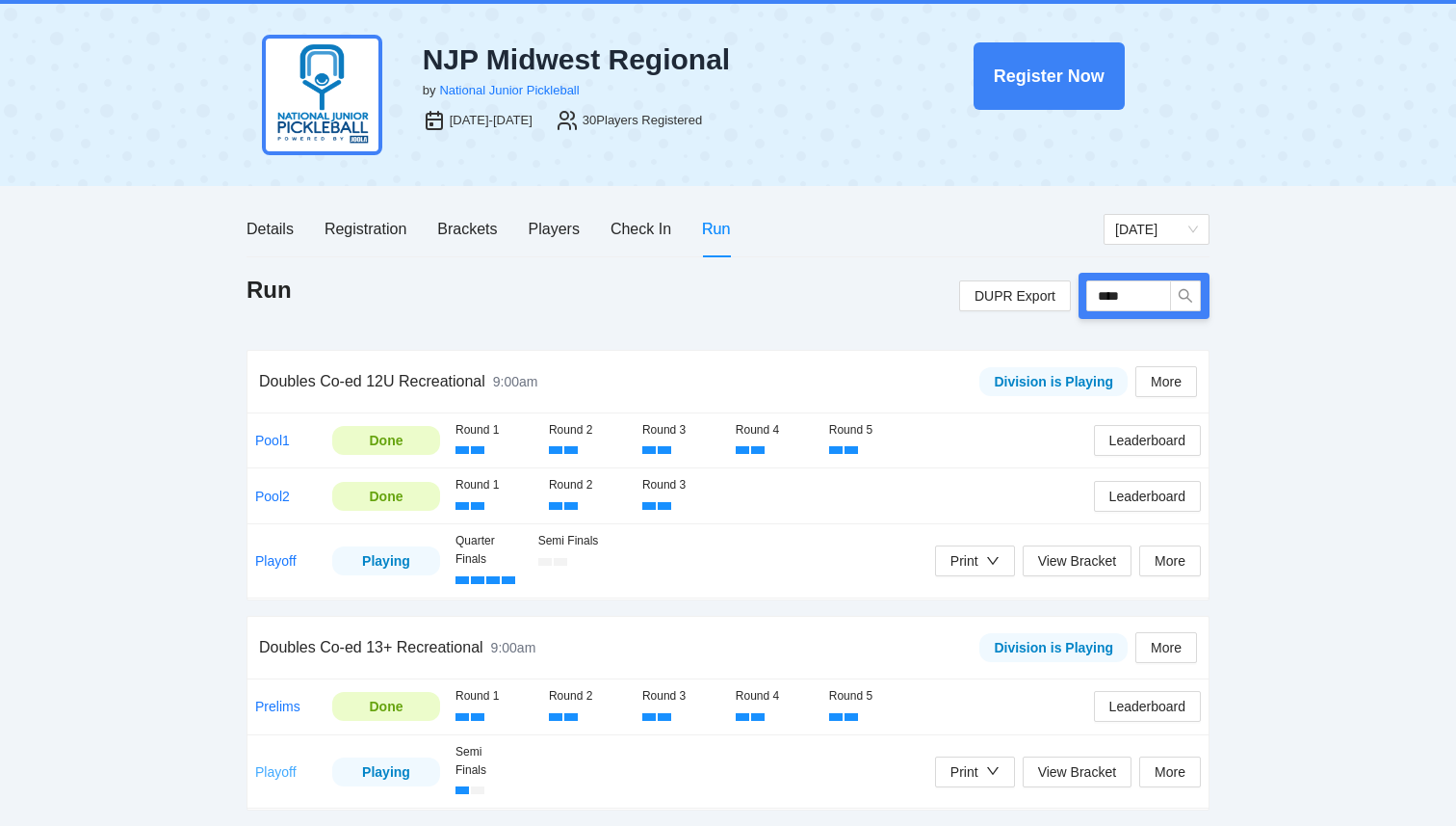
click at [276, 770] on link "Playoff" at bounding box center [276, 772] width 42 height 15
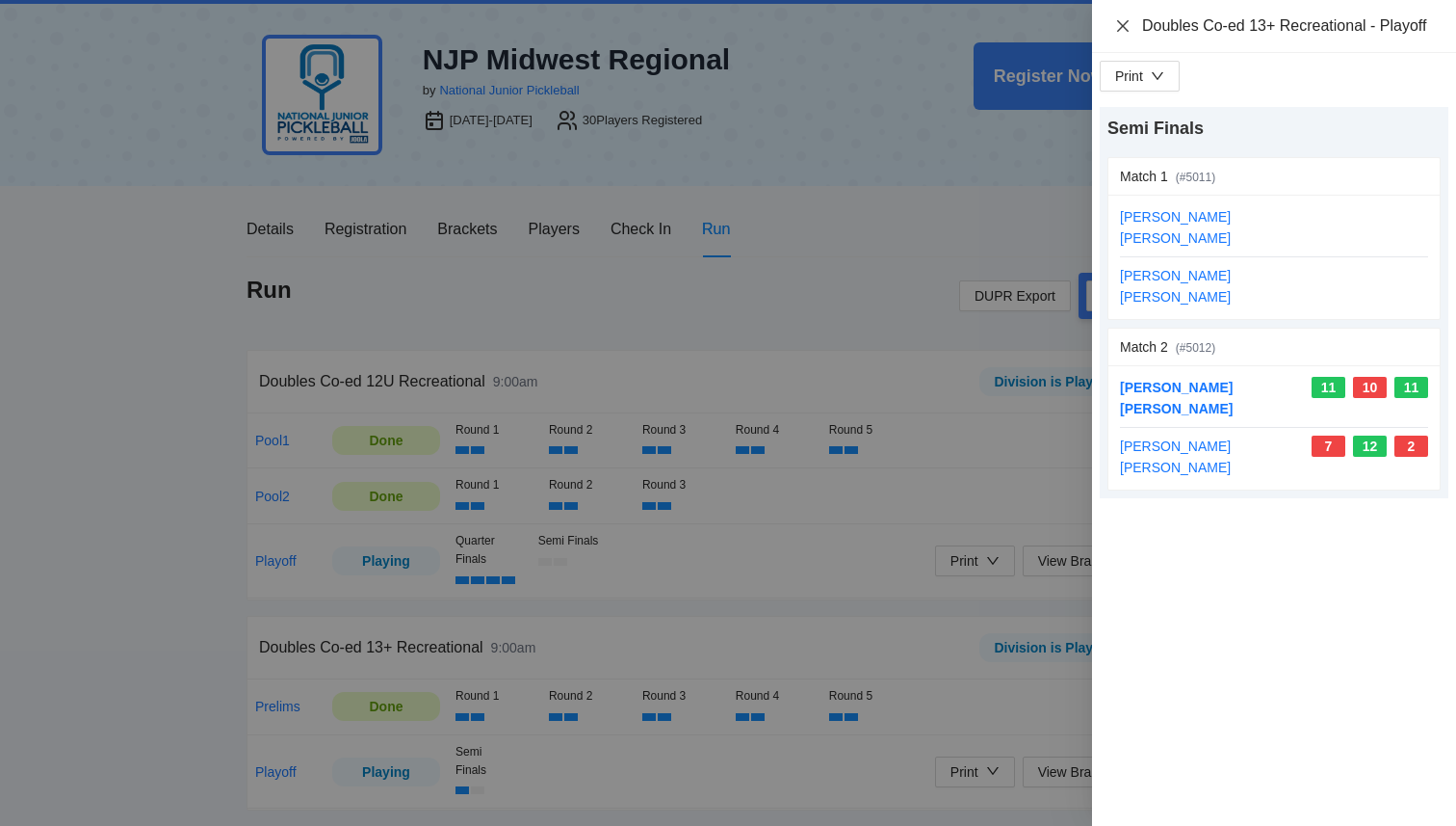
click at [1127, 31] on icon "close" at bounding box center [1123, 25] width 12 height 12
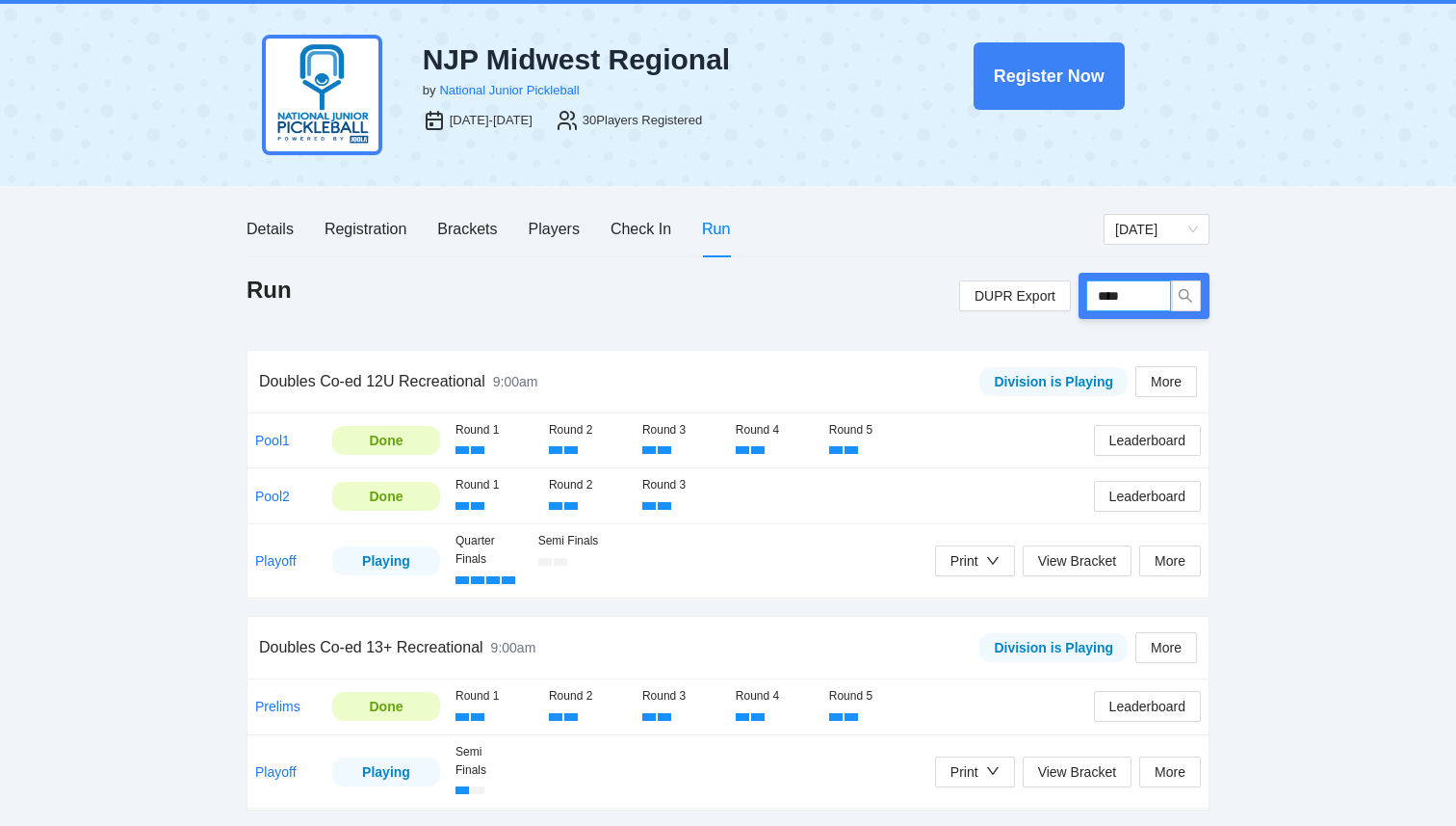
drag, startPoint x: 1134, startPoint y: 290, endPoint x: 979, endPoint y: 251, distance: 159.8
click at [986, 253] on div "Details Registration Brackets Players Check In Run [DATE] Run DUPR Export **** …" at bounding box center [728, 513] width 963 height 625
type input "*****"
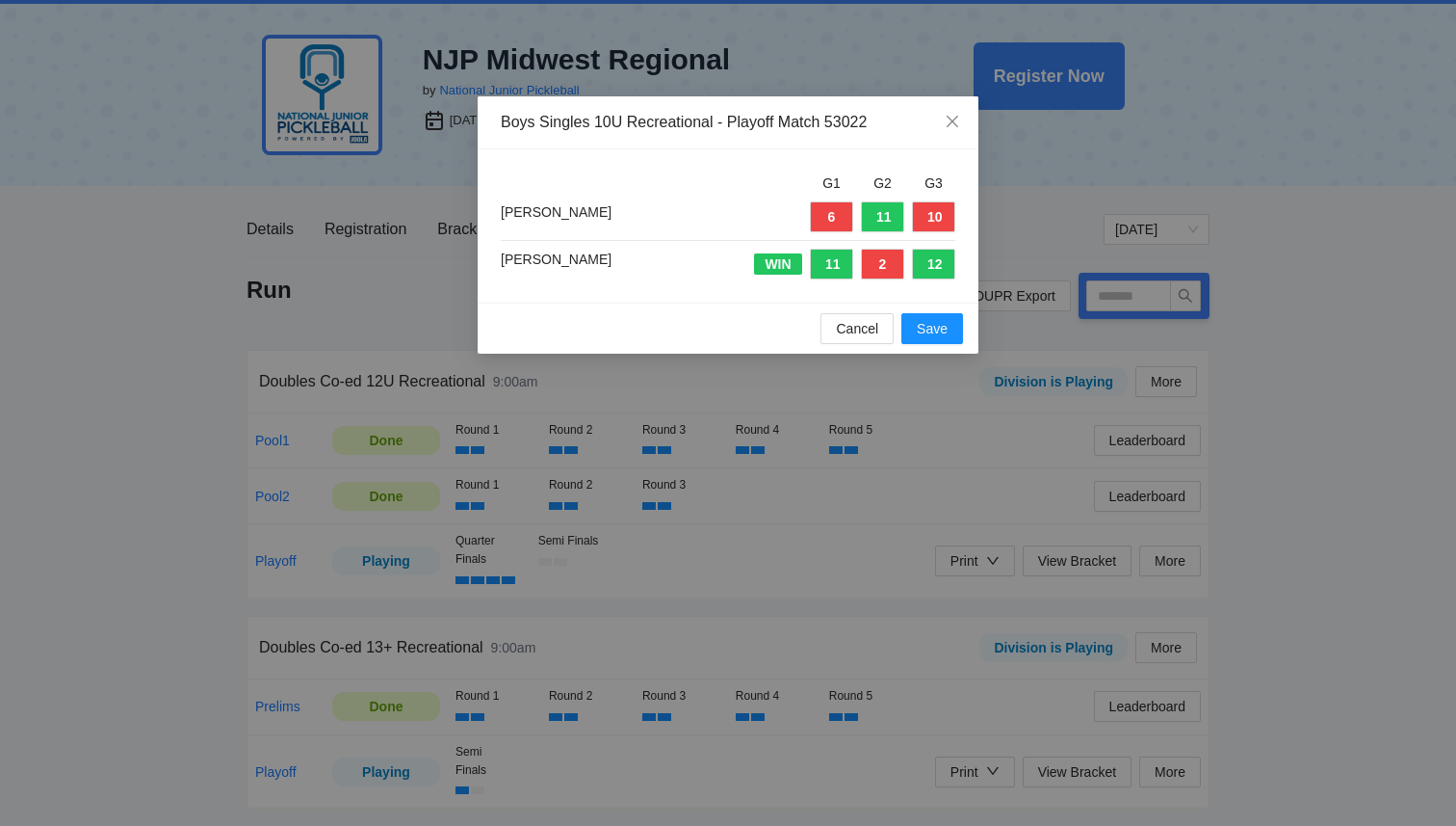
type input "*****"
click at [847, 333] on span "Cancel" at bounding box center [858, 328] width 43 height 21
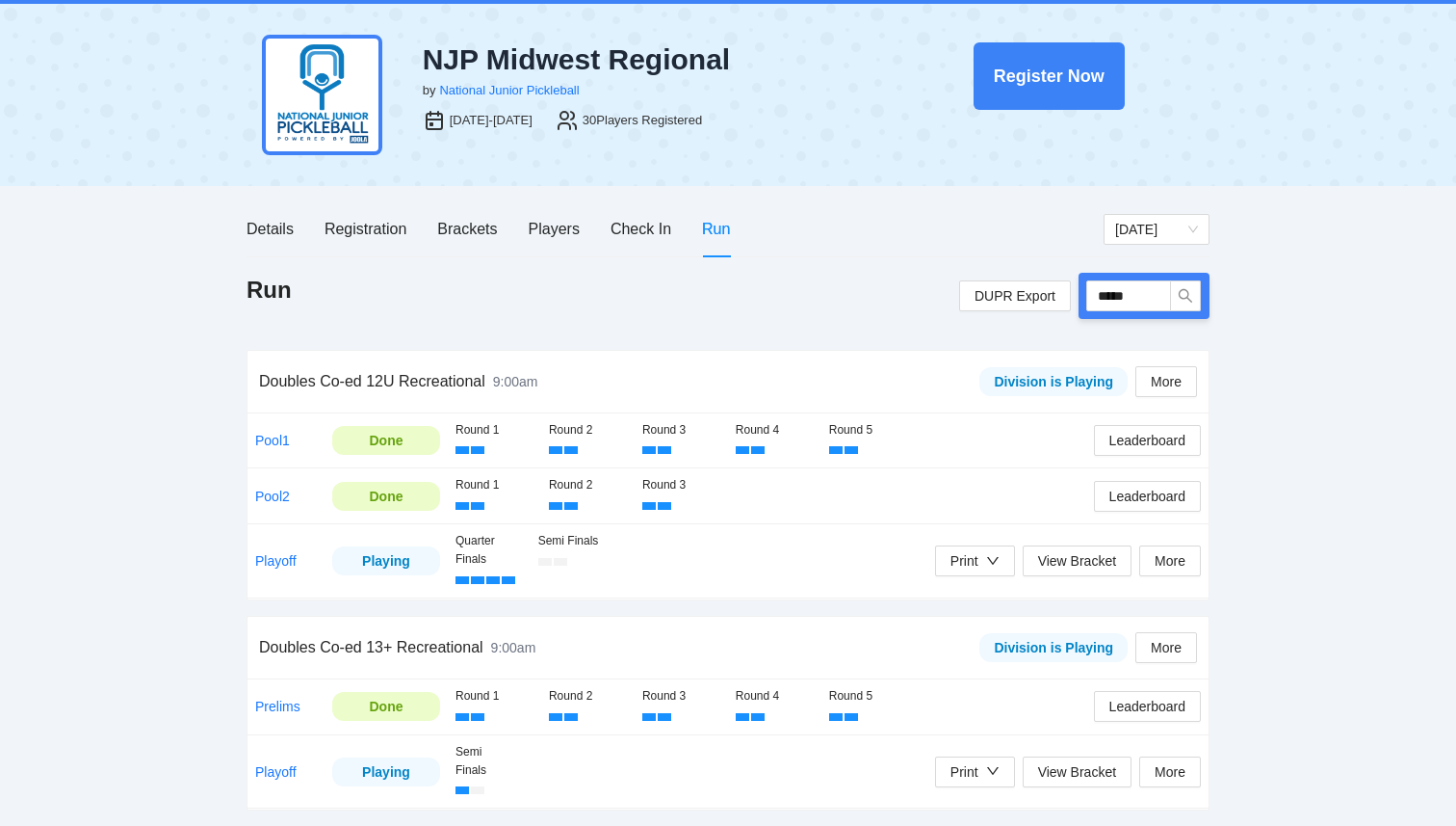
click at [796, 562] on div "Quarter Finals Semi Finals" at bounding box center [696, 561] width 480 height 58
click at [273, 562] on link "Playoff" at bounding box center [276, 561] width 42 height 15
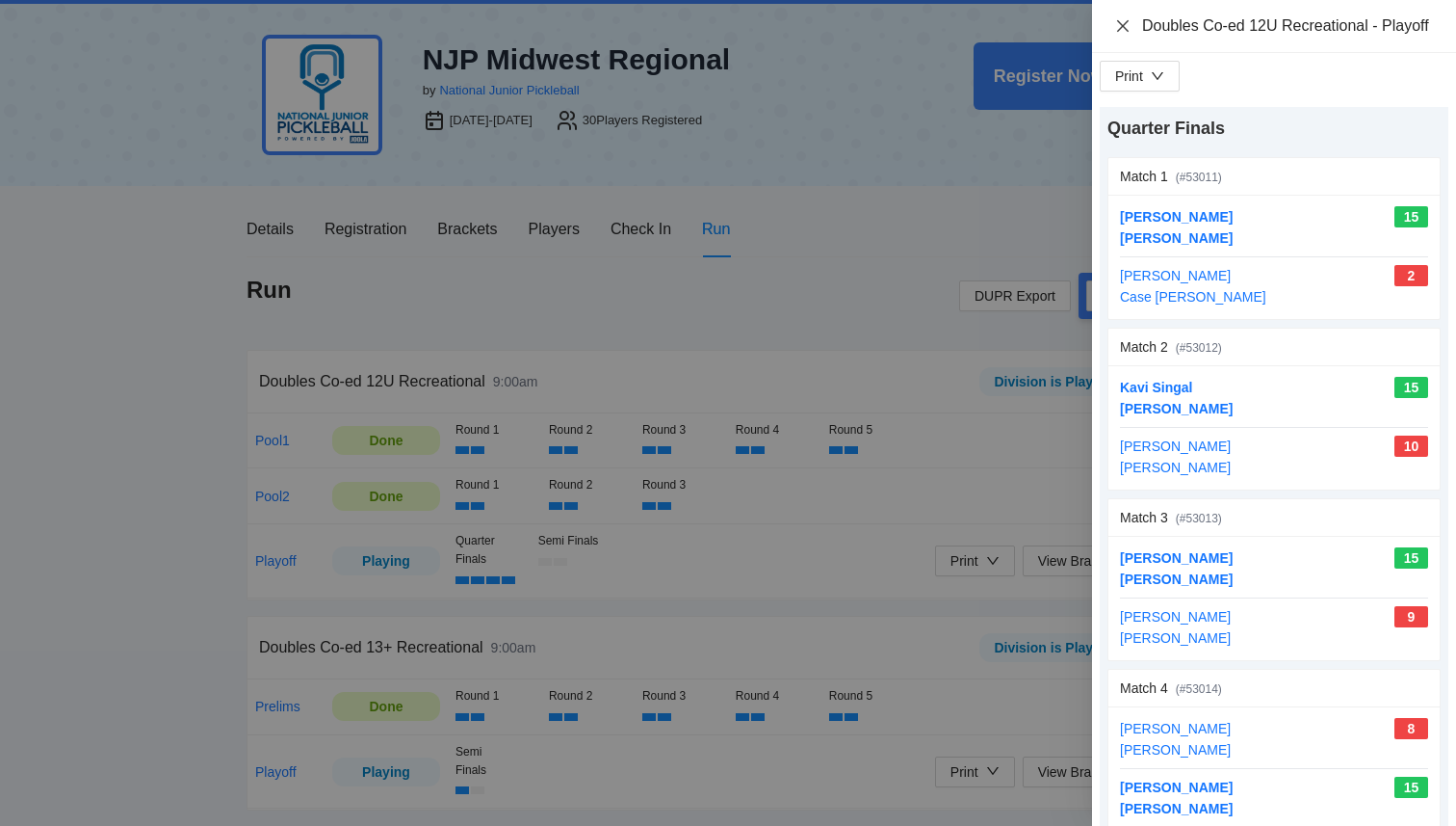
click at [1128, 34] on icon "close" at bounding box center [1123, 26] width 15 height 15
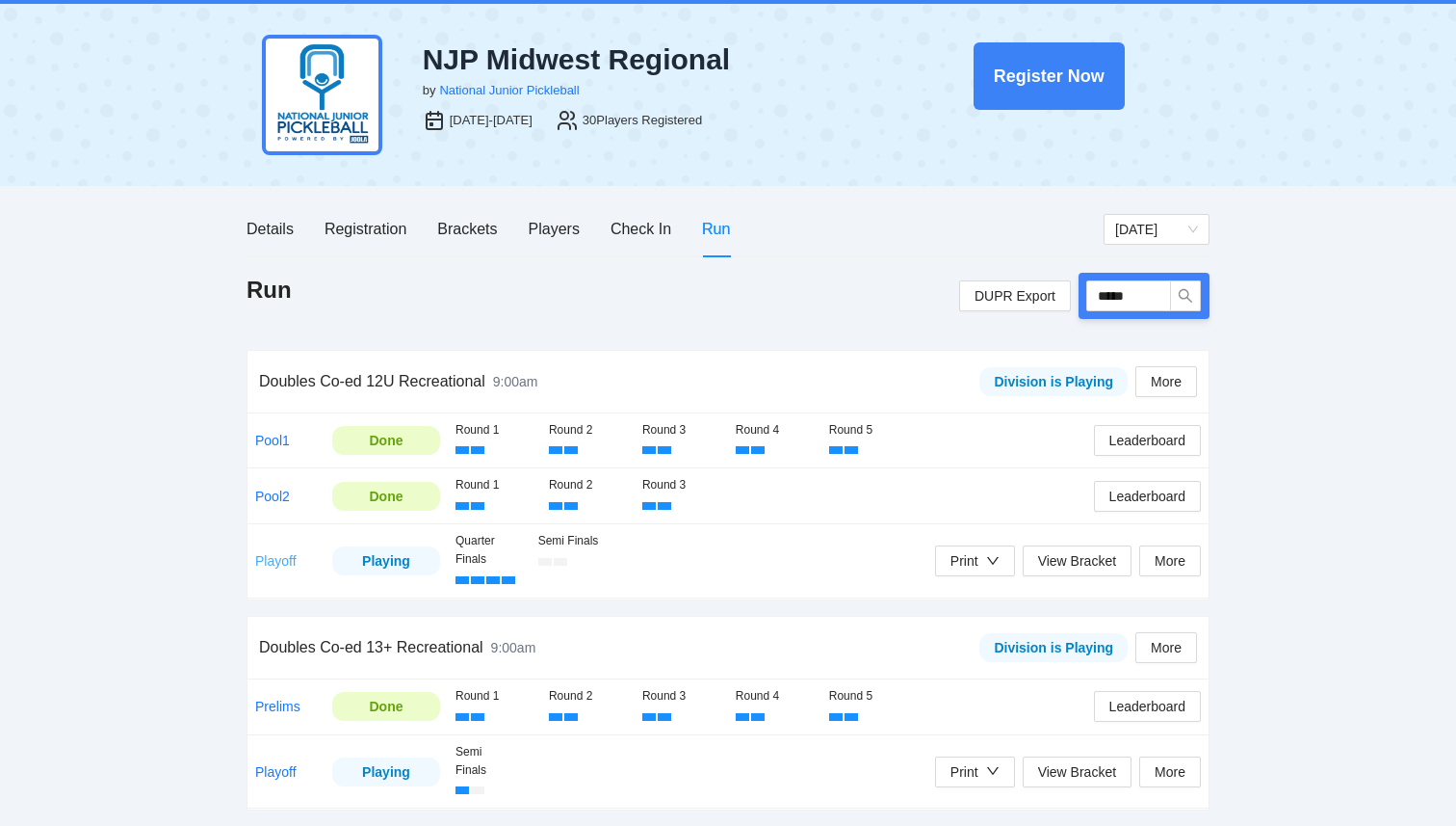
click at [287, 563] on link "Playoff" at bounding box center [276, 561] width 42 height 15
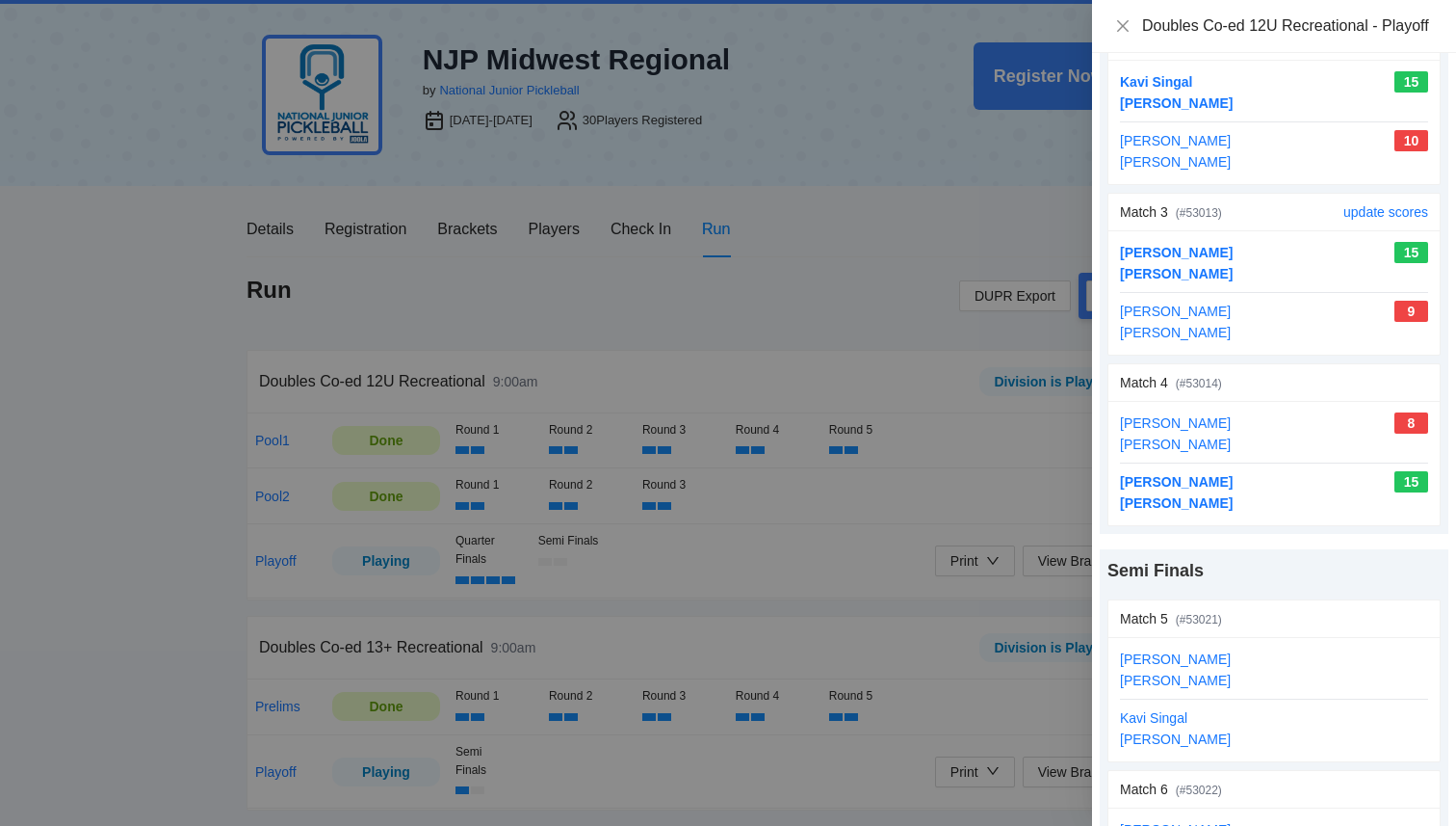
scroll to position [449, 0]
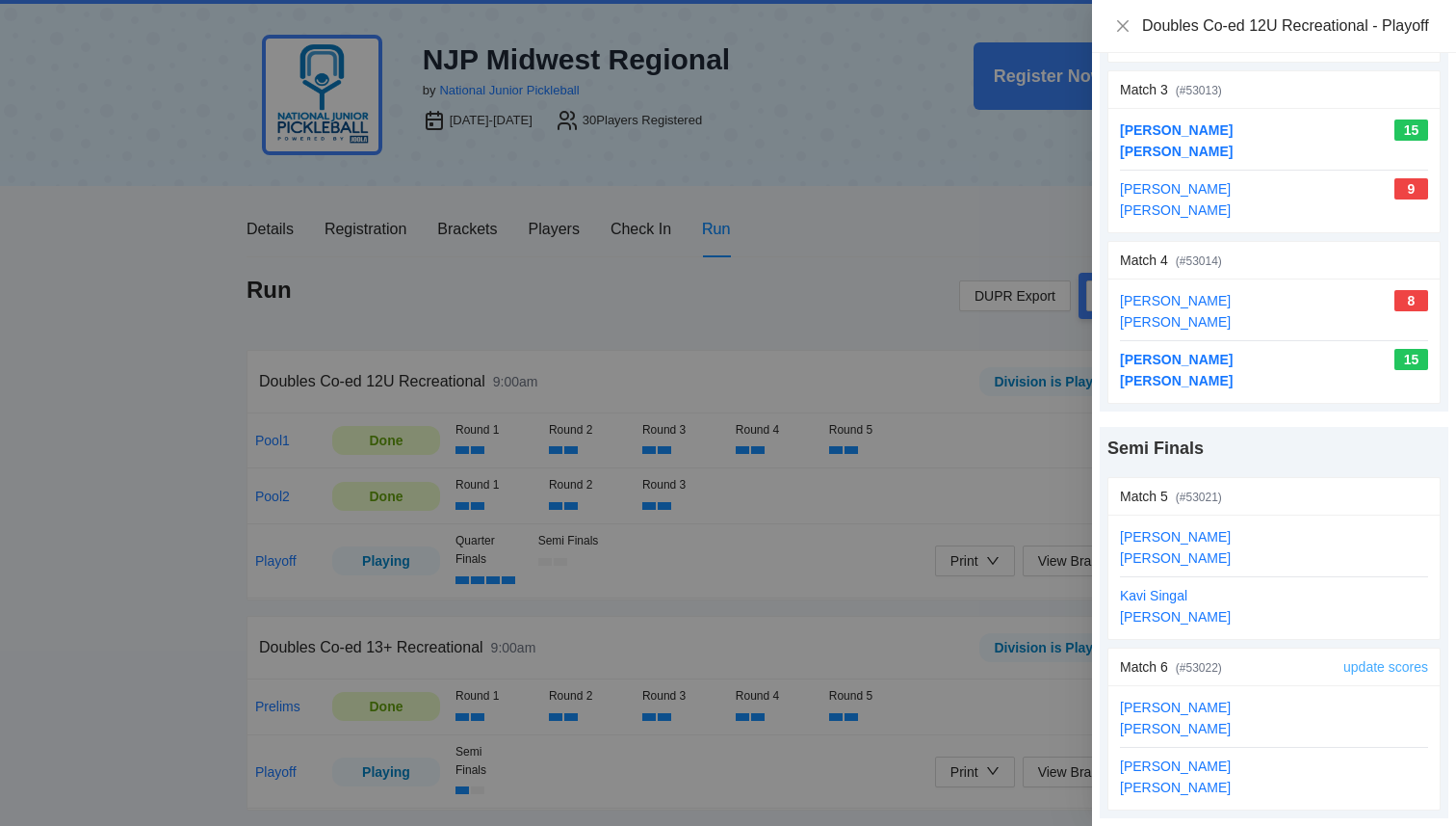
click at [1378, 668] on link "update scores" at bounding box center [1386, 667] width 85 height 15
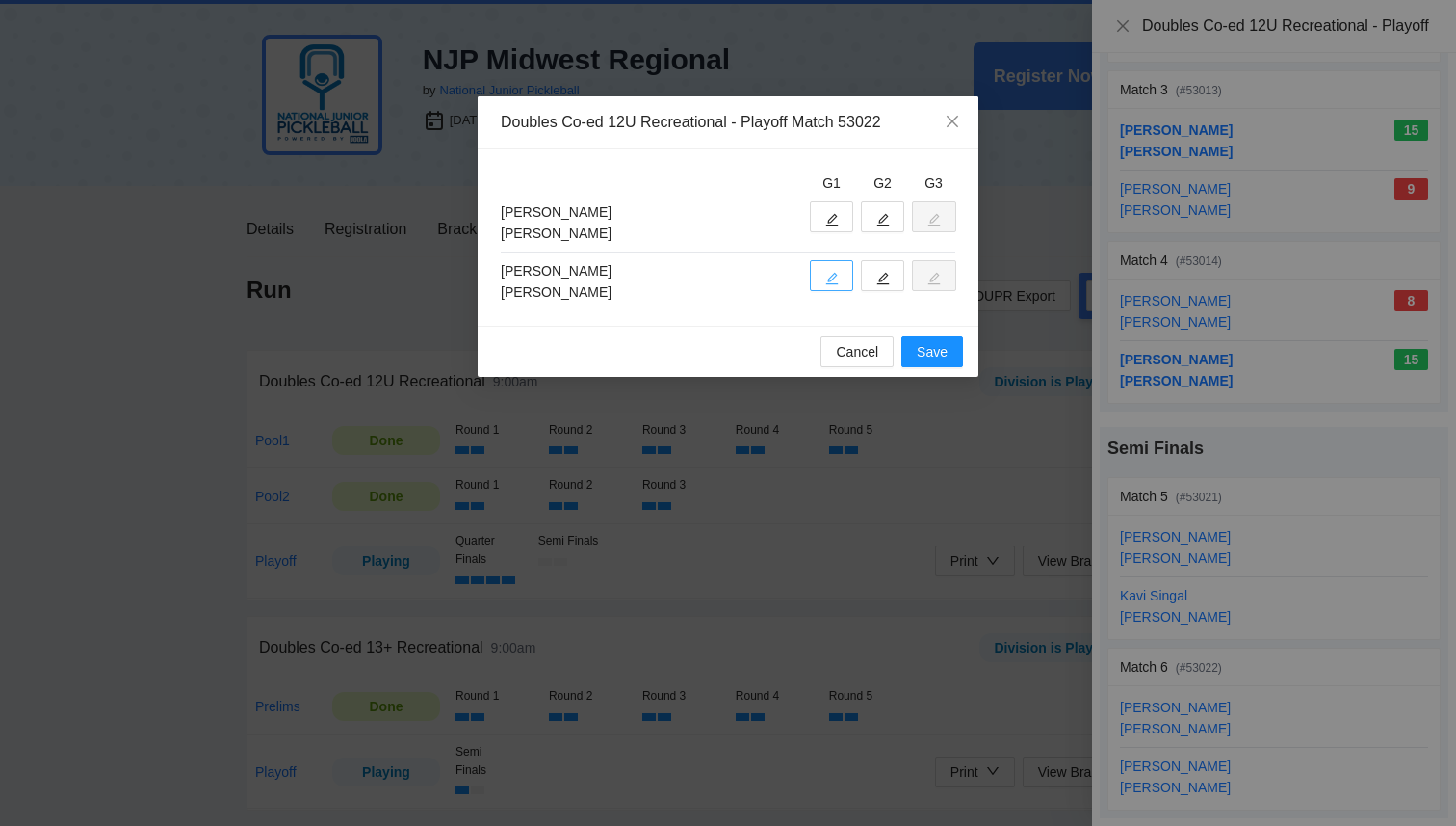
click at [836, 279] on icon "edit" at bounding box center [833, 279] width 14 height 14
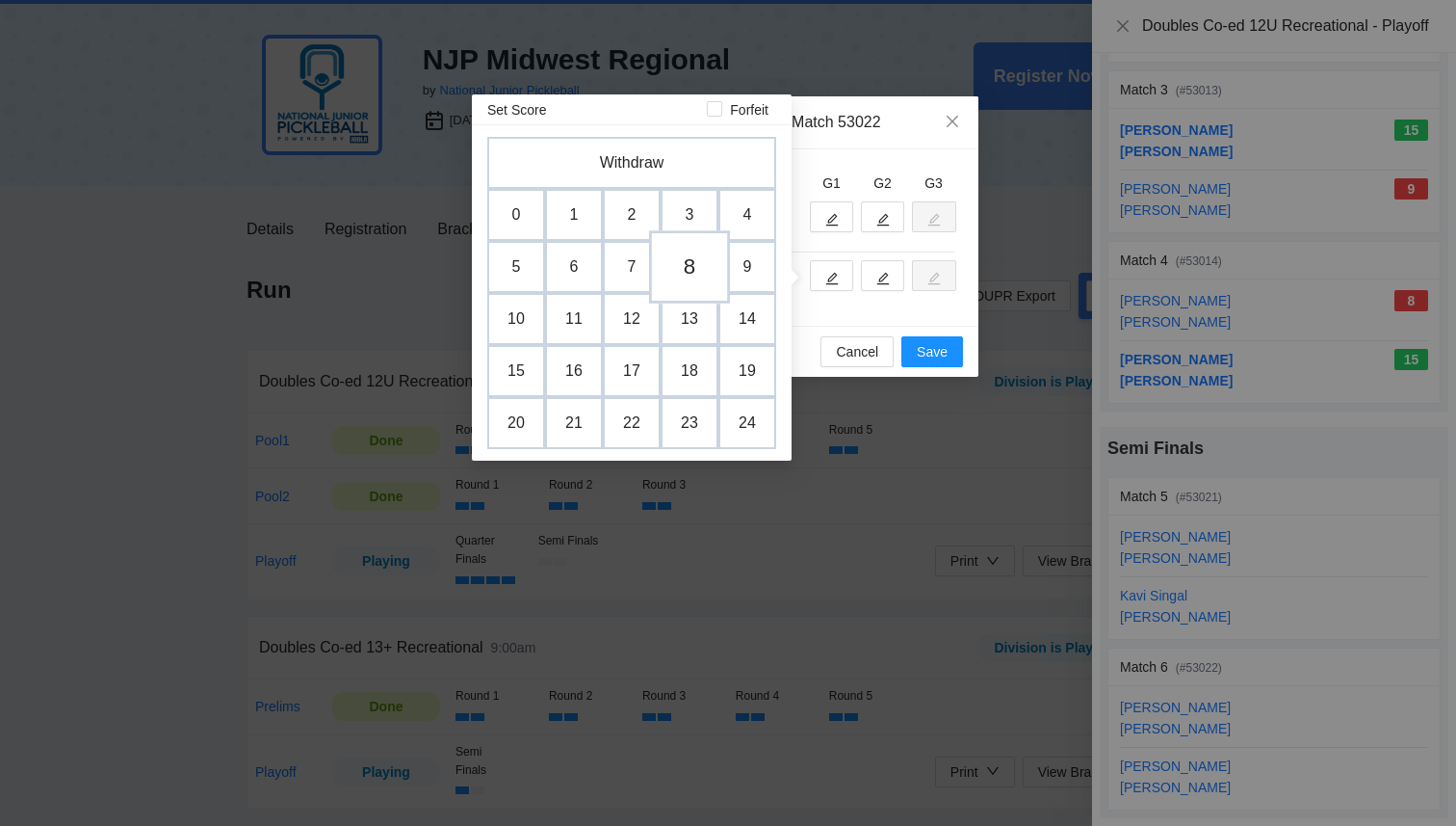
click at [702, 265] on td "8" at bounding box center [690, 267] width 81 height 74
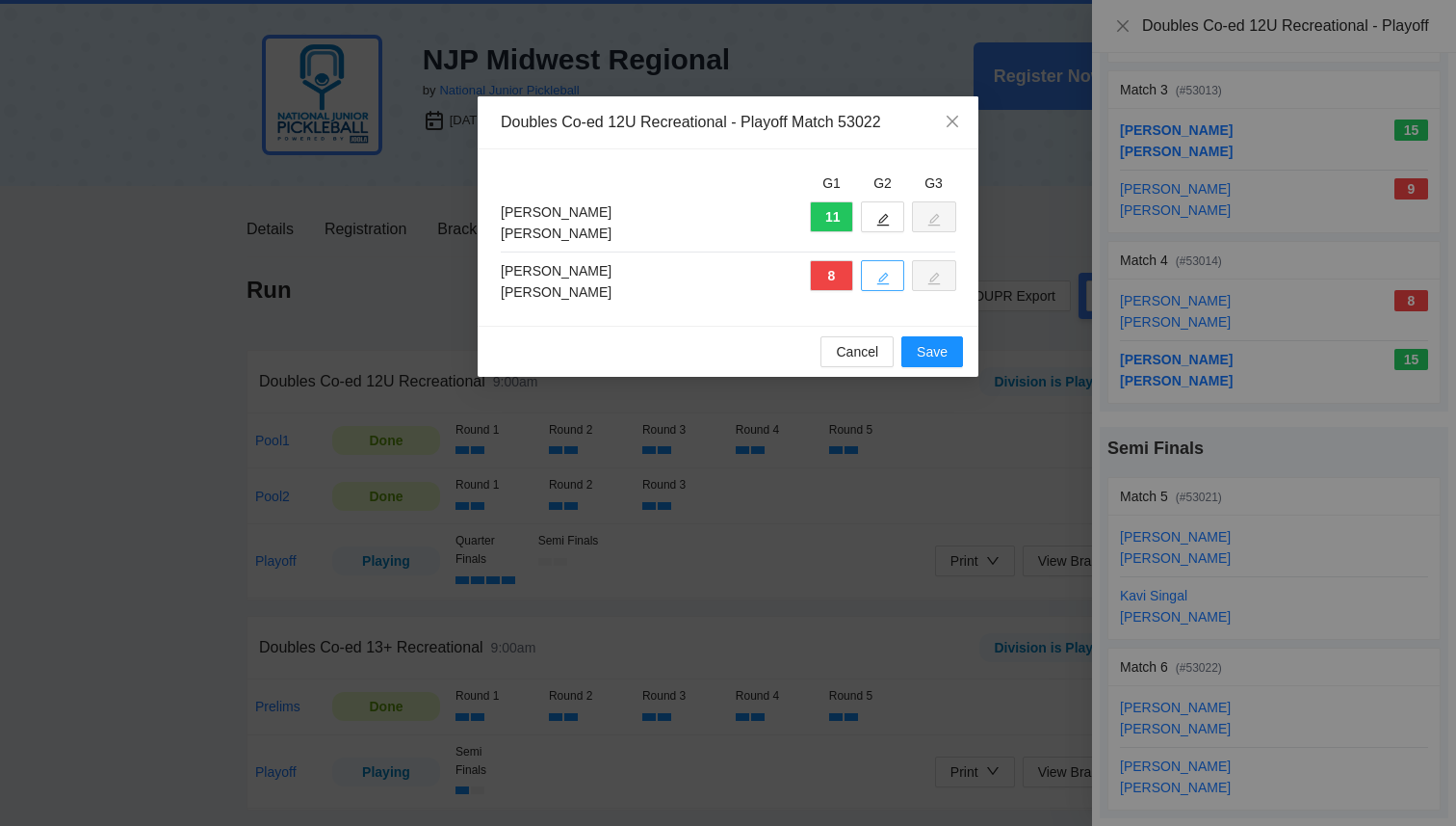
click at [871, 276] on button "button" at bounding box center [883, 276] width 44 height 31
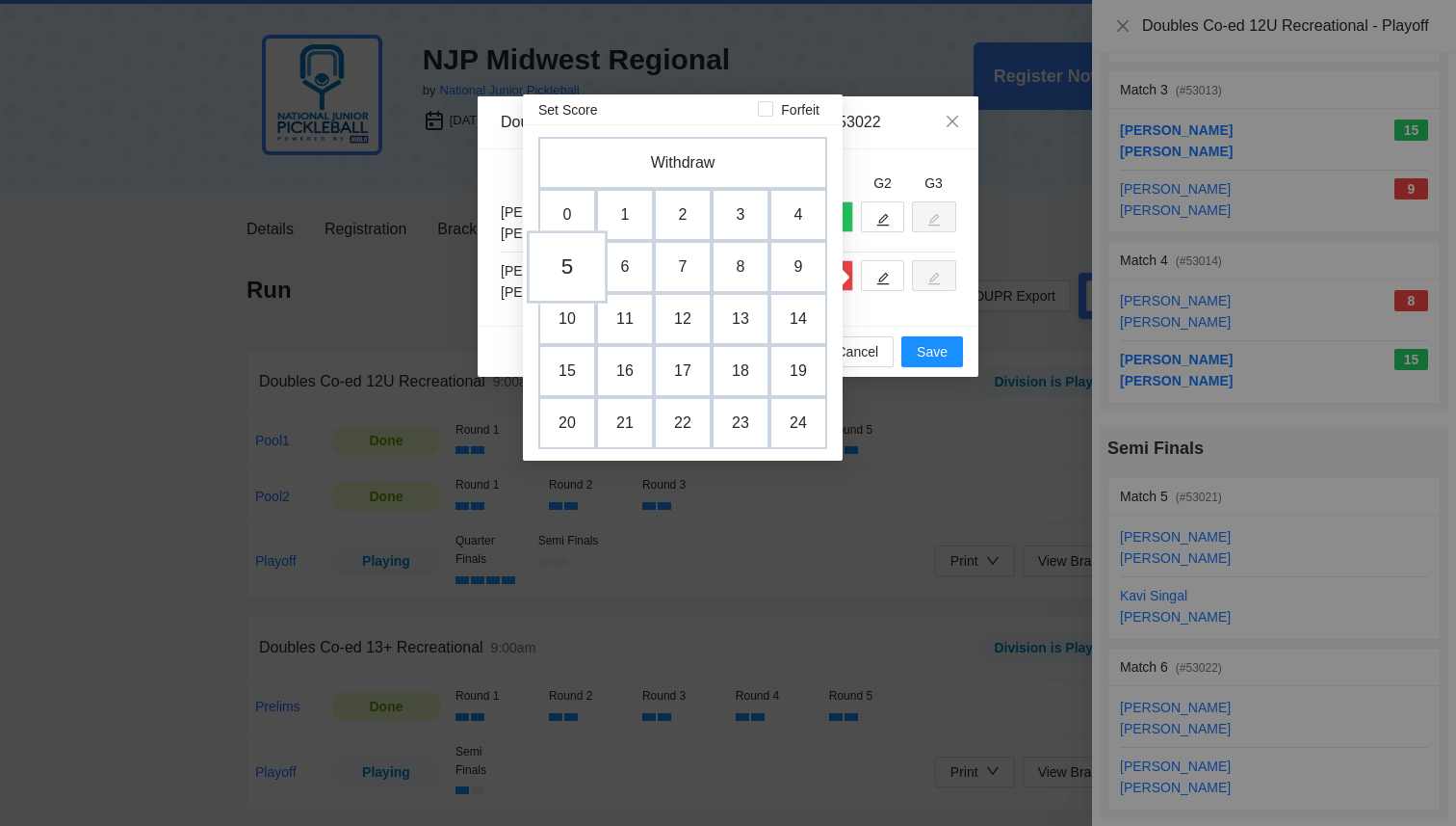
click at [574, 265] on td "5" at bounding box center [567, 267] width 81 height 74
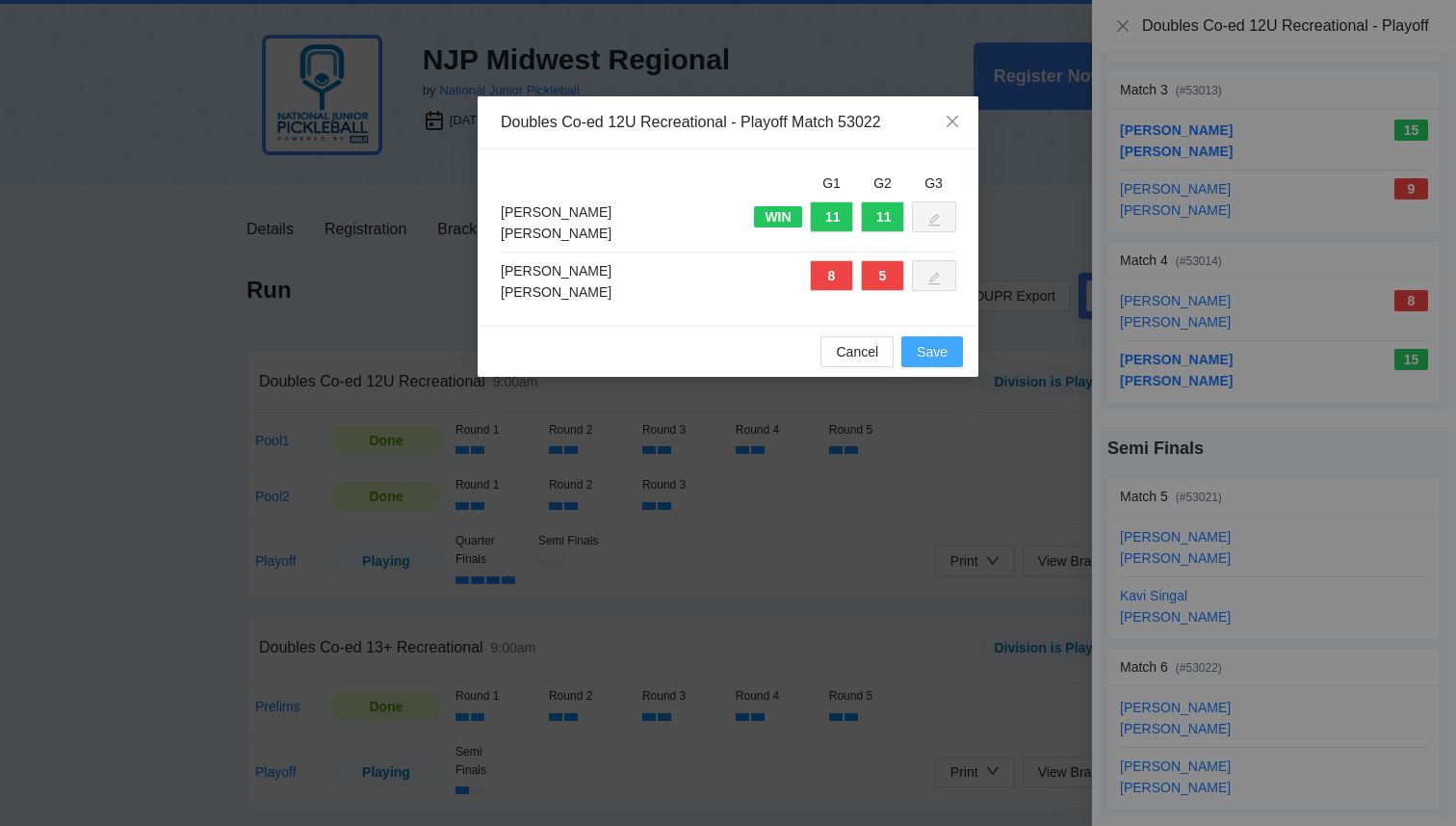
click at [926, 348] on span "Save" at bounding box center [932, 352] width 31 height 21
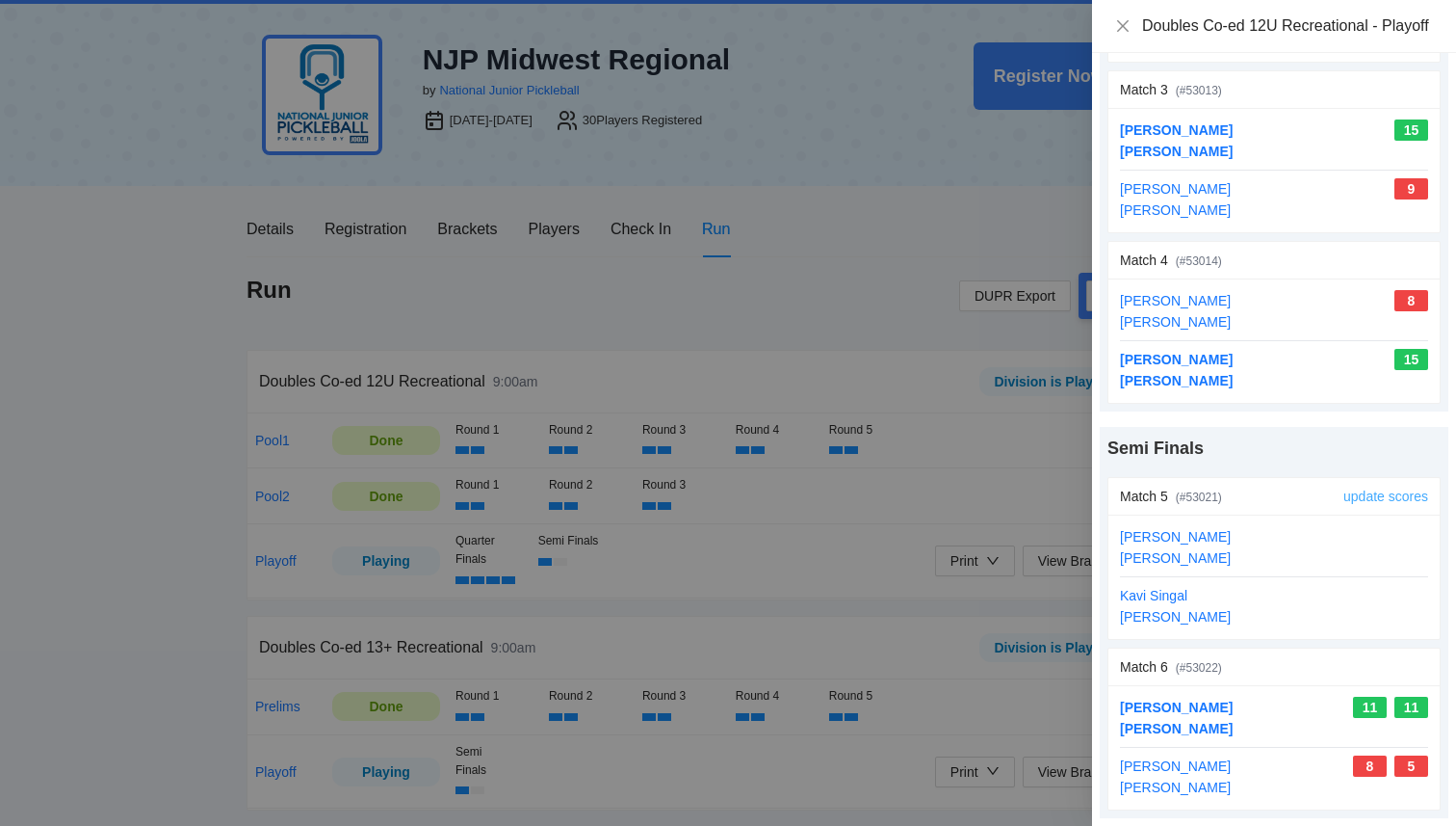
click at [1395, 495] on link "update scores" at bounding box center [1386, 496] width 85 height 15
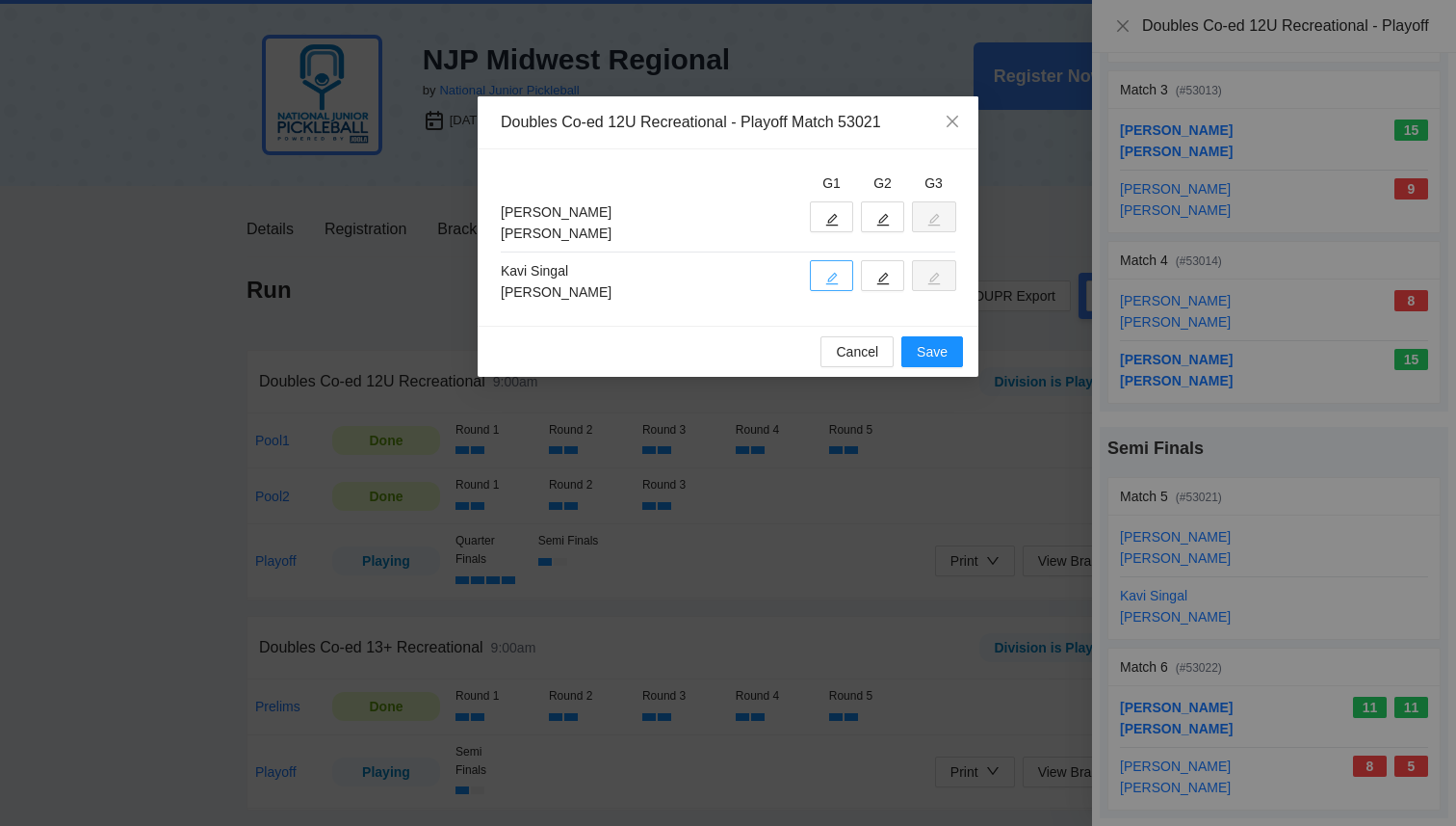
click at [834, 283] on icon "edit" at bounding box center [833, 279] width 14 height 14
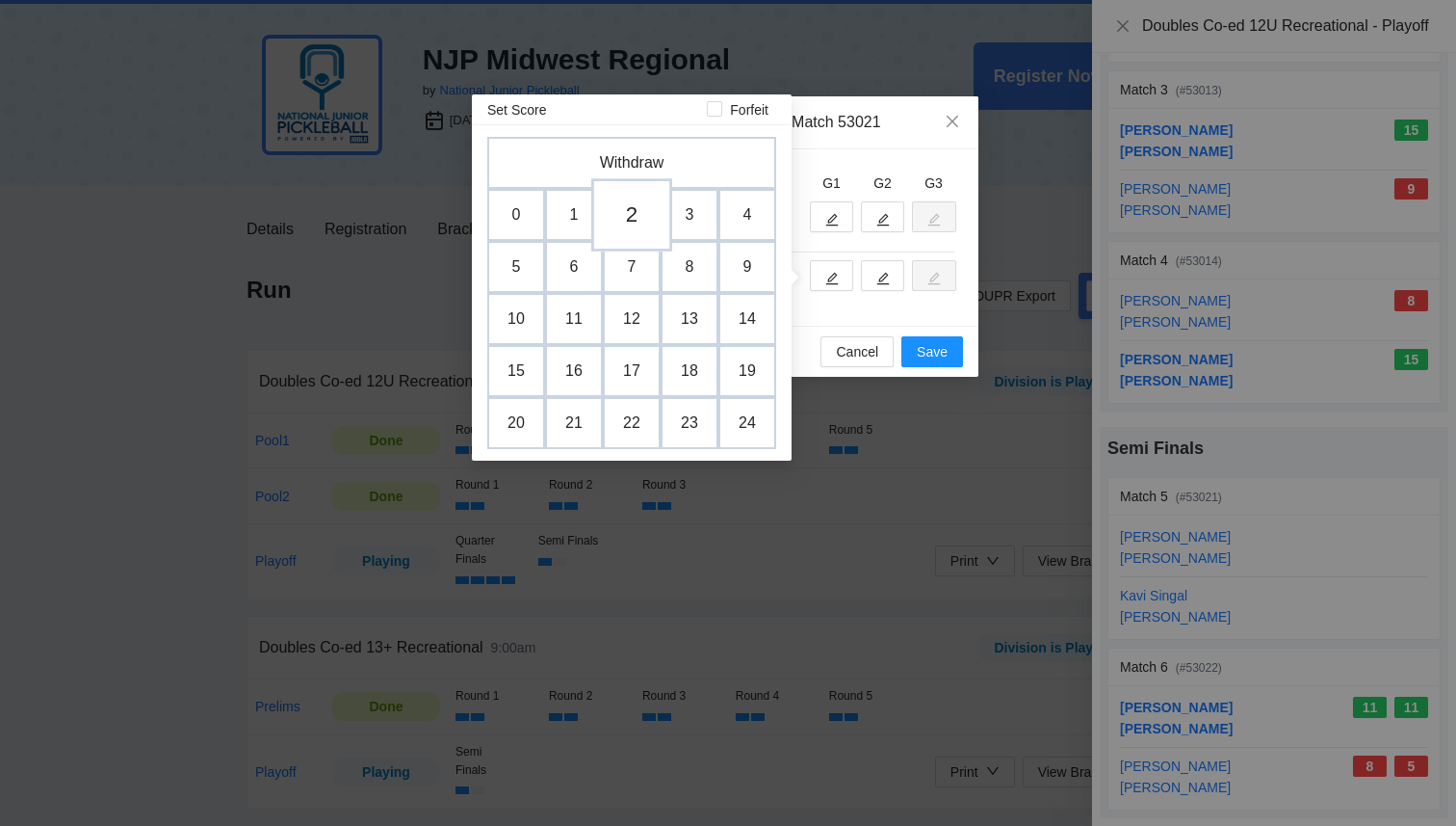
click at [636, 215] on td "2" at bounding box center [632, 215] width 81 height 74
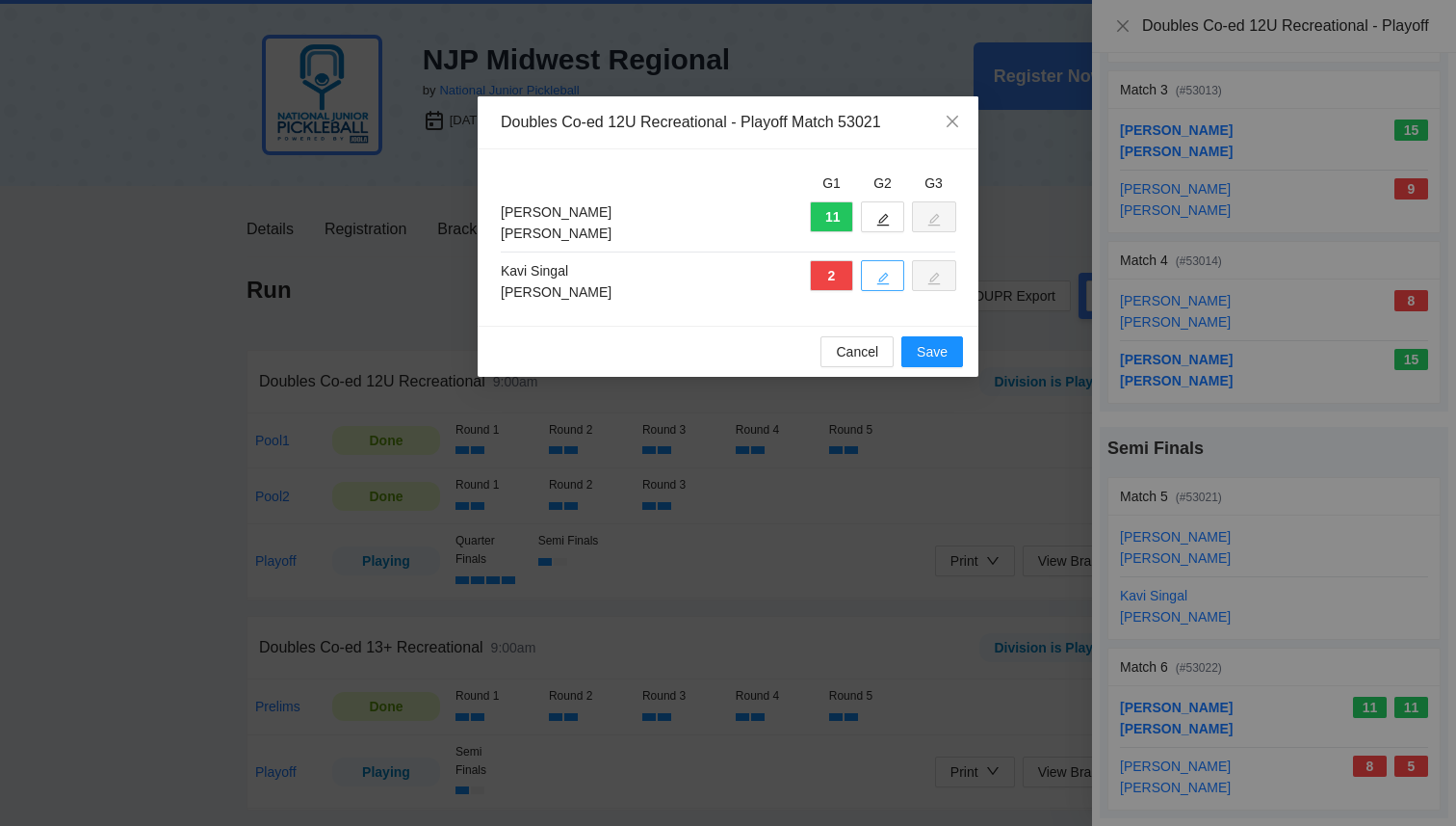
click at [873, 274] on button "button" at bounding box center [883, 276] width 44 height 31
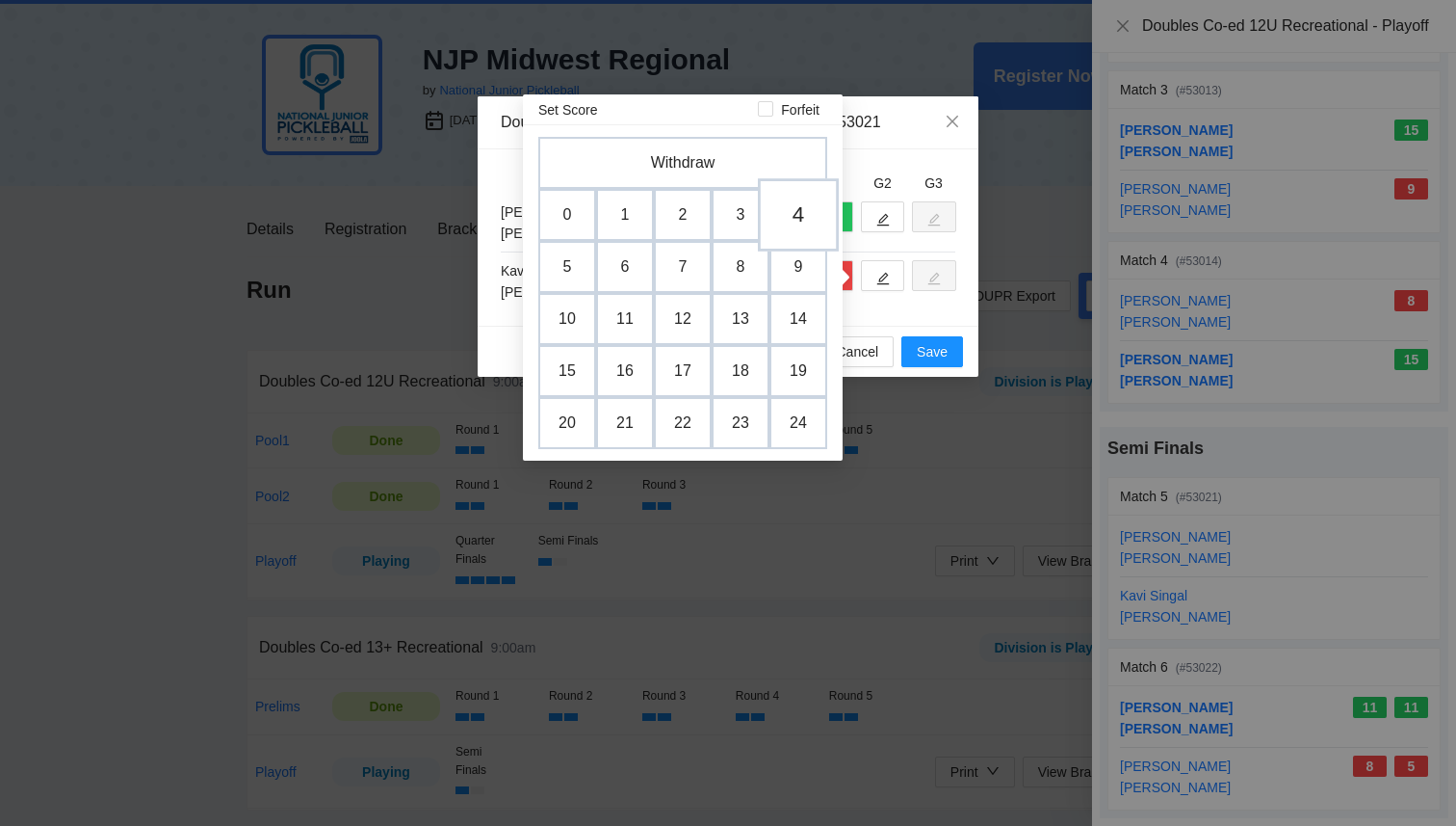
click at [816, 221] on td "4" at bounding box center [799, 215] width 81 height 74
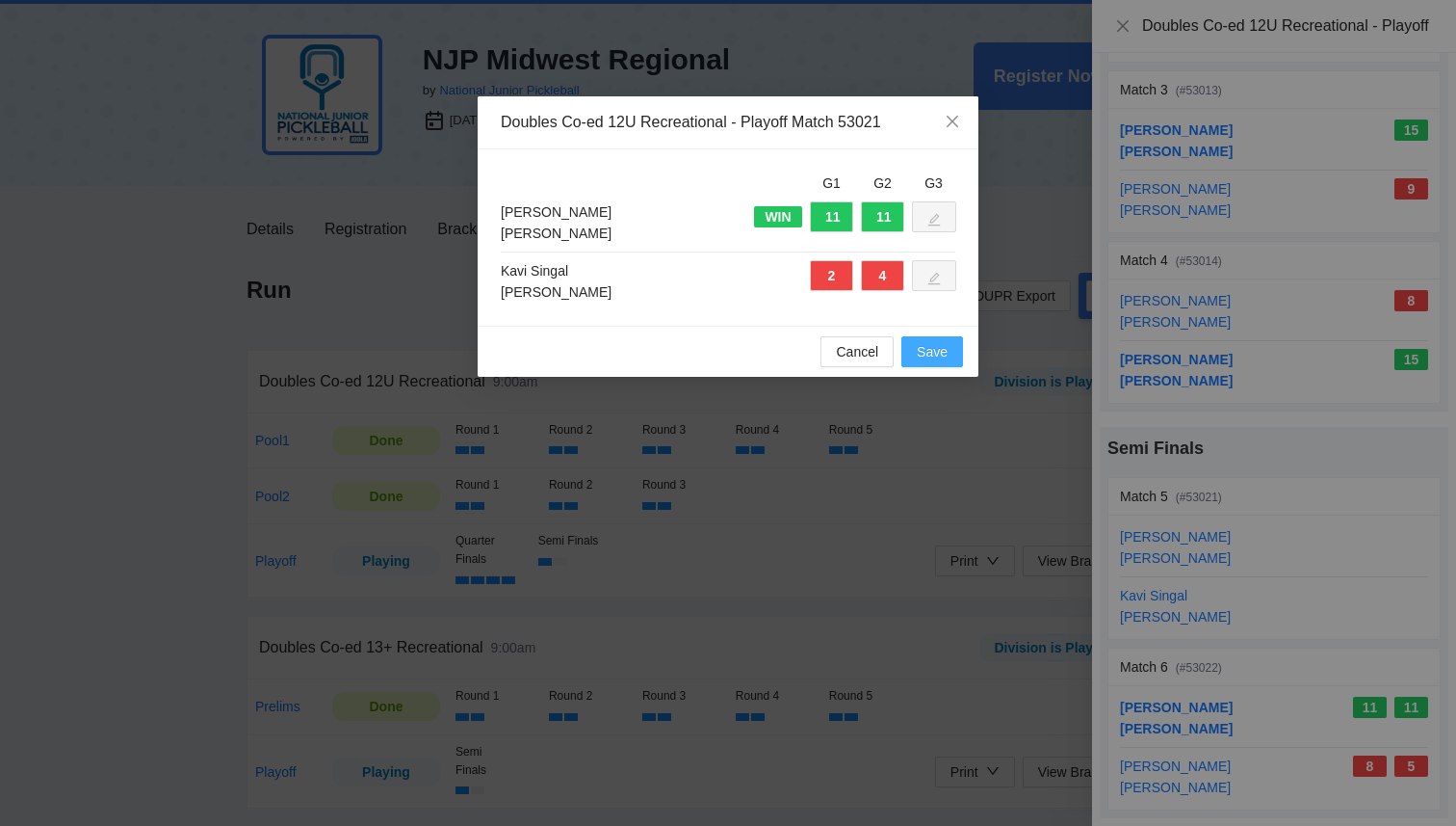
click at [948, 356] on button "Save" at bounding box center [932, 352] width 62 height 31
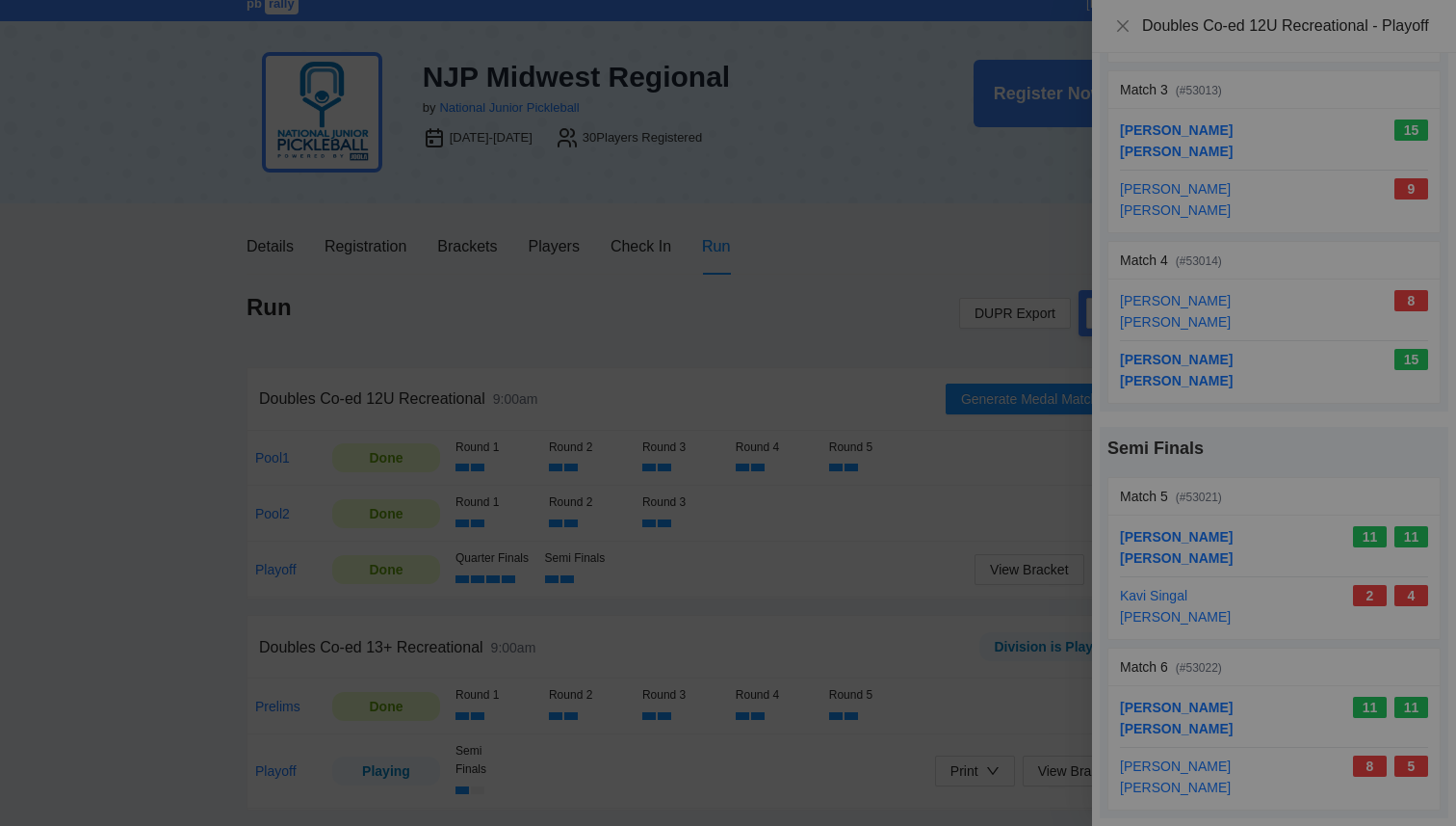
scroll to position [13, 0]
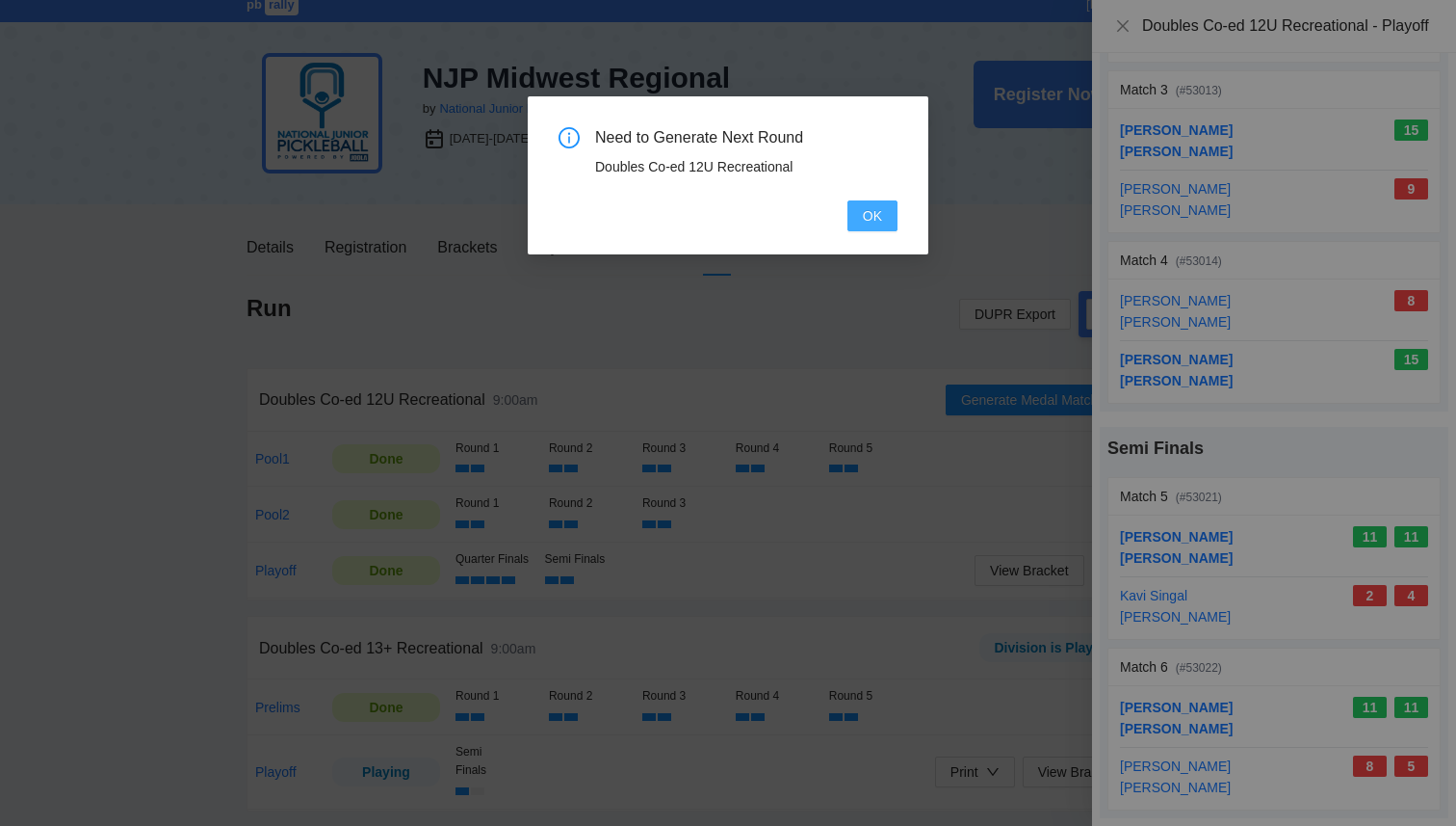
click at [878, 222] on span "OK" at bounding box center [873, 216] width 19 height 21
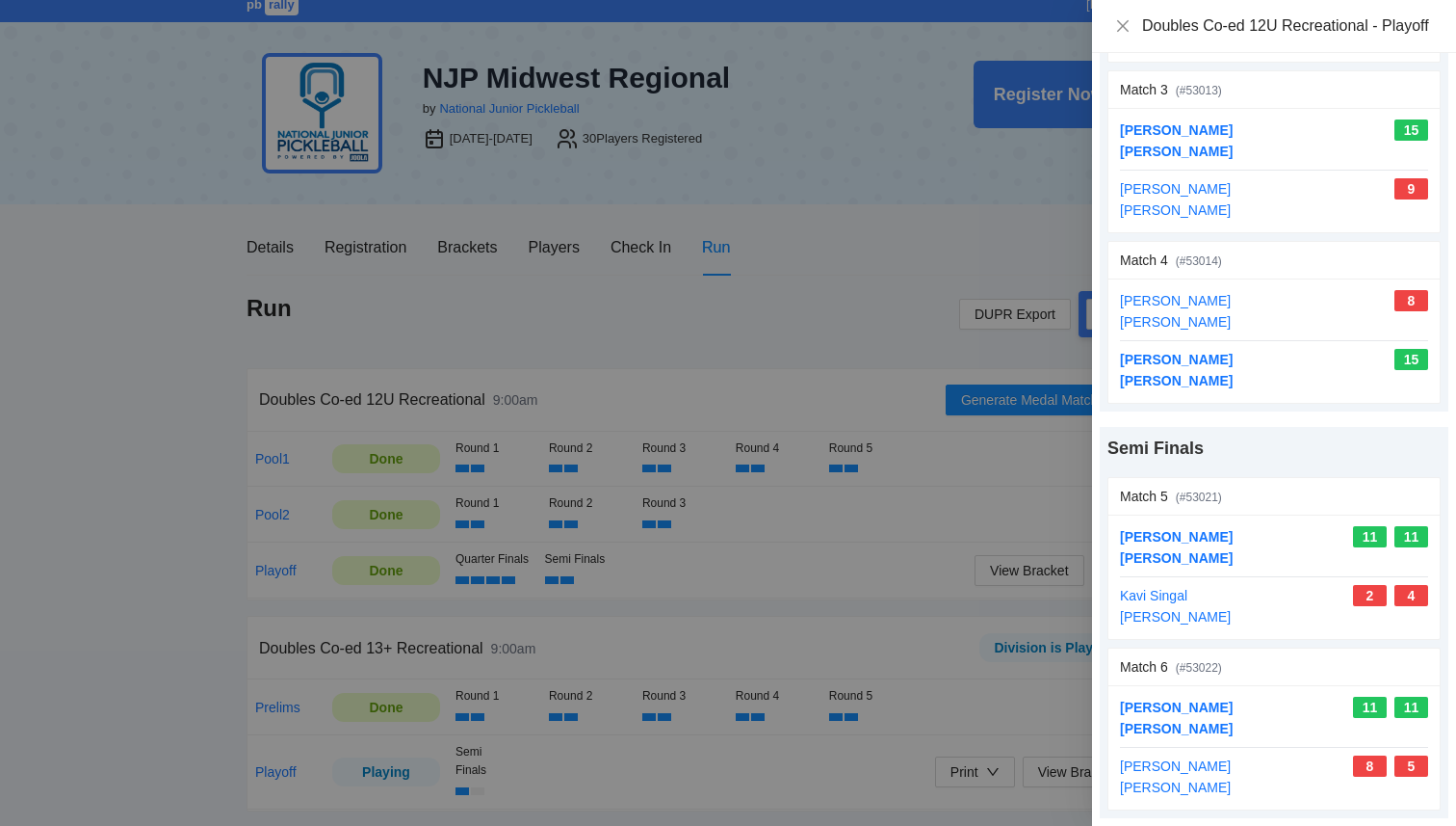
click at [828, 599] on div at bounding box center [728, 413] width 1456 height 826
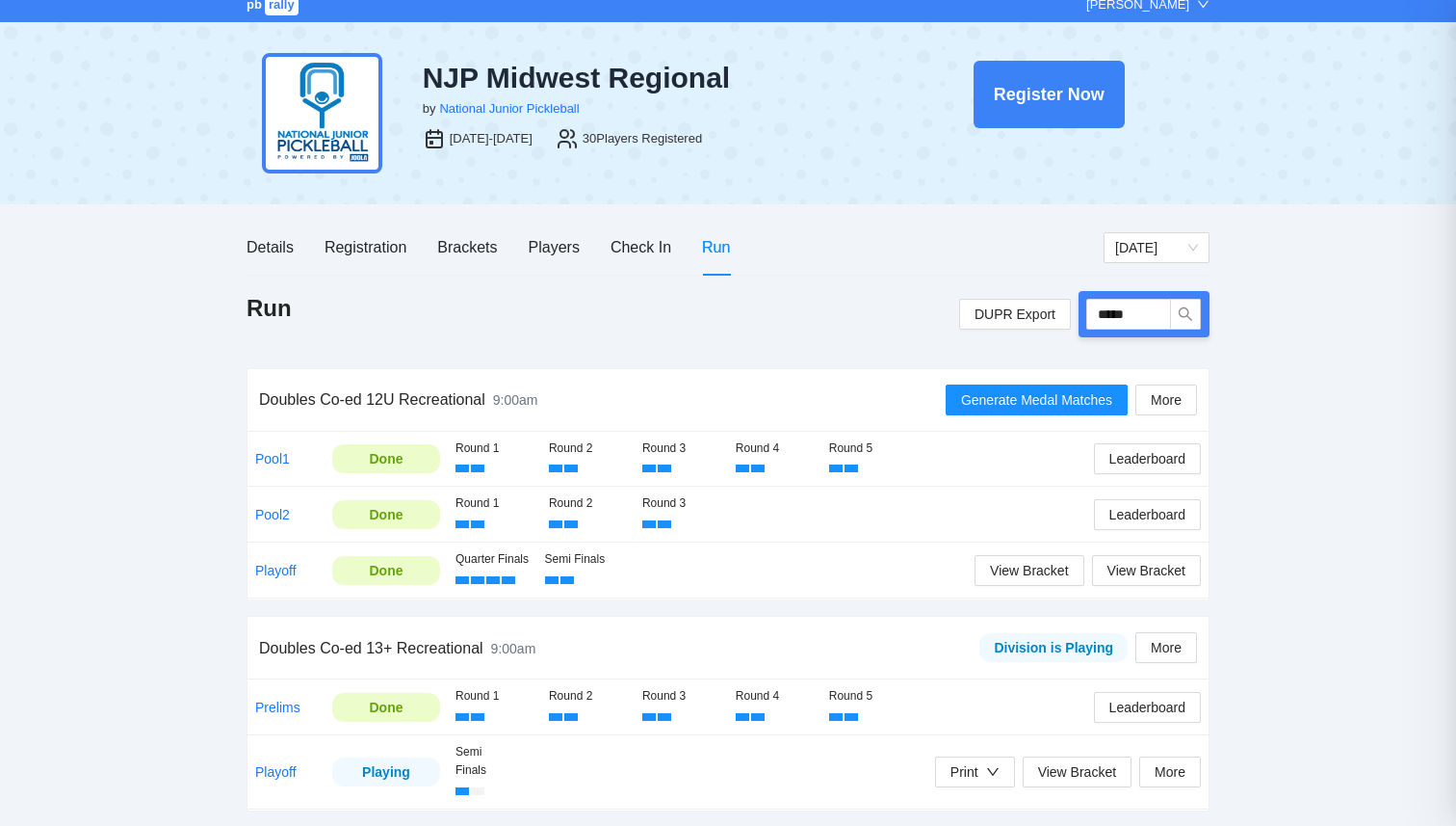
scroll to position [0, 0]
click at [1141, 466] on span "Leaderboard" at bounding box center [1147, 459] width 76 height 21
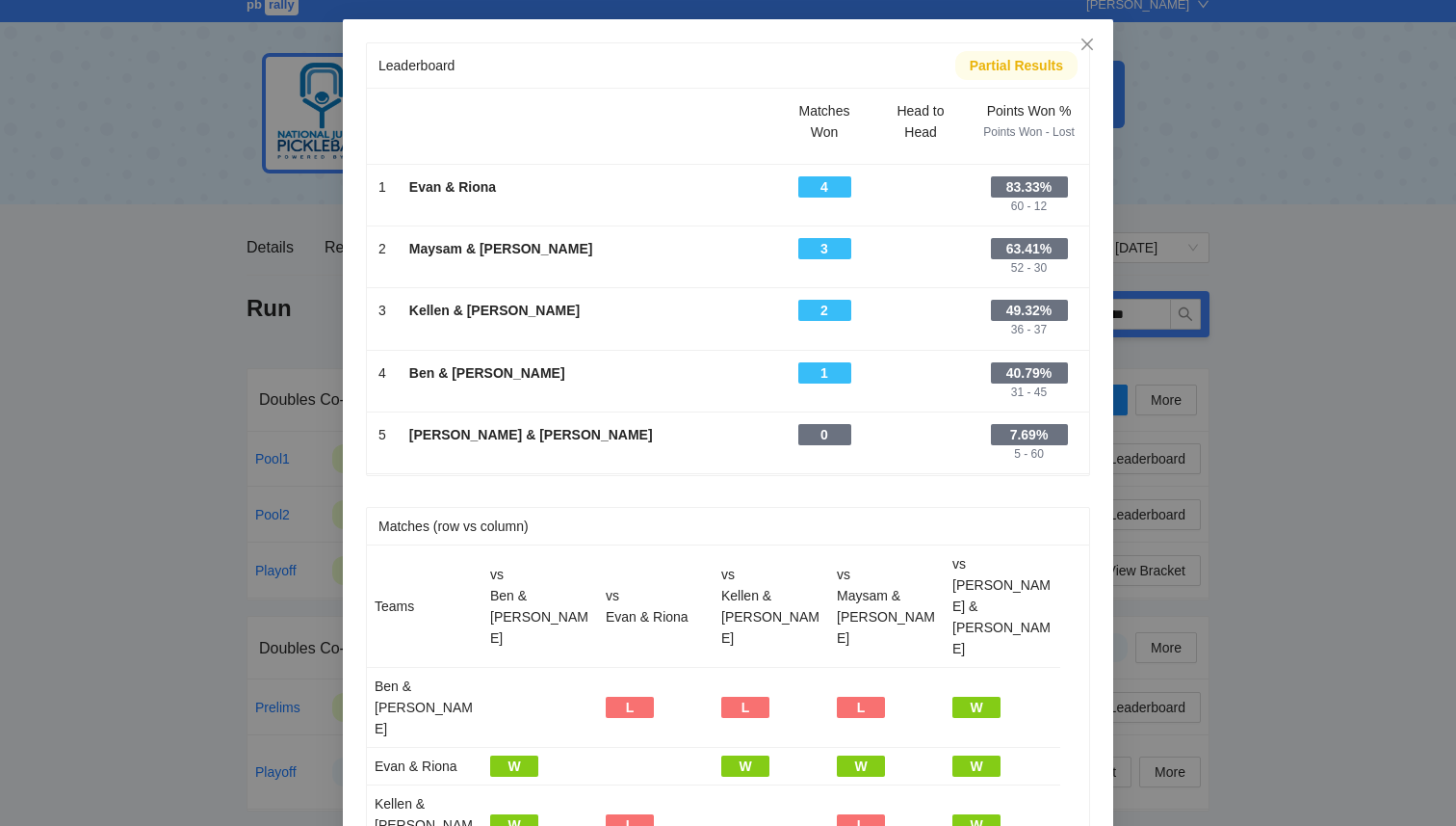
click at [1305, 470] on div "Leaderboard Partial Results Scroll right to see all columns → Matches Won Head …" at bounding box center [728, 413] width 1456 height 826
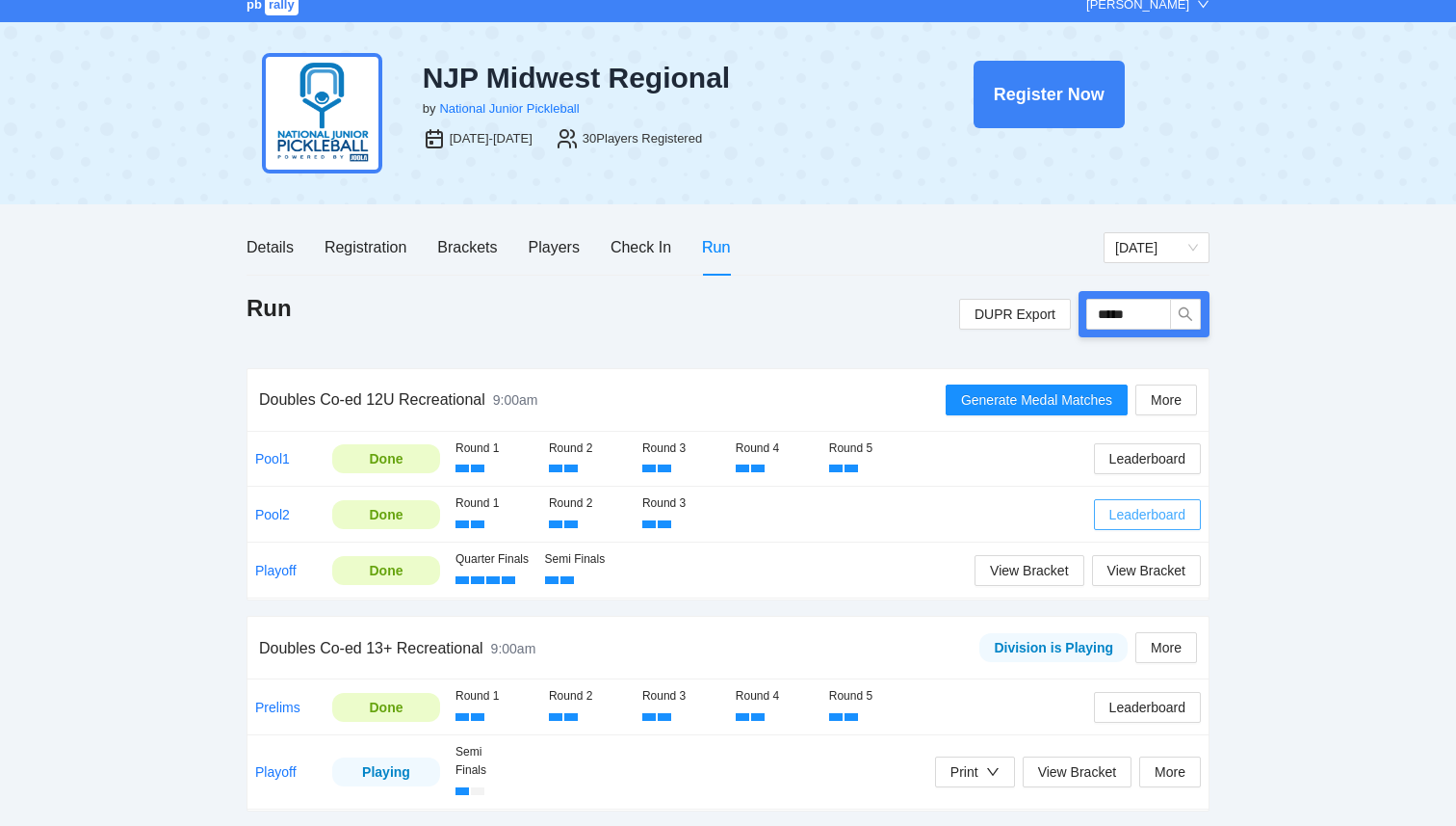
click at [1129, 522] on span "Leaderboard" at bounding box center [1147, 514] width 76 height 21
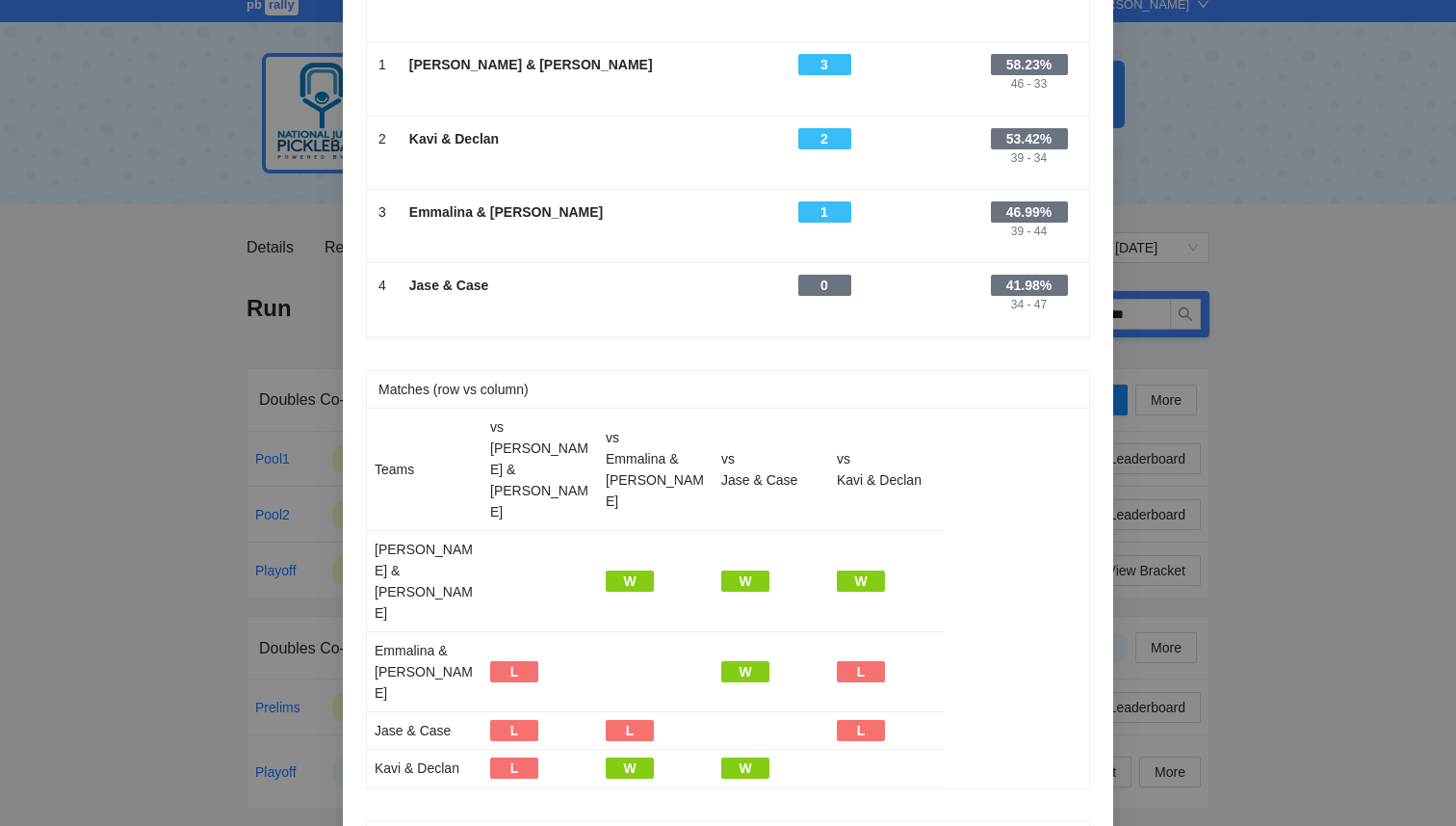
scroll to position [150, 0]
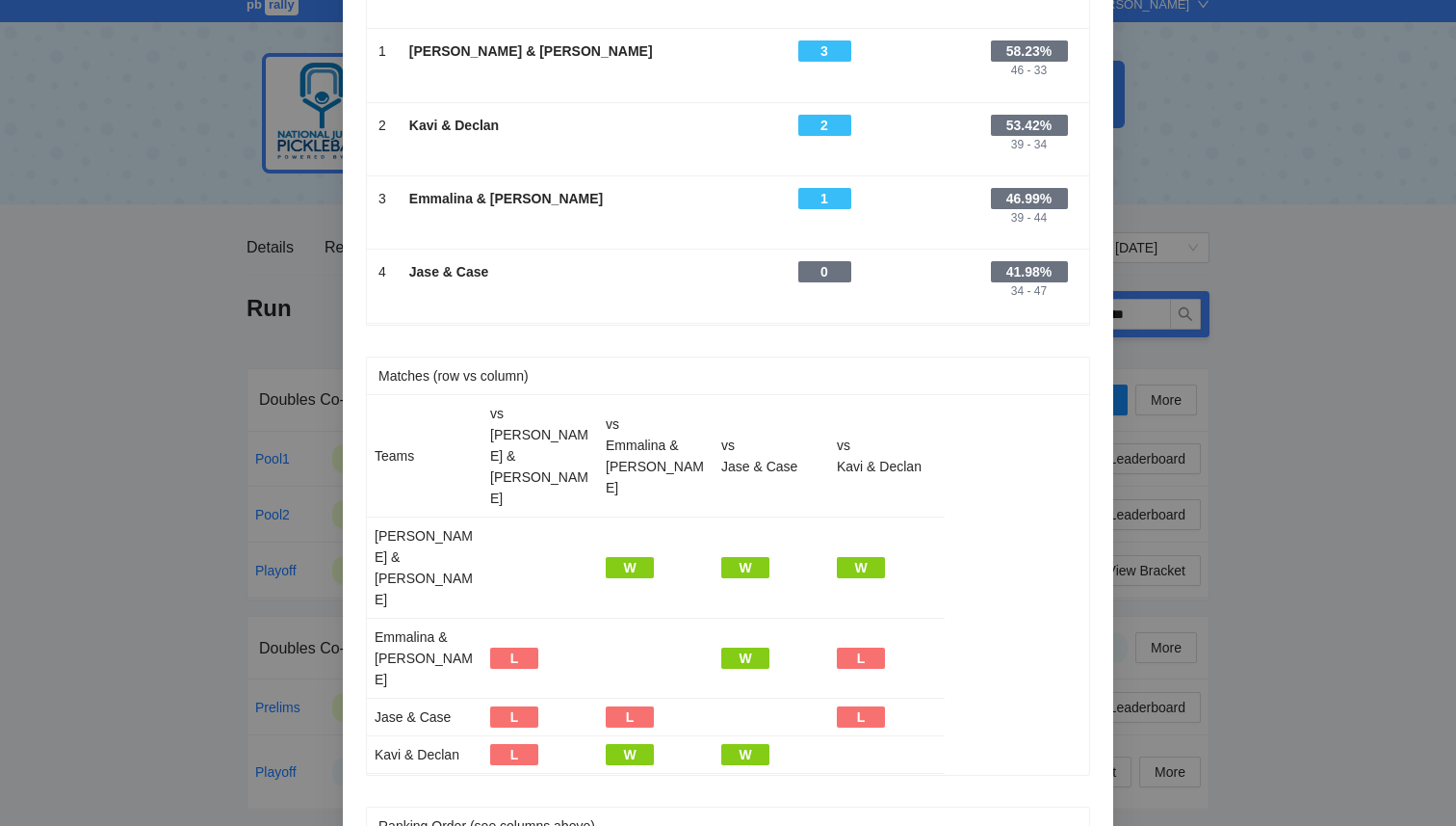
click at [1298, 538] on div "Leaderboard Partial Results Scroll right to see all columns → Matches Won Head …" at bounding box center [728, 413] width 1456 height 826
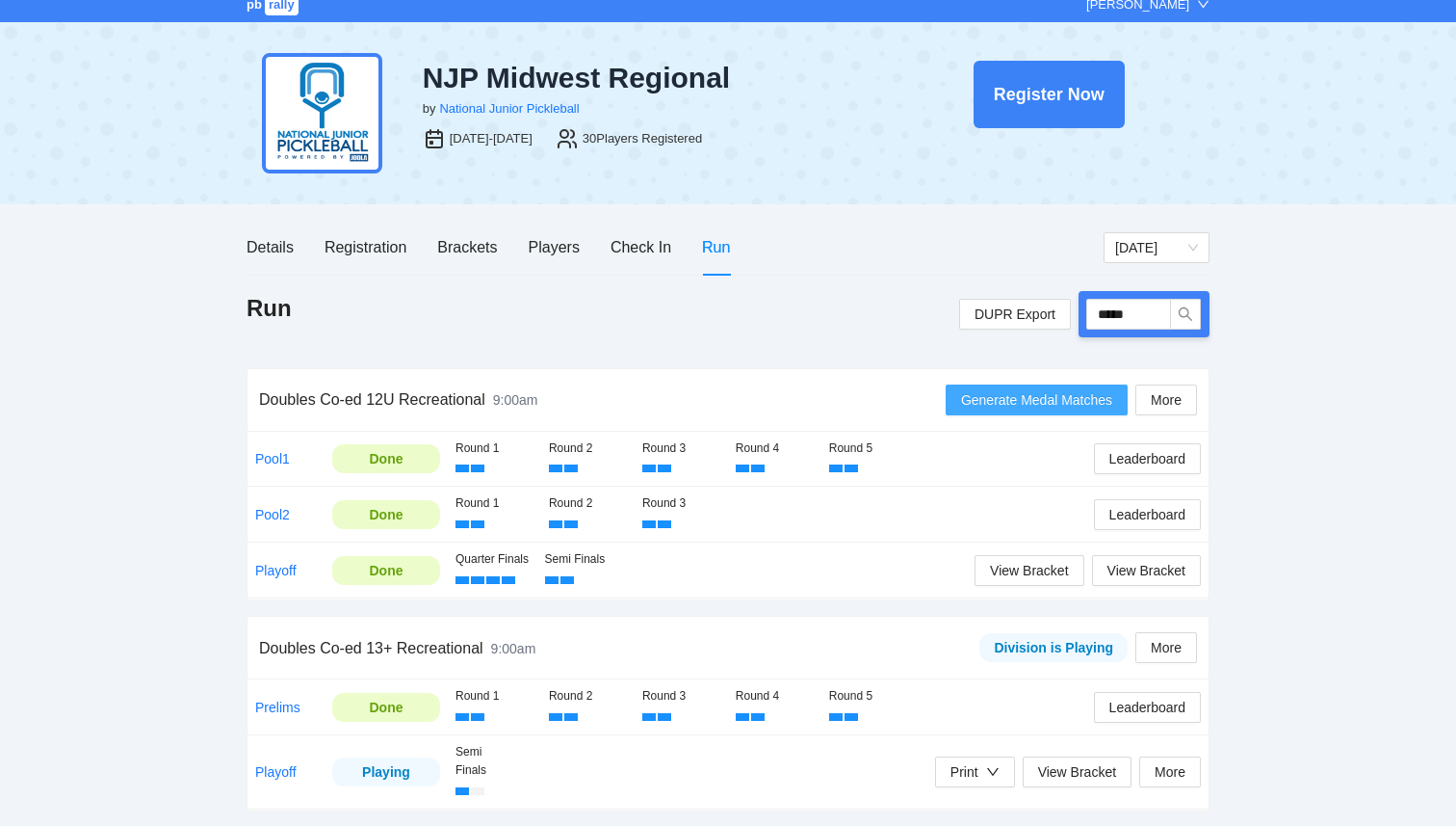
click at [1041, 391] on span "Generate Medal Matches" at bounding box center [1037, 400] width 151 height 21
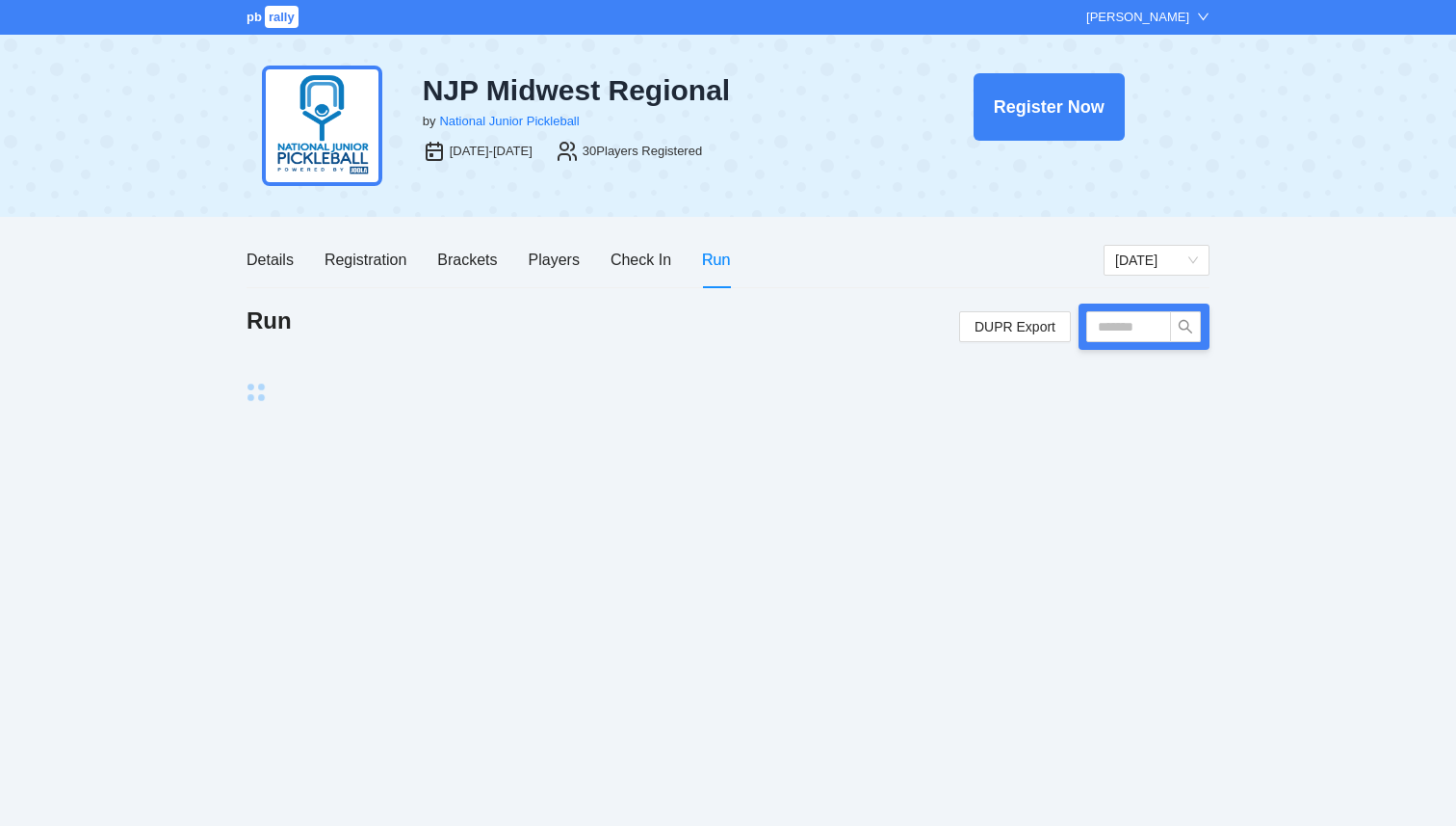
scroll to position [0, 0]
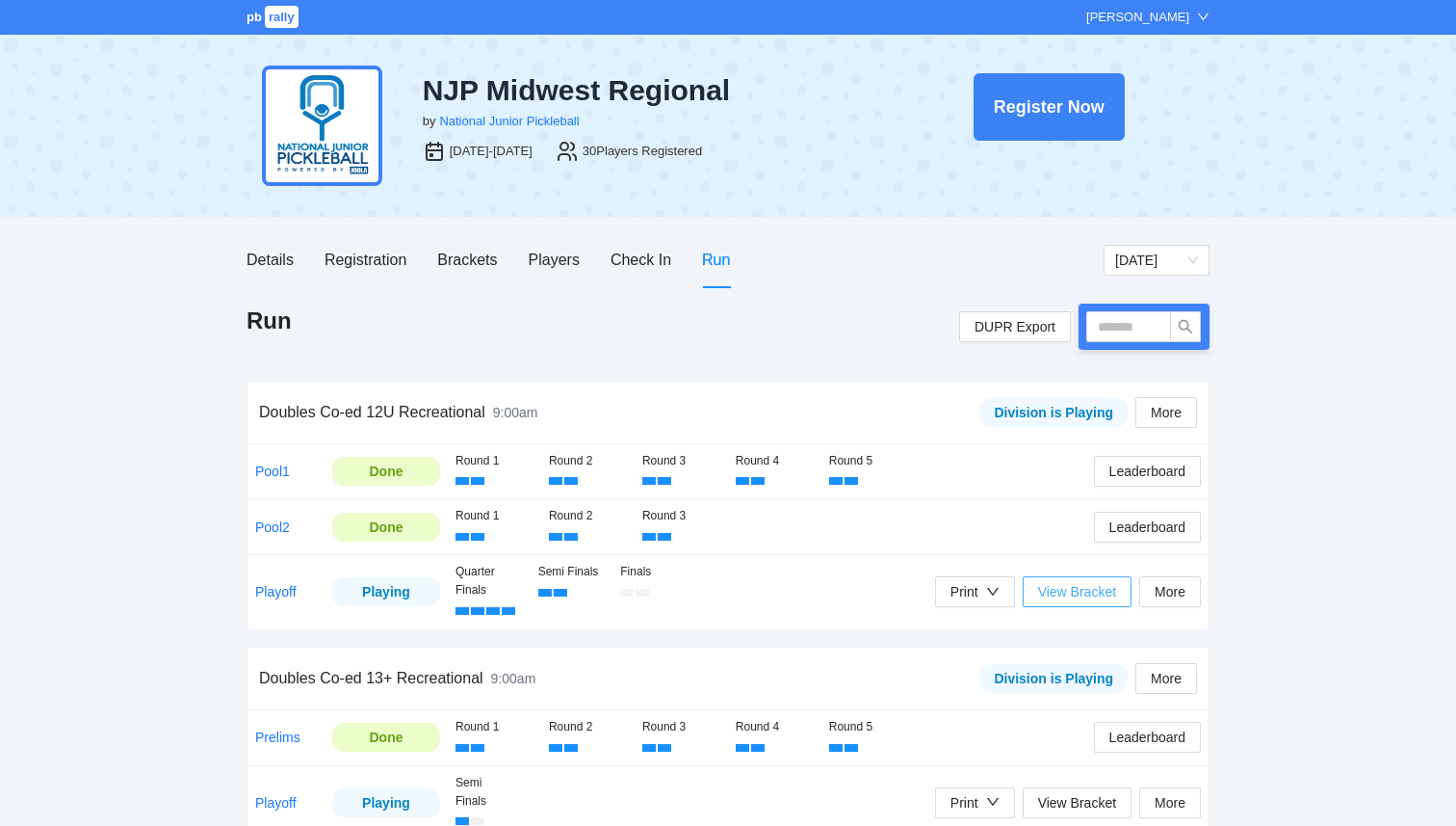
click at [1108, 590] on span "View Bracket" at bounding box center [1077, 592] width 78 height 21
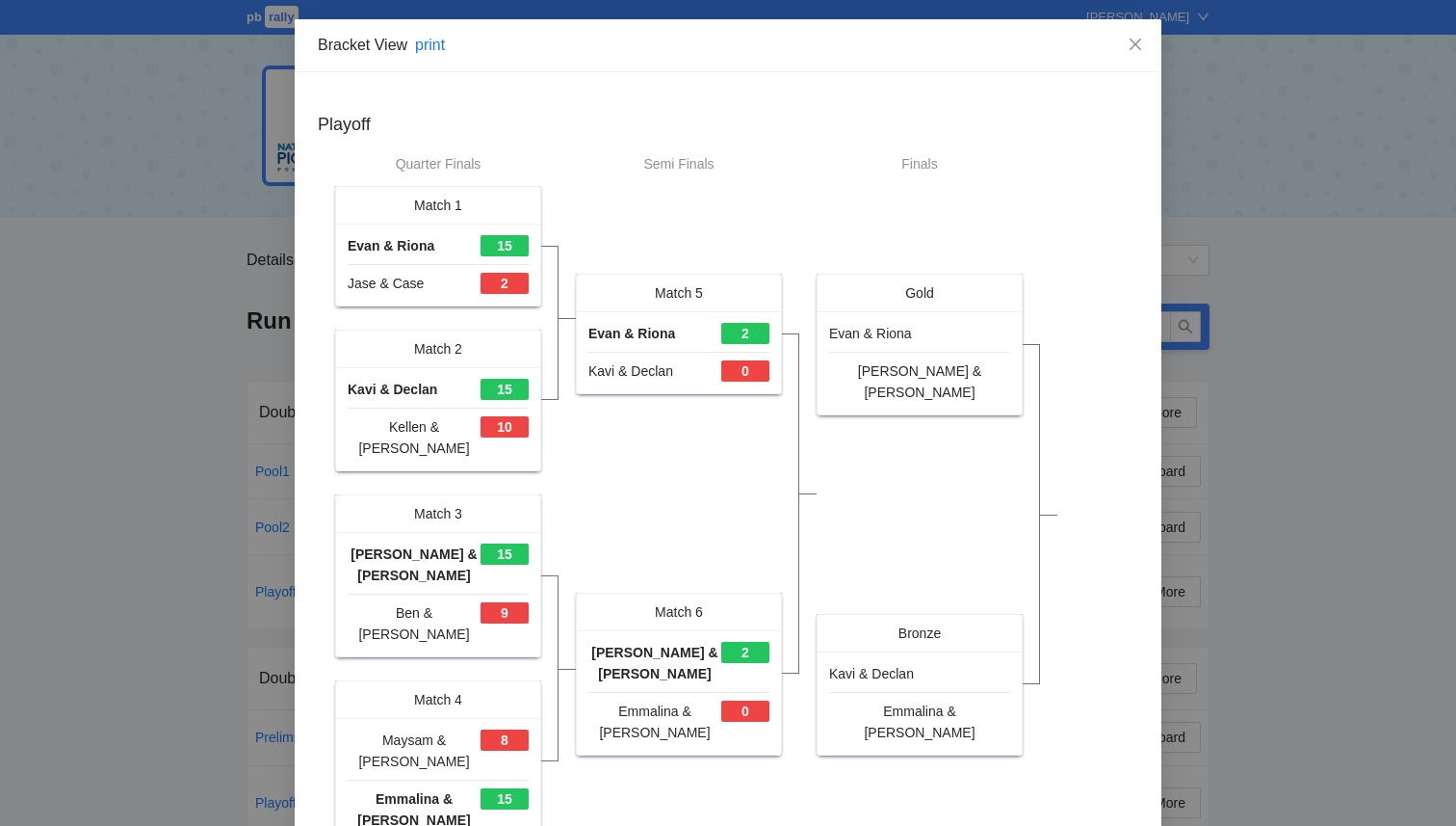
click at [1339, 578] on div "Bracket View print Playoff Quarter Finals Match 1 [PERSON_NAME] & [PERSON_NAME]…" at bounding box center [728, 413] width 1456 height 826
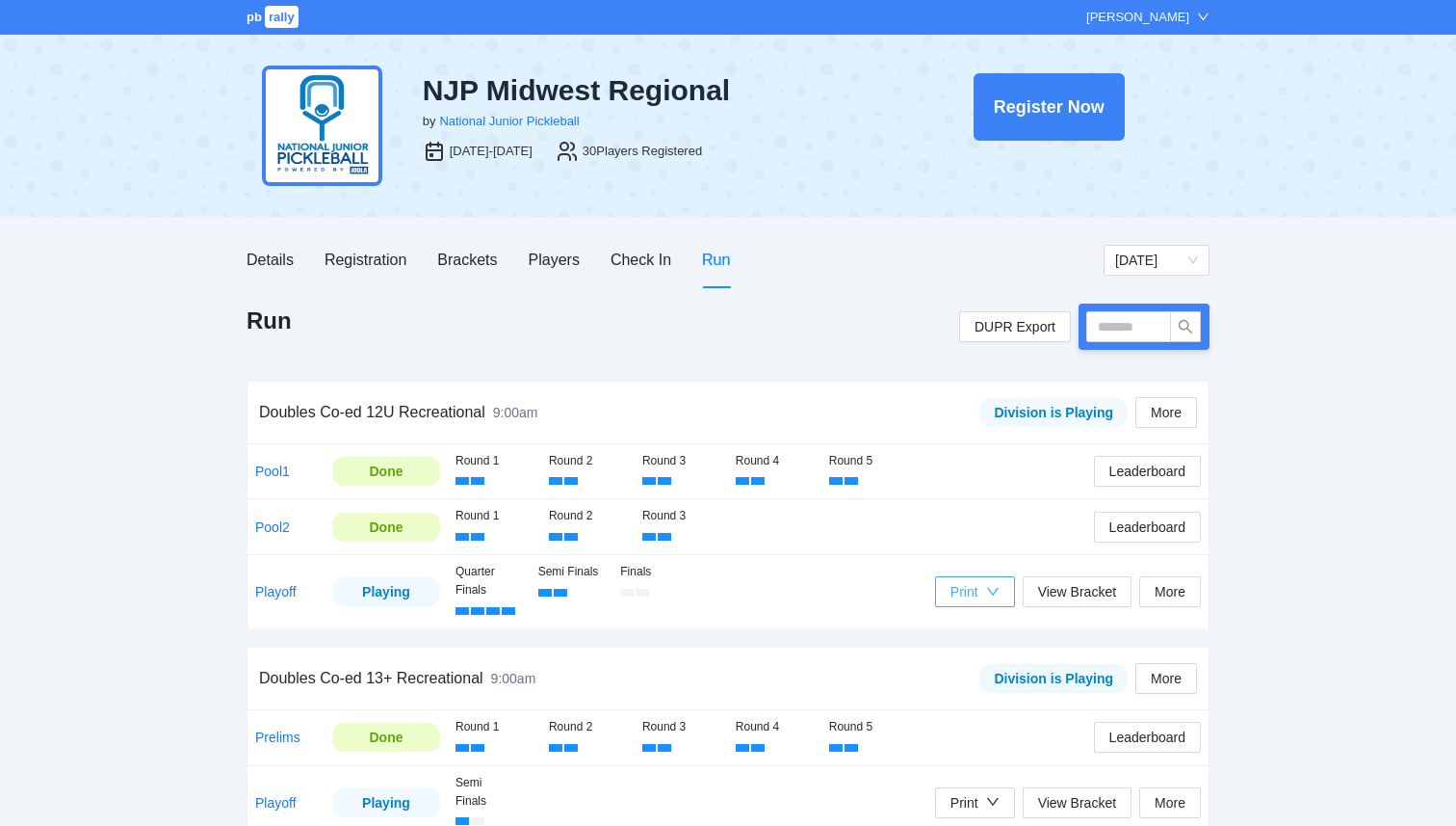
click at [958, 599] on div "Print" at bounding box center [964, 592] width 28 height 21
click at [974, 665] on span "Refs Medal Scorecards" at bounding box center [1023, 661] width 157 height 21
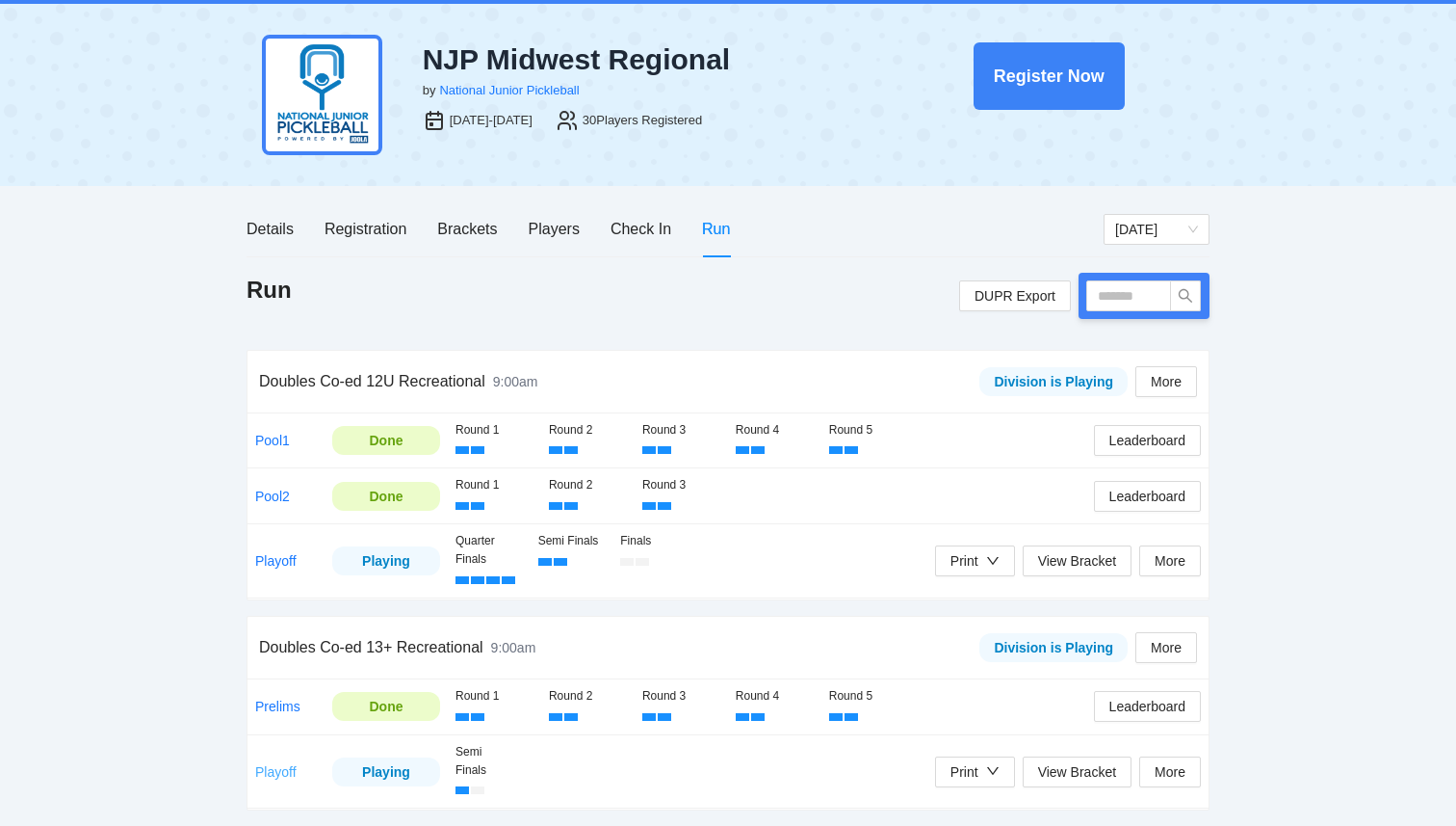
click at [267, 769] on link "Playoff" at bounding box center [276, 772] width 42 height 15
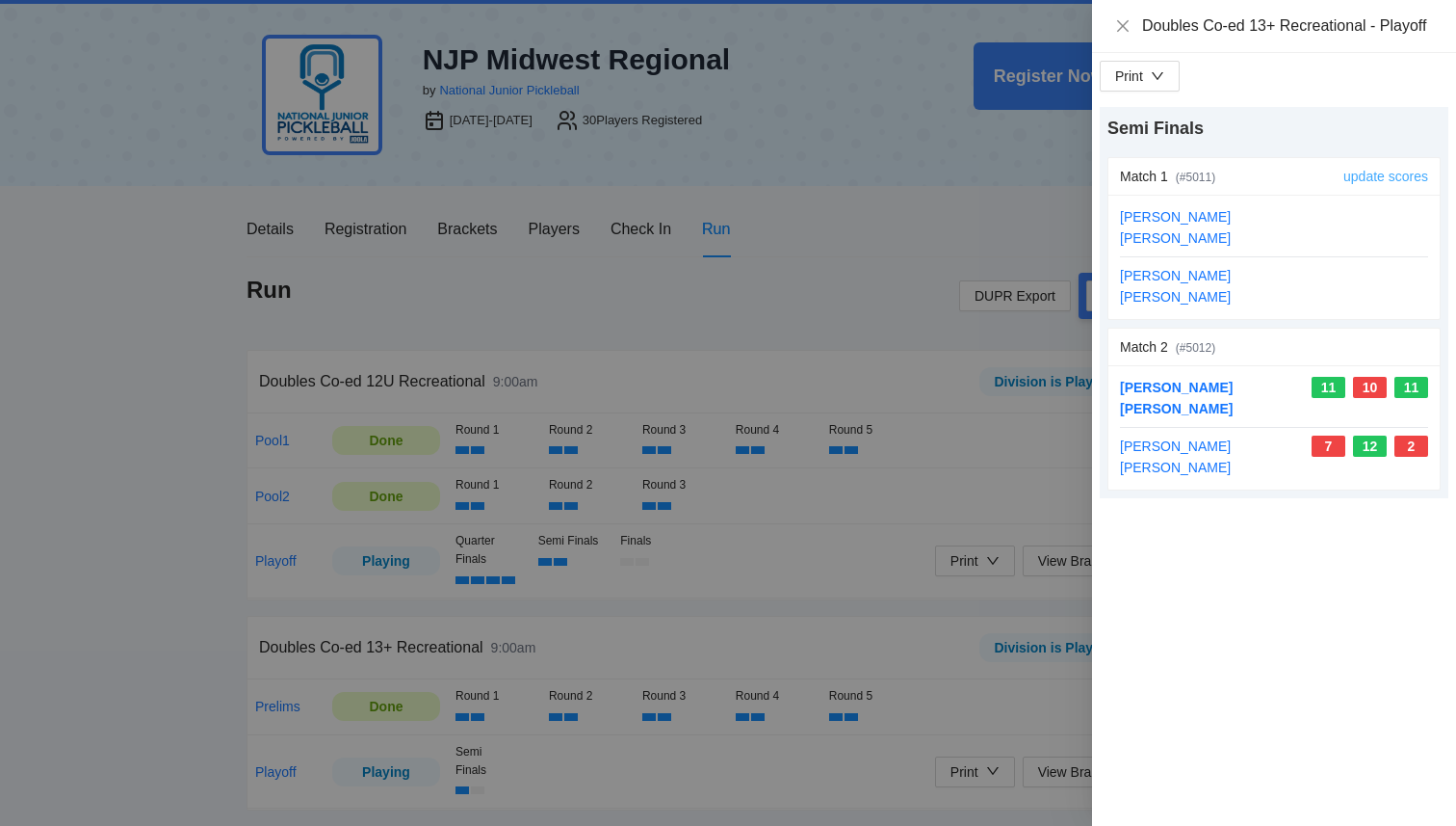
click at [1377, 184] on link "update scores" at bounding box center [1386, 176] width 85 height 15
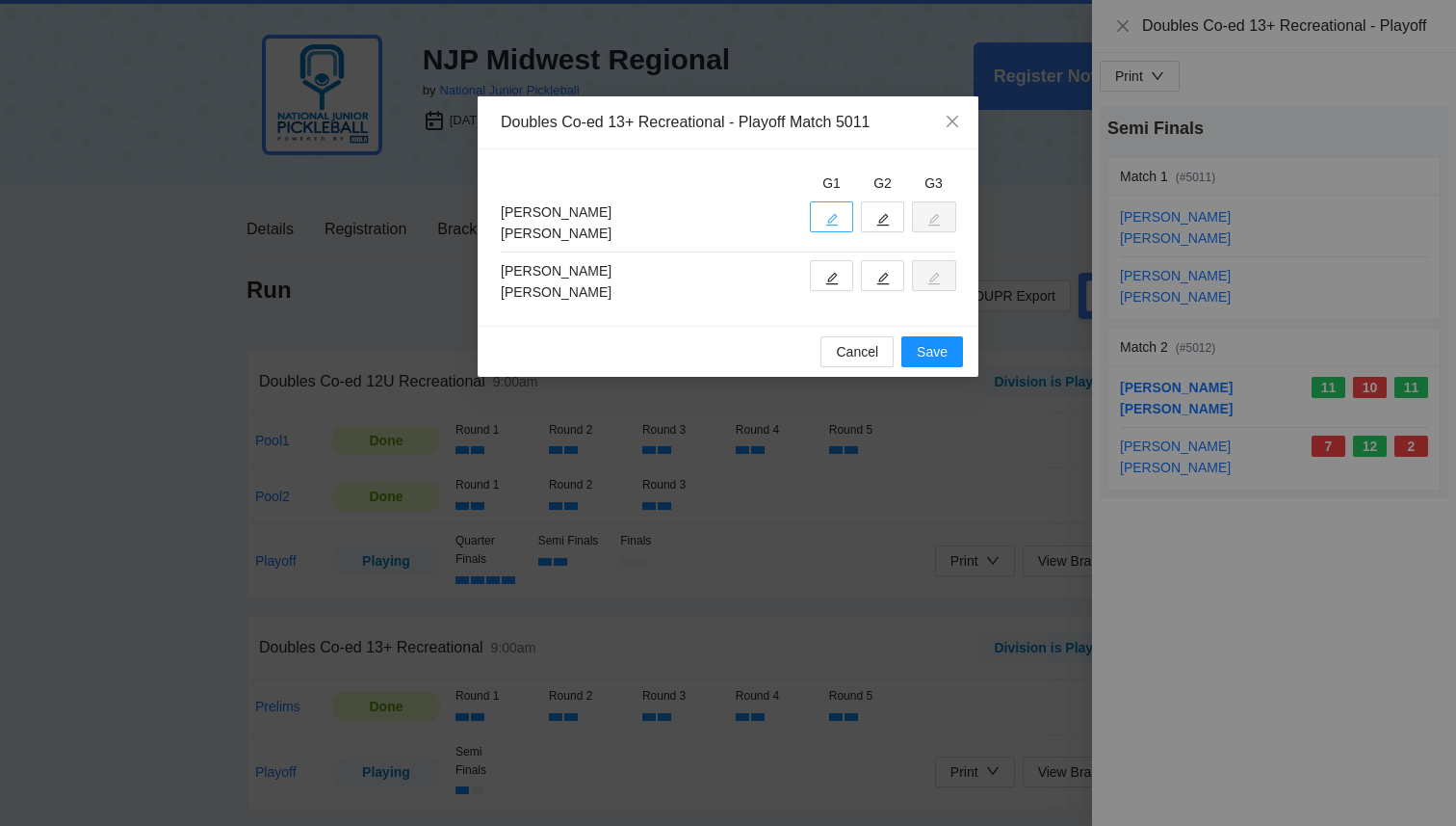
click at [826, 229] on button "button" at bounding box center [832, 217] width 44 height 31
click at [842, 321] on div "G1 G2 G3 [PERSON_NAME] [PERSON_NAME] [PERSON_NAME] [PERSON_NAME]" at bounding box center [728, 237] width 500 height 176
click at [839, 286] on button "button" at bounding box center [832, 276] width 44 height 31
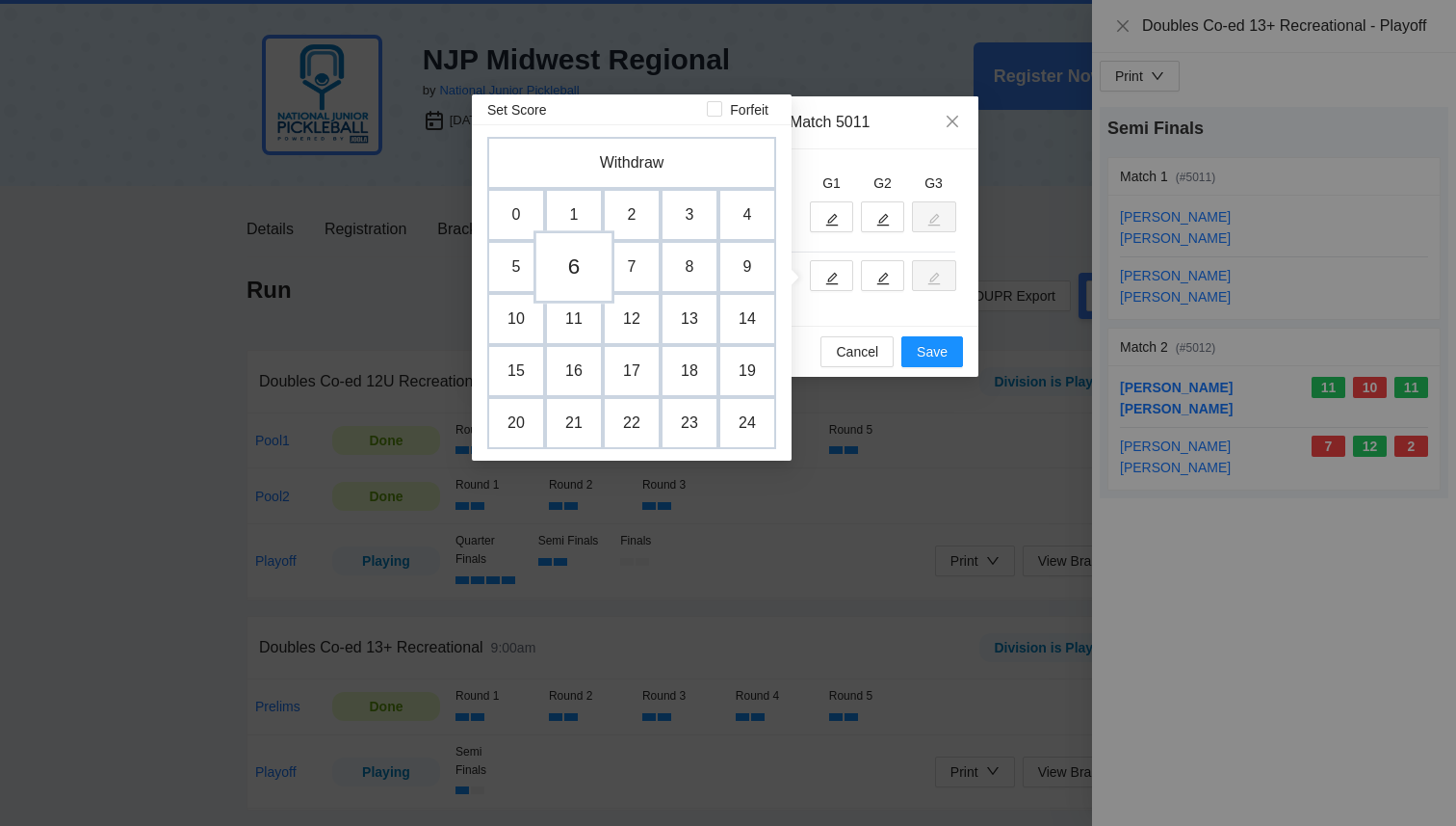
click at [561, 267] on td "6" at bounding box center [574, 267] width 81 height 74
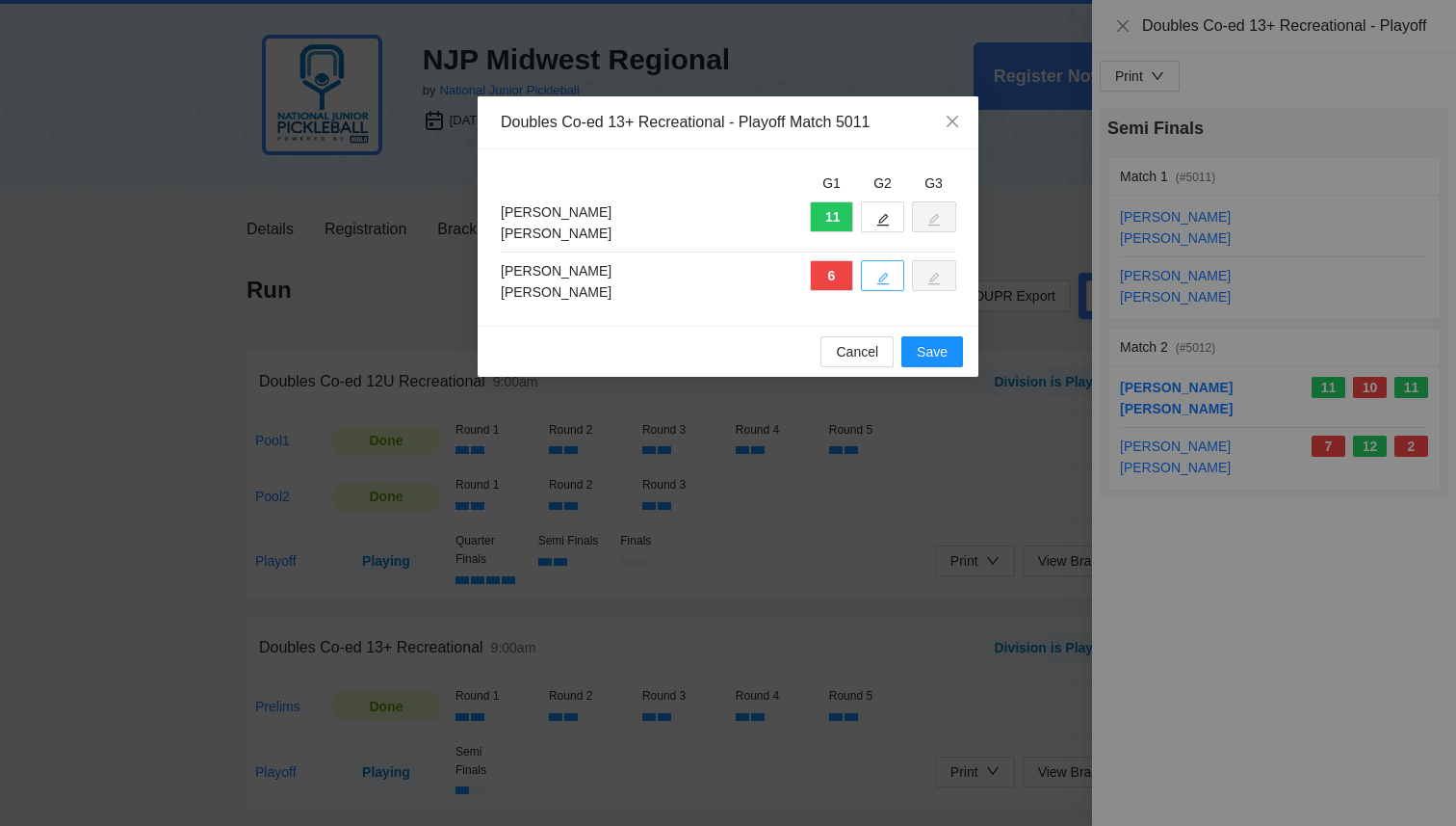
click at [873, 269] on button "button" at bounding box center [883, 276] width 44 height 31
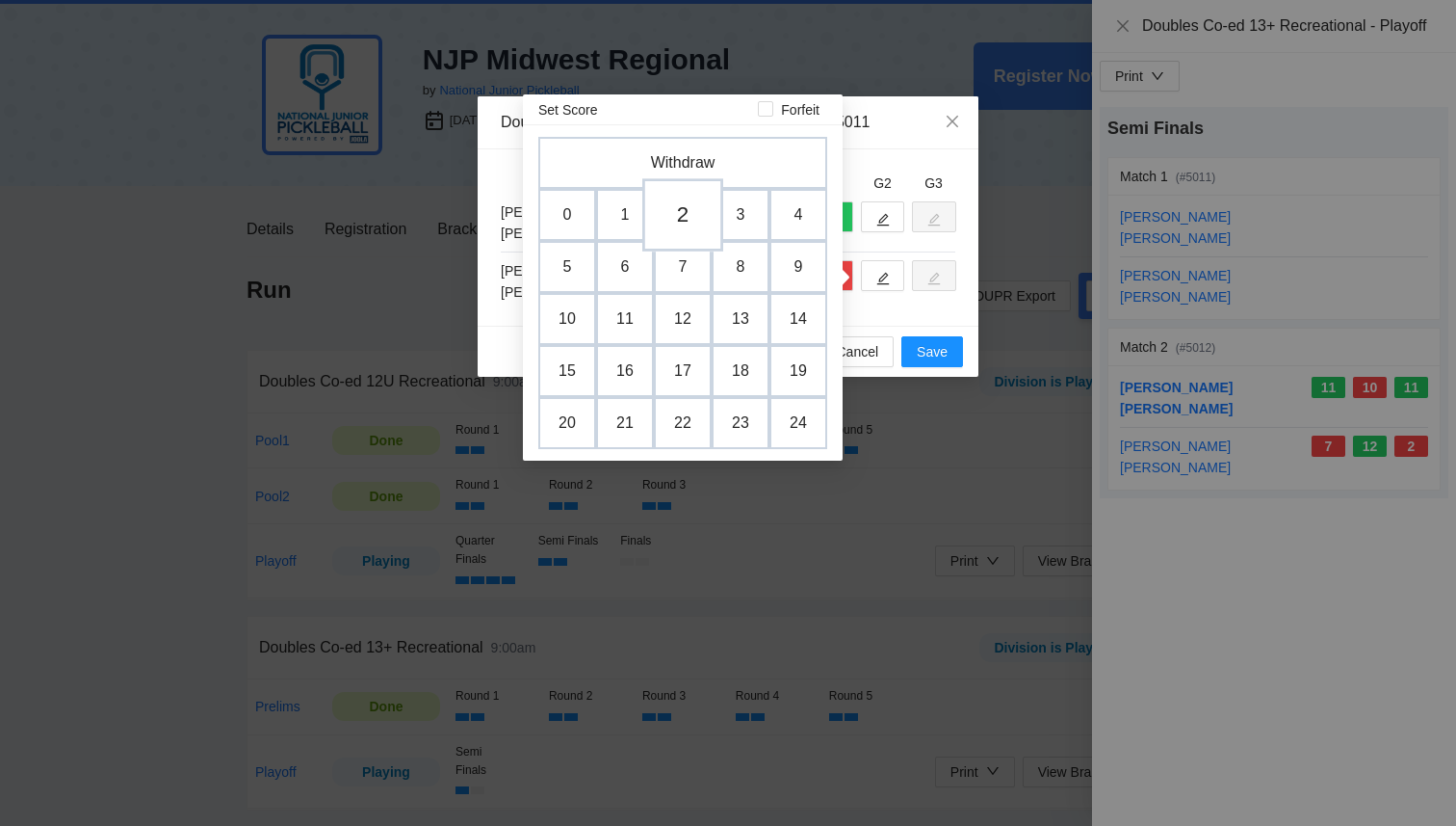
click at [679, 221] on td "2" at bounding box center [683, 215] width 81 height 74
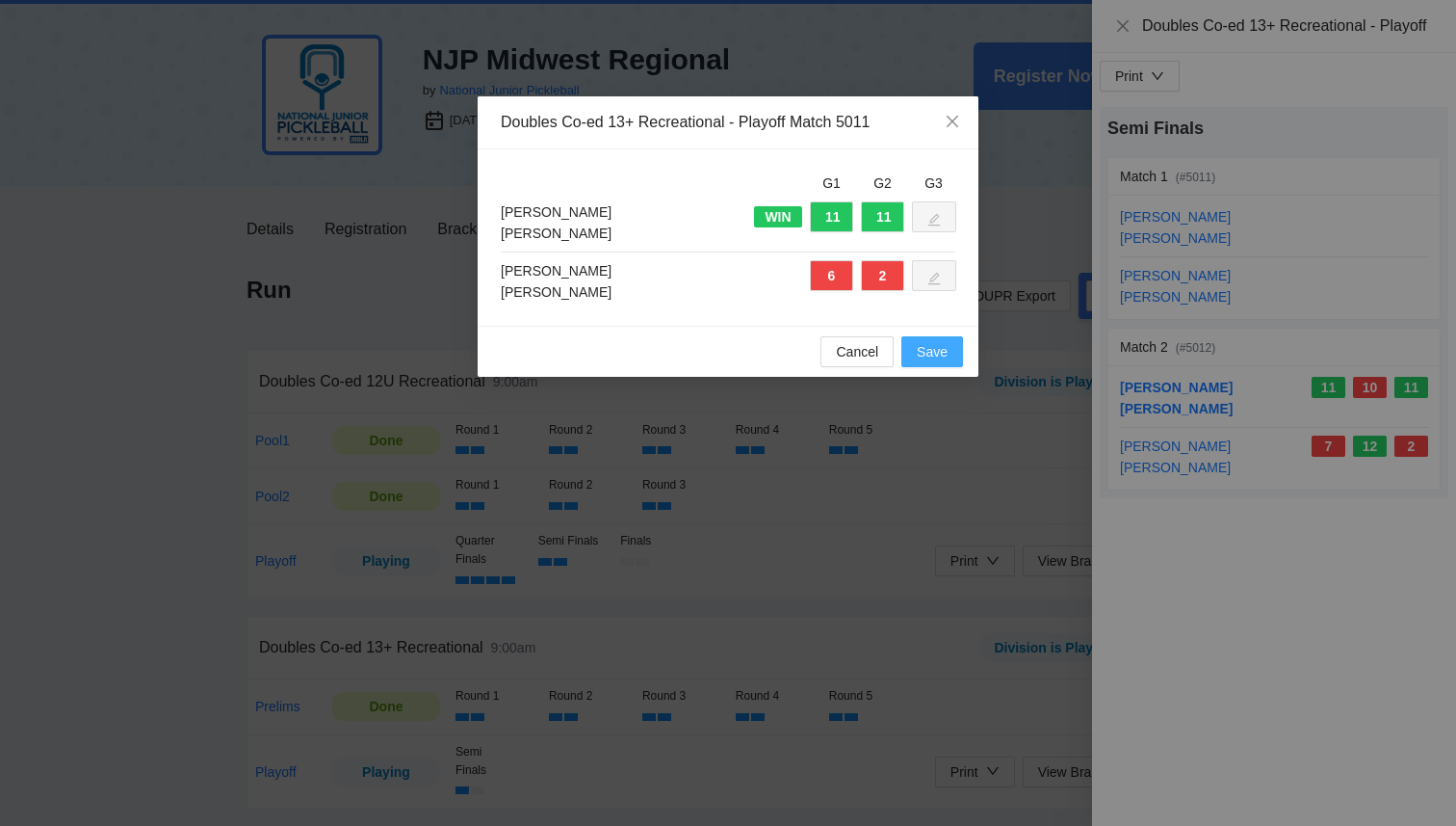
click at [932, 349] on span "Save" at bounding box center [932, 352] width 31 height 21
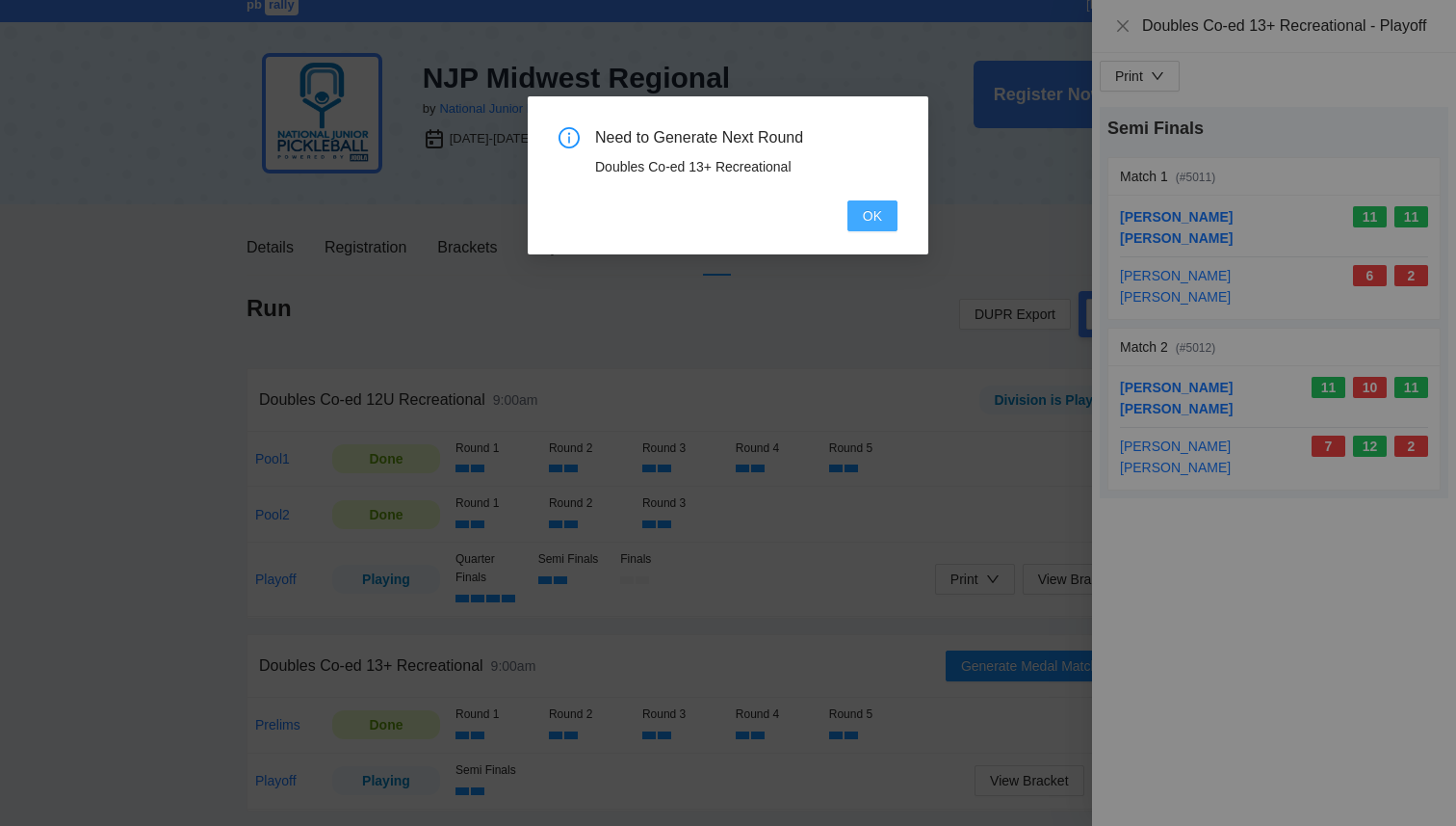
click at [879, 215] on span "OK" at bounding box center [873, 216] width 19 height 21
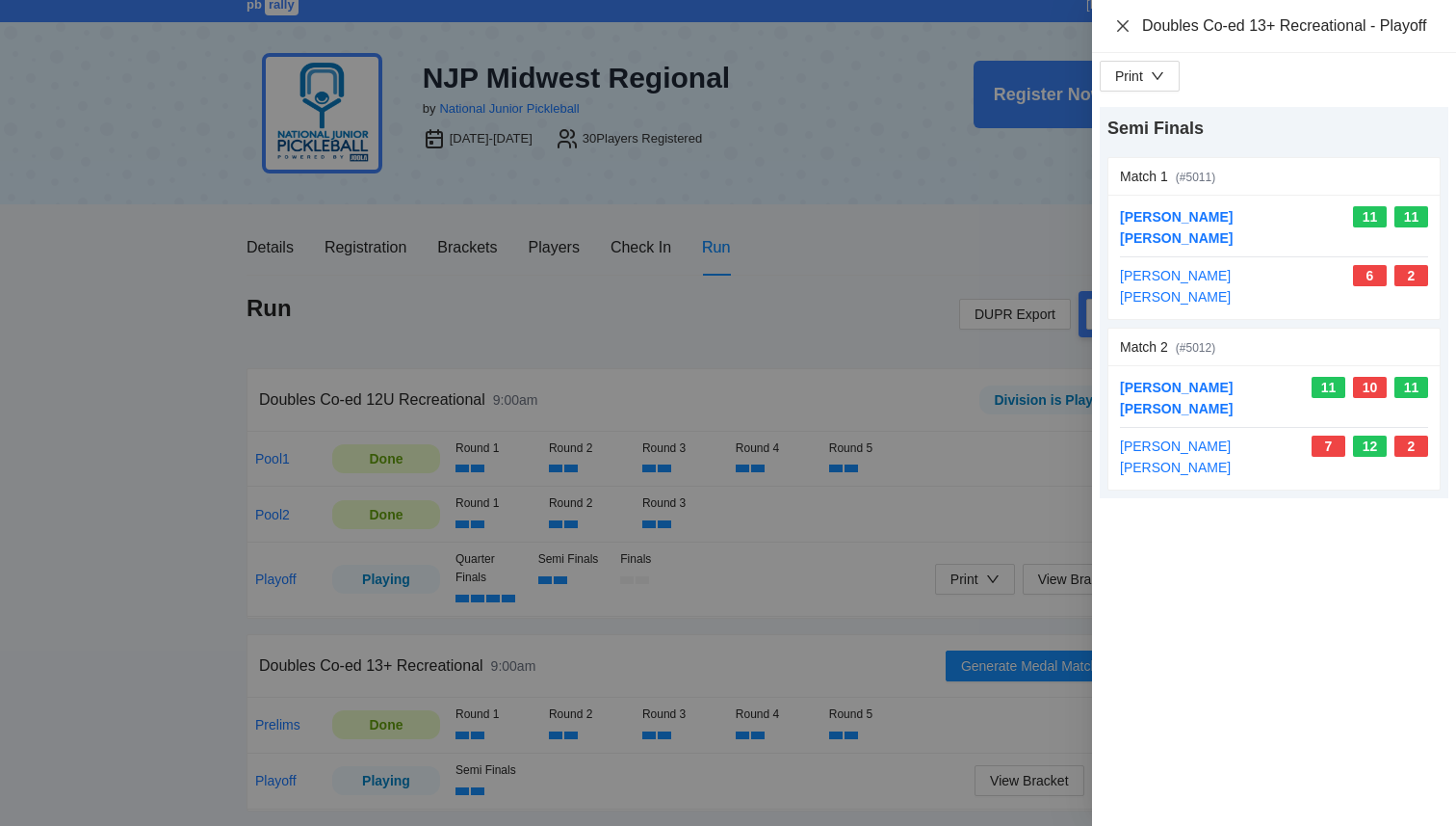
click at [1125, 32] on icon "close" at bounding box center [1123, 26] width 15 height 15
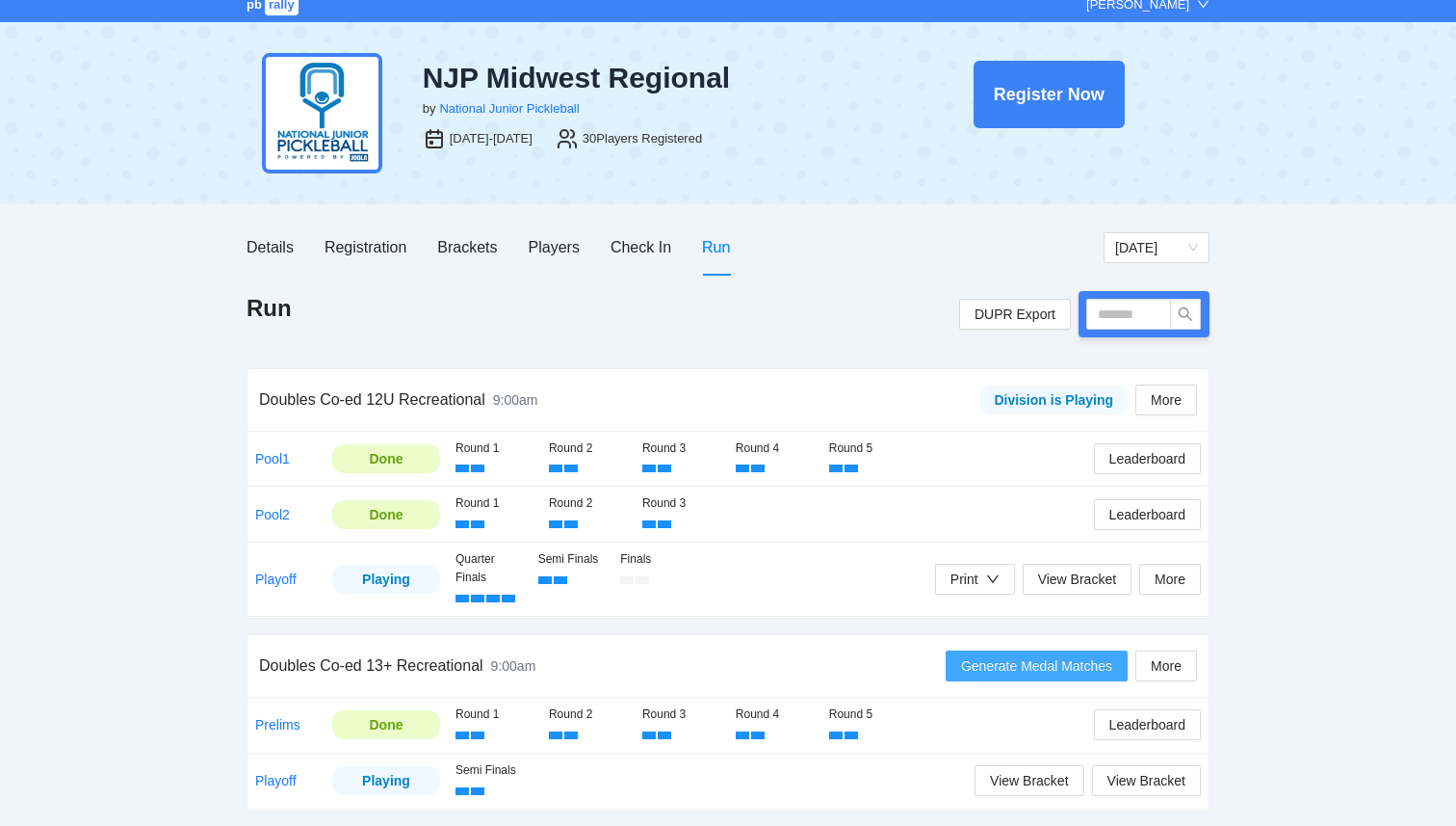
click at [1025, 673] on span "Generate Medal Matches" at bounding box center [1037, 666] width 151 height 21
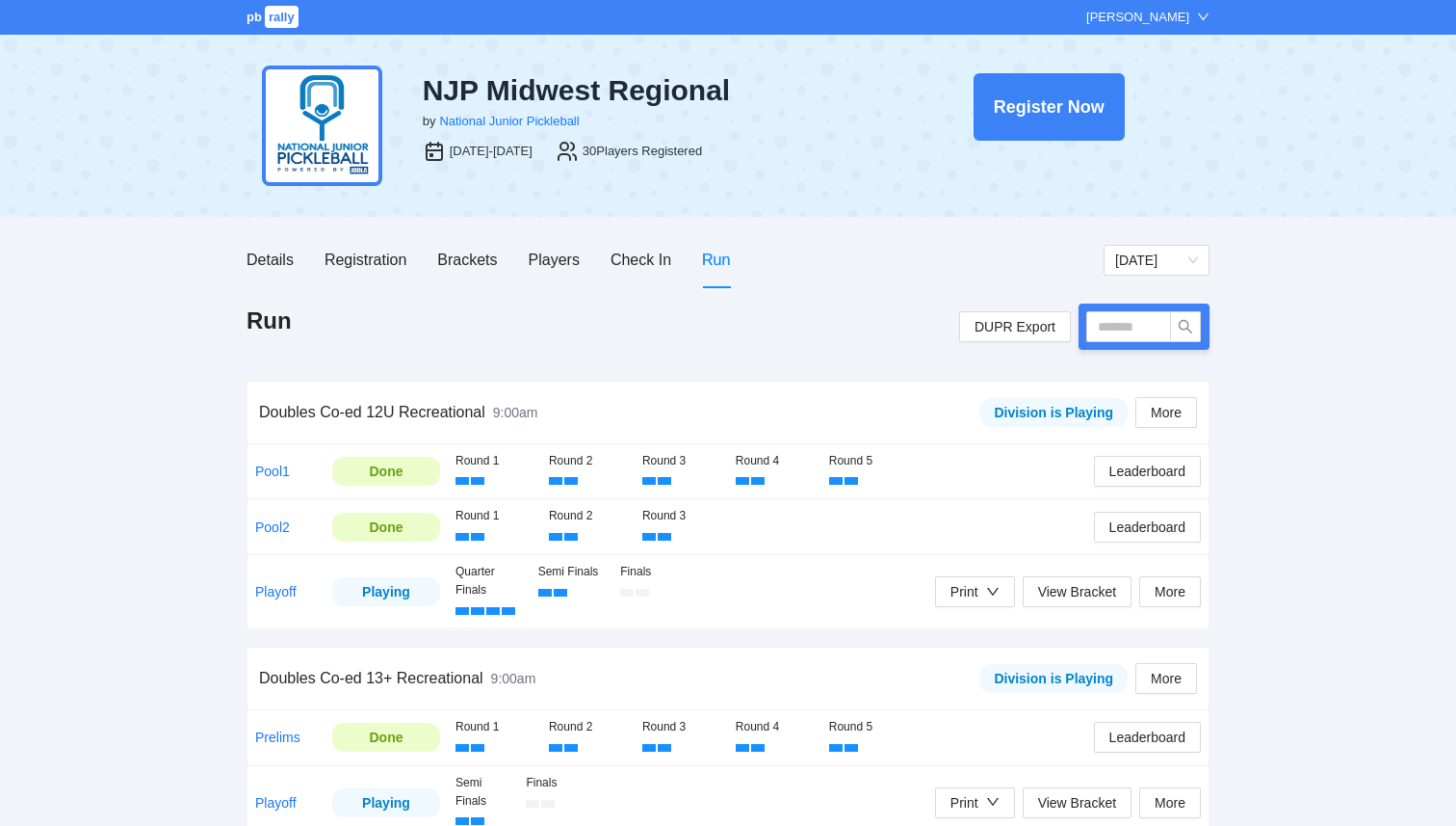
scroll to position [31, 0]
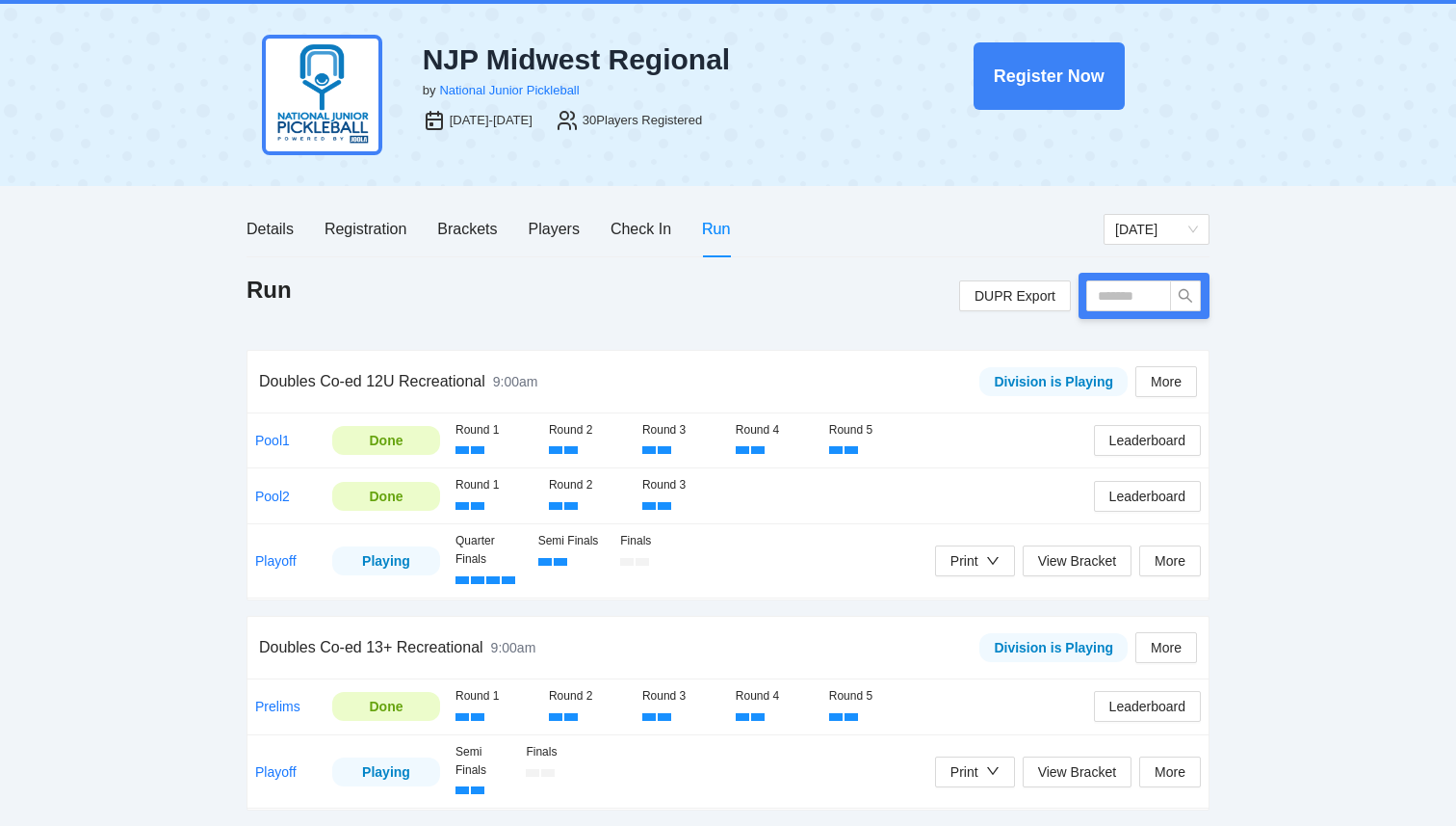
click at [972, 794] on div "Print View Bracket More" at bounding box center [1068, 772] width 266 height 58
click at [972, 776] on div "Print" at bounding box center [964, 772] width 28 height 21
click at [989, 740] on span "Refs Medal Scorecards" at bounding box center [1023, 734] width 157 height 21
click at [368, 229] on div "Registration" at bounding box center [365, 229] width 82 height 24
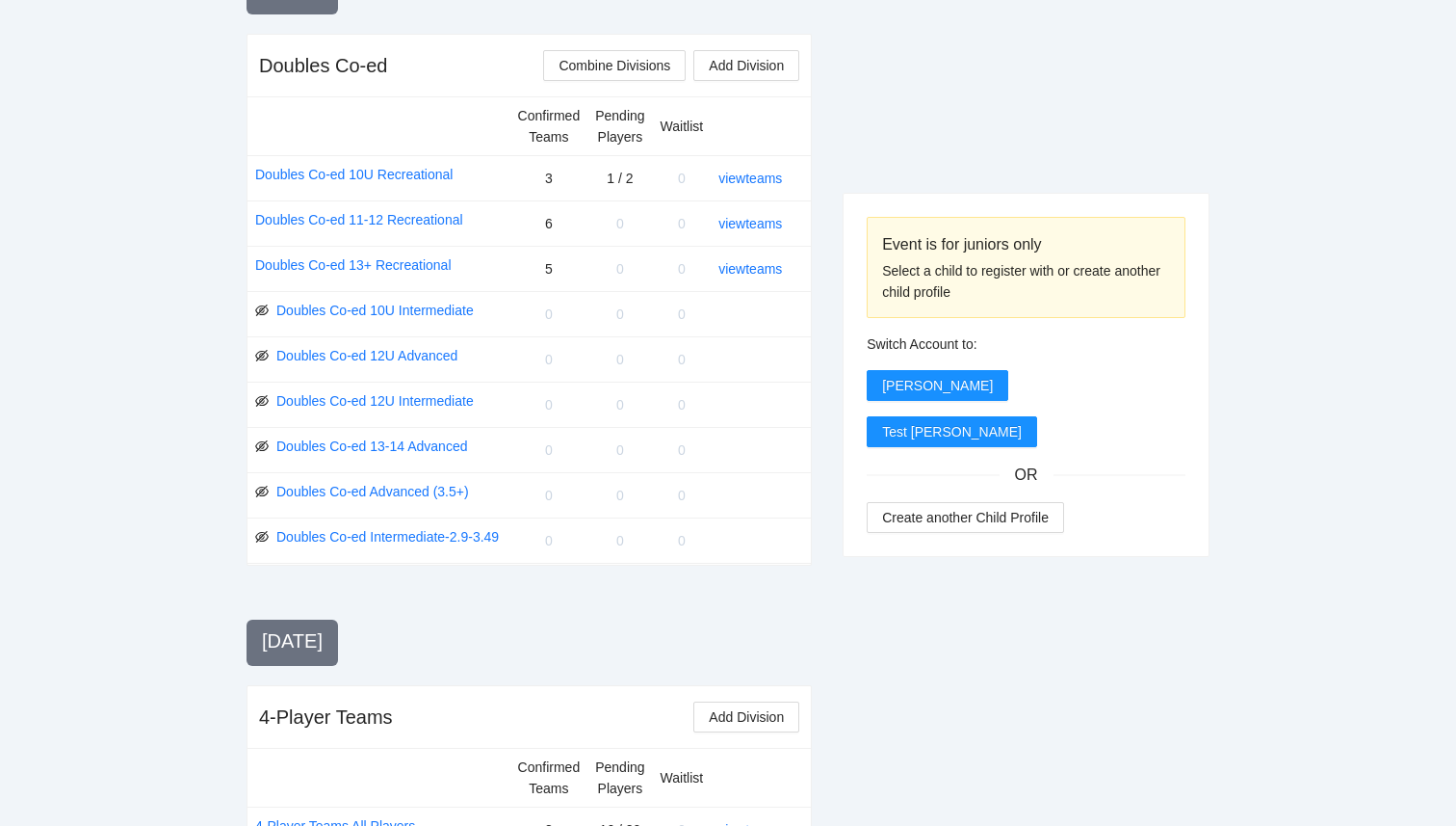
scroll to position [1907, 0]
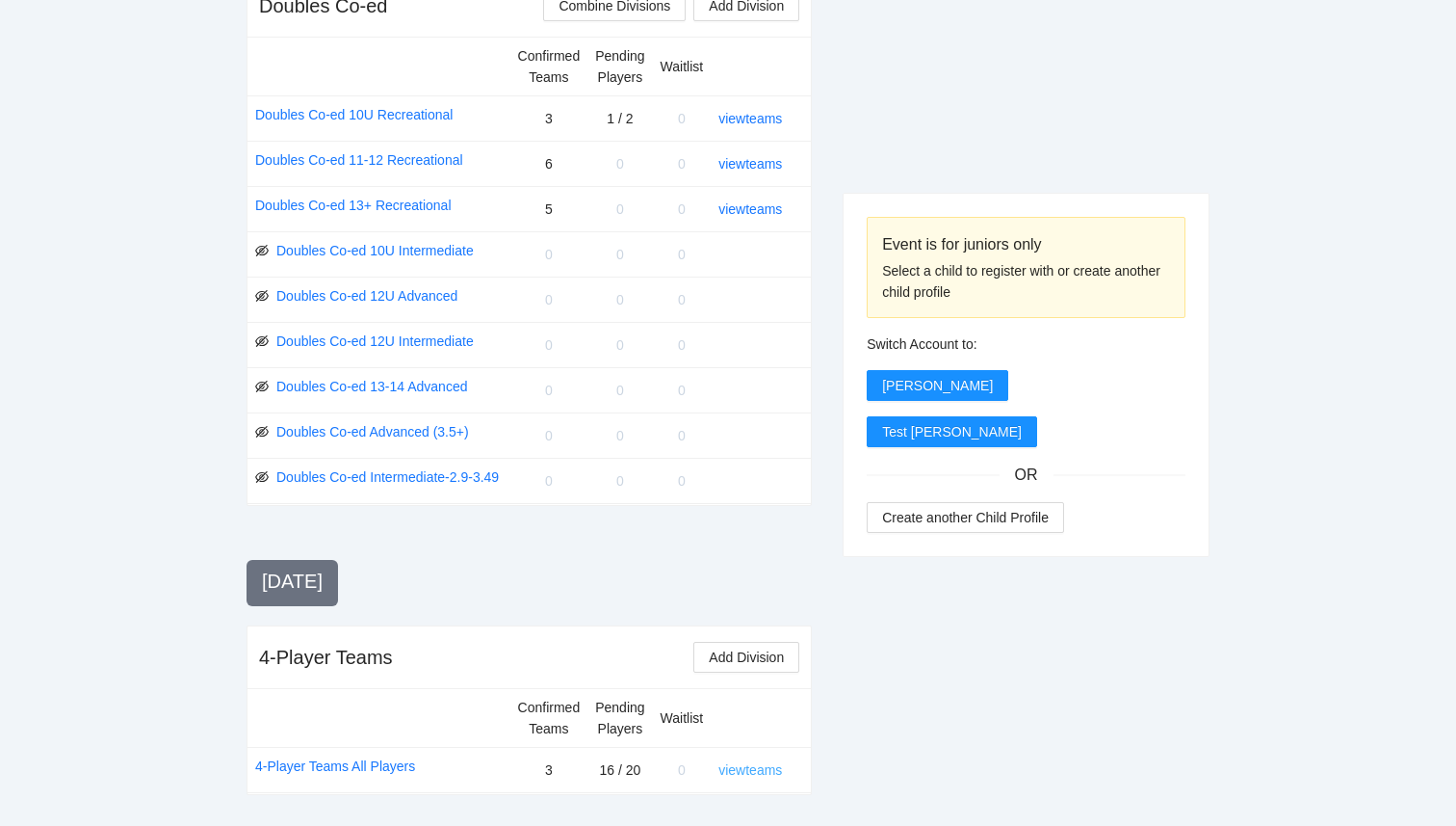
click at [768, 772] on link "view teams" at bounding box center [750, 770] width 64 height 15
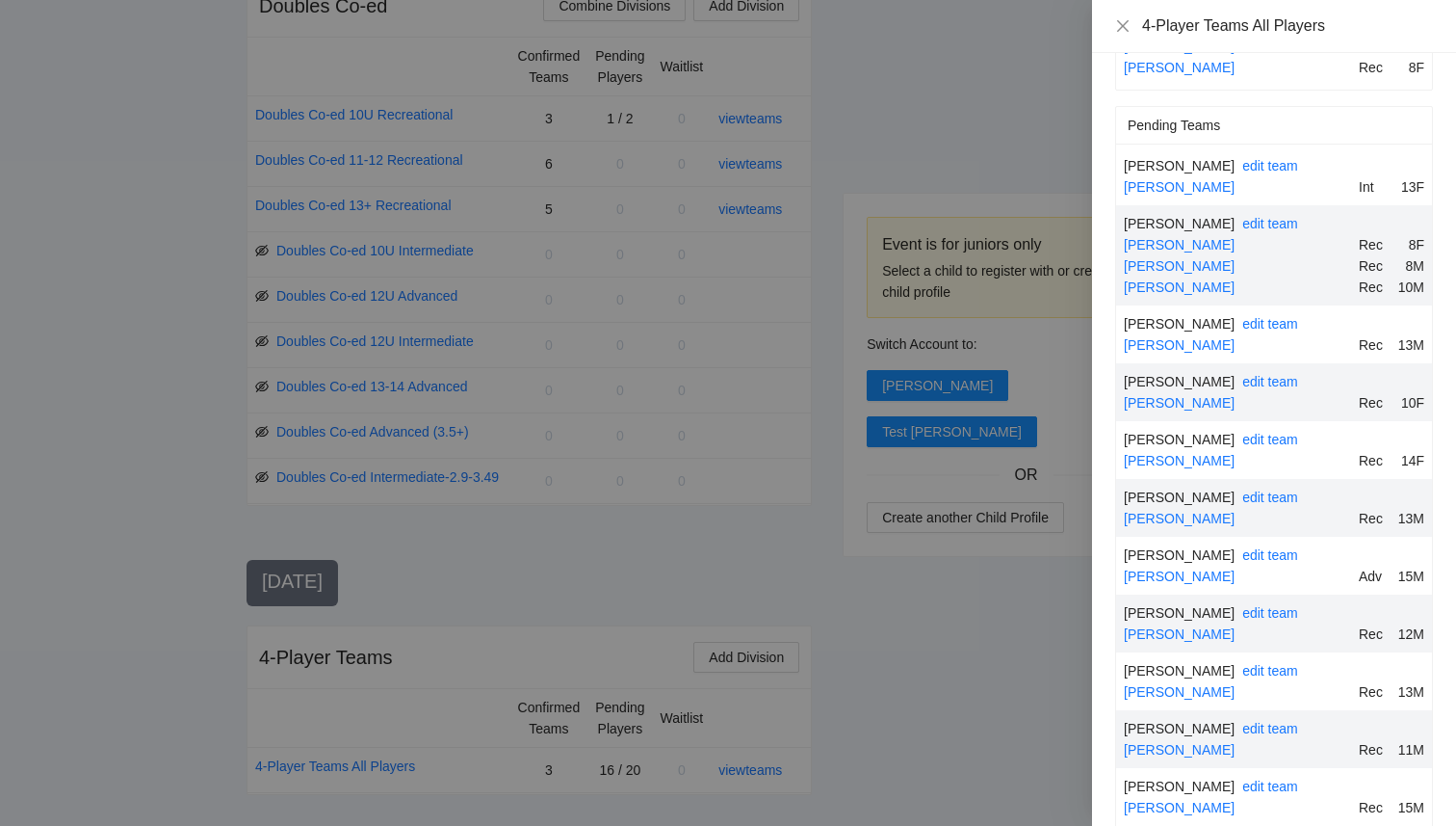
scroll to position [405, 0]
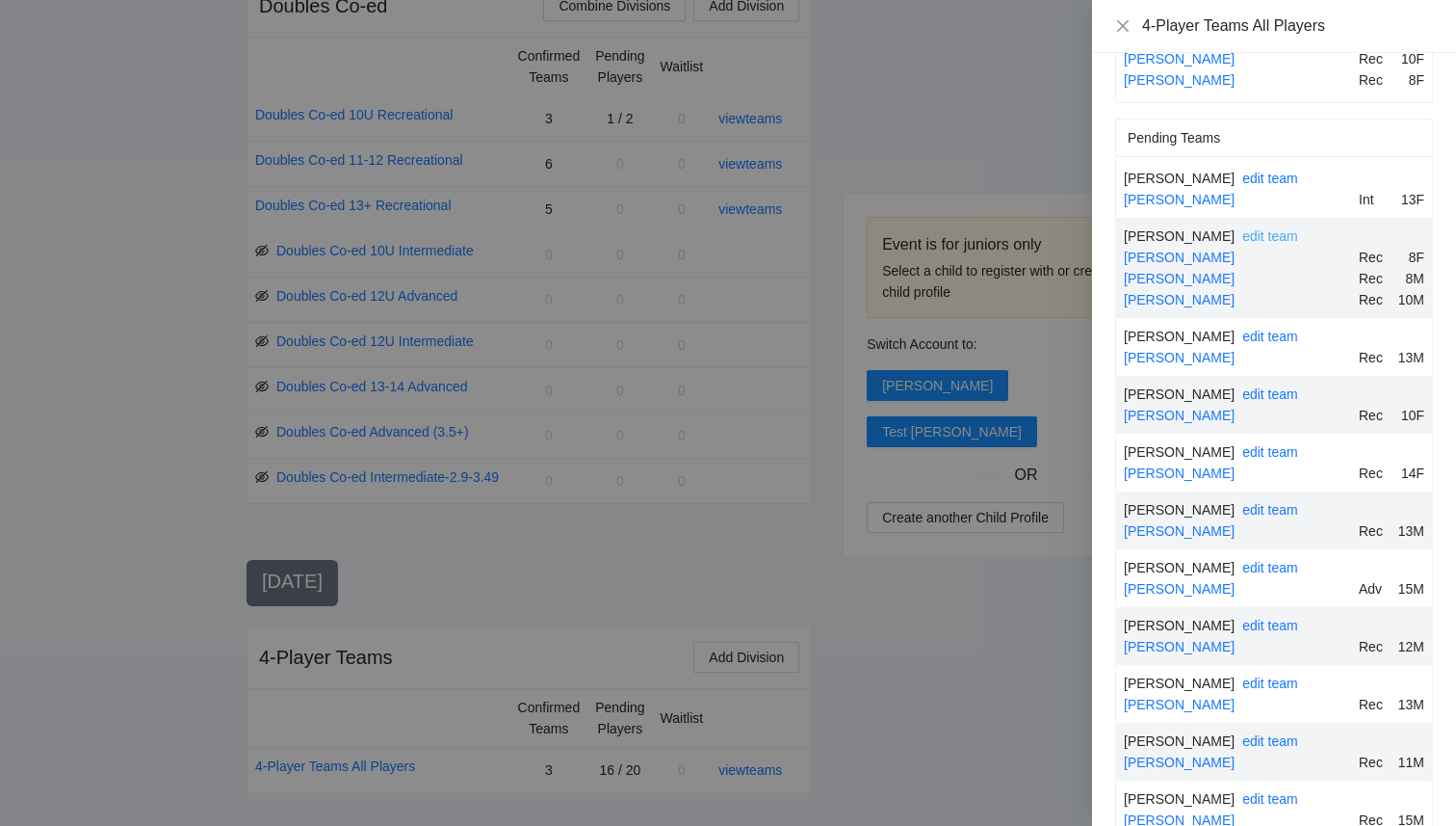
click at [1285, 229] on link "edit team" at bounding box center [1271, 236] width 56 height 15
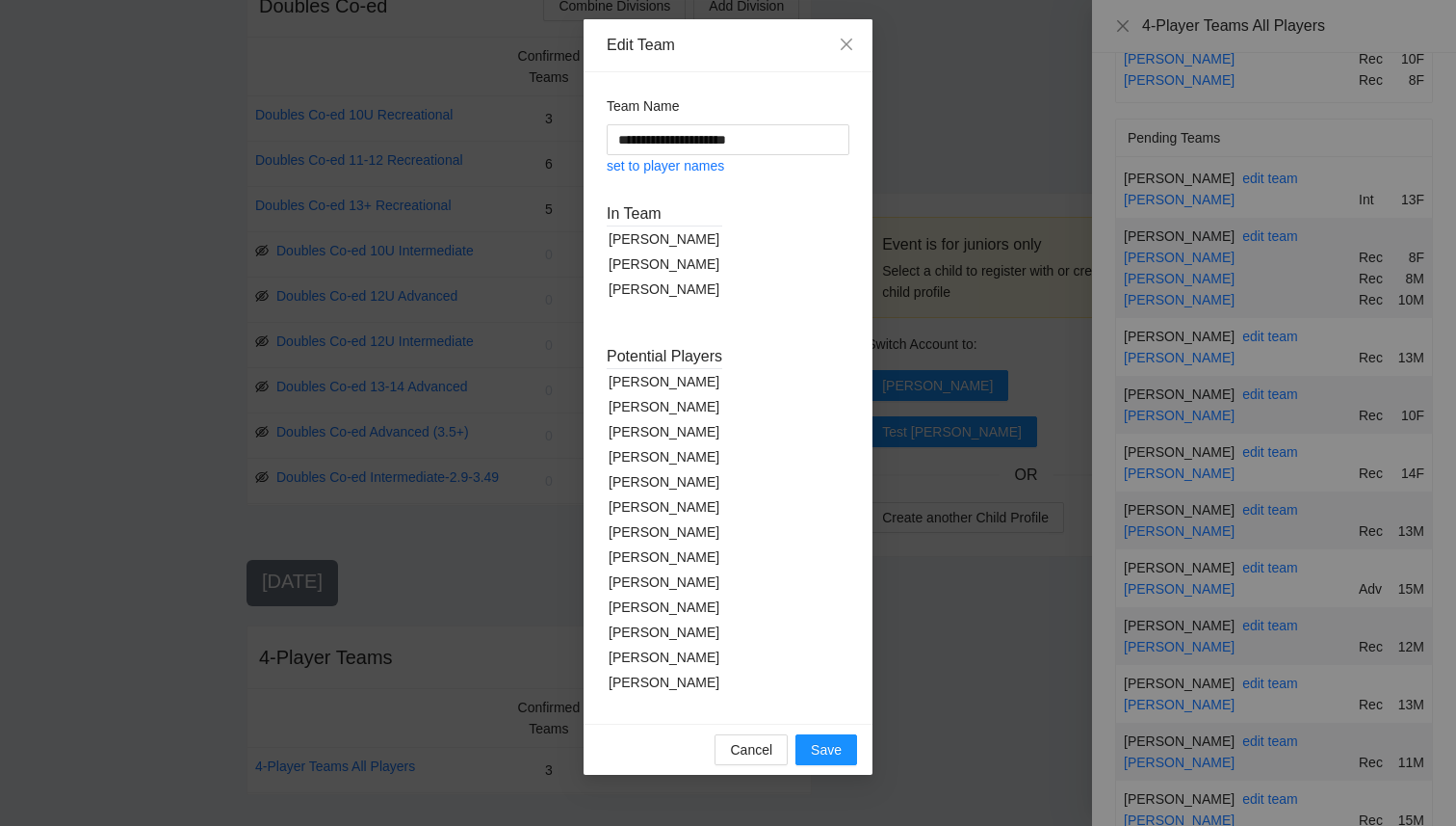
click at [658, 437] on div "Jade Yao" at bounding box center [664, 432] width 115 height 25
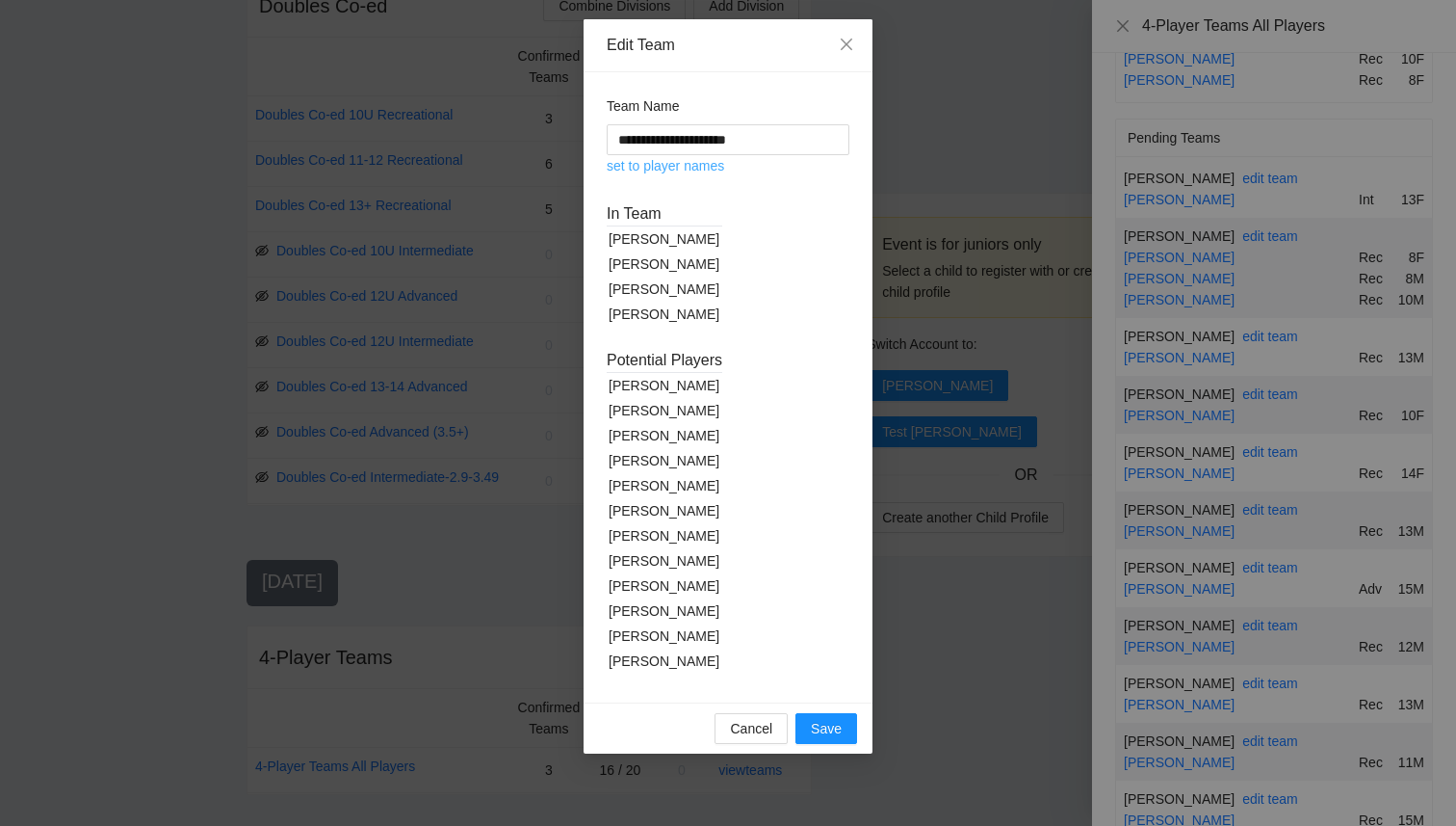
click at [668, 167] on link "set to player names" at bounding box center [665, 166] width 117 height 15
type input "**********"
click at [829, 735] on span "Save" at bounding box center [827, 728] width 31 height 21
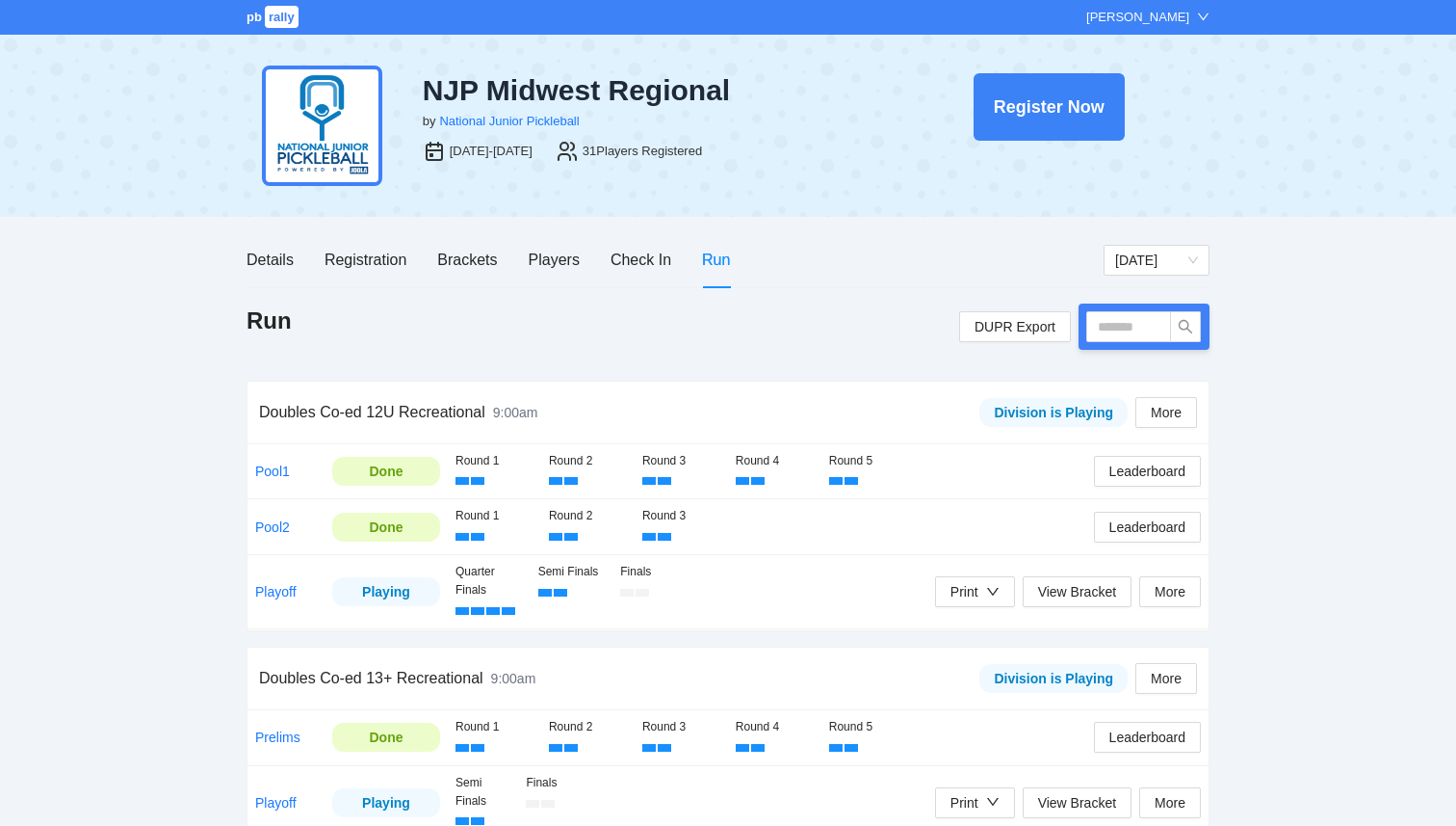
click at [276, 22] on span "rally" at bounding box center [282, 16] width 34 height 22
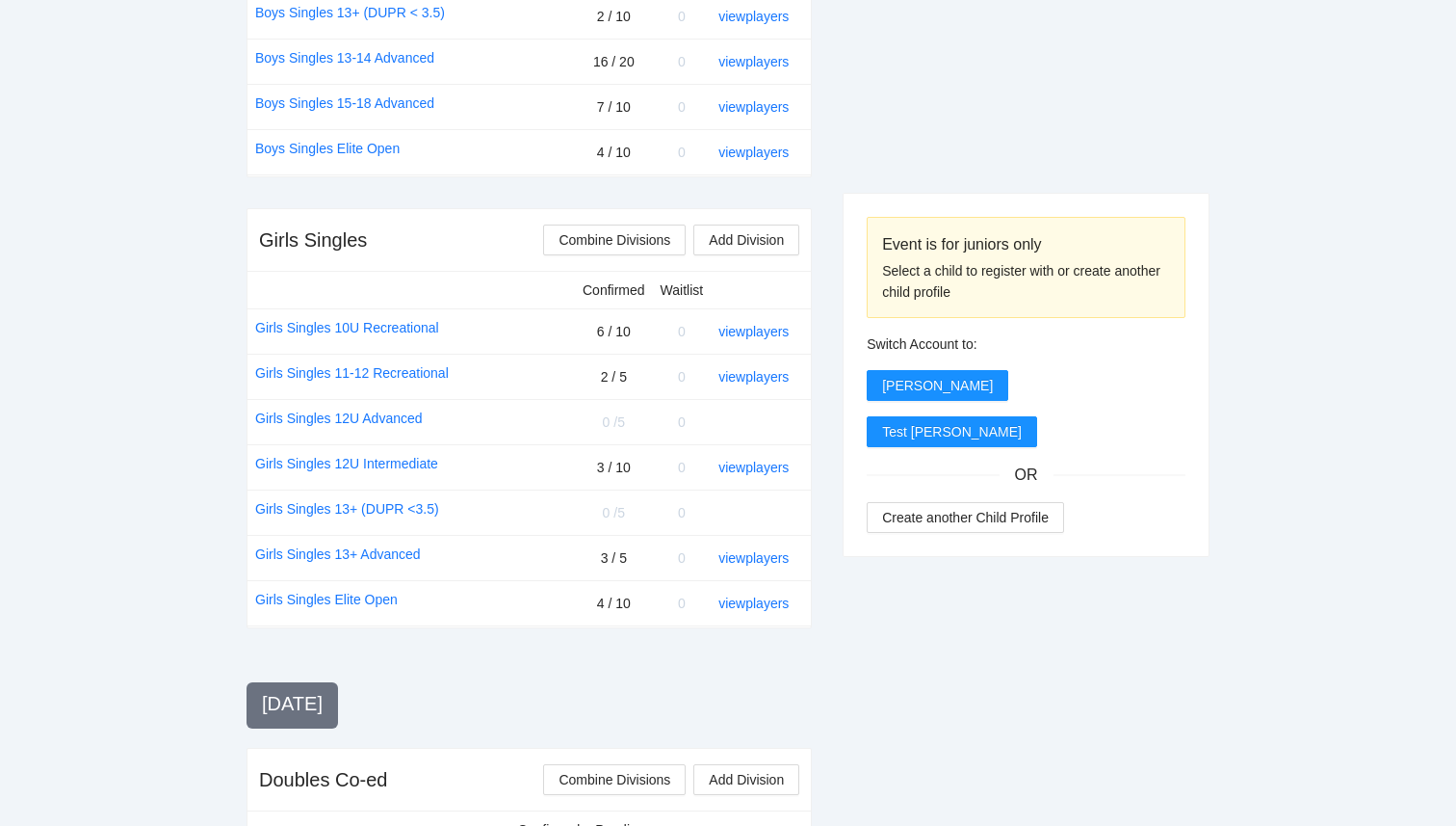
scroll to position [1140, 0]
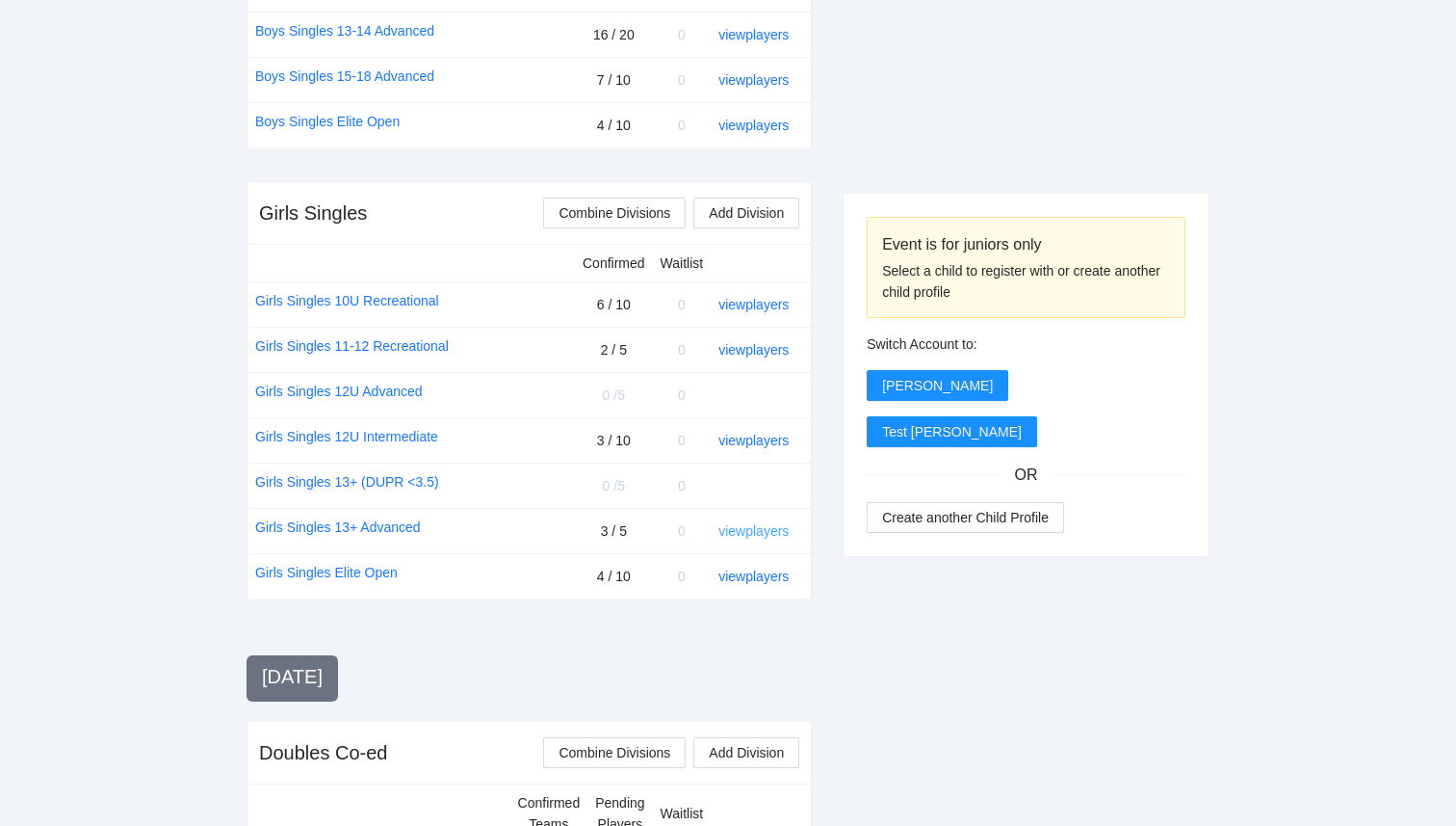
click at [777, 526] on link "view players" at bounding box center [753, 531] width 71 height 15
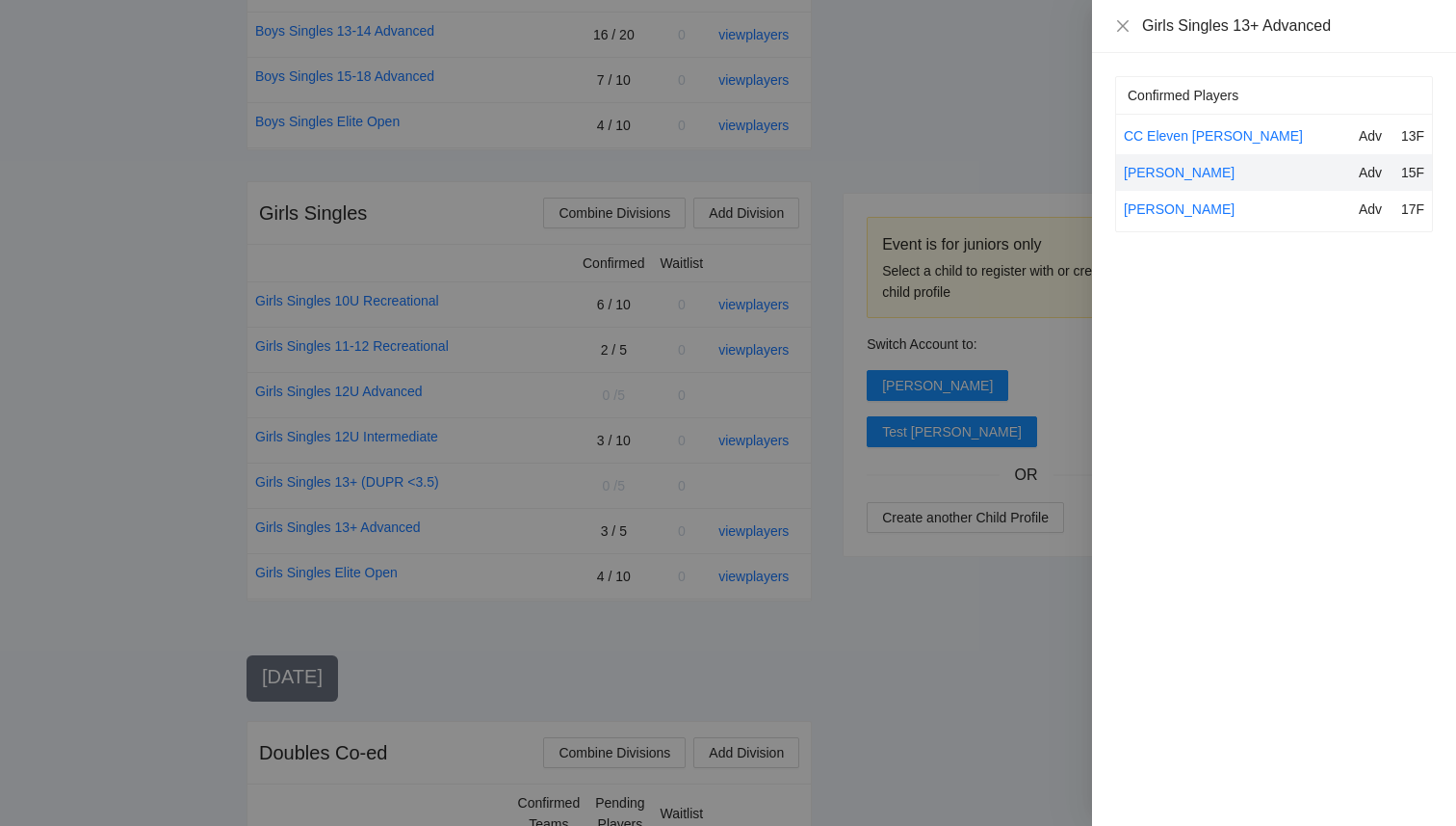
click at [964, 652] on div at bounding box center [728, 413] width 1456 height 826
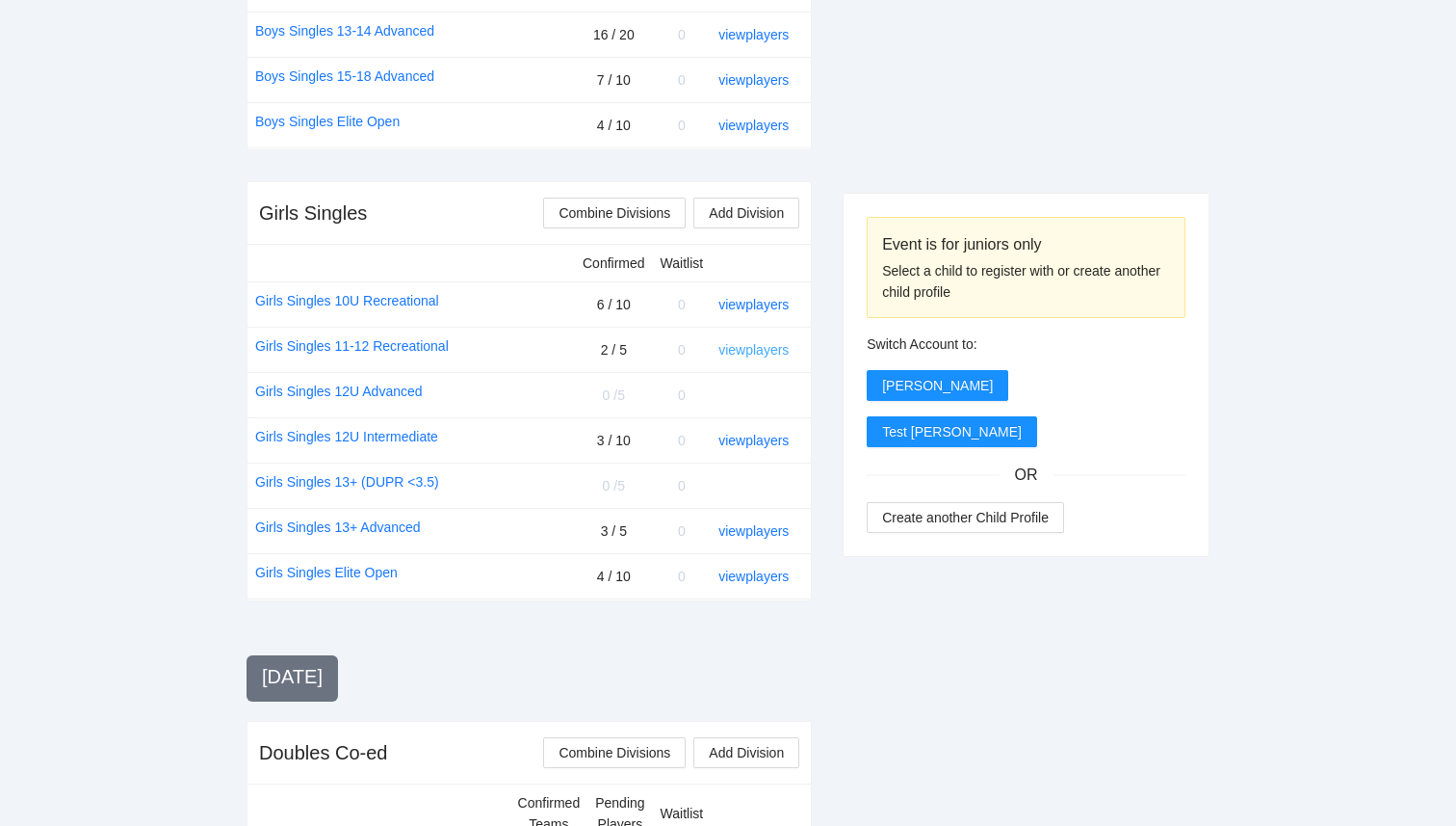
click at [752, 349] on link "view players" at bounding box center [753, 350] width 71 height 15
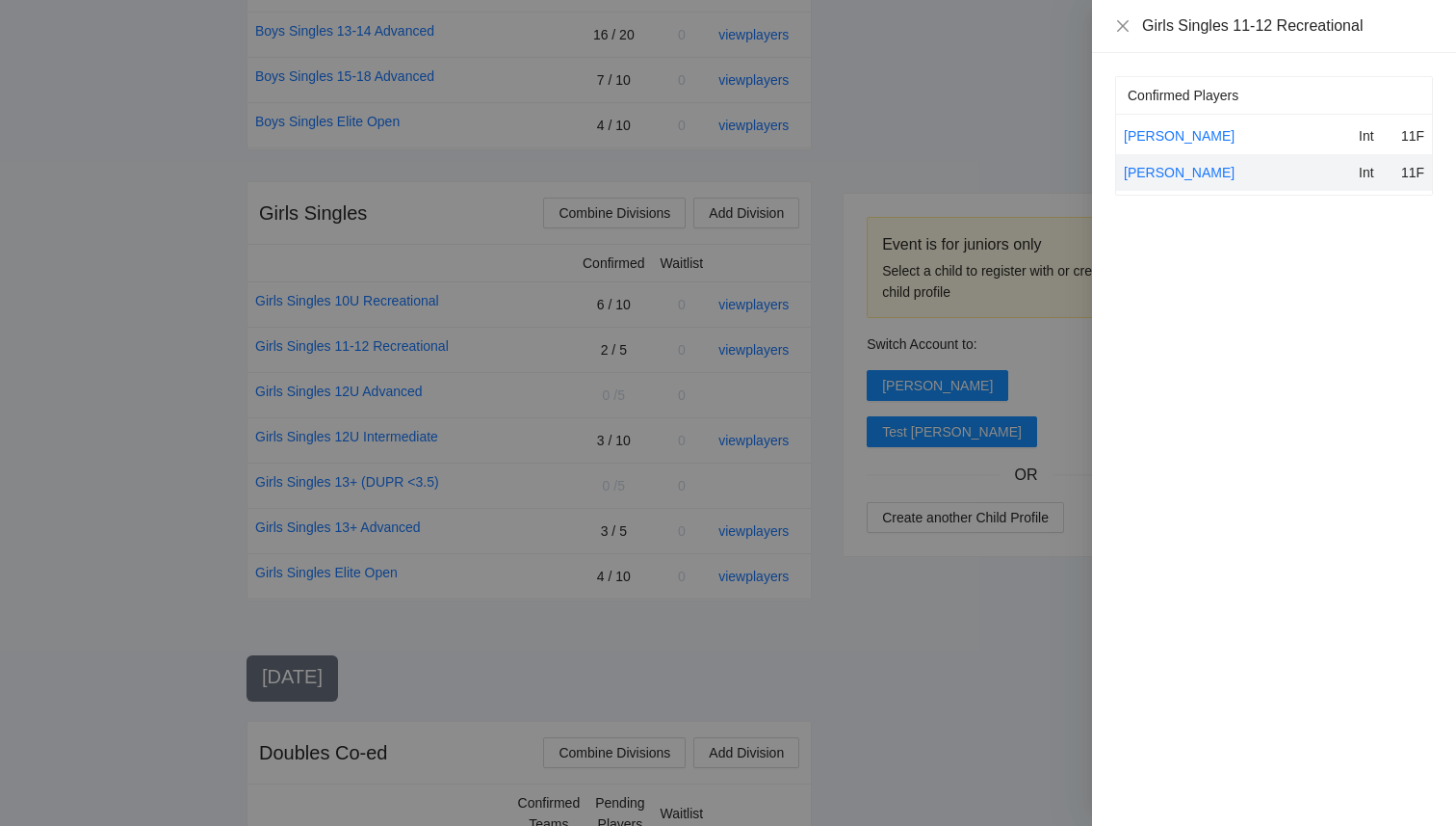
click at [905, 601] on div at bounding box center [728, 413] width 1456 height 826
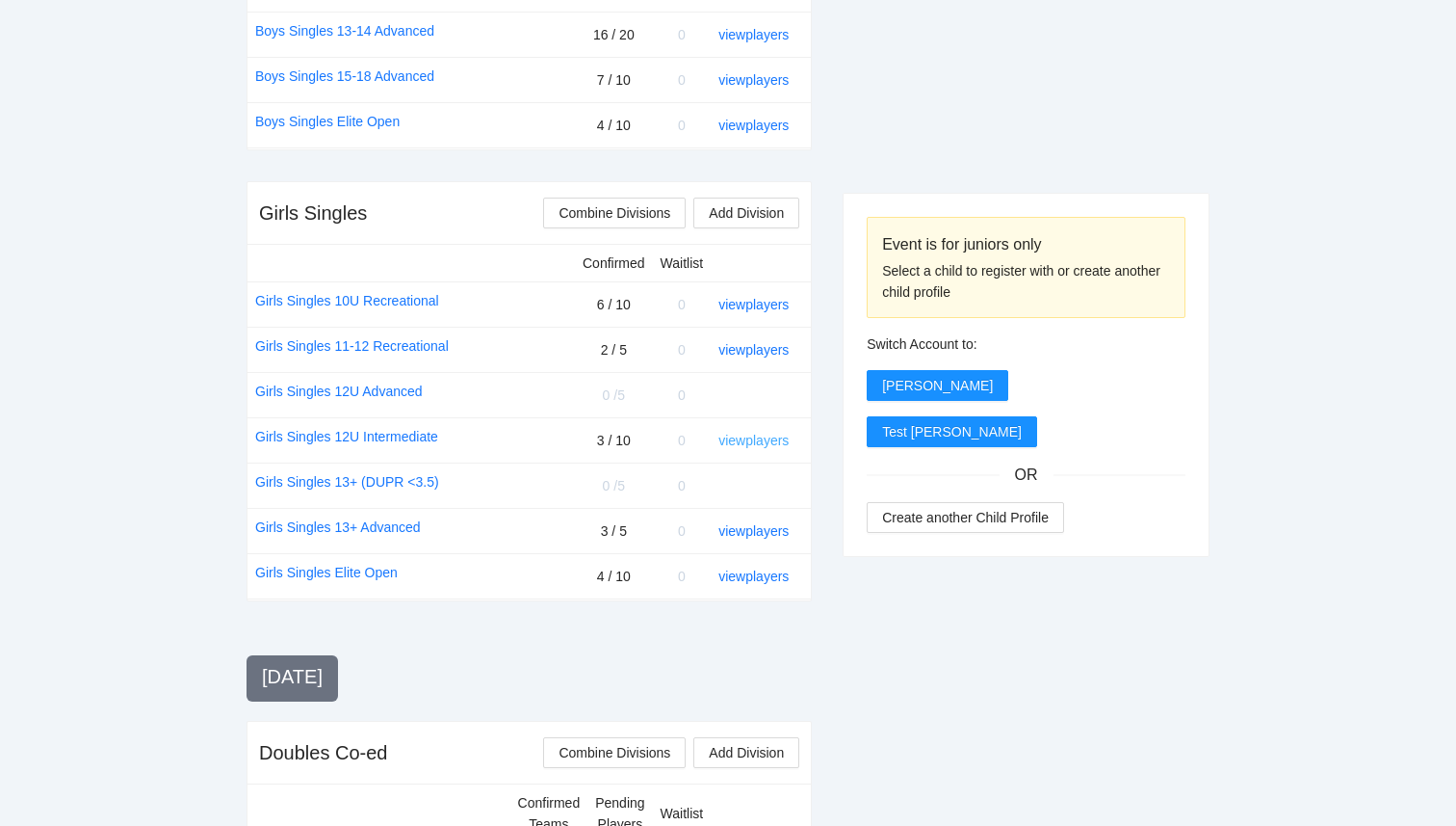
click at [735, 443] on link "view players" at bounding box center [753, 441] width 71 height 15
